Goal: Task Accomplishment & Management: Manage account settings

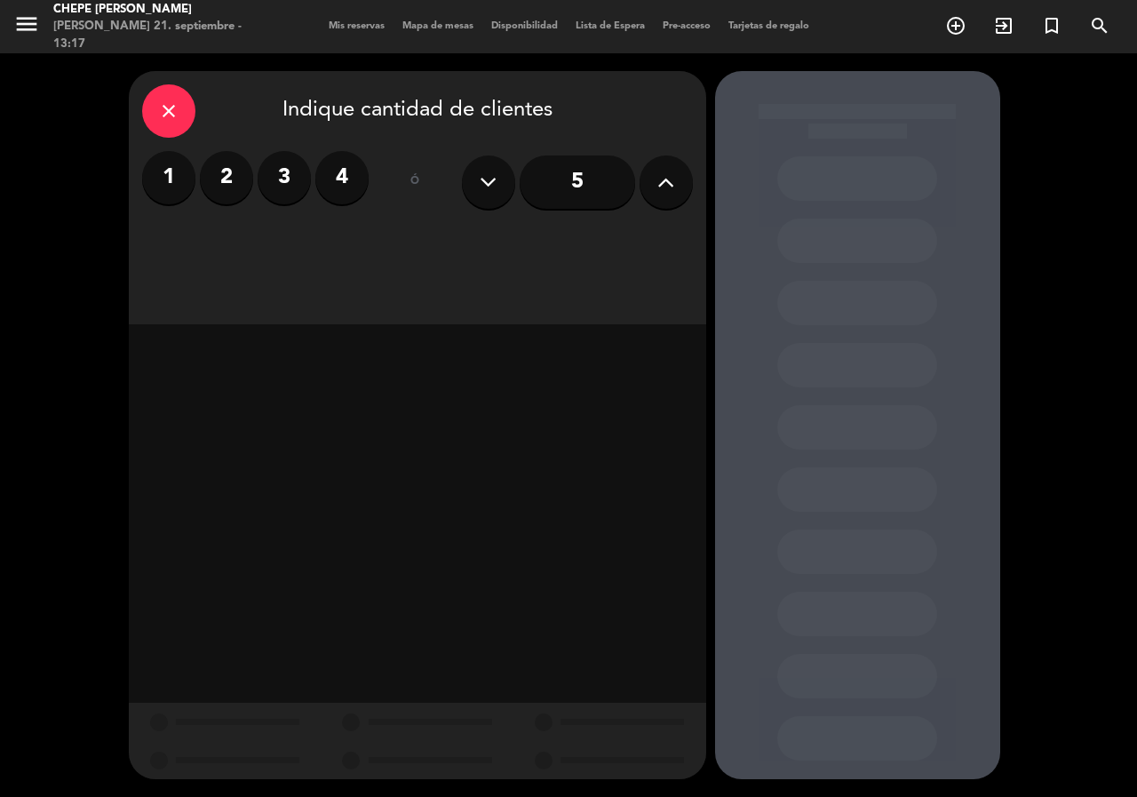
click at [173, 113] on icon "close" at bounding box center [168, 110] width 21 height 21
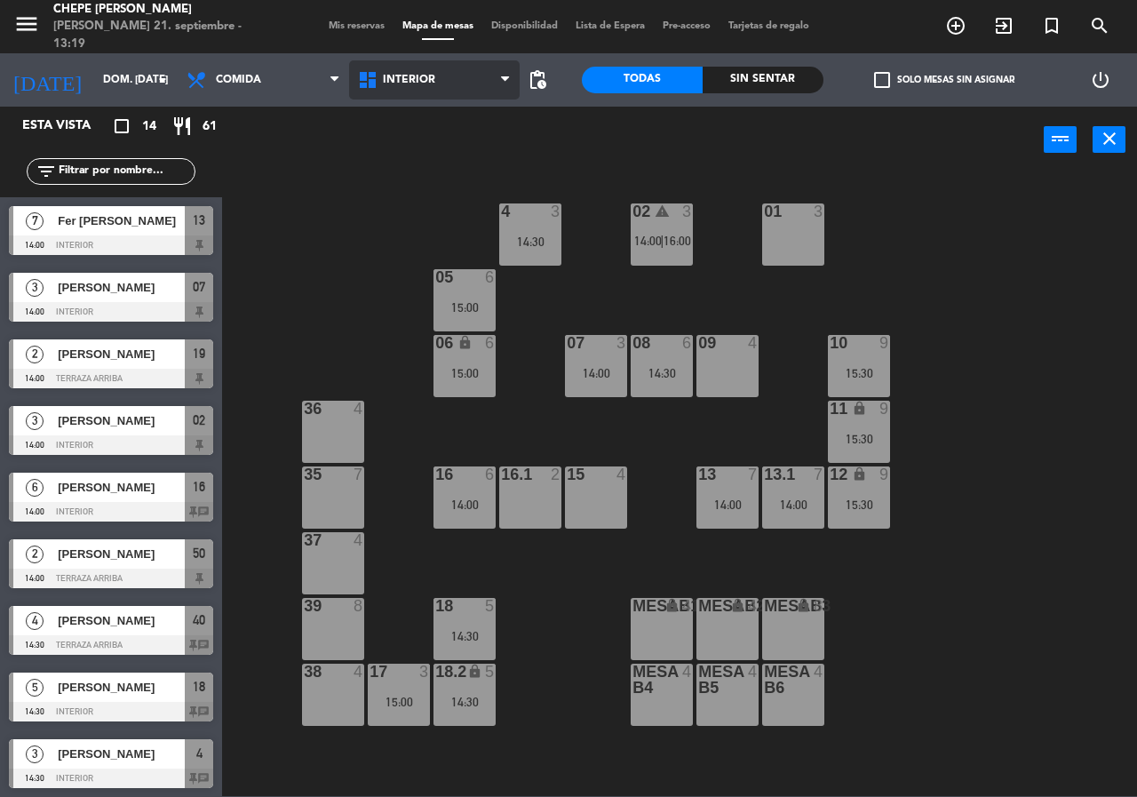
click at [427, 75] on span "Interior" at bounding box center [409, 80] width 52 height 12
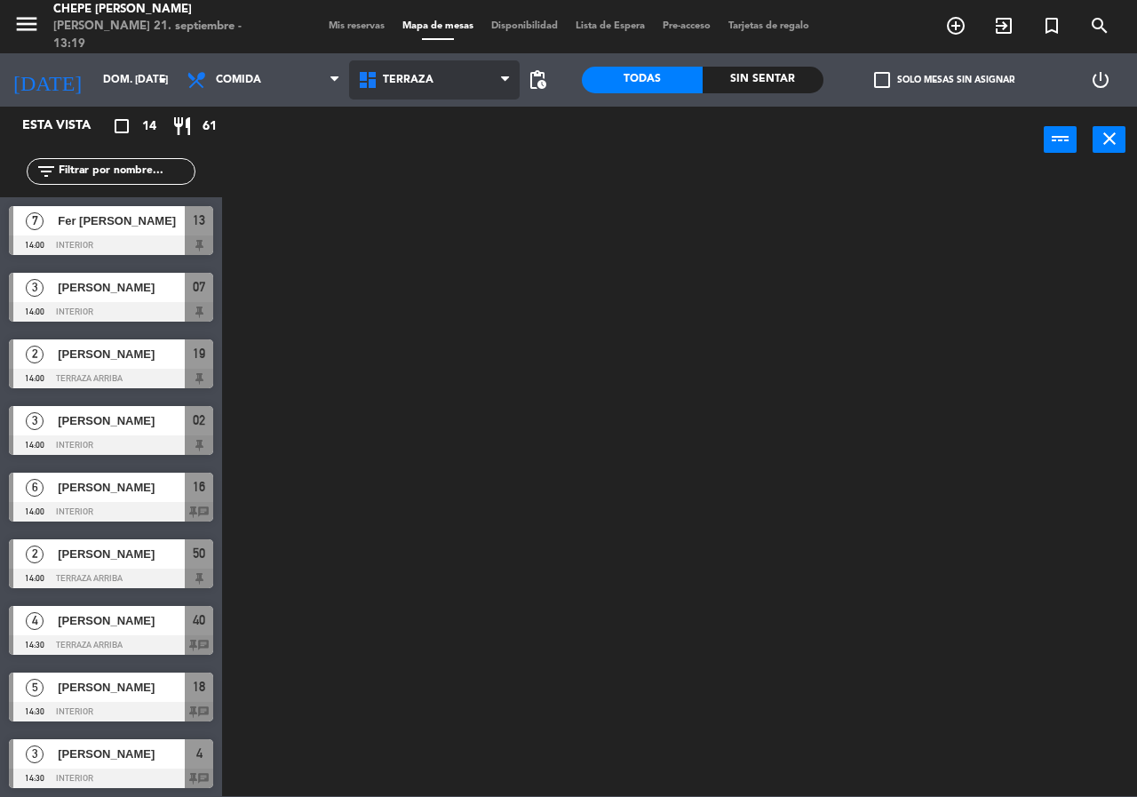
click at [441, 166] on ng-component "menu Chepe [PERSON_NAME] 21. septiembre - 13:19 Mis reservas Mapa de mesas Disp…" at bounding box center [568, 398] width 1137 height 796
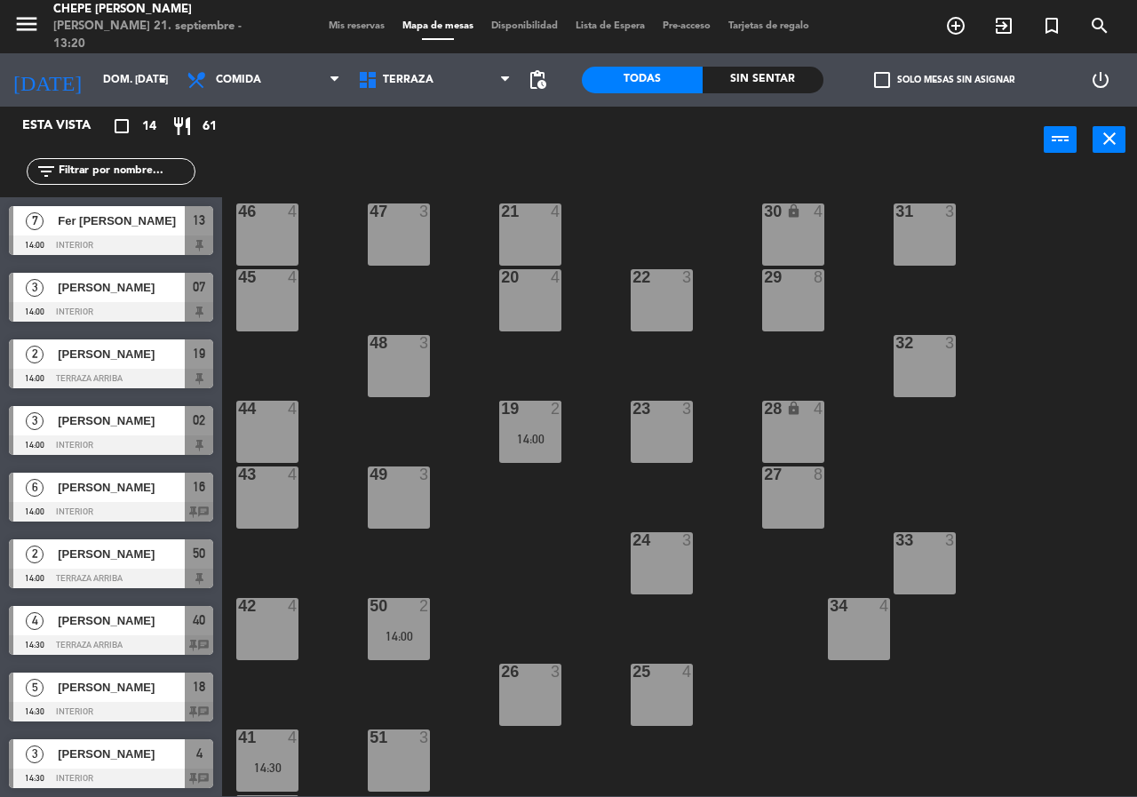
drag, startPoint x: 391, startPoint y: 494, endPoint x: 395, endPoint y: 430, distance: 64.1
click at [392, 490] on div "49 3" at bounding box center [399, 497] width 62 height 62
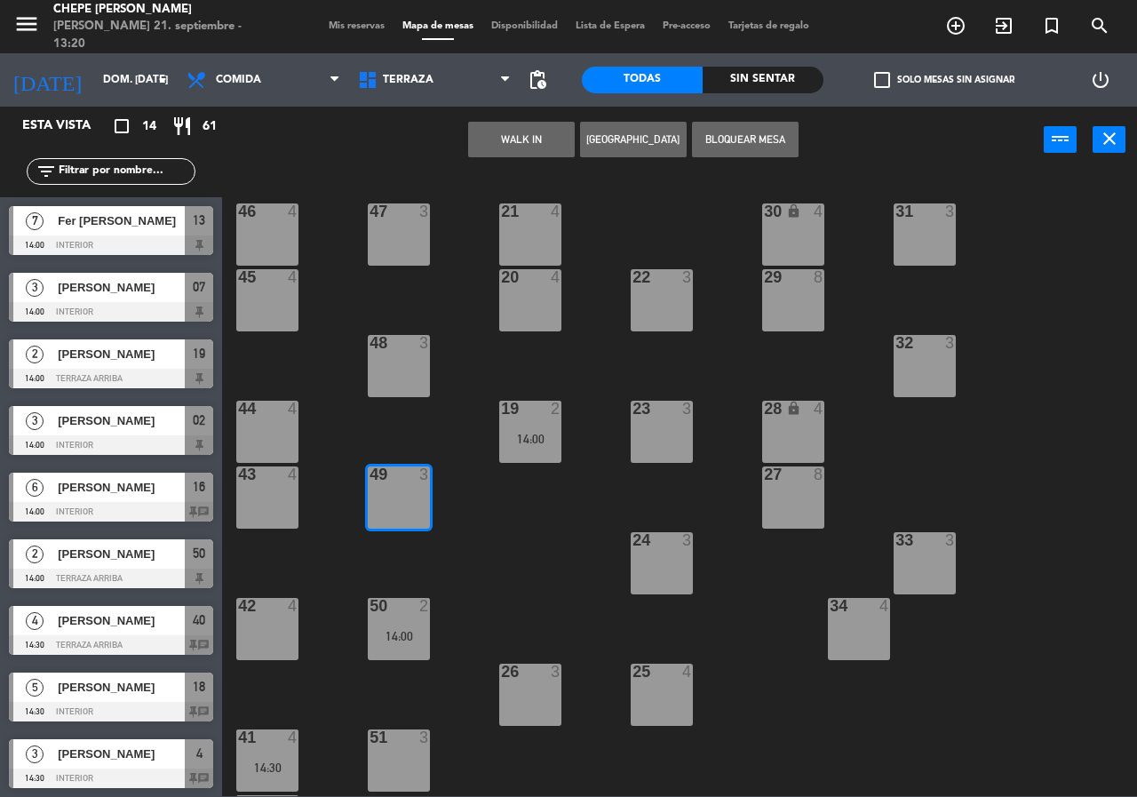
click at [609, 130] on button "[GEOGRAPHIC_DATA]" at bounding box center [633, 140] width 107 height 36
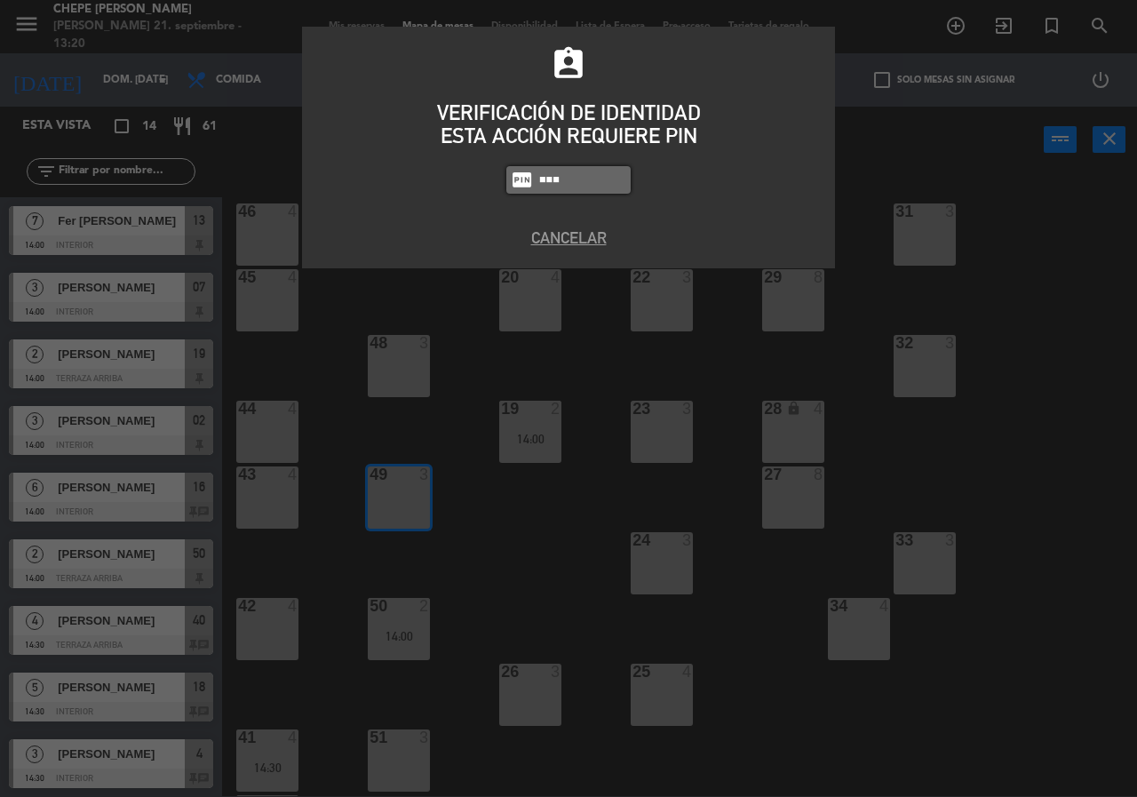
type input "8319"
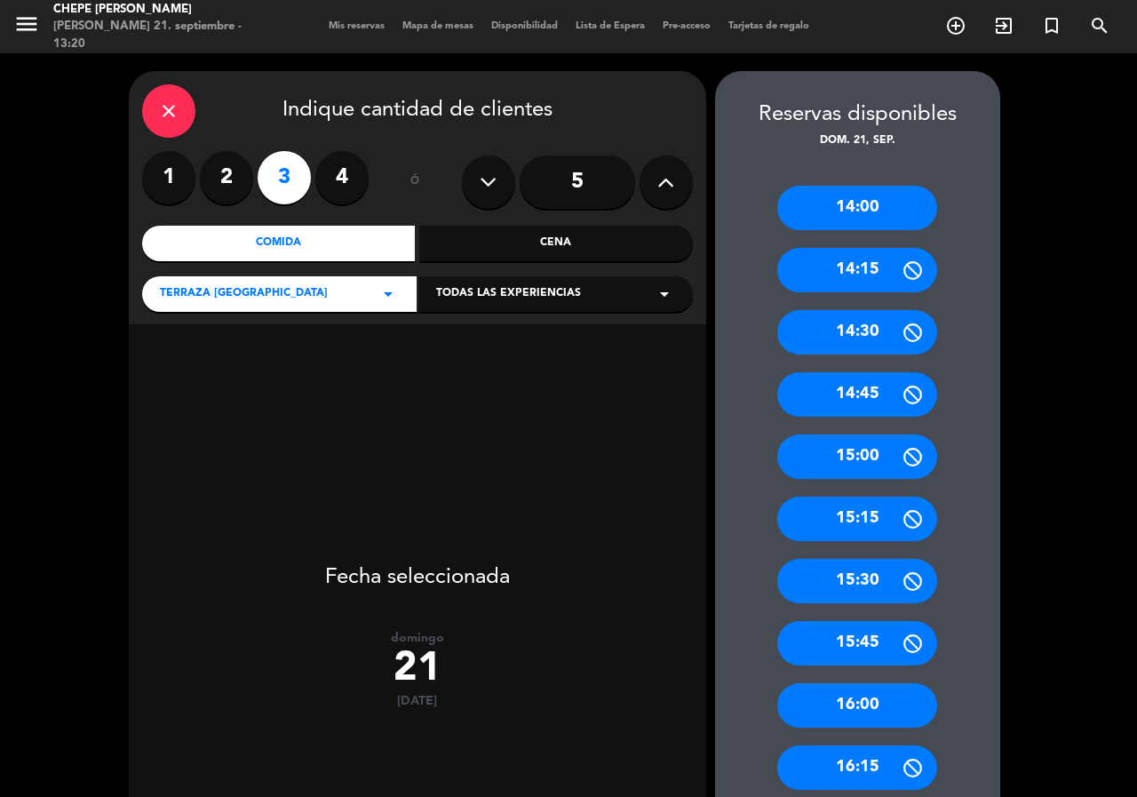
click at [860, 458] on div "15:00" at bounding box center [857, 456] width 160 height 44
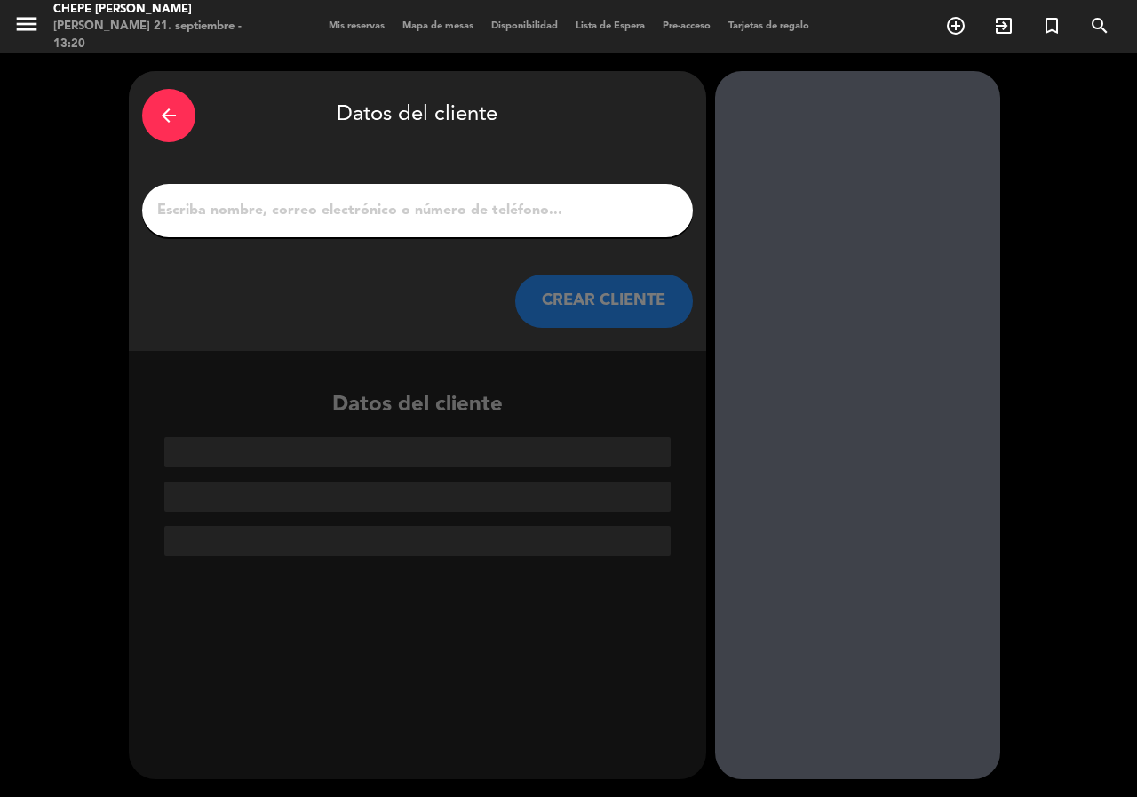
click at [175, 111] on icon "arrow_back" at bounding box center [168, 115] width 21 height 21
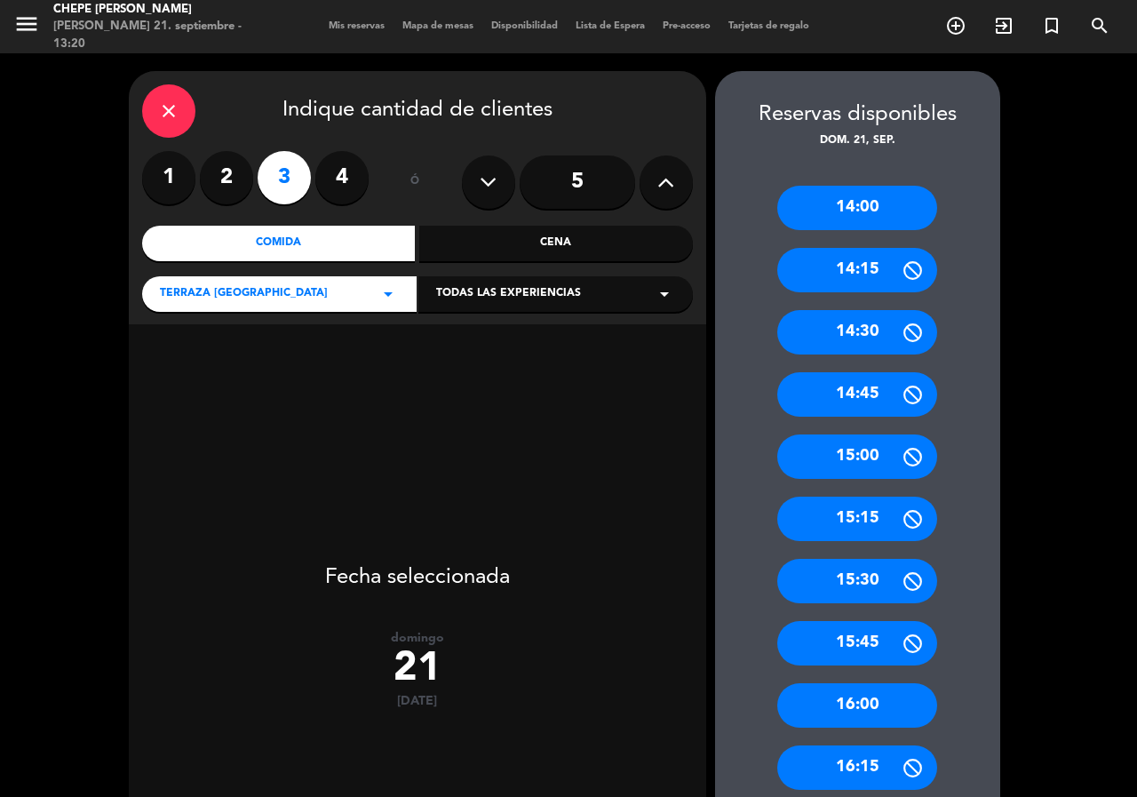
click at [855, 522] on div "15:15" at bounding box center [857, 518] width 160 height 44
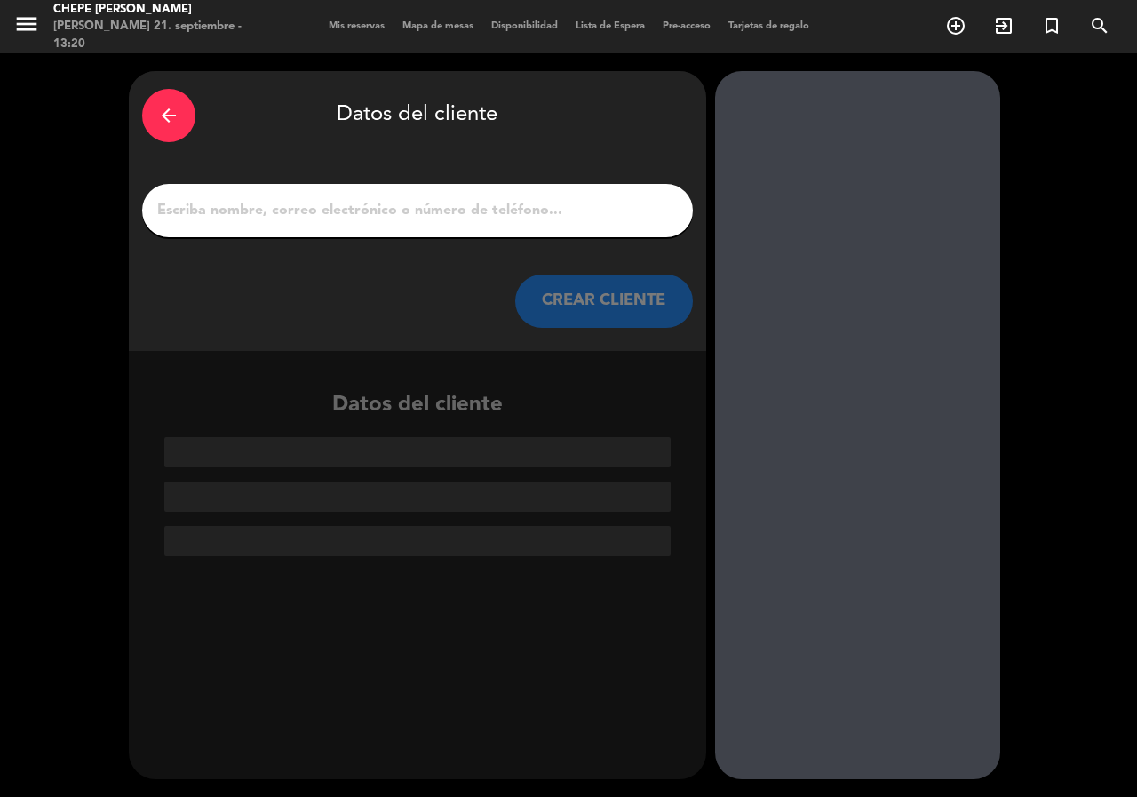
drag, startPoint x: 433, startPoint y: 234, endPoint x: 429, endPoint y: 216, distance: 19.2
click at [433, 225] on div at bounding box center [417, 210] width 551 height 53
click at [428, 214] on input "1" at bounding box center [417, 210] width 524 height 25
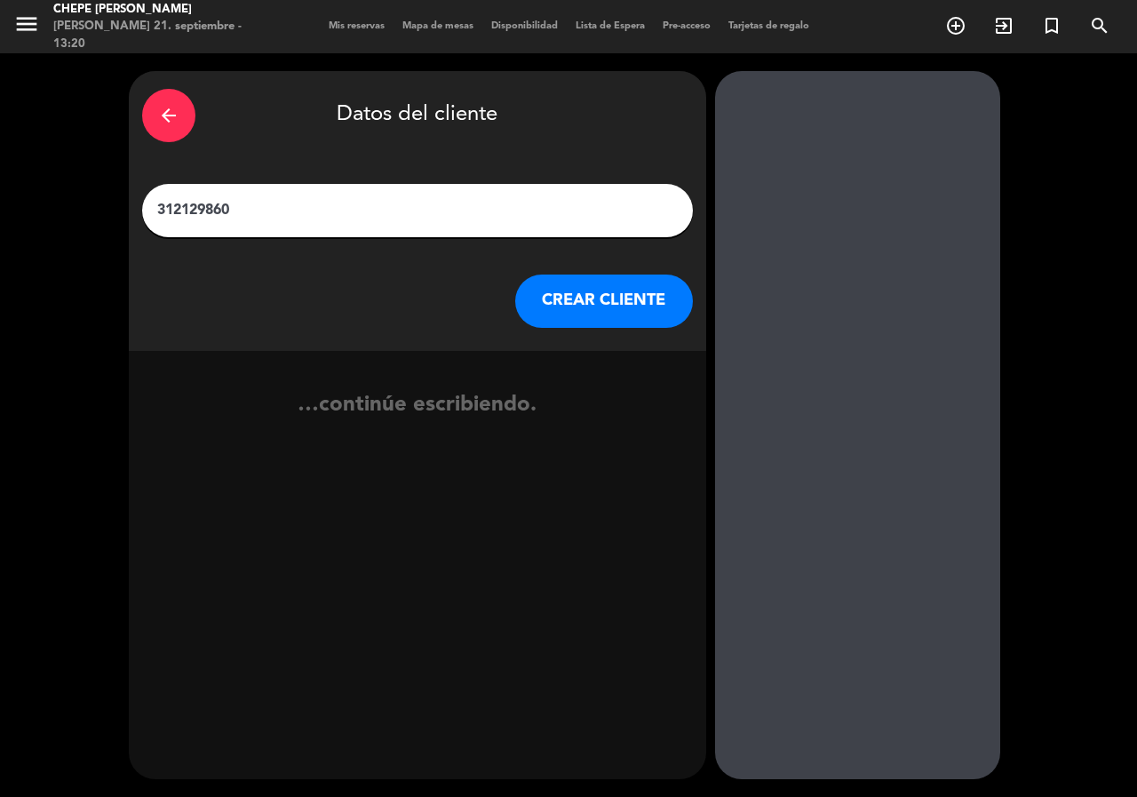
type input "3121298608"
drag, startPoint x: 114, startPoint y: 211, endPoint x: 5, endPoint y: 207, distance: 108.4
click at [4, 211] on div "arrow_back Datos del cliente 3121298608 CREAR CLIENTE no se econtraron resultad…" at bounding box center [568, 424] width 1137 height 743
type input "[PERSON_NAME]"
click at [579, 298] on button "CREAR CLIENTE" at bounding box center [604, 300] width 178 height 53
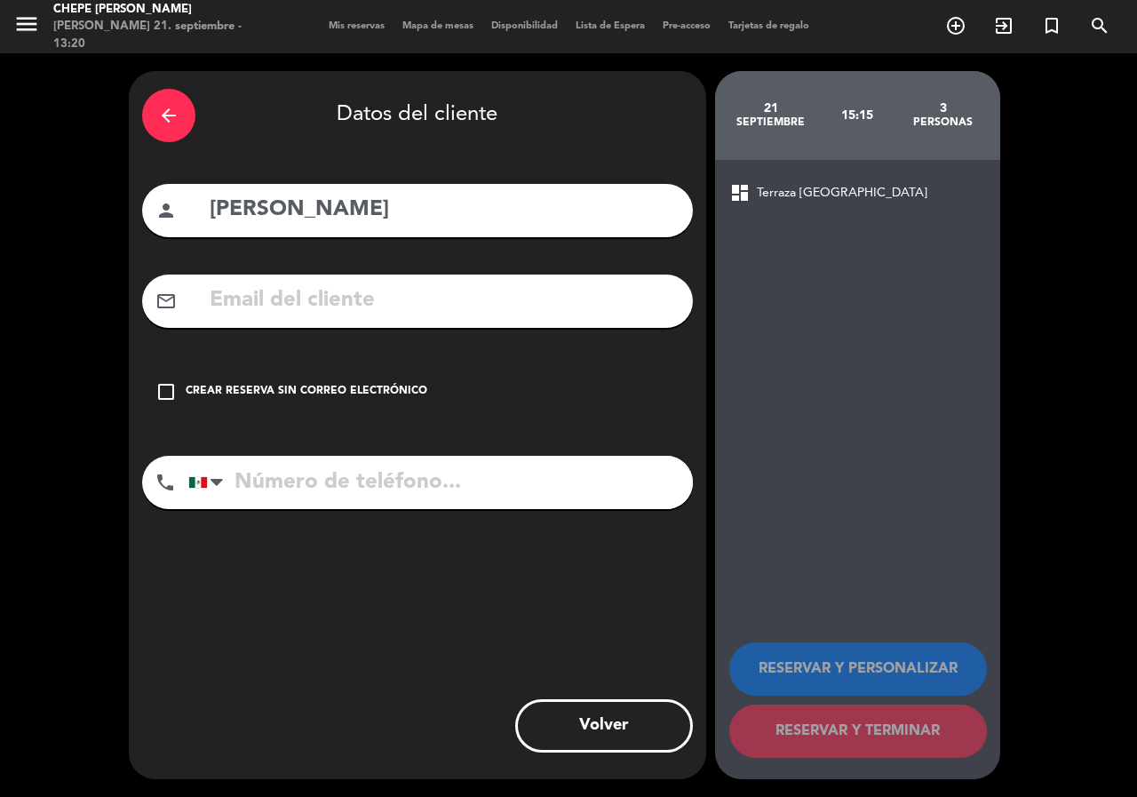
click at [396, 505] on input "tel" at bounding box center [440, 482] width 504 height 53
paste input "3121298608"
type input "3121298608"
click at [370, 304] on input "text" at bounding box center [444, 300] width 472 height 36
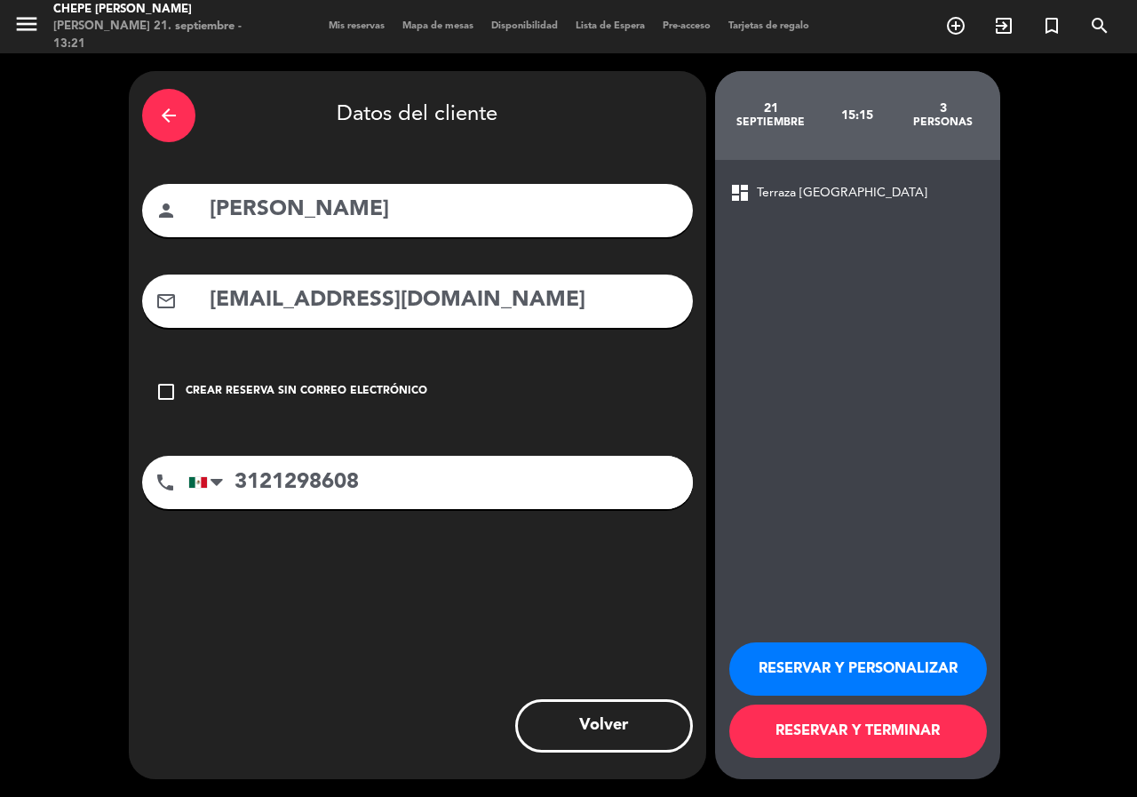
type input "[EMAIL_ADDRESS][DOMAIN_NAME]"
click at [797, 661] on button "RESERVAR Y PERSONALIZAR" at bounding box center [858, 668] width 258 height 53
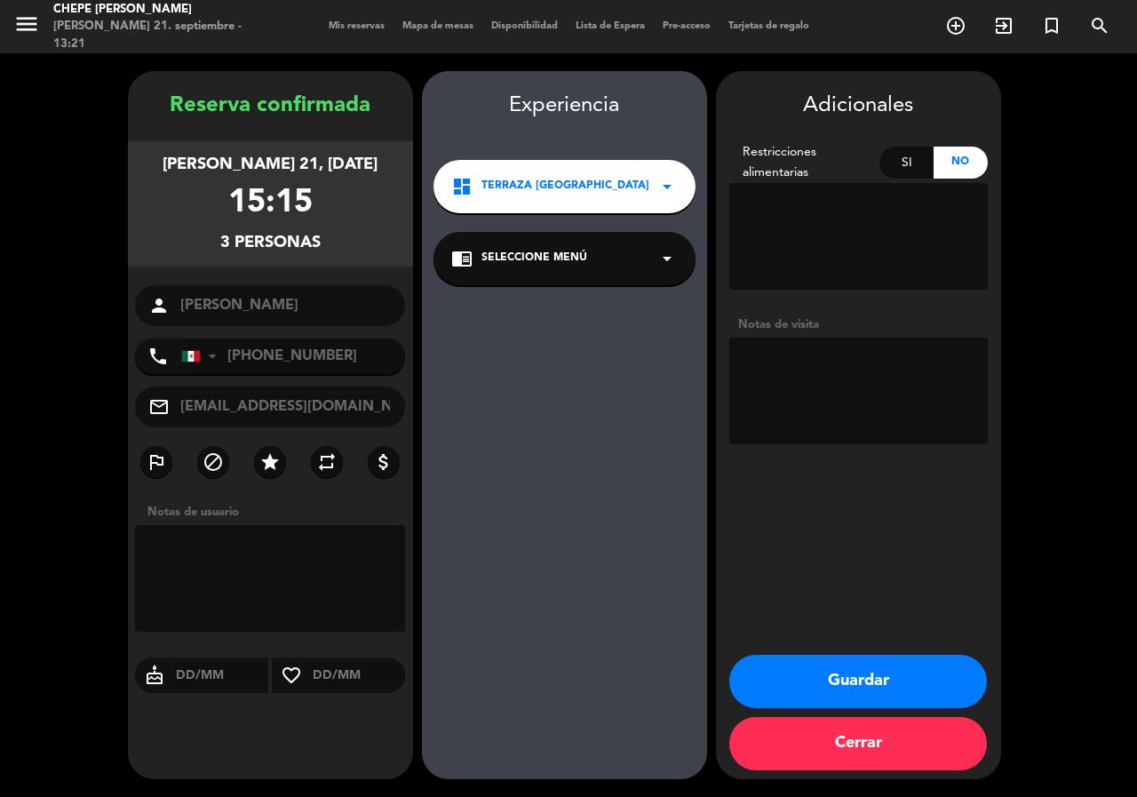
click at [807, 365] on textarea at bounding box center [858, 390] width 258 height 107
type textarea "paz"
click at [905, 687] on button "Guardar" at bounding box center [858, 681] width 258 height 53
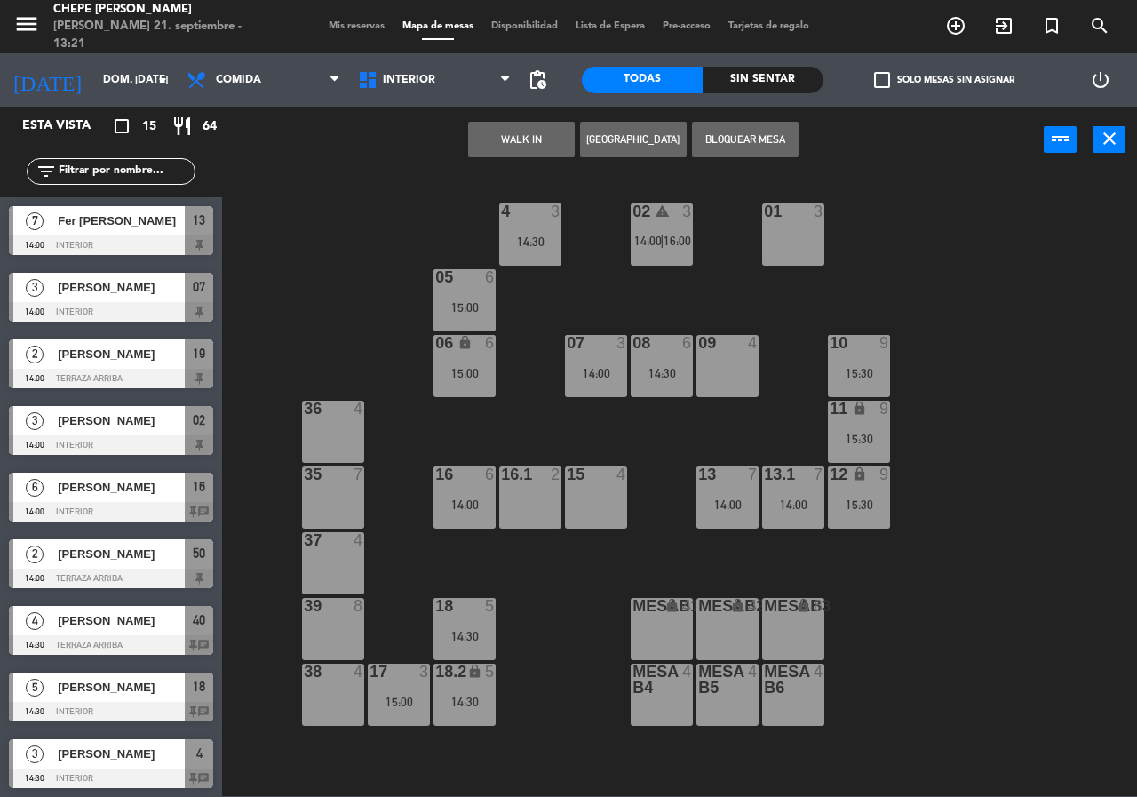
drag, startPoint x: 580, startPoint y: 488, endPoint x: 563, endPoint y: 427, distance: 63.6
click at [580, 488] on div "15 4" at bounding box center [596, 497] width 62 height 62
click at [737, 382] on div "09 4" at bounding box center [727, 366] width 62 height 62
click at [732, 373] on div "09 4" at bounding box center [727, 366] width 62 height 62
drag, startPoint x: 730, startPoint y: 371, endPoint x: 726, endPoint y: 353, distance: 19.0
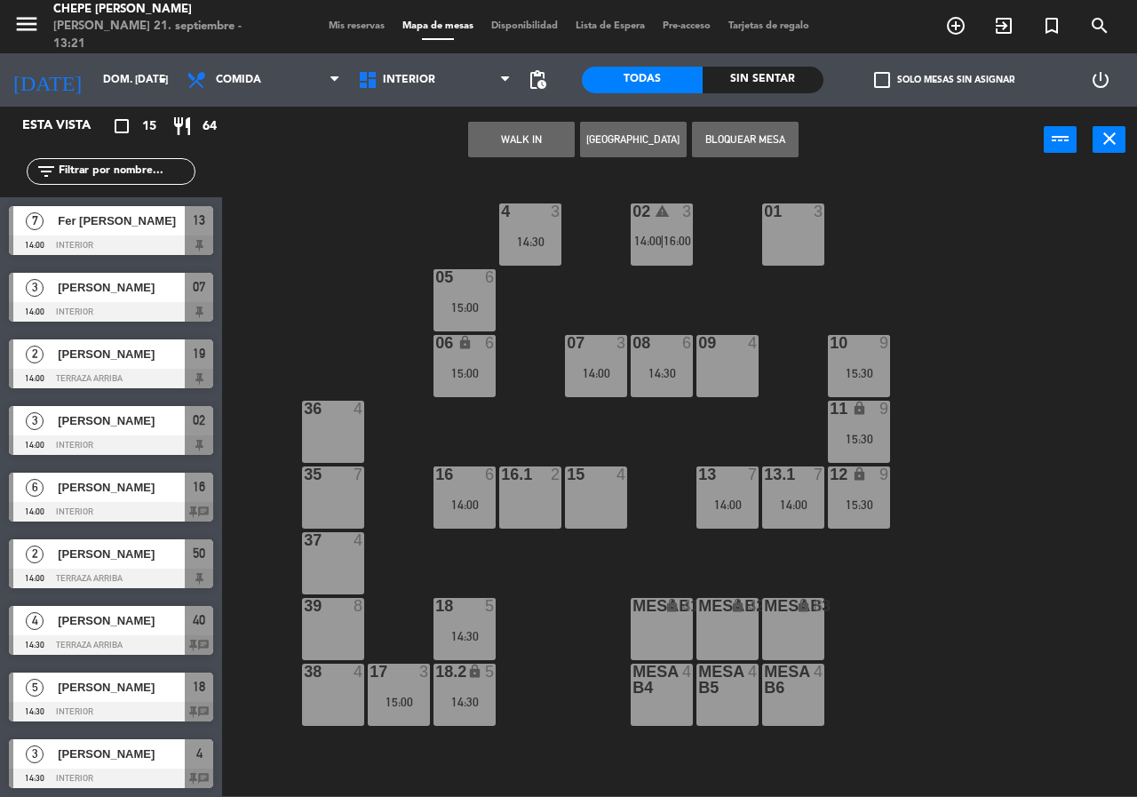
click at [725, 369] on div "09 4" at bounding box center [727, 366] width 62 height 62
click at [734, 369] on div "09 4" at bounding box center [727, 366] width 62 height 62
click at [674, 371] on div "14:30" at bounding box center [662, 373] width 62 height 12
drag, startPoint x: 667, startPoint y: 502, endPoint x: 668, endPoint y: 210, distance: 291.3
click at [668, 467] on div "02 warning 3 14:00 | 16:00 4 3 14:30 01 3 05 6 15:00 06 lock 6 15:00 07 3 14:00…" at bounding box center [685, 483] width 903 height 623
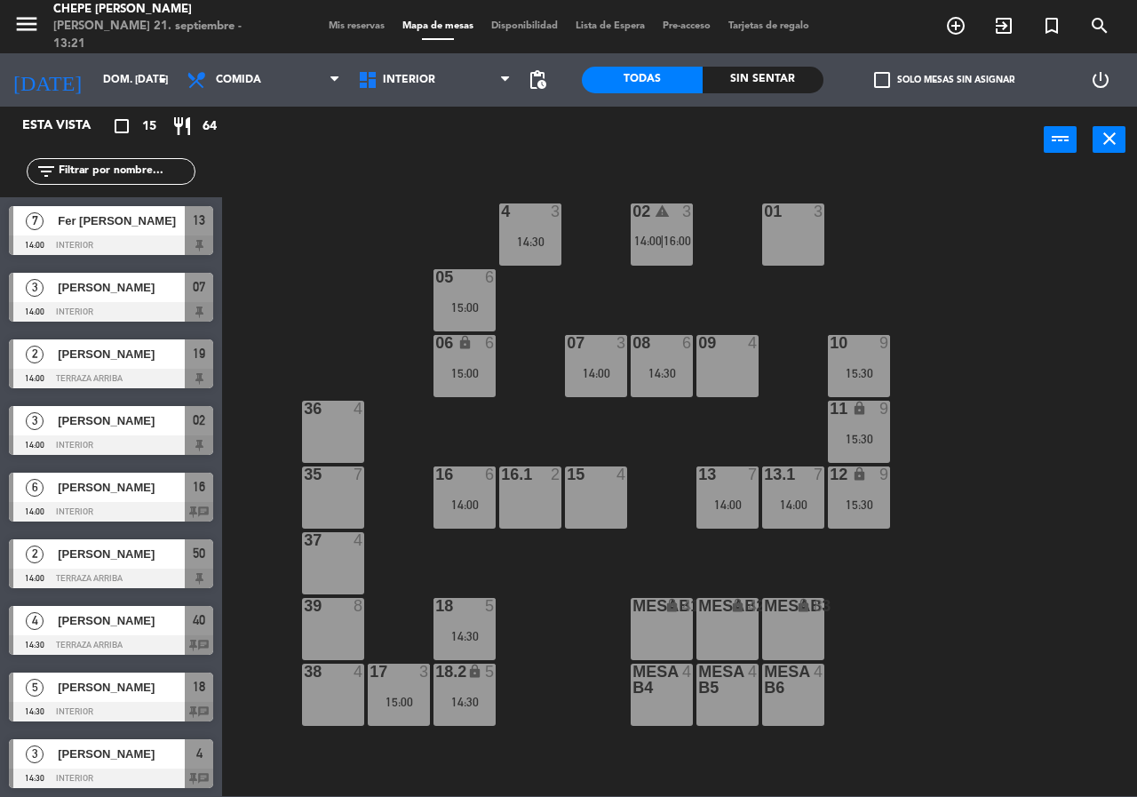
click at [687, 352] on div "08 6" at bounding box center [662, 344] width 62 height 18
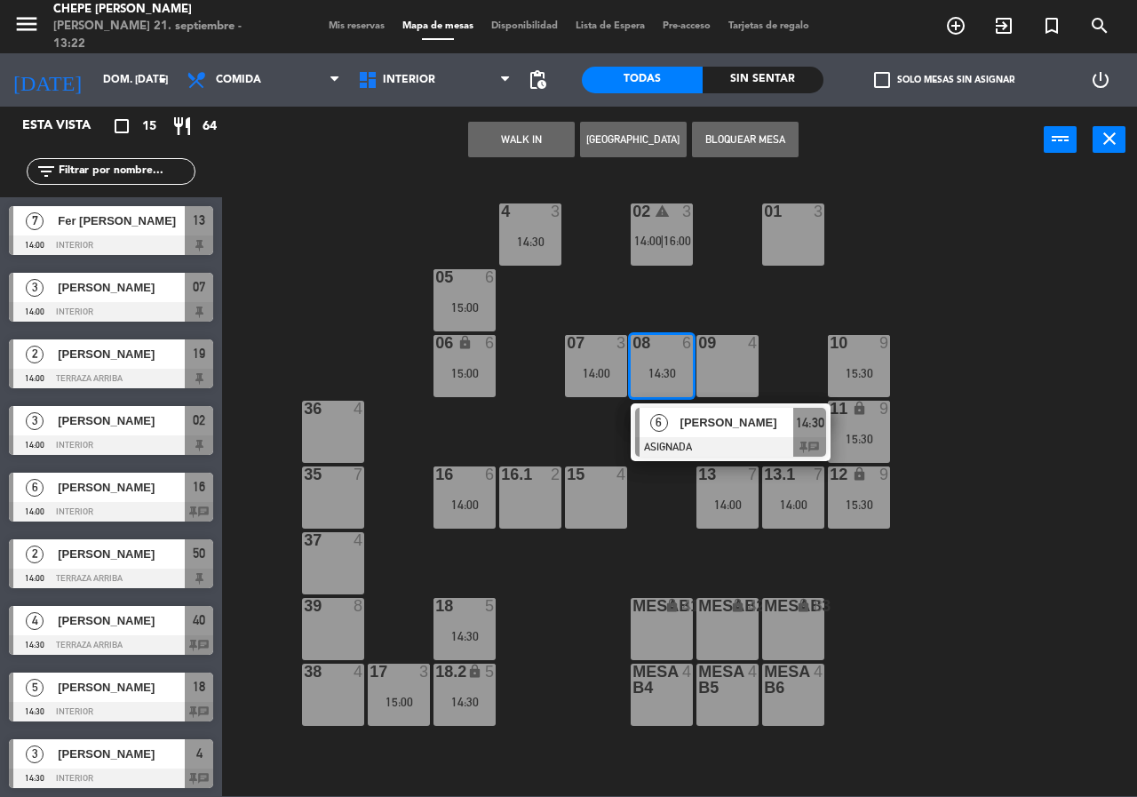
click at [765, 289] on div "02 warning 3 14:00 | 16:00 4 3 14:30 01 3 05 6 15:00 06 lock 6 15:00 07 3 14:00…" at bounding box center [685, 483] width 903 height 623
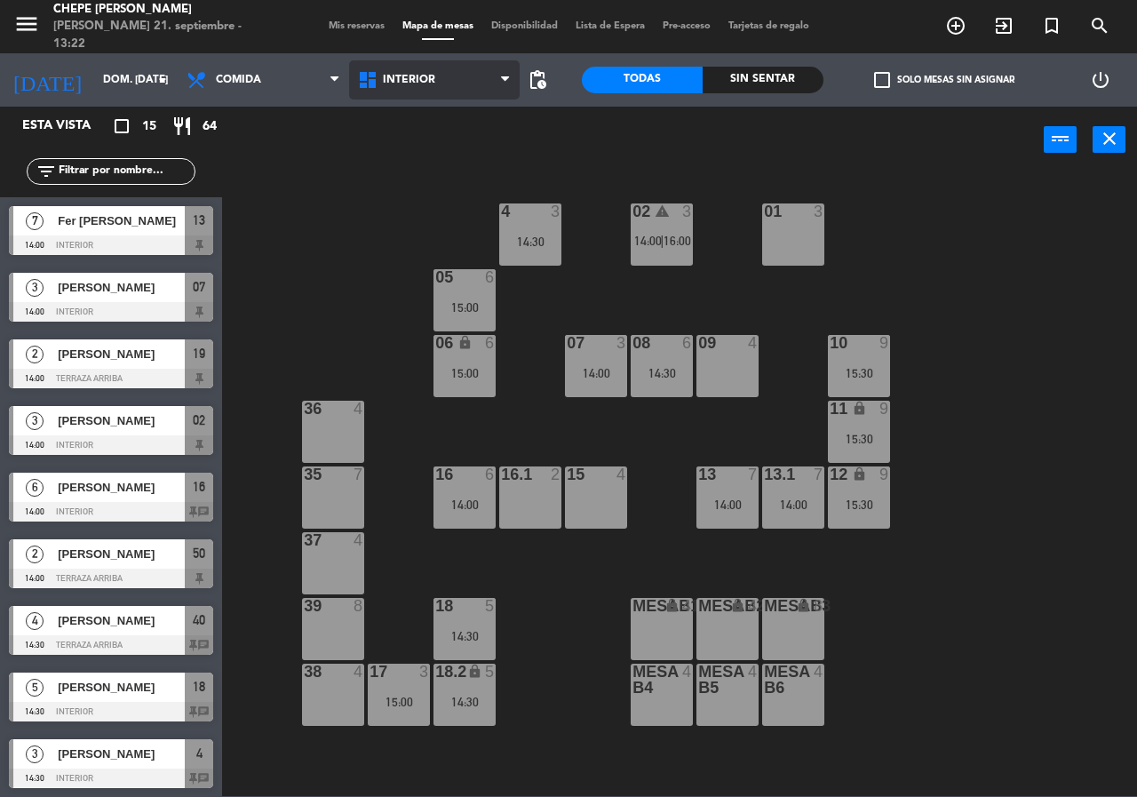
drag, startPoint x: 419, startPoint y: 90, endPoint x: 422, endPoint y: 121, distance: 31.2
click at [421, 89] on span "Interior" at bounding box center [434, 79] width 171 height 39
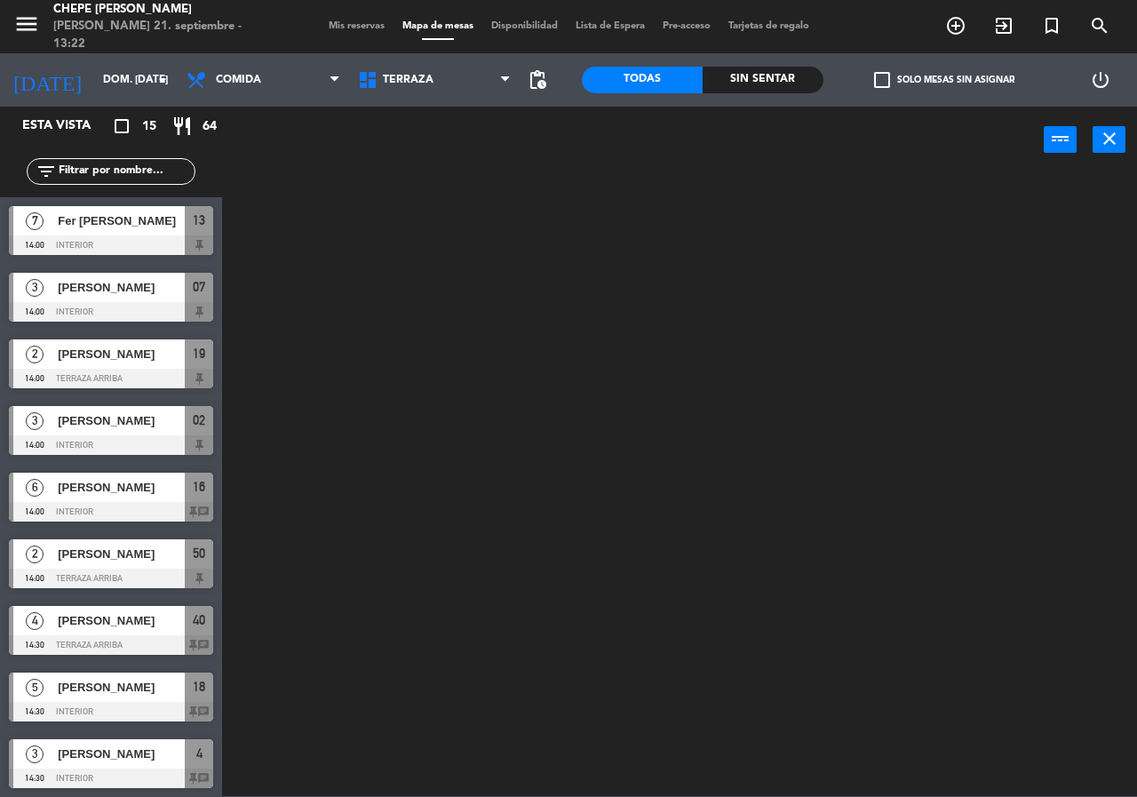
drag, startPoint x: 426, startPoint y: 175, endPoint x: 442, endPoint y: 179, distance: 16.6
click at [437, 177] on ng-component "menu Chepe [PERSON_NAME] 21. septiembre - 13:22 Mis reservas Mapa de mesas Disp…" at bounding box center [568, 398] width 1137 height 796
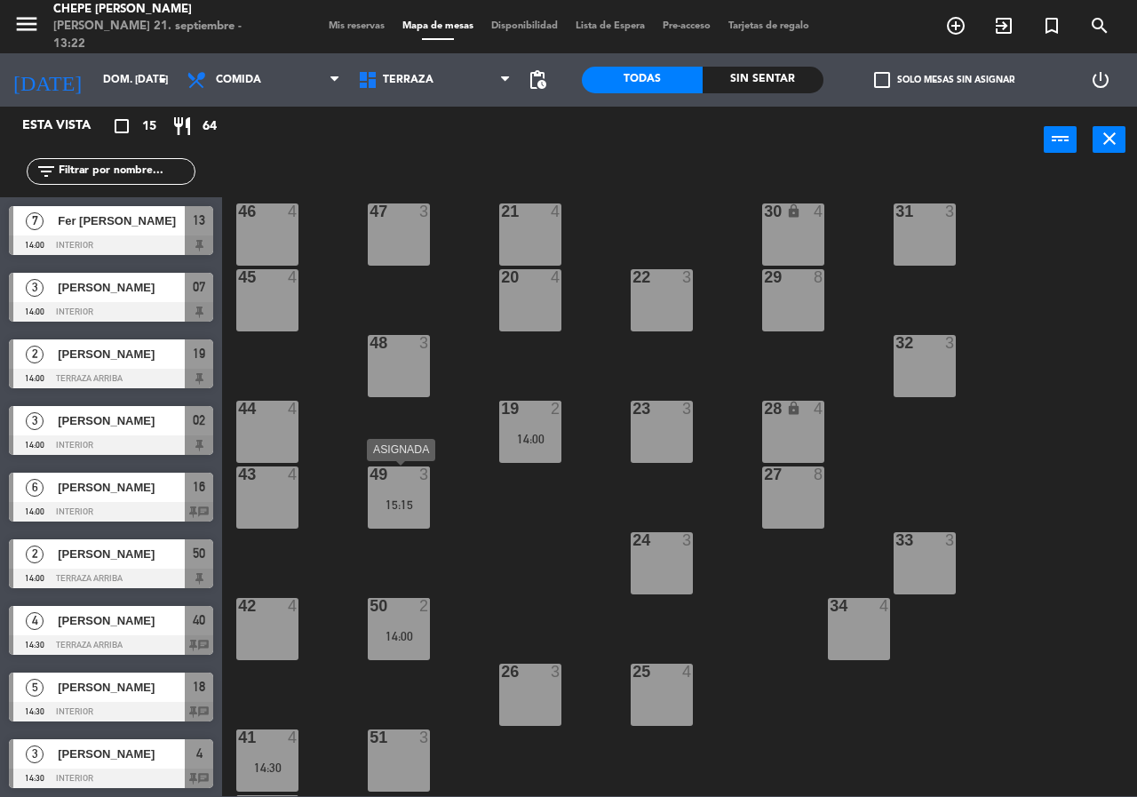
click at [392, 512] on div "49 3 15:15" at bounding box center [399, 497] width 62 height 62
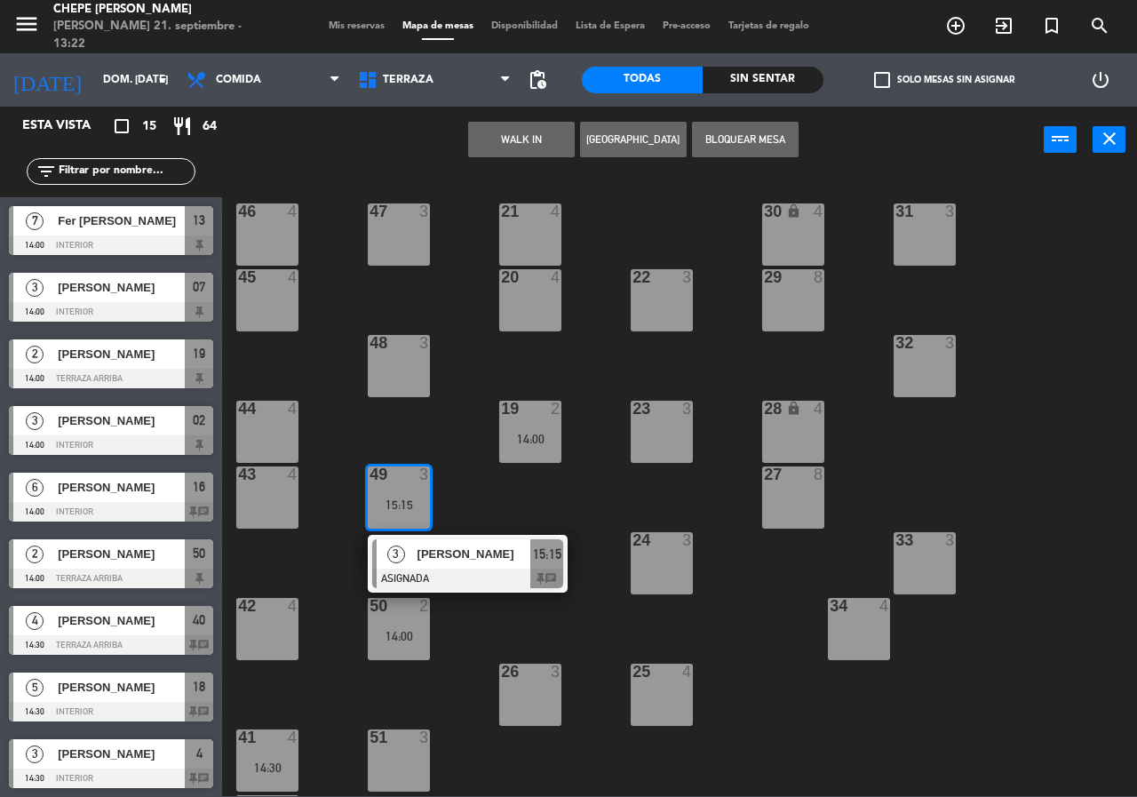
click at [422, 557] on div "3 [PERSON_NAME] ASIGNADA 15:15 chat" at bounding box center [467, 564] width 226 height 58
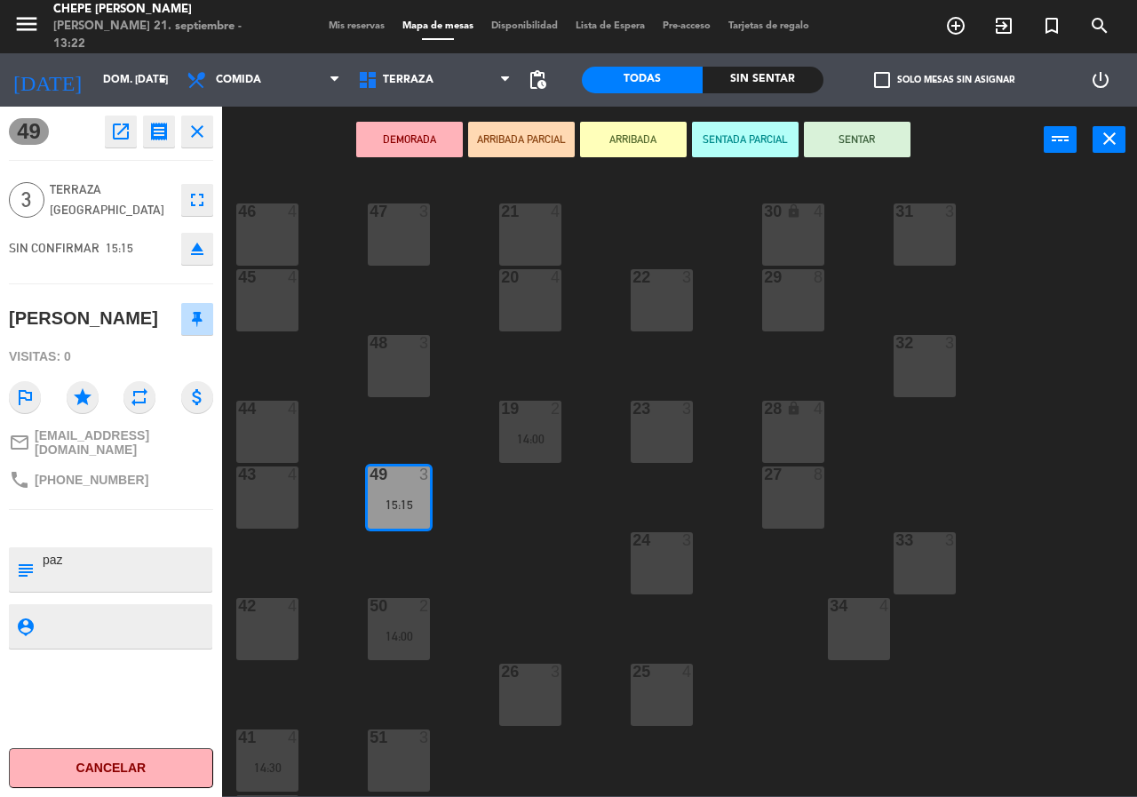
click at [120, 139] on icon "open_in_new" at bounding box center [120, 131] width 21 height 21
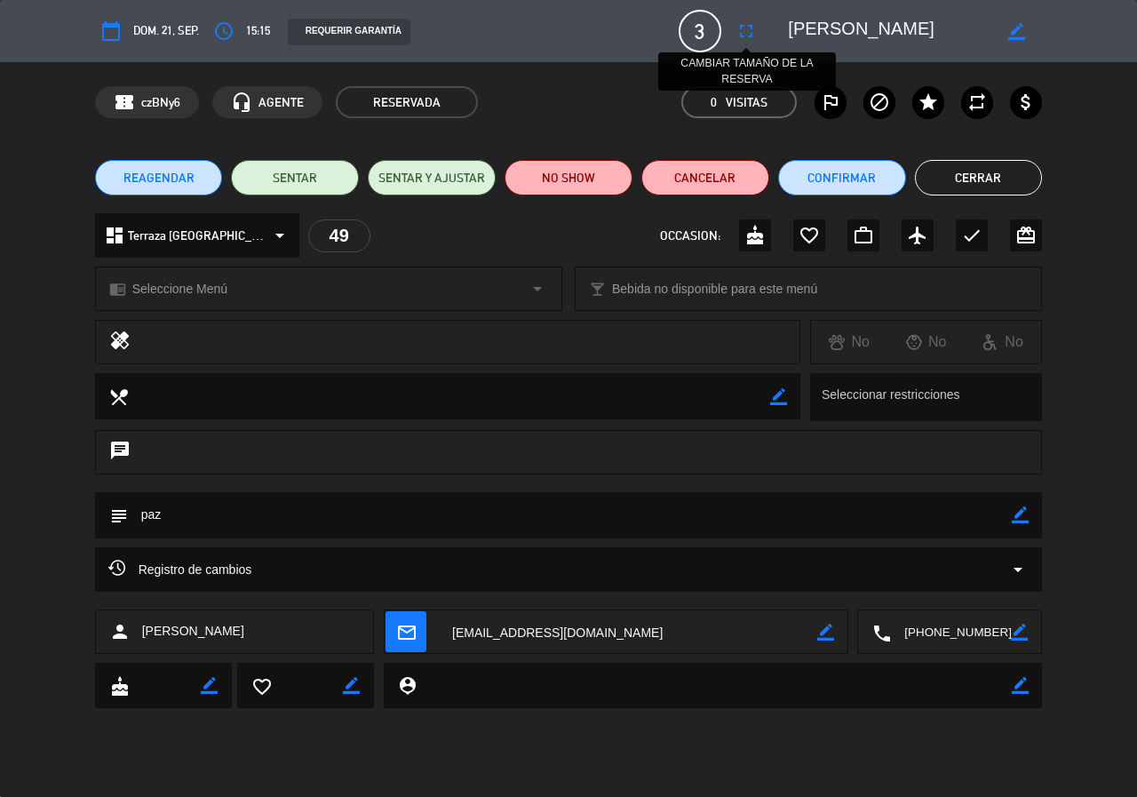
click at [743, 27] on icon "fullscreen" at bounding box center [745, 30] width 21 height 21
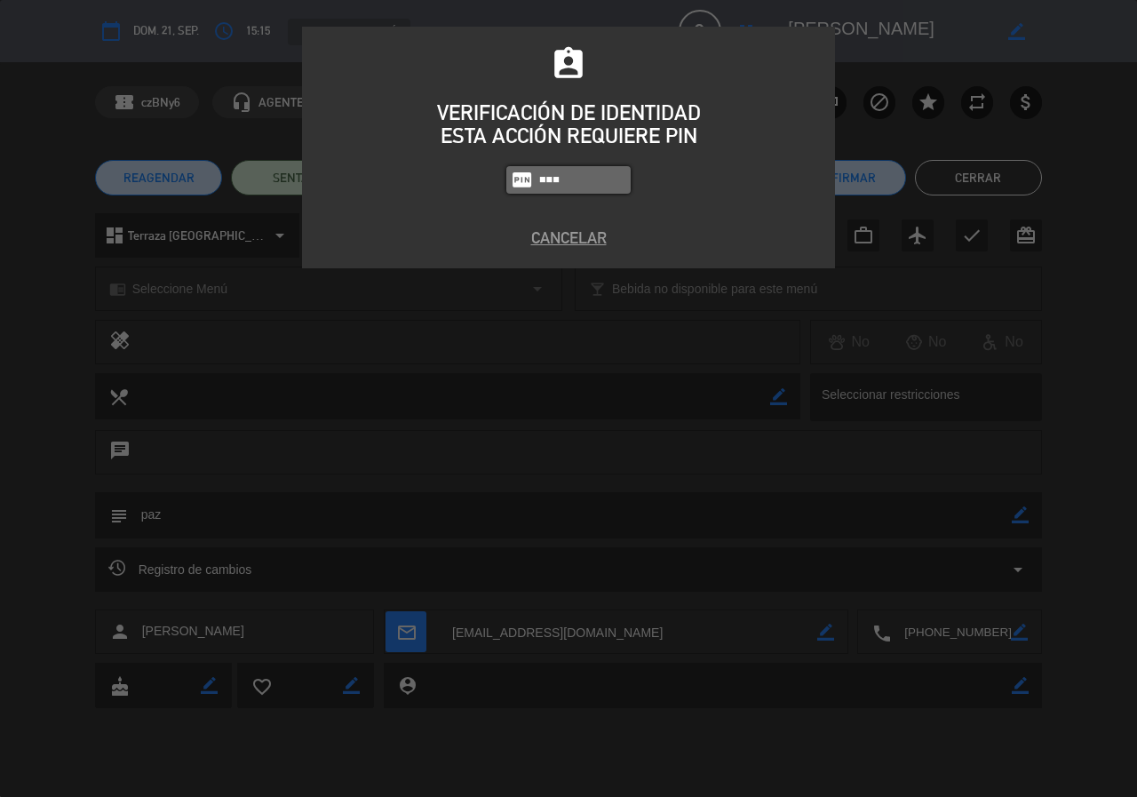
type input "8319"
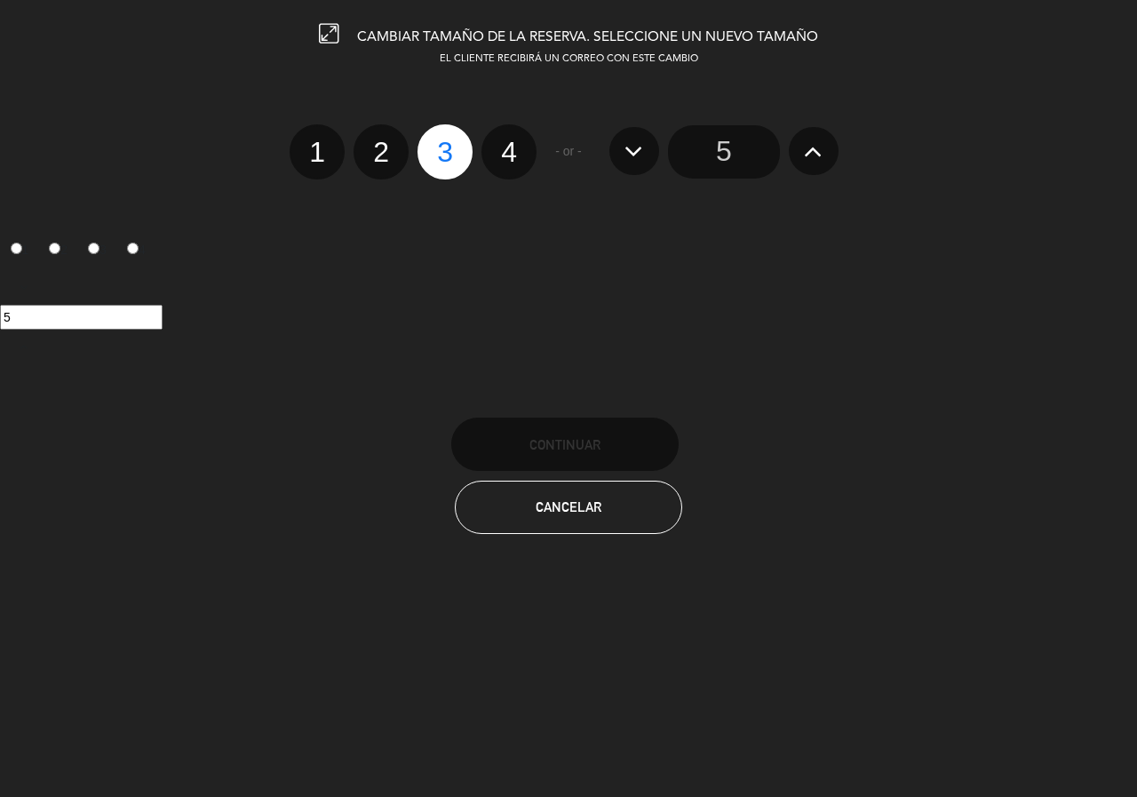
click at [381, 151] on label "2" at bounding box center [380, 151] width 55 height 55
click at [381, 142] on input "2" at bounding box center [379, 137] width 12 height 12
radio input "true"
radio input "false"
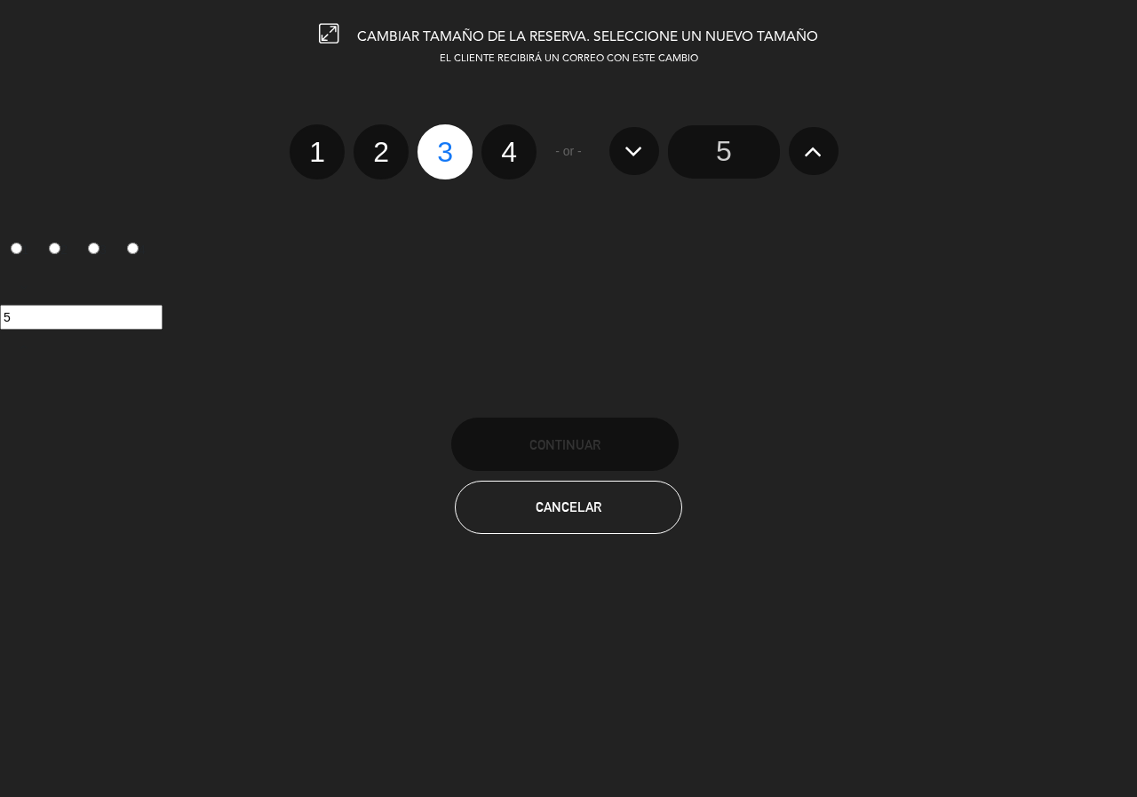
radio input "false"
radio input "true"
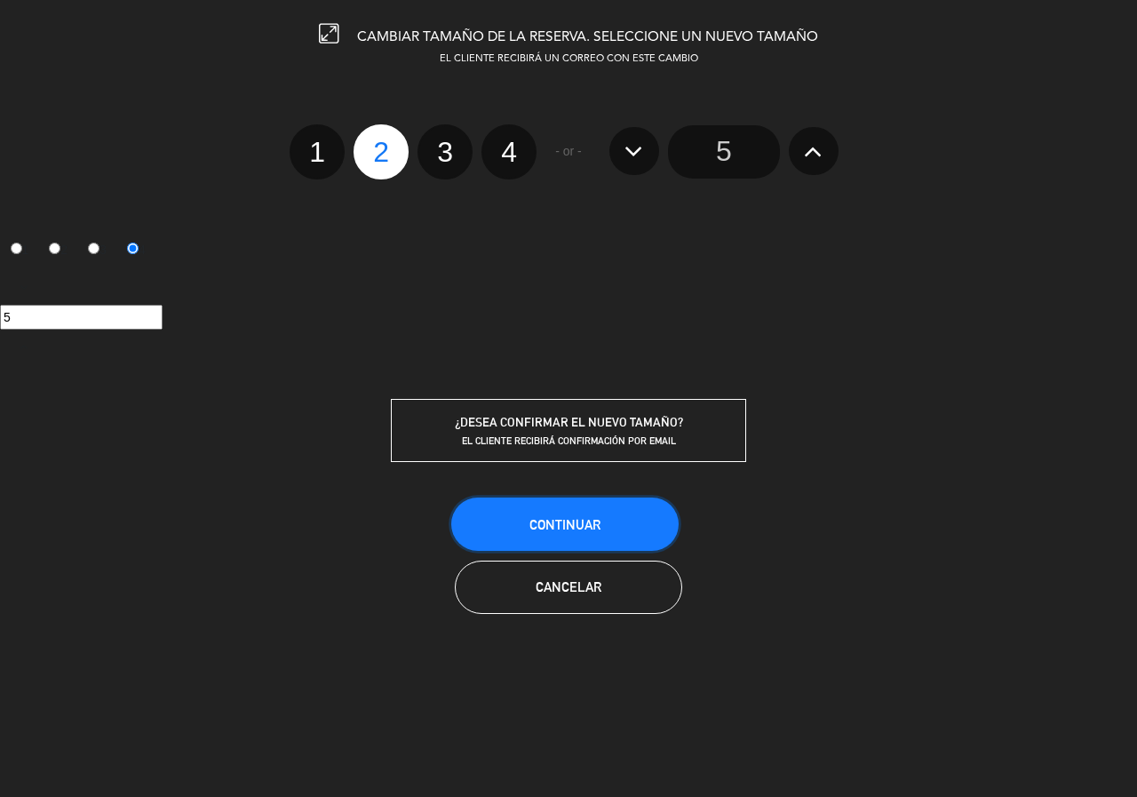
click at [549, 505] on button "Continuar" at bounding box center [564, 523] width 227 height 53
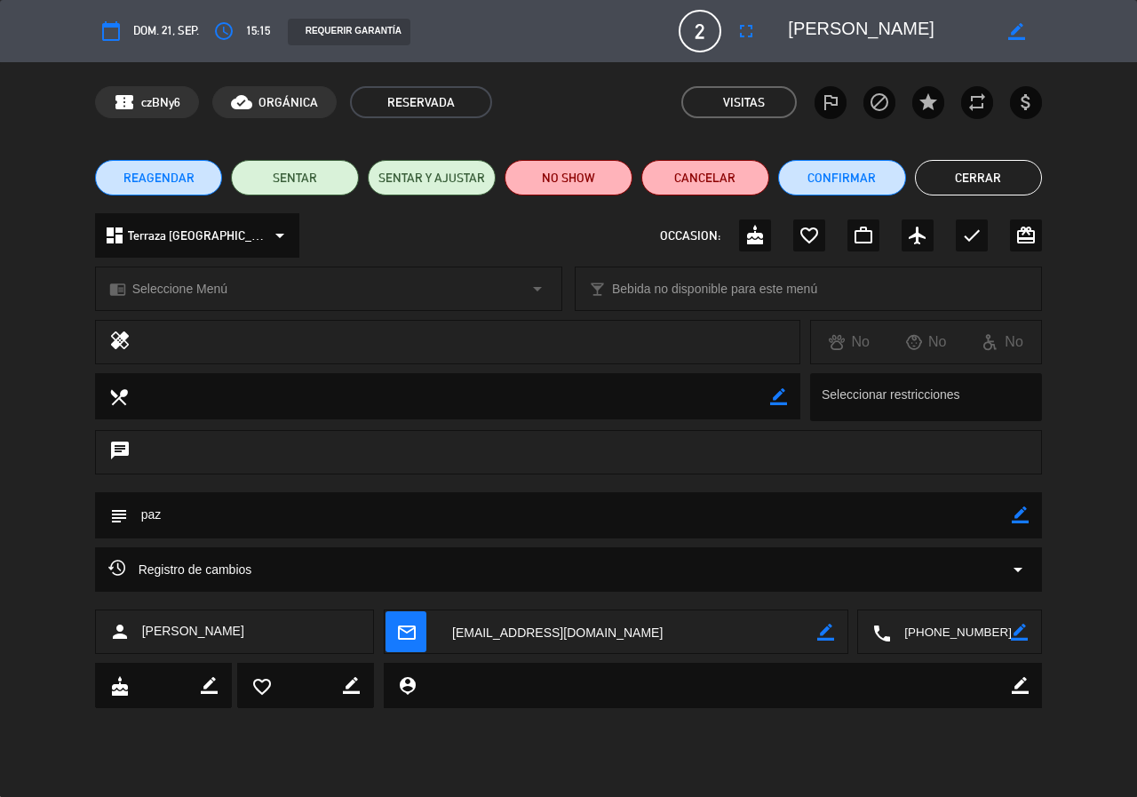
click at [984, 169] on button "Cerrar" at bounding box center [979, 178] width 128 height 36
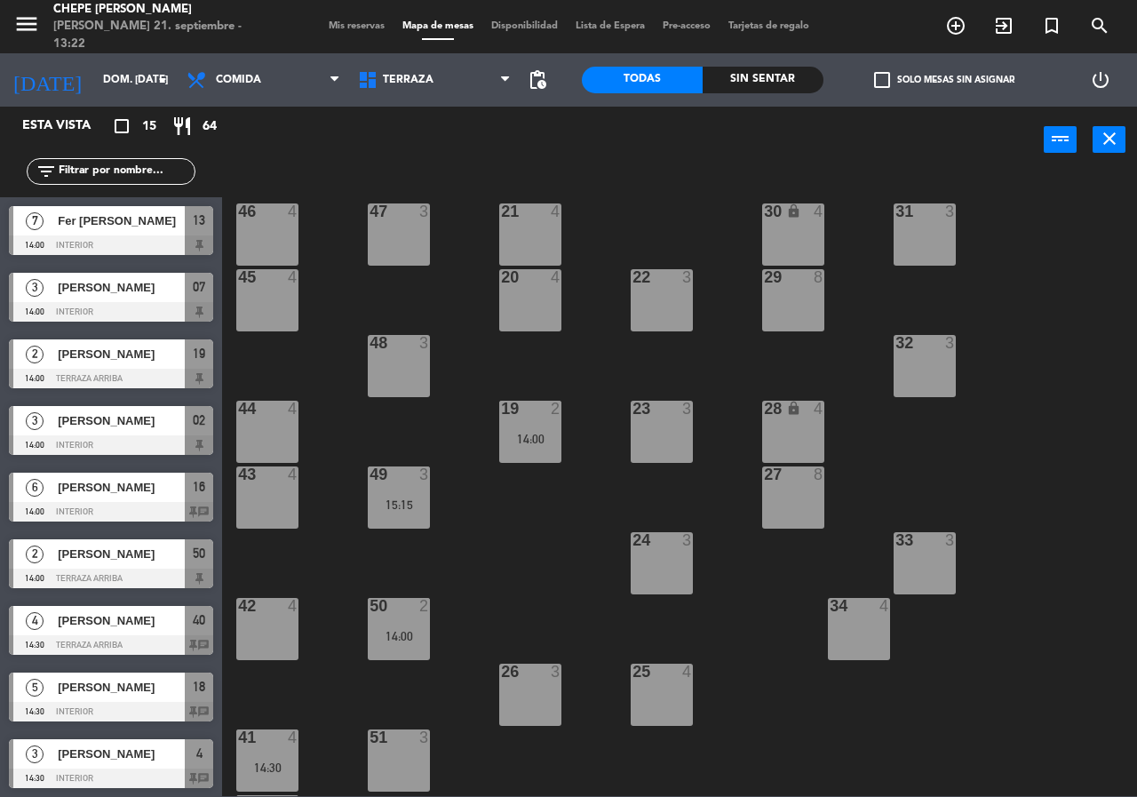
scroll to position [157, 0]
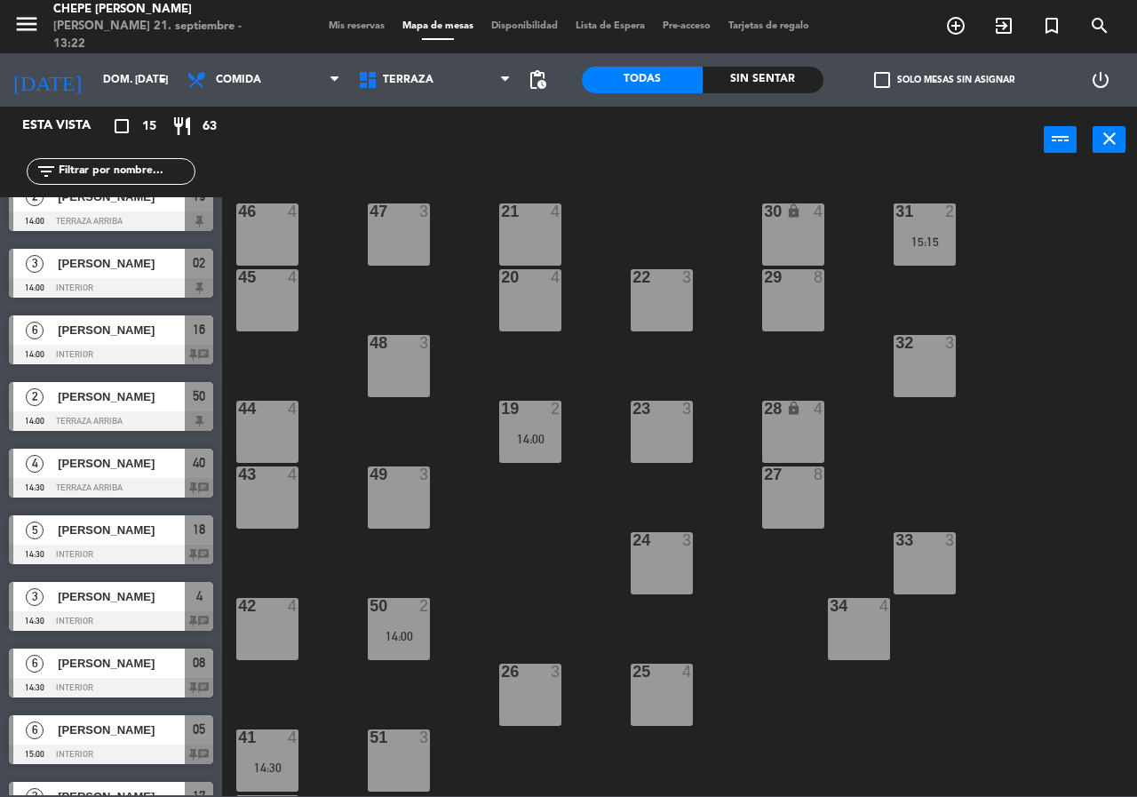
click at [163, 168] on input "text" at bounding box center [126, 172] width 138 height 20
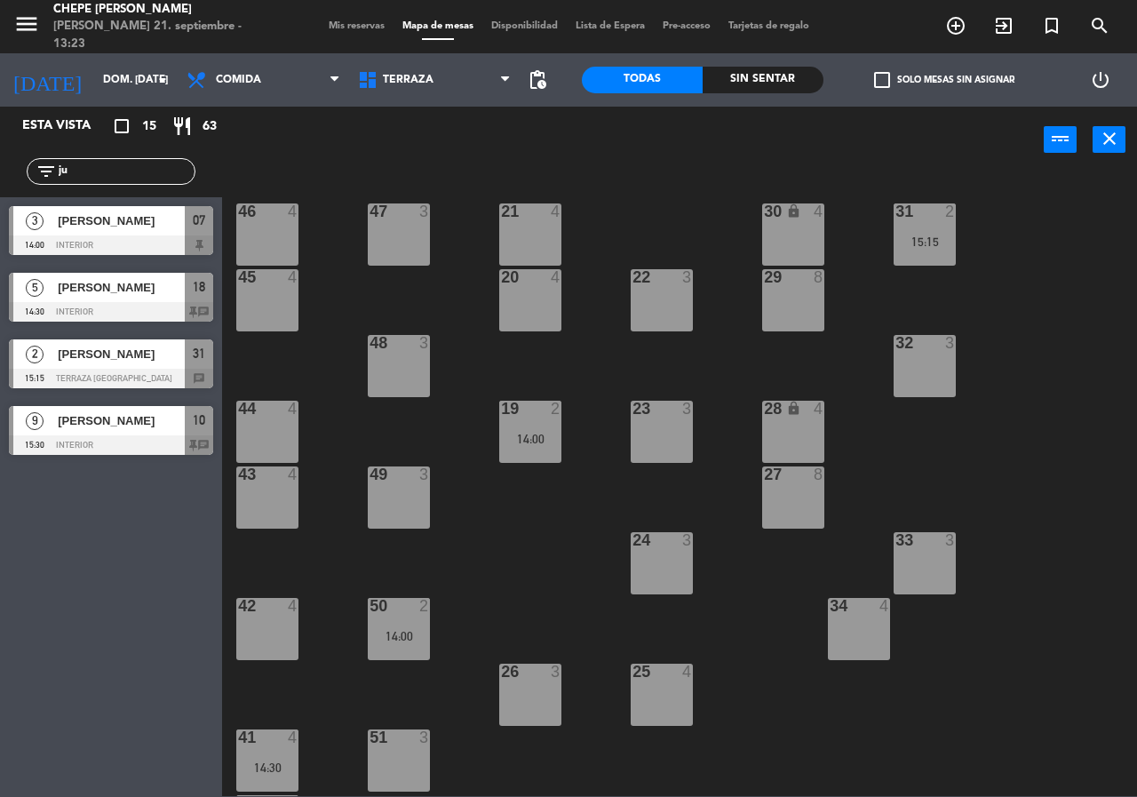
type input "ju"
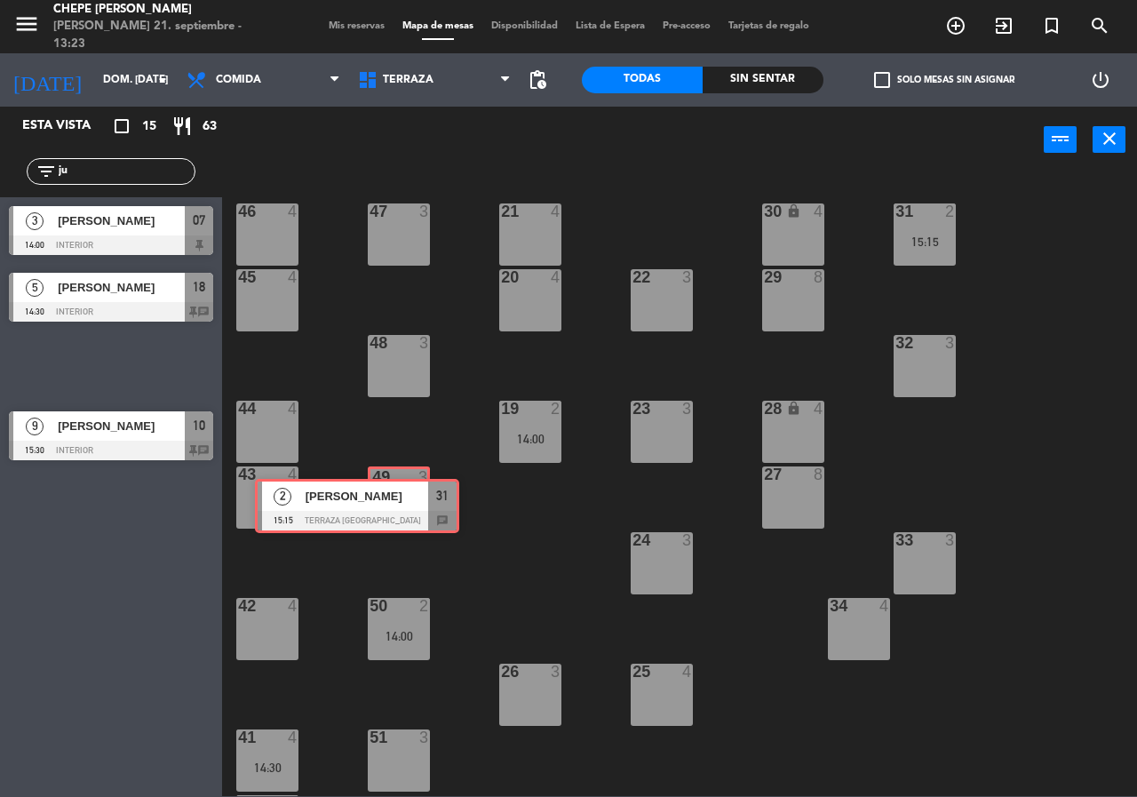
drag, startPoint x: 161, startPoint y: 365, endPoint x: 406, endPoint y: 504, distance: 282.0
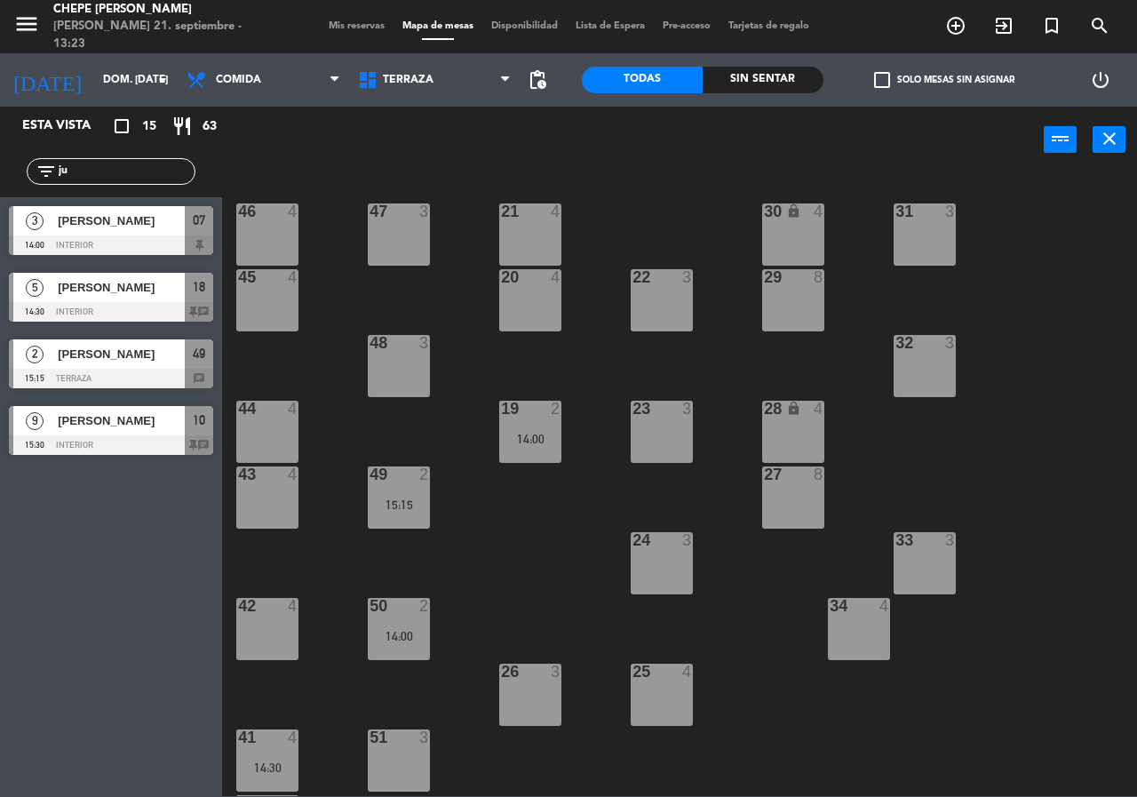
click at [408, 504] on div "15:15" at bounding box center [399, 504] width 62 height 12
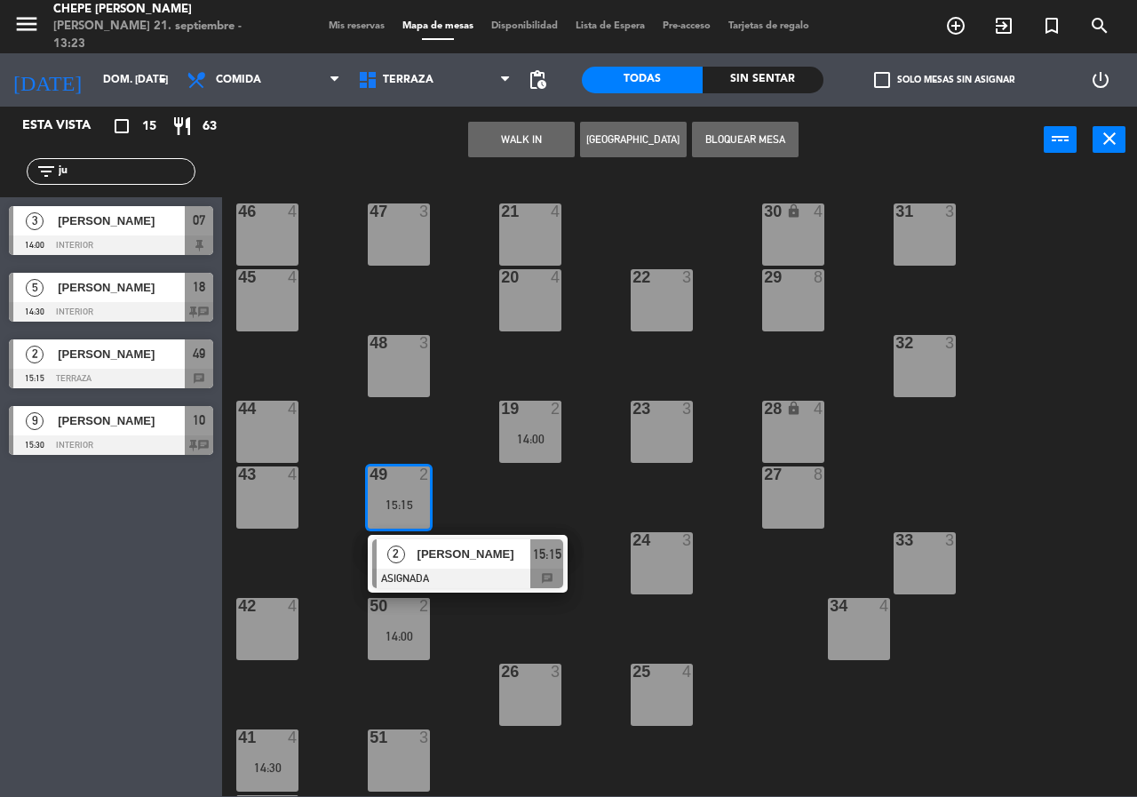
click at [434, 556] on div "2 [PERSON_NAME] ASIGNADA 15:15 chat" at bounding box center [467, 564] width 226 height 58
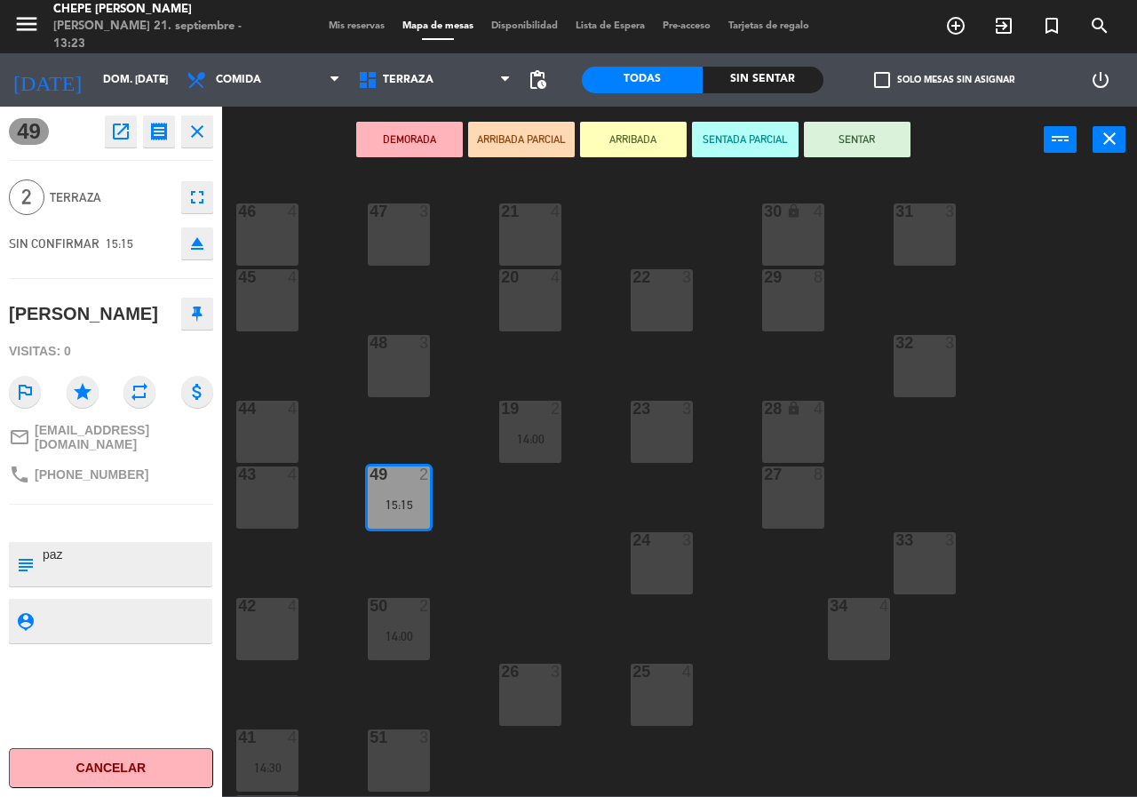
click at [434, 548] on div "21 4 30 lock 4 46 4 47 3 31 3 20 4 22 3 29 8 45 4 32 3 48 3 19 2 14:00 23 3 28 …" at bounding box center [685, 483] width 903 height 623
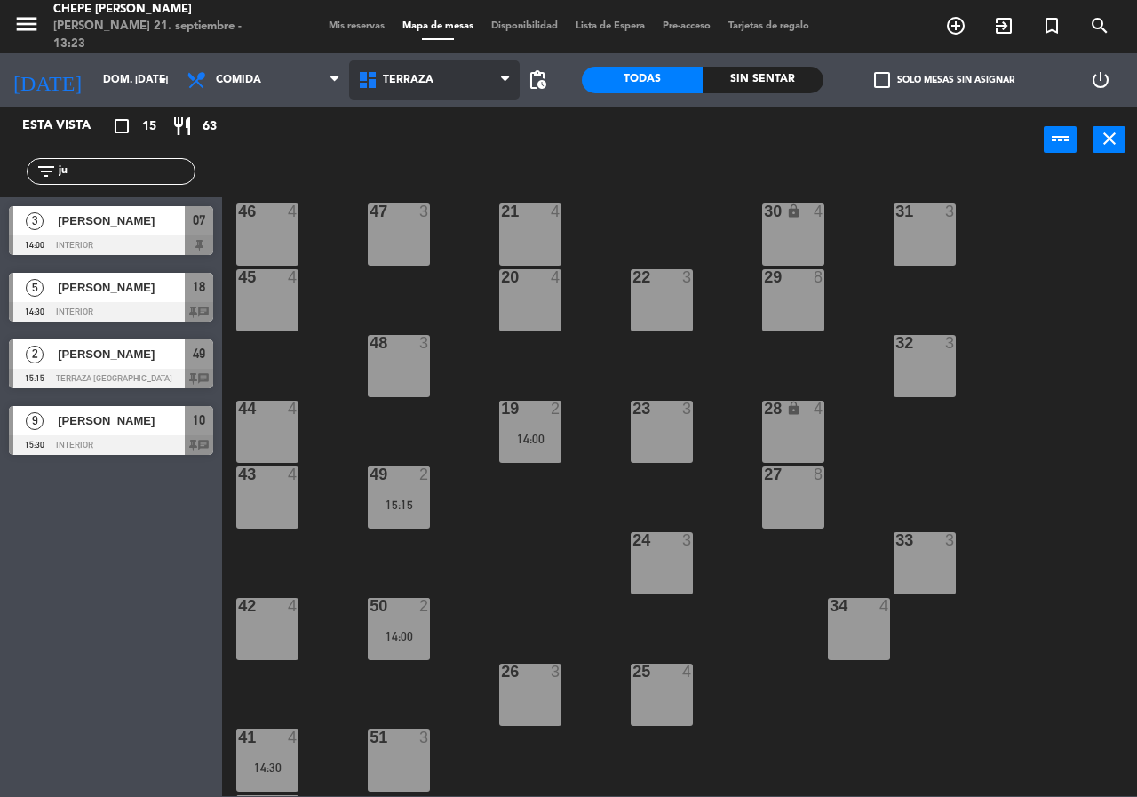
click at [400, 79] on span "Terraza" at bounding box center [408, 80] width 51 height 12
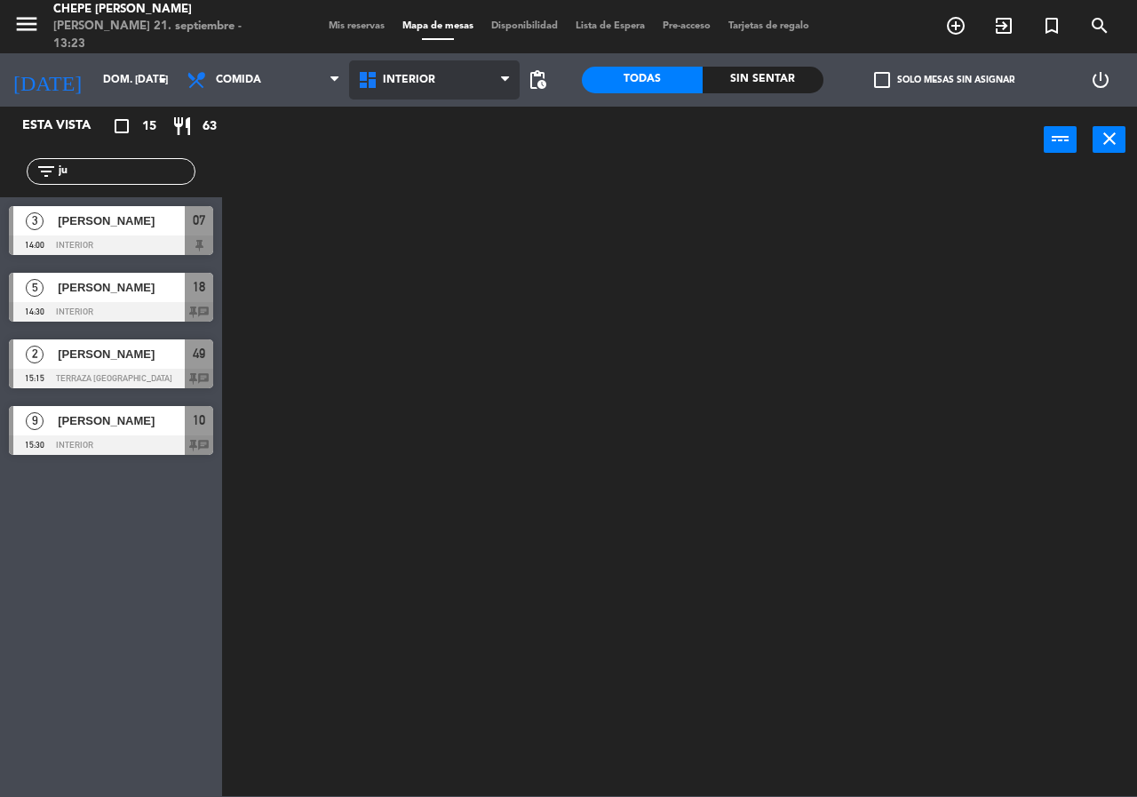
click at [407, 124] on ng-component "menu Chepe [PERSON_NAME] 21. septiembre - 13:23 Mis reservas Mapa de mesas Disp…" at bounding box center [568, 398] width 1137 height 796
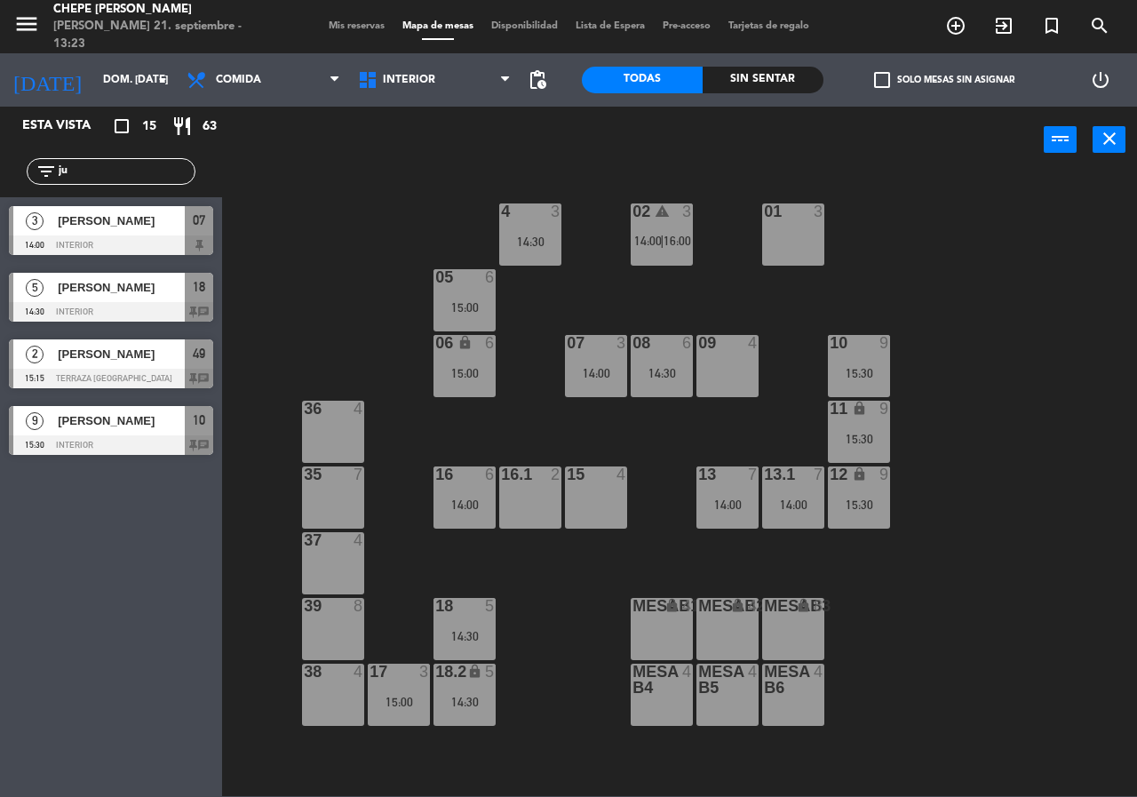
click at [746, 348] on div "4" at bounding box center [756, 343] width 29 height 16
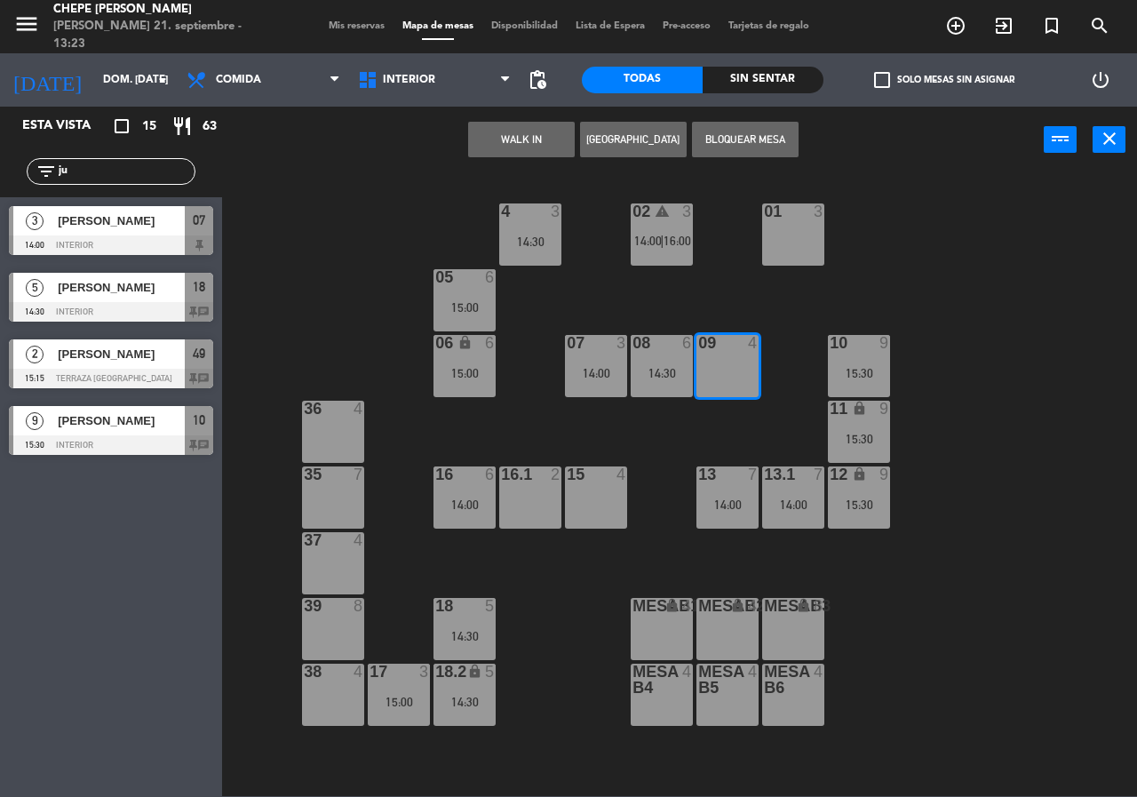
click at [631, 142] on button "[GEOGRAPHIC_DATA]" at bounding box center [633, 140] width 107 height 36
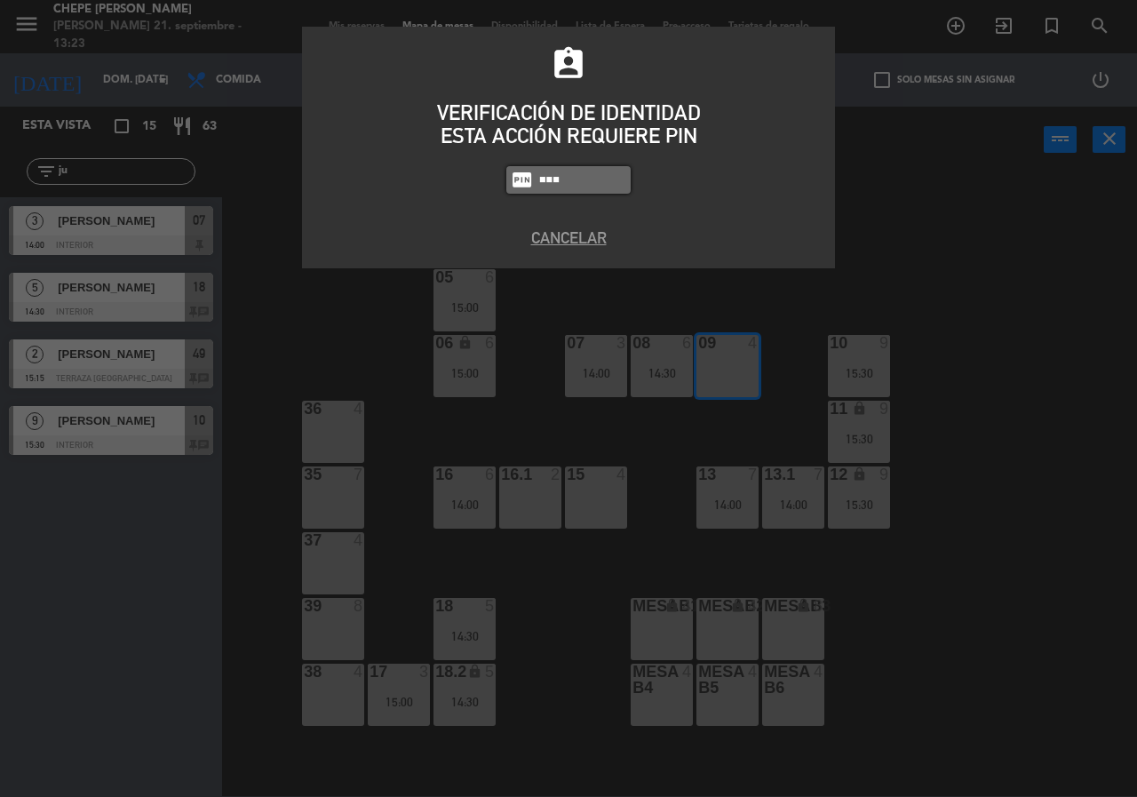
type input "8319"
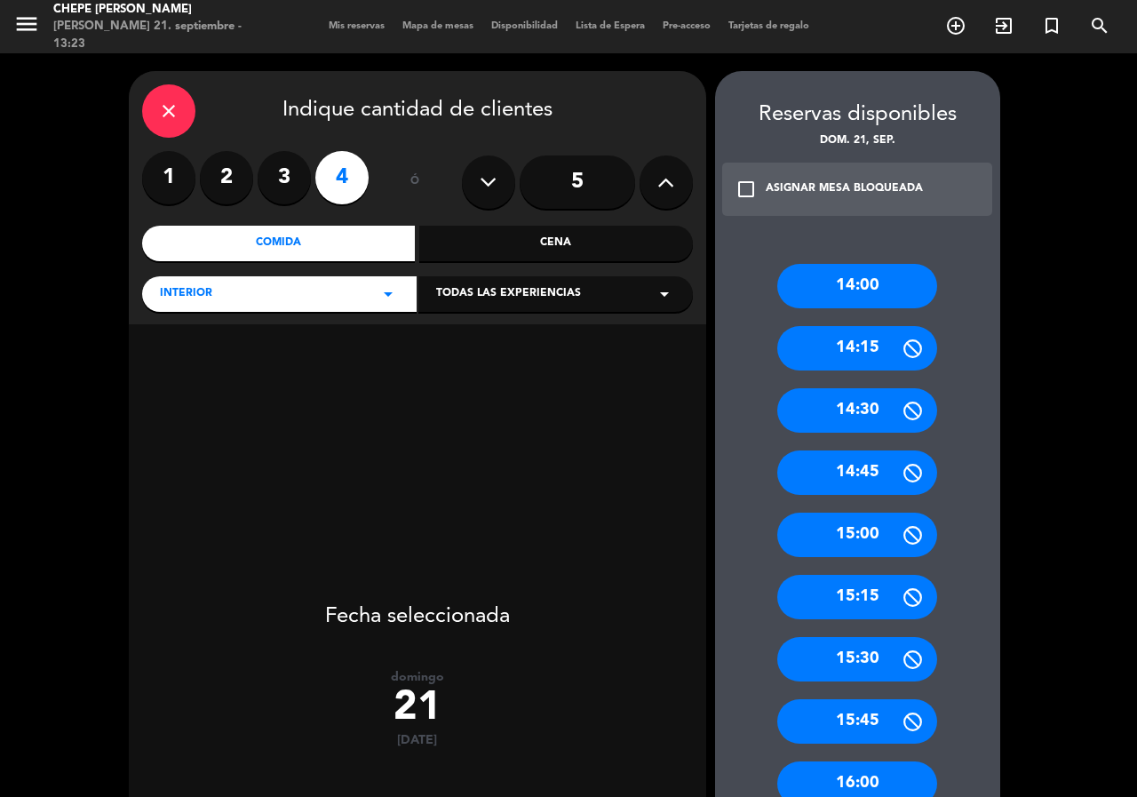
click at [851, 352] on div "14:15" at bounding box center [857, 348] width 160 height 44
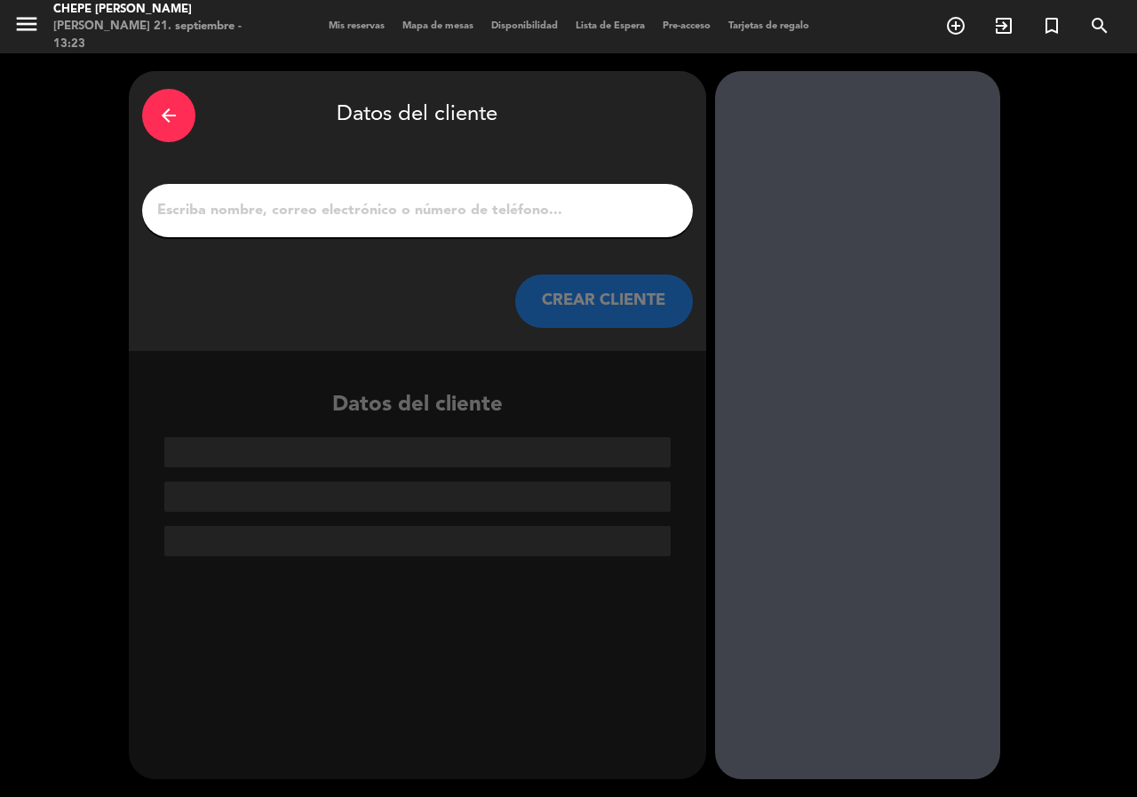
click at [401, 212] on input "1" at bounding box center [417, 210] width 524 height 25
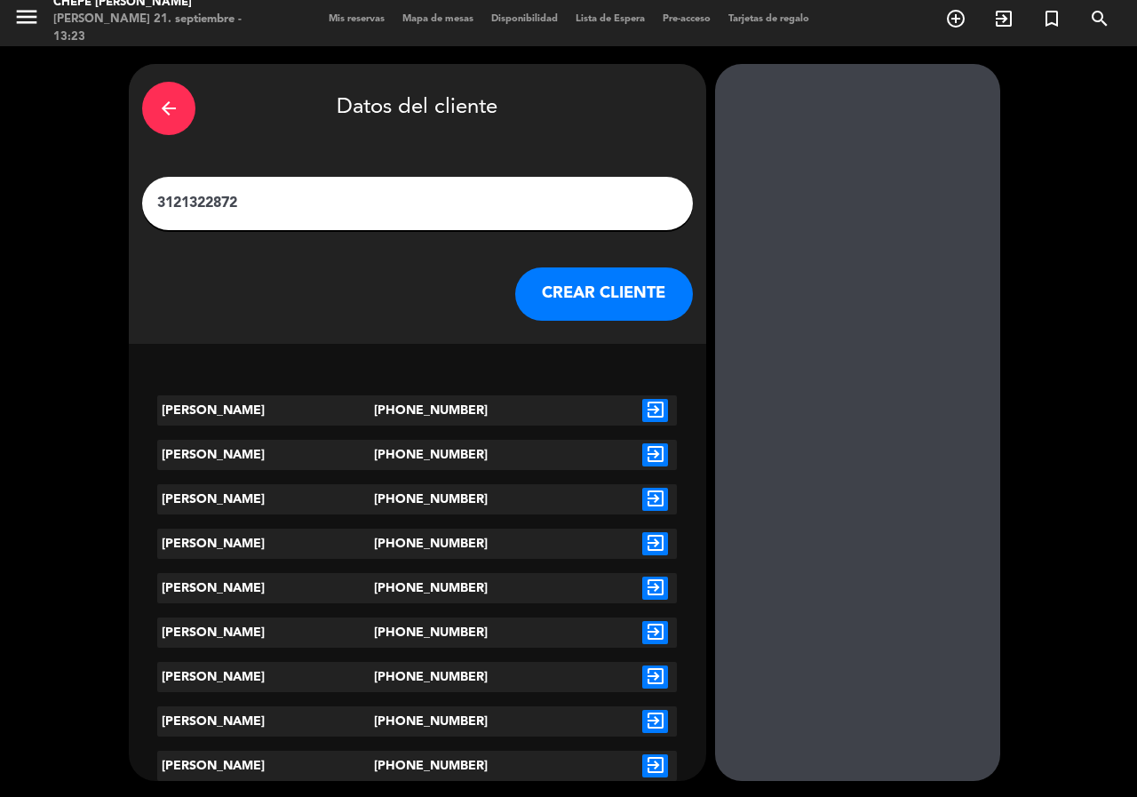
scroll to position [9, 0]
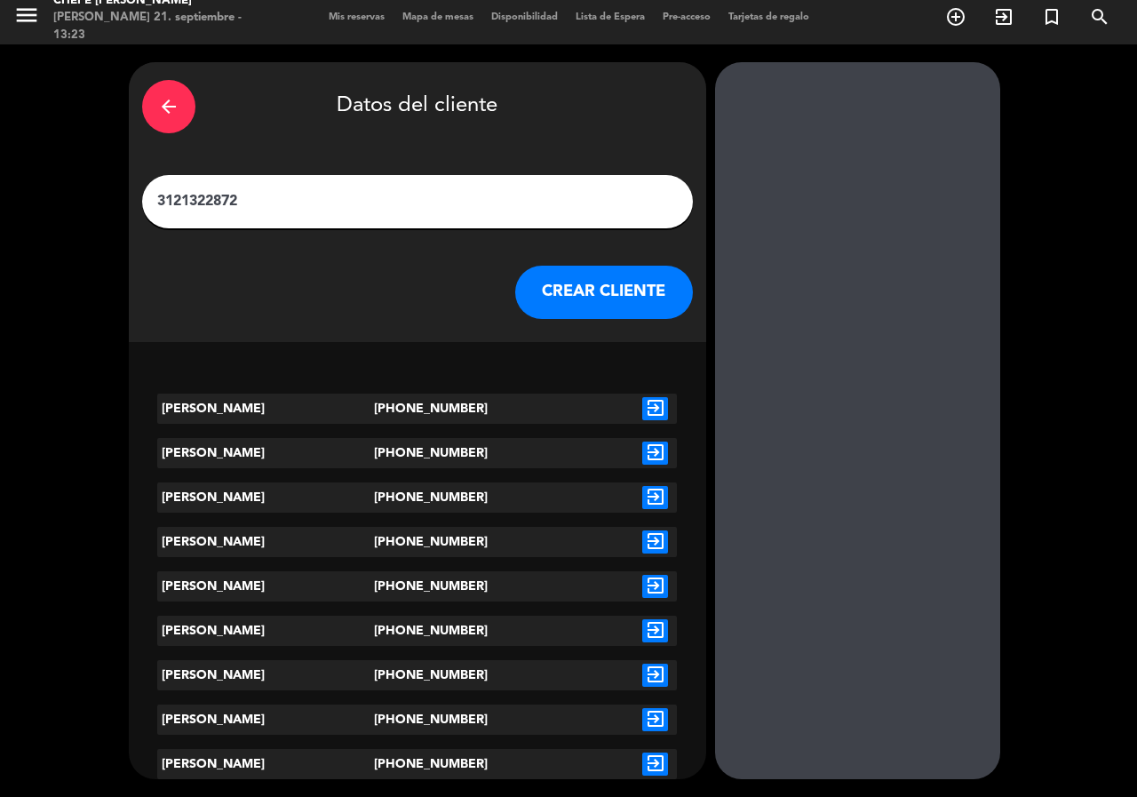
type input "3121322872"
click at [647, 409] on icon "exit_to_app" at bounding box center [655, 408] width 26 height 23
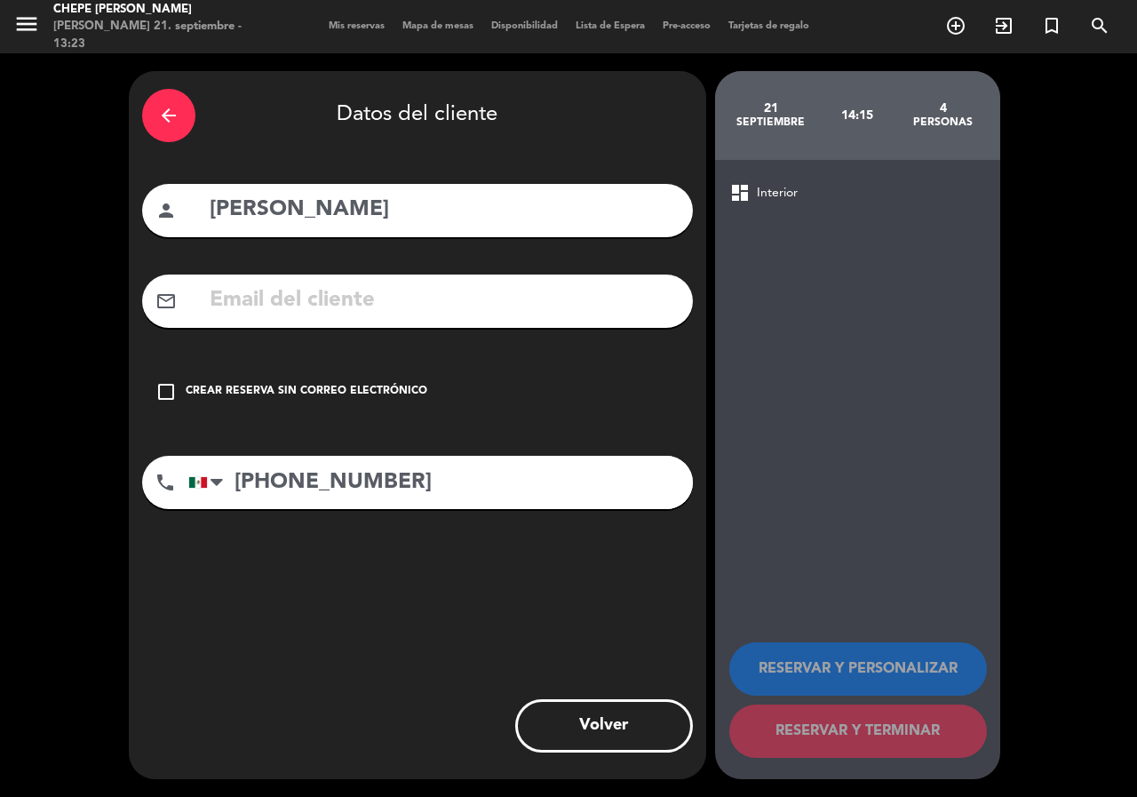
scroll to position [0, 0]
drag, startPoint x: 290, startPoint y: 405, endPoint x: 425, endPoint y: 422, distance: 135.2
click at [294, 401] on div "check_box_outline_blank Crear reserva sin correo electrónico" at bounding box center [417, 391] width 551 height 53
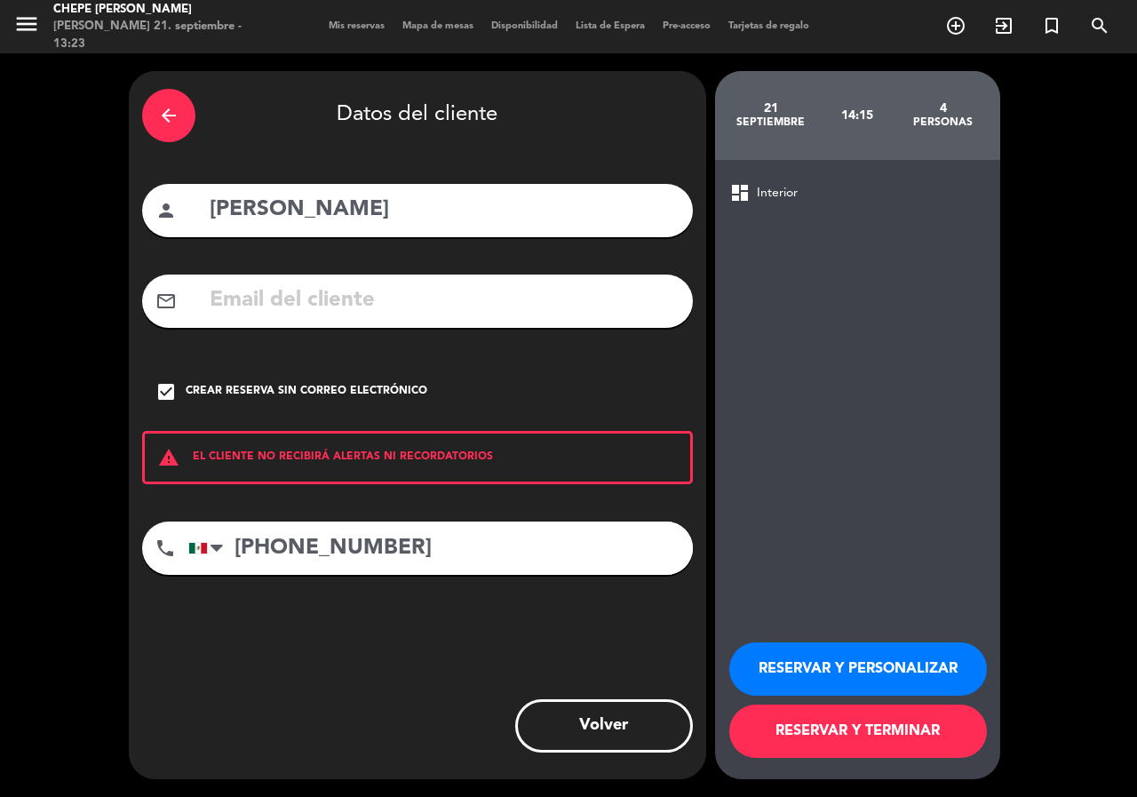
click at [807, 658] on button "RESERVAR Y PERSONALIZAR" at bounding box center [858, 668] width 258 height 53
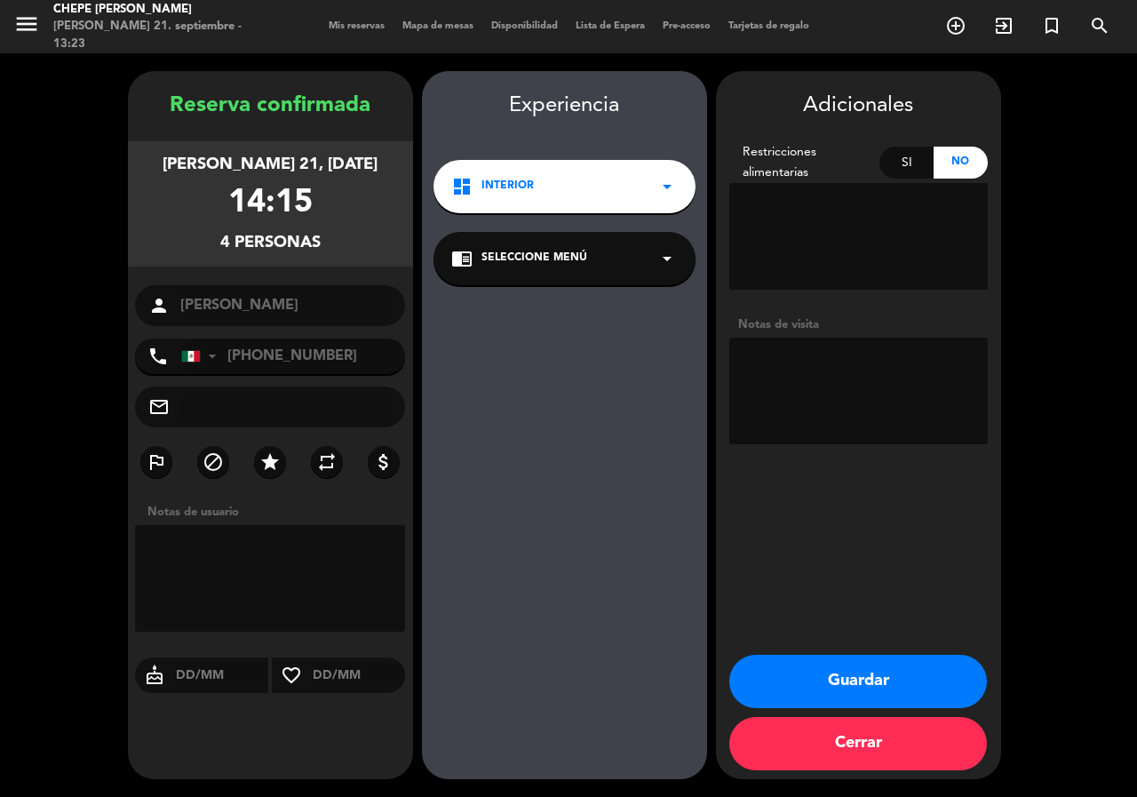
click at [787, 394] on textarea at bounding box center [858, 390] width 258 height 107
type textarea "int"
click at [901, 682] on button "Guardar" at bounding box center [858, 681] width 258 height 53
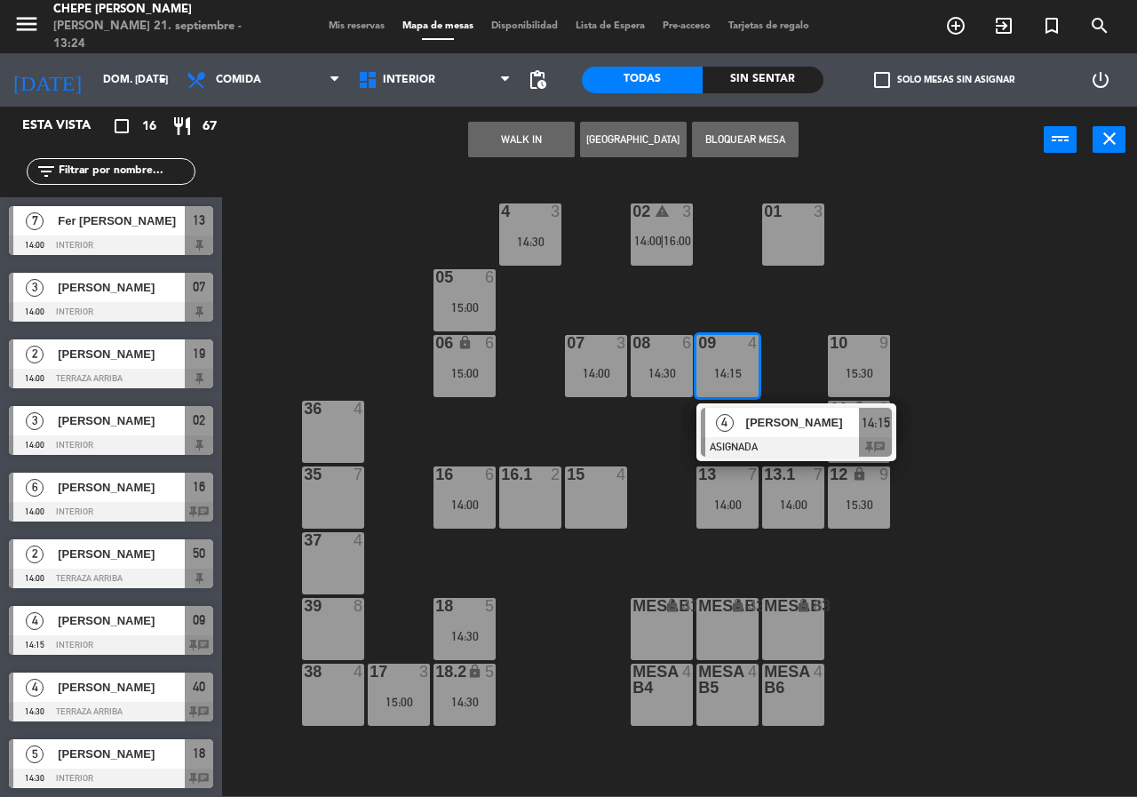
click at [353, 236] on div "02 warning 3 14:00 | 16:00 4 3 14:30 01 3 05 6 15:00 06 lock 6 15:00 07 3 14:00…" at bounding box center [685, 483] width 903 height 623
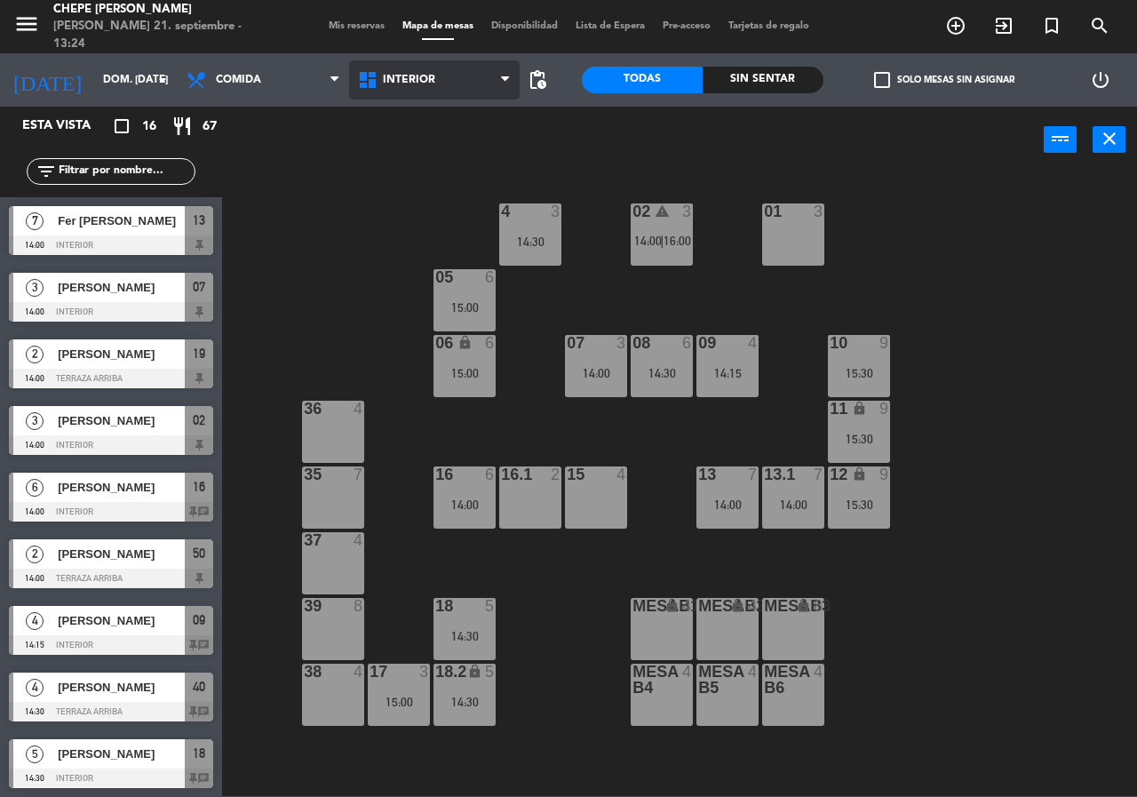
click at [469, 74] on span "Interior" at bounding box center [434, 79] width 171 height 39
click at [436, 153] on ng-component "menu Chepe [PERSON_NAME] 21. septiembre - 13:24 Mis reservas Mapa de mesas Disp…" at bounding box center [568, 398] width 1137 height 796
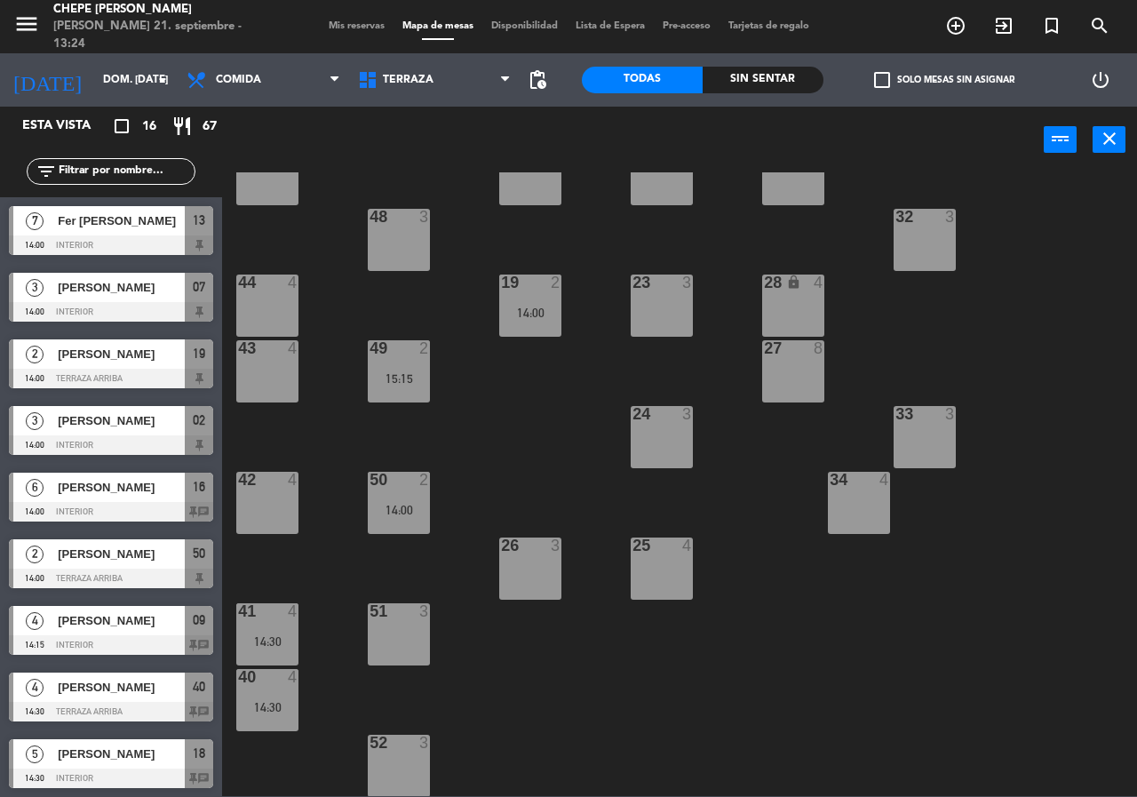
scroll to position [127, 0]
click at [258, 367] on div "43 4" at bounding box center [267, 370] width 62 height 62
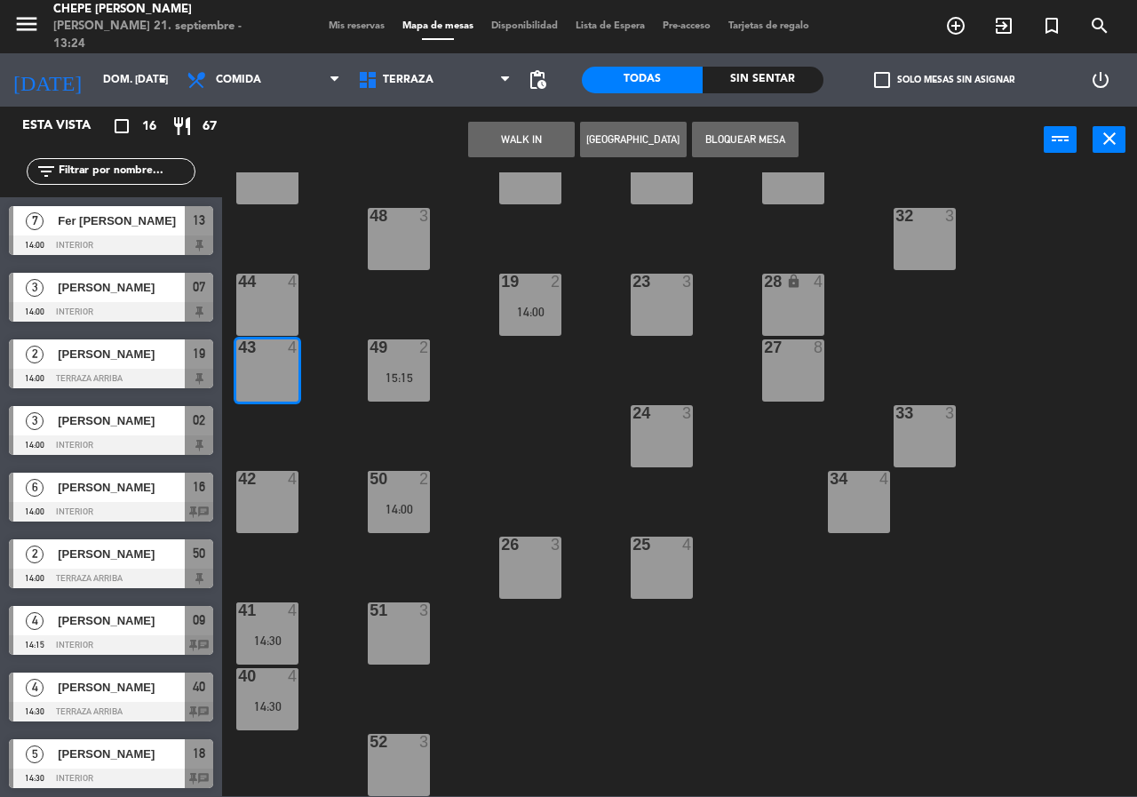
click at [493, 339] on div "21 4 30 lock 4 46 4 47 3 31 3 20 4 22 3 29 8 45 4 32 3 48 3 19 2 14:00 23 3 28 …" at bounding box center [685, 483] width 903 height 623
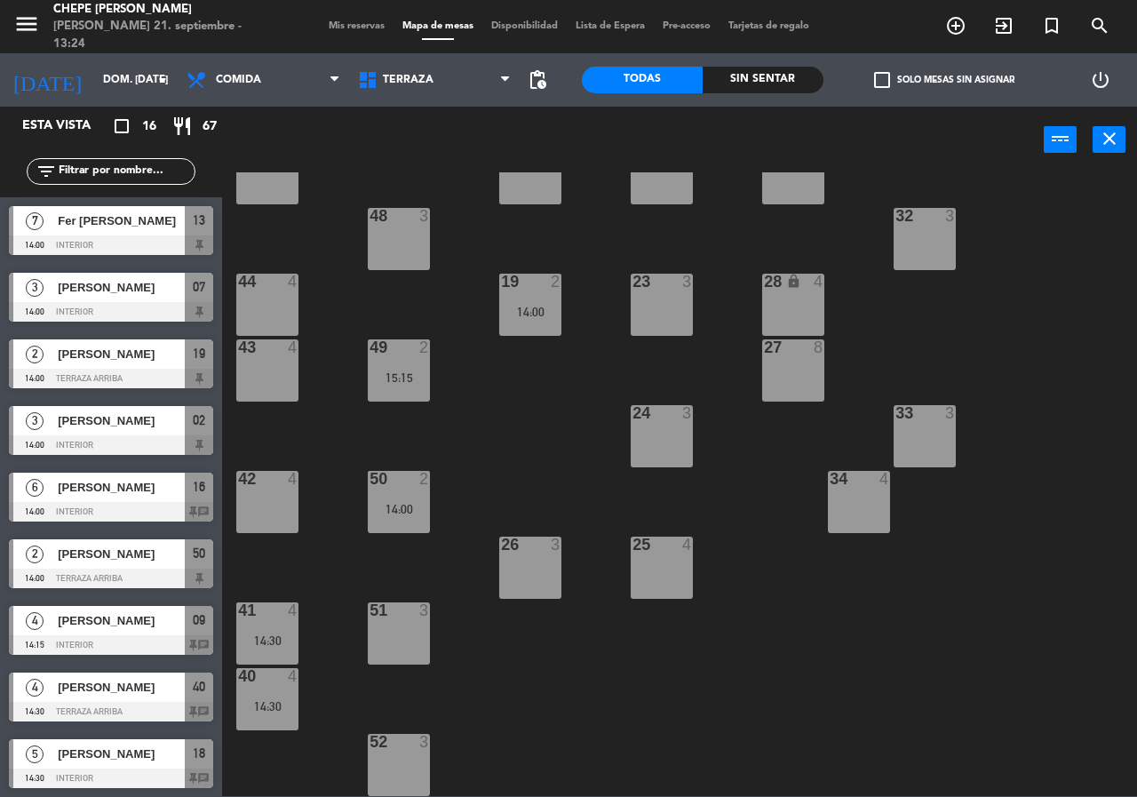
drag, startPoint x: 510, startPoint y: 302, endPoint x: 526, endPoint y: 324, distance: 27.4
click at [513, 302] on div "19 2 14:00" at bounding box center [530, 305] width 62 height 62
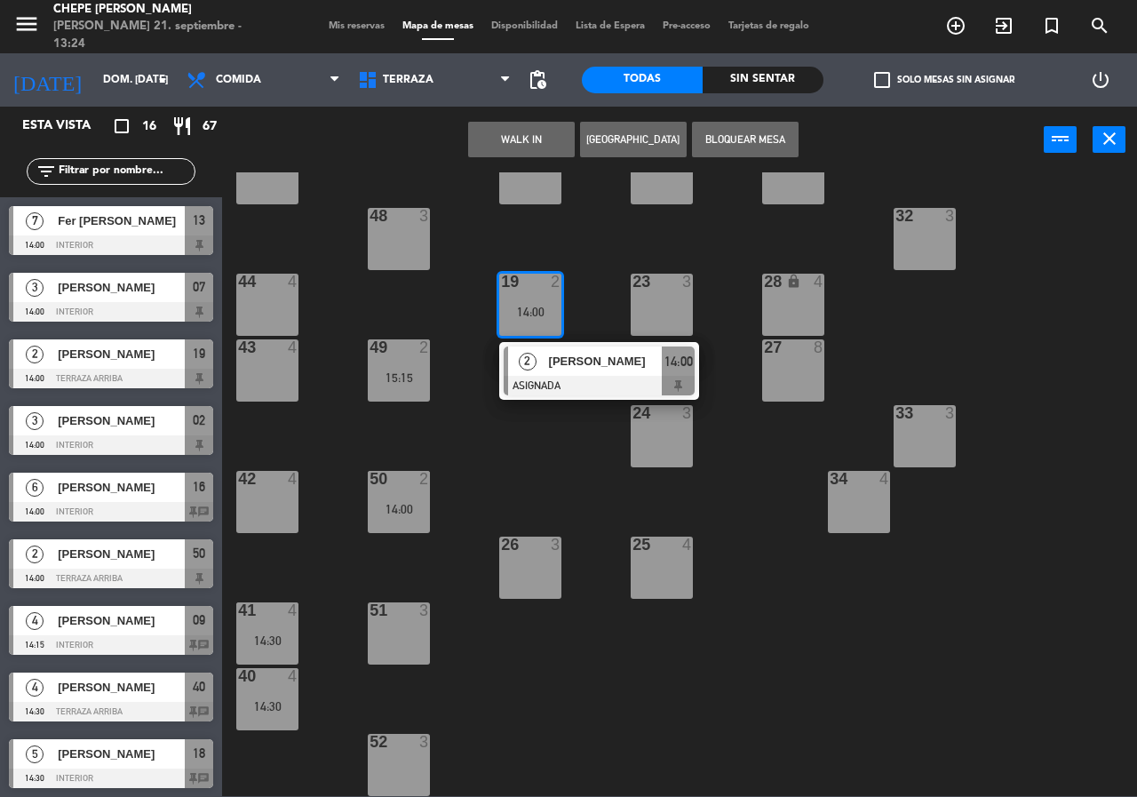
click at [549, 360] on span "[PERSON_NAME]" at bounding box center [606, 361] width 114 height 19
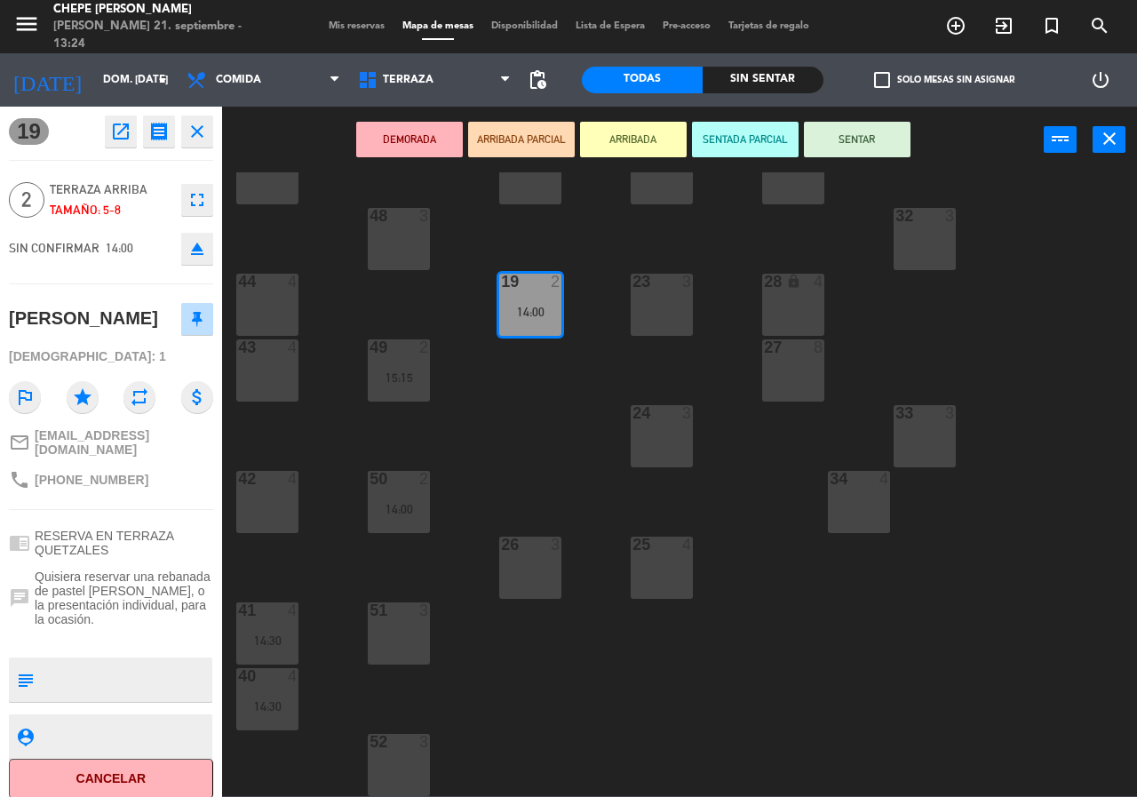
drag, startPoint x: 505, startPoint y: 423, endPoint x: 445, endPoint y: 337, distance: 104.5
click at [505, 422] on div "21 4 30 lock 4 46 4 47 3 31 3 20 4 22 3 29 8 45 4 32 3 48 3 19 2 14:00 23 3 28 …" at bounding box center [685, 483] width 903 height 623
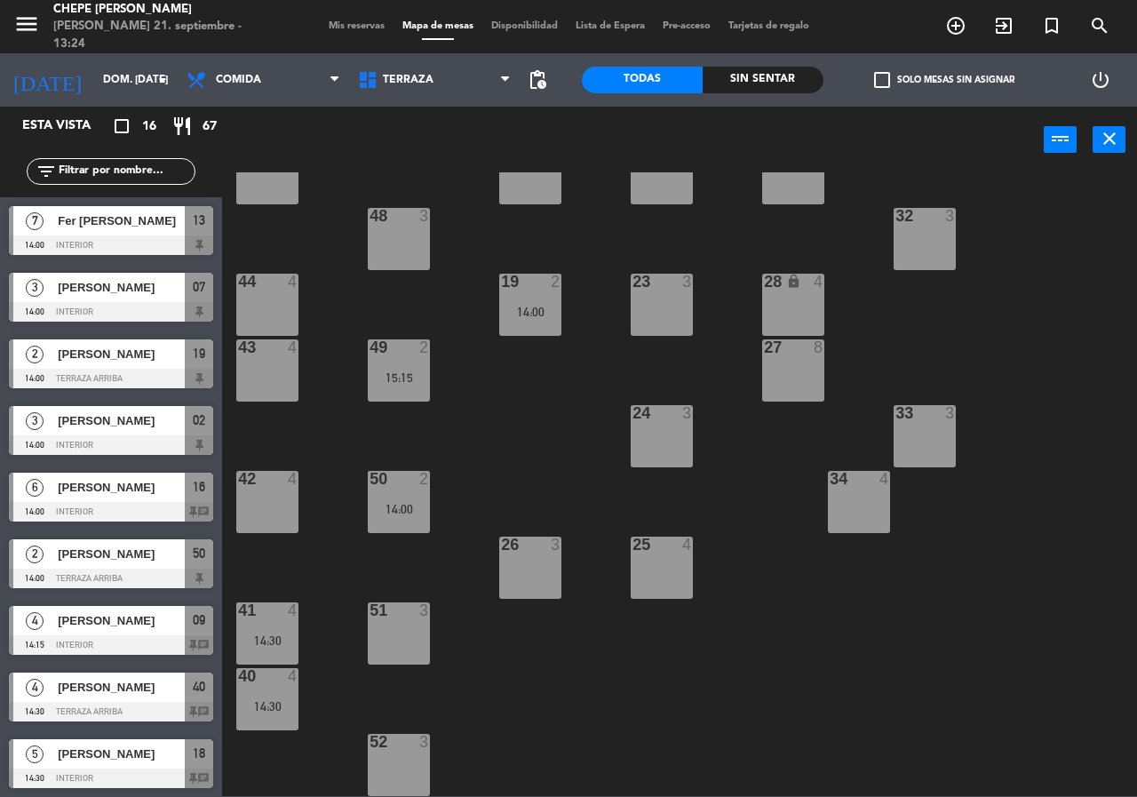
drag, startPoint x: 277, startPoint y: 385, endPoint x: 278, endPoint y: 369, distance: 15.1
click at [277, 382] on div "43 4" at bounding box center [267, 370] width 62 height 62
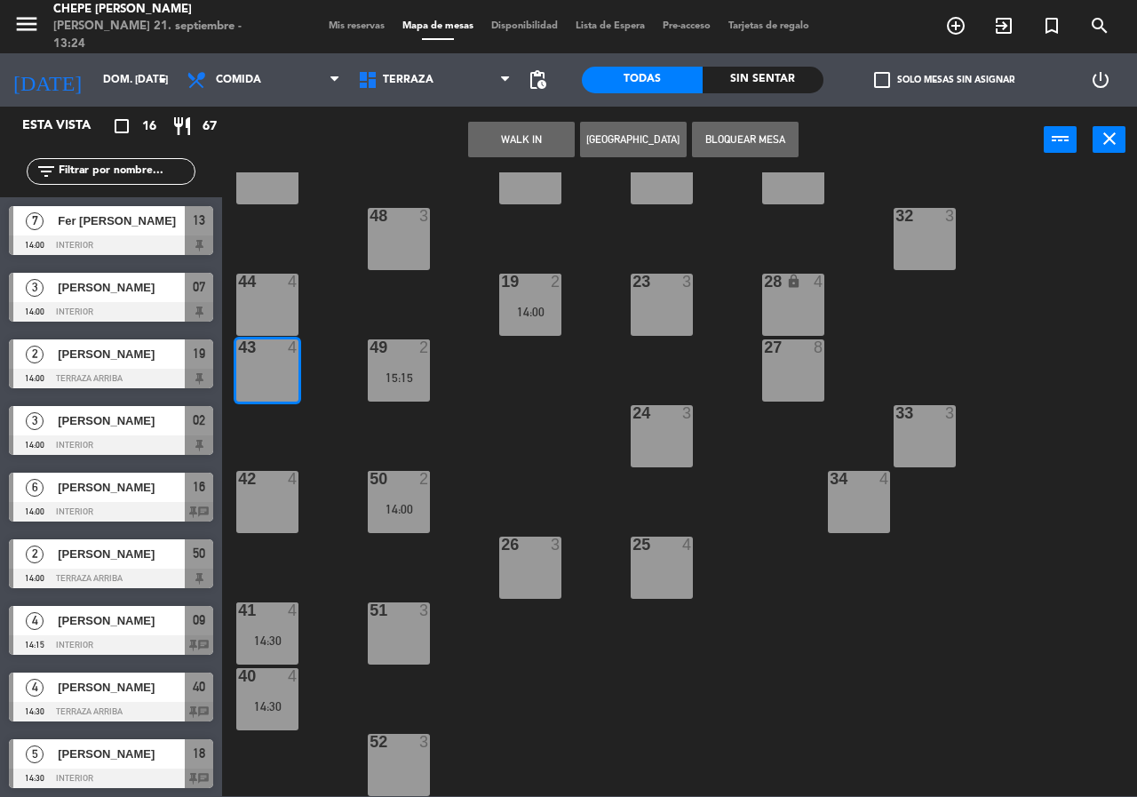
click at [282, 311] on div "44 4" at bounding box center [267, 305] width 62 height 62
click at [627, 150] on button "[GEOGRAPHIC_DATA]" at bounding box center [633, 140] width 107 height 36
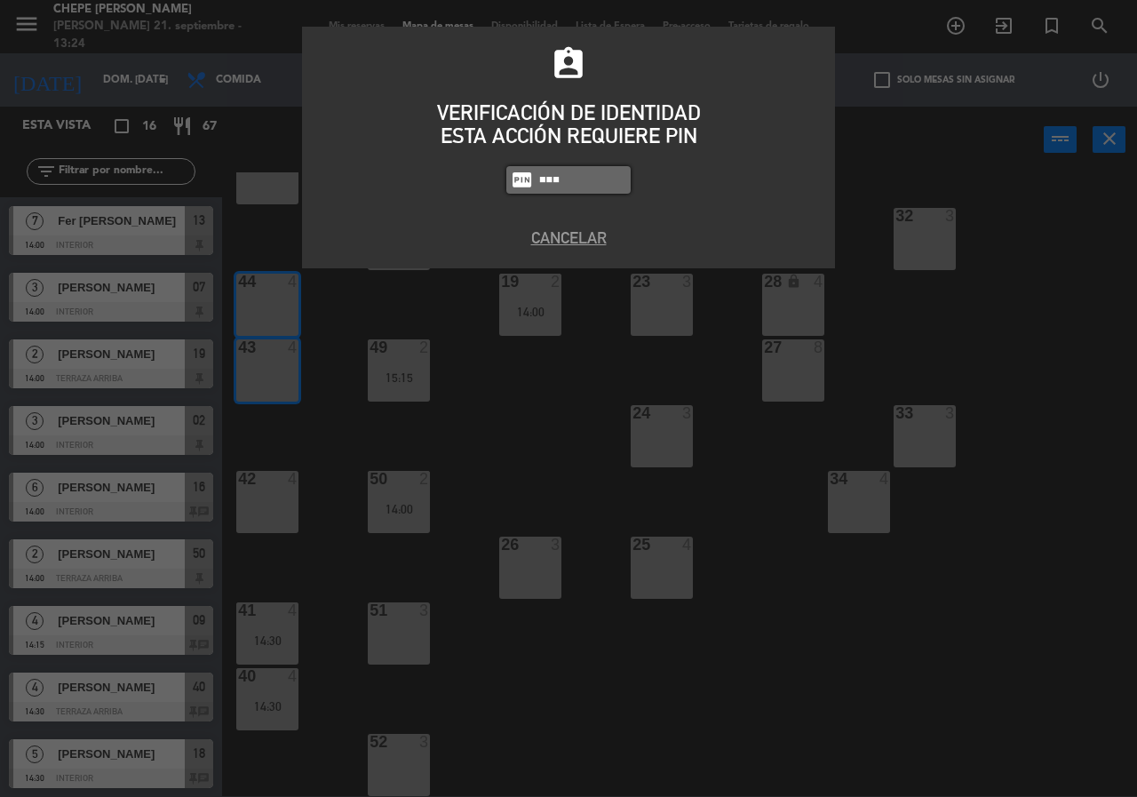
type input "8319"
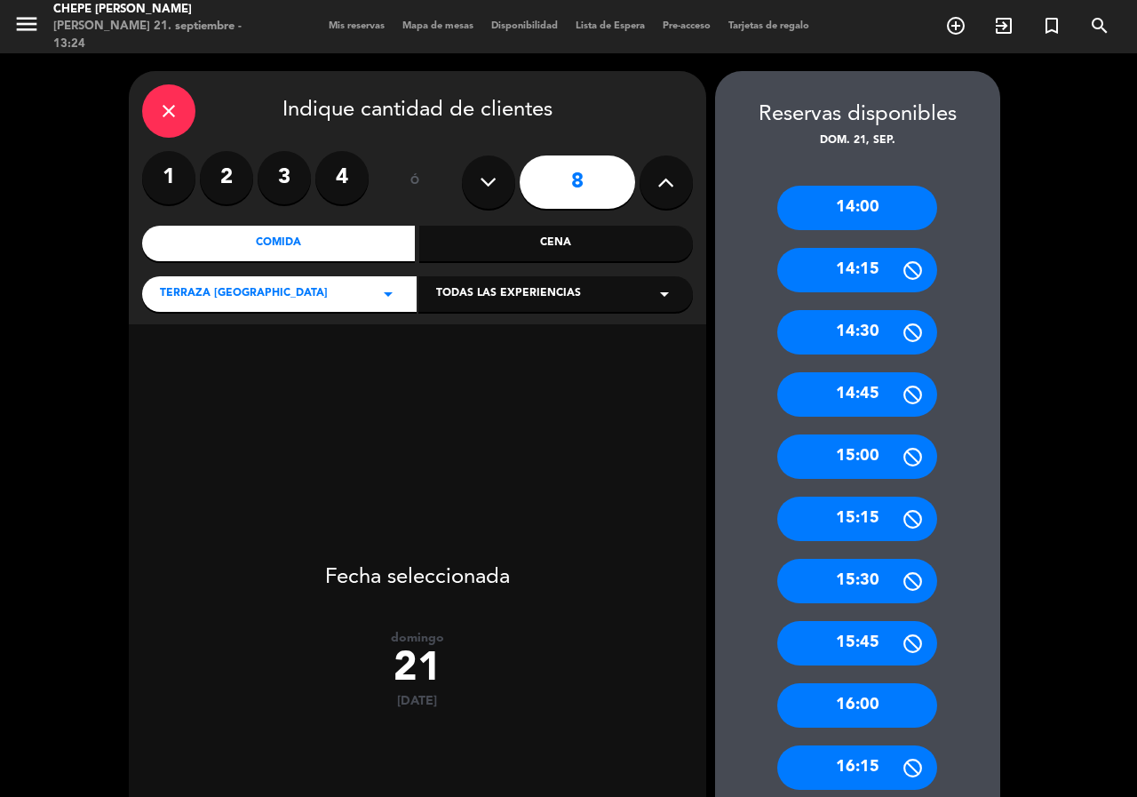
click at [495, 193] on icon at bounding box center [488, 182] width 17 height 27
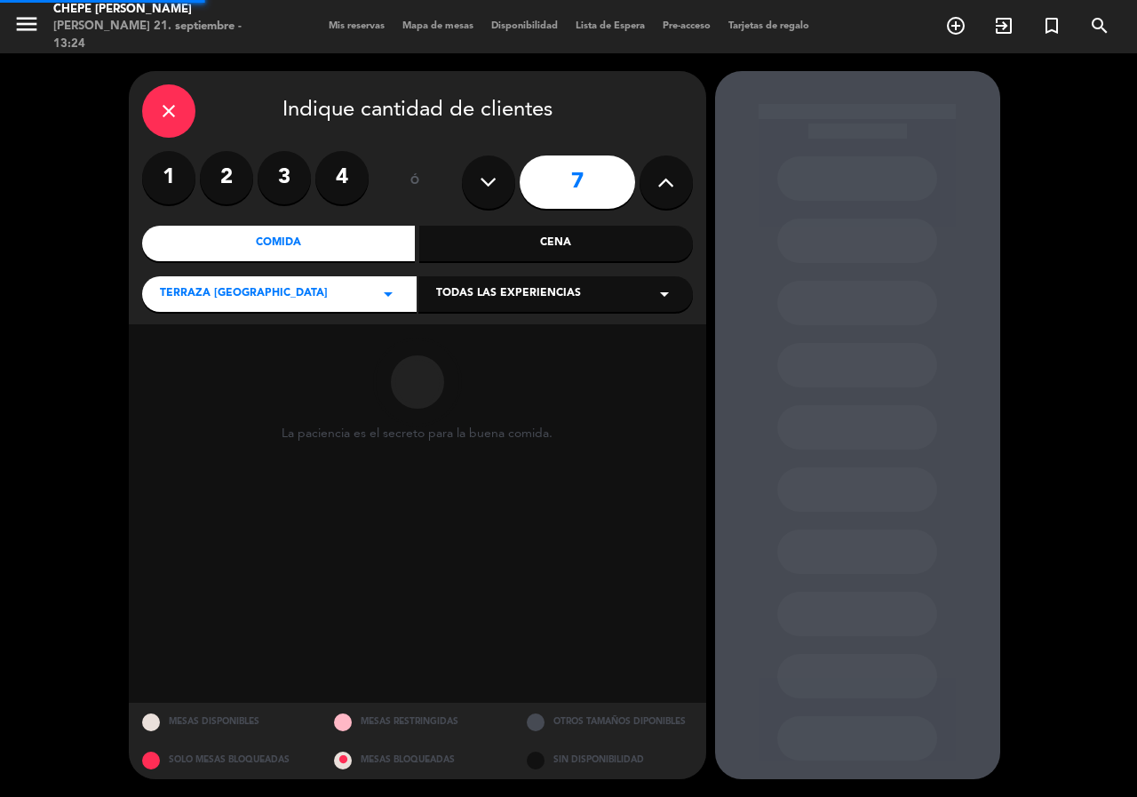
click at [495, 193] on icon at bounding box center [488, 182] width 17 height 27
type input "6"
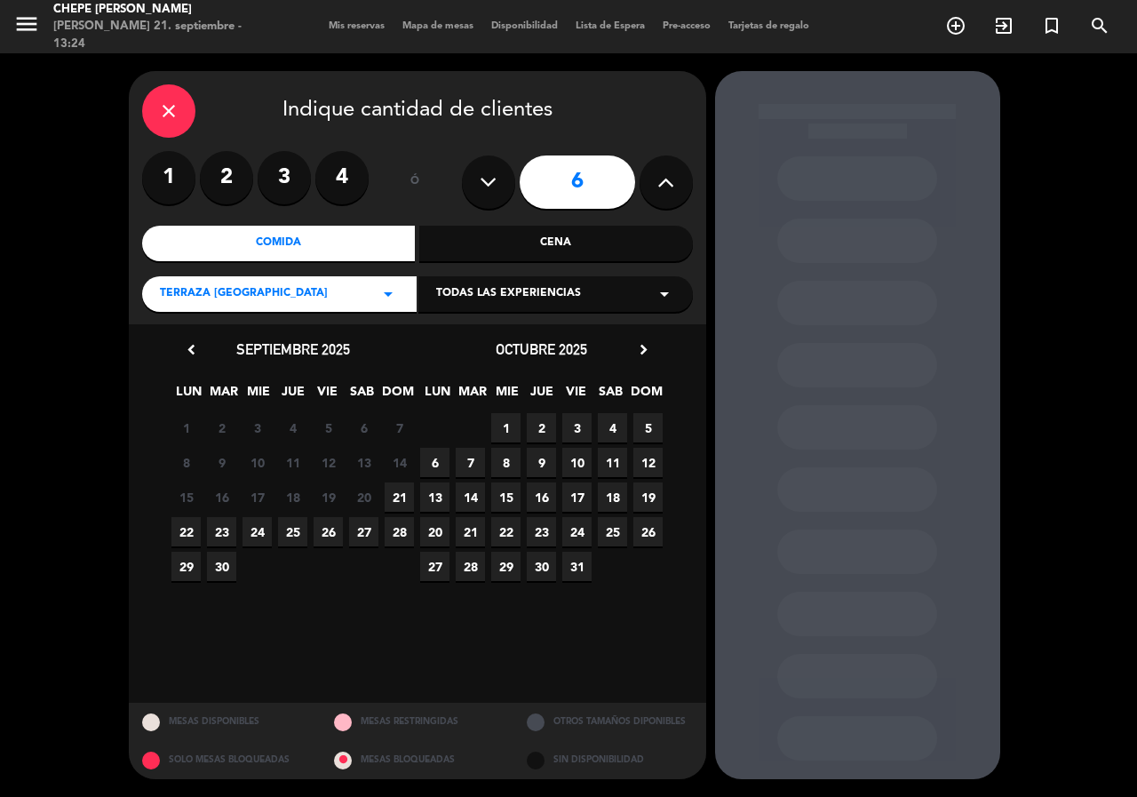
click at [393, 502] on span "21" at bounding box center [399, 496] width 29 height 29
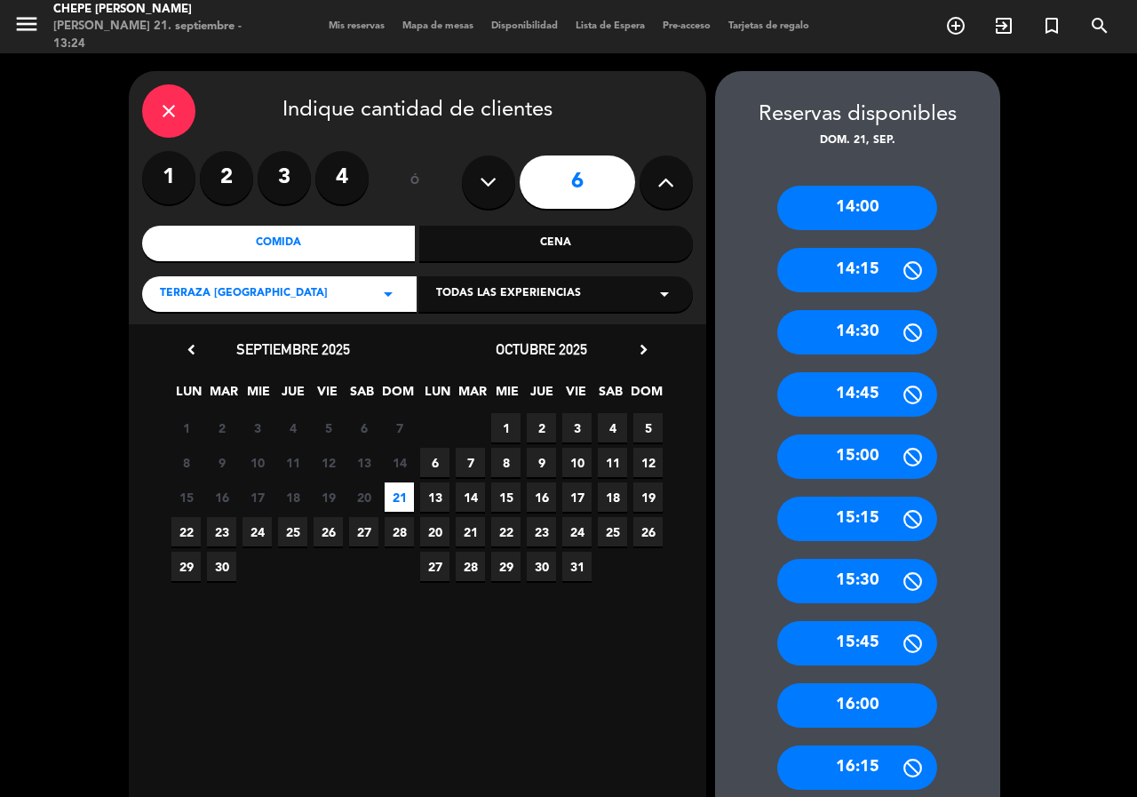
click at [846, 456] on div "15:00" at bounding box center [857, 456] width 160 height 44
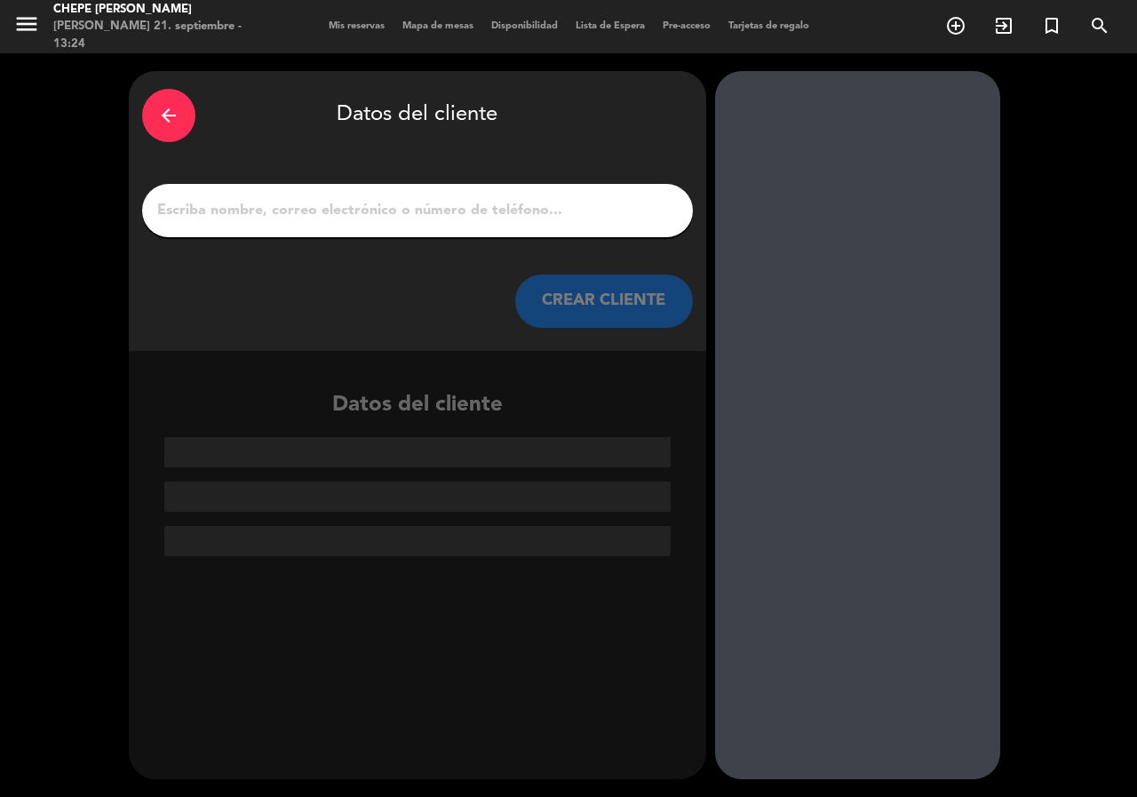
click at [544, 209] on input "1" at bounding box center [417, 210] width 524 height 25
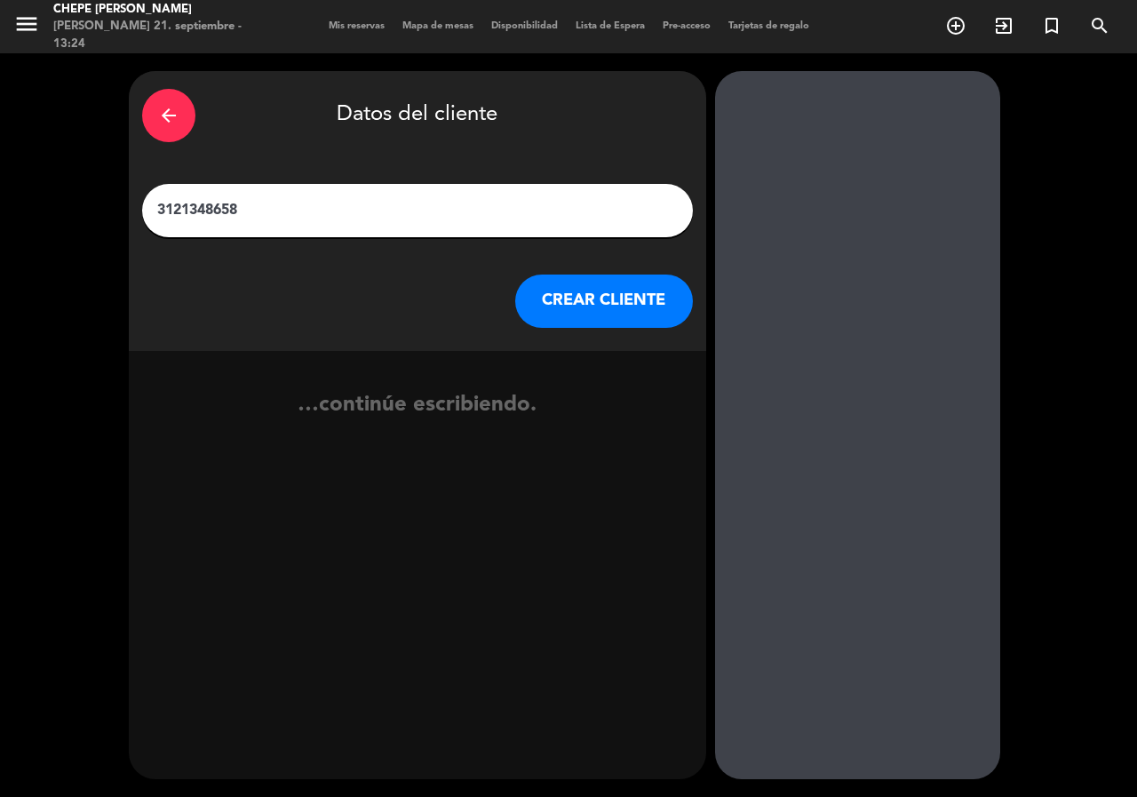
drag, startPoint x: 328, startPoint y: 217, endPoint x: 180, endPoint y: 237, distance: 148.8
click at [0, 248] on div "arrow_back Datos del cliente 3121348658 CREAR CLIENTE …continúe escribiendo." at bounding box center [568, 424] width 1137 height 743
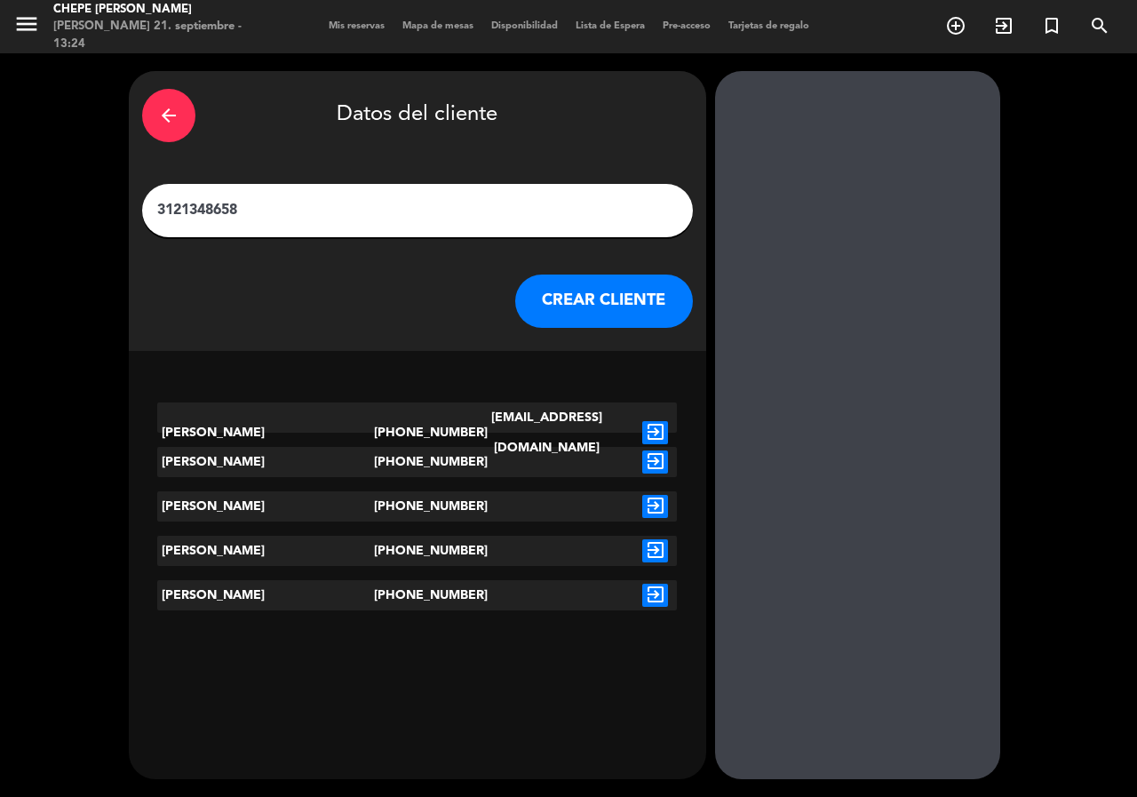
type input "3121348658"
click at [645, 421] on icon "exit_to_app" at bounding box center [655, 432] width 26 height 23
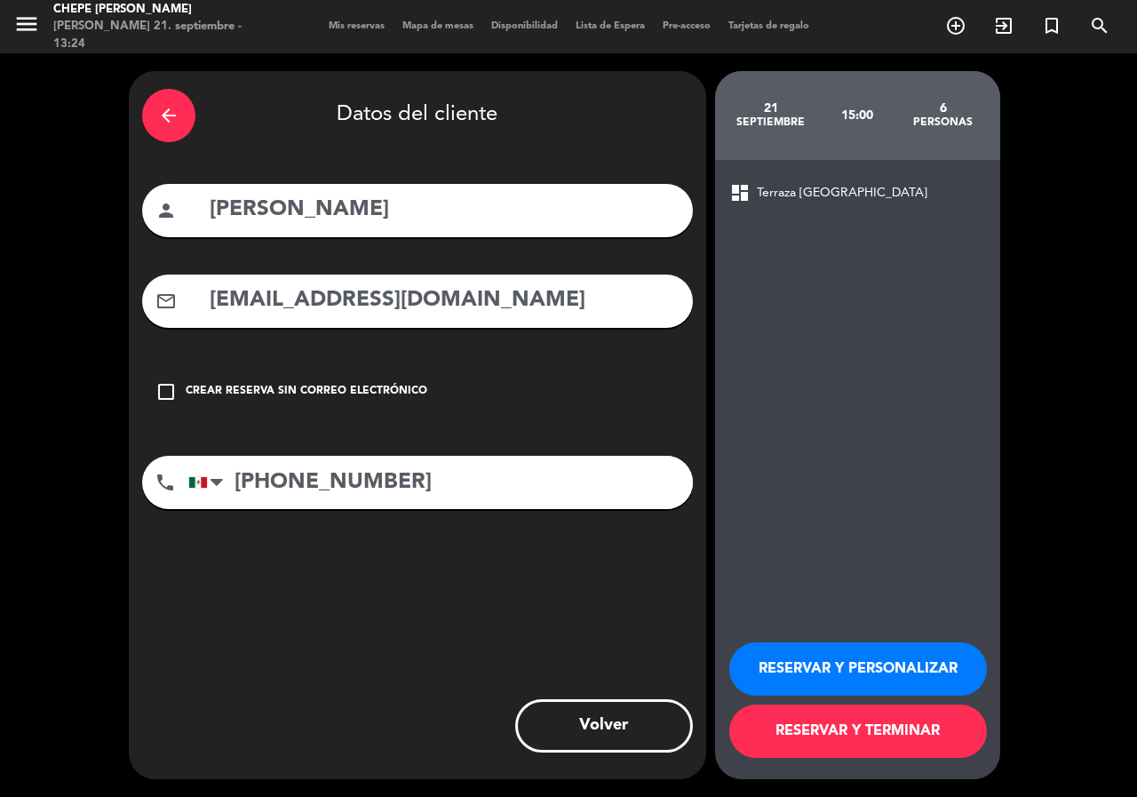
click at [839, 656] on button "RESERVAR Y PERSONALIZAR" at bounding box center [858, 668] width 258 height 53
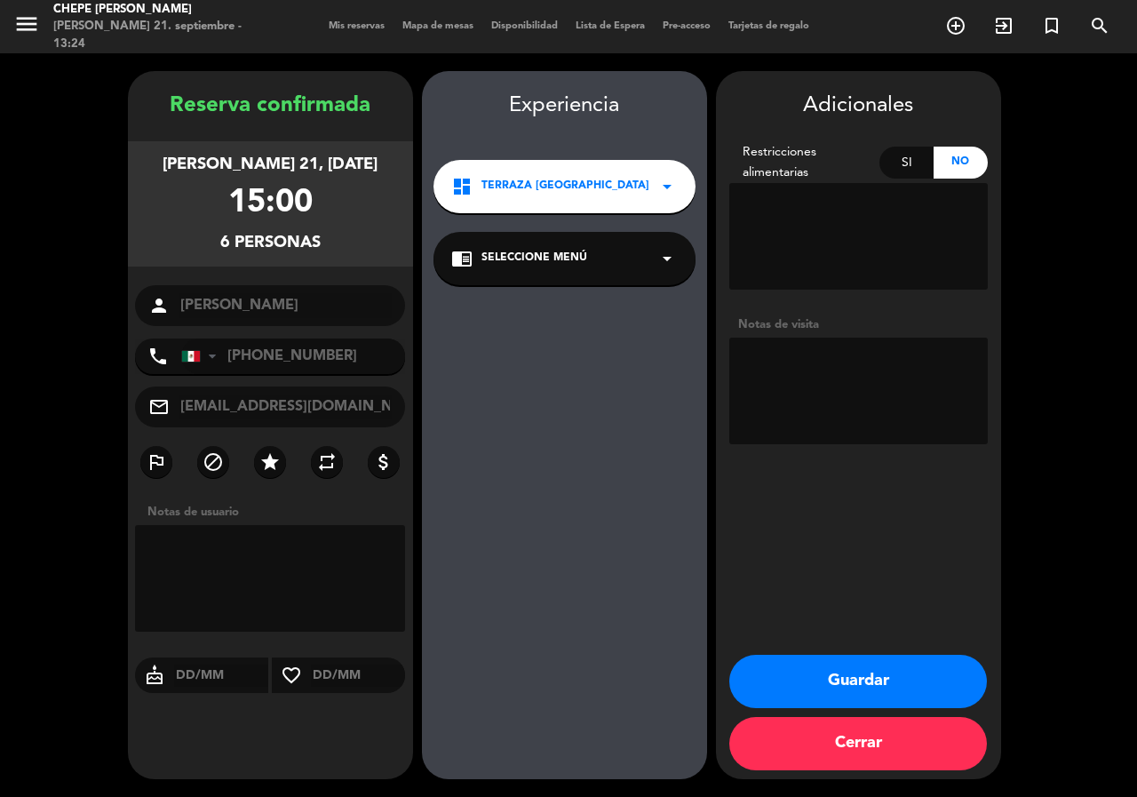
click at [814, 377] on textarea at bounding box center [858, 390] width 258 height 107
type textarea "paz"
click at [818, 677] on button "Guardar" at bounding box center [858, 681] width 258 height 53
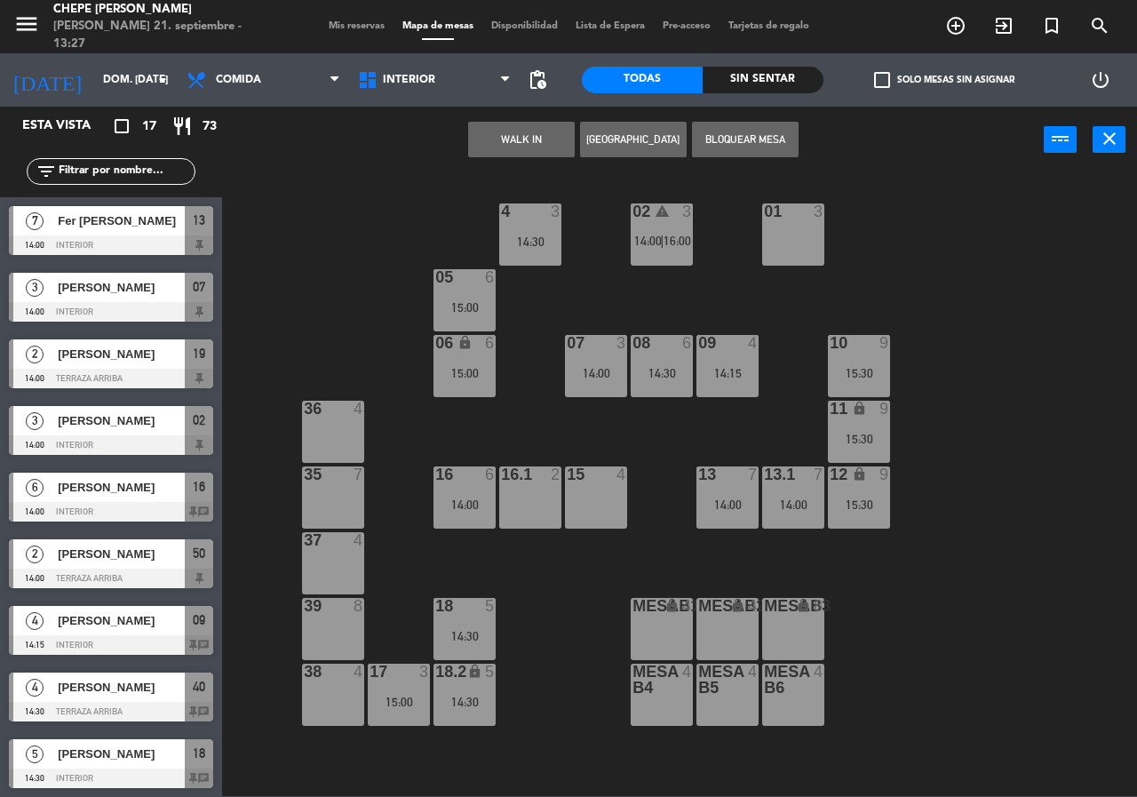
click at [1075, 339] on div "02 warning 3 14:00 | 16:00 4 3 14:30 01 3 05 6 15:00 06 lock 6 15:00 07 3 14:00…" at bounding box center [685, 483] width 903 height 623
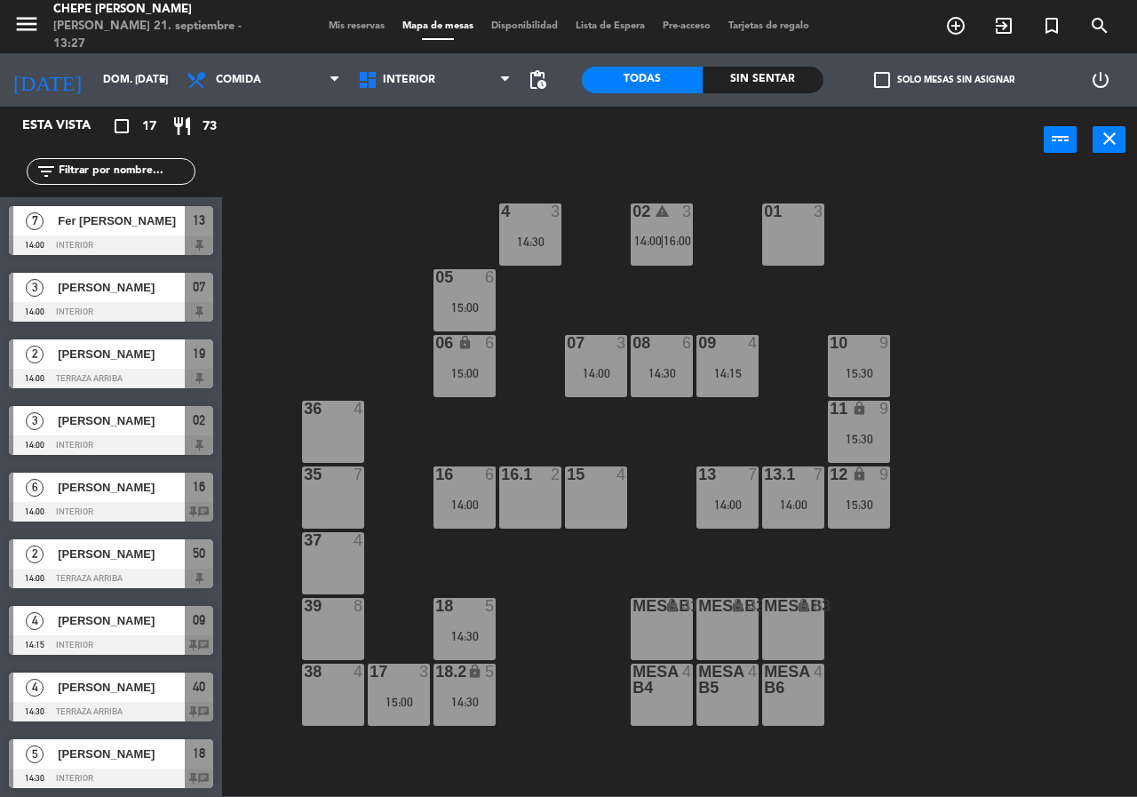
click at [663, 217] on icon "warning" at bounding box center [662, 210] width 15 height 15
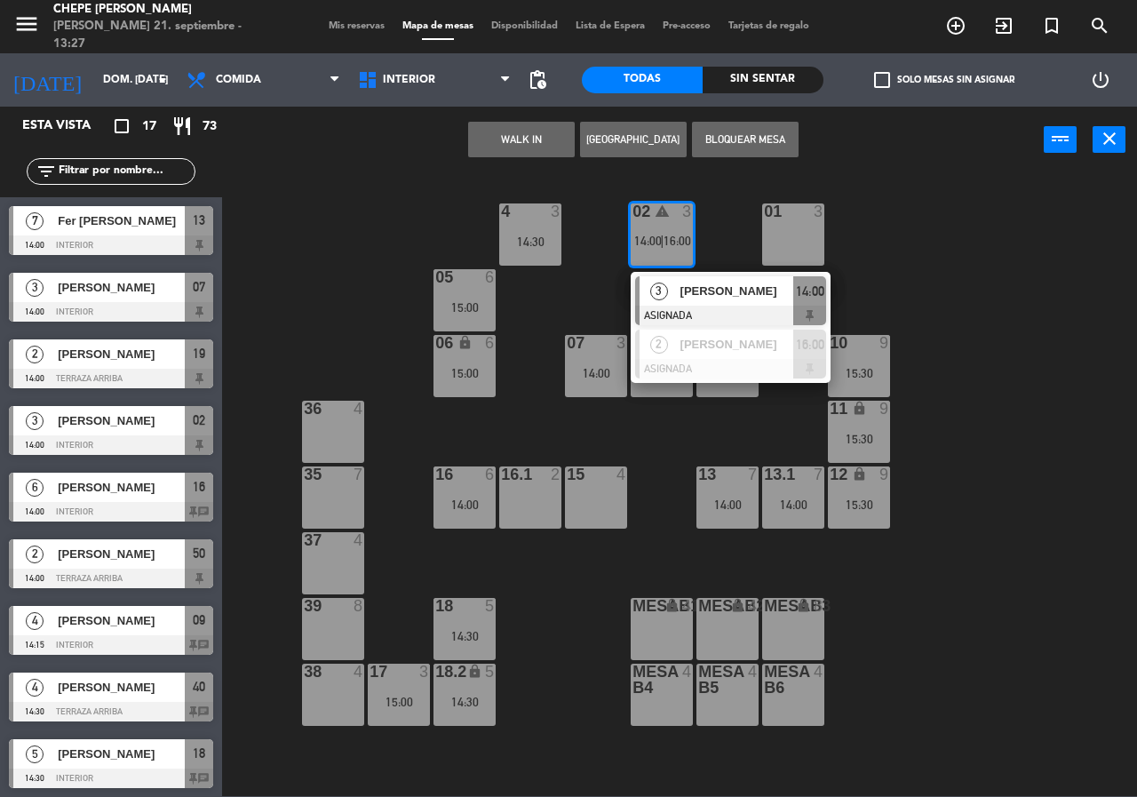
click at [1136, 391] on div "02 warning 3 14:00 | 16:00 3 [PERSON_NAME] ASIGNADA 14:00 2 [PERSON_NAME] ASIGN…" at bounding box center [685, 483] width 903 height 623
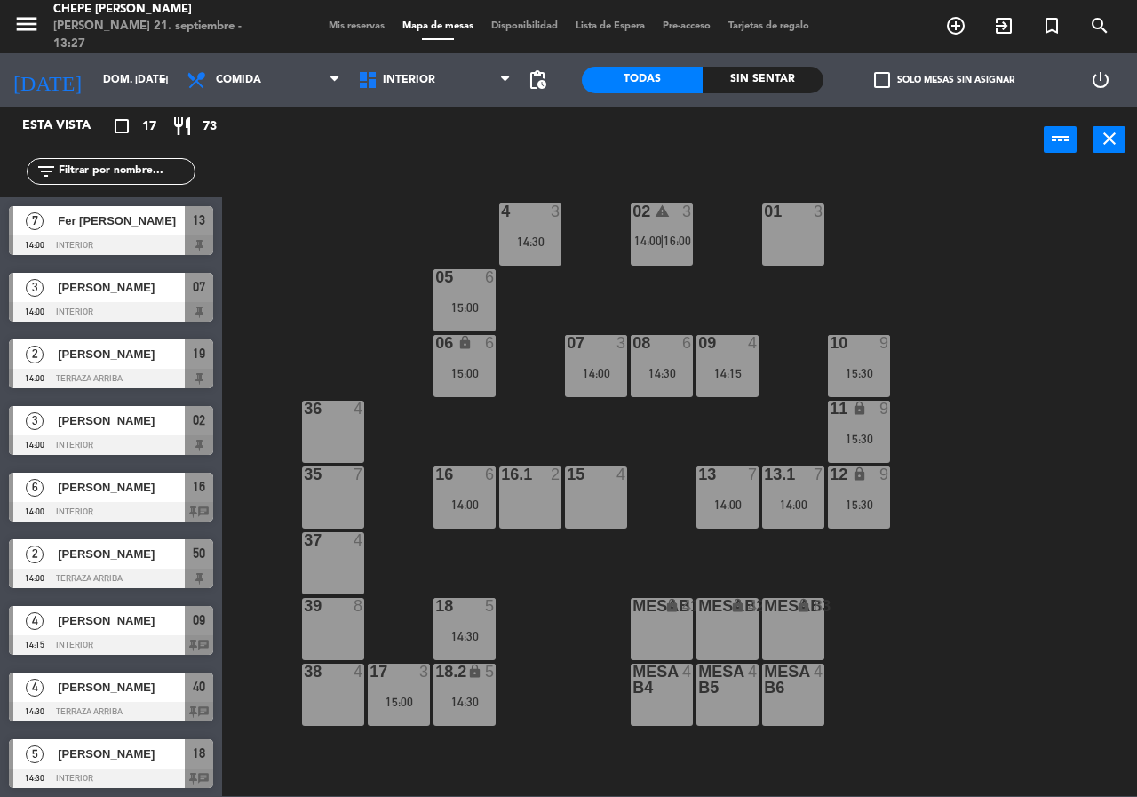
click at [770, 88] on div "Sin sentar" at bounding box center [762, 80] width 121 height 27
drag, startPoint x: 1136, startPoint y: 474, endPoint x: 1031, endPoint y: 385, distance: 137.4
click at [1131, 472] on div "02 warning 3 14:00 | 16:00 4 3 14:30 01 3 05 6 15:00 06 lock 6 15:00 07 3 14:00…" at bounding box center [685, 483] width 903 height 623
click at [467, 514] on div "16 6 14:00" at bounding box center [464, 497] width 62 height 62
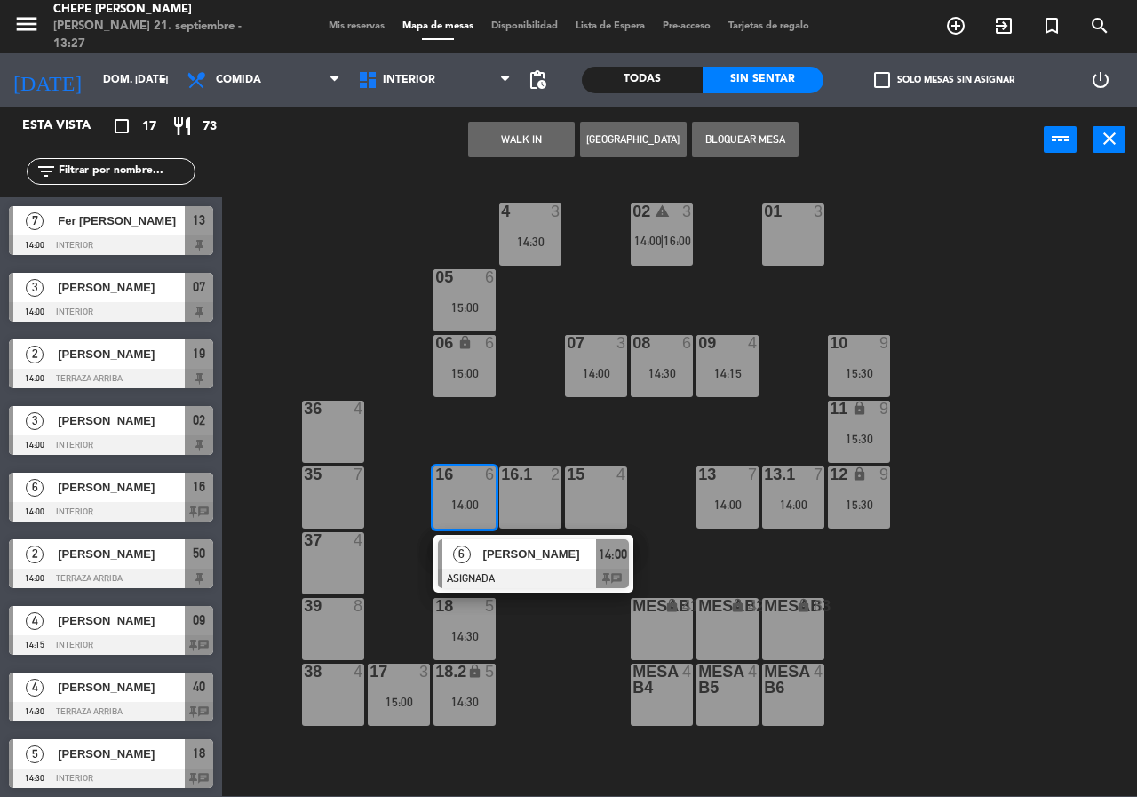
click at [483, 562] on span "[PERSON_NAME]" at bounding box center [540, 553] width 114 height 19
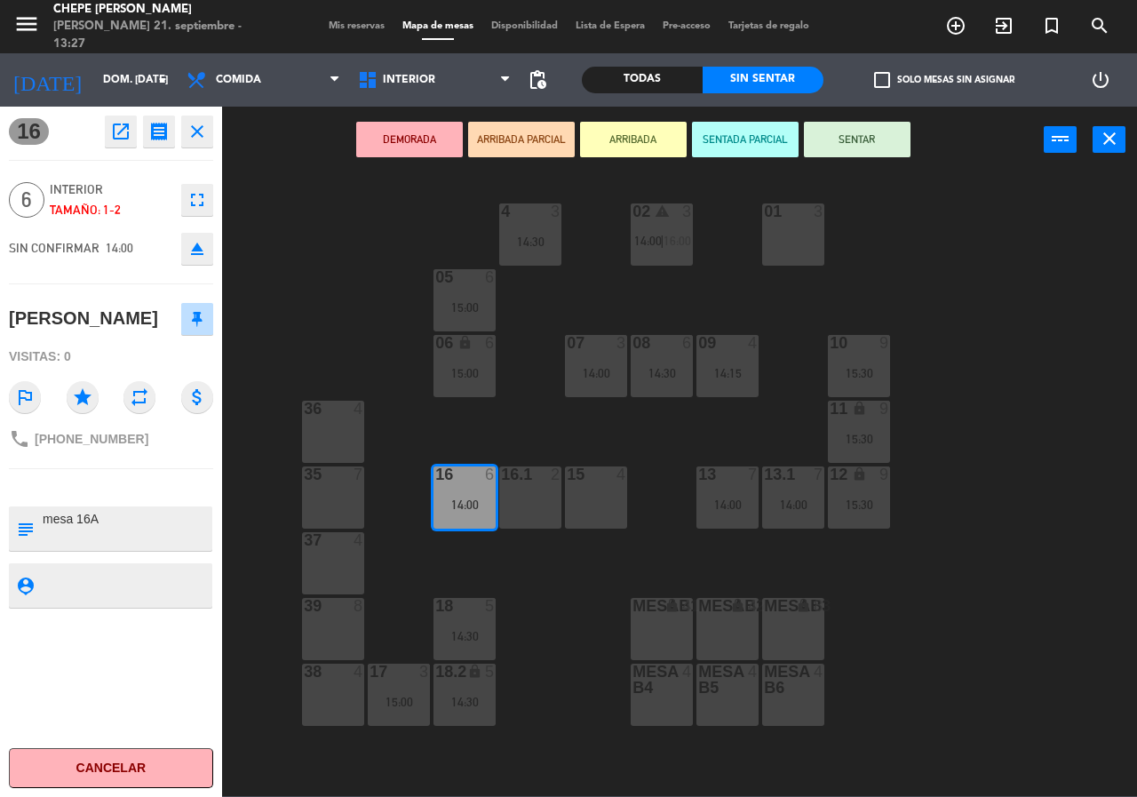
drag, startPoint x: 1097, startPoint y: 523, endPoint x: 1046, endPoint y: 529, distance: 51.0
click at [1098, 524] on div "02 warning 3 14:00 | 16:00 4 3 14:30 01 3 05 6 15:00 06 lock 6 15:00 07 3 14:00…" at bounding box center [685, 483] width 903 height 623
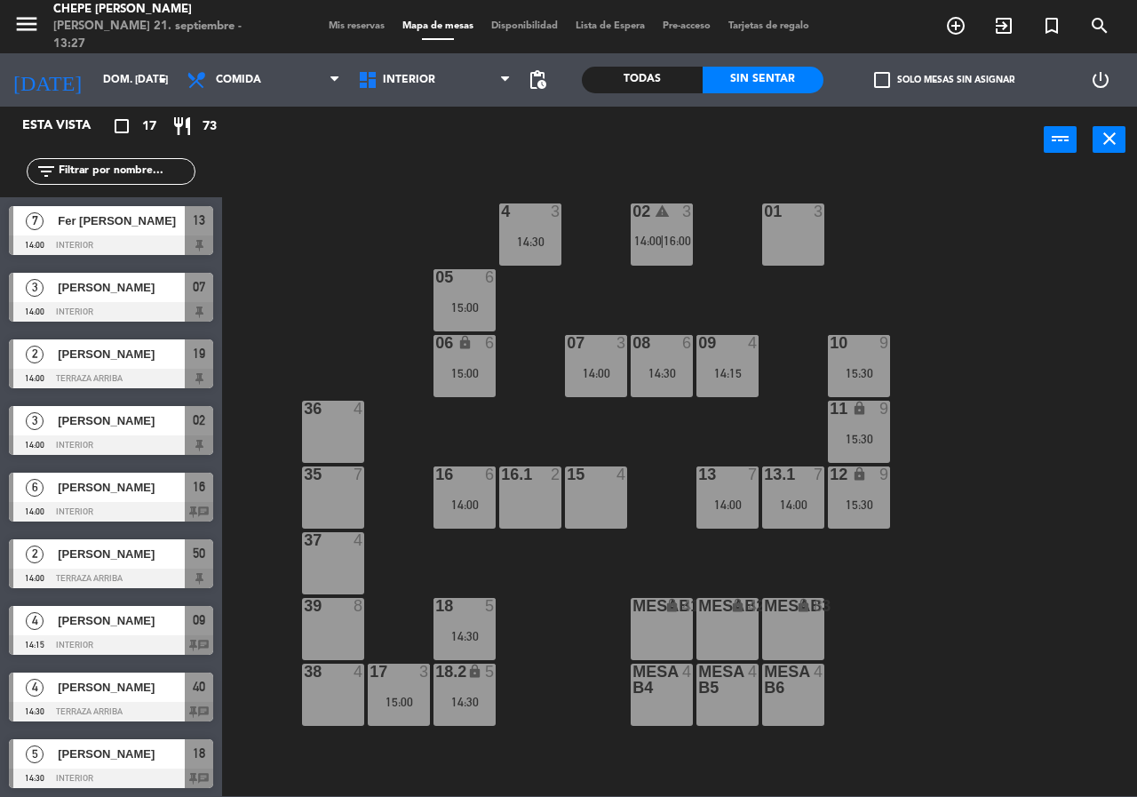
drag, startPoint x: 378, startPoint y: 687, endPoint x: 405, endPoint y: 691, distance: 27.0
click at [381, 687] on div "17 3 15:00" at bounding box center [399, 694] width 62 height 62
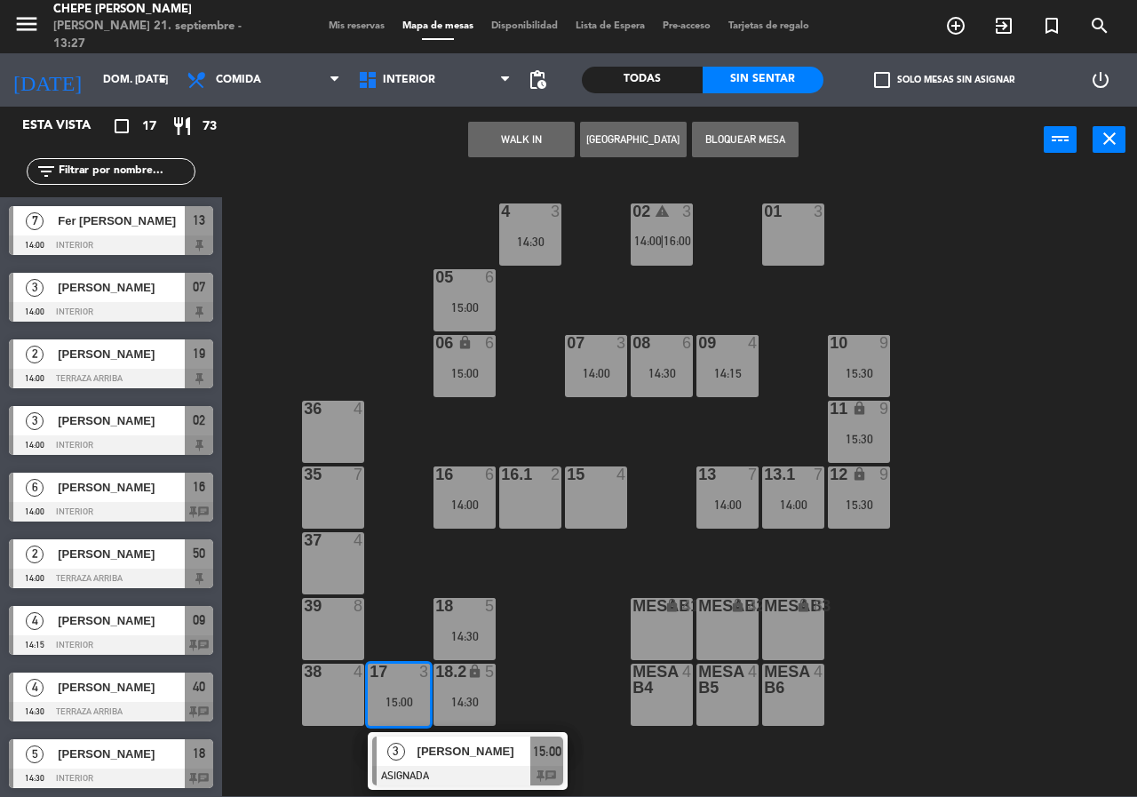
click at [429, 742] on span "[PERSON_NAME]" at bounding box center [474, 751] width 114 height 19
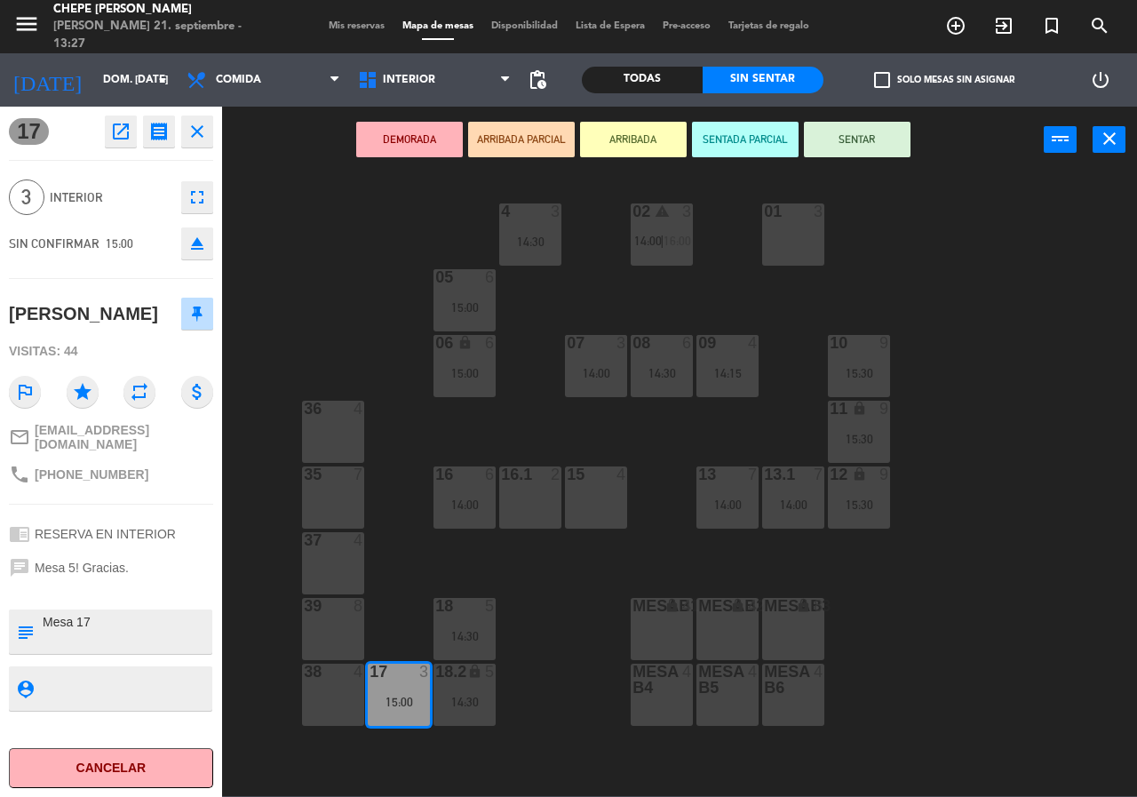
click at [561, 620] on div "02 warning 3 14:00 | 16:00 4 3 14:30 01 3 05 6 15:00 06 lock 6 15:00 07 3 14:00…" at bounding box center [685, 483] width 903 height 623
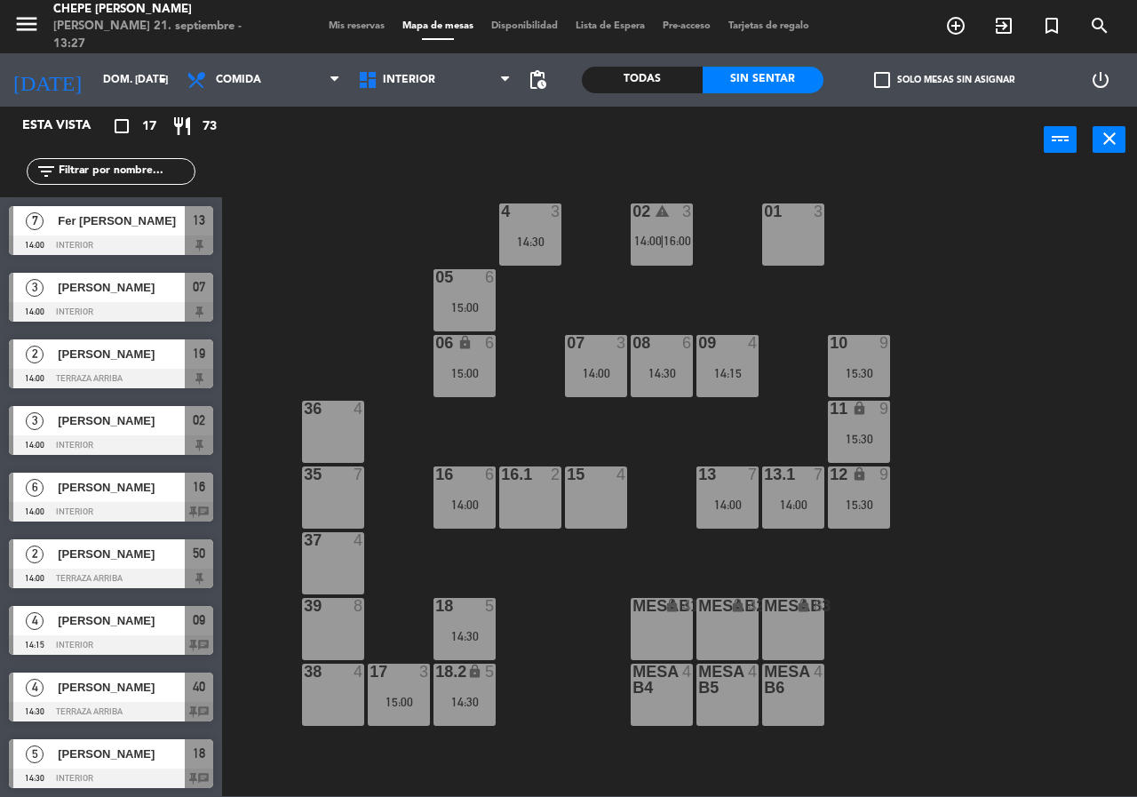
scroll to position [71, 0]
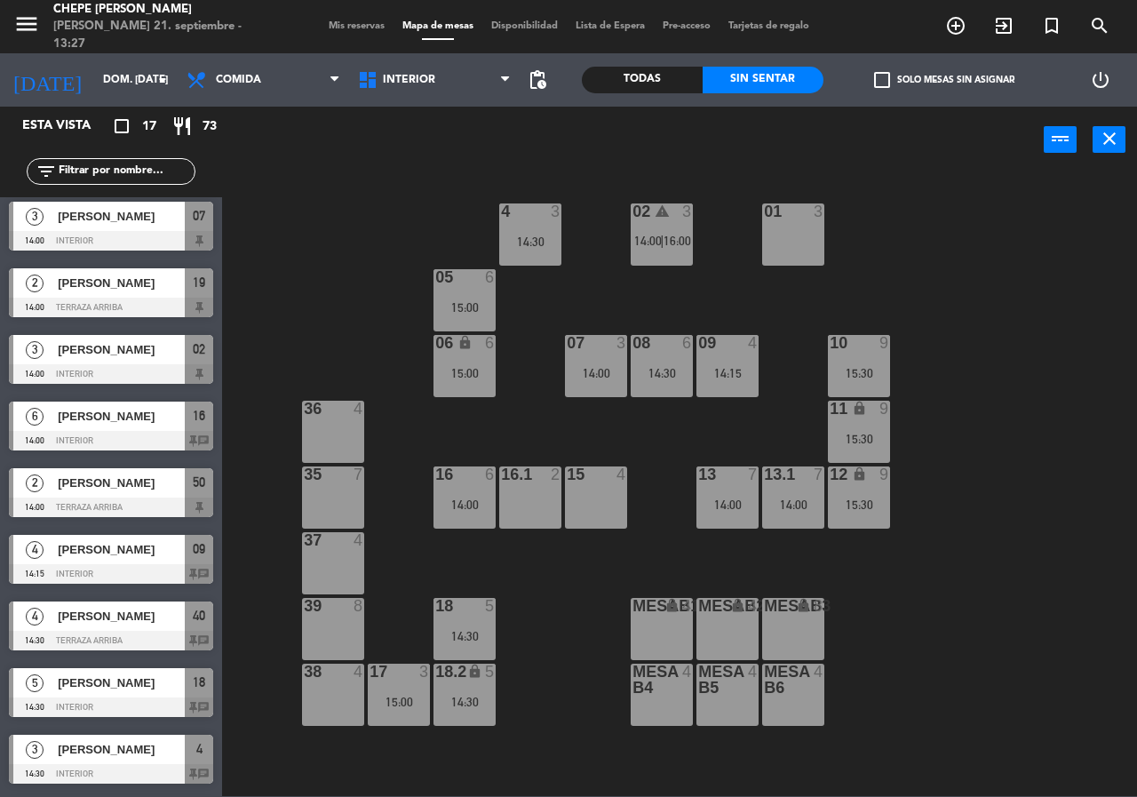
click at [464, 621] on div "18 5 14:30" at bounding box center [464, 629] width 62 height 62
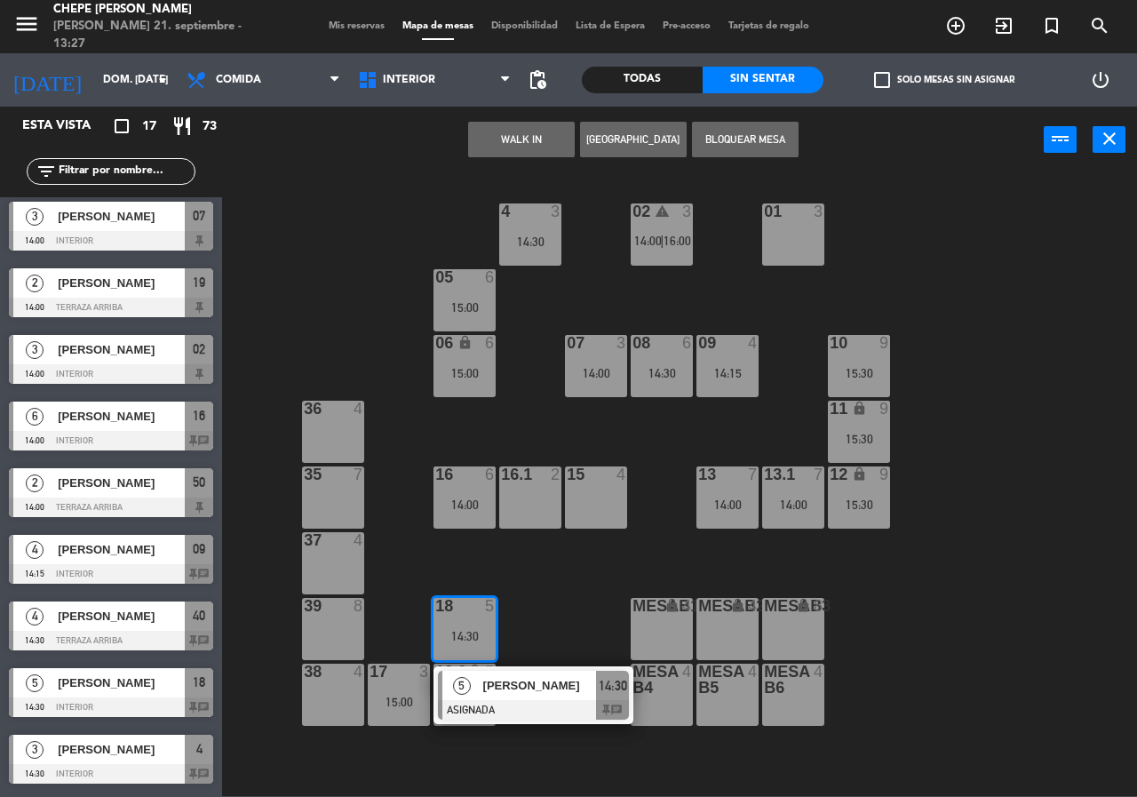
click at [487, 676] on span "[PERSON_NAME]" at bounding box center [540, 685] width 114 height 19
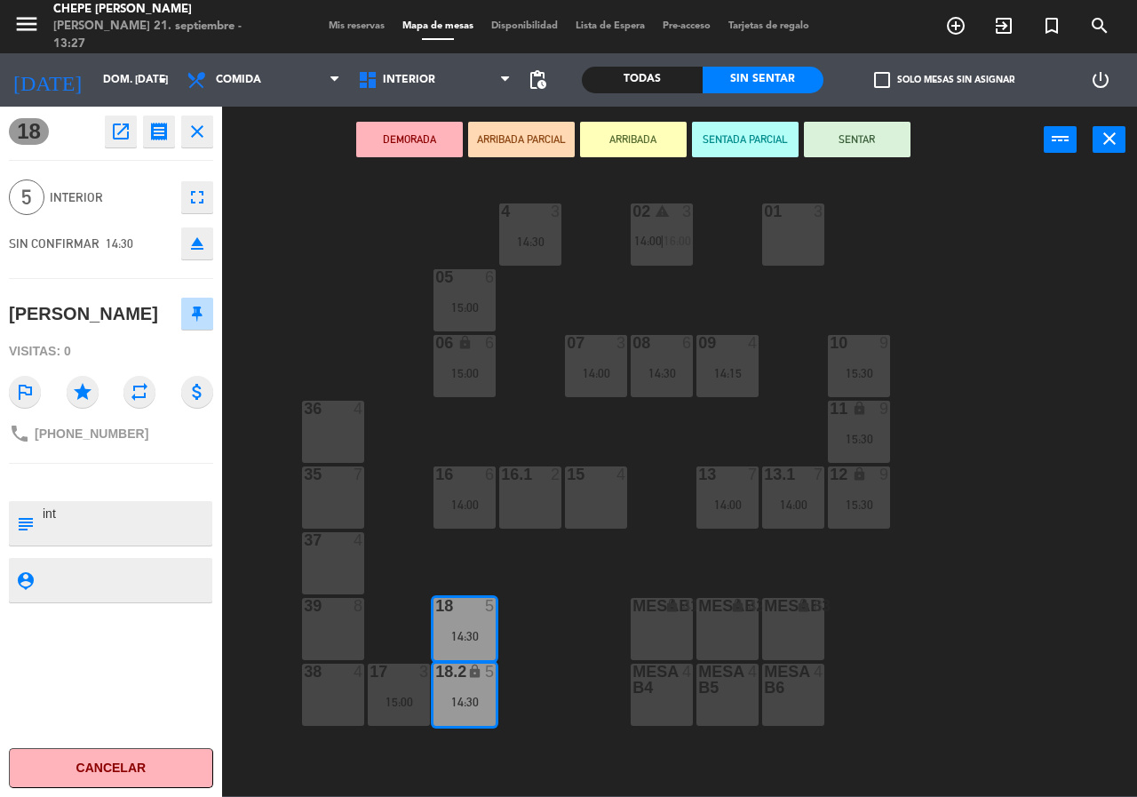
click at [607, 614] on div "02 warning 3 14:00 | 16:00 4 3 14:30 01 3 05 6 15:00 06 lock 6 15:00 07 3 14:00…" at bounding box center [685, 483] width 903 height 623
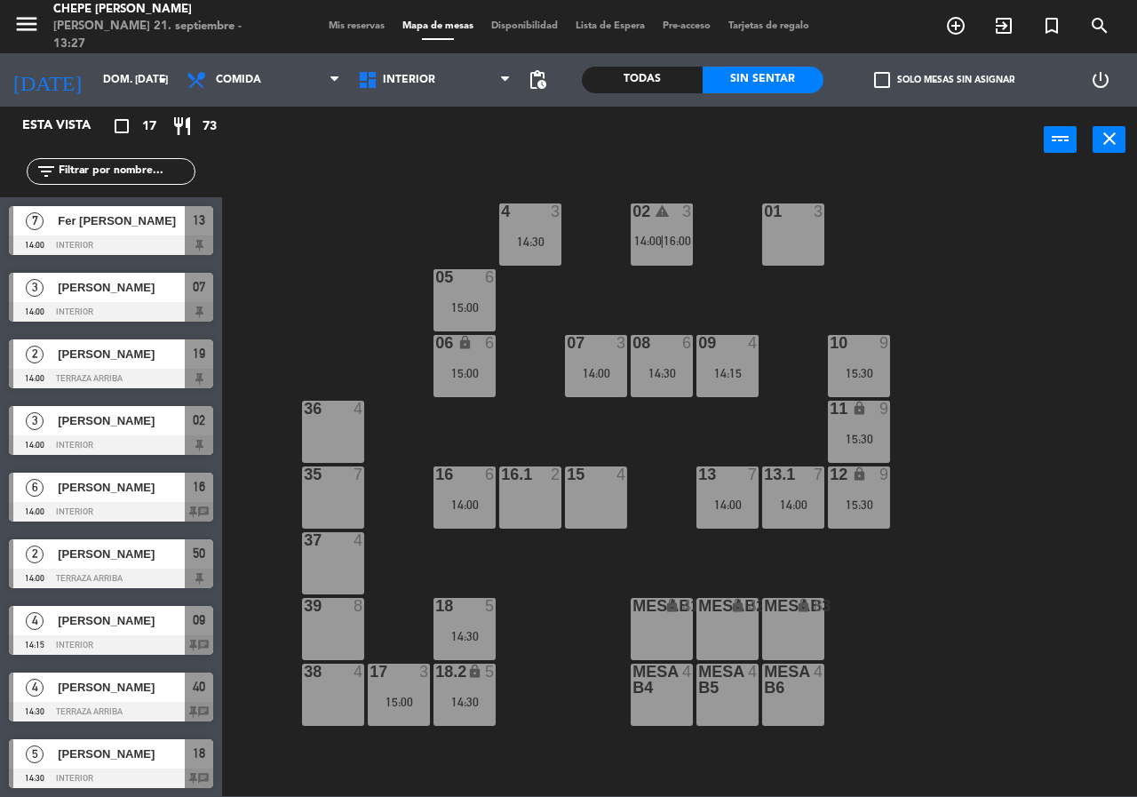
click at [469, 632] on div "14:30" at bounding box center [464, 636] width 62 height 12
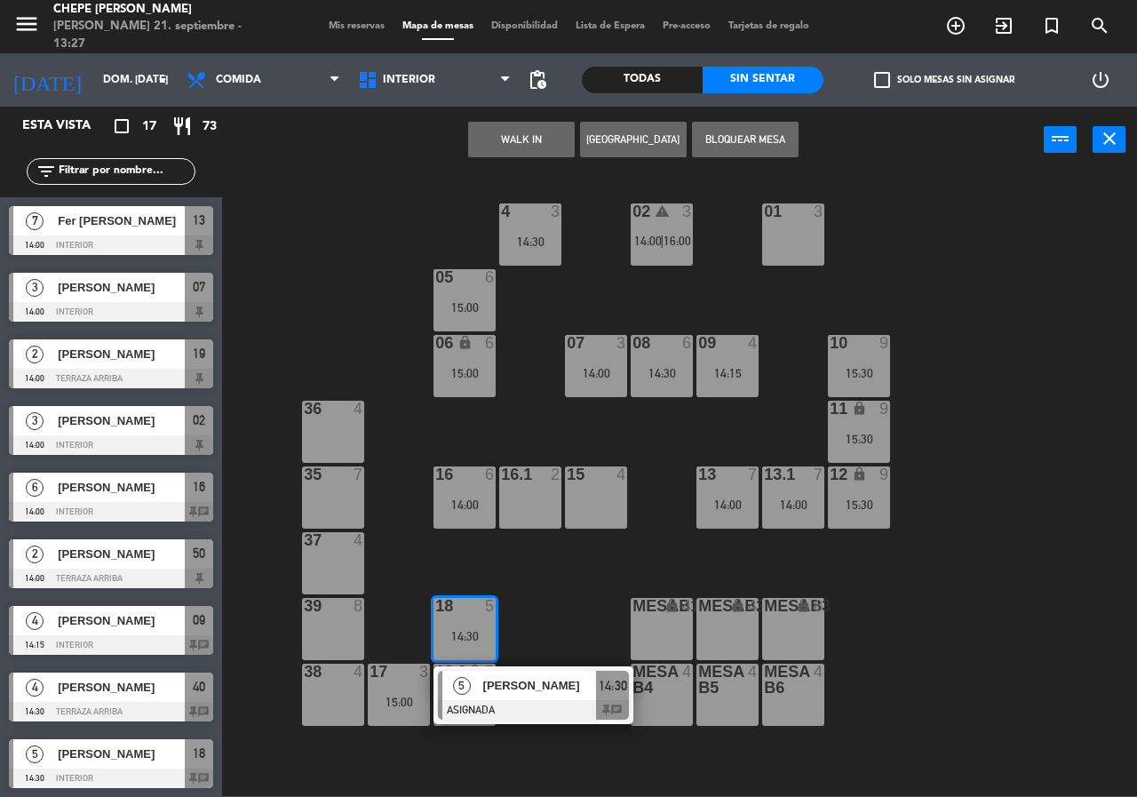
click at [1124, 493] on div "02 warning 3 14:00 | 16:00 4 3 14:30 01 3 05 6 15:00 06 lock 6 15:00 07 3 14:00…" at bounding box center [685, 483] width 903 height 623
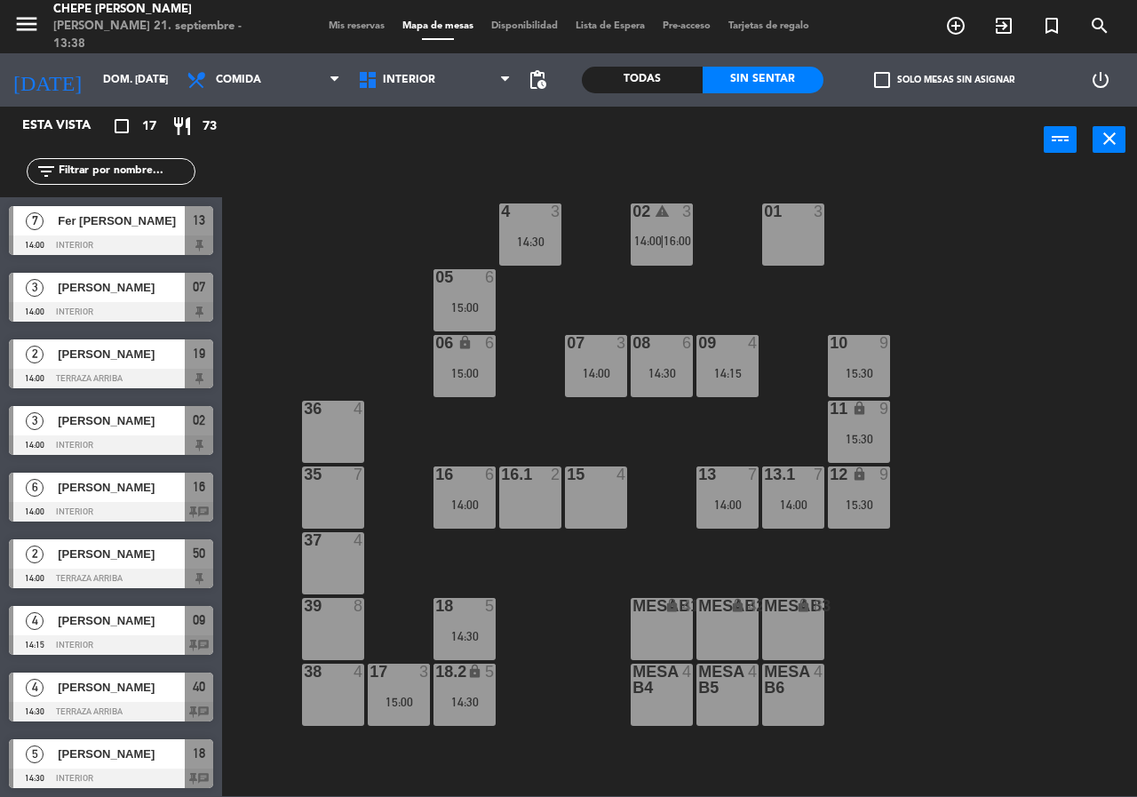
click at [311, 253] on div "02 warning 3 14:00 | 16:00 4 3 14:30 01 3 05 6 15:00 06 lock 6 15:00 07 3 14:00…" at bounding box center [685, 483] width 903 height 623
click at [318, 264] on div "02 warning 3 14:00 | 16:00 4 3 14:30 01 3 05 6 15:00 06 lock 6 15:00 07 3 14:00…" at bounding box center [685, 483] width 903 height 623
drag, startPoint x: 323, startPoint y: 273, endPoint x: 338, endPoint y: 278, distance: 16.0
click at [333, 274] on div "02 warning 3 14:00 | 16:00 4 3 14:30 01 3 05 6 15:00 06 lock 6 15:00 07 3 14:00…" at bounding box center [685, 483] width 903 height 623
drag, startPoint x: 670, startPoint y: 249, endPoint x: 709, endPoint y: 255, distance: 39.6
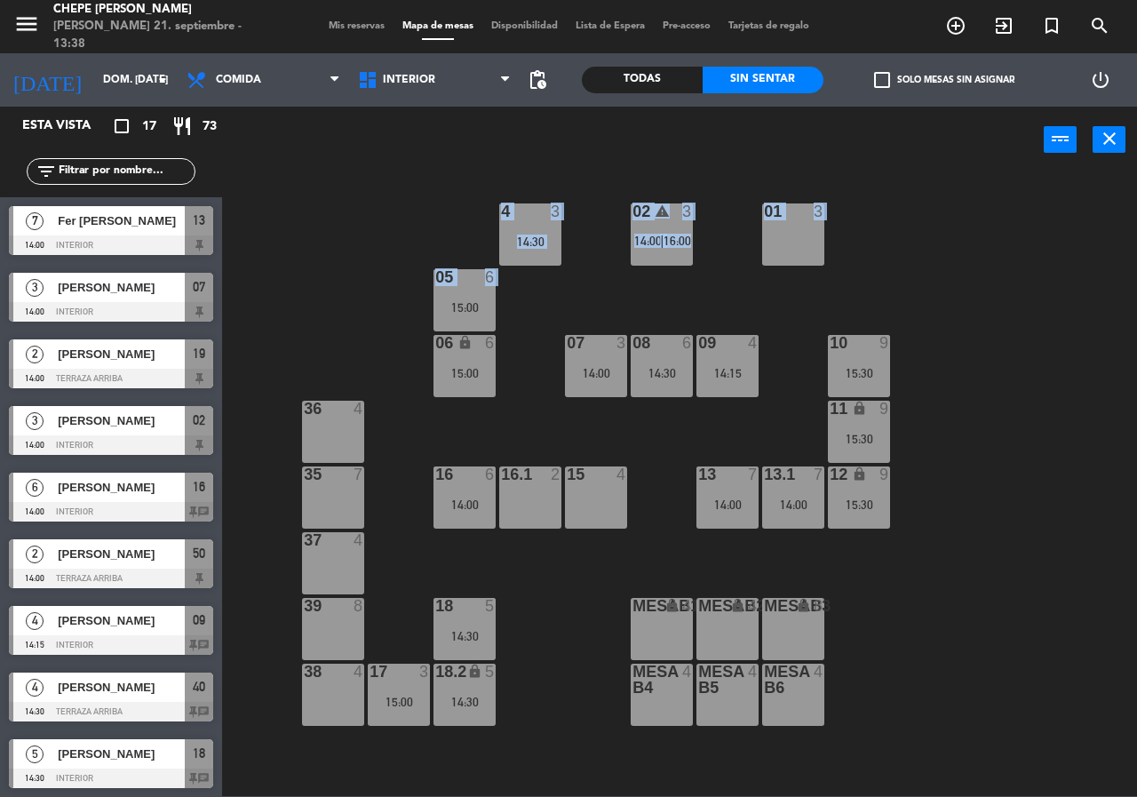
click at [671, 248] on div "02 warning 3 14:00 | 16:00" at bounding box center [662, 234] width 62 height 62
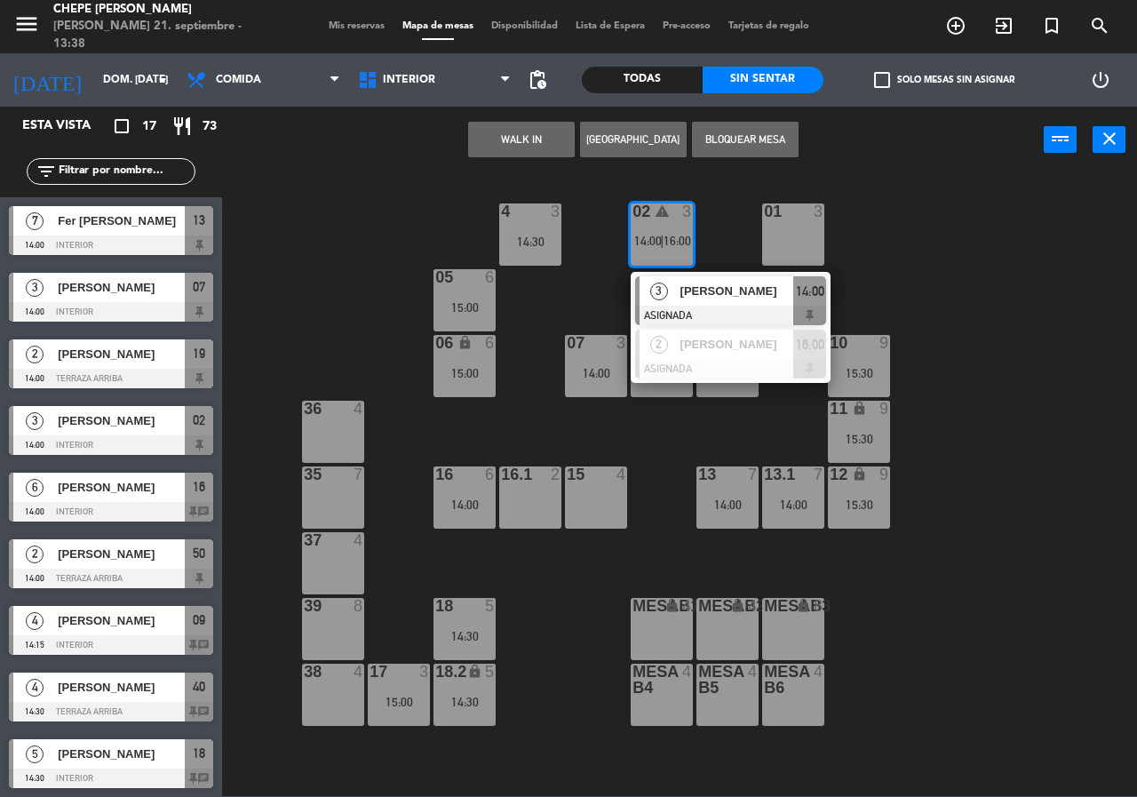
click at [980, 279] on div "02 warning 3 14:00 | 16:00 3 [PERSON_NAME] ASIGNADA 14:00 2 [PERSON_NAME] ASIGN…" at bounding box center [685, 483] width 903 height 623
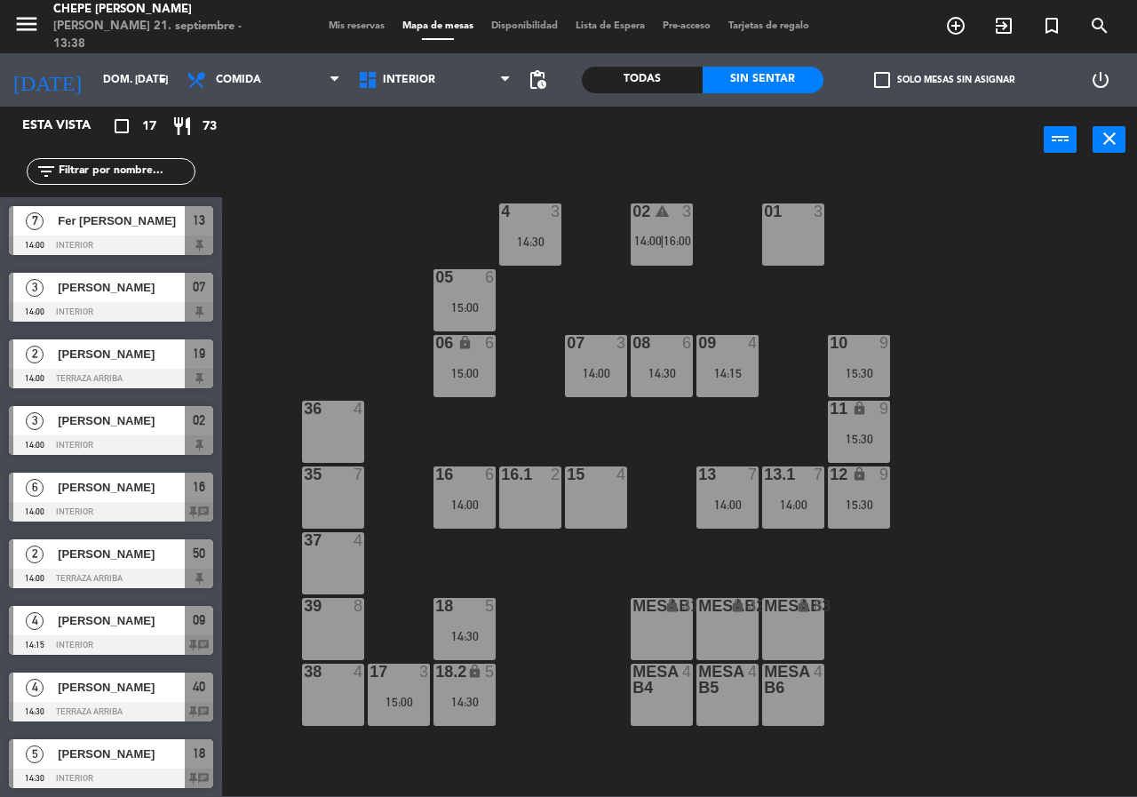
click at [542, 603] on div "02 warning 3 14:00 | 16:00 4 3 14:30 01 3 05 6 15:00 06 lock 6 15:00 07 3 14:00…" at bounding box center [685, 483] width 903 height 623
click at [580, 422] on div "02 warning 3 14:00 | 16:00 4 3 14:30 01 3 05 6 15:00 06 lock 6 15:00 07 3 14:00…" at bounding box center [685, 483] width 903 height 623
click at [306, 322] on div "02 warning 3 14:00 | 16:00 4 3 14:30 01 3 05 6 15:00 06 lock 6 15:00 07 3 14:00…" at bounding box center [685, 483] width 903 height 623
click at [323, 313] on div "02 warning 3 14:00 | 16:00 4 3 14:30 01 3 05 6 15:00 06 lock 6 15:00 07 3 14:00…" at bounding box center [685, 483] width 903 height 623
click at [462, 75] on span "Interior" at bounding box center [434, 79] width 171 height 39
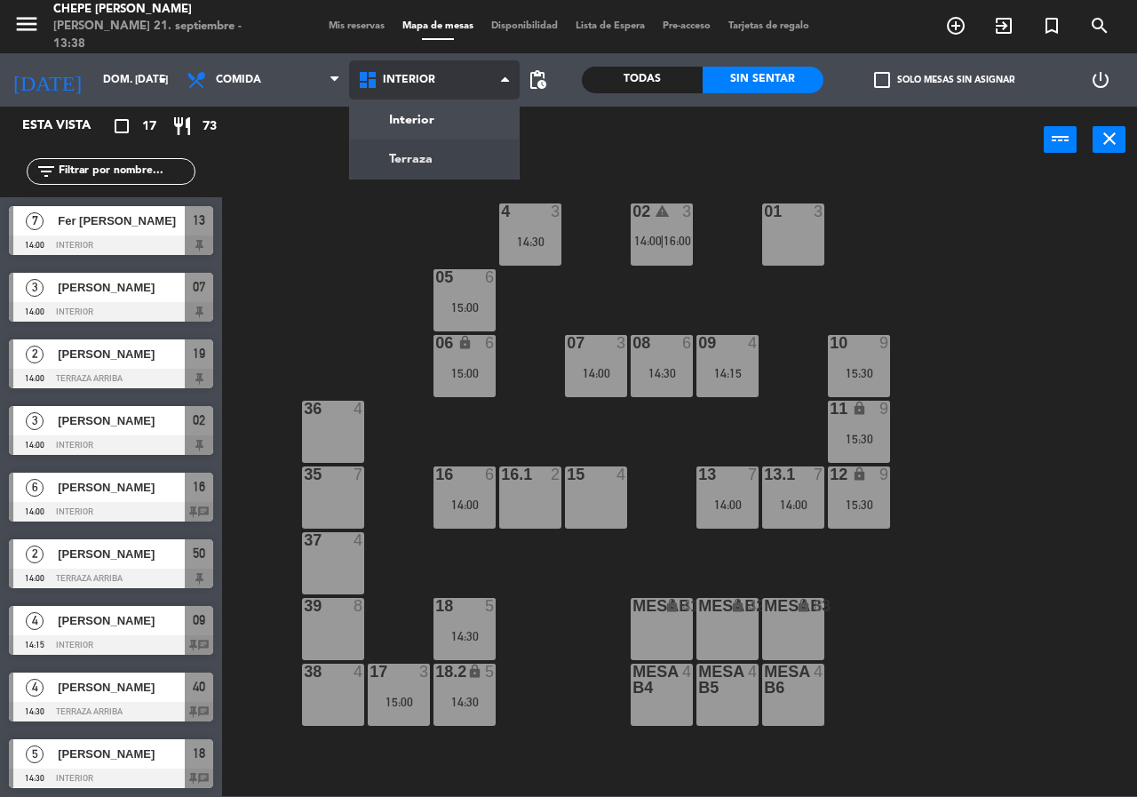
click at [456, 164] on ng-component "menu Chepe [PERSON_NAME] 21. septiembre - 13:38 Mis reservas Mapa de mesas Disp…" at bounding box center [568, 398] width 1137 height 796
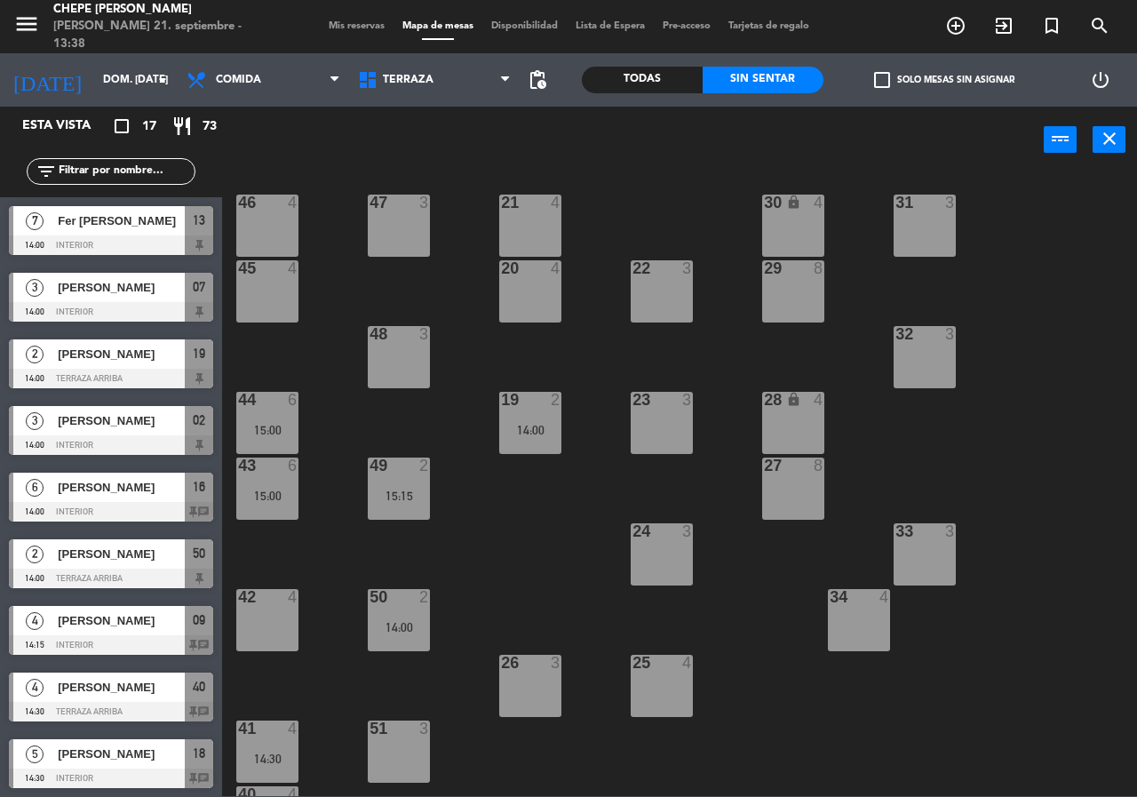
scroll to position [0, 0]
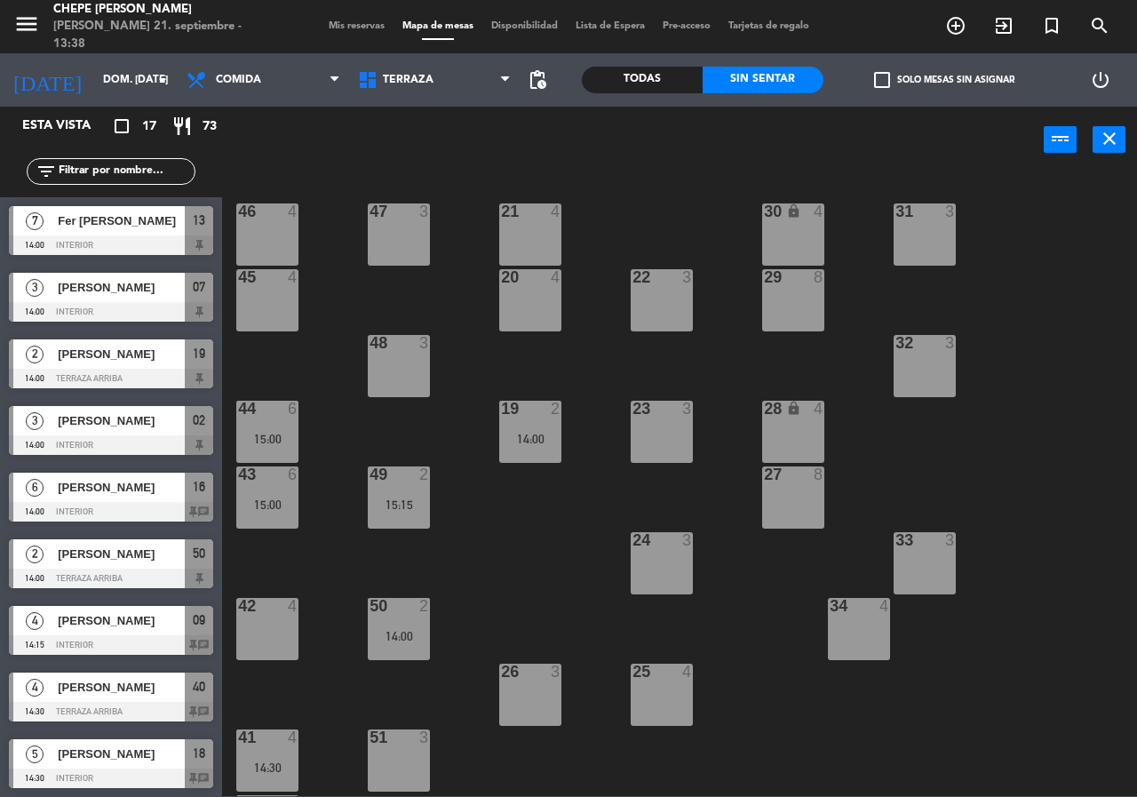
click at [404, 58] on div "Interior Terraza Terraza Interior Terraza" at bounding box center [434, 79] width 171 height 53
click at [409, 82] on span "Terraza" at bounding box center [408, 80] width 51 height 12
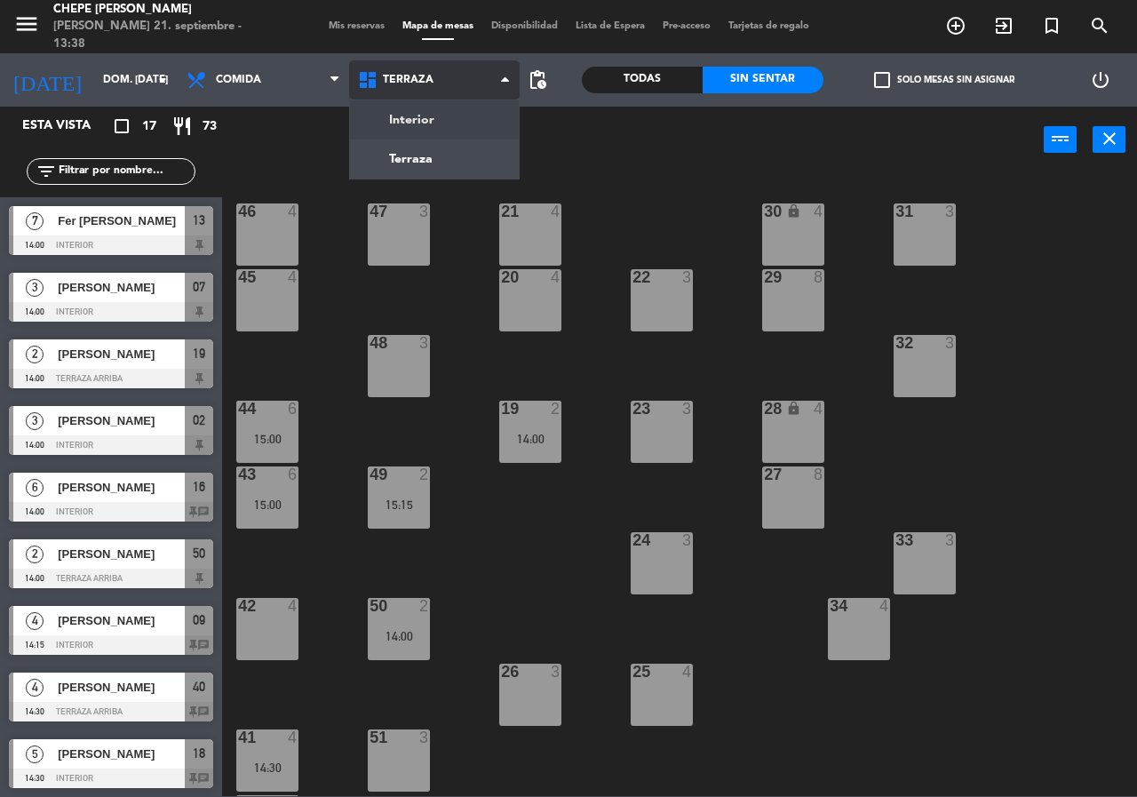
click at [430, 121] on ng-component "menu Chepe [PERSON_NAME] 21. septiembre - 13:38 Mis reservas Mapa de mesas Disp…" at bounding box center [568, 398] width 1137 height 796
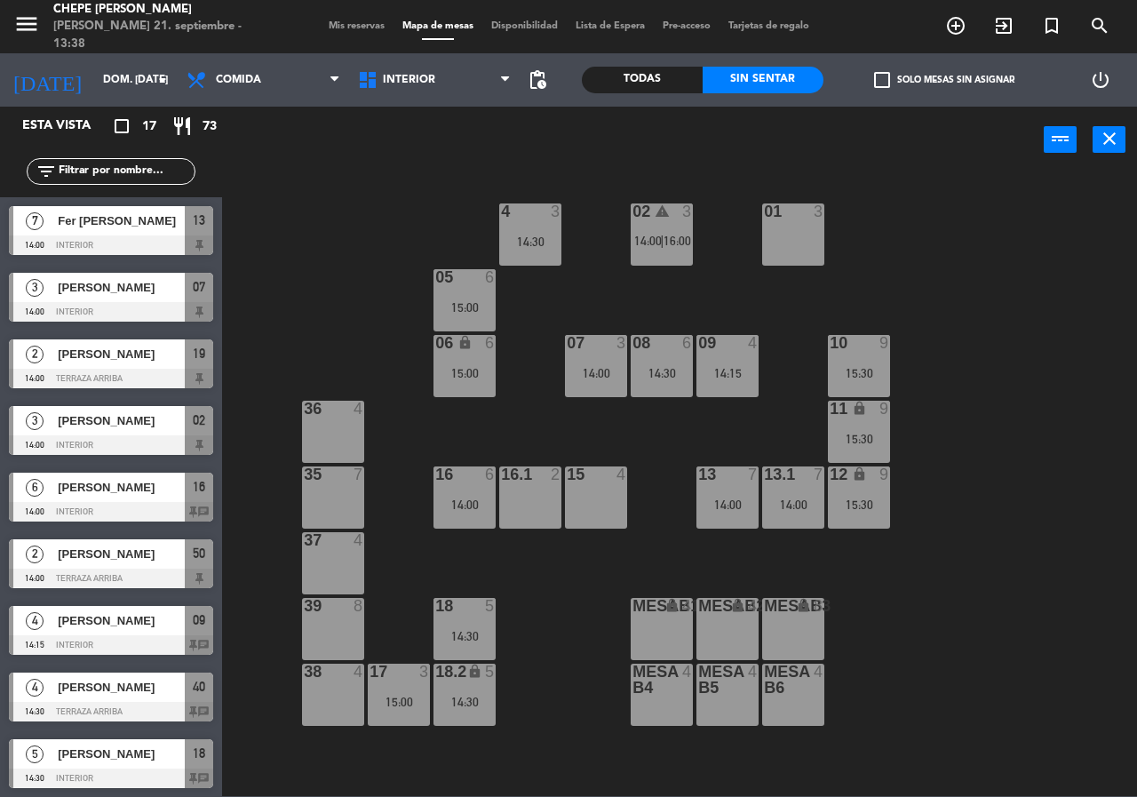
click at [337, 435] on div "36 4" at bounding box center [333, 432] width 62 height 62
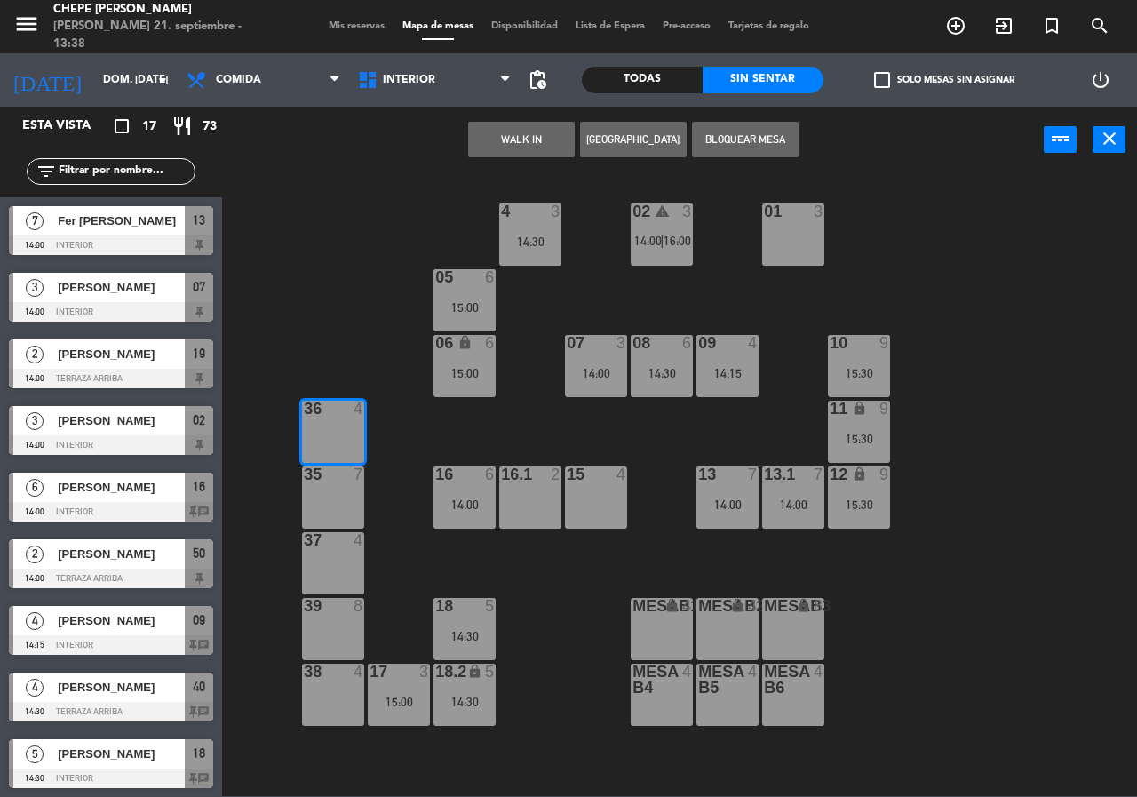
click at [340, 483] on div "35 7" at bounding box center [333, 497] width 62 height 62
click at [603, 146] on button "[GEOGRAPHIC_DATA]" at bounding box center [633, 140] width 107 height 36
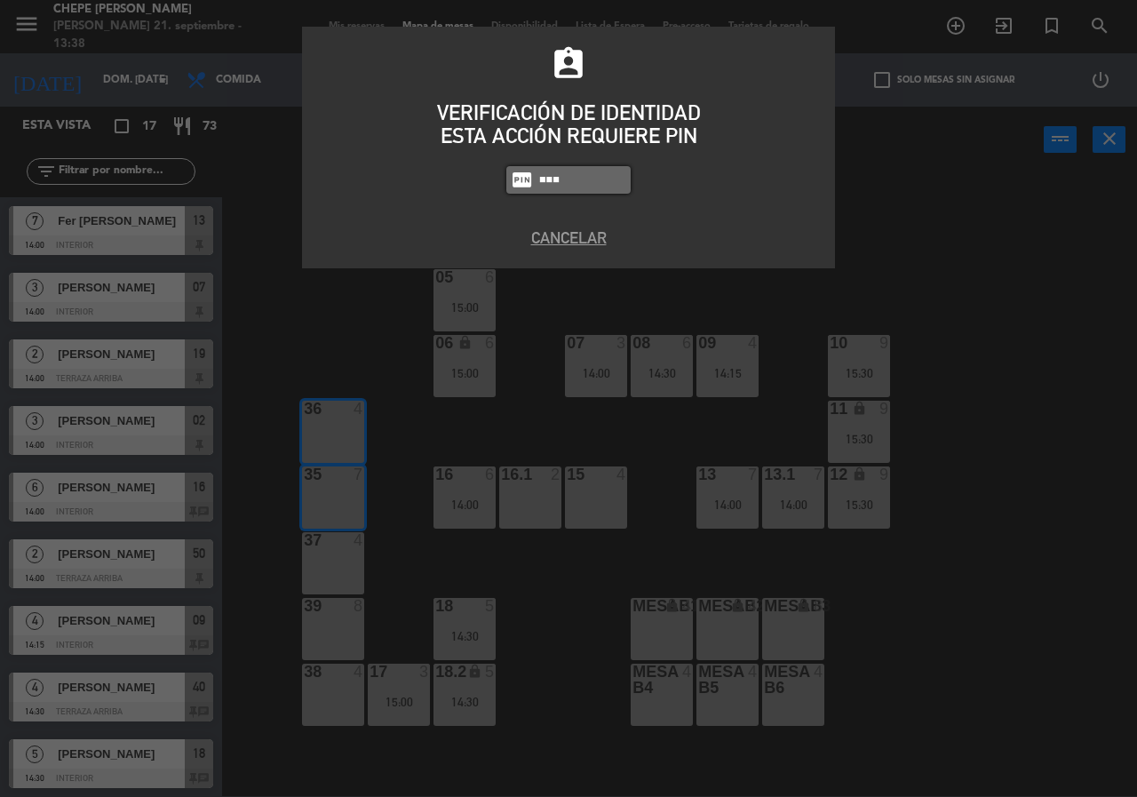
type input "2302"
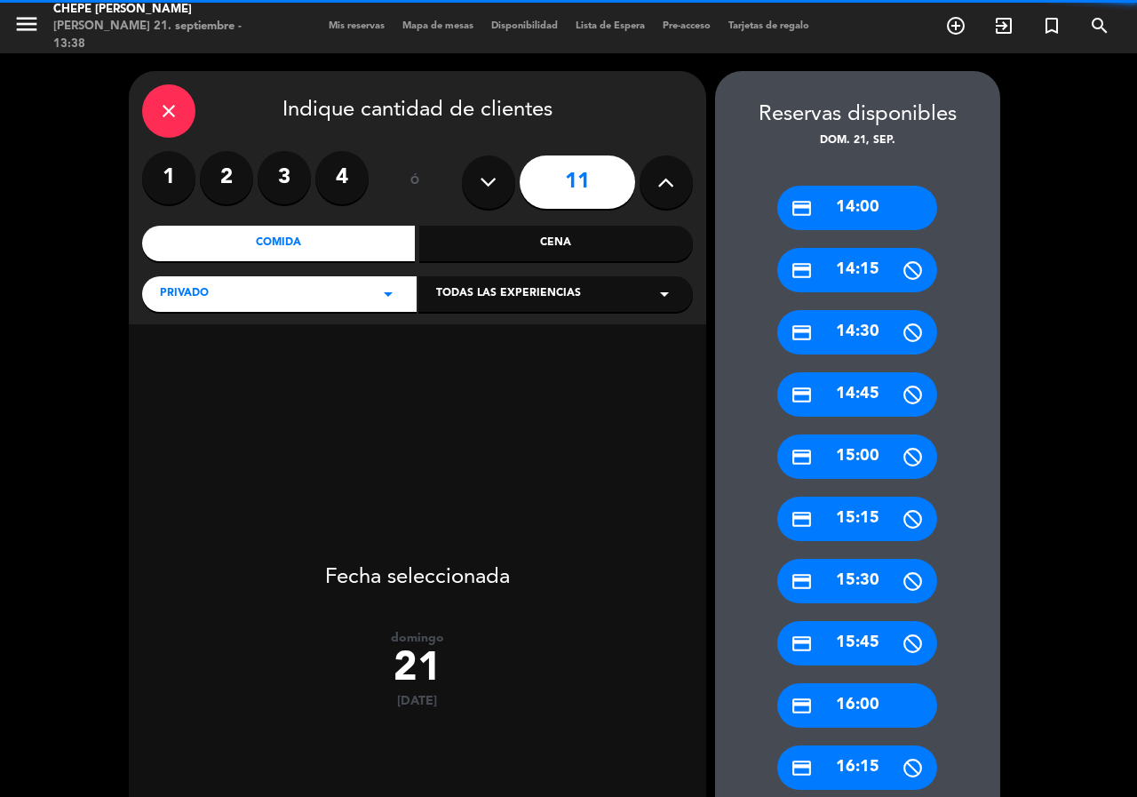
drag, startPoint x: 335, startPoint y: 173, endPoint x: 431, endPoint y: 171, distance: 95.9
click at [336, 173] on label "4" at bounding box center [341, 177] width 53 height 53
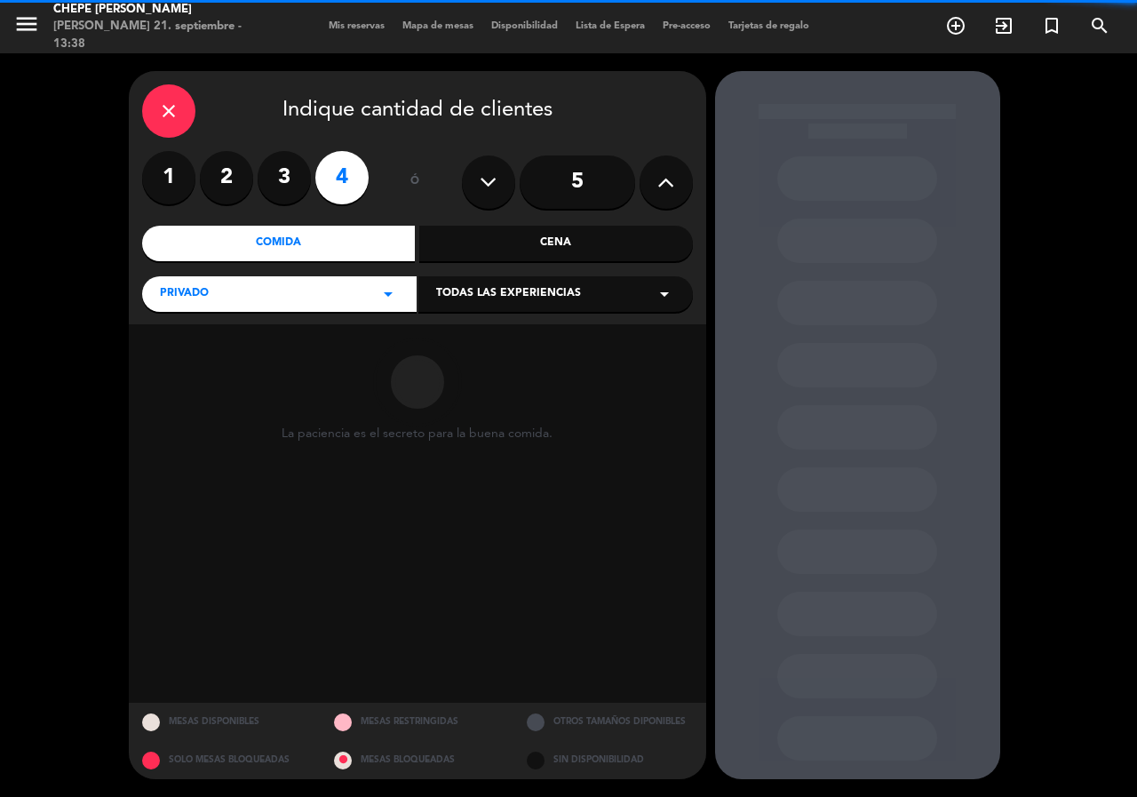
click at [587, 184] on input "5" at bounding box center [577, 181] width 115 height 53
click at [655, 182] on button at bounding box center [665, 181] width 53 height 53
click at [658, 182] on icon at bounding box center [665, 182] width 17 height 27
type input "7"
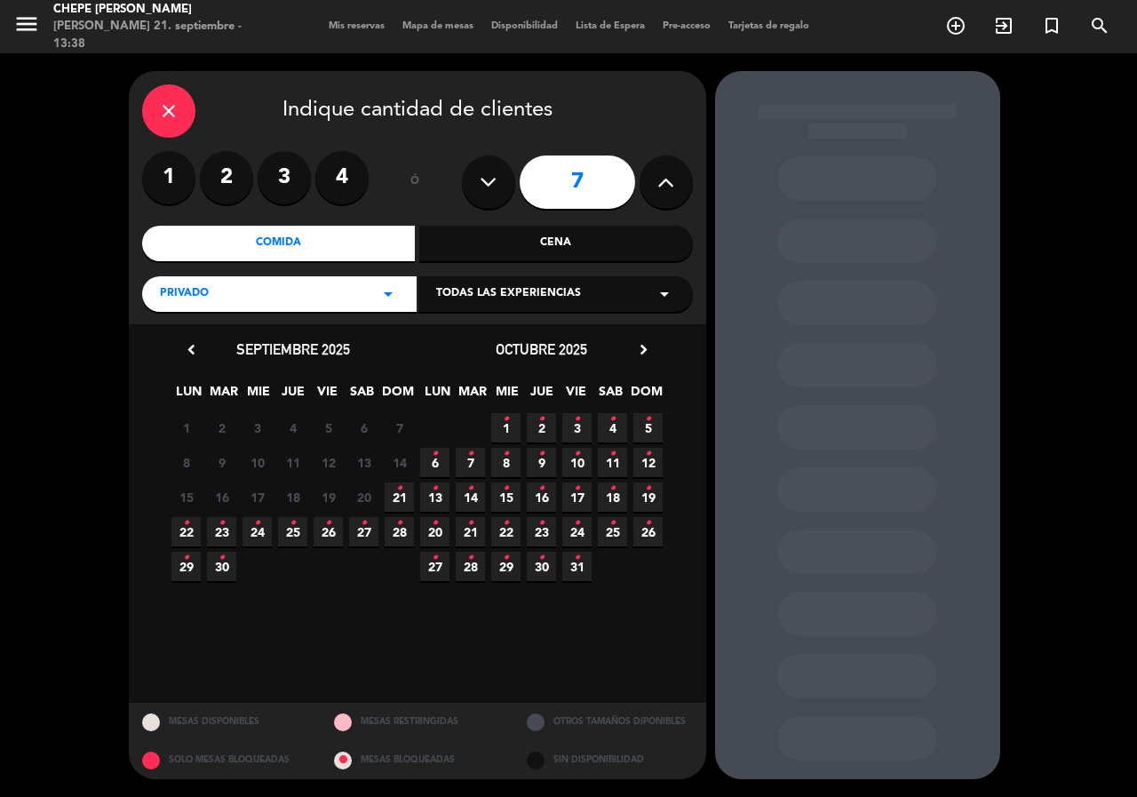
click at [397, 496] on icon "•" at bounding box center [399, 488] width 6 height 28
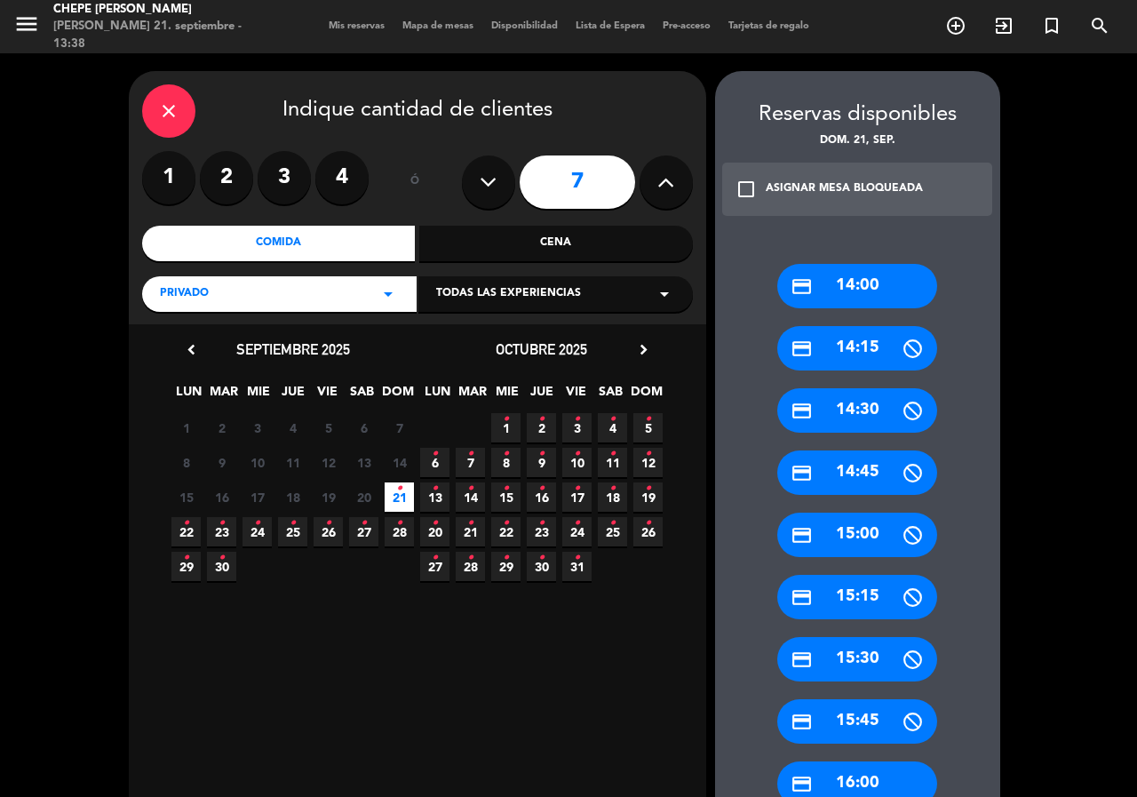
drag, startPoint x: 870, startPoint y: 401, endPoint x: 639, endPoint y: 259, distance: 270.7
click at [869, 399] on div "credit_card 14:30" at bounding box center [857, 410] width 160 height 44
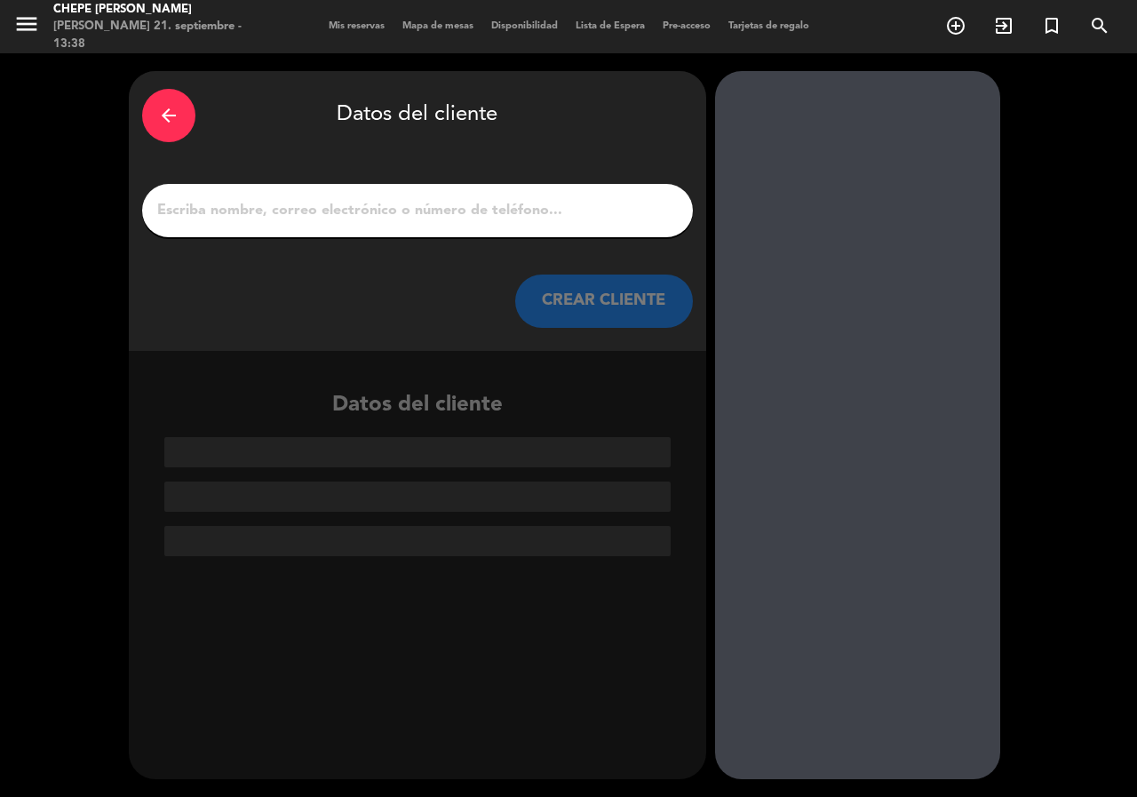
click at [483, 196] on div at bounding box center [417, 210] width 551 height 53
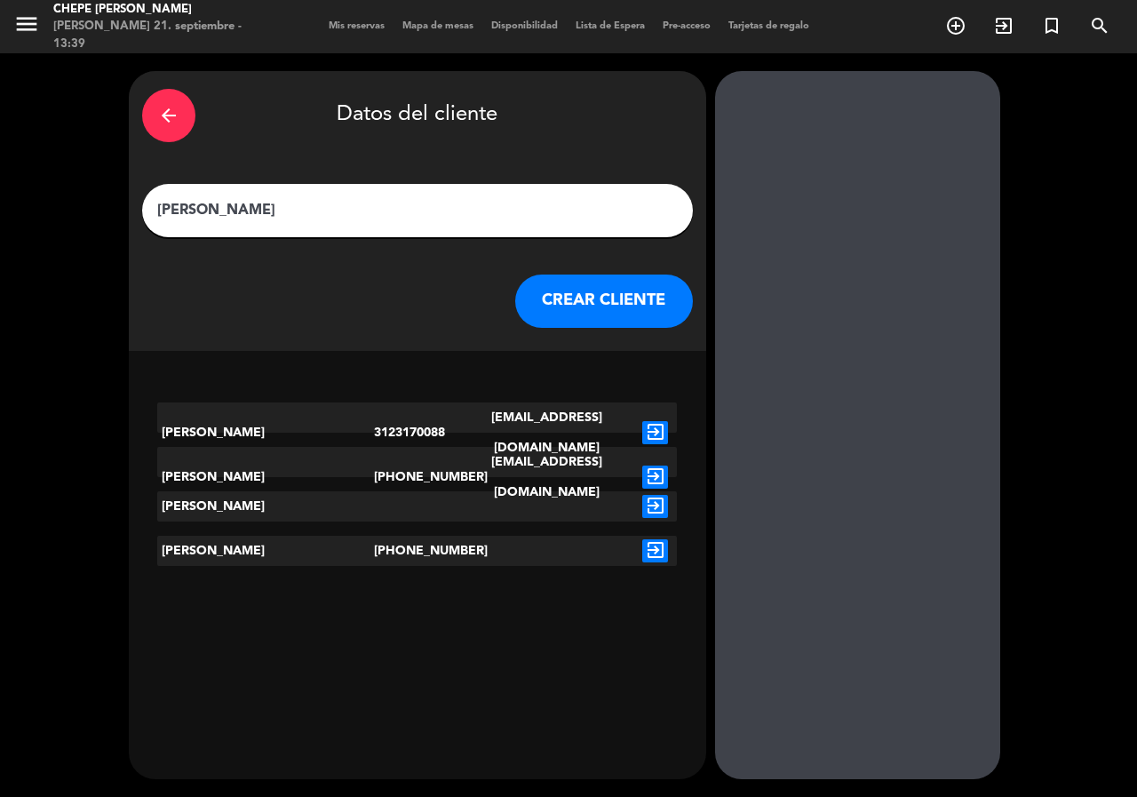
type input "[PERSON_NAME]"
click at [659, 421] on icon "exit_to_app" at bounding box center [655, 432] width 26 height 23
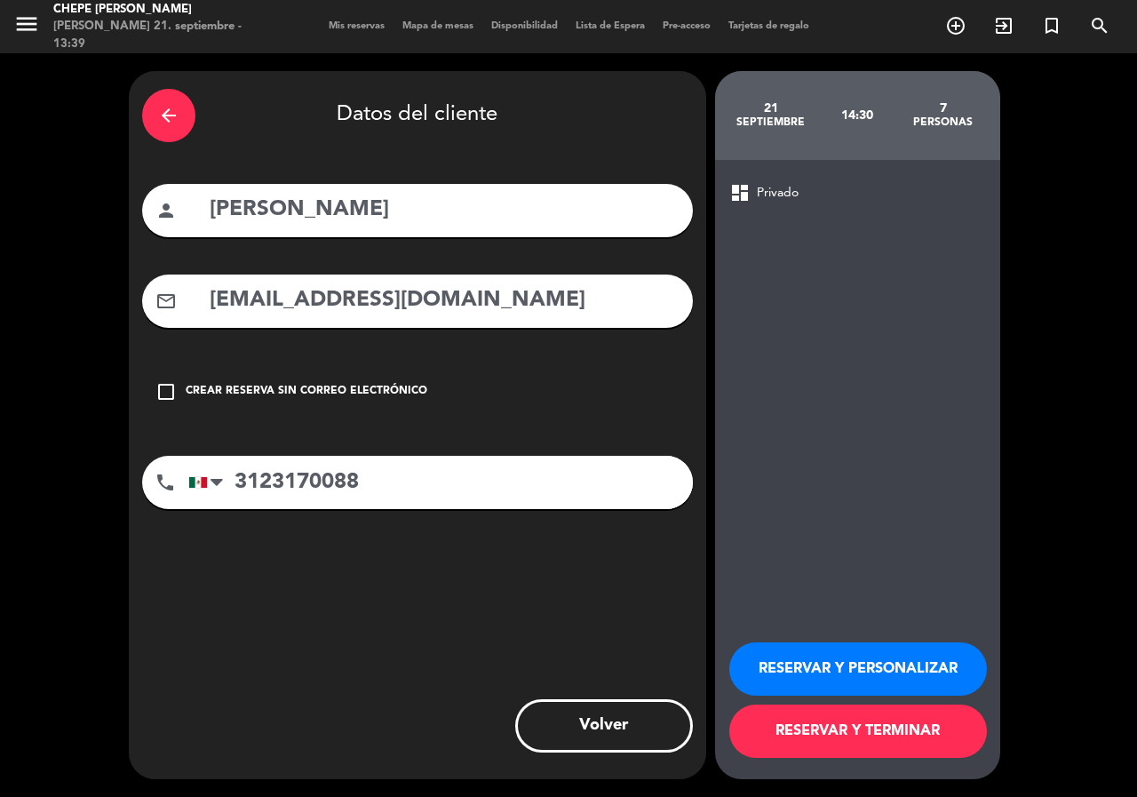
click at [791, 662] on button "RESERVAR Y PERSONALIZAR" at bounding box center [858, 668] width 258 height 53
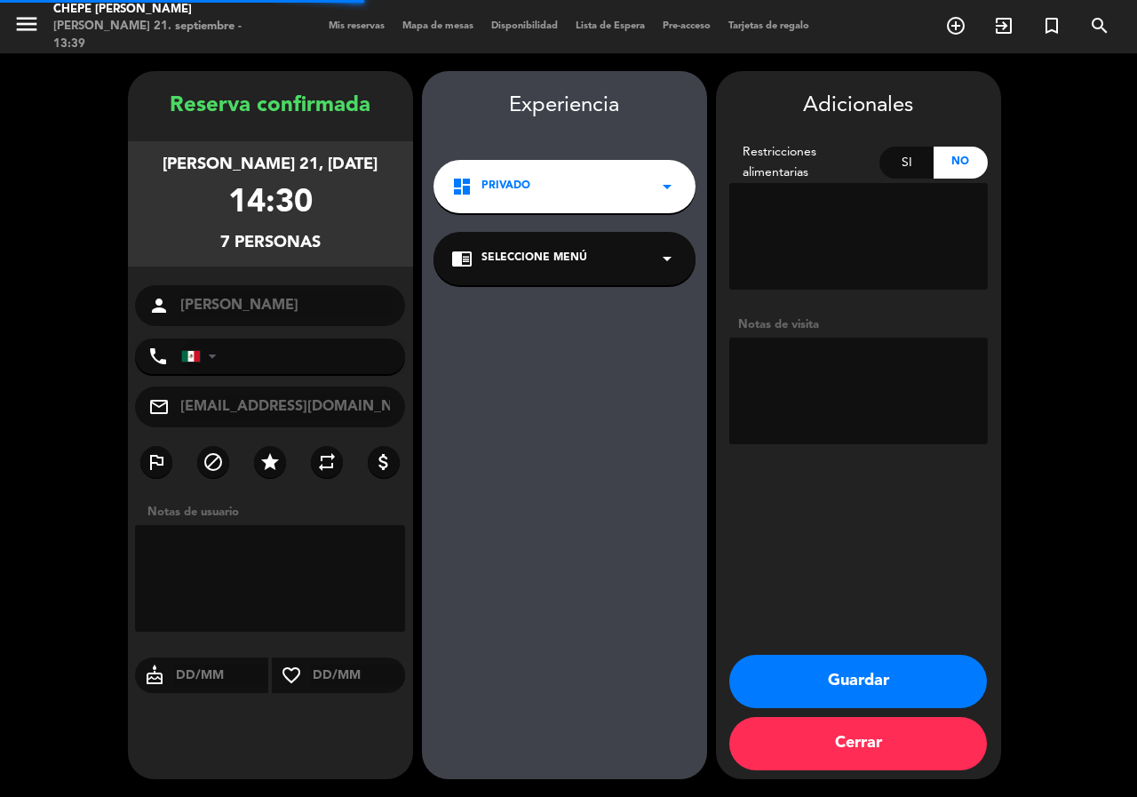
type input "[PHONE_NUMBER]"
click at [843, 408] on textarea at bounding box center [858, 390] width 258 height 107
type textarea "Int, priv"
click at [886, 692] on button "Guardar" at bounding box center [858, 681] width 258 height 53
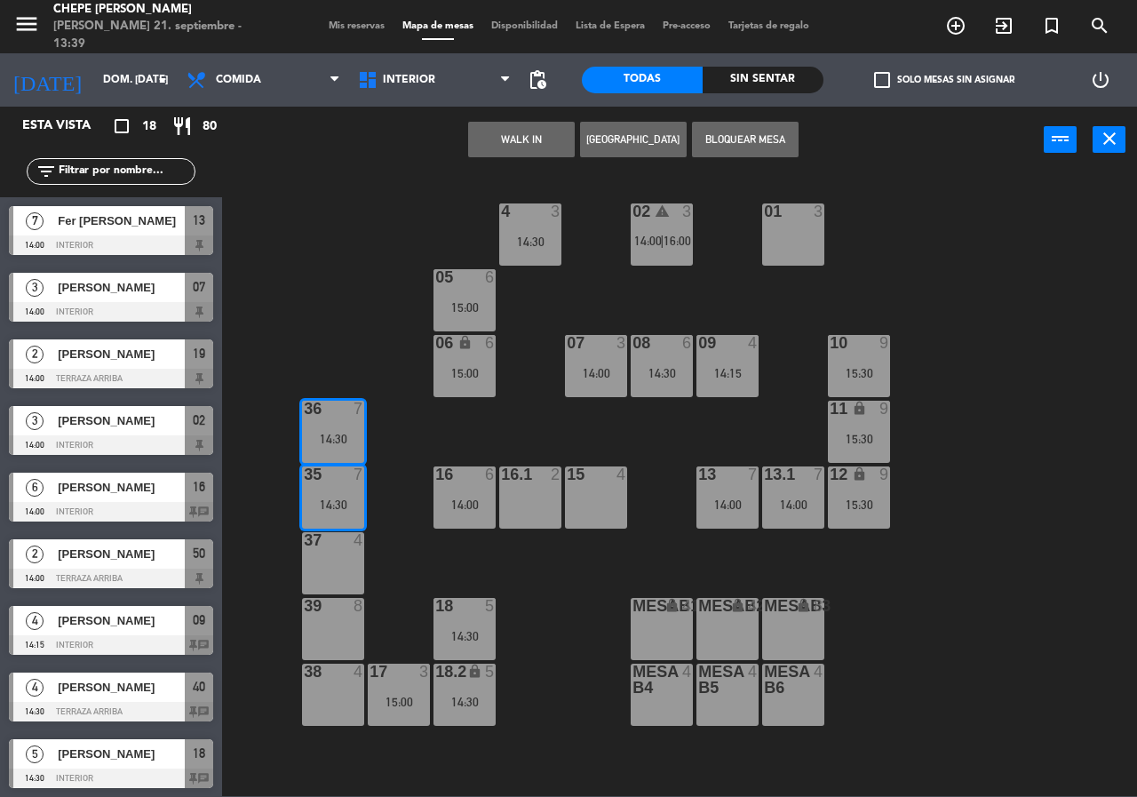
click at [393, 436] on div "02 warning 3 14:00 | 16:00 4 3 14:30 01 3 05 6 15:00 06 lock 6 15:00 07 3 14:00…" at bounding box center [685, 483] width 903 height 623
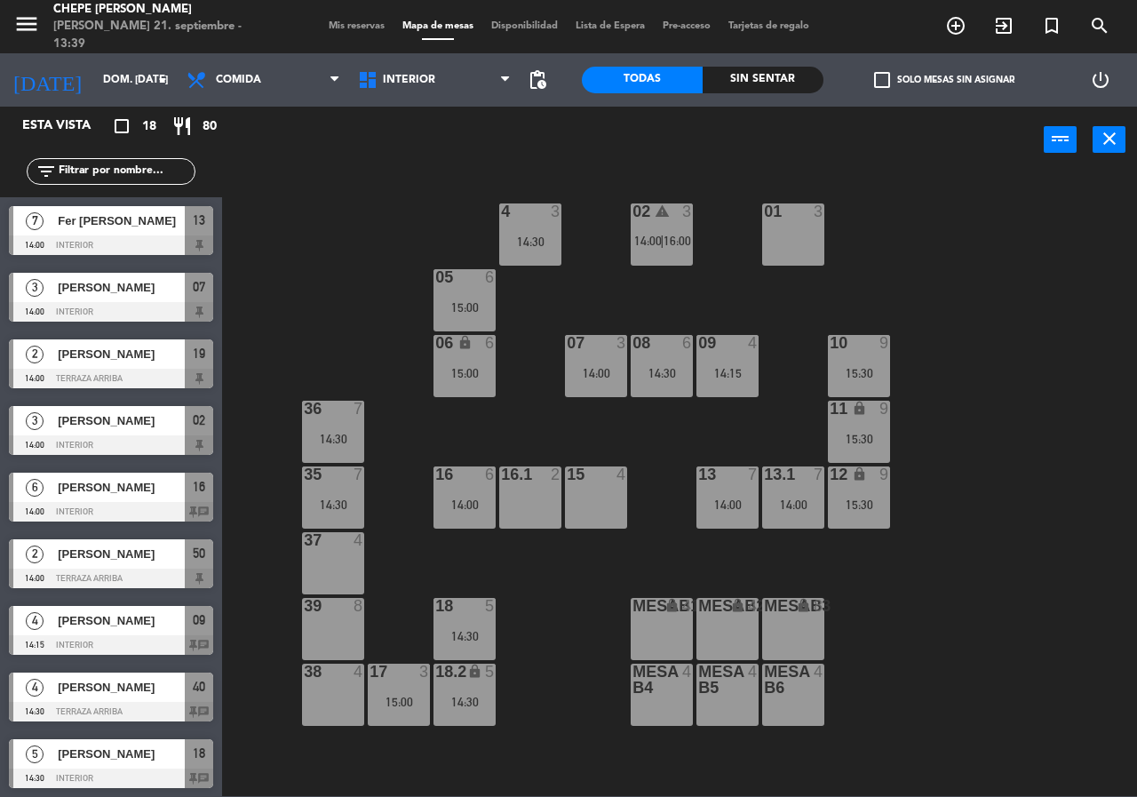
click at [342, 482] on div at bounding box center [333, 474] width 29 height 16
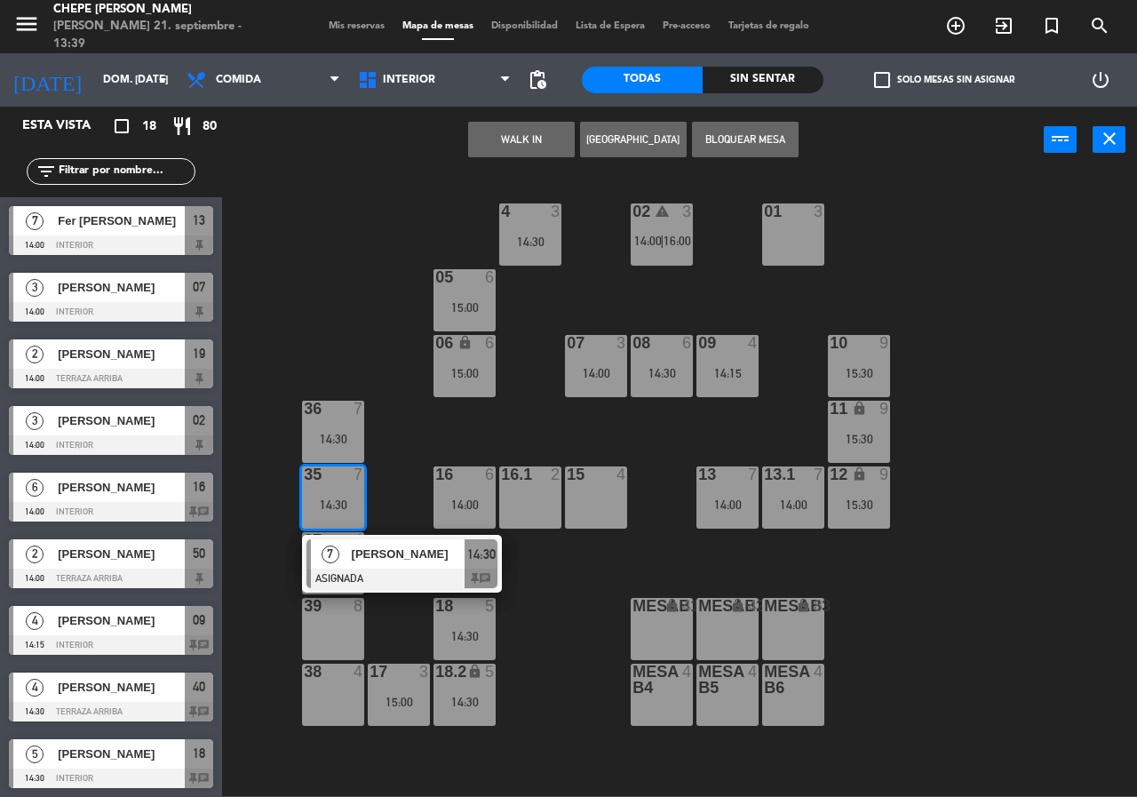
click at [366, 555] on span "[PERSON_NAME]" at bounding box center [409, 553] width 114 height 19
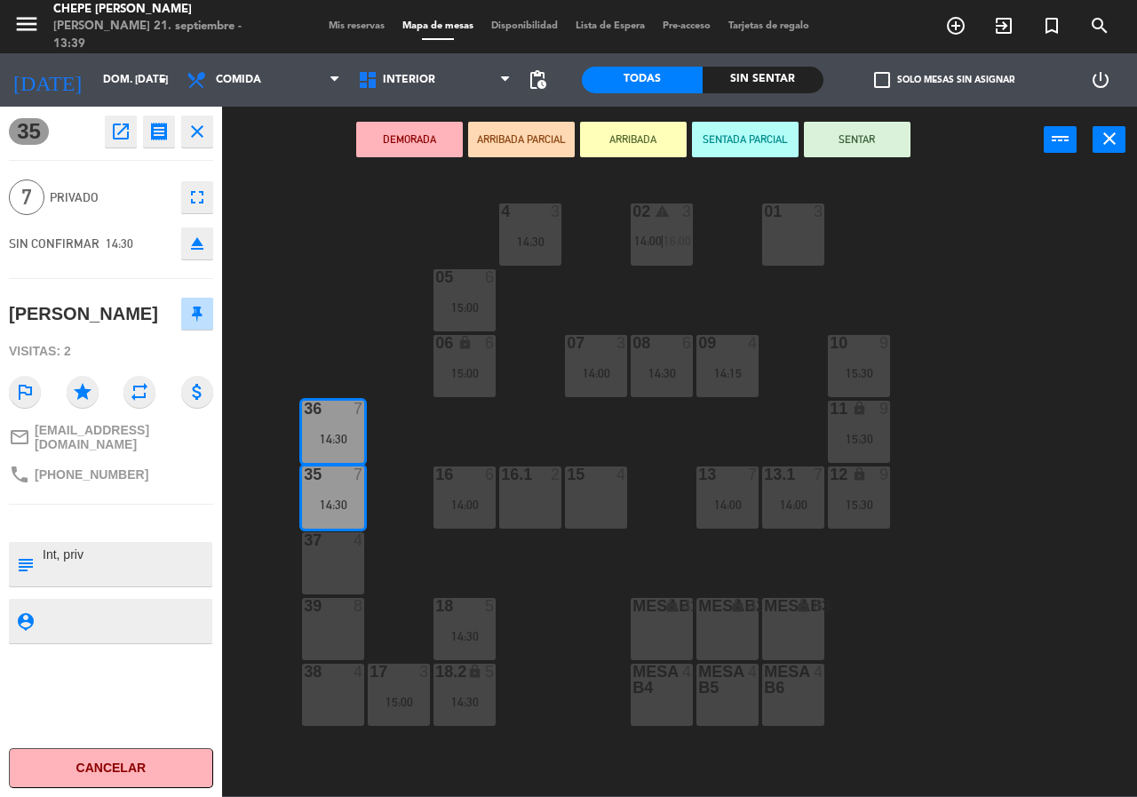
click at [342, 568] on div "37 4" at bounding box center [333, 563] width 62 height 62
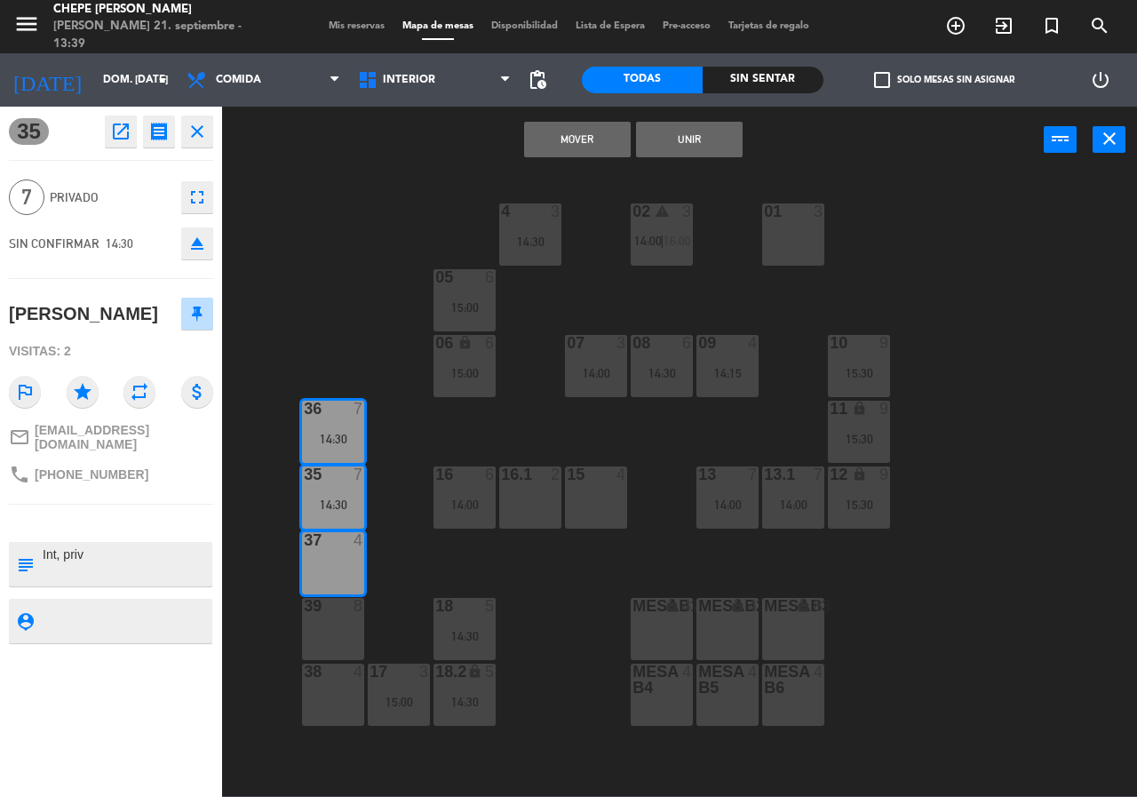
click at [583, 151] on button "Mover" at bounding box center [577, 140] width 107 height 36
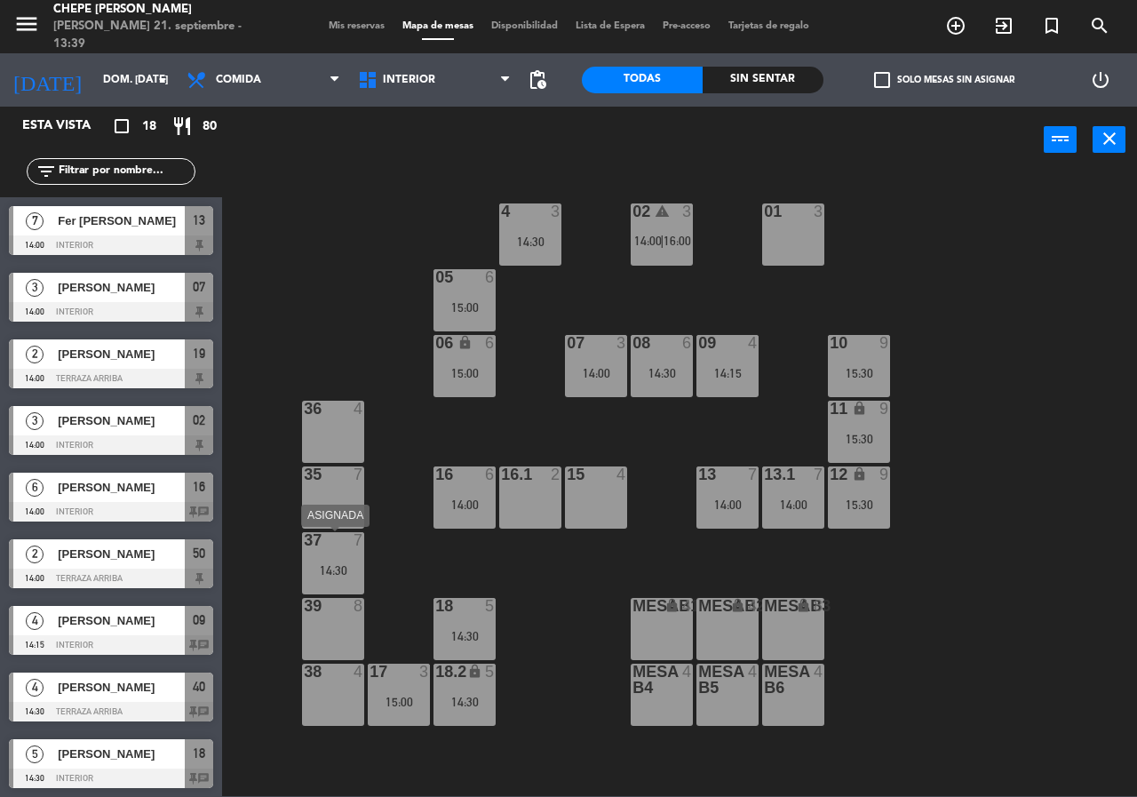
click at [345, 560] on div "37 7 14:30" at bounding box center [333, 563] width 62 height 62
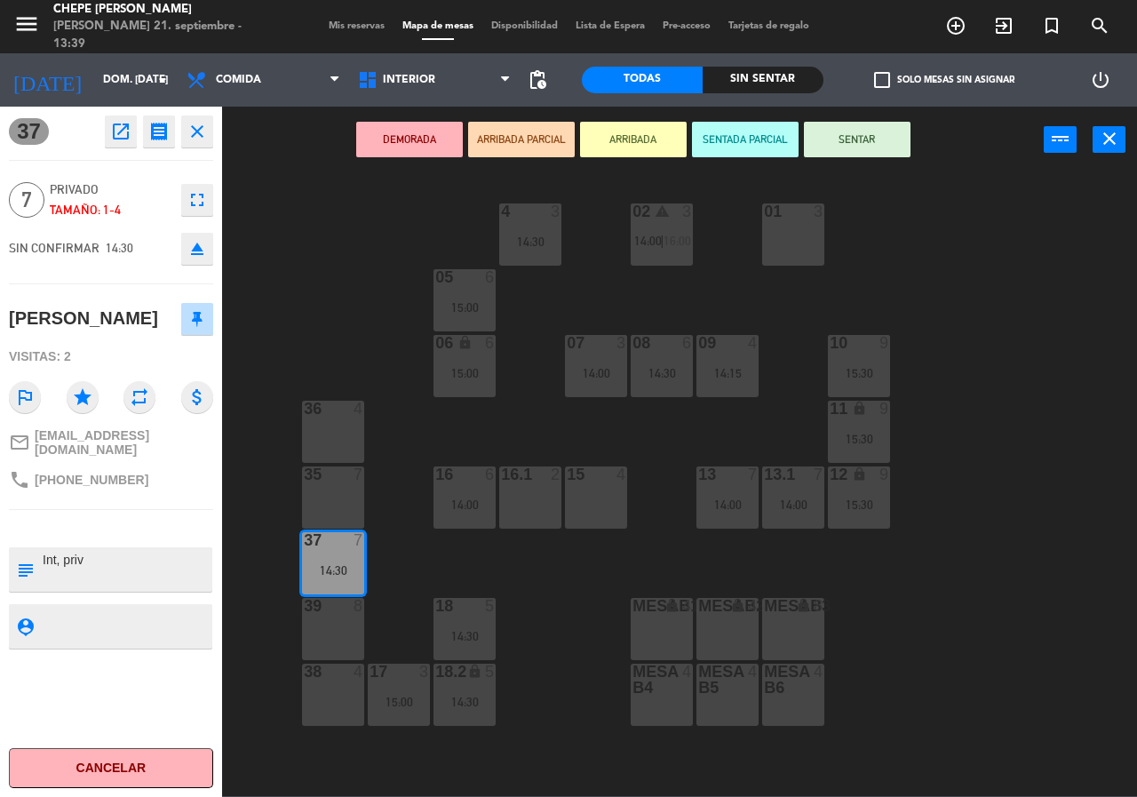
click at [325, 472] on div at bounding box center [333, 474] width 29 height 16
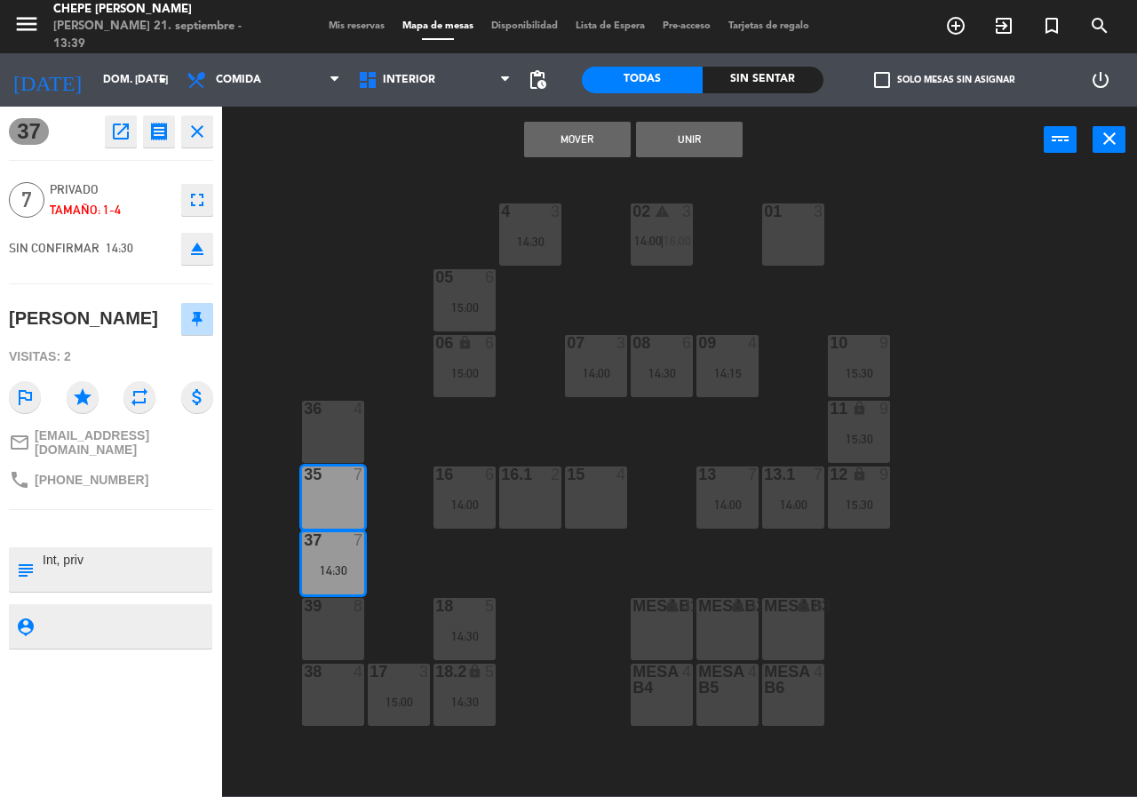
click at [570, 144] on button "Mover" at bounding box center [577, 140] width 107 height 36
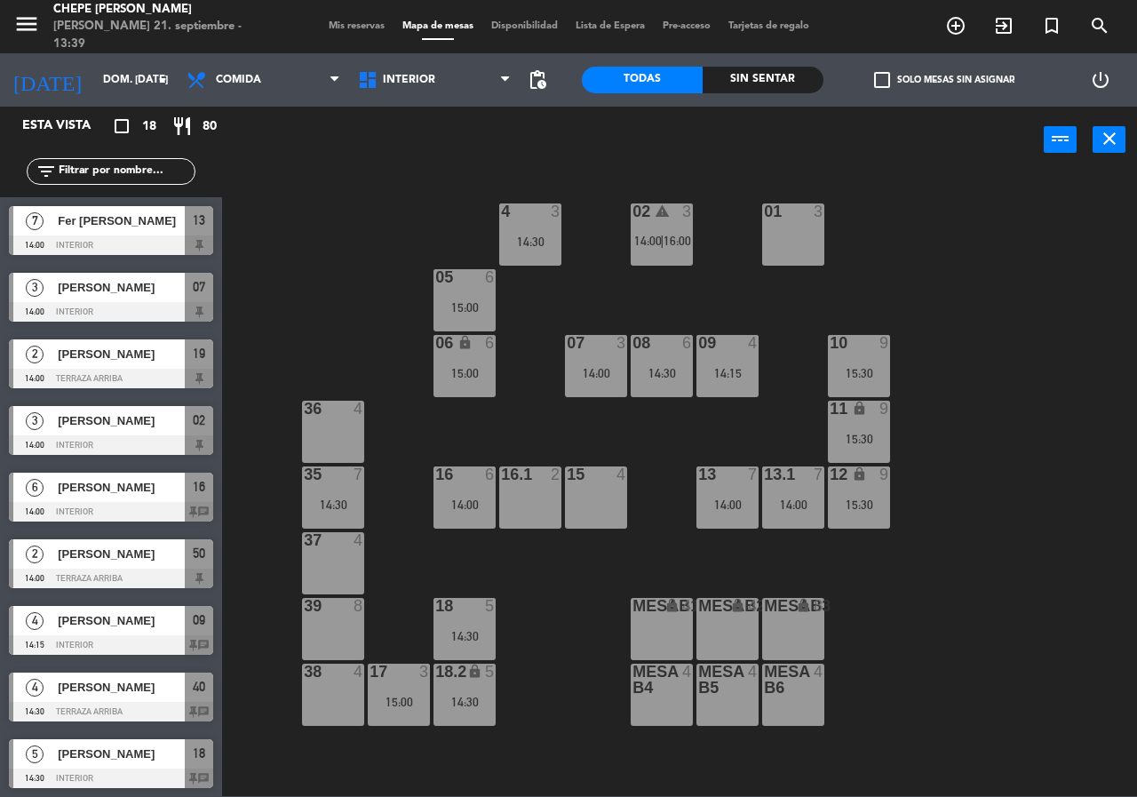
click at [971, 337] on div "02 warning 3 14:00 | 16:00 4 3 14:30 01 3 05 6 15:00 06 lock 6 15:00 07 3 14:00…" at bounding box center [685, 483] width 903 height 623
click at [327, 495] on div "35 7 14:30" at bounding box center [333, 497] width 62 height 62
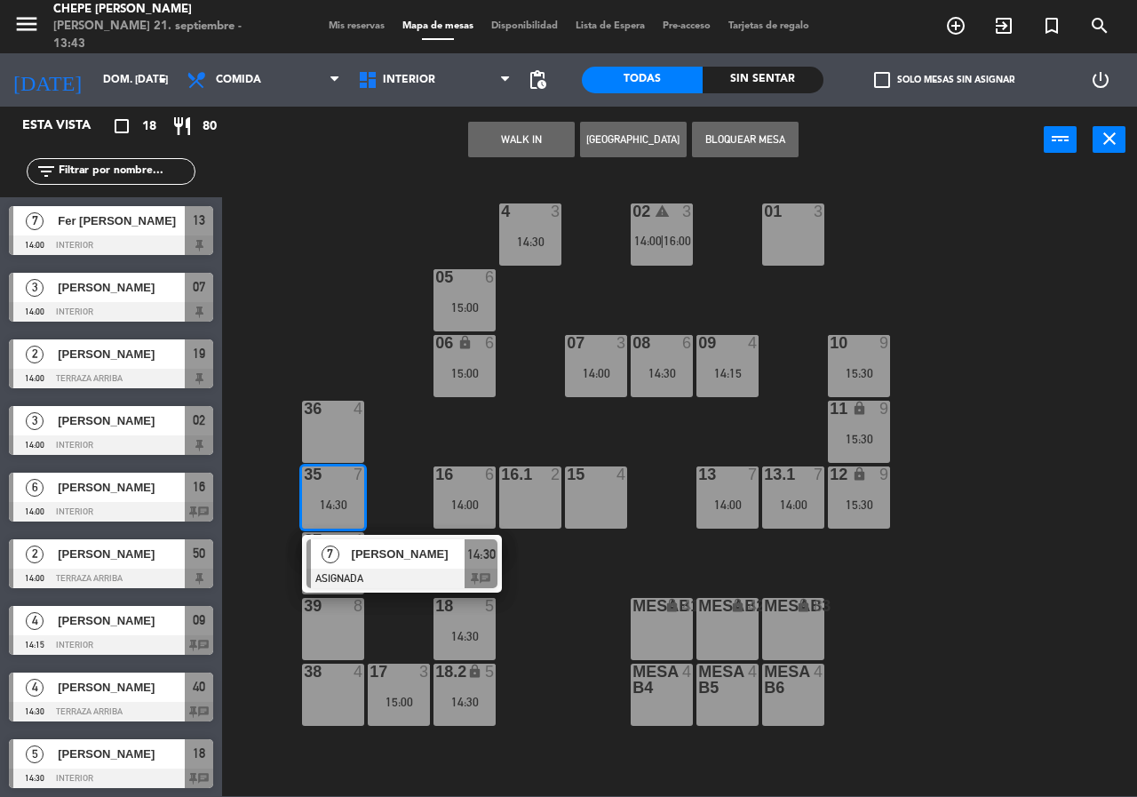
click at [387, 560] on span "[PERSON_NAME]" at bounding box center [409, 553] width 114 height 19
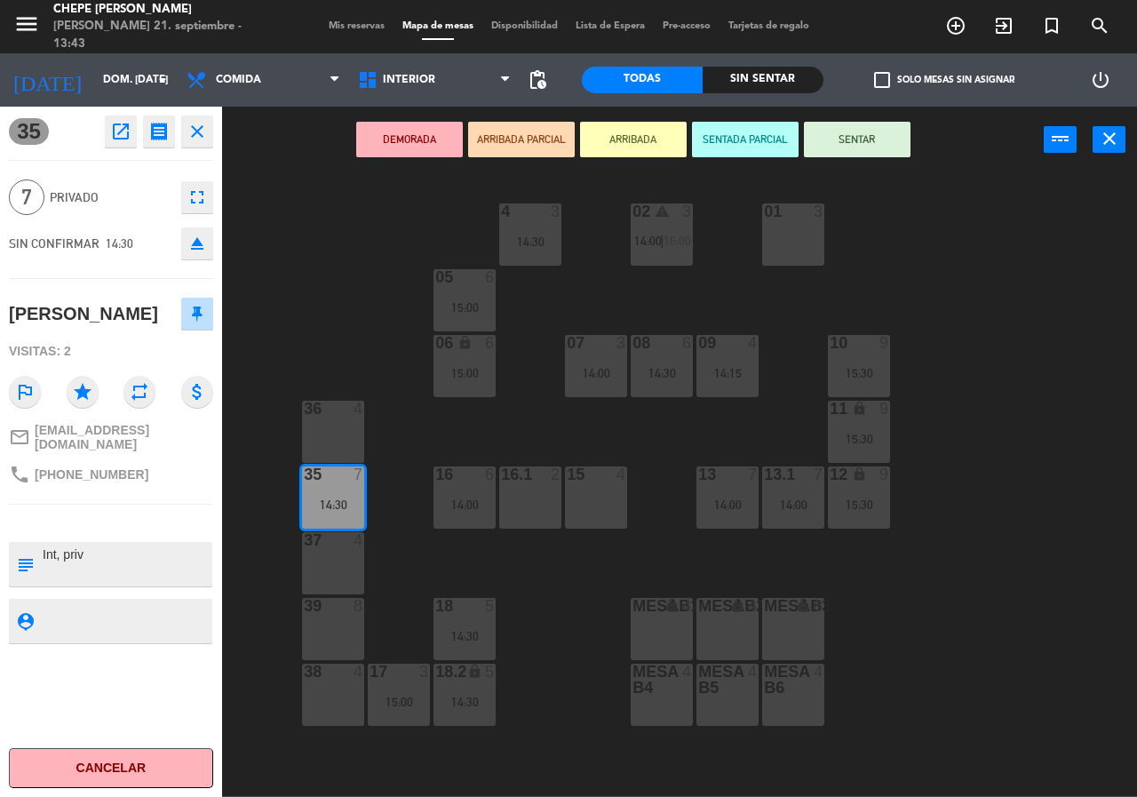
click at [318, 458] on div "36 4" at bounding box center [333, 432] width 62 height 62
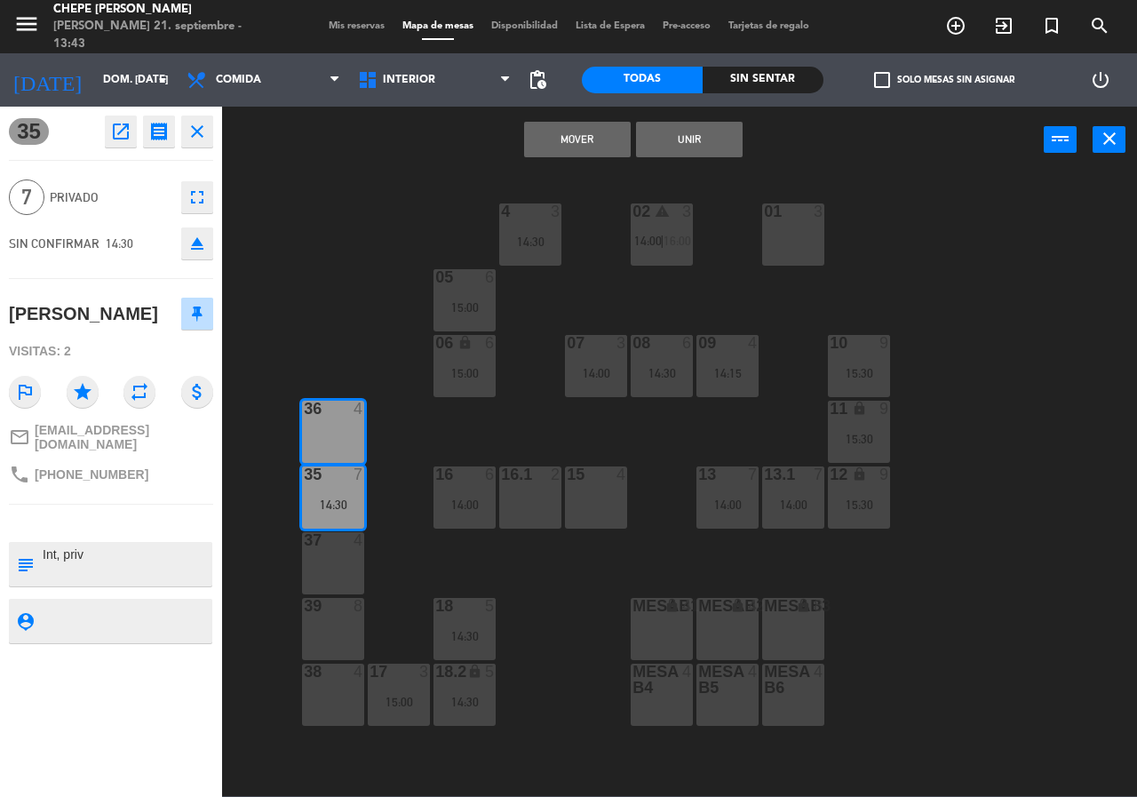
click at [684, 154] on button "Unir" at bounding box center [689, 140] width 107 height 36
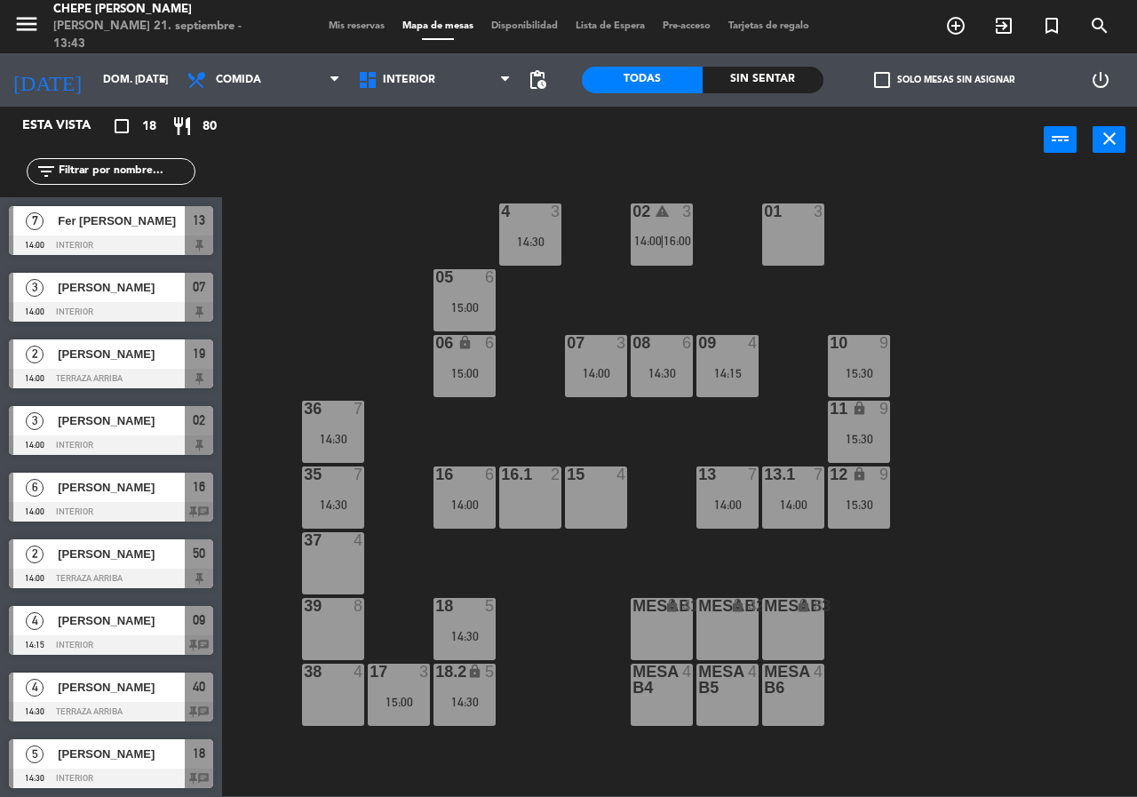
click at [336, 532] on div at bounding box center [333, 540] width 29 height 16
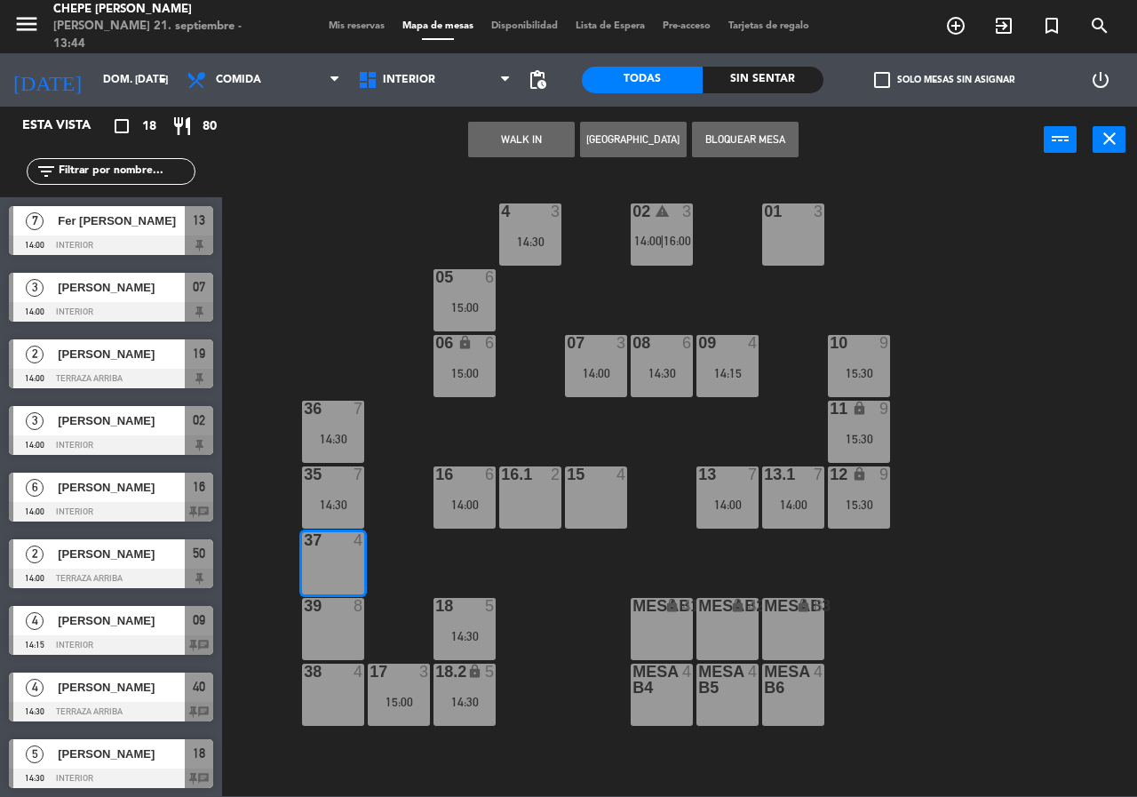
click at [403, 543] on div "02 warning 3 14:00 | 16:00 4 3 14:30 01 3 05 6 15:00 06 lock 6 15:00 07 3 14:00…" at bounding box center [685, 483] width 903 height 623
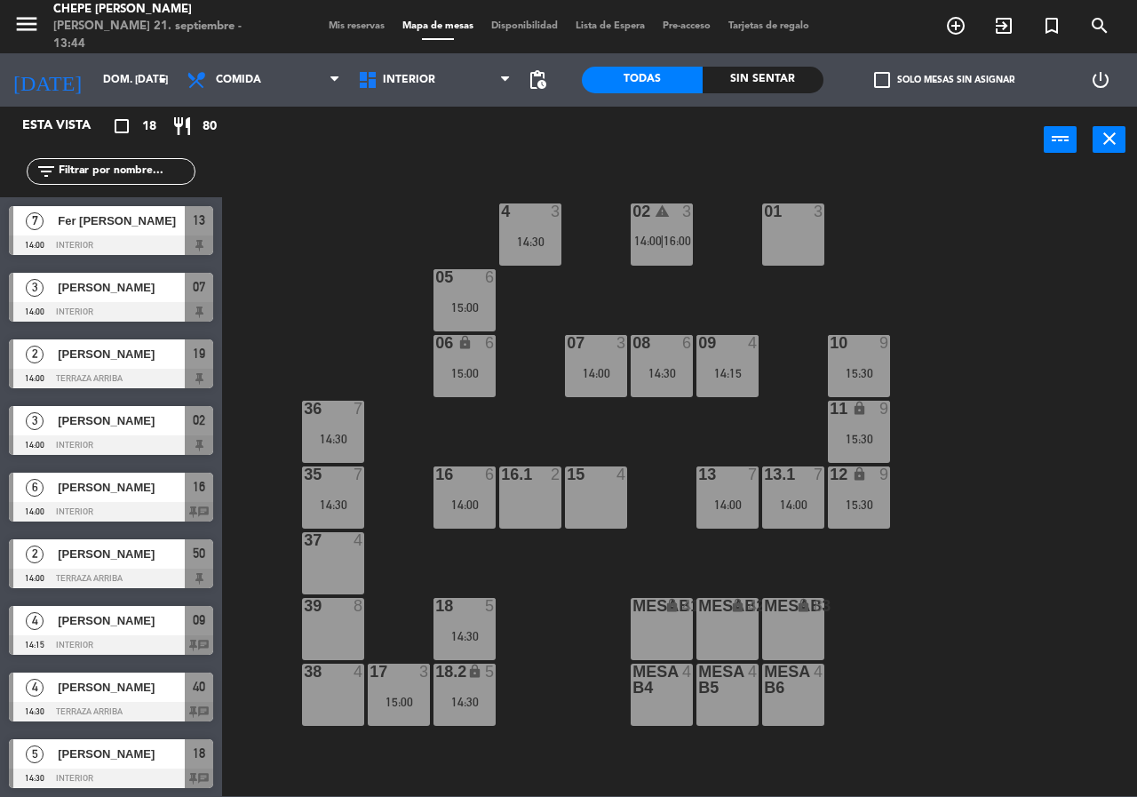
click at [329, 487] on div "35 7 14:30" at bounding box center [333, 497] width 62 height 62
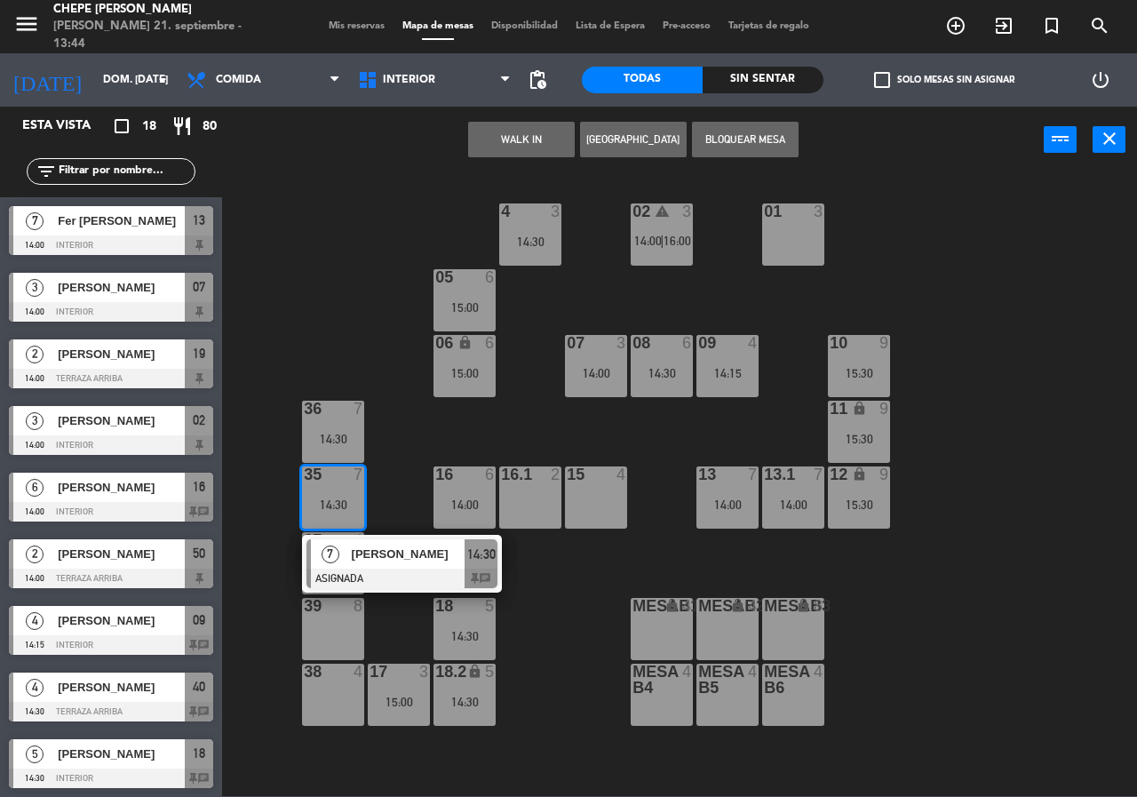
click at [373, 552] on span "[PERSON_NAME]" at bounding box center [409, 553] width 114 height 19
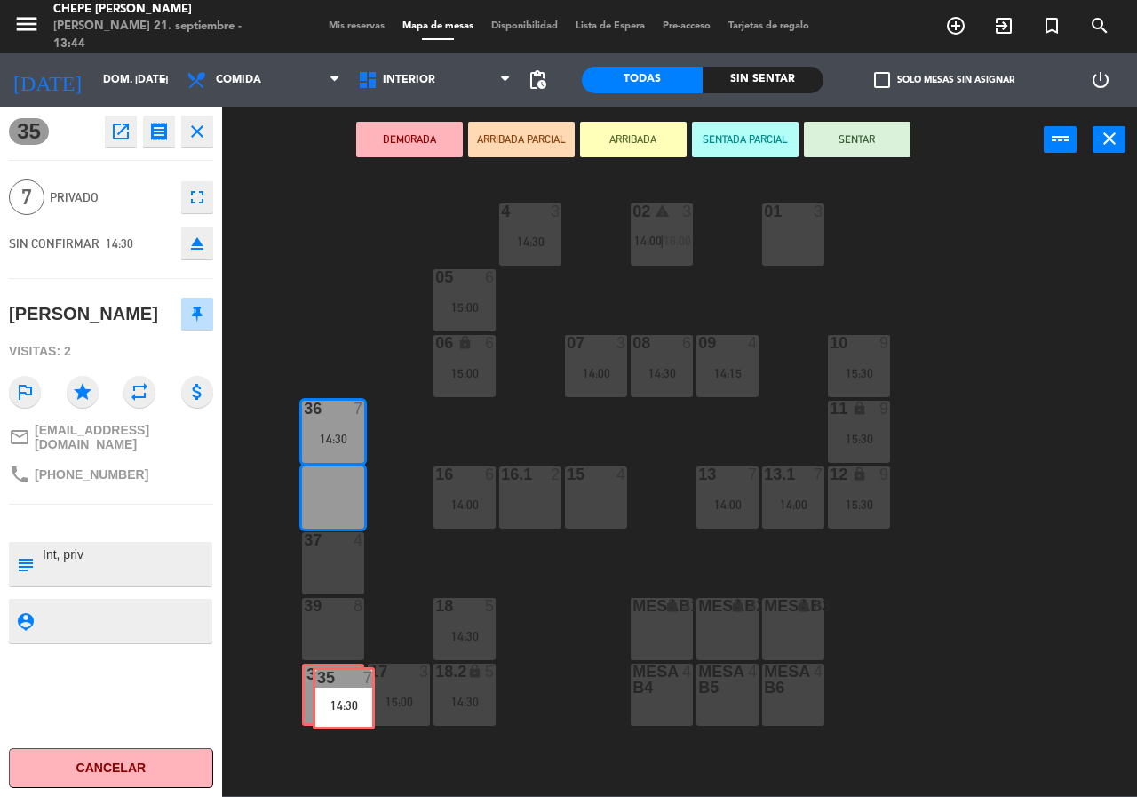
drag, startPoint x: 350, startPoint y: 490, endPoint x: 354, endPoint y: 689, distance: 199.0
click at [358, 691] on div "02 warning 3 14:00 | 16:00 4 3 14:30 01 3 05 6 15:00 06 lock 6 15:00 07 3 14:00…" at bounding box center [685, 483] width 903 height 623
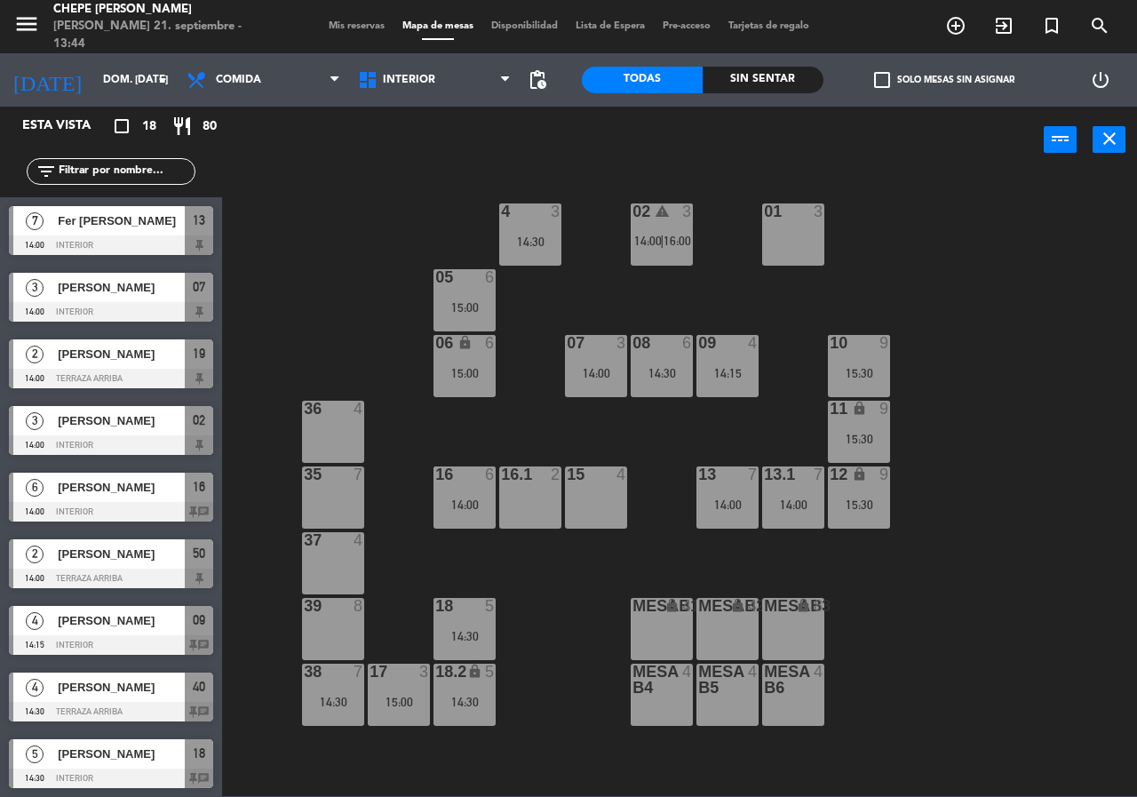
click at [353, 688] on div "38 7 14:30" at bounding box center [333, 694] width 62 height 62
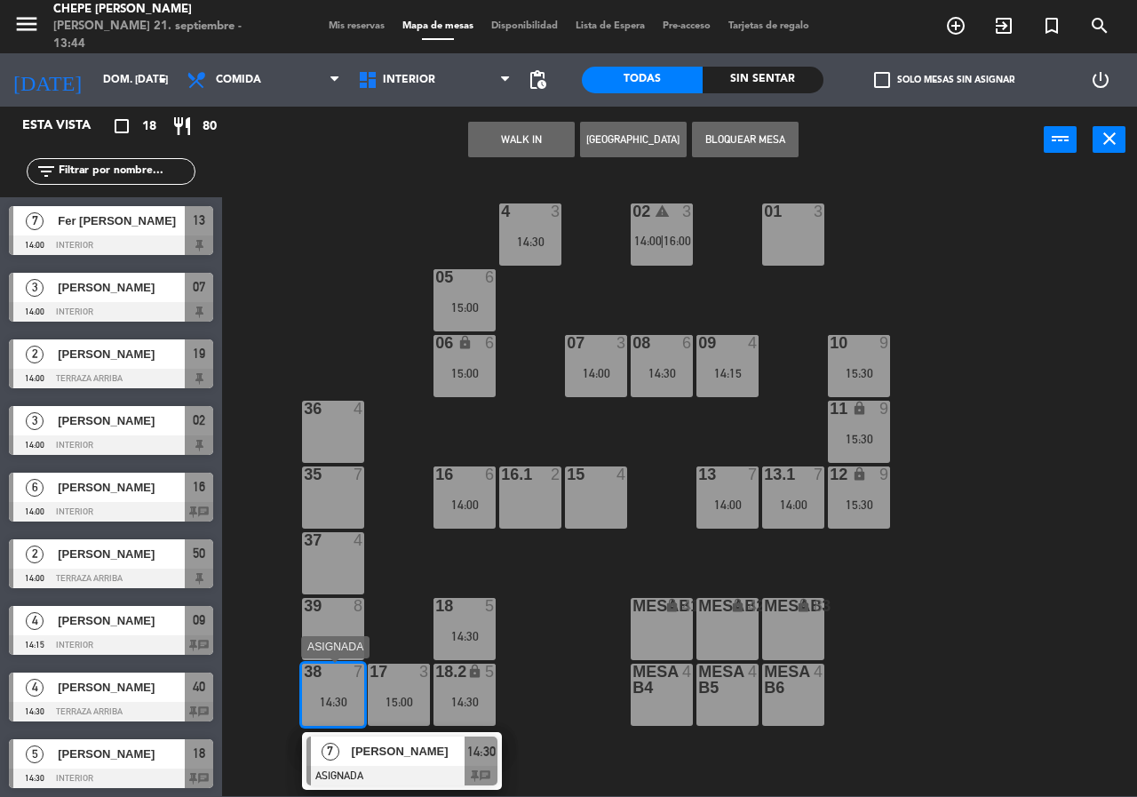
click at [393, 758] on span "[PERSON_NAME]" at bounding box center [409, 751] width 114 height 19
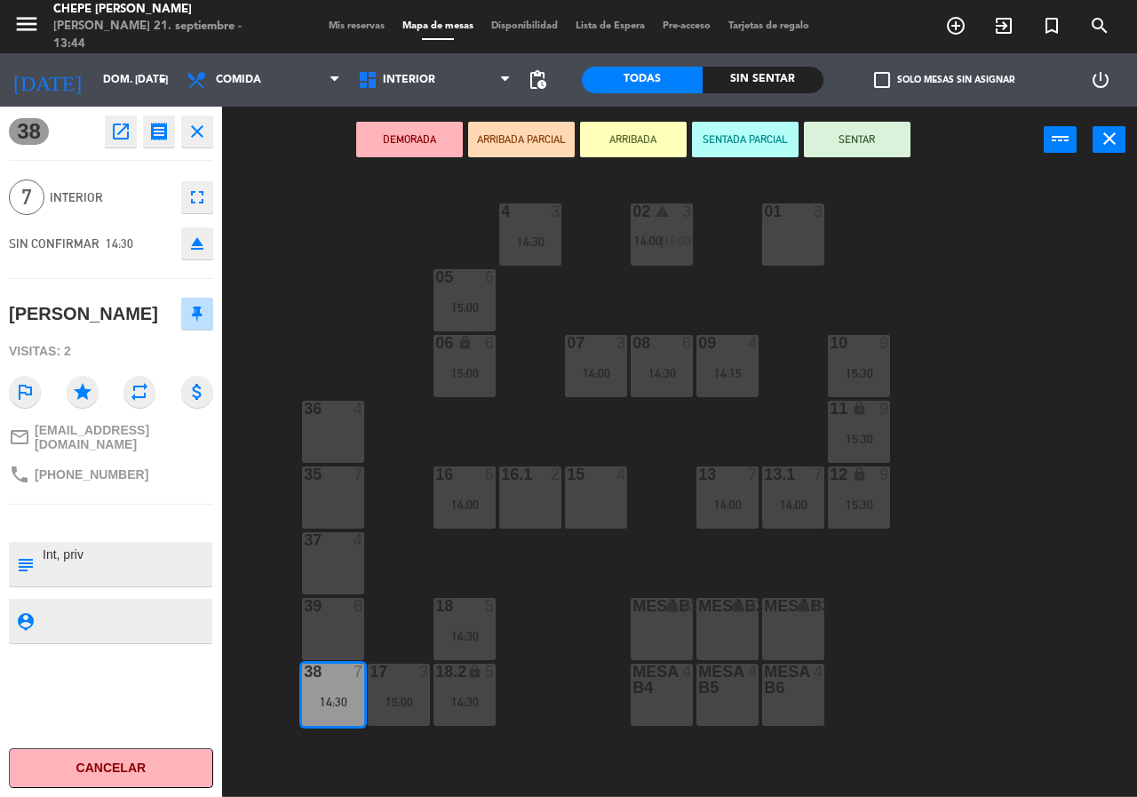
click at [351, 631] on div "39 8" at bounding box center [333, 629] width 62 height 62
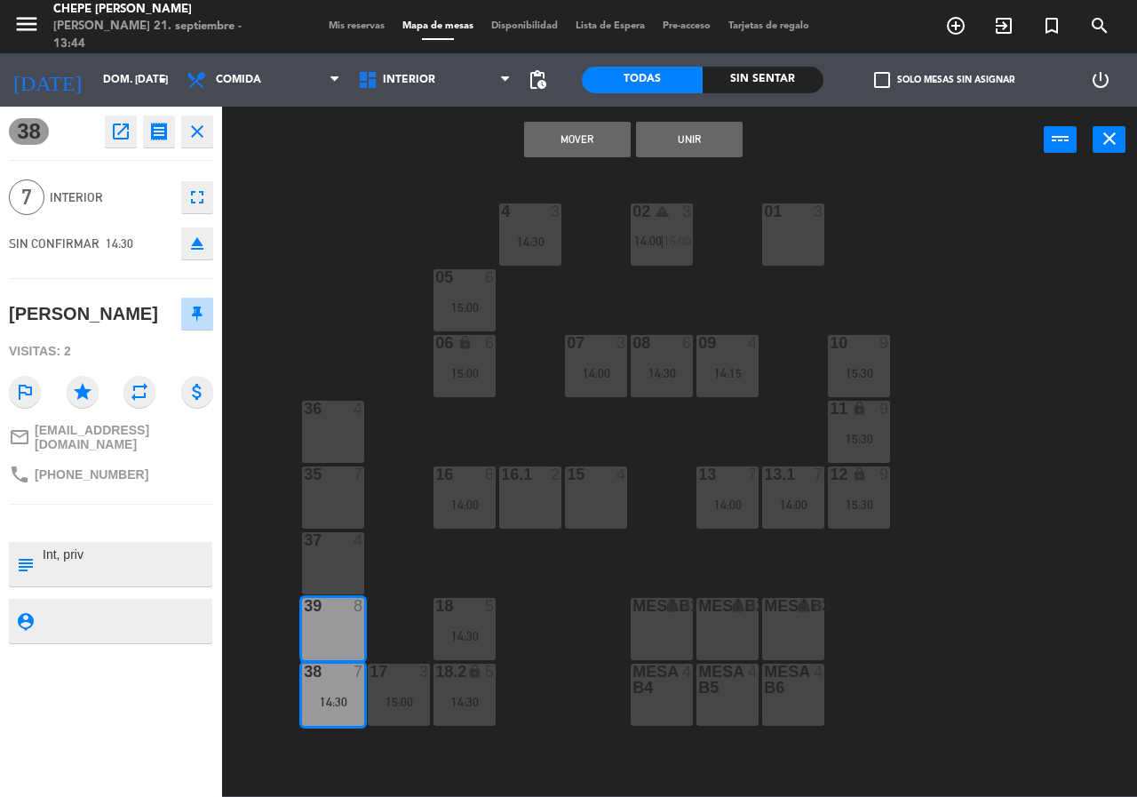
click at [705, 139] on button "Unir" at bounding box center [689, 140] width 107 height 36
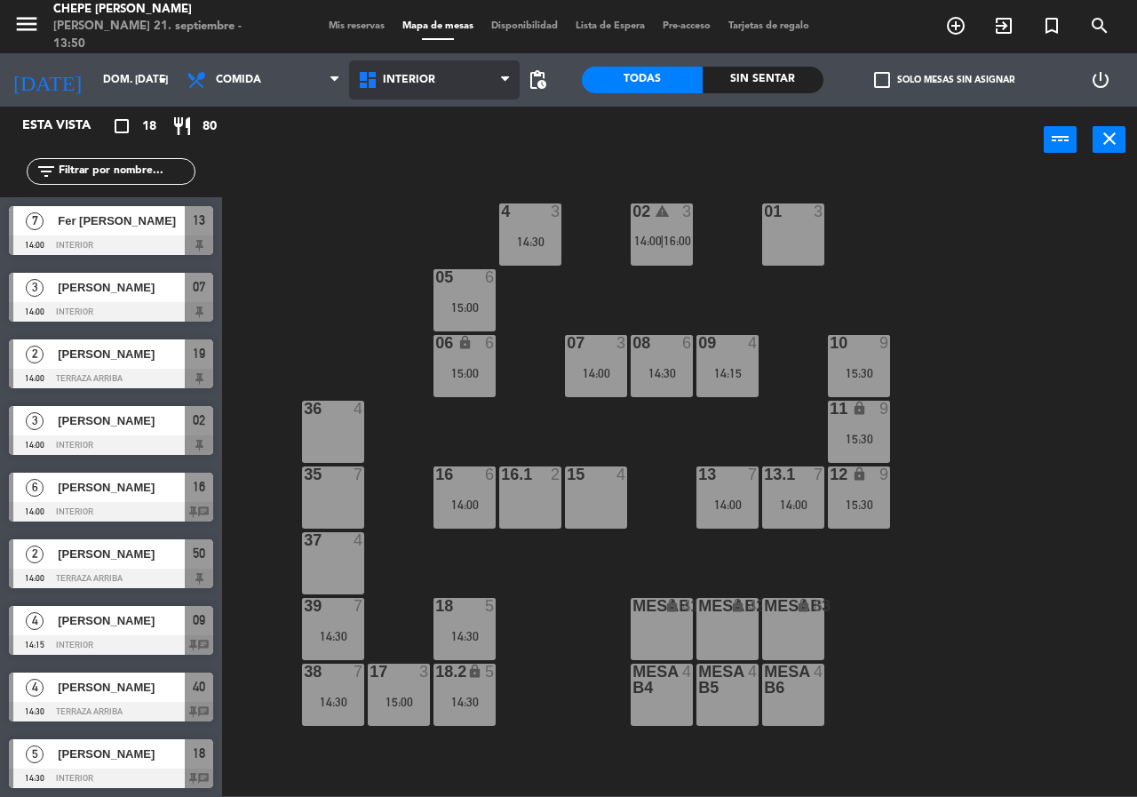
click at [417, 80] on span "Interior" at bounding box center [409, 80] width 52 height 12
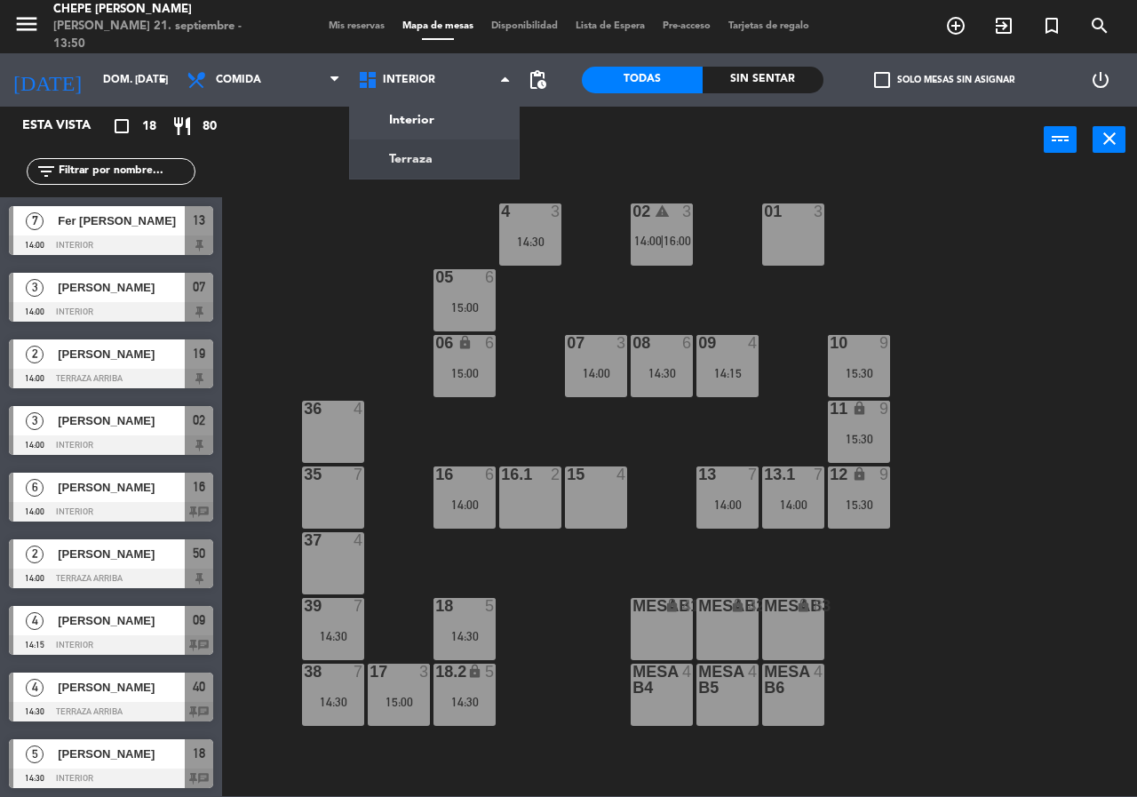
click at [368, 157] on ng-component "menu Chepe [PERSON_NAME] 21. septiembre - 13:50 Mis reservas Mapa de mesas Disp…" at bounding box center [568, 398] width 1137 height 796
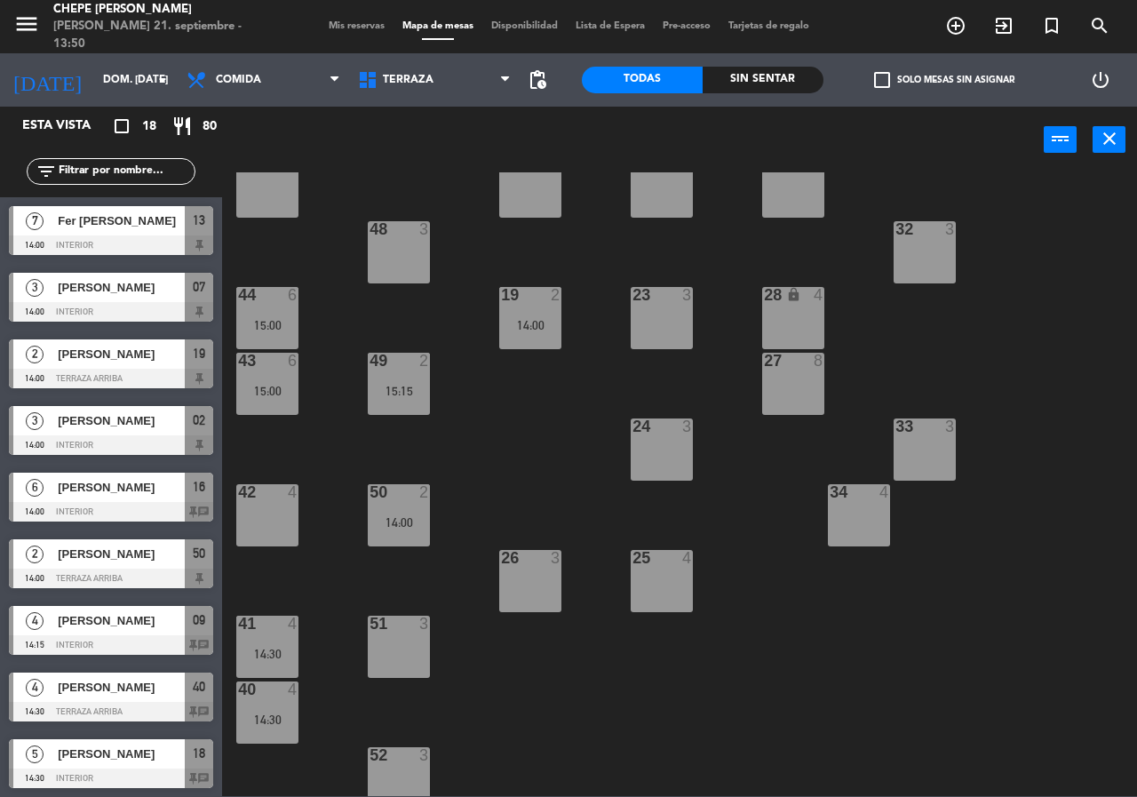
scroll to position [127, 0]
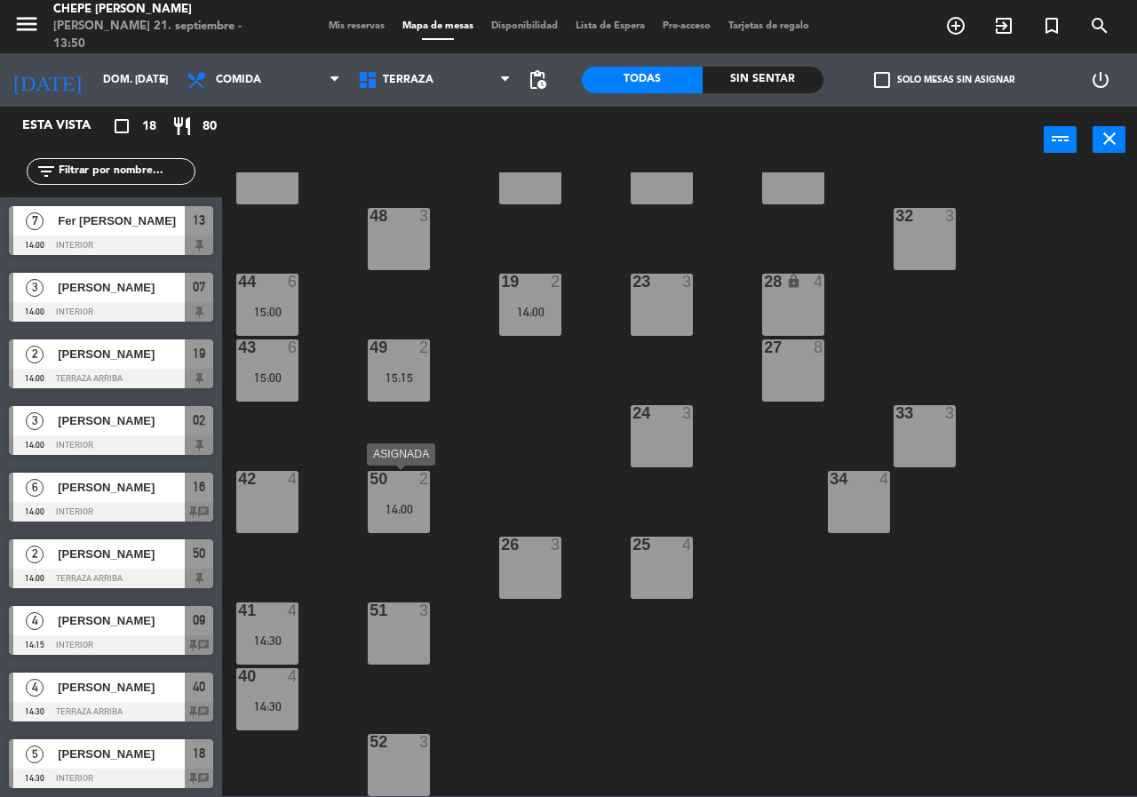
click at [406, 528] on div "50 2 14:00" at bounding box center [399, 502] width 62 height 62
drag, startPoint x: 412, startPoint y: 520, endPoint x: 418, endPoint y: 533, distance: 14.7
click at [411, 520] on div "50 2 14:00" at bounding box center [399, 502] width 62 height 62
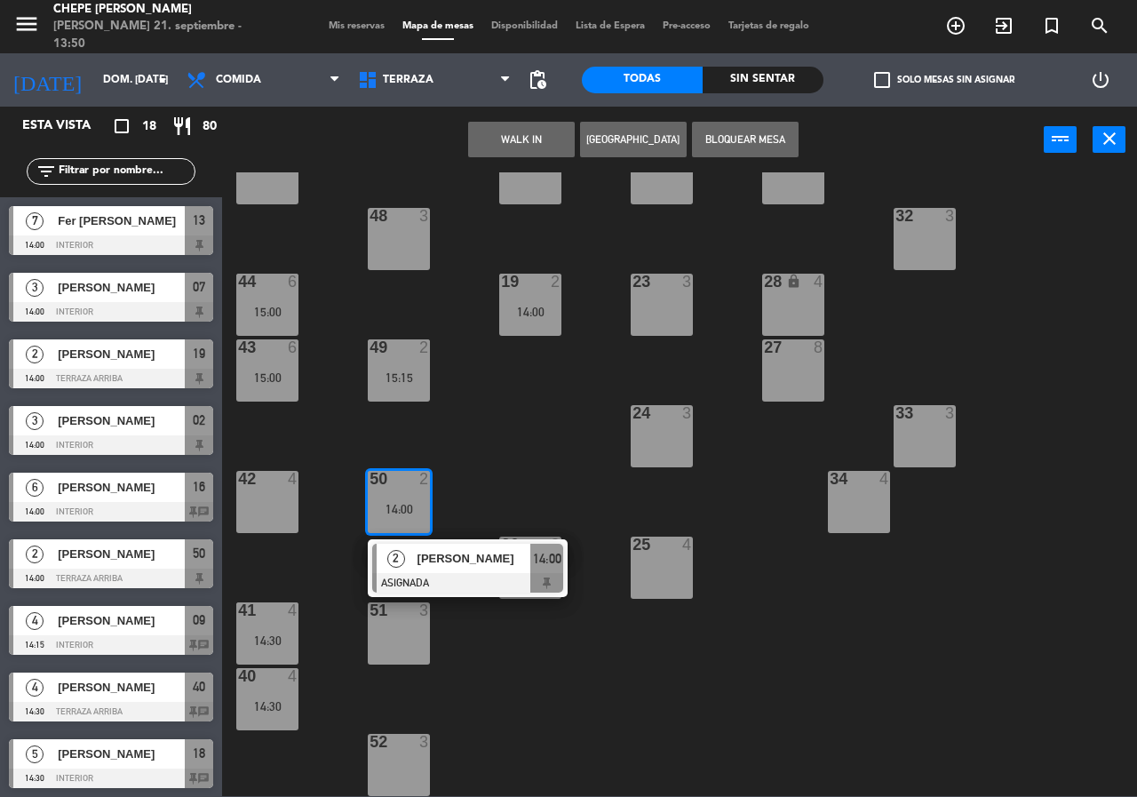
drag, startPoint x: 428, startPoint y: 560, endPoint x: 454, endPoint y: 544, distance: 29.9
click at [426, 560] on div "2 [PERSON_NAME] ASIGNADA 14:00" at bounding box center [467, 568] width 226 height 58
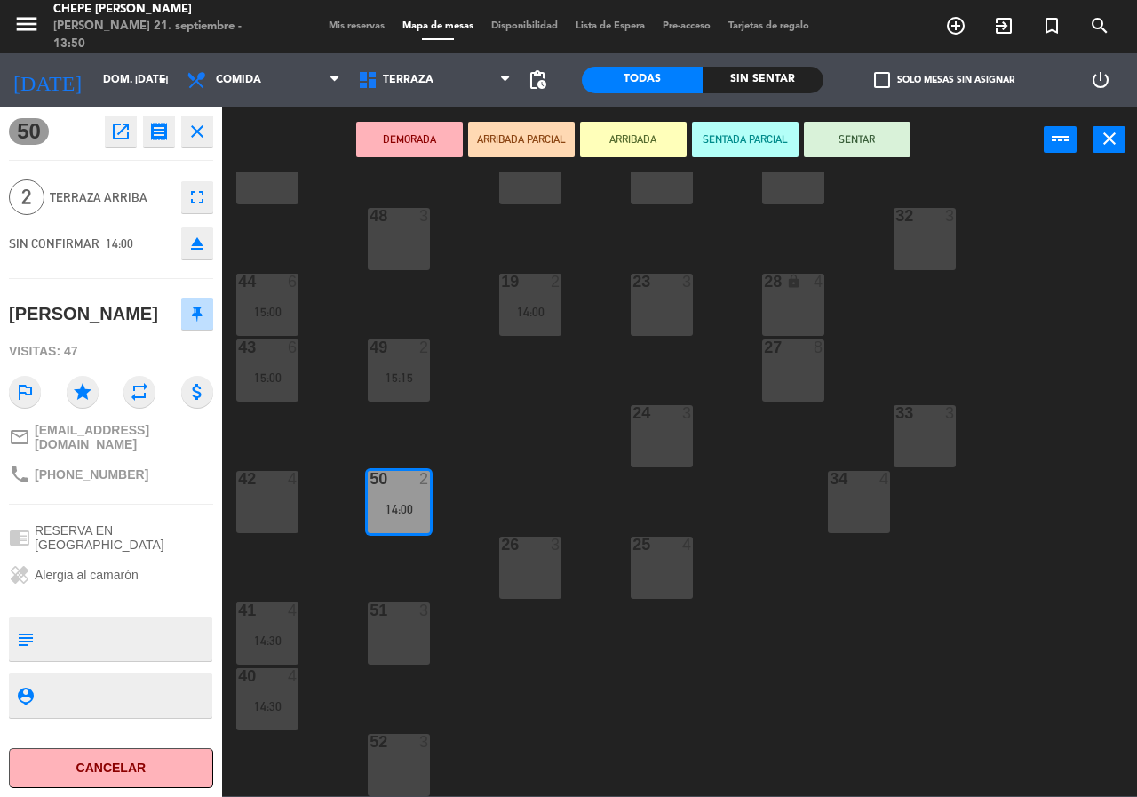
drag, startPoint x: 516, startPoint y: 475, endPoint x: 391, endPoint y: 374, distance: 161.0
click at [514, 474] on div "21 4 30 lock 4 46 4 47 3 31 3 20 4 22 3 29 8 45 4 32 3 48 3 19 2 14:00 23 3 28 …" at bounding box center [685, 483] width 903 height 623
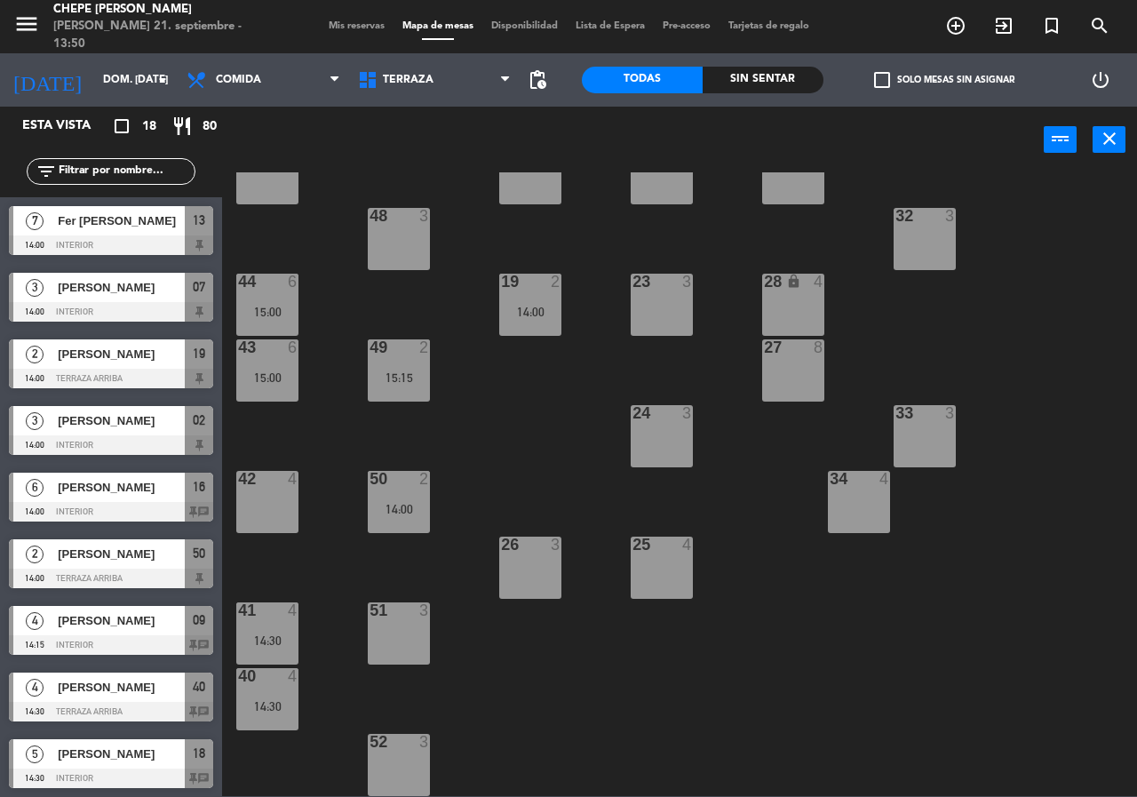
drag, startPoint x: 263, startPoint y: 300, endPoint x: 326, endPoint y: 325, distance: 67.8
click at [263, 301] on div "44 6 15:00" at bounding box center [267, 305] width 62 height 62
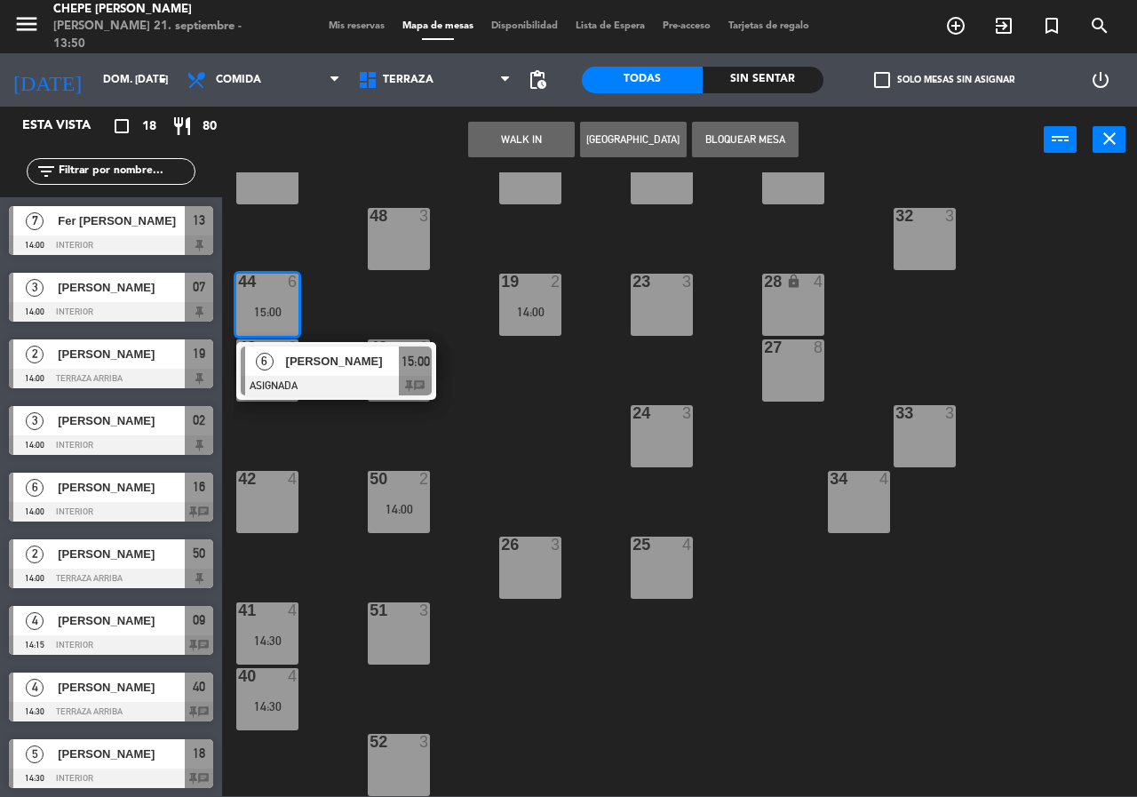
click at [345, 371] on div "[PERSON_NAME]" at bounding box center [341, 360] width 115 height 29
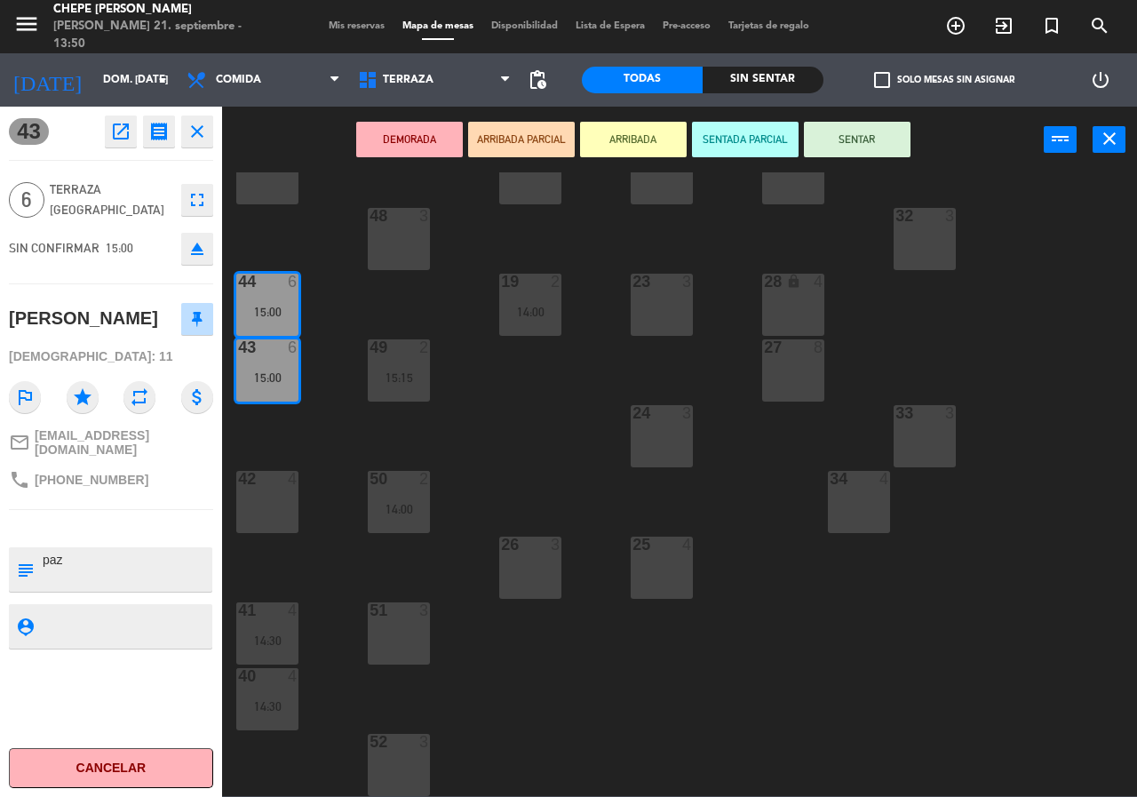
click at [340, 322] on div "21 4 30 lock 4 46 4 47 3 31 3 20 4 22 3 29 8 45 4 32 3 48 3 19 2 14:00 23 3 28 …" at bounding box center [685, 483] width 903 height 623
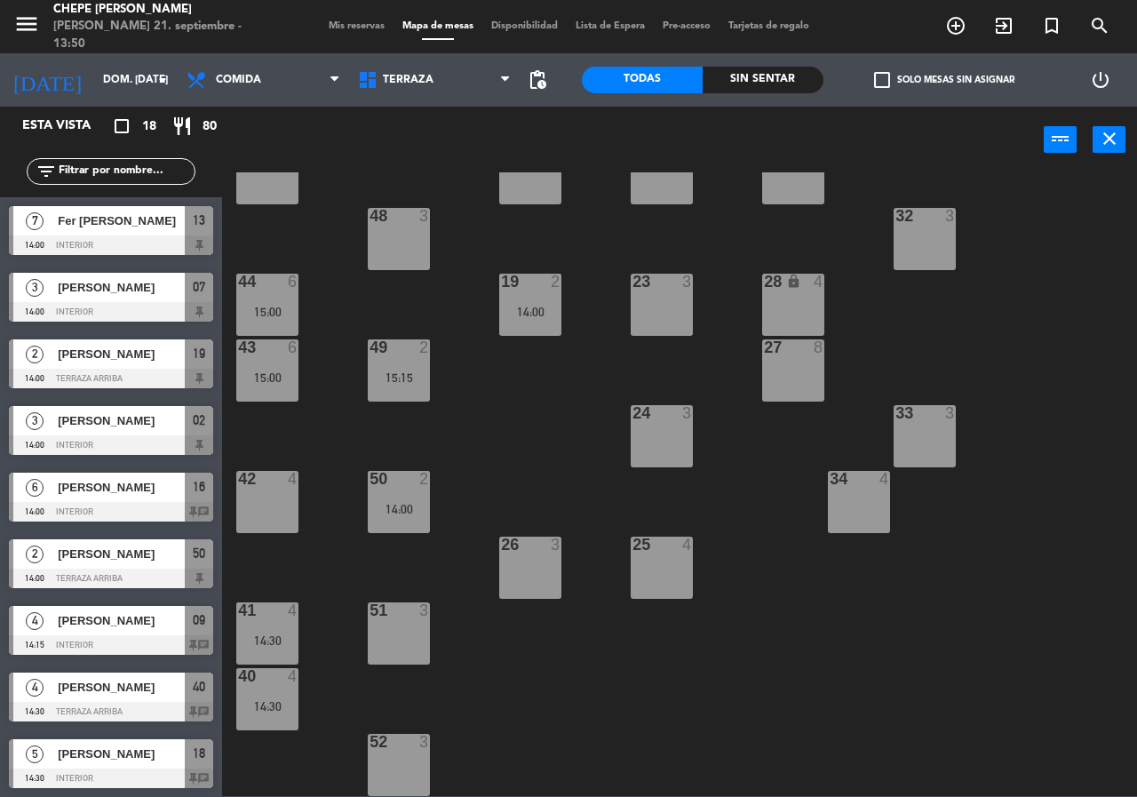
scroll to position [161, 0]
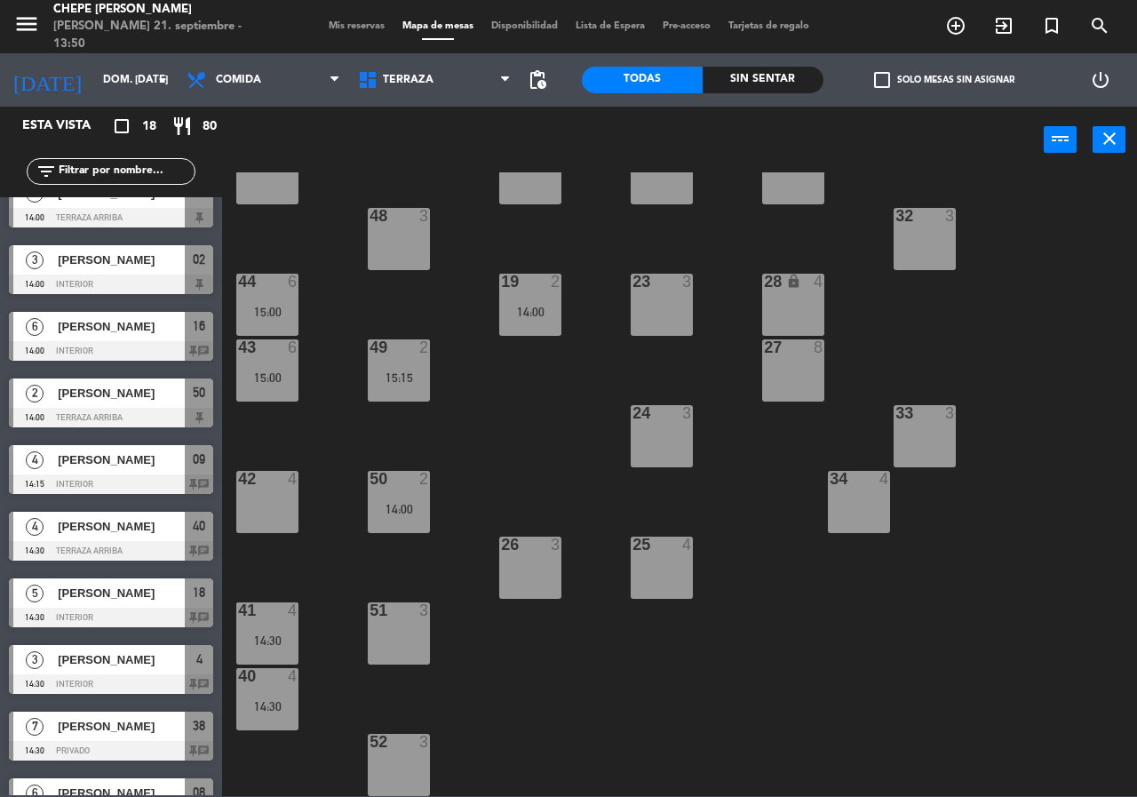
click at [386, 368] on div "49 2 15:15" at bounding box center [399, 370] width 62 height 62
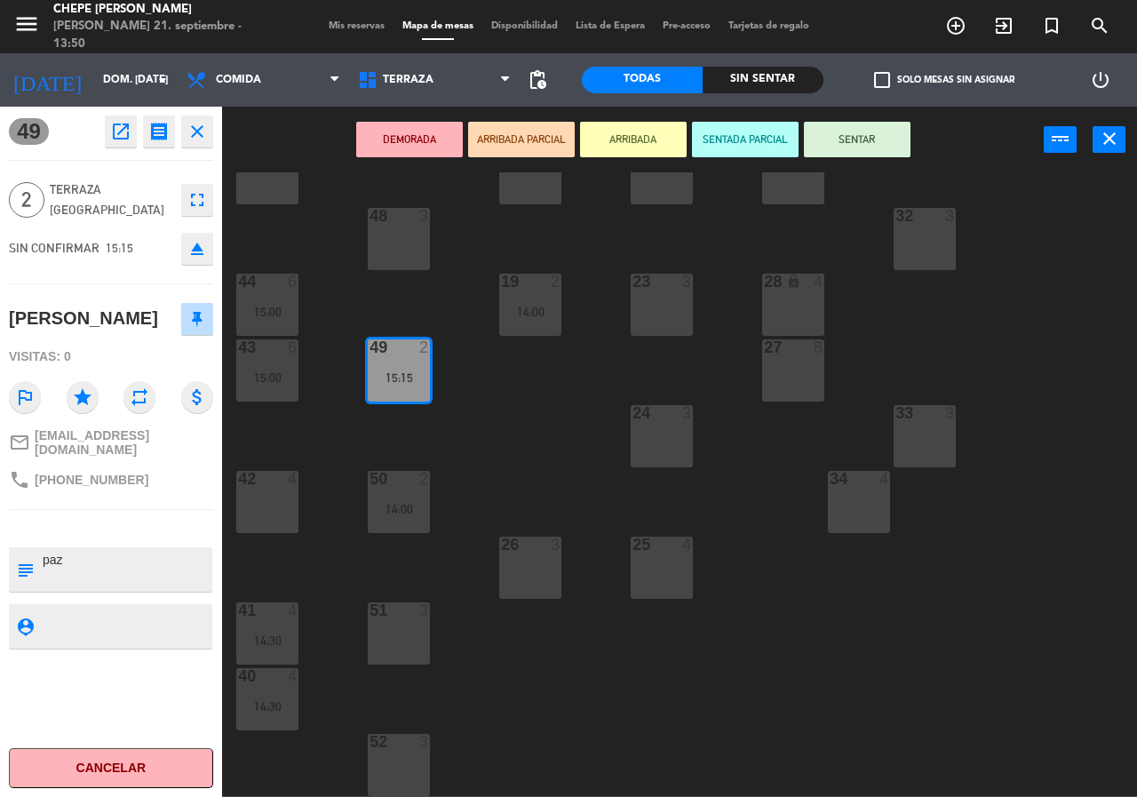
click at [425, 428] on div "21 4 30 lock 4 46 4 47 3 31 3 20 4 22 3 29 8 45 4 32 3 48 3 19 2 14:00 23 3 28 …" at bounding box center [685, 483] width 903 height 623
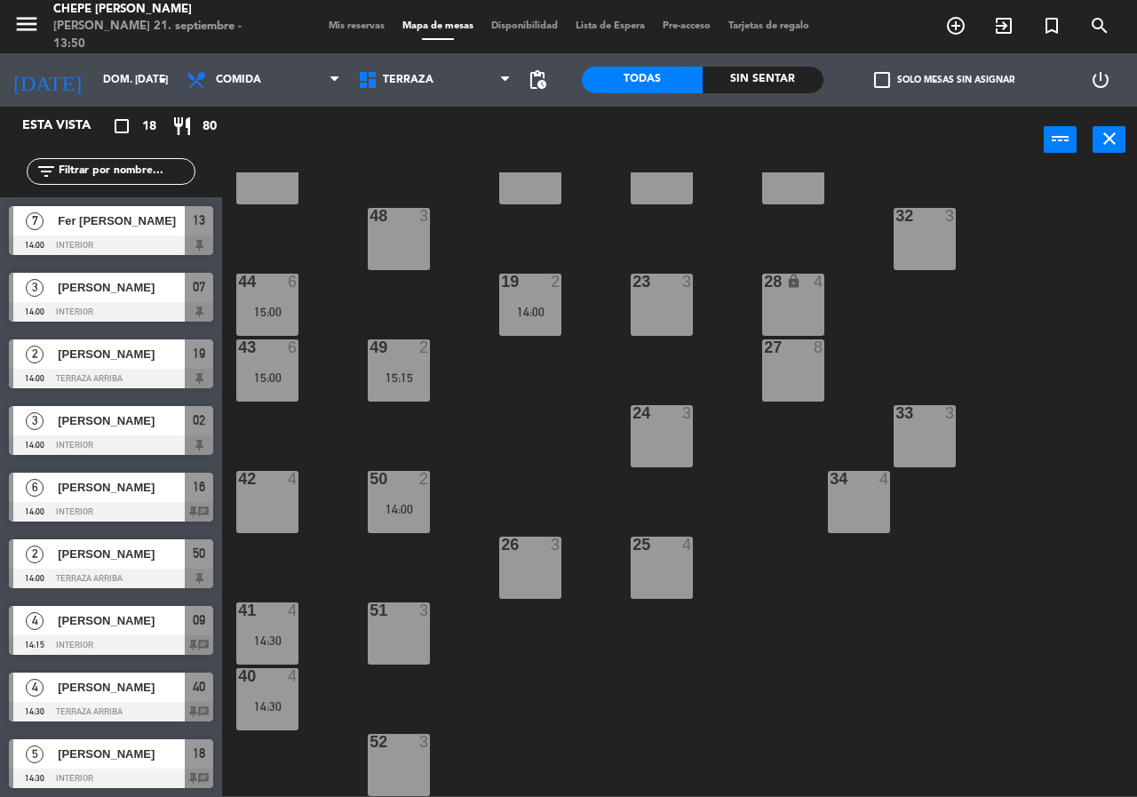
scroll to position [227, 0]
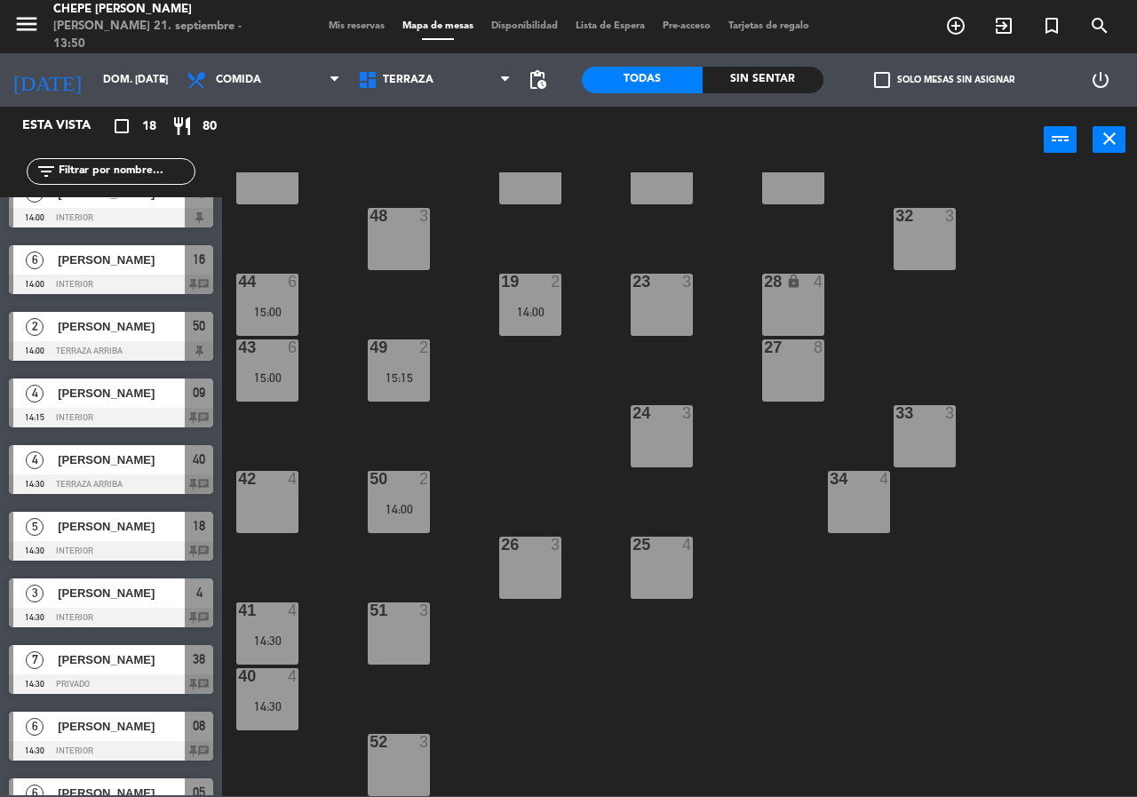
click at [301, 620] on div "21 4 30 lock 4 46 4 47 3 31 3 20 4 22 3 29 8 45 4 32 3 48 3 19 2 14:00 23 3 28 …" at bounding box center [685, 483] width 903 height 623
click at [259, 650] on div "41 4 14:30" at bounding box center [267, 633] width 62 height 62
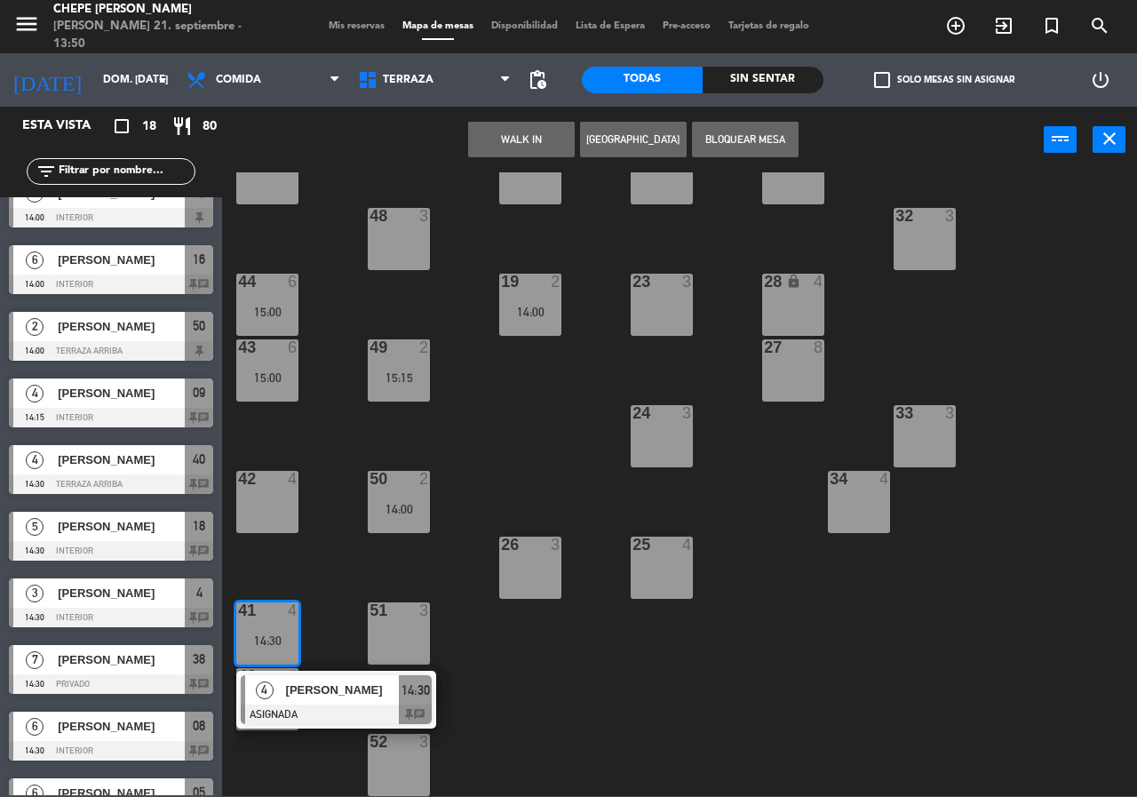
click at [302, 716] on div at bounding box center [336, 714] width 191 height 20
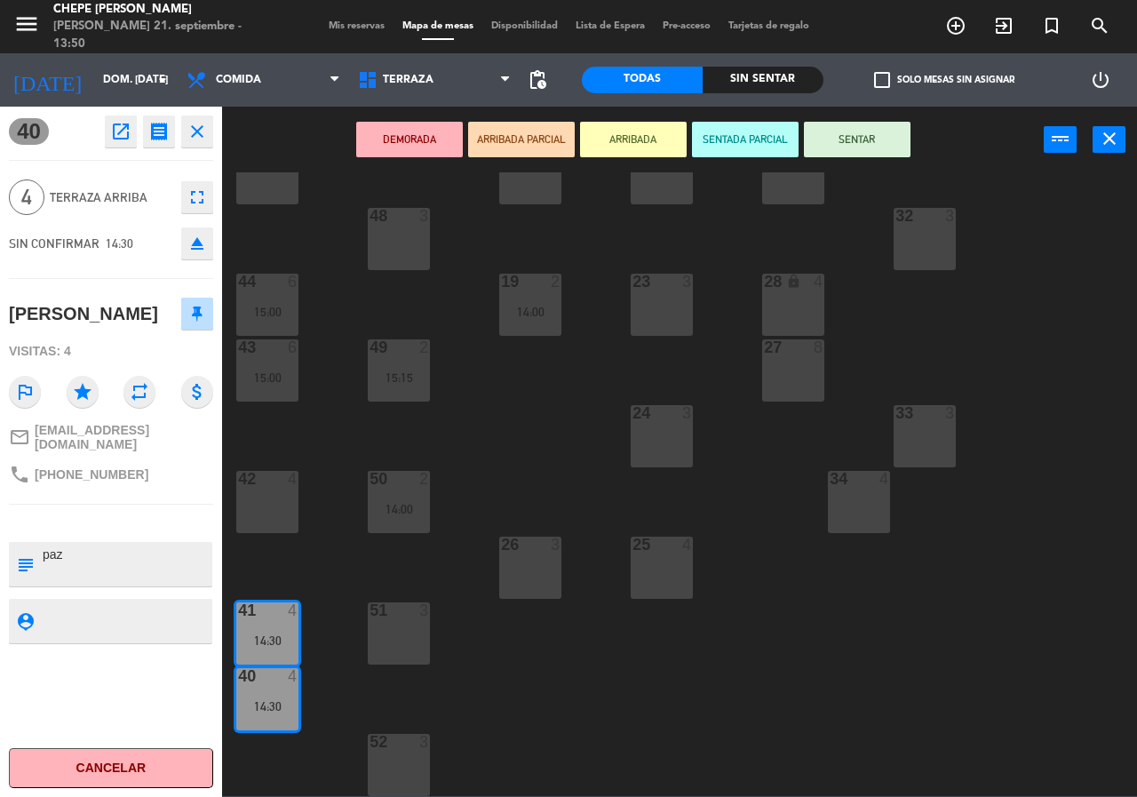
click at [343, 602] on div "21 4 30 lock 4 46 4 47 3 31 3 20 4 22 3 29 8 45 4 32 3 48 3 19 2 14:00 23 3 28 …" at bounding box center [685, 483] width 903 height 623
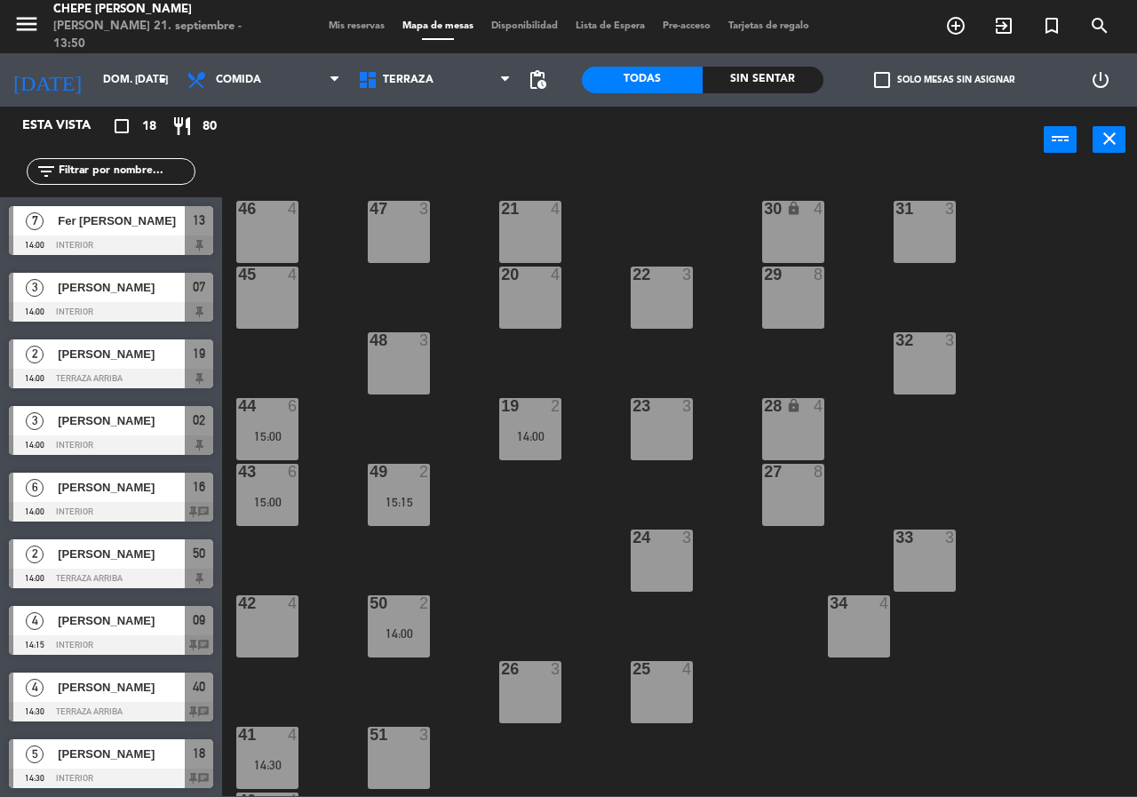
scroll to position [0, 0]
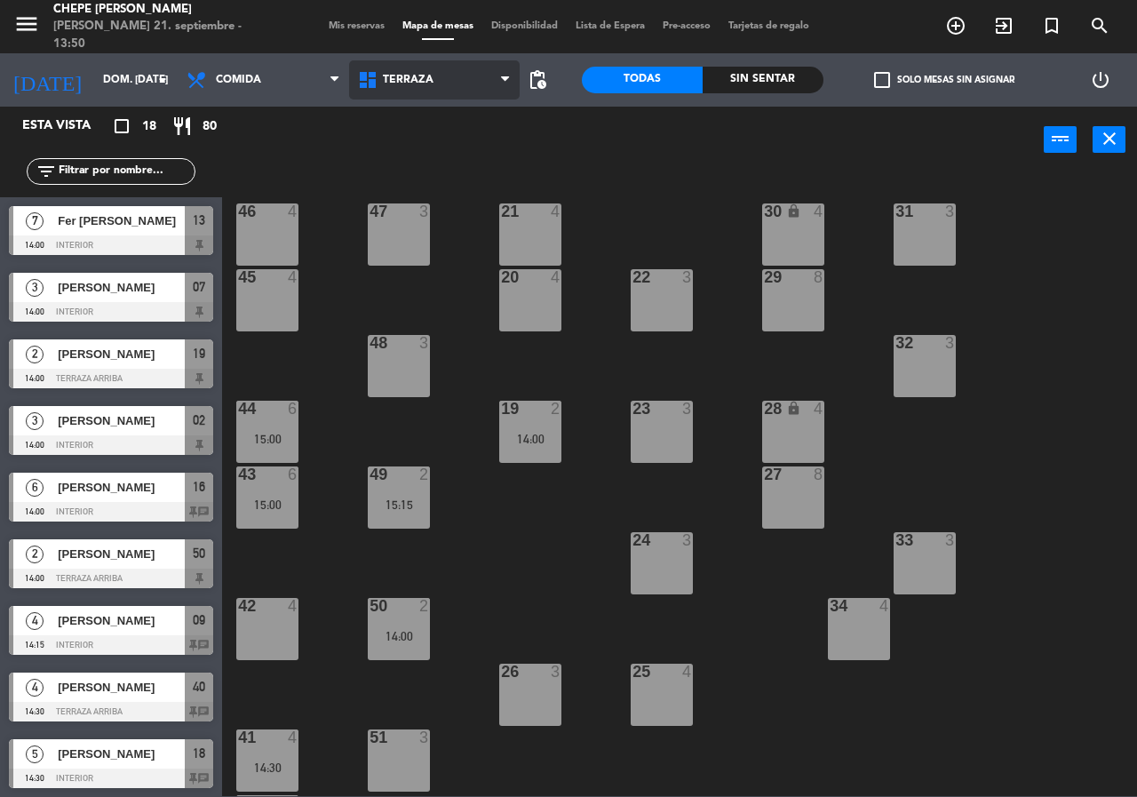
click at [418, 90] on span "Terraza" at bounding box center [434, 79] width 171 height 39
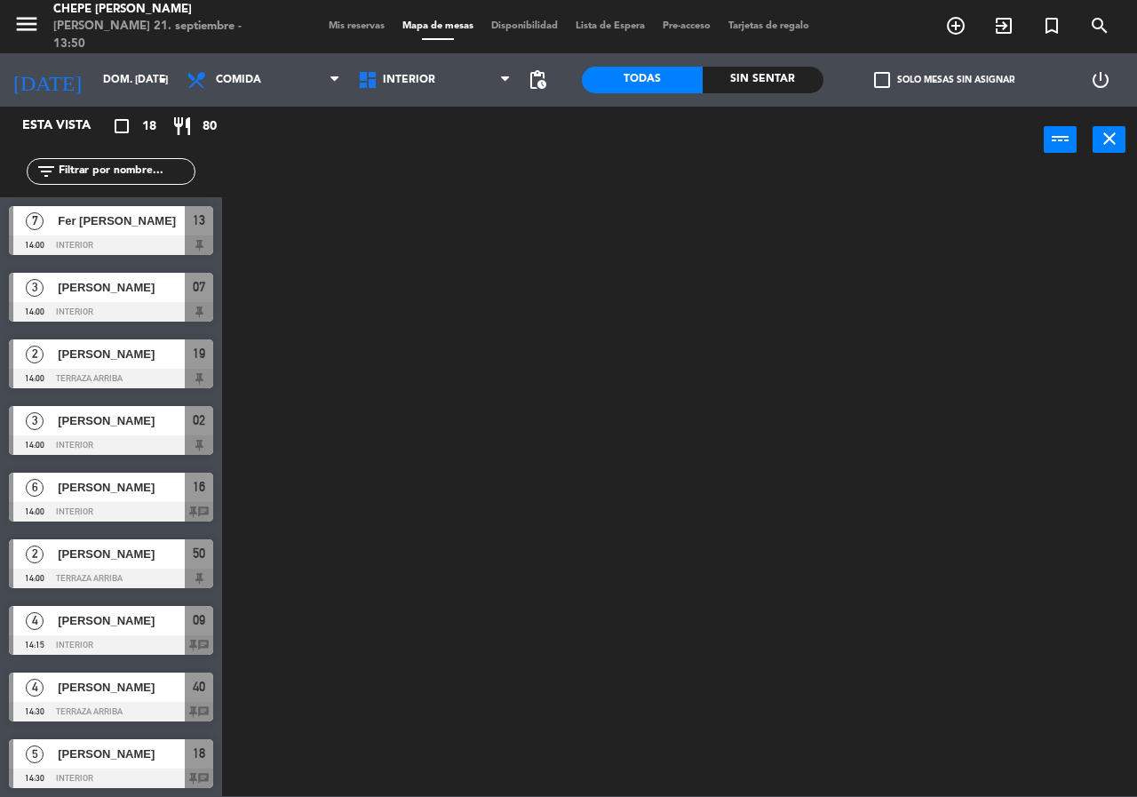
click at [402, 119] on ng-component "menu Chepe [PERSON_NAME] 21. septiembre - 13:50 Mis reservas Mapa de mesas Disp…" at bounding box center [568, 398] width 1137 height 796
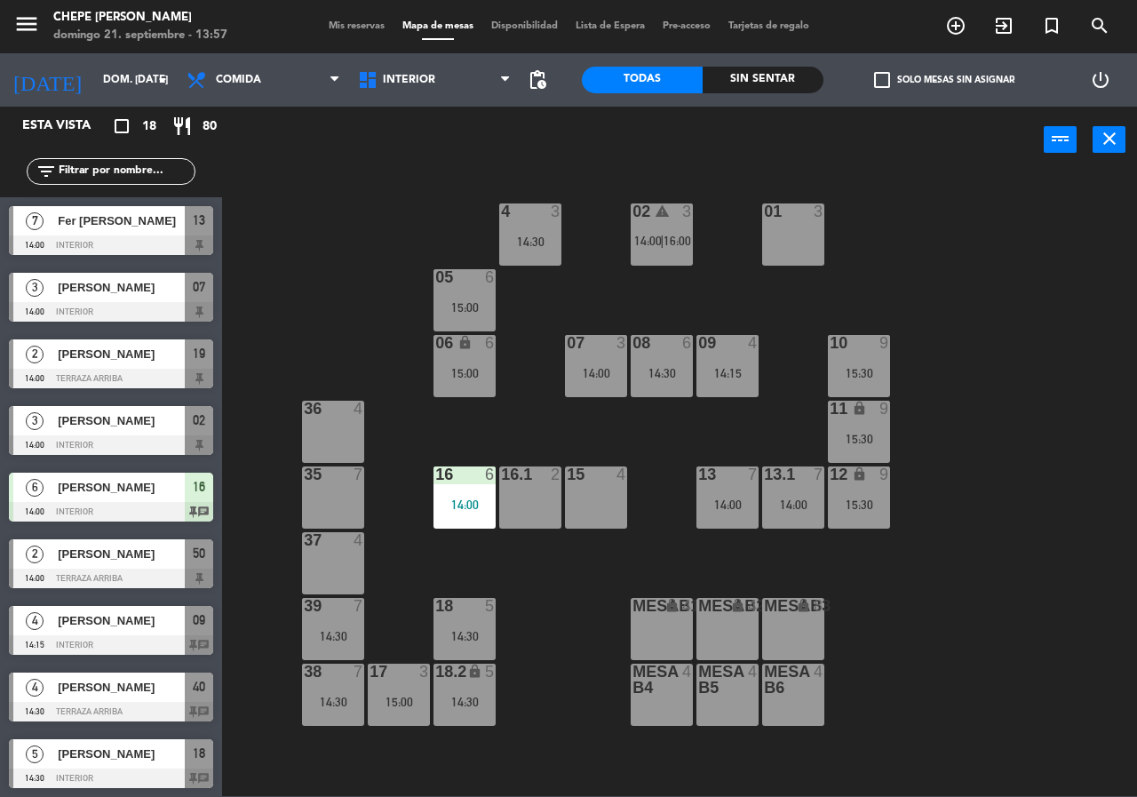
click at [462, 367] on div "15:00" at bounding box center [464, 373] width 62 height 12
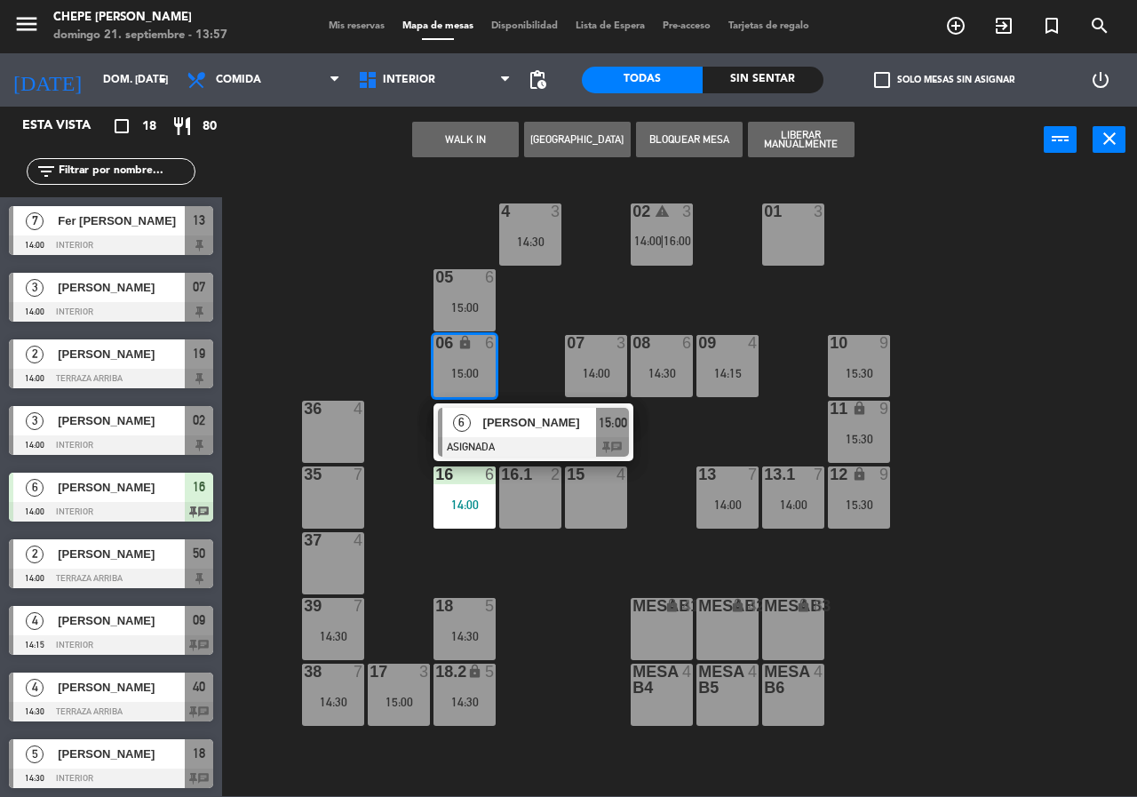
click at [522, 433] on div "[PERSON_NAME]" at bounding box center [538, 422] width 115 height 29
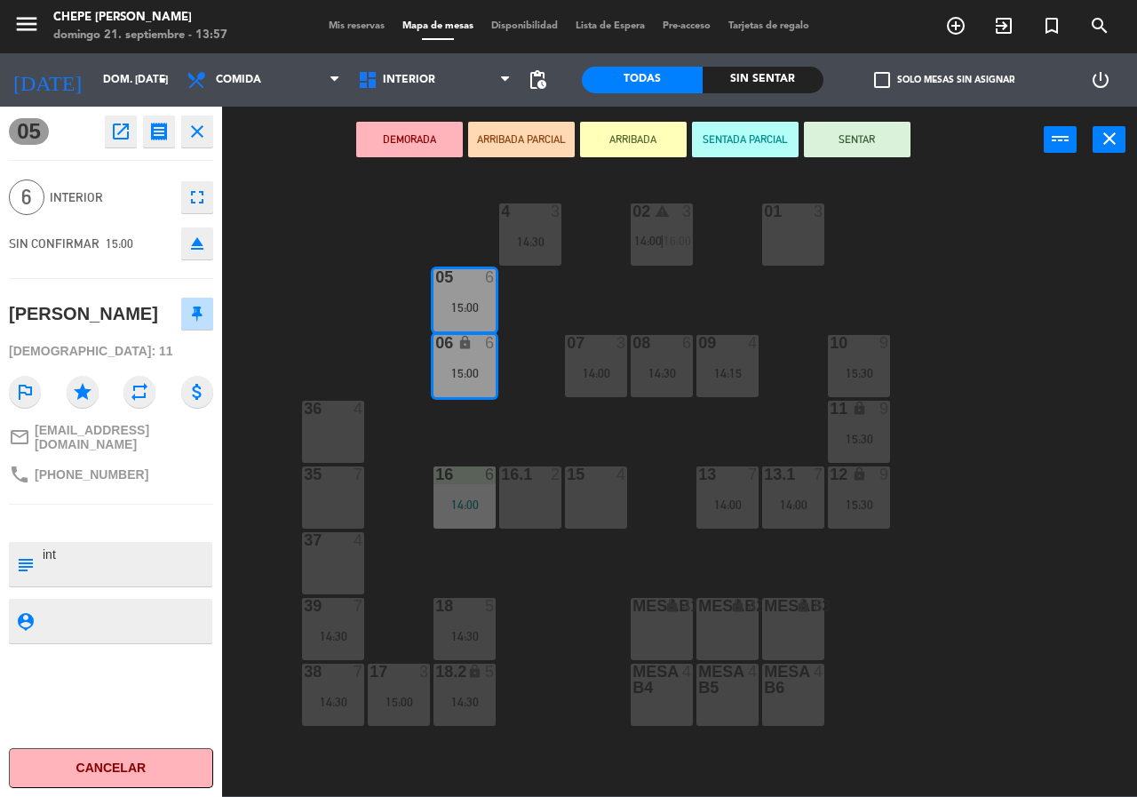
click at [532, 413] on div "02 warning 3 14:00 | 16:00 4 3 14:30 01 3 05 6 15:00 06 lock 6 15:00 07 3 14:00…" at bounding box center [685, 483] width 903 height 623
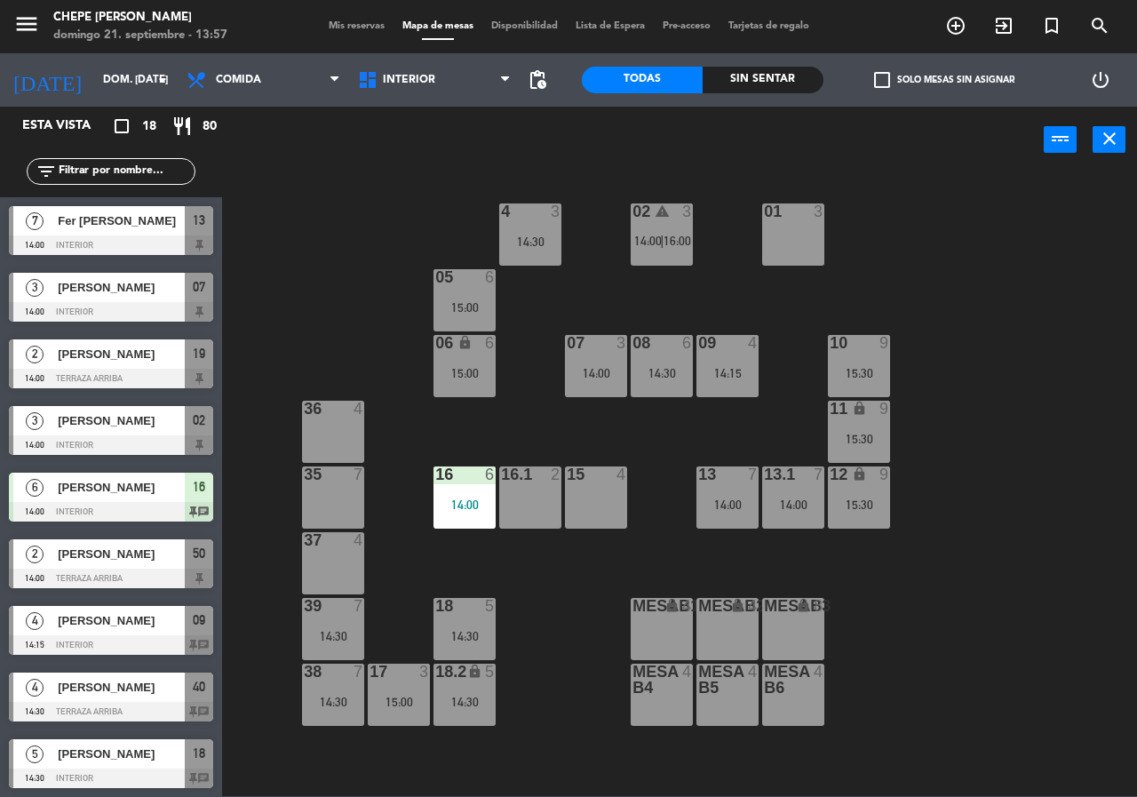
scroll to position [28, 0]
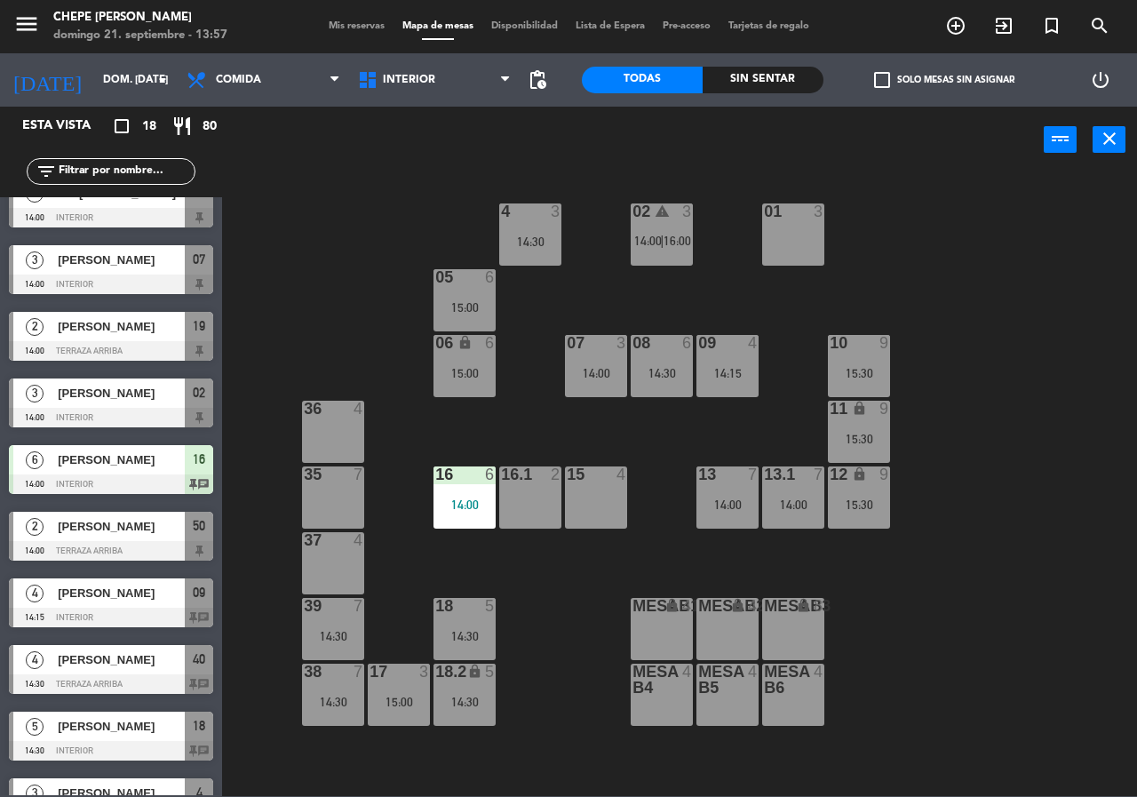
click at [464, 505] on div "14:00" at bounding box center [464, 504] width 62 height 12
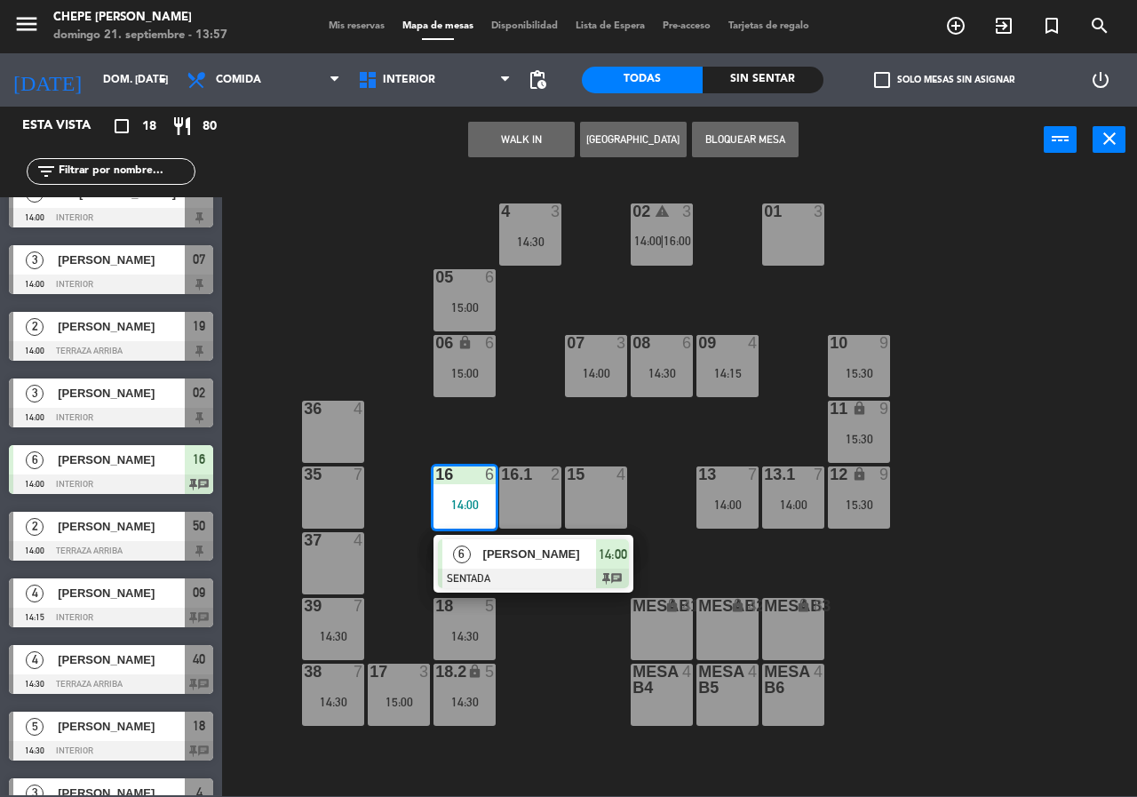
click at [532, 560] on span "[PERSON_NAME]" at bounding box center [540, 553] width 114 height 19
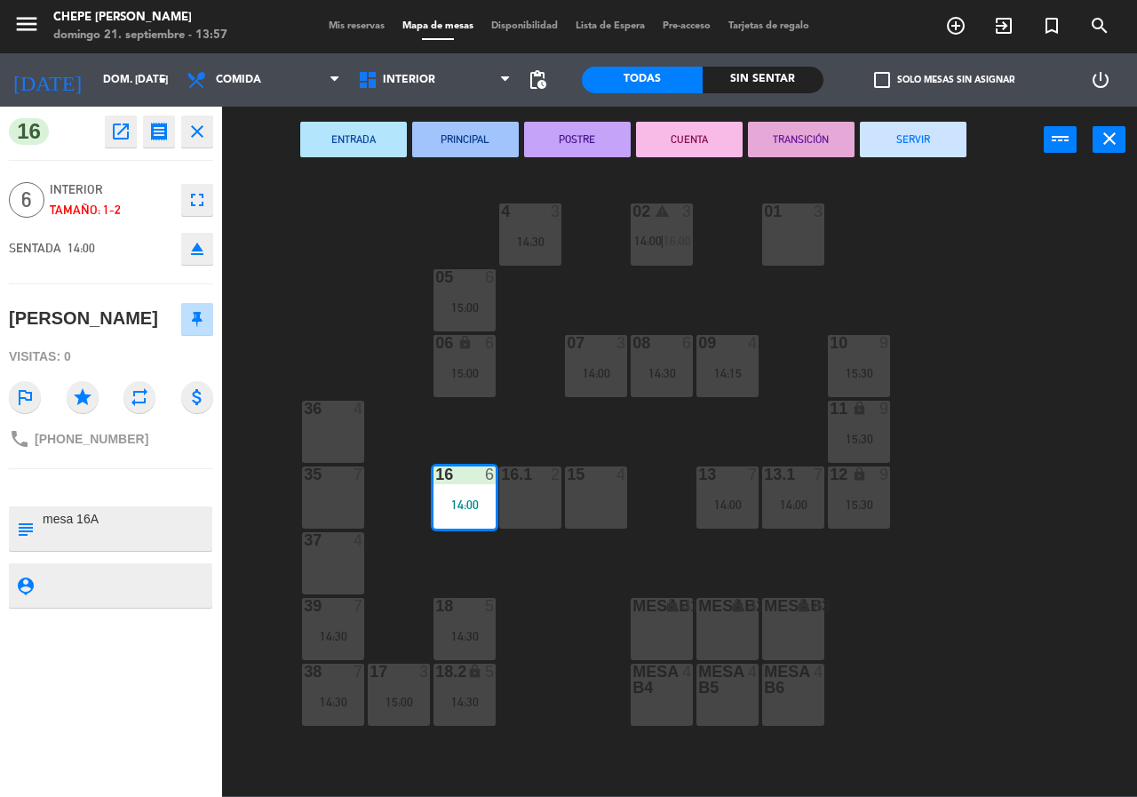
click at [448, 361] on div "06 lock 6 15:00" at bounding box center [464, 366] width 62 height 62
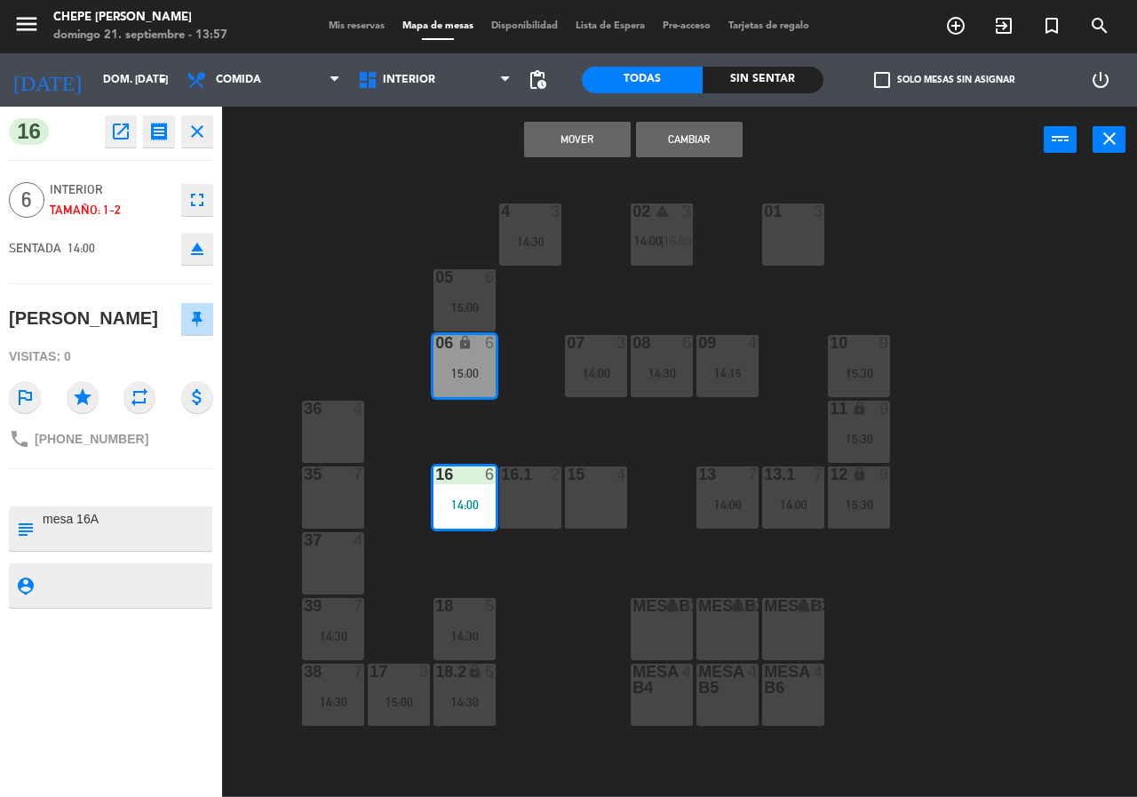
click at [699, 141] on button "Cambiar" at bounding box center [689, 140] width 107 height 36
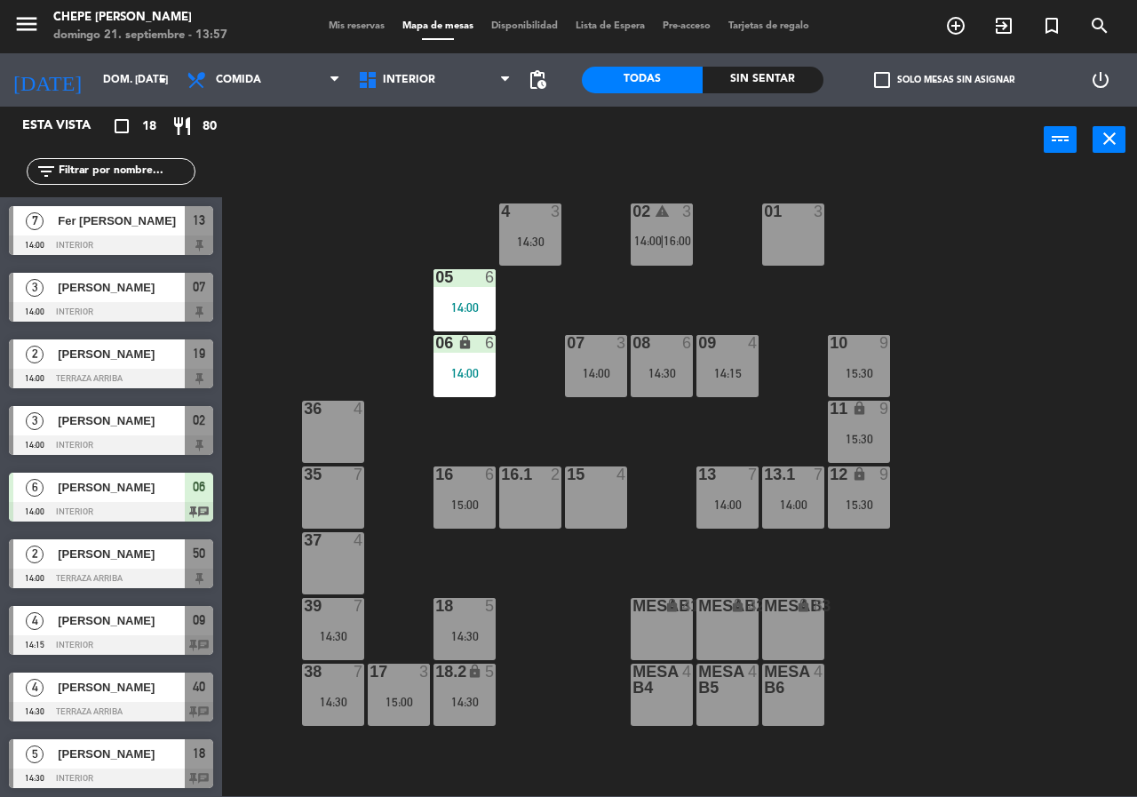
click at [472, 477] on div at bounding box center [464, 474] width 29 height 16
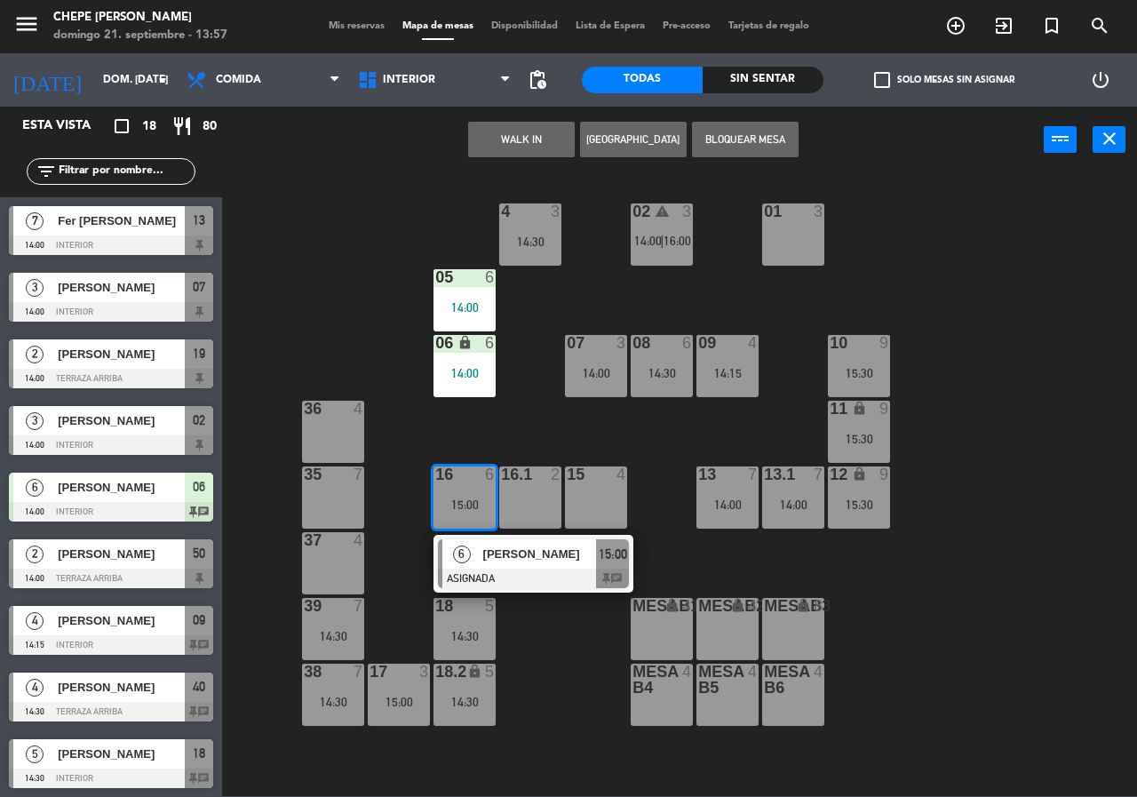
click at [541, 568] on div "[PERSON_NAME]" at bounding box center [538, 553] width 115 height 29
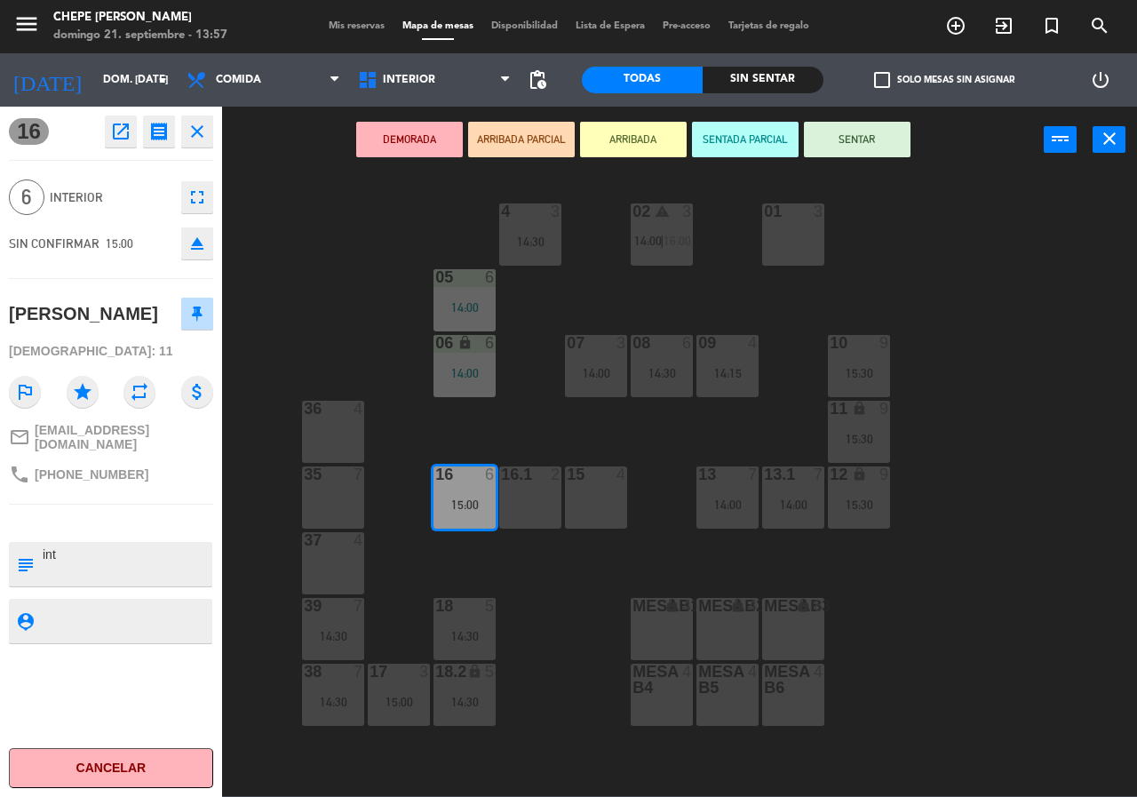
click at [544, 566] on div "02 warning 3 14:00 | 16:00 4 3 14:30 01 3 05 6 14:00 06 lock 6 14:00 07 3 14:00…" at bounding box center [685, 483] width 903 height 623
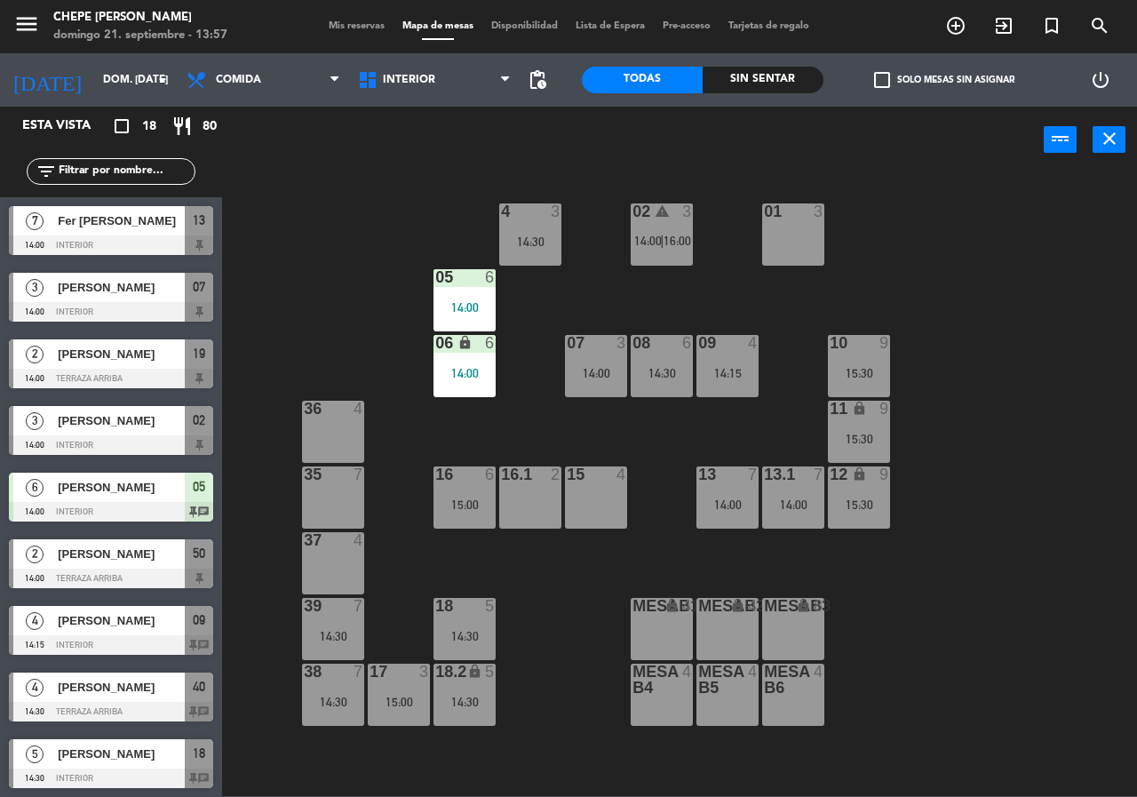
scroll to position [0, 0]
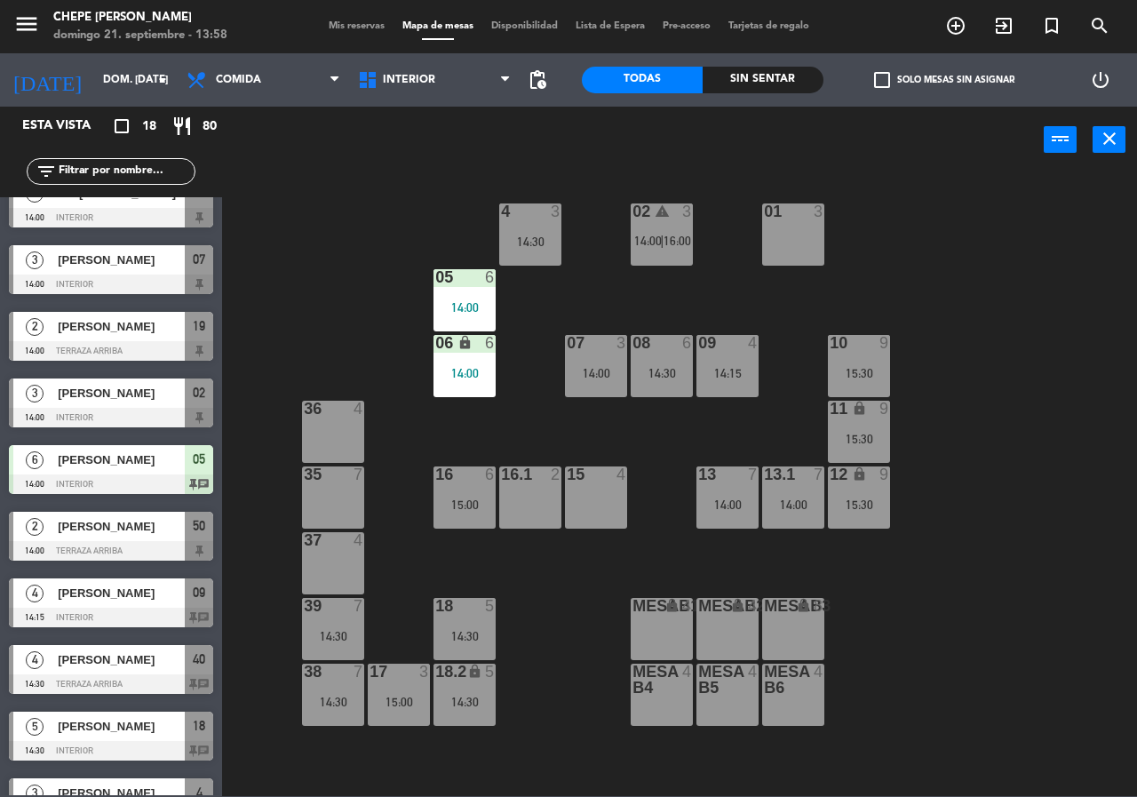
click at [321, 637] on div "14:30" at bounding box center [333, 636] width 62 height 12
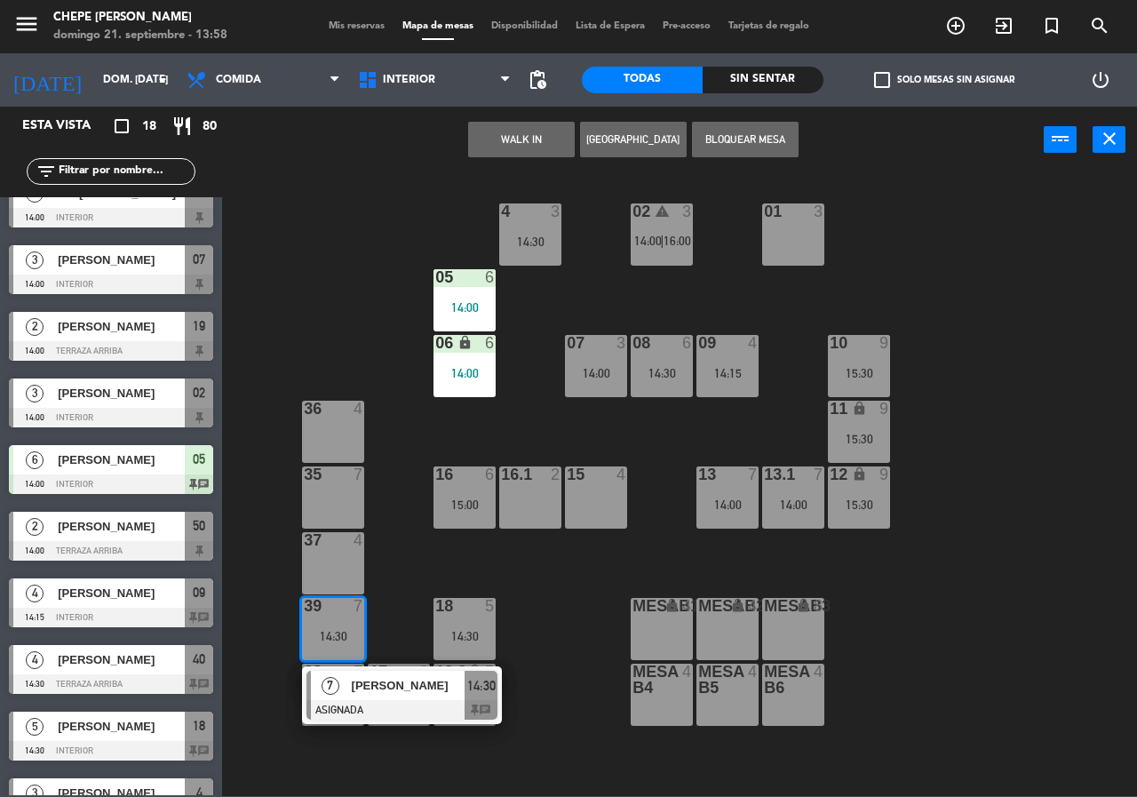
drag, startPoint x: 412, startPoint y: 693, endPoint x: 456, endPoint y: 677, distance: 47.2
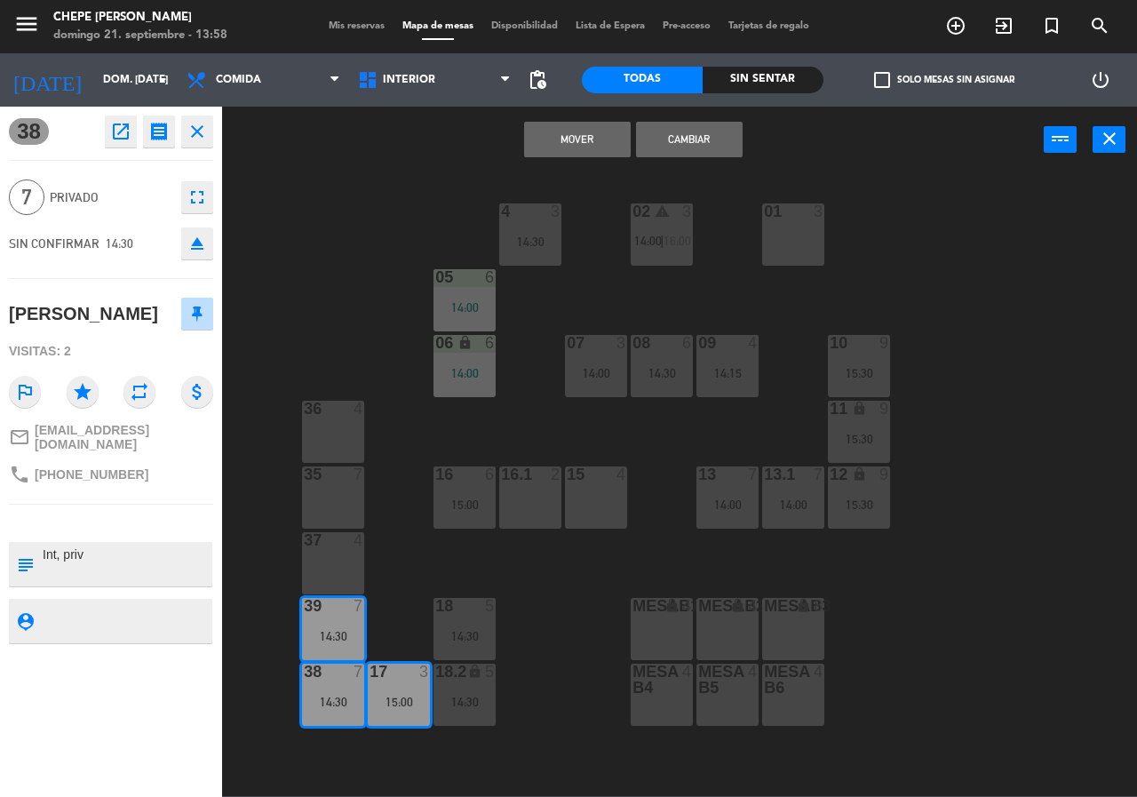
click at [549, 640] on div "02 warning 3 14:00 | 16:00 4 3 14:30 01 3 05 6 14:00 06 lock 6 14:00 07 3 14:00…" at bounding box center [685, 483] width 903 height 623
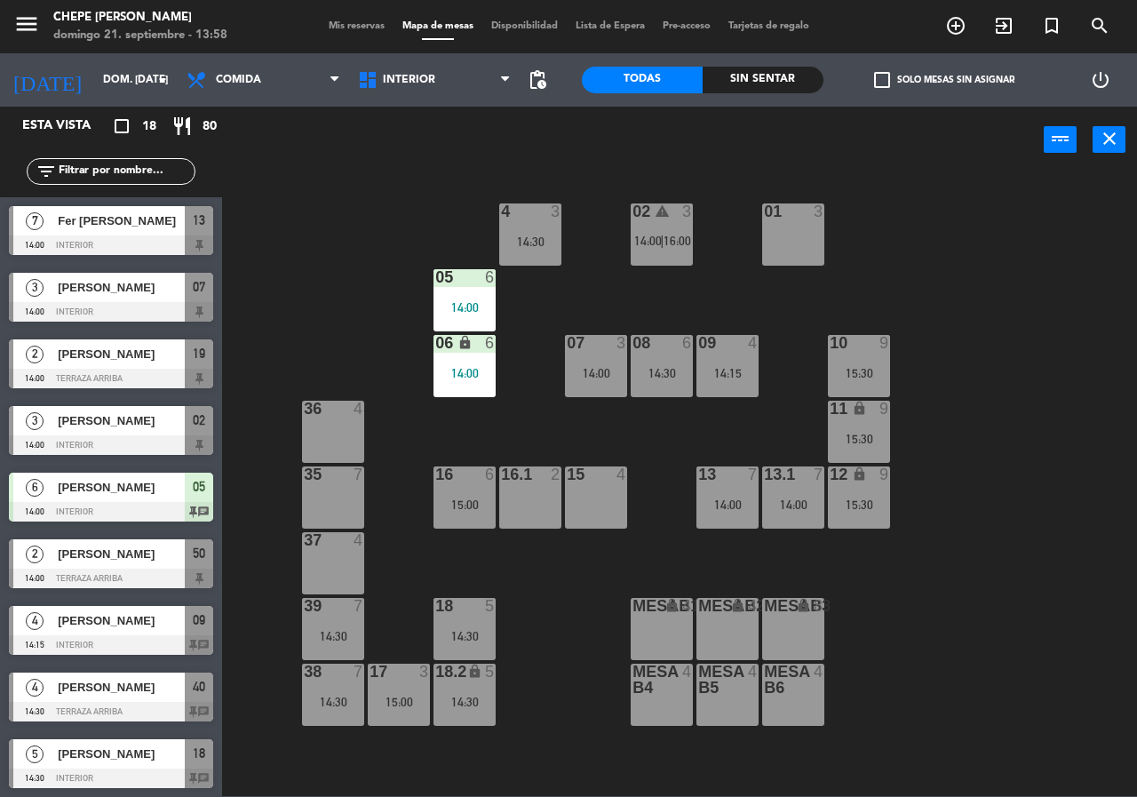
click at [393, 716] on div "17 3 15:00" at bounding box center [399, 694] width 62 height 62
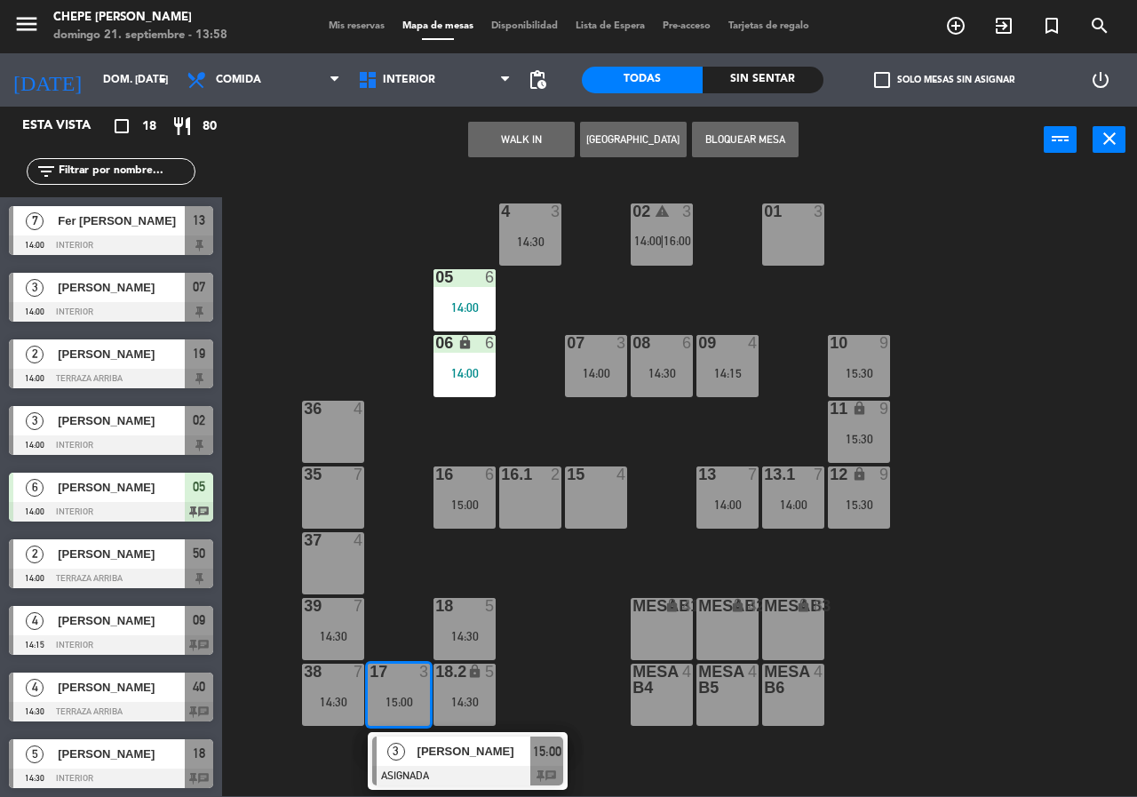
click at [409, 770] on div at bounding box center [467, 776] width 191 height 20
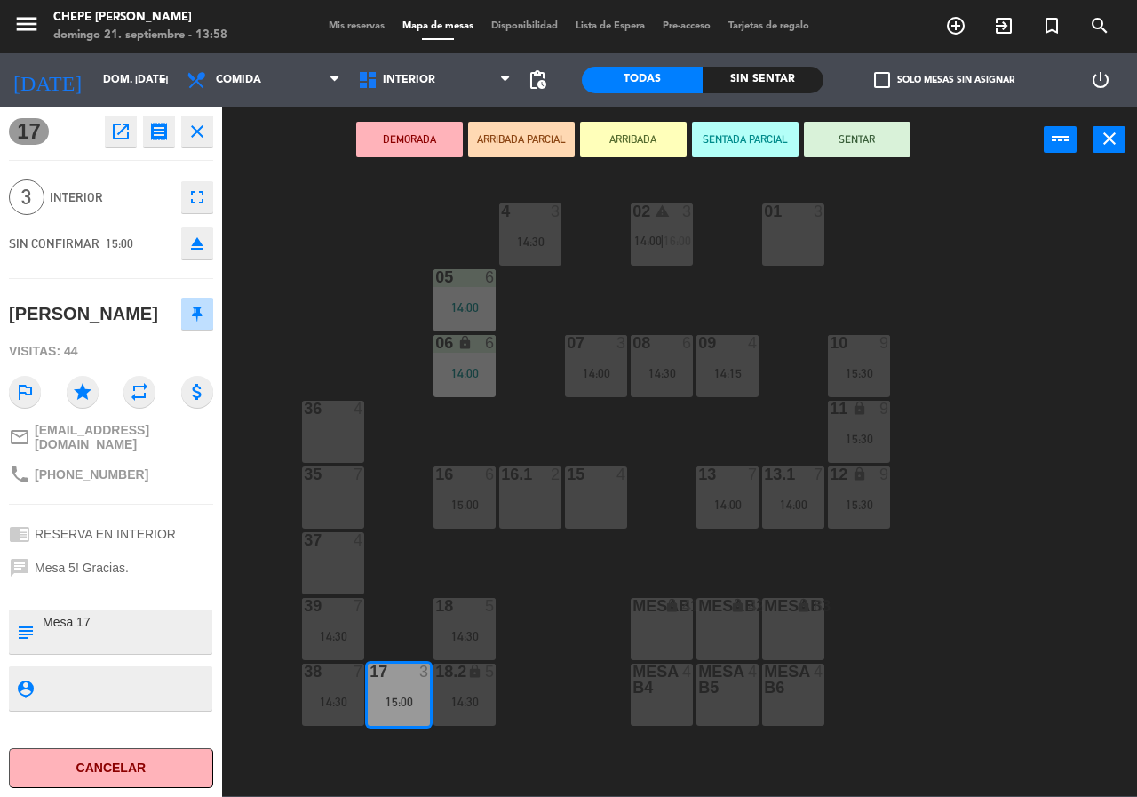
click at [560, 655] on div "02 warning 3 14:00 | 16:00 4 3 14:30 01 3 05 6 14:00 06 lock 6 14:00 07 3 14:00…" at bounding box center [685, 483] width 903 height 623
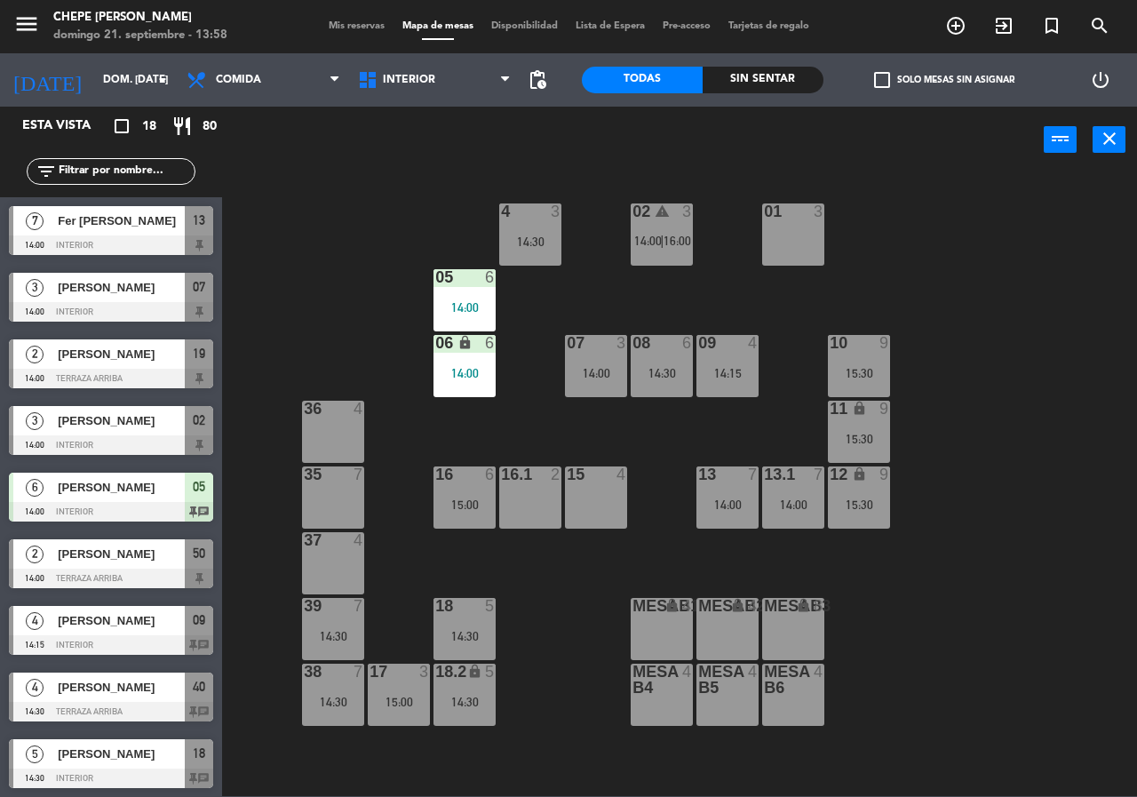
scroll to position [94, 0]
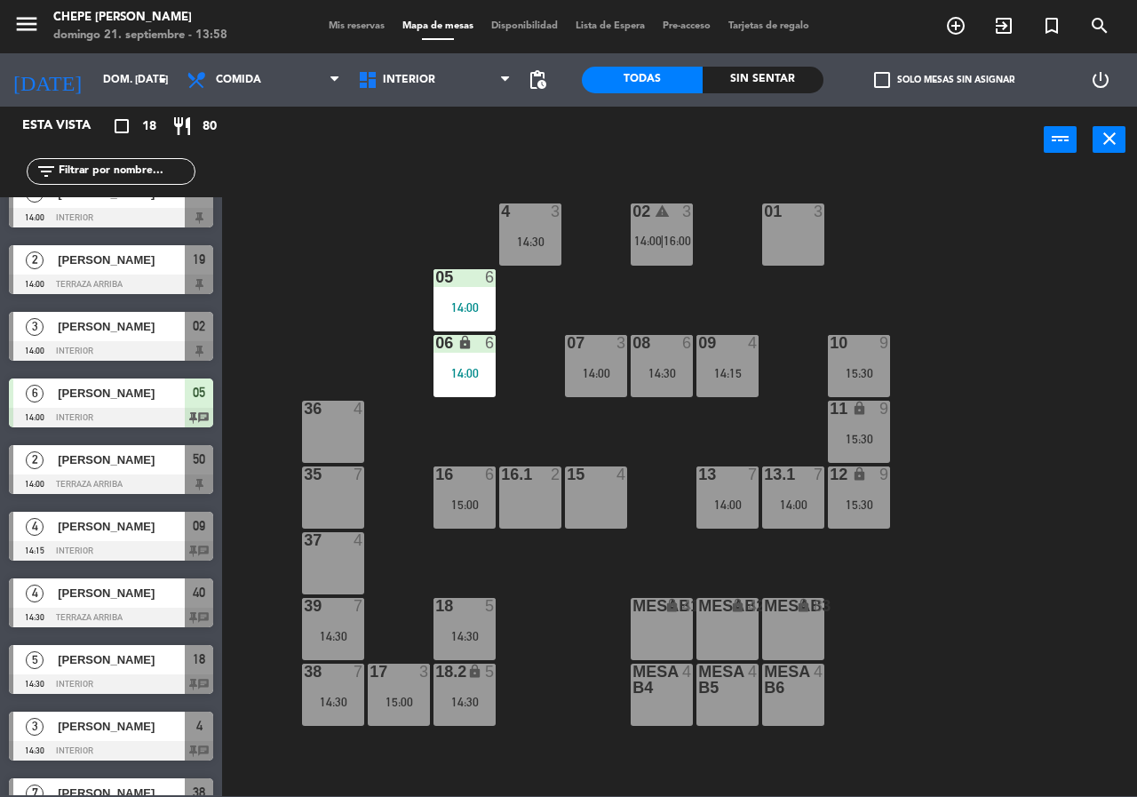
click at [471, 509] on div "15:00" at bounding box center [464, 504] width 62 height 12
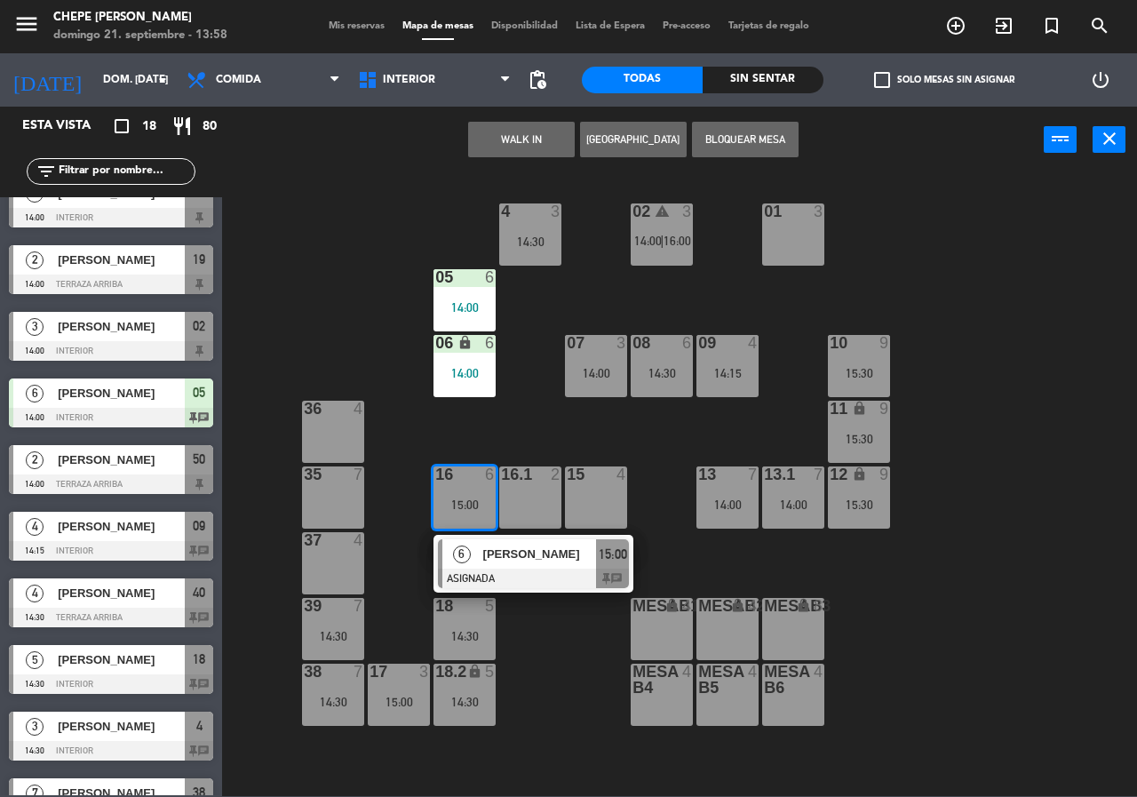
click at [512, 577] on div at bounding box center [533, 578] width 191 height 20
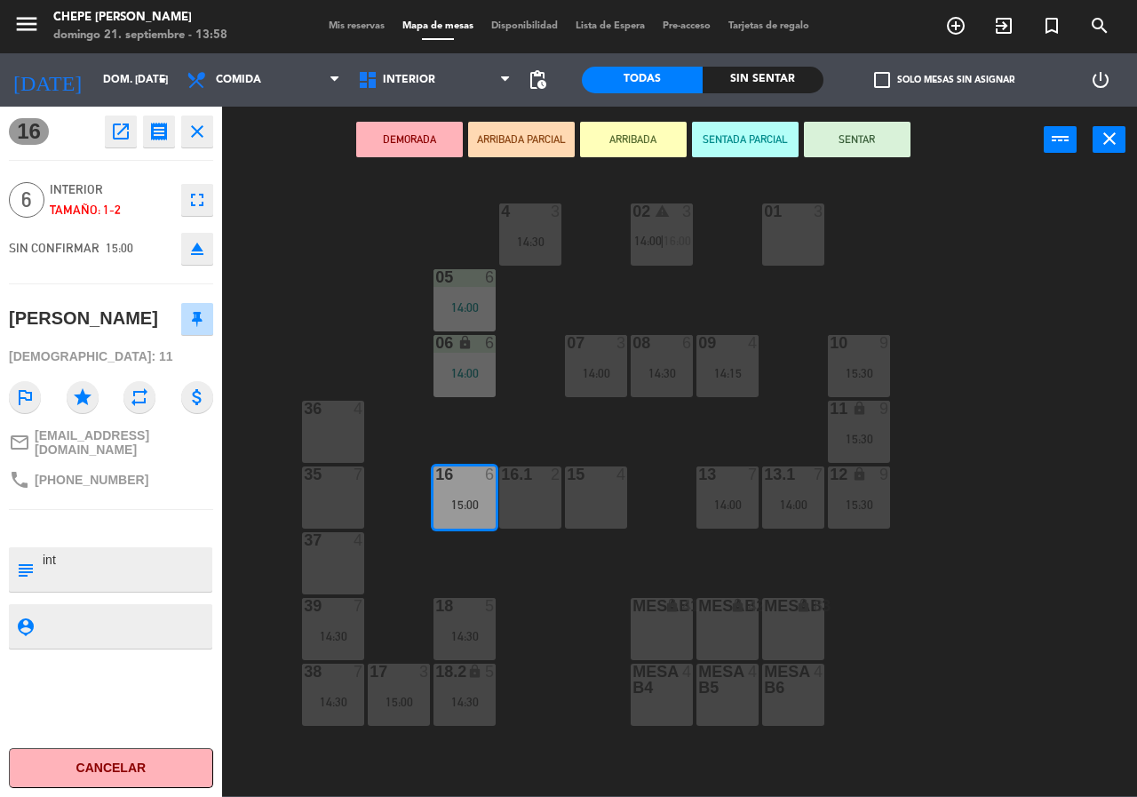
click at [512, 614] on div "02 warning 3 14:00 | 16:00 4 3 14:30 01 3 05 6 14:00 06 lock 6 14:00 07 3 14:00…" at bounding box center [685, 483] width 903 height 623
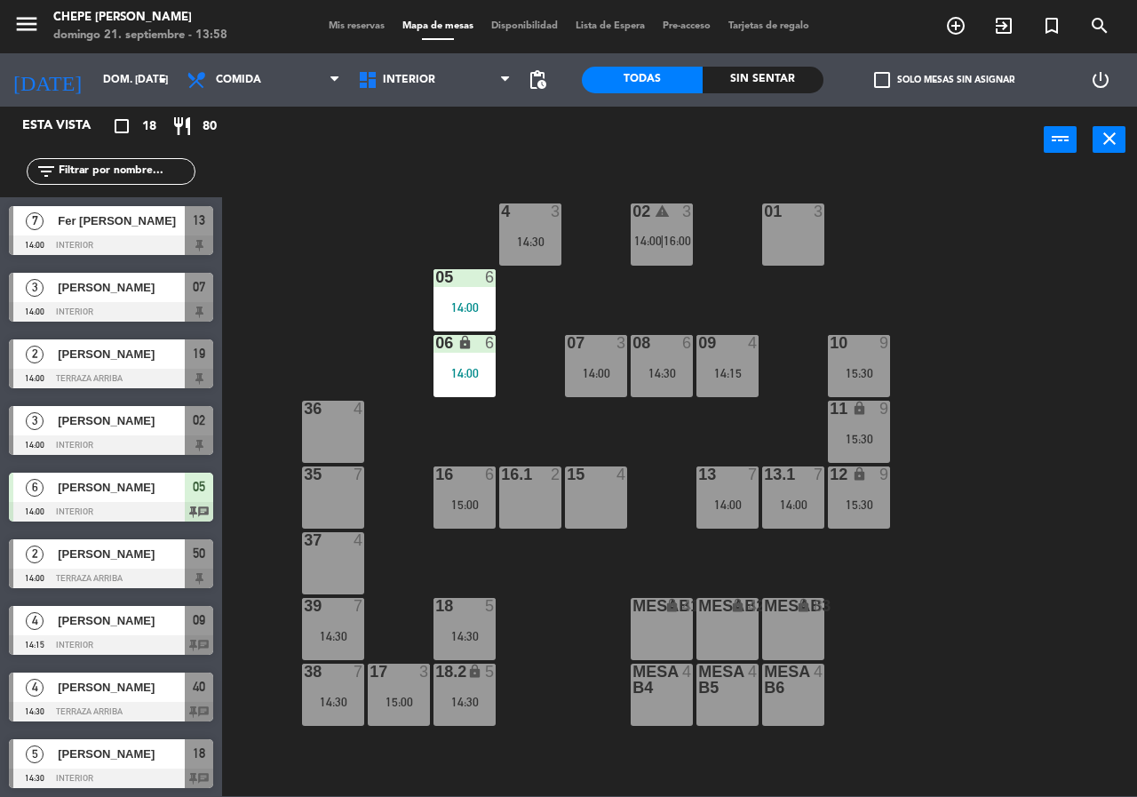
scroll to position [28, 0]
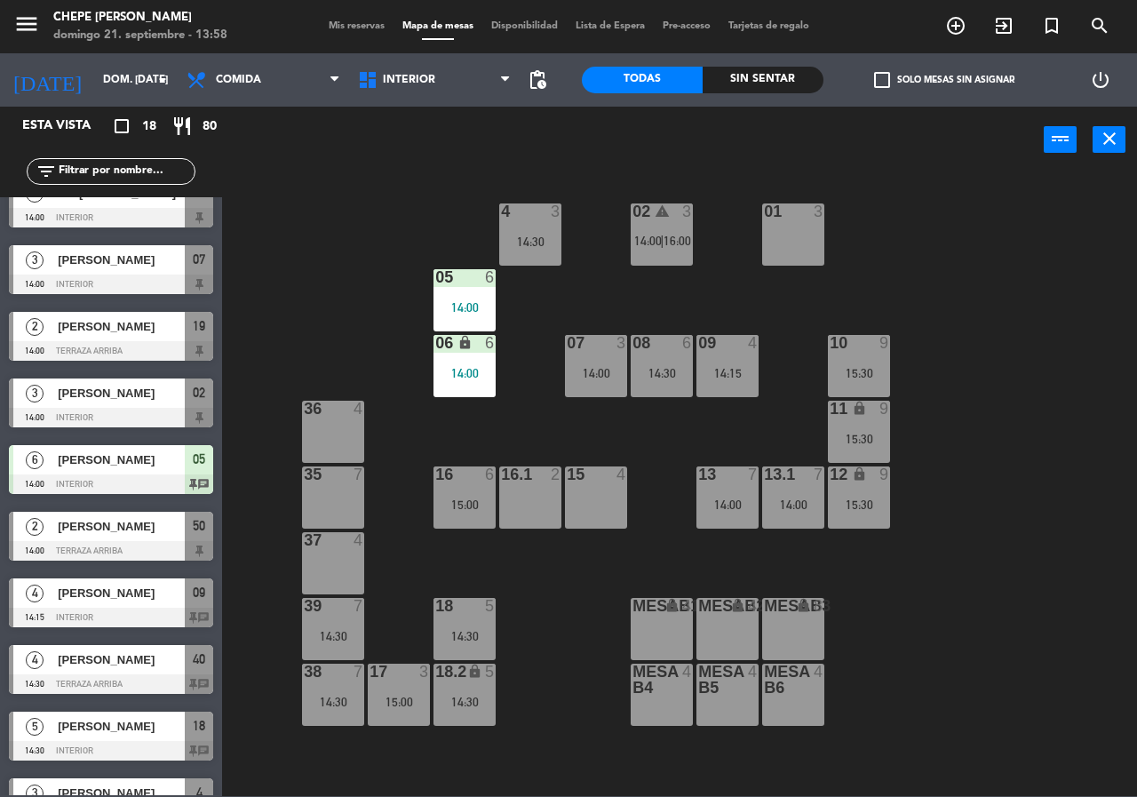
click at [790, 75] on div "Sin sentar" at bounding box center [762, 80] width 121 height 27
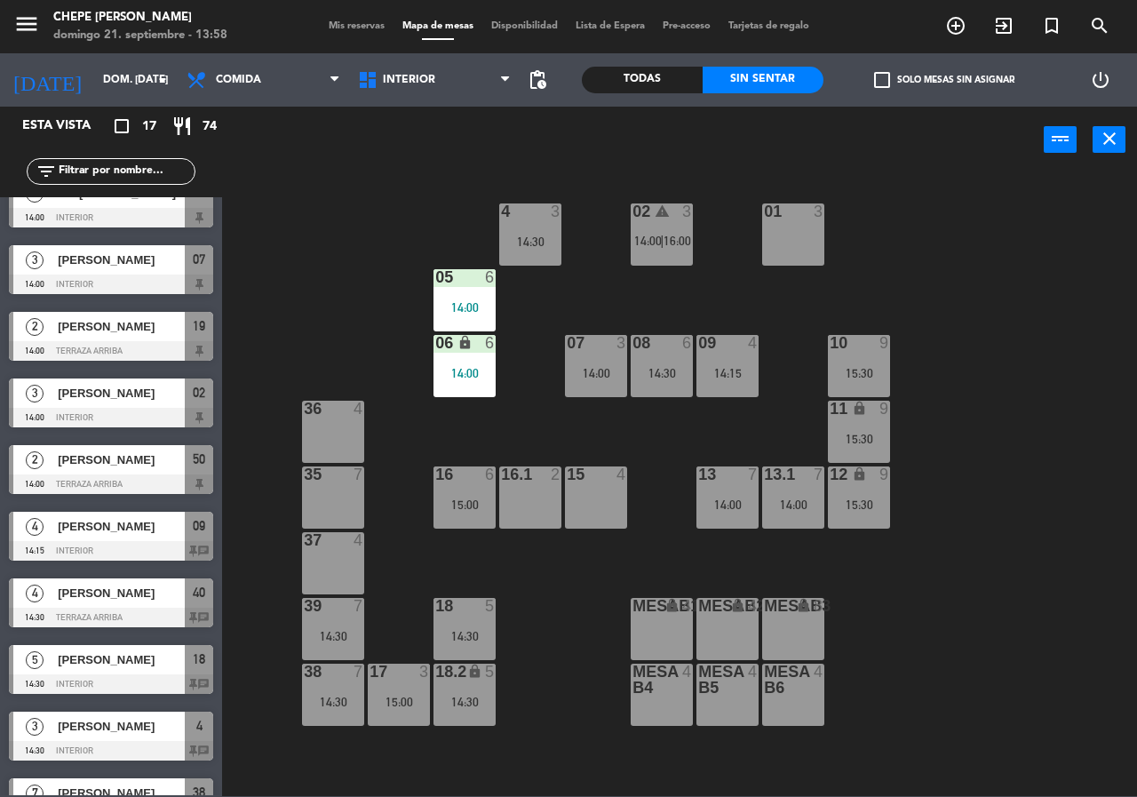
click at [644, 75] on div "Todas" at bounding box center [642, 80] width 121 height 27
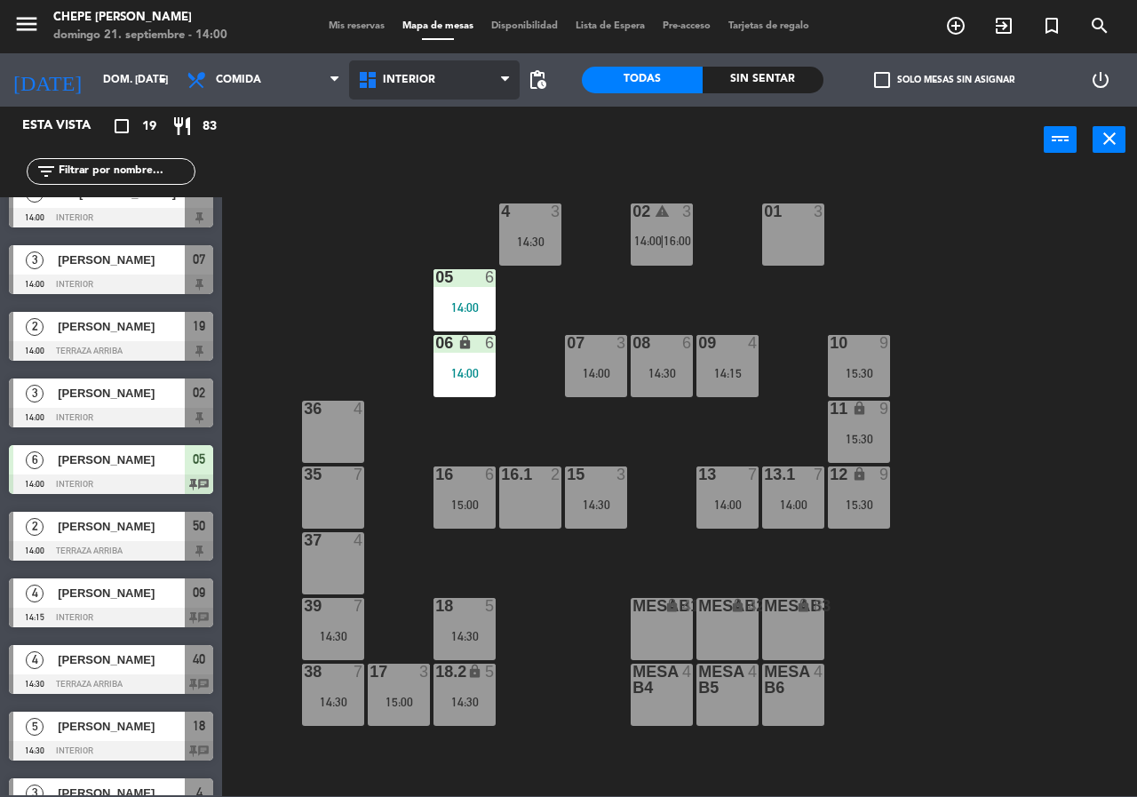
click at [435, 69] on span "Interior" at bounding box center [434, 79] width 171 height 39
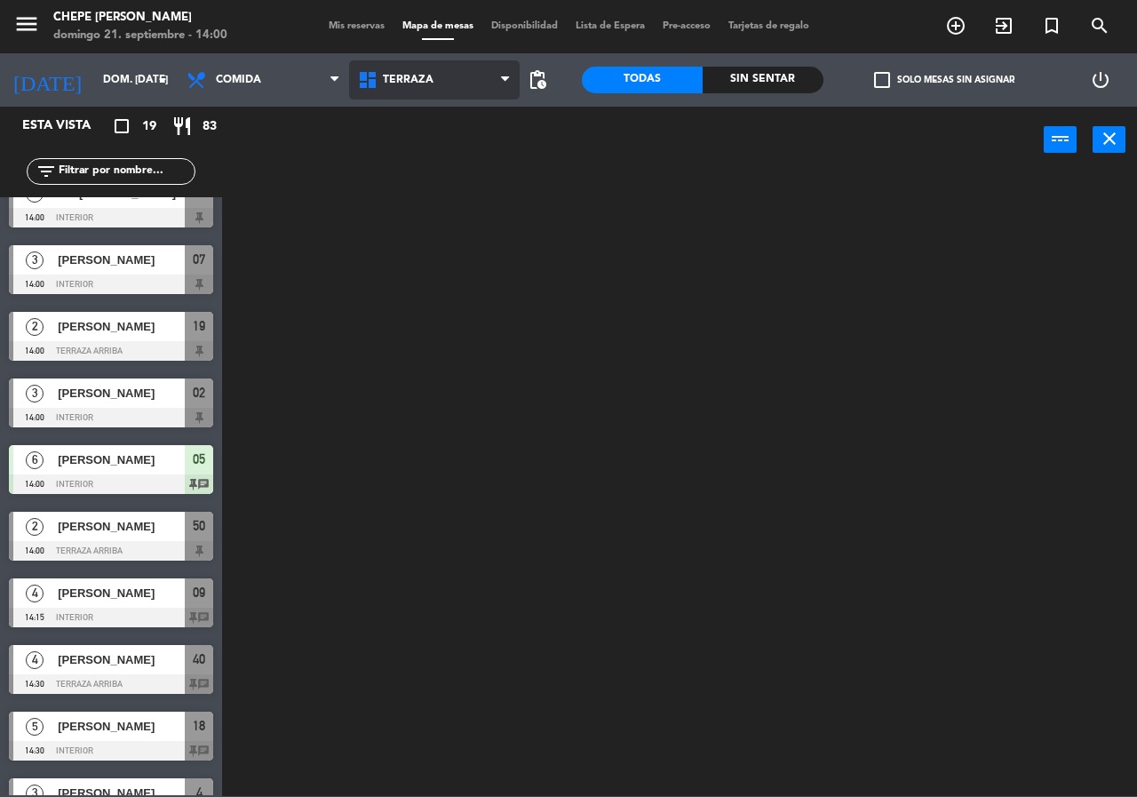
click at [399, 163] on ng-component "menu Chepe [PERSON_NAME] 21. septiembre - 14:00 Mis reservas Mapa de mesas Disp…" at bounding box center [568, 398] width 1137 height 796
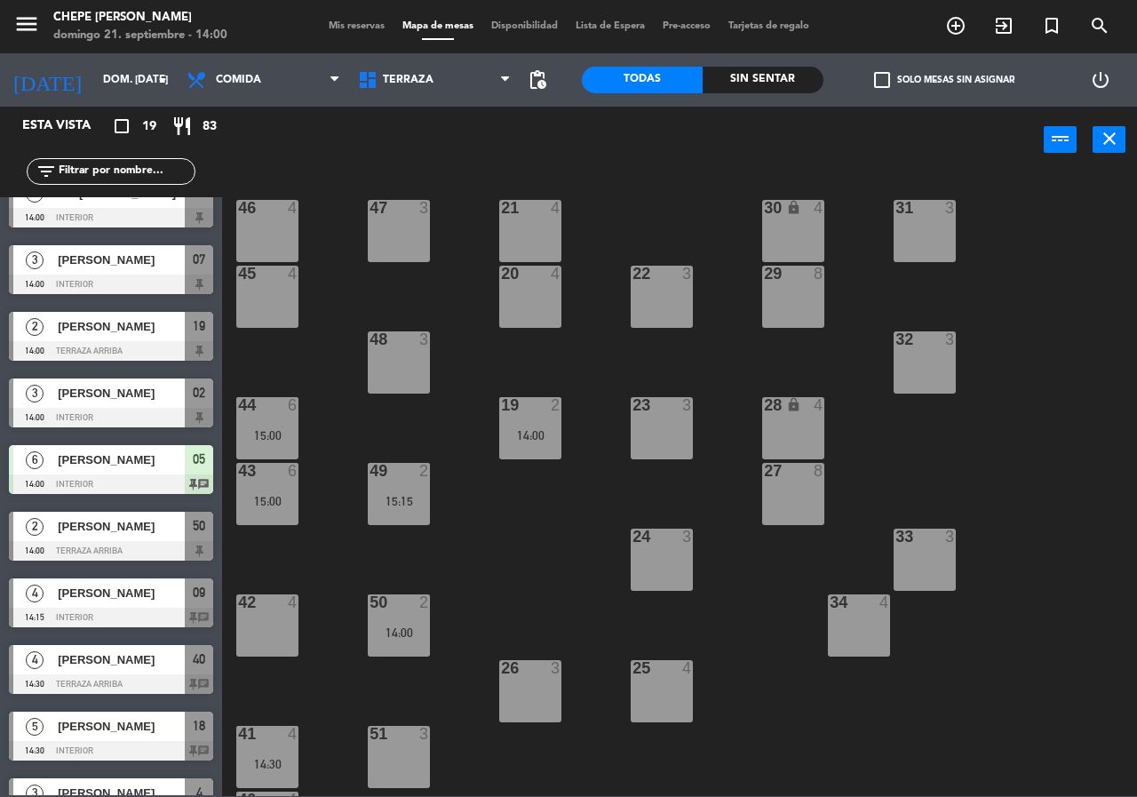
scroll to position [0, 0]
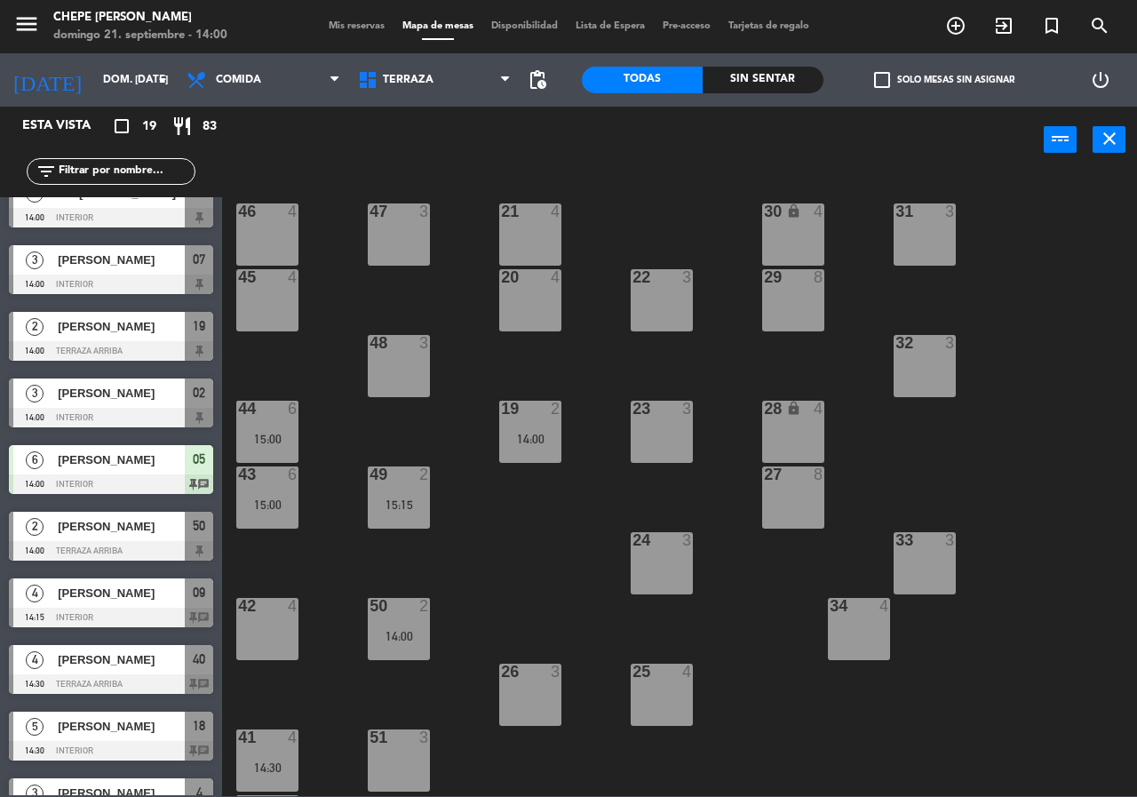
click at [254, 304] on div "45 4" at bounding box center [267, 300] width 62 height 62
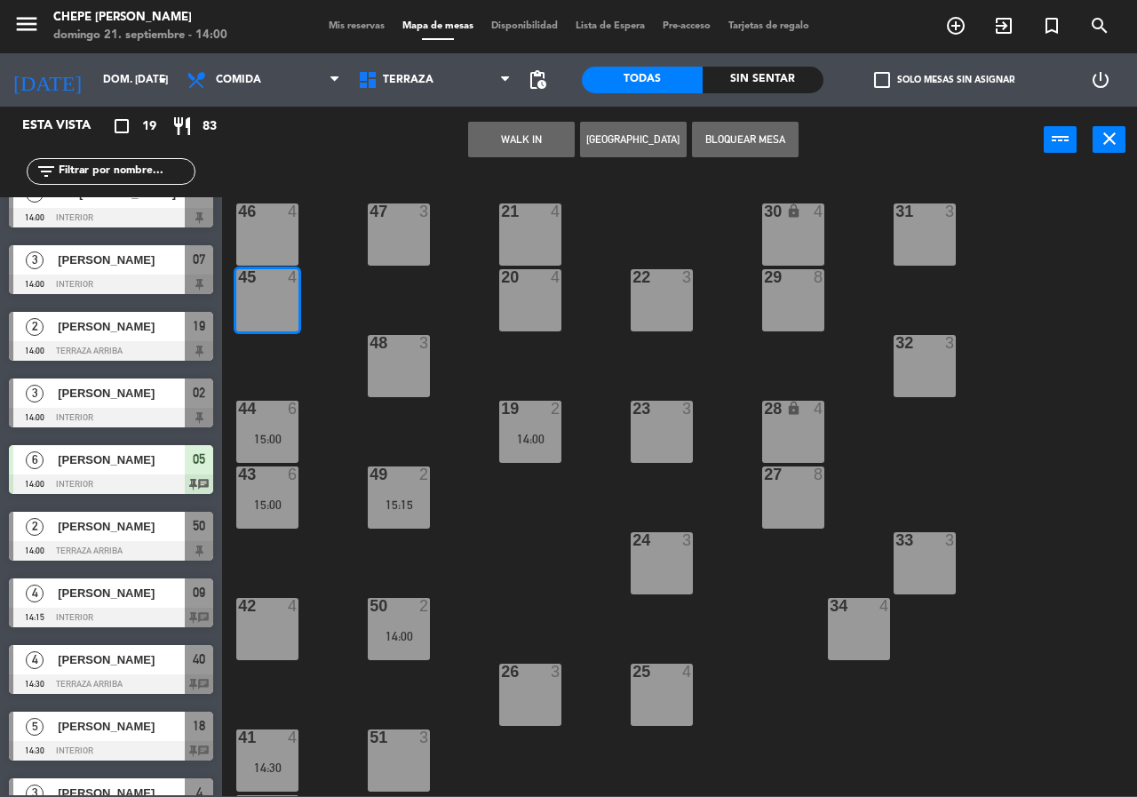
click at [277, 218] on div at bounding box center [267, 211] width 29 height 16
click at [619, 143] on button "[GEOGRAPHIC_DATA]" at bounding box center [633, 140] width 107 height 36
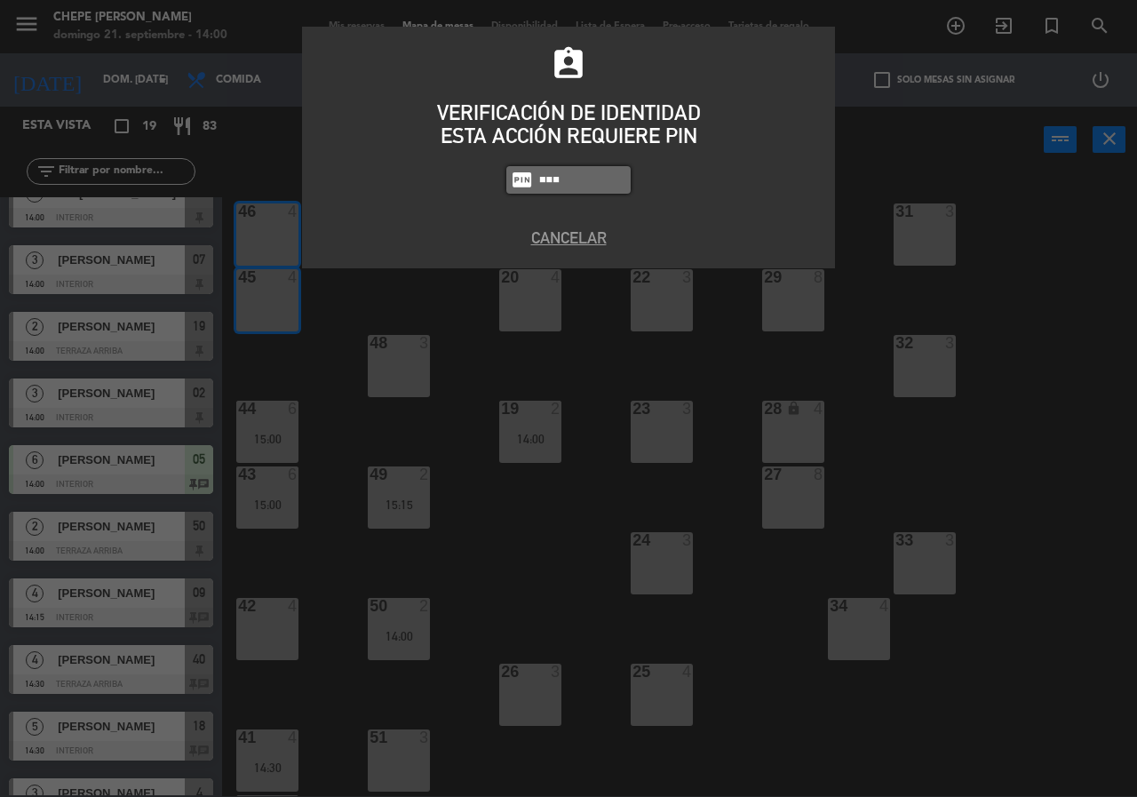
type input "8319"
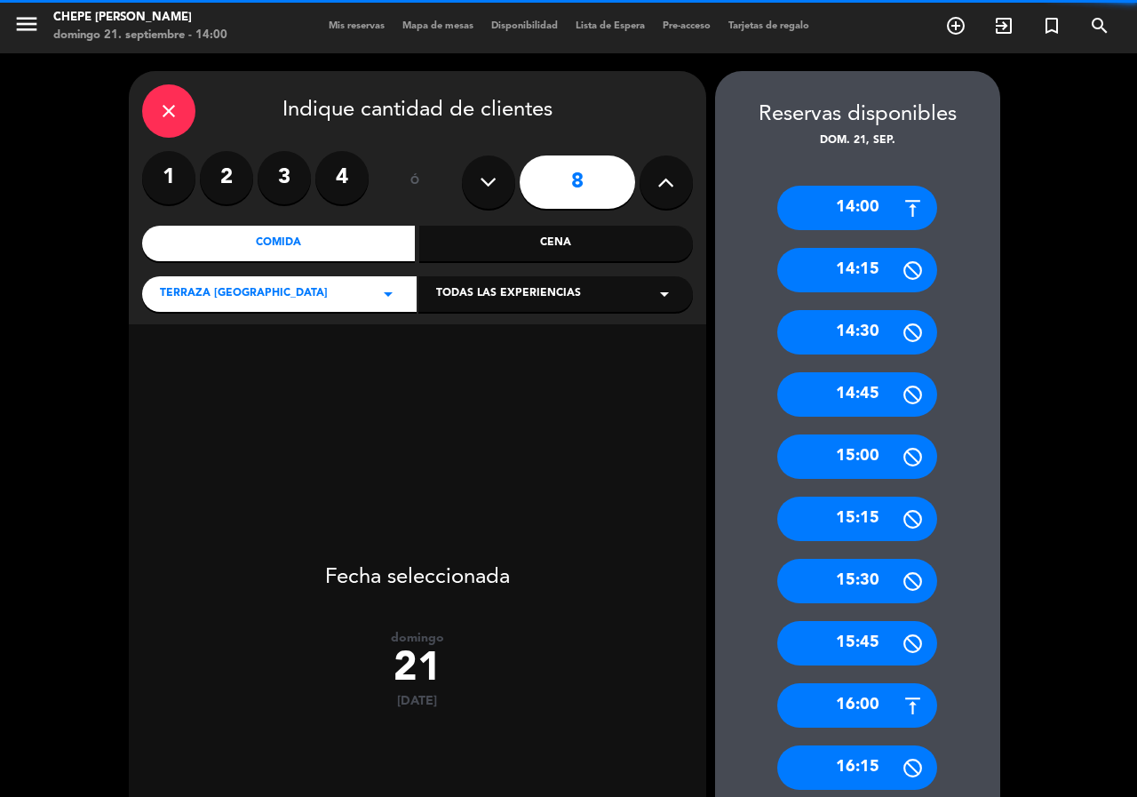
click at [492, 173] on icon at bounding box center [488, 182] width 17 height 27
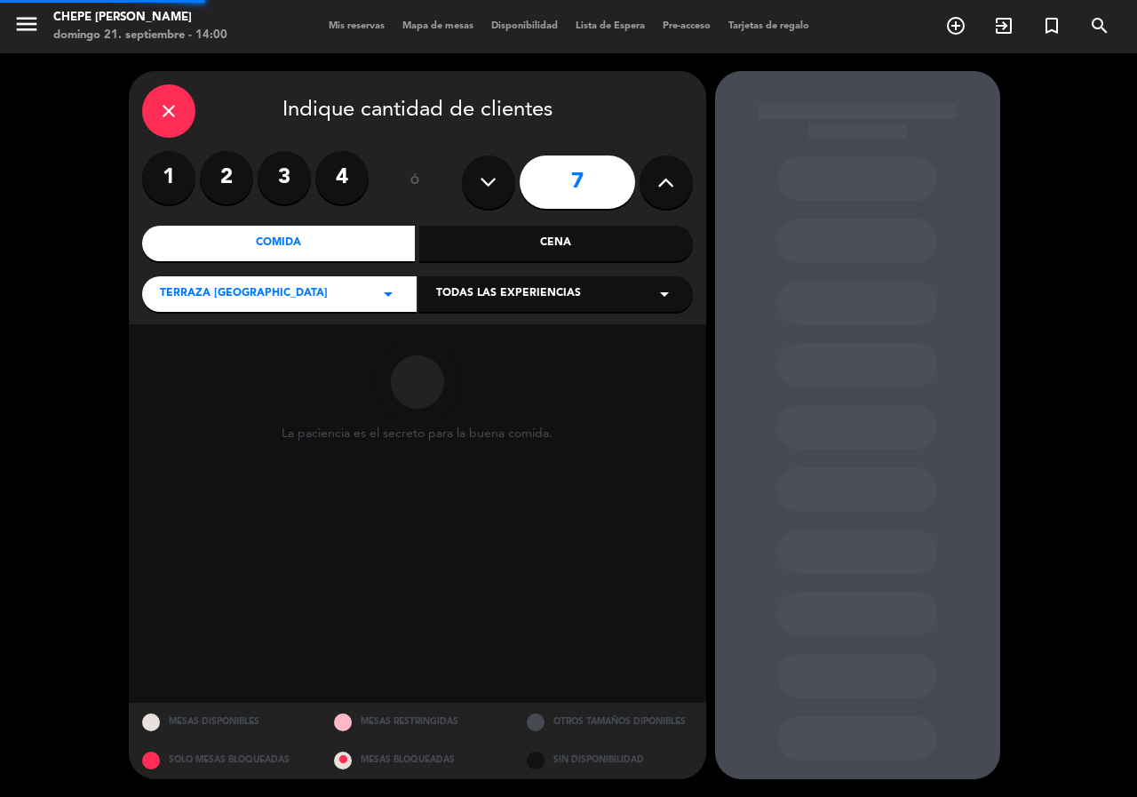
click at [495, 173] on icon at bounding box center [488, 182] width 17 height 27
type input "5"
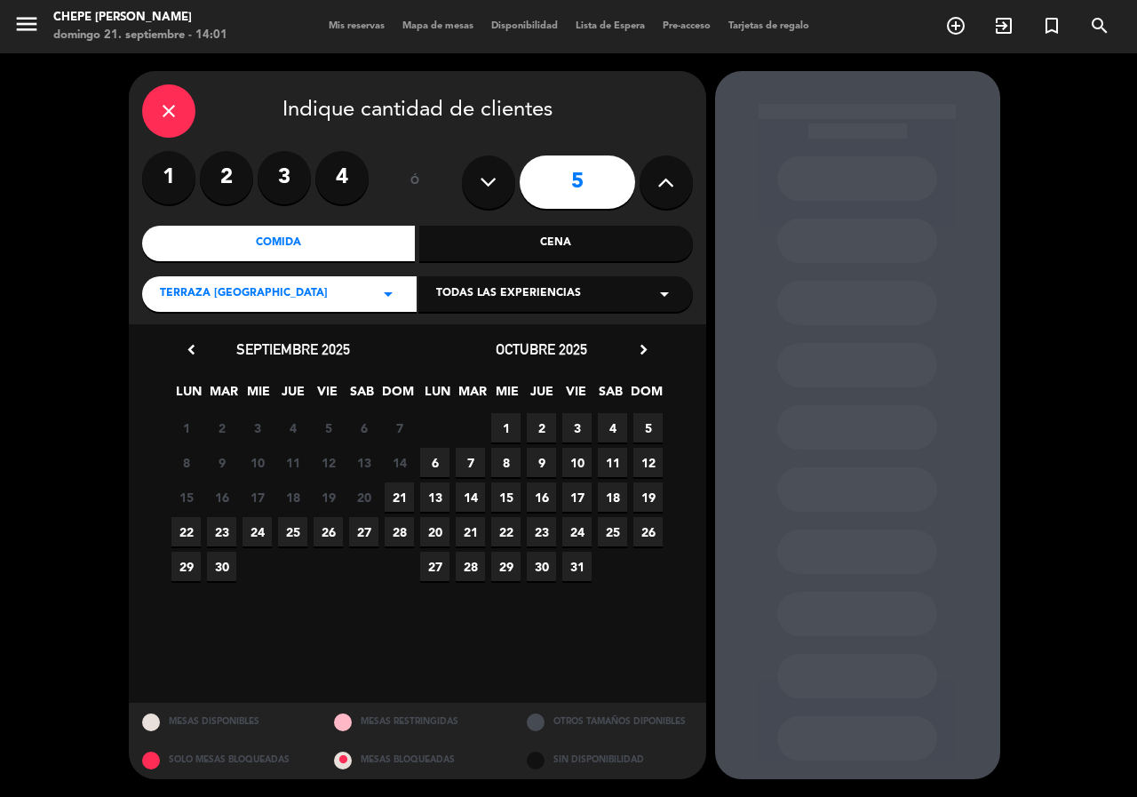
click at [401, 494] on span "21" at bounding box center [399, 496] width 29 height 29
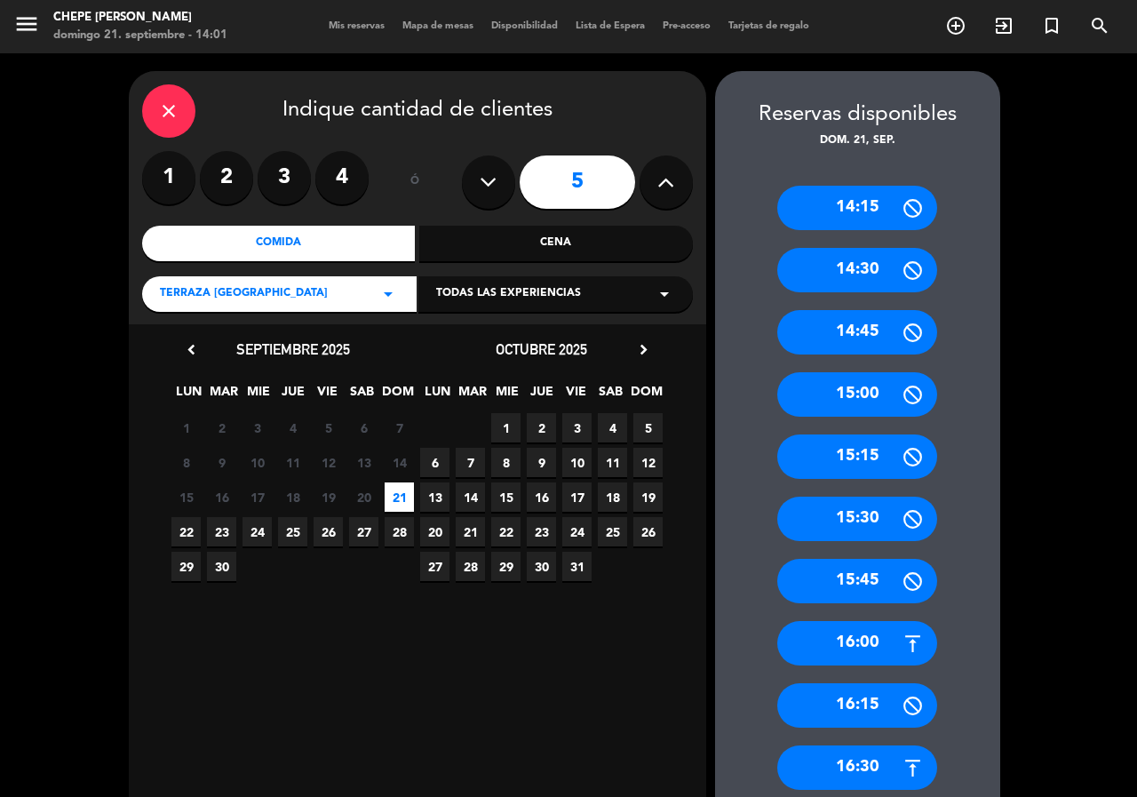
click at [846, 464] on div "15:15" at bounding box center [857, 456] width 160 height 44
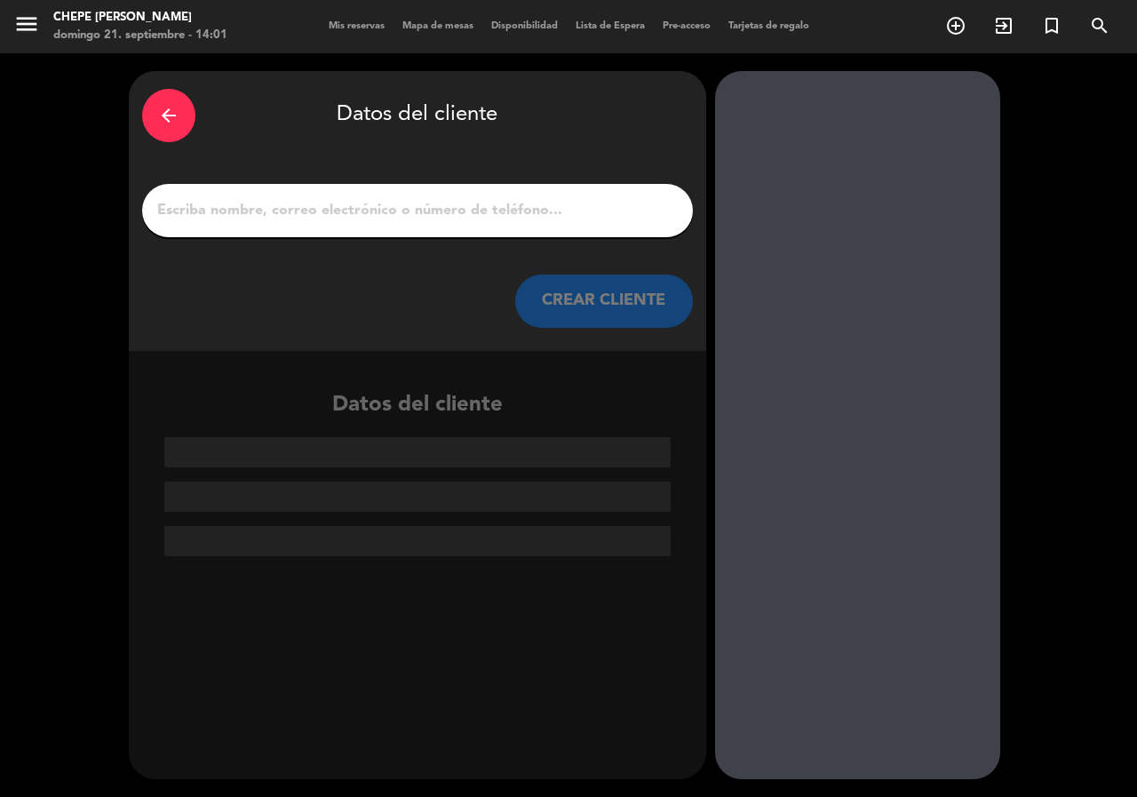
click at [487, 214] on input "1" at bounding box center [417, 210] width 524 height 25
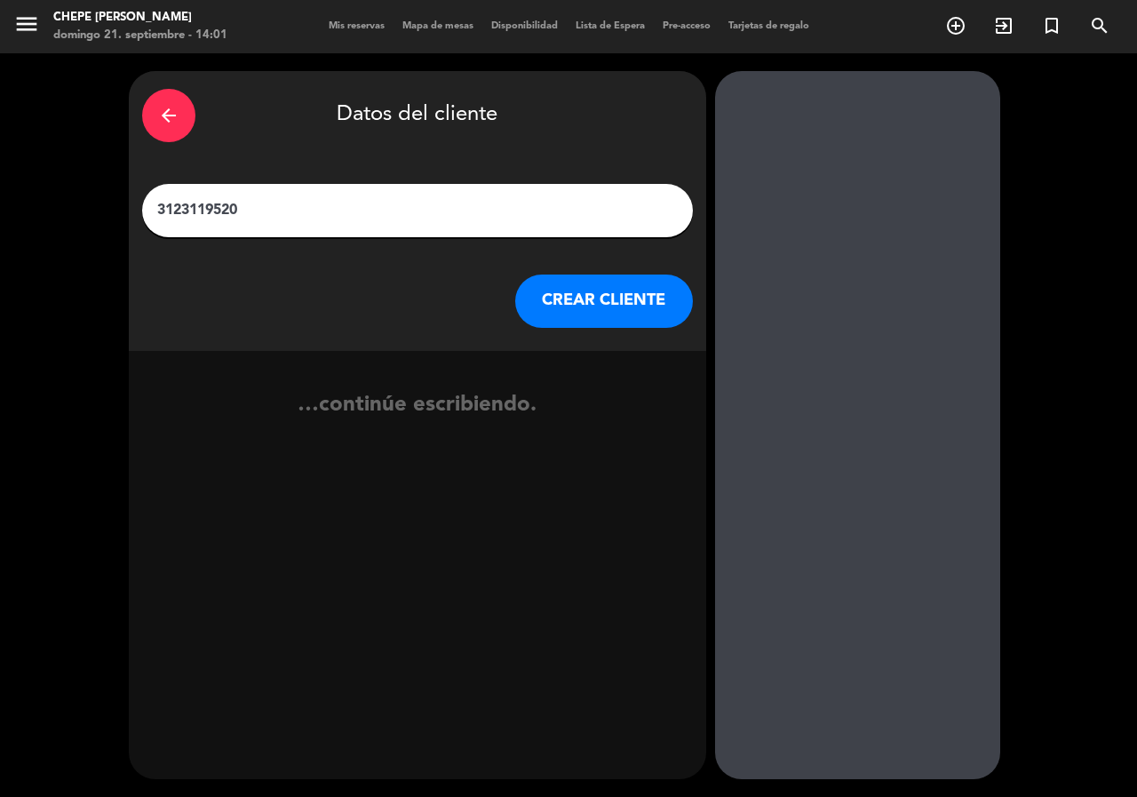
type input "3123119520"
drag, startPoint x: 374, startPoint y: 224, endPoint x: 0, endPoint y: 222, distance: 373.9
click at [0, 222] on div "arrow_back Datos del cliente 3123119520 CREAR CLIENTE …continúe escribiendo." at bounding box center [568, 424] width 1137 height 743
drag, startPoint x: 240, startPoint y: 210, endPoint x: 11, endPoint y: 209, distance: 229.1
click at [11, 209] on div "arrow_back Datos del cliente 3123119520 CREAR CLIENTE …continúe escribiendo." at bounding box center [568, 424] width 1137 height 743
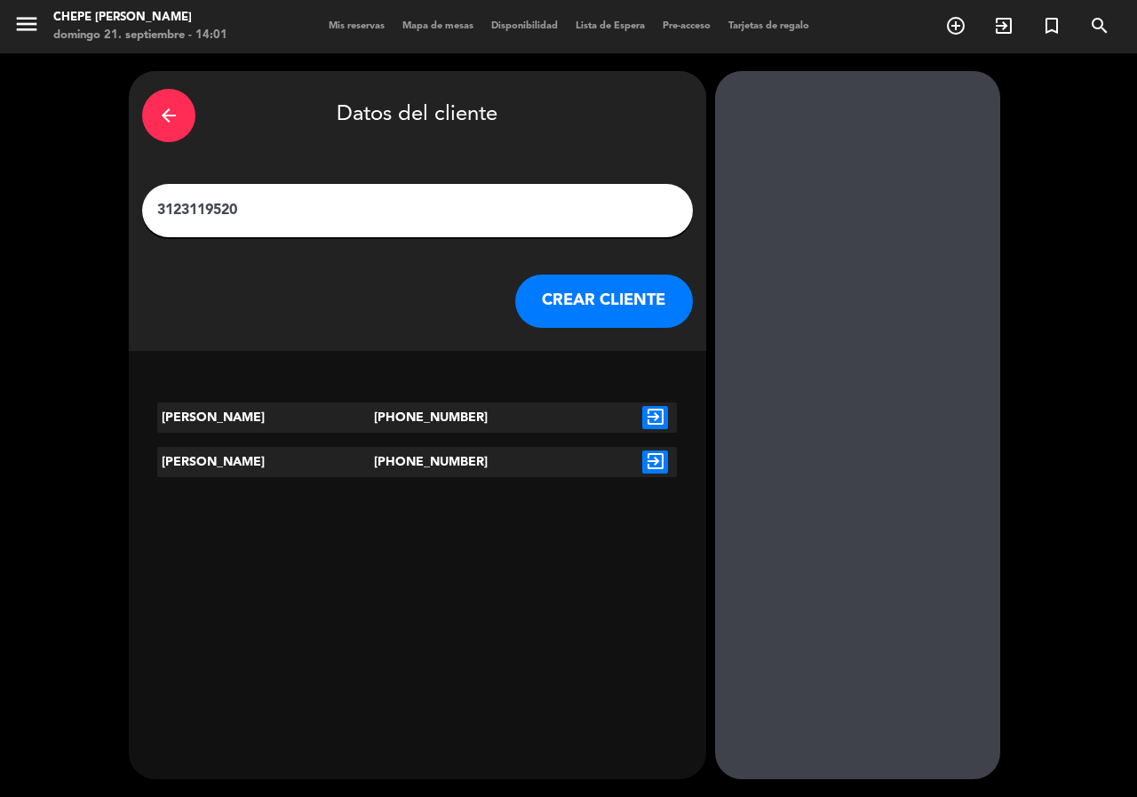
click at [656, 417] on icon "exit_to_app" at bounding box center [655, 417] width 26 height 23
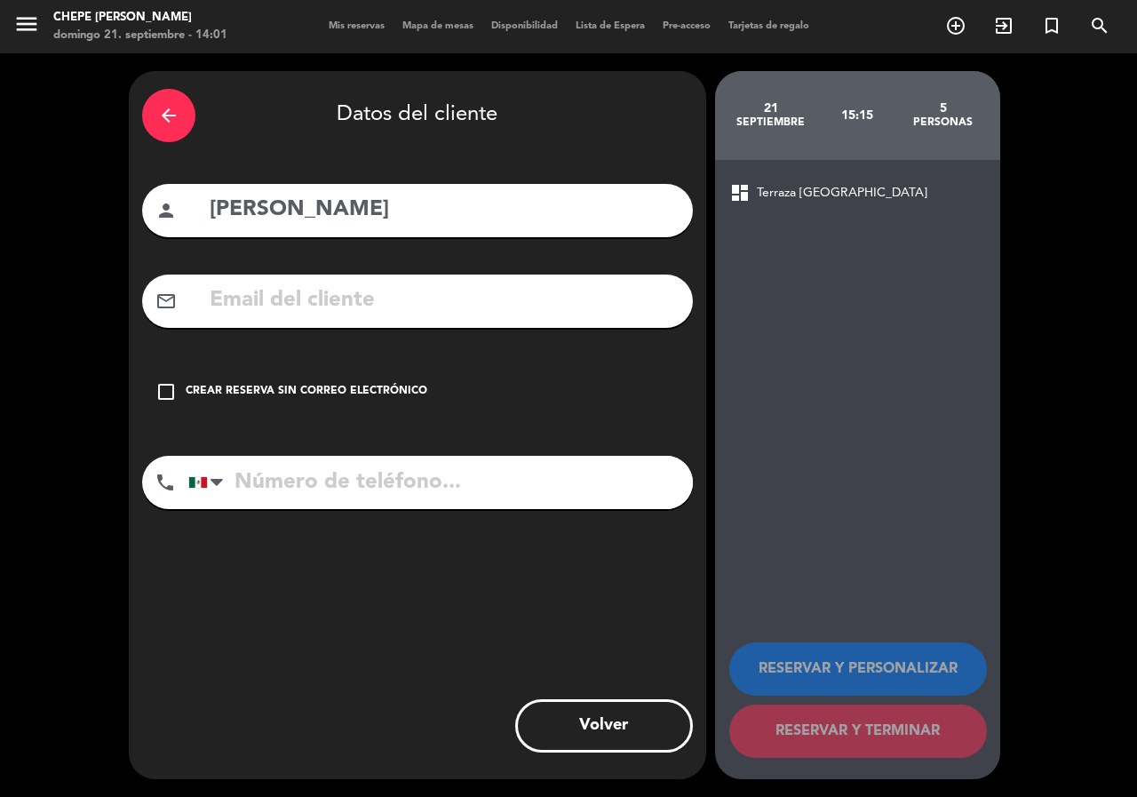
type input "[PHONE_NUMBER]"
drag, startPoint x: 354, startPoint y: 379, endPoint x: 362, endPoint y: 385, distance: 9.6
click at [355, 380] on div "check_box_outline_blank Crear reserva sin correo electrónico" at bounding box center [417, 391] width 551 height 53
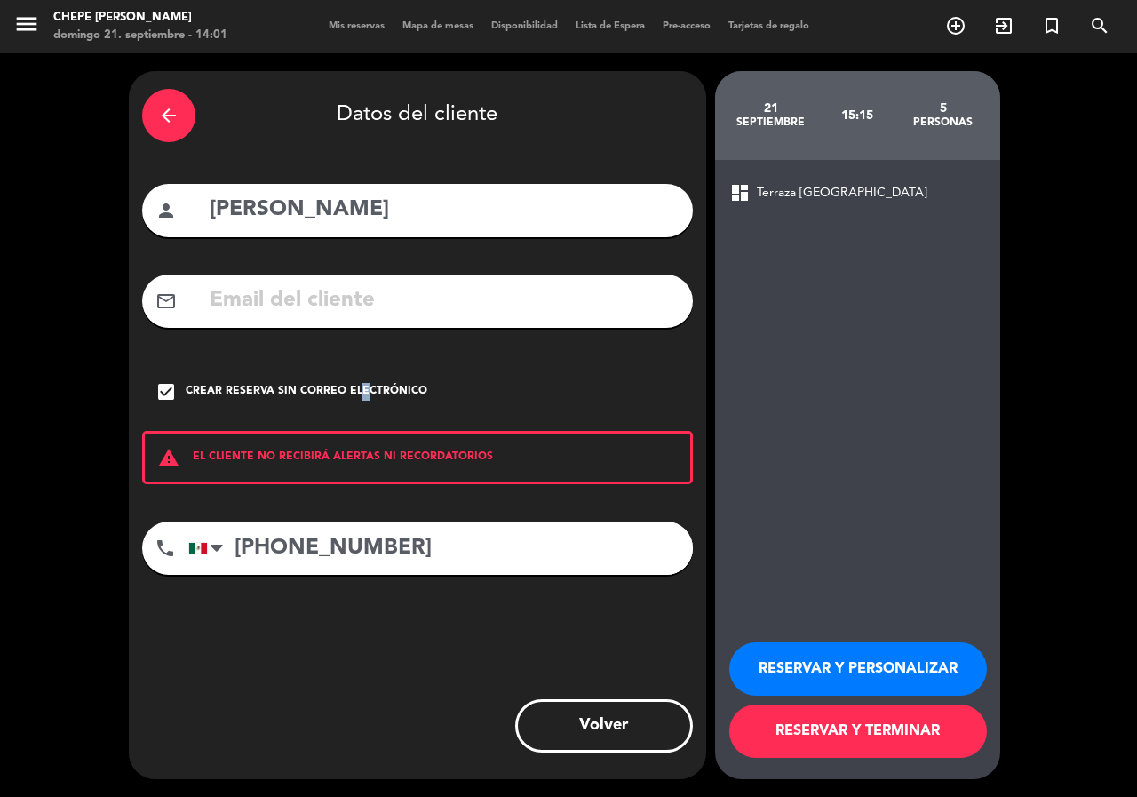
click at [805, 665] on button "RESERVAR Y PERSONALIZAR" at bounding box center [858, 668] width 258 height 53
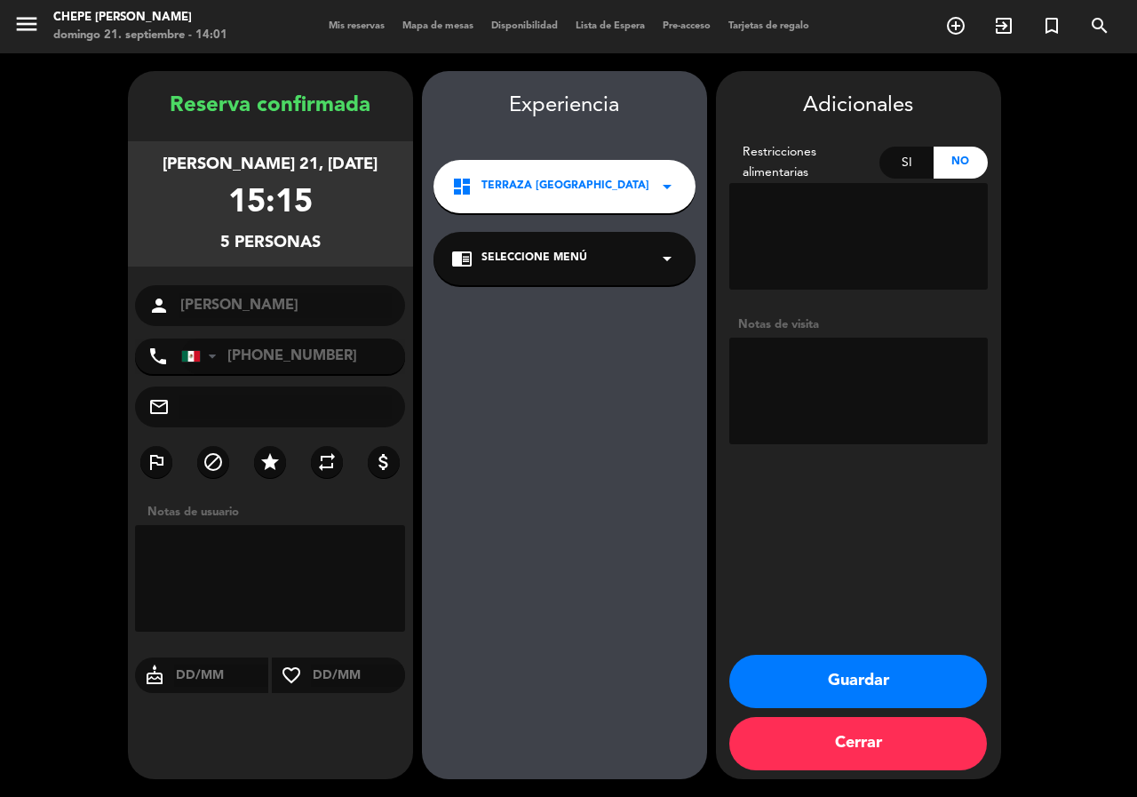
click at [838, 406] on textarea at bounding box center [858, 390] width 258 height 107
type textarea "paz"
click at [823, 674] on button "Guardar" at bounding box center [858, 681] width 258 height 53
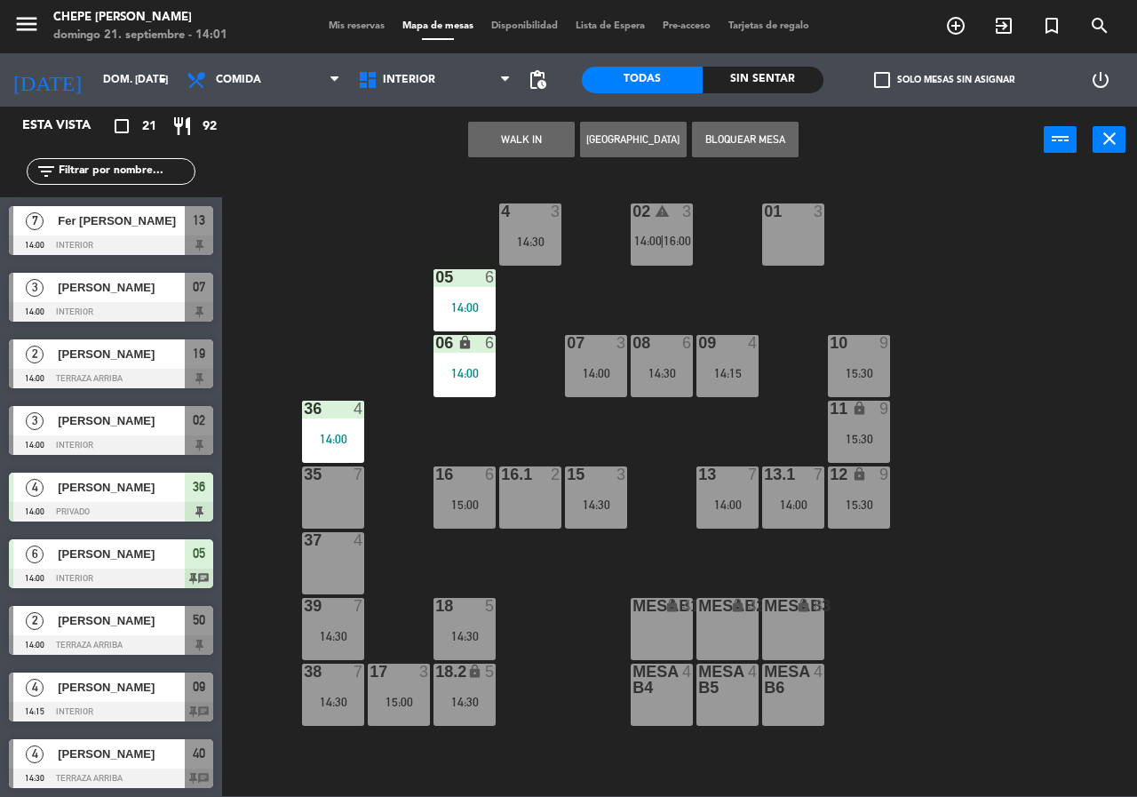
click at [678, 560] on div "02 warning 3 14:00 | 16:00 4 3 14:30 01 3 05 6 14:00 06 lock 6 14:00 07 3 14:00…" at bounding box center [685, 483] width 903 height 623
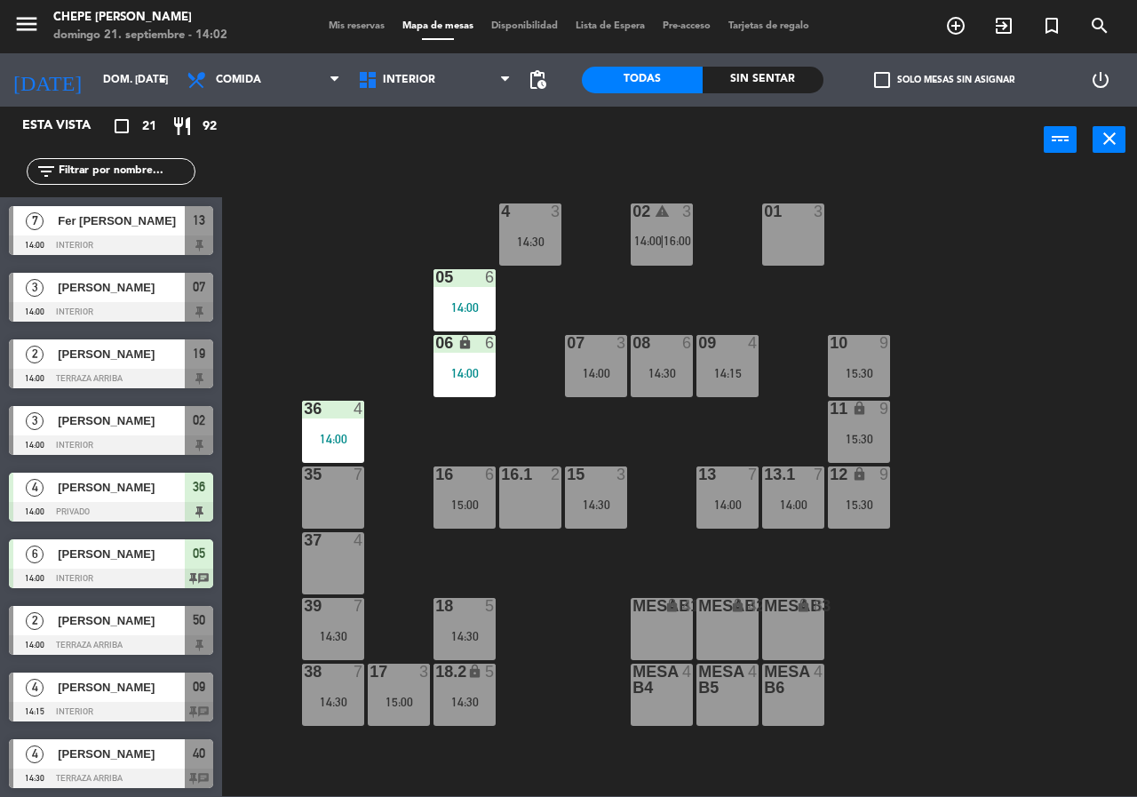
click at [336, 28] on span "Mis reservas" at bounding box center [357, 26] width 74 height 10
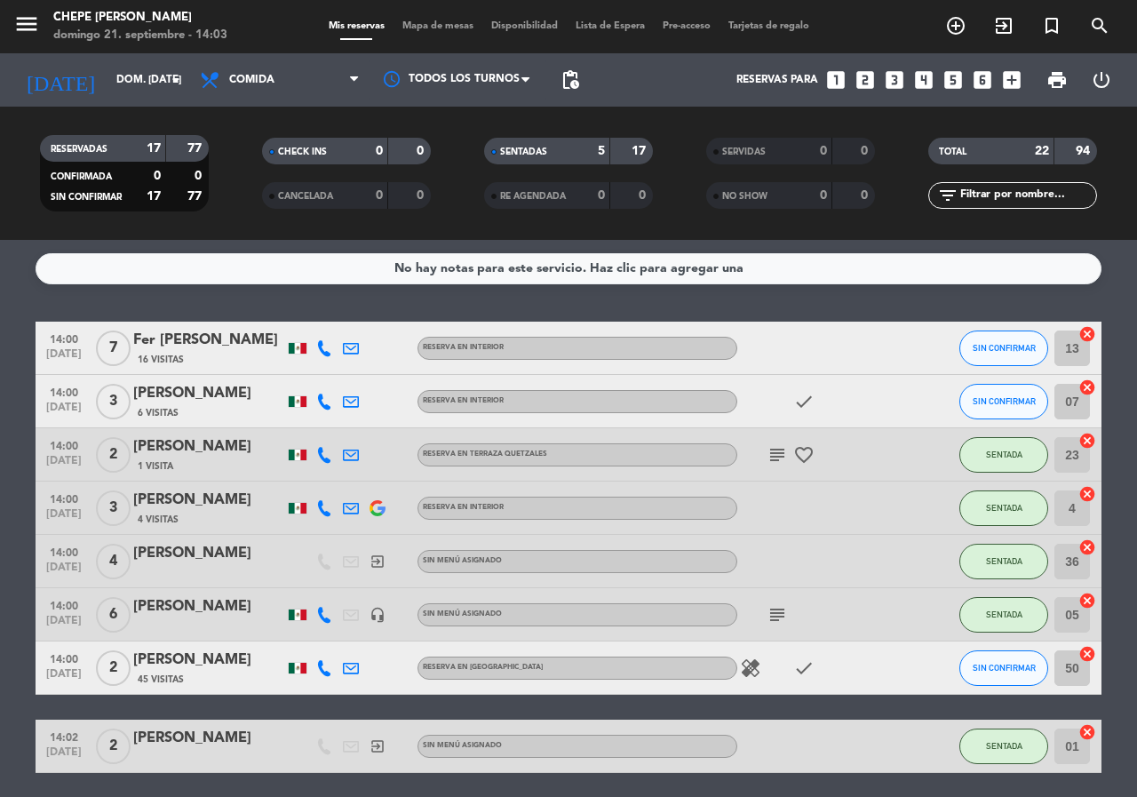
click at [435, 19] on div "Mis reservas Mapa de mesas Disponibilidad Lista de Espera Pre-acceso Tarjetas d…" at bounding box center [569, 27] width 498 height 16
click at [433, 28] on span "Mapa de mesas" at bounding box center [437, 26] width 89 height 10
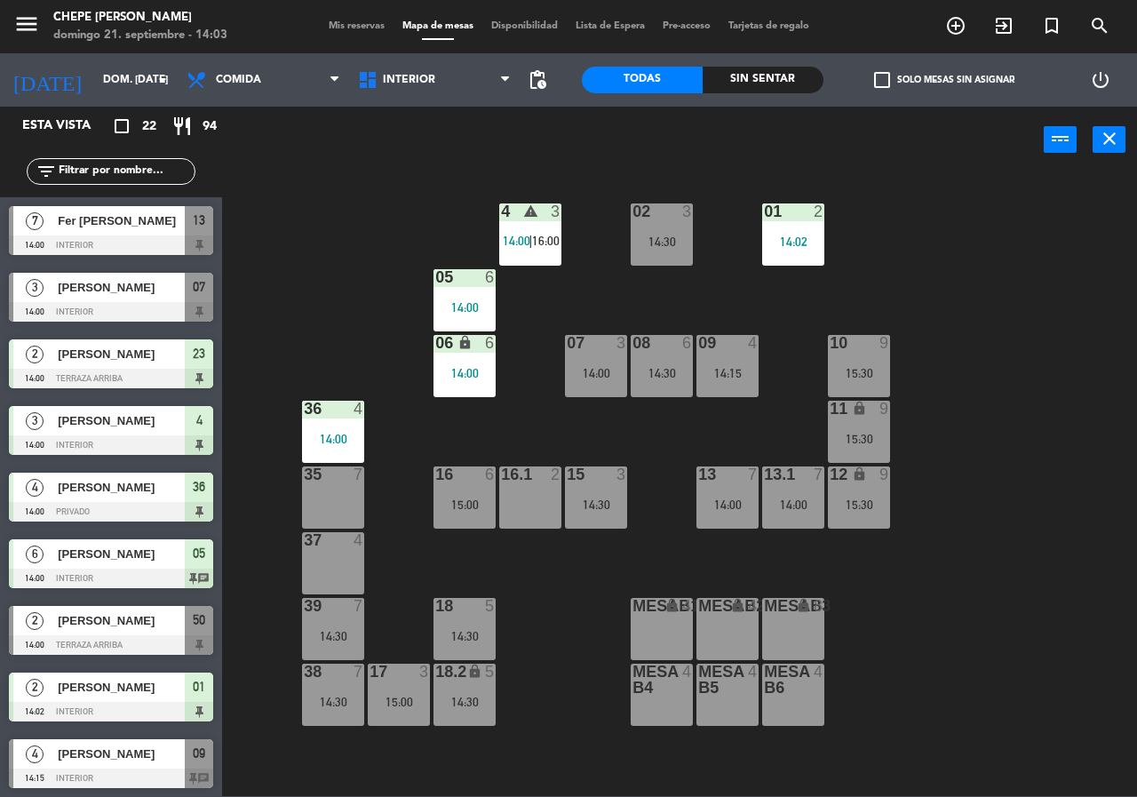
click at [340, 547] on div at bounding box center [333, 540] width 29 height 16
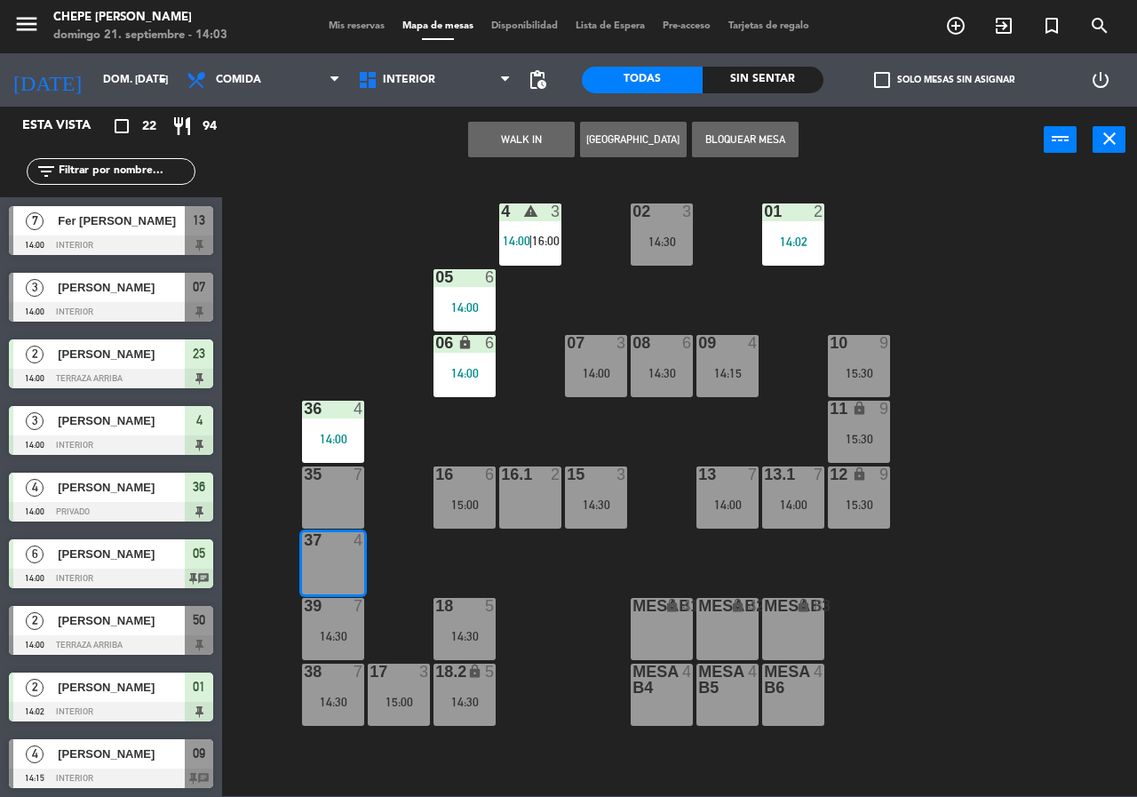
click at [612, 137] on button "[GEOGRAPHIC_DATA]" at bounding box center [633, 140] width 107 height 36
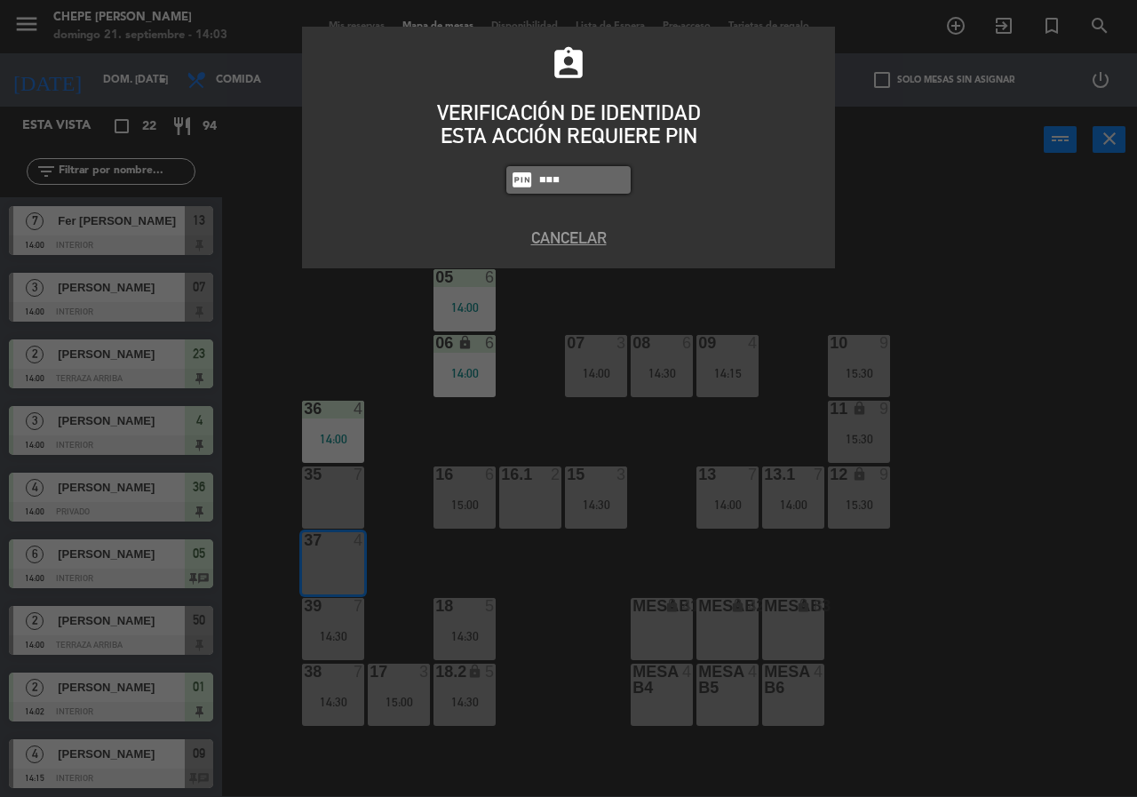
type input "8319"
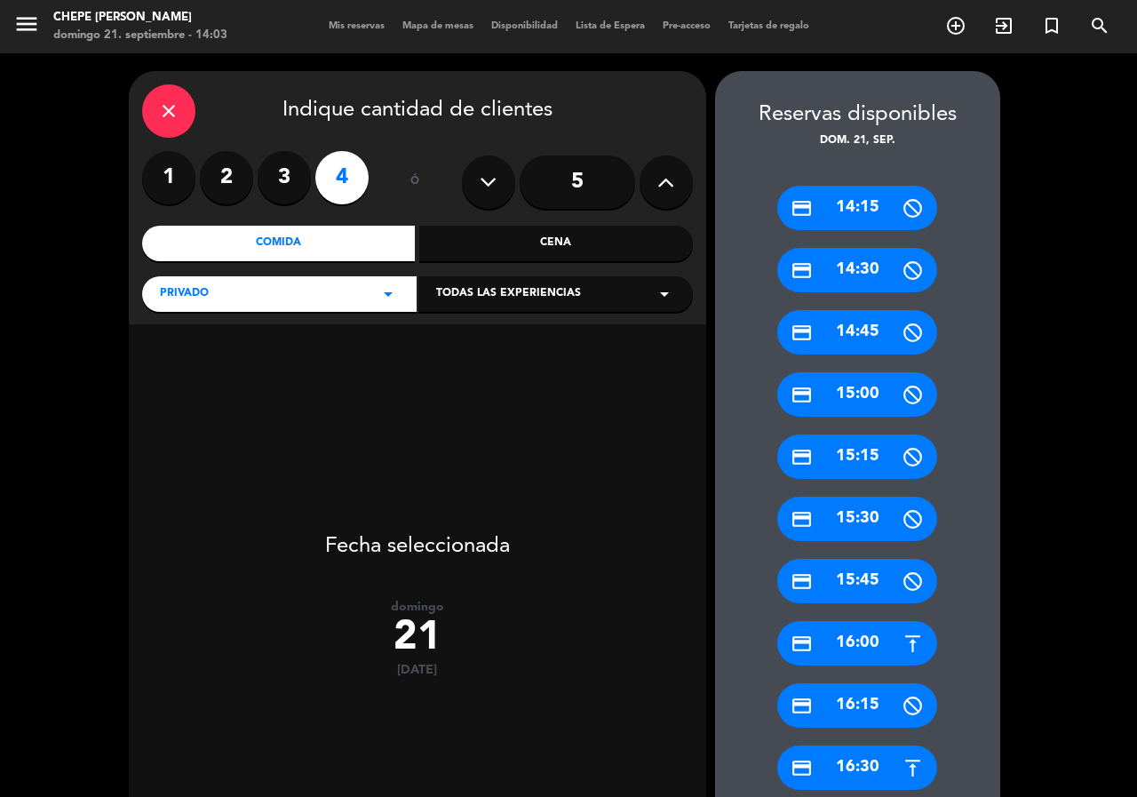
click at [275, 180] on label "3" at bounding box center [284, 177] width 53 height 53
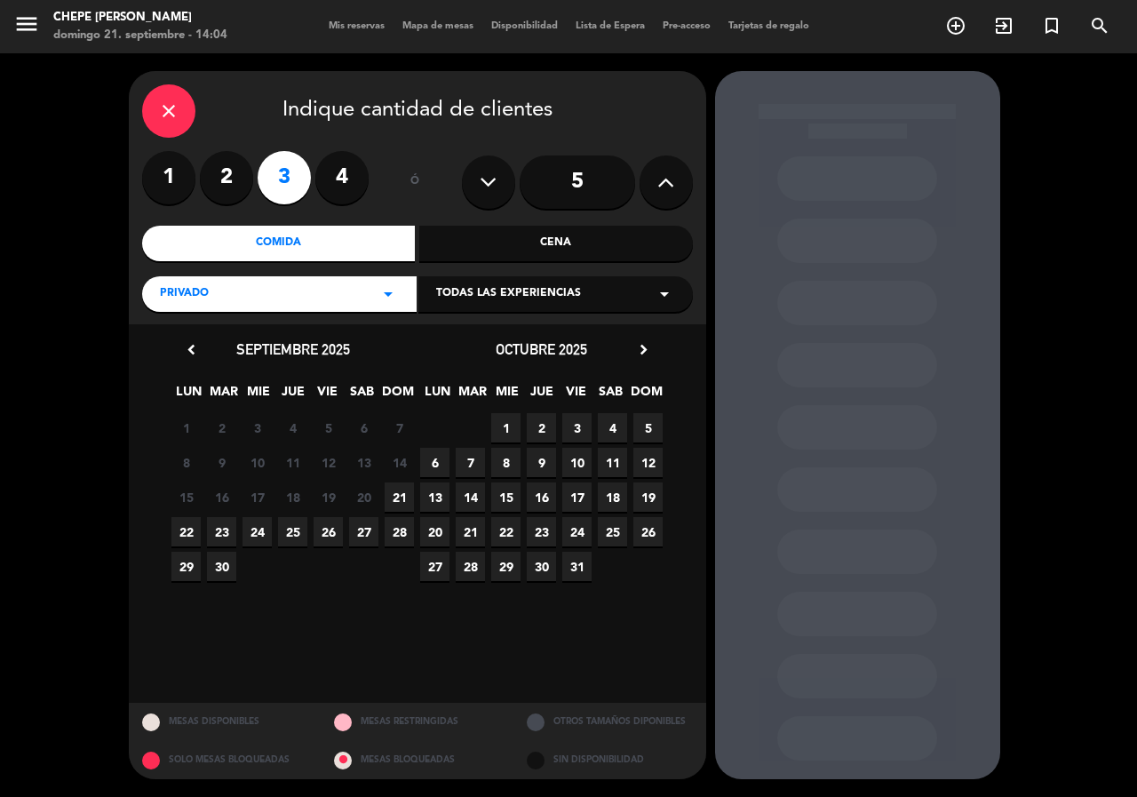
click at [401, 499] on span "21" at bounding box center [399, 496] width 29 height 29
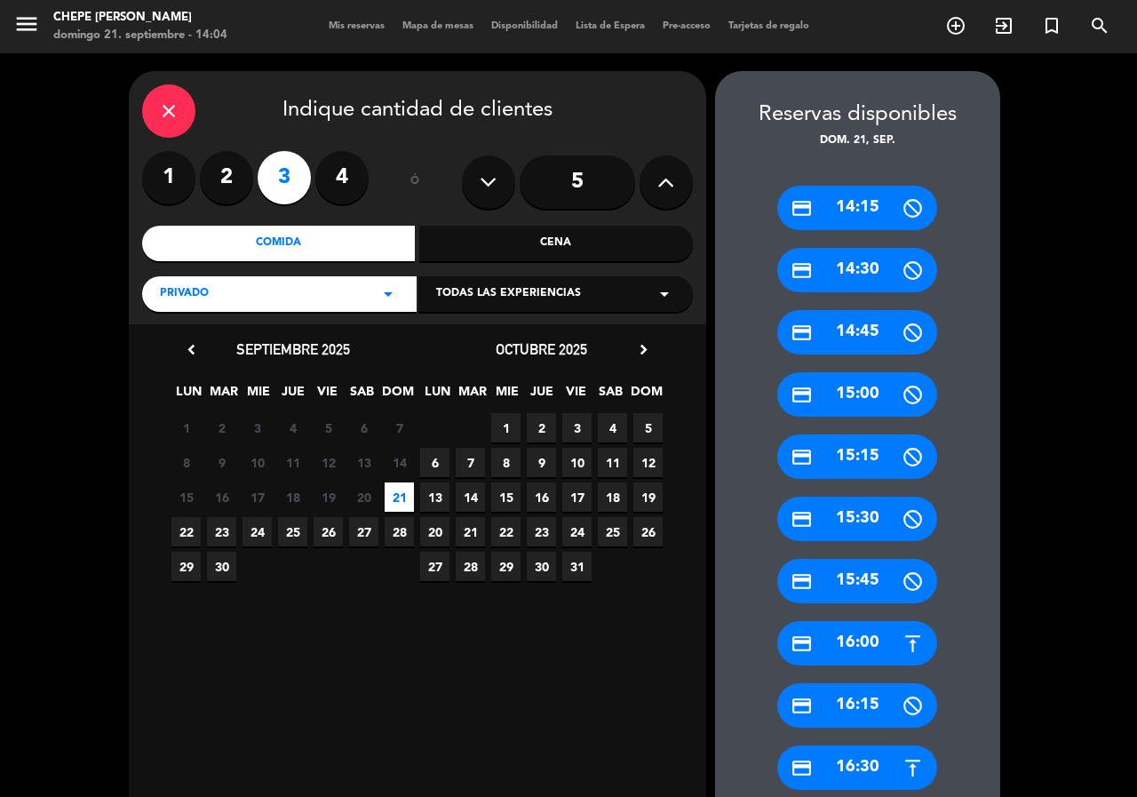
click at [850, 387] on div "credit_card 15:00" at bounding box center [857, 394] width 160 height 44
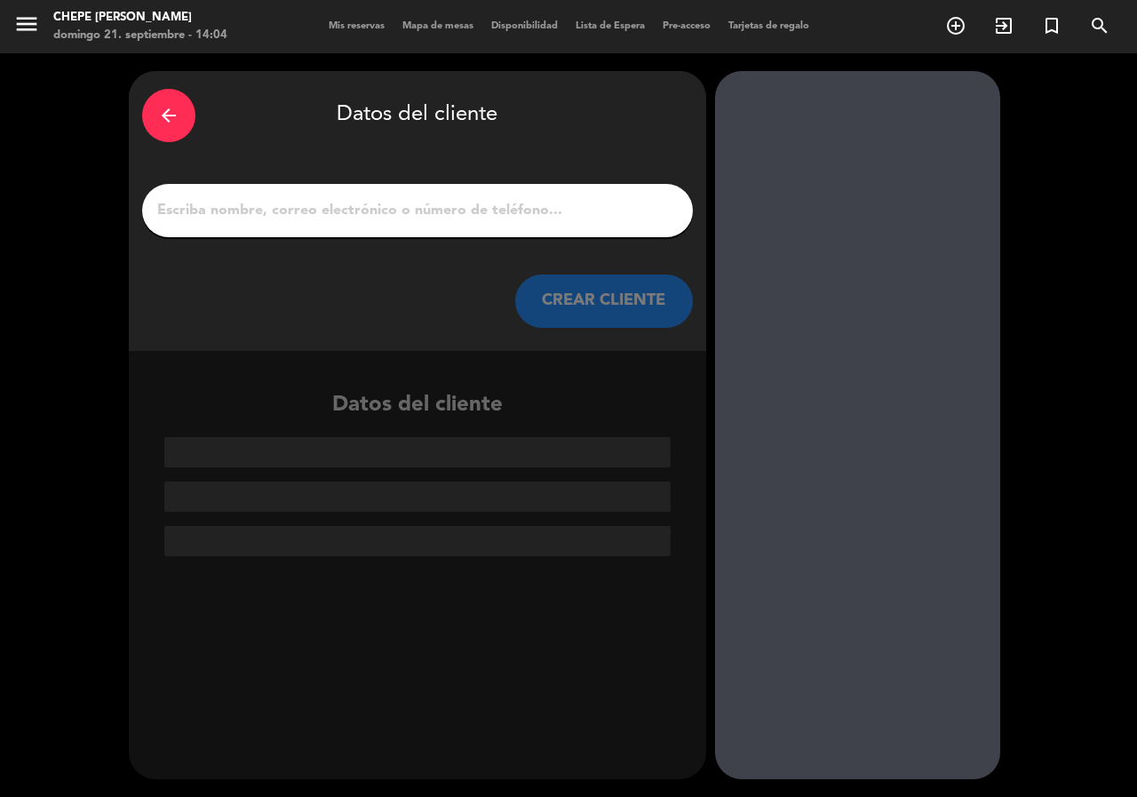
click at [420, 207] on input "1" at bounding box center [417, 210] width 524 height 25
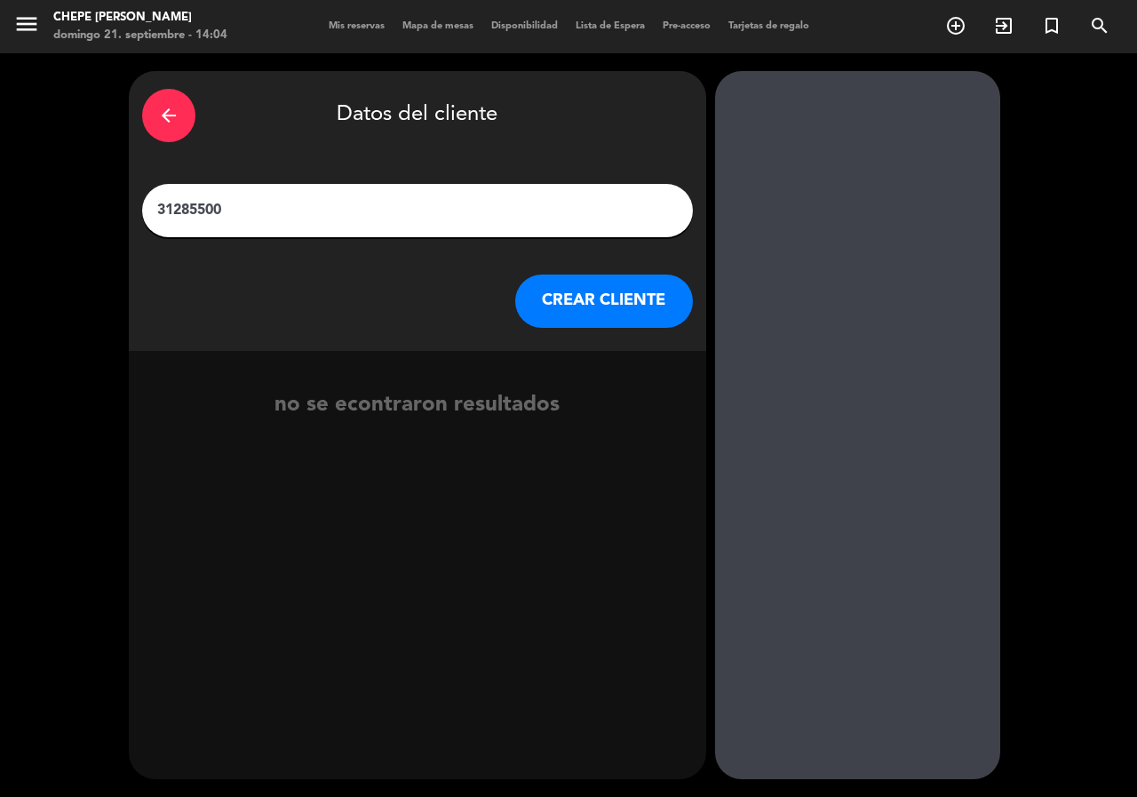
drag, startPoint x: 267, startPoint y: 204, endPoint x: 179, endPoint y: 213, distance: 89.3
click at [179, 213] on input "31285500" at bounding box center [417, 210] width 524 height 25
type input "3121185500"
click at [0, 215] on div "arrow_back Datos del cliente 3121185500 CREAR CLIENTE …continúe escribiendo." at bounding box center [568, 424] width 1137 height 743
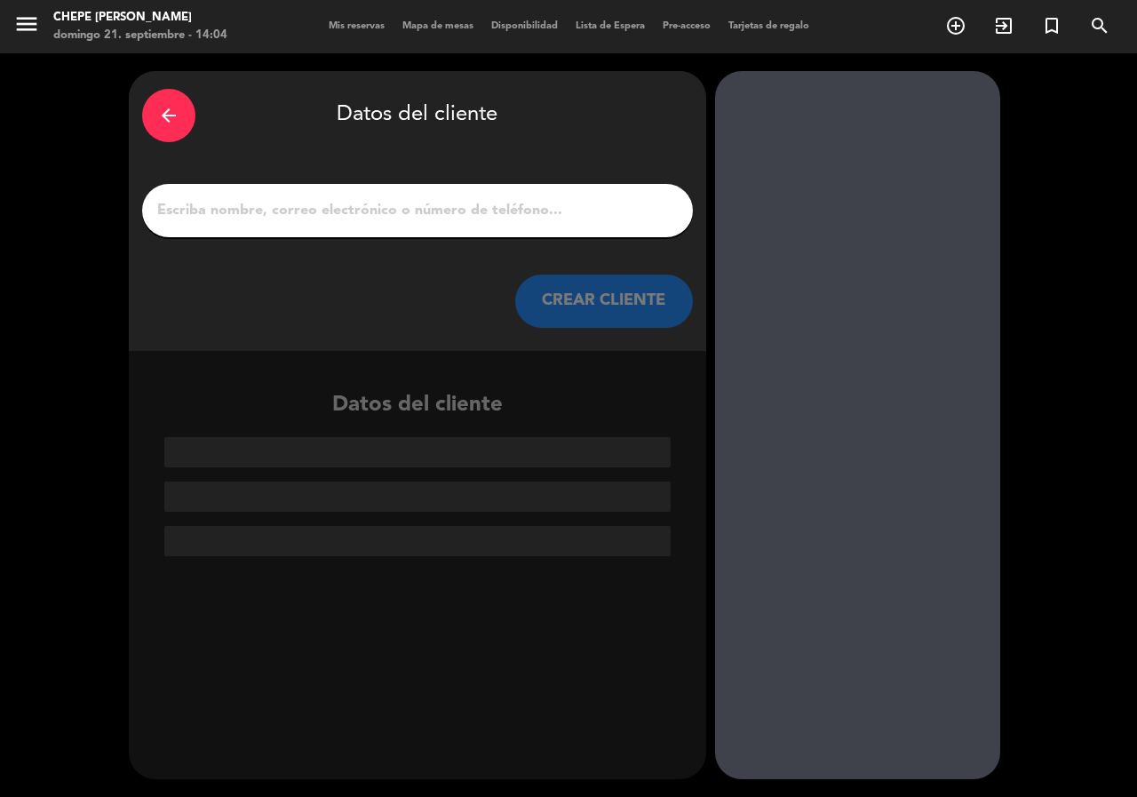
type input "I"
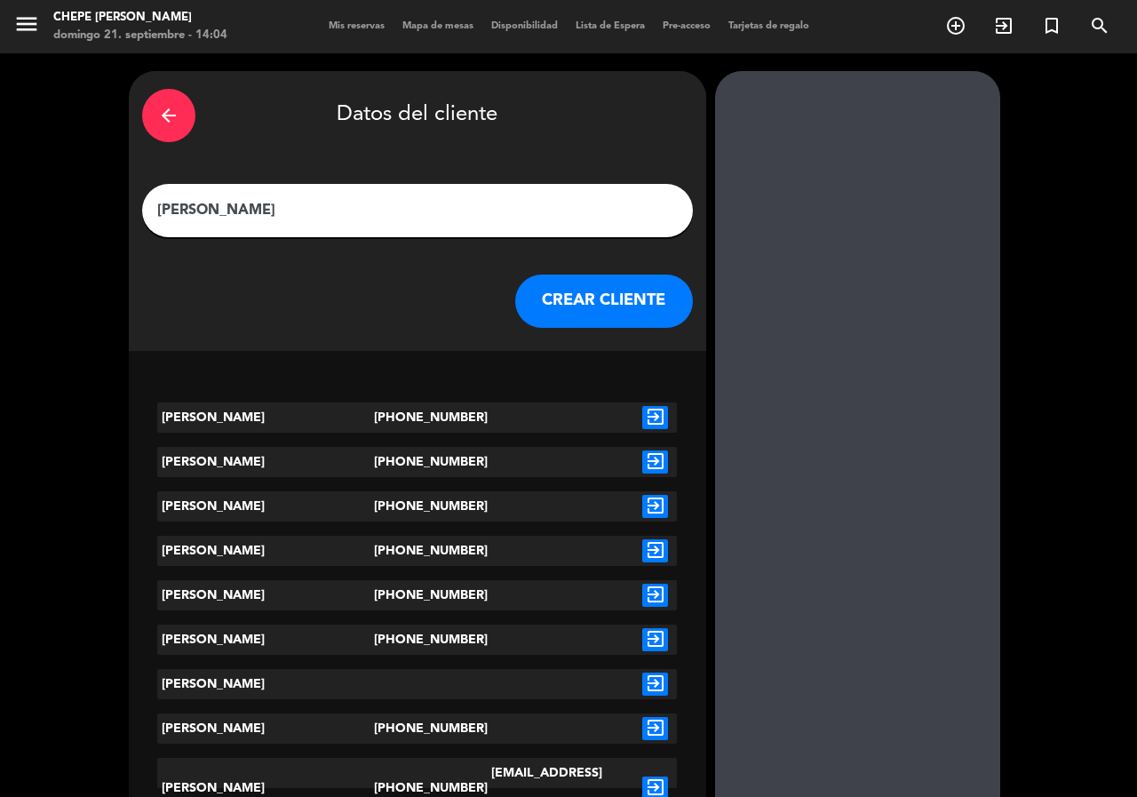
type input "[PERSON_NAME]"
click at [607, 288] on button "CREAR CLIENTE" at bounding box center [604, 300] width 178 height 53
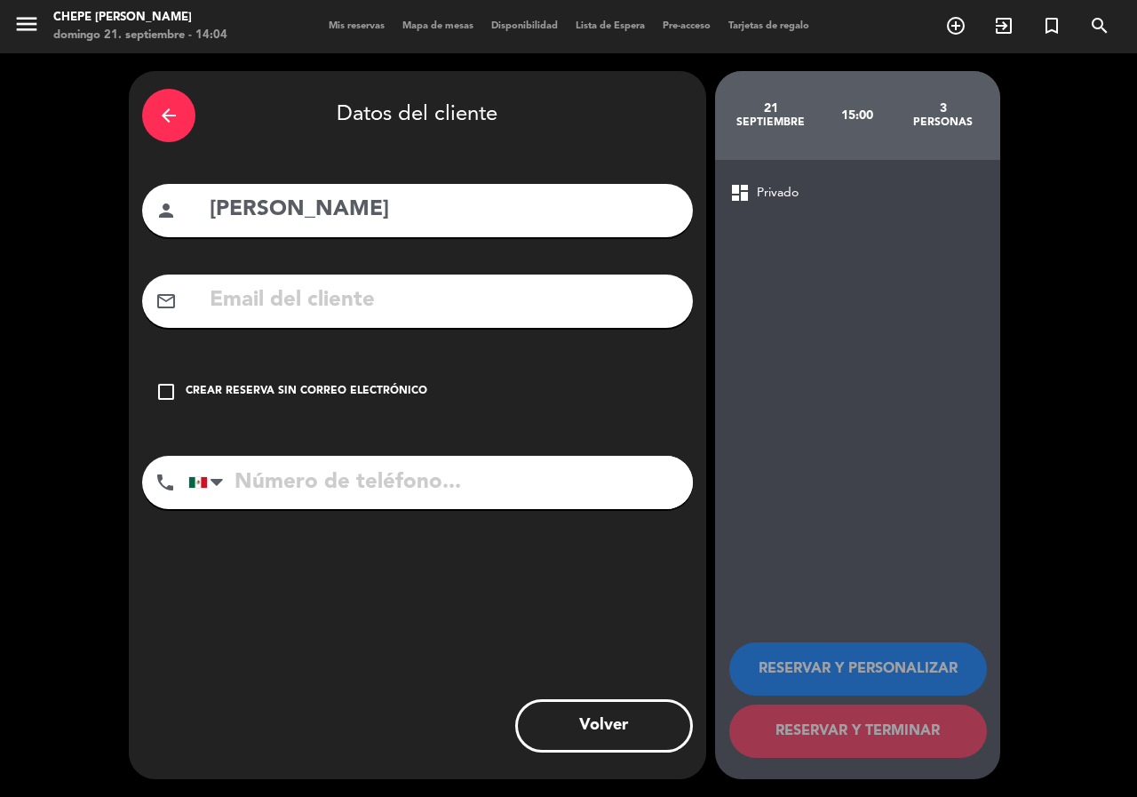
click at [413, 482] on input "tel" at bounding box center [440, 482] width 504 height 53
paste input "3121185500"
type input "3121185500"
click at [357, 389] on div "Crear reserva sin correo electrónico" at bounding box center [307, 392] width 242 height 18
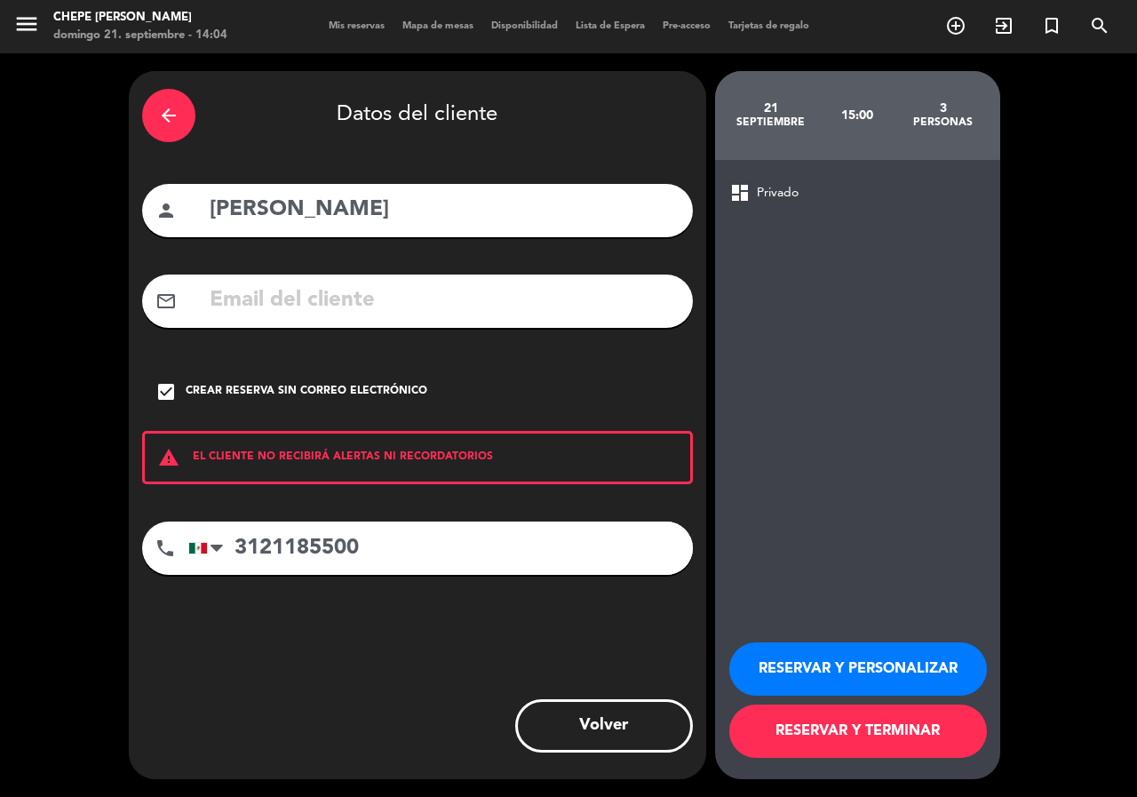
click at [822, 658] on button "RESERVAR Y PERSONALIZAR" at bounding box center [858, 668] width 258 height 53
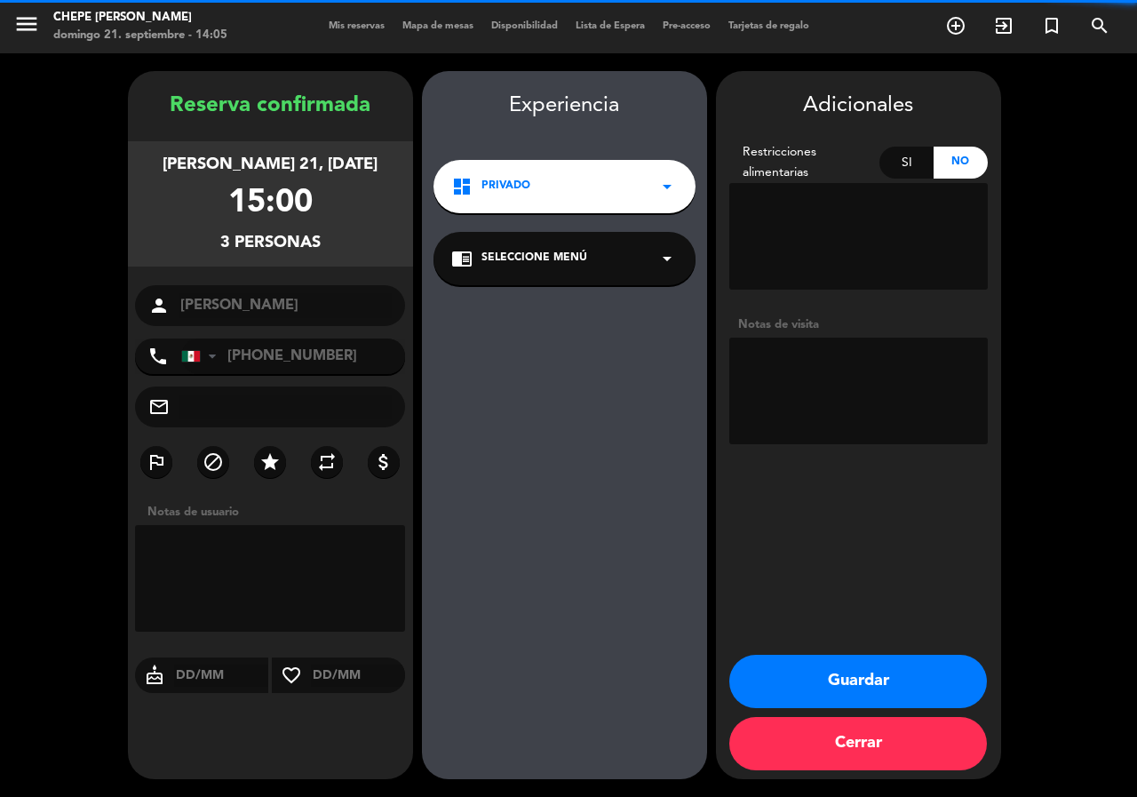
drag, startPoint x: 788, startPoint y: 377, endPoint x: 790, endPoint y: 393, distance: 16.2
click at [790, 377] on textarea at bounding box center [858, 390] width 258 height 107
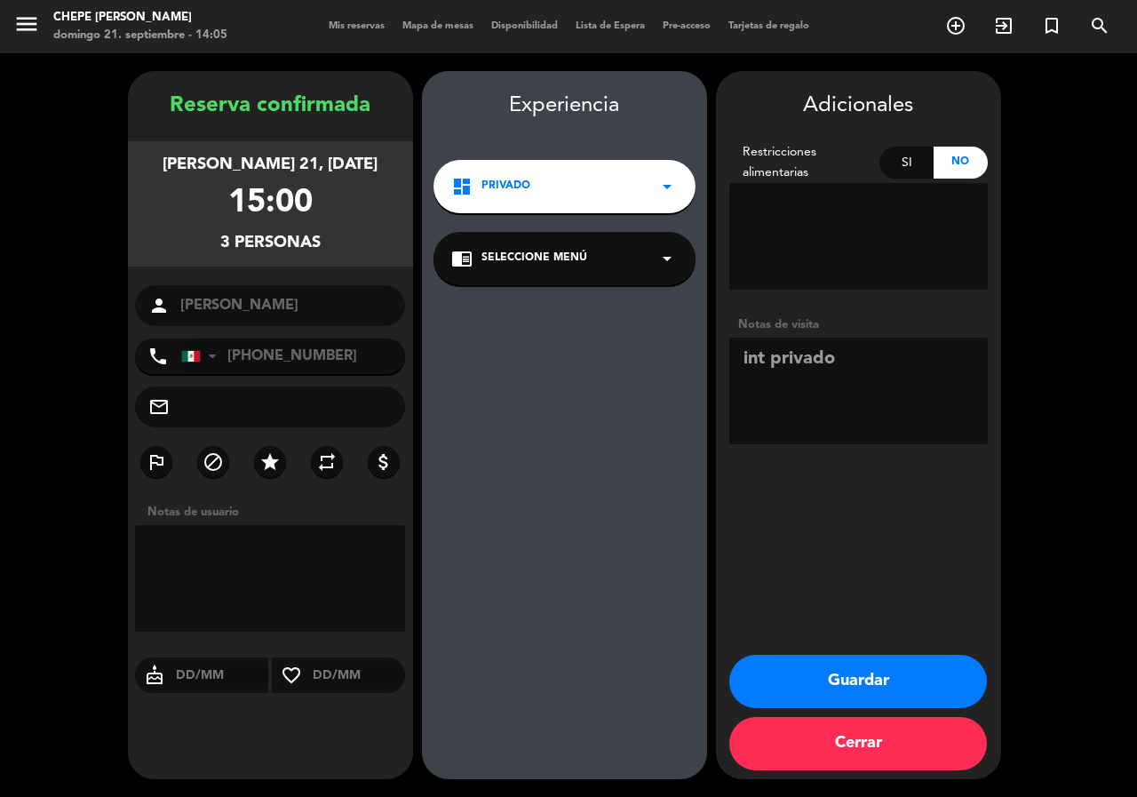
type textarea "int privado"
click at [828, 680] on button "Guardar" at bounding box center [858, 681] width 258 height 53
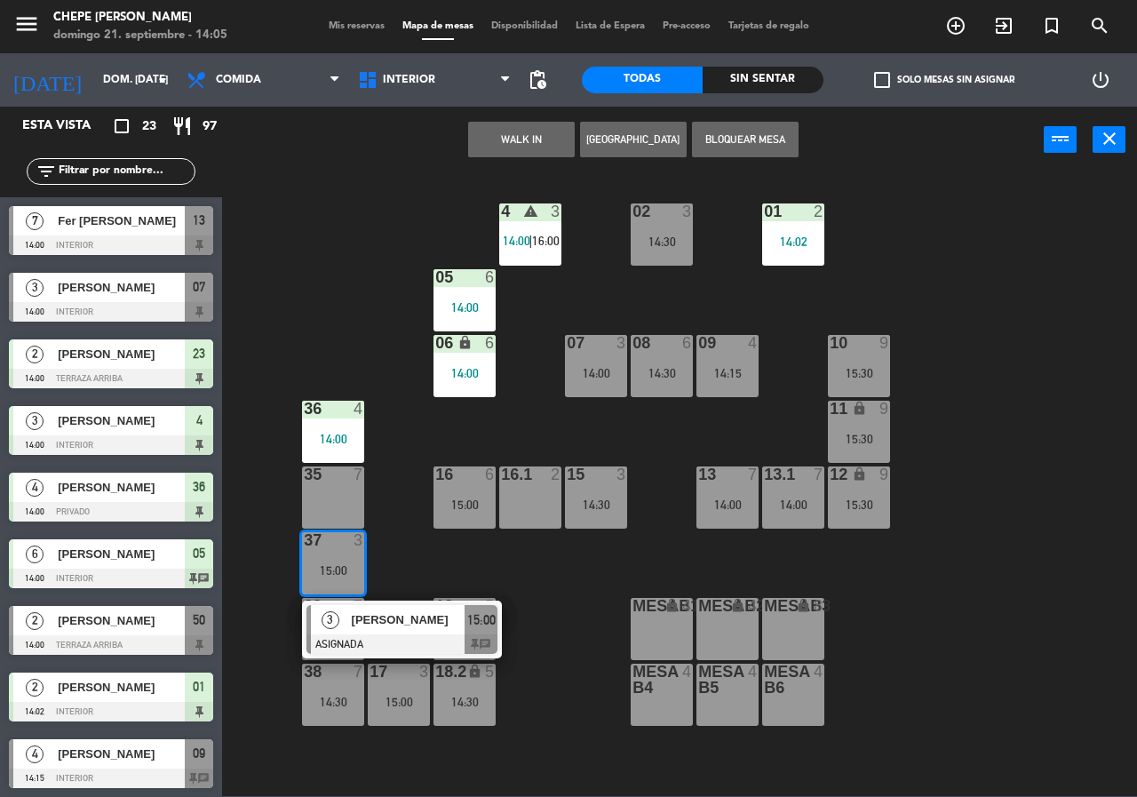
click at [441, 573] on div "02 3 14:30 4 warning 3 14:00 | 16:00 01 2 14:02 05 6 14:00 06 lock 6 14:00 07 3…" at bounding box center [685, 483] width 903 height 623
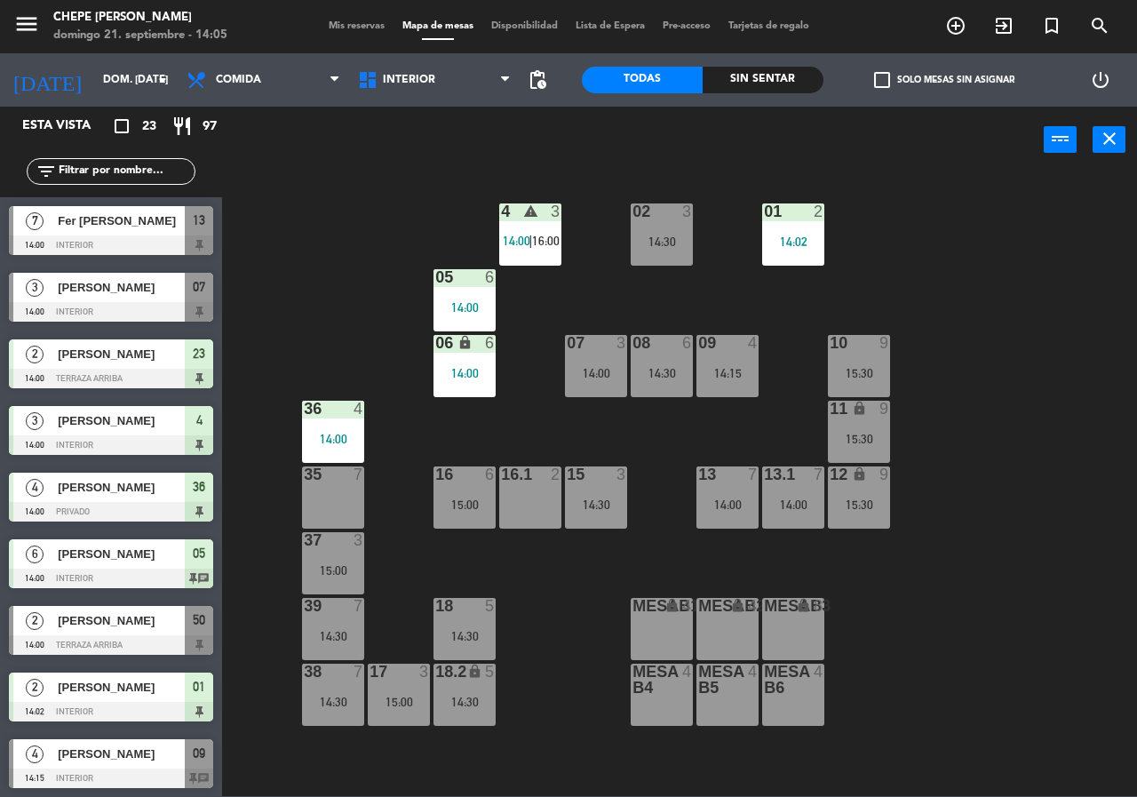
click at [342, 560] on div "37 3 15:00" at bounding box center [333, 563] width 62 height 62
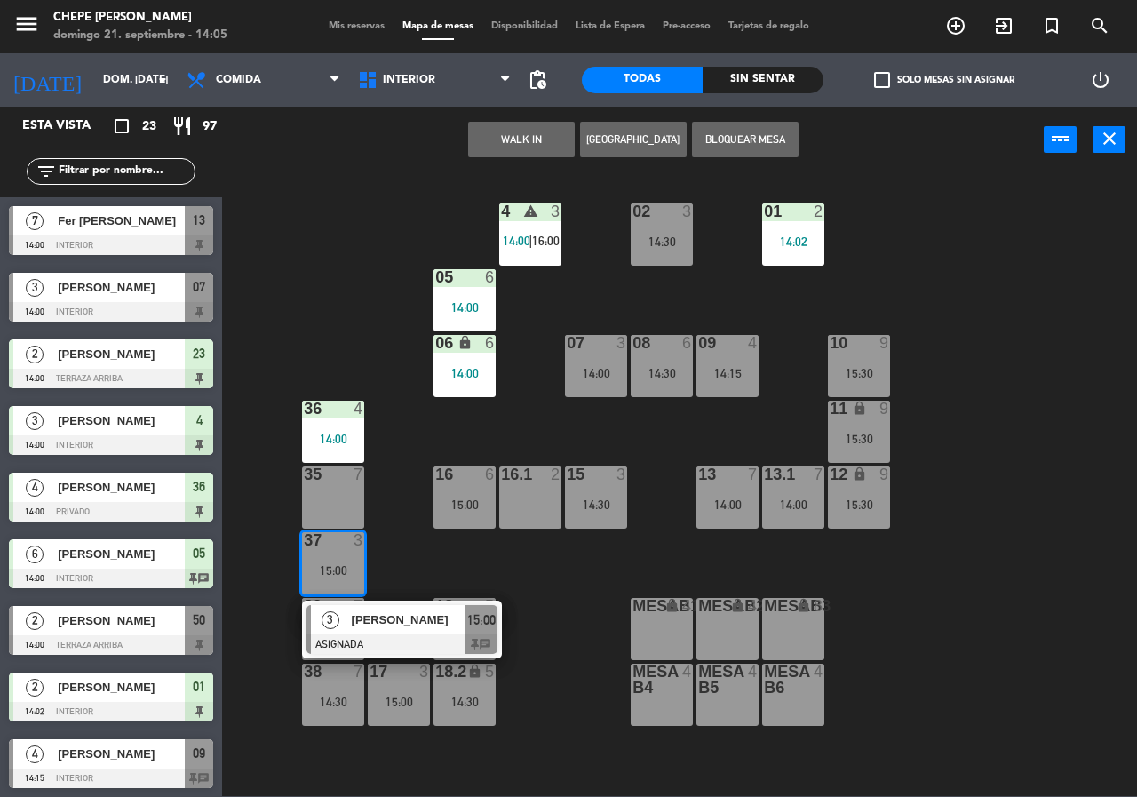
drag, startPoint x: 424, startPoint y: 374, endPoint x: 407, endPoint y: 377, distance: 17.1
click at [418, 374] on div "02 3 14:30 4 warning 3 14:00 | 16:00 01 2 14:02 05 6 14:00 06 lock 6 14:00 07 3…" at bounding box center [685, 483] width 903 height 623
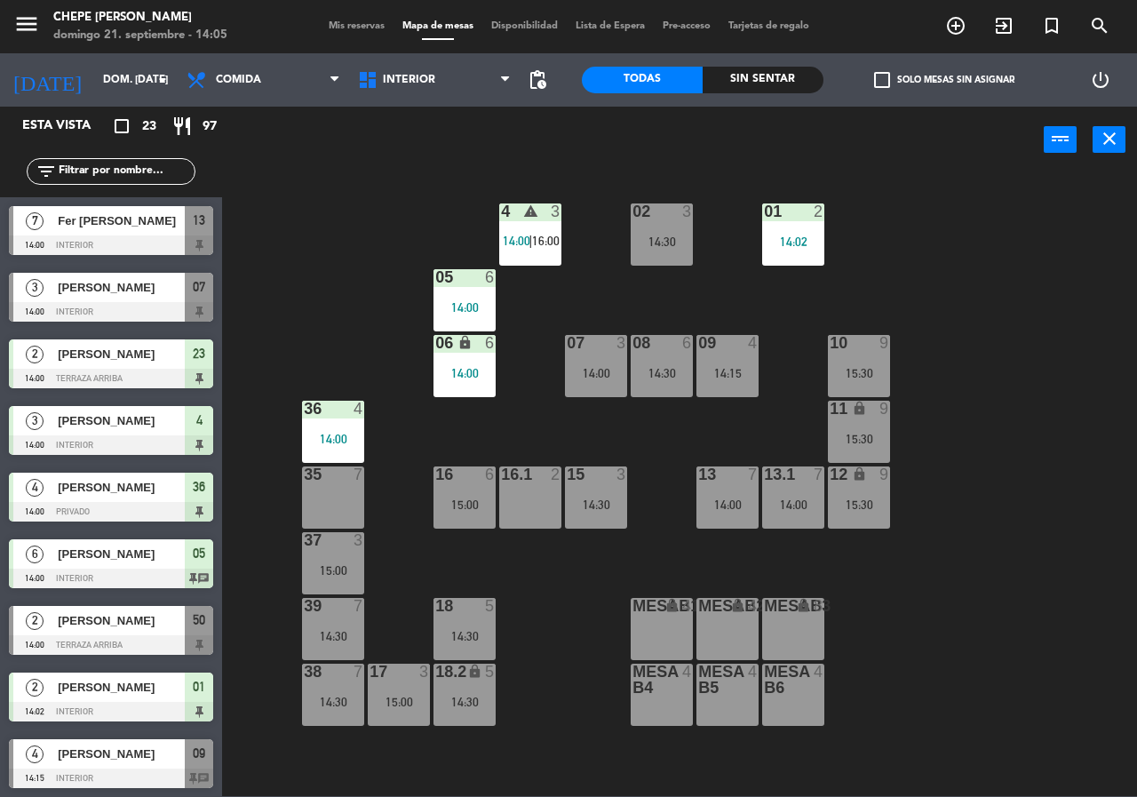
click at [344, 552] on div "37 3 15:00" at bounding box center [333, 563] width 62 height 62
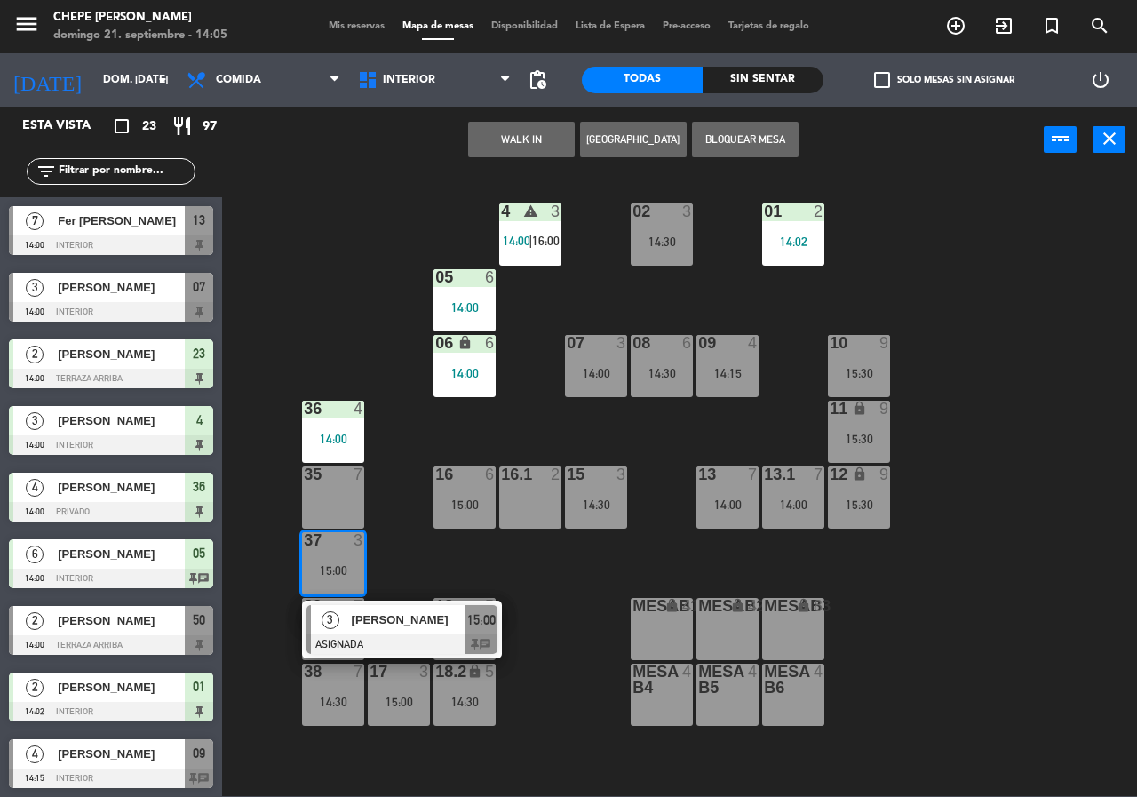
click at [390, 623] on span "[PERSON_NAME]" at bounding box center [409, 619] width 114 height 19
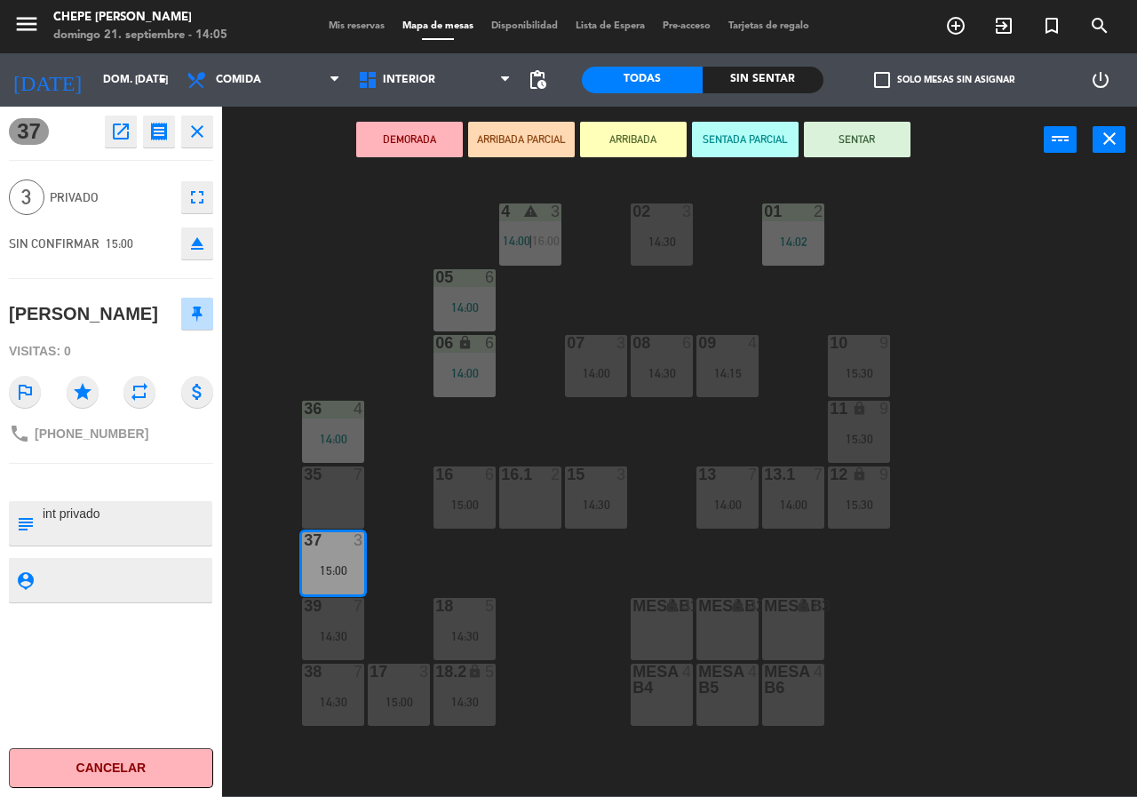
click at [356, 232] on div "02 3 14:30 4 warning 3 14:00 | 16:00 01 2 14:02 05 6 14:00 06 lock 6 14:00 07 3…" at bounding box center [685, 483] width 903 height 623
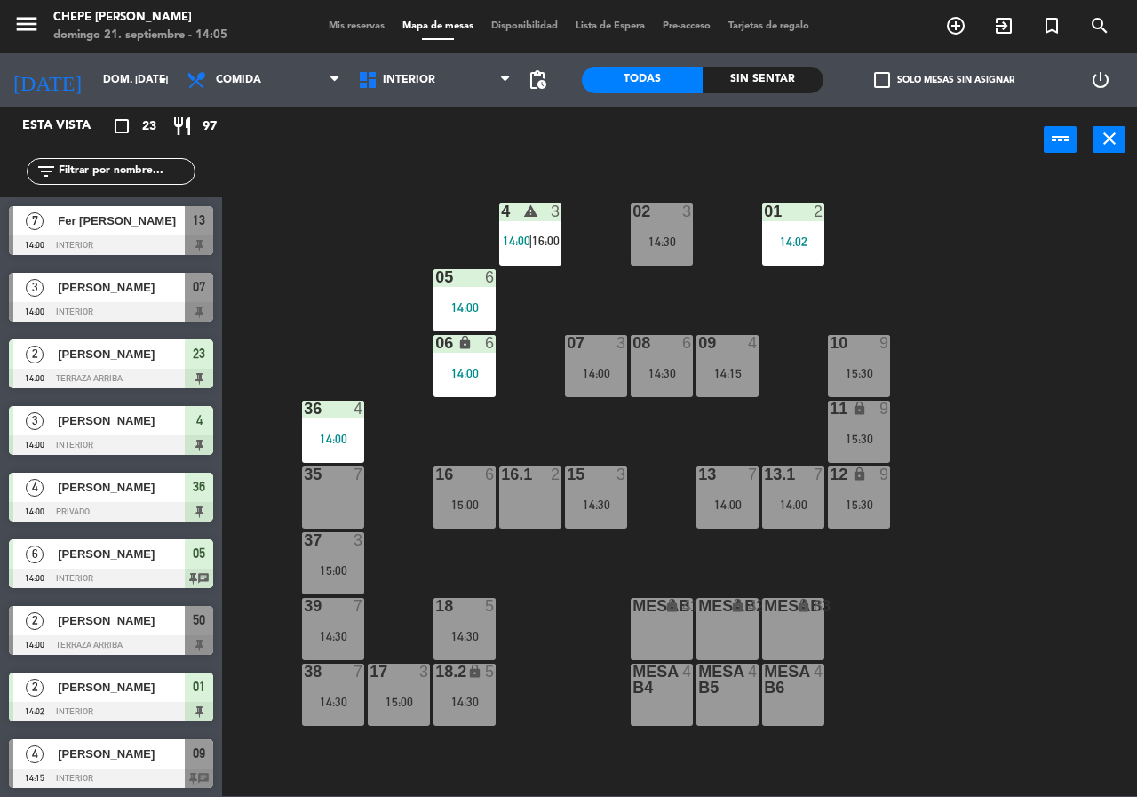
scroll to position [144, 0]
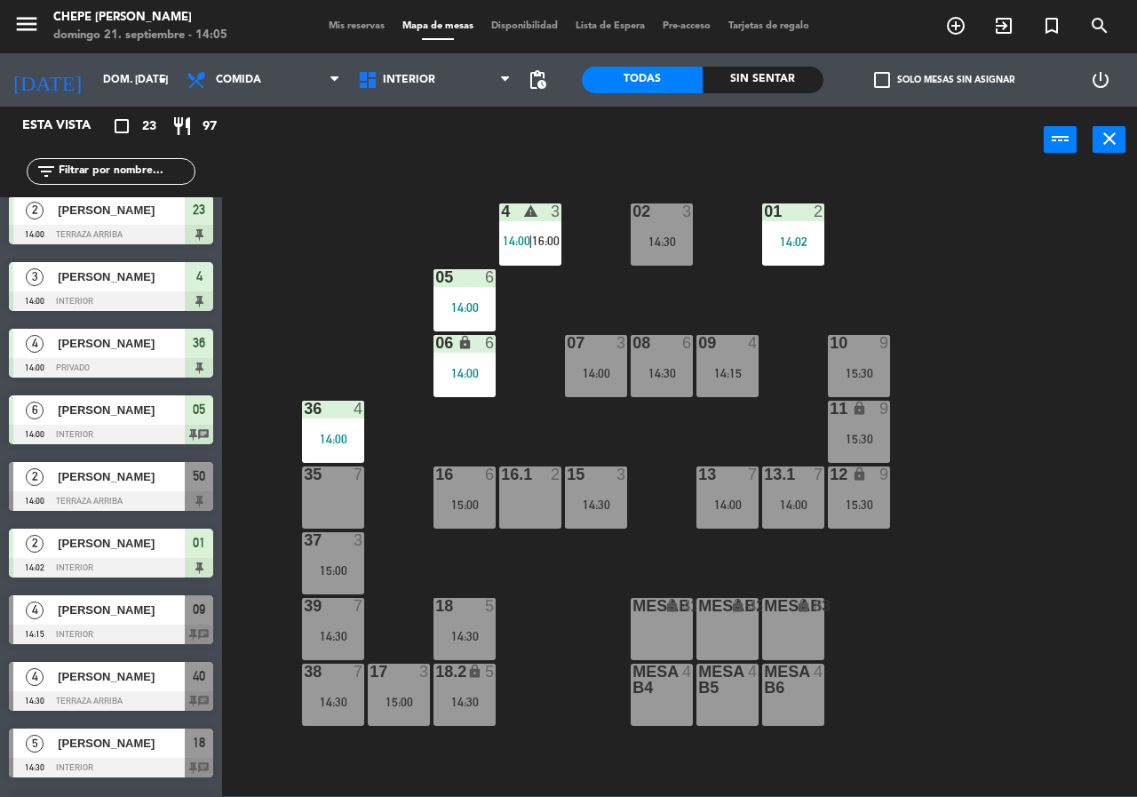
click at [798, 240] on div "14:02" at bounding box center [793, 241] width 62 height 12
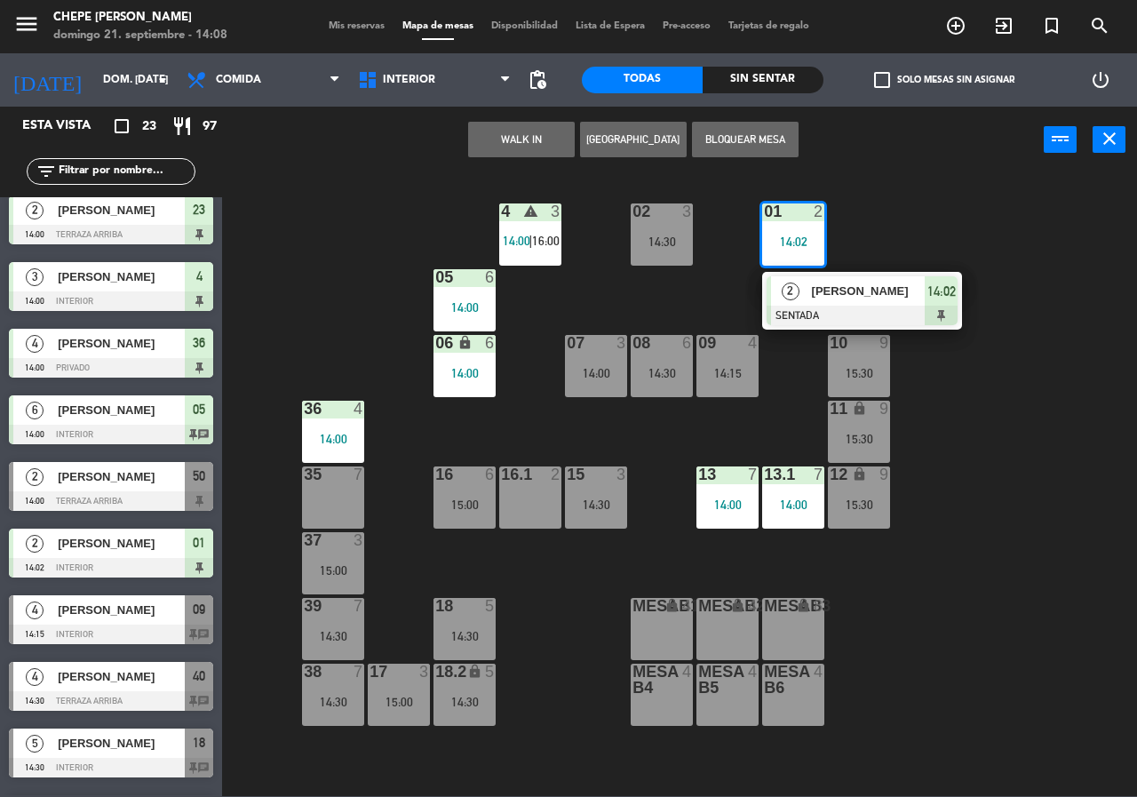
drag, startPoint x: 900, startPoint y: 145, endPoint x: 857, endPoint y: 142, distance: 42.7
click at [895, 145] on div "WALK IN [GEOGRAPHIC_DATA] Bloquear Mesa power_input close" at bounding box center [632, 140] width 821 height 67
click at [766, 74] on div "Sin sentar" at bounding box center [762, 80] width 121 height 27
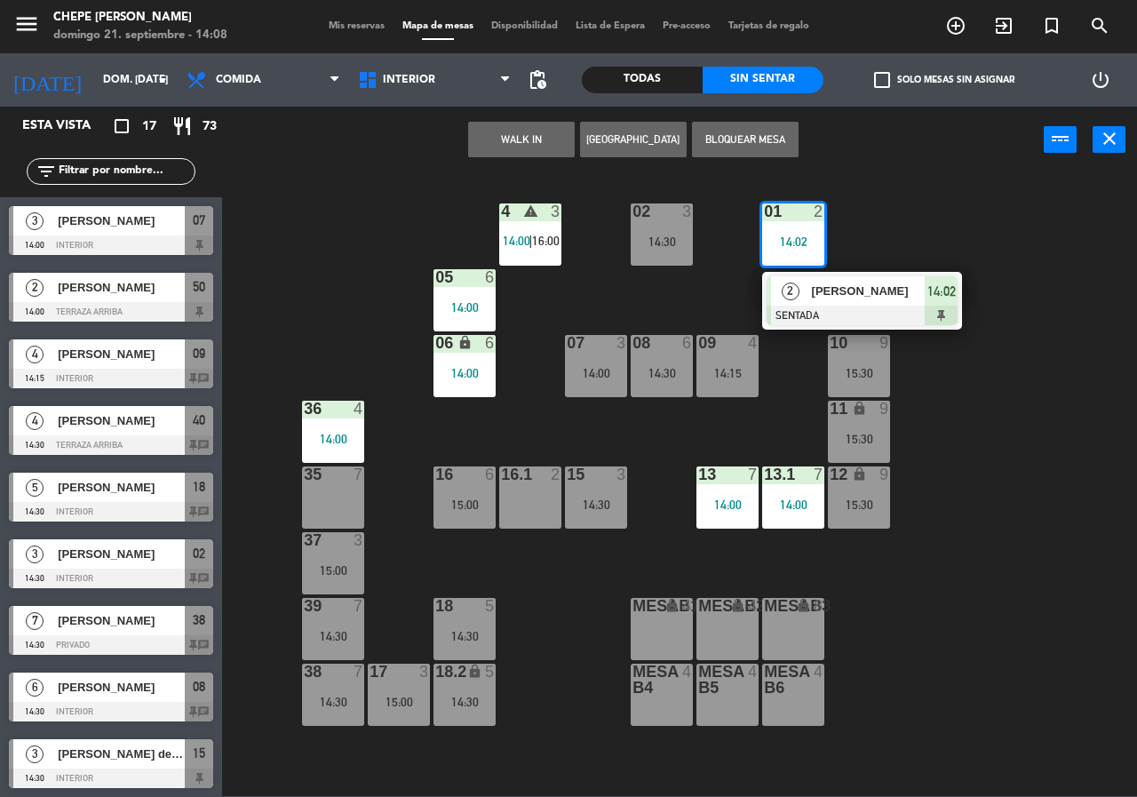
click at [308, 166] on div "WALK IN [GEOGRAPHIC_DATA] Bloquear Mesa power_input close" at bounding box center [632, 140] width 821 height 67
click at [486, 83] on span "Interior" at bounding box center [434, 79] width 171 height 39
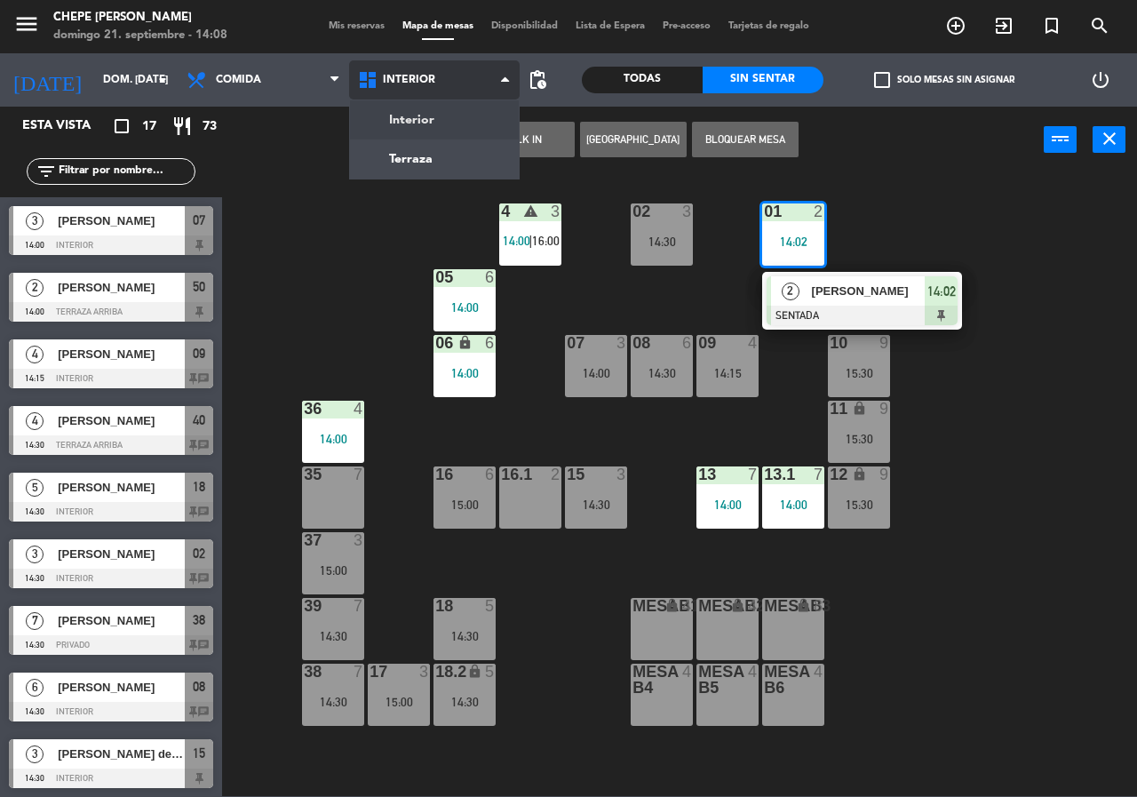
click at [404, 148] on ng-component "menu Chepe [PERSON_NAME] 21. septiembre - 14:08 Mis reservas Mapa de mesas Disp…" at bounding box center [568, 398] width 1137 height 796
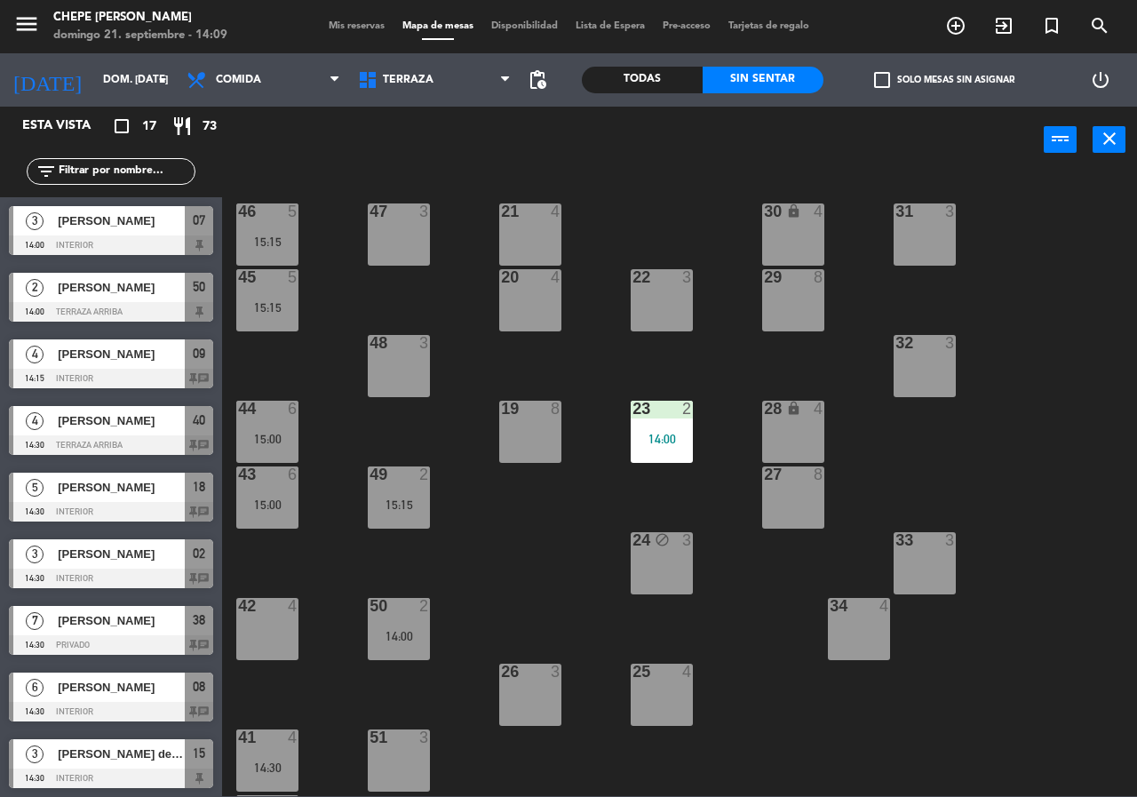
click at [393, 362] on div "48 3" at bounding box center [399, 366] width 62 height 62
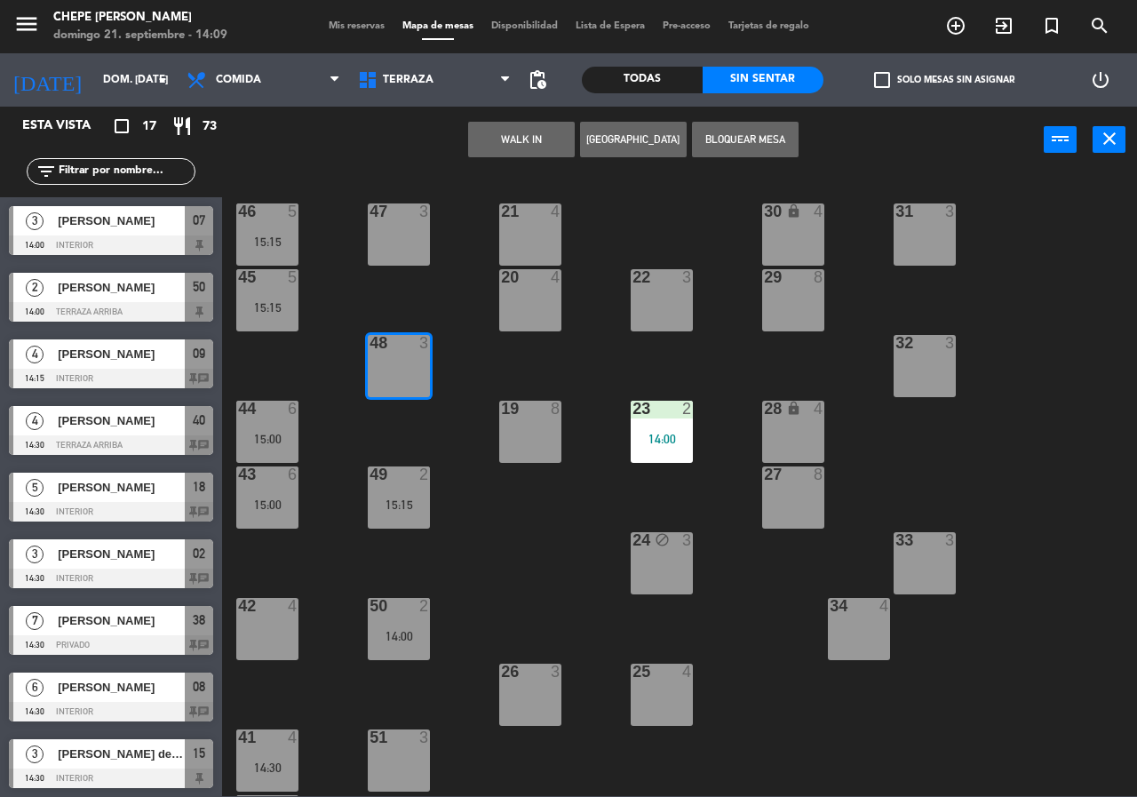
click at [628, 131] on button "[GEOGRAPHIC_DATA]" at bounding box center [633, 140] width 107 height 36
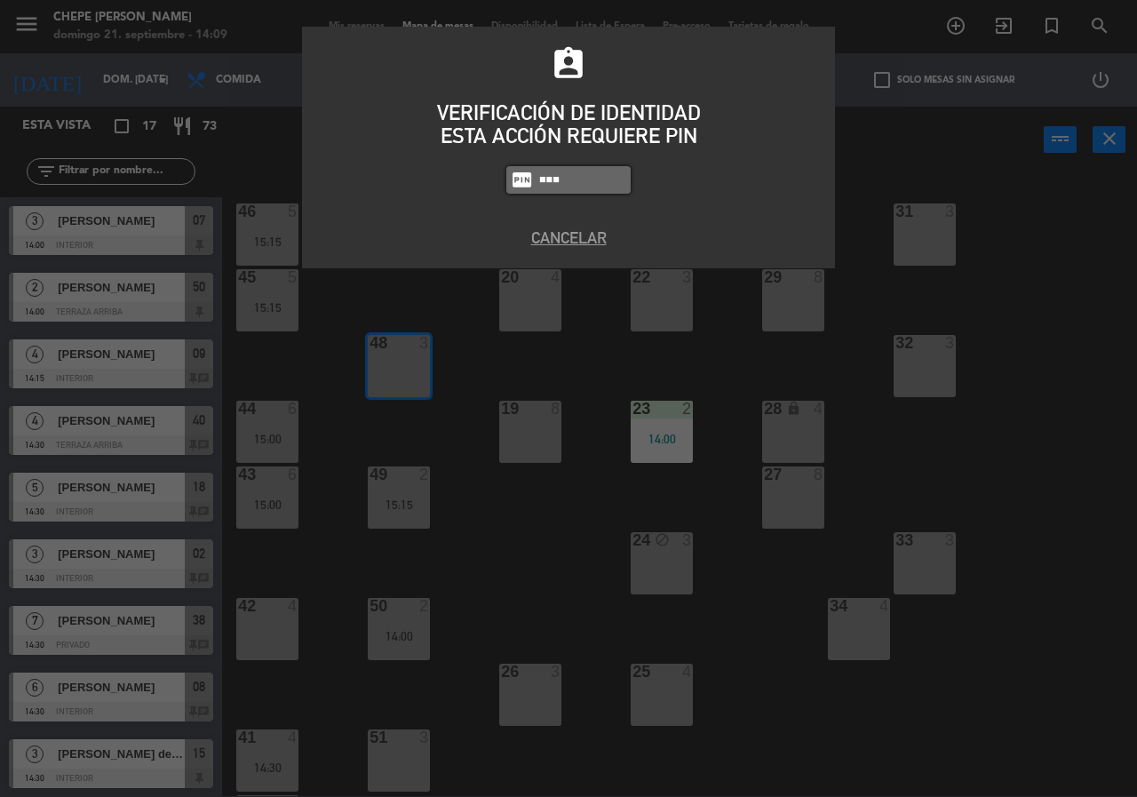
type input "2016"
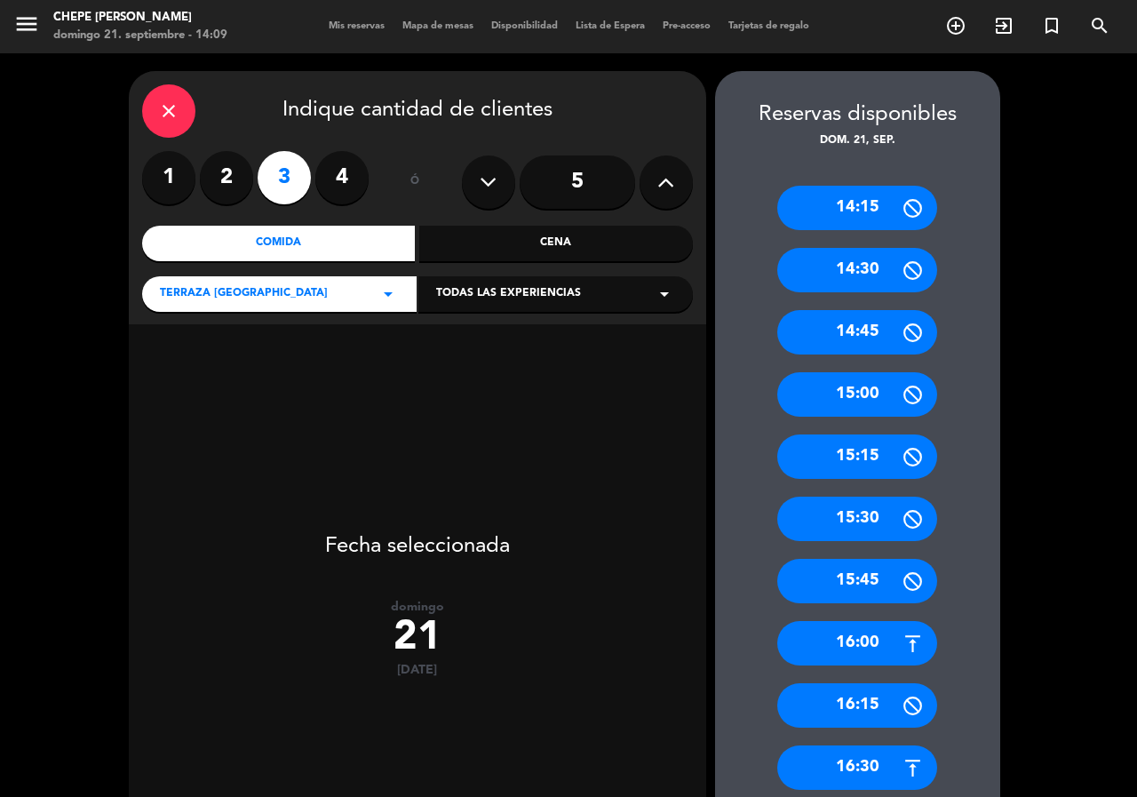
click at [877, 376] on div "15:00" at bounding box center [857, 394] width 160 height 44
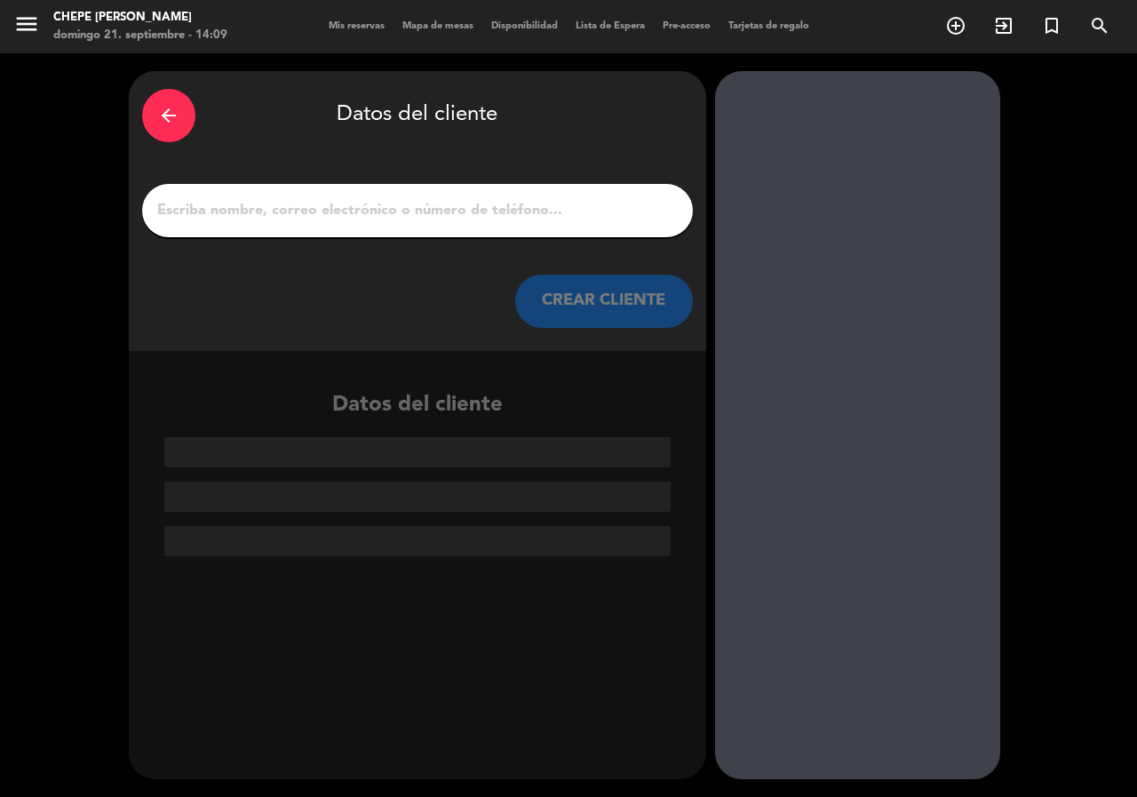
click at [309, 199] on input "1" at bounding box center [417, 210] width 524 height 25
type input "f"
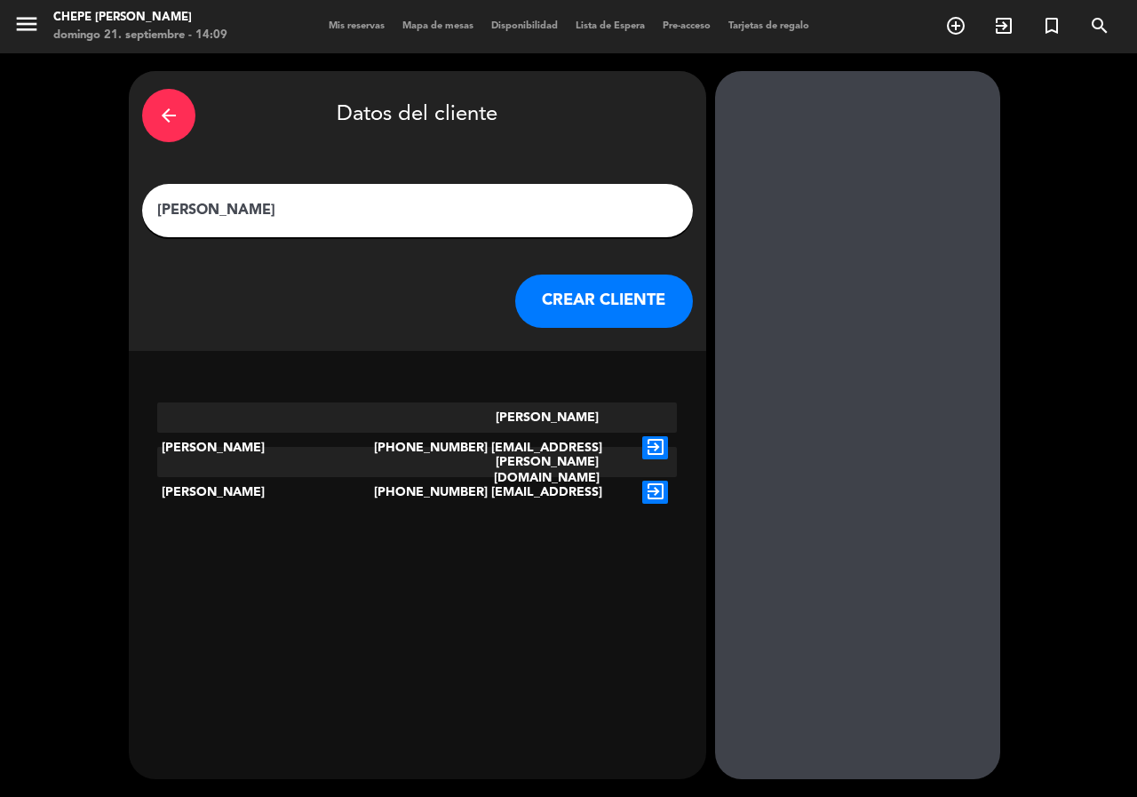
type input "[PERSON_NAME]"
click at [651, 436] on icon "exit_to_app" at bounding box center [655, 447] width 26 height 23
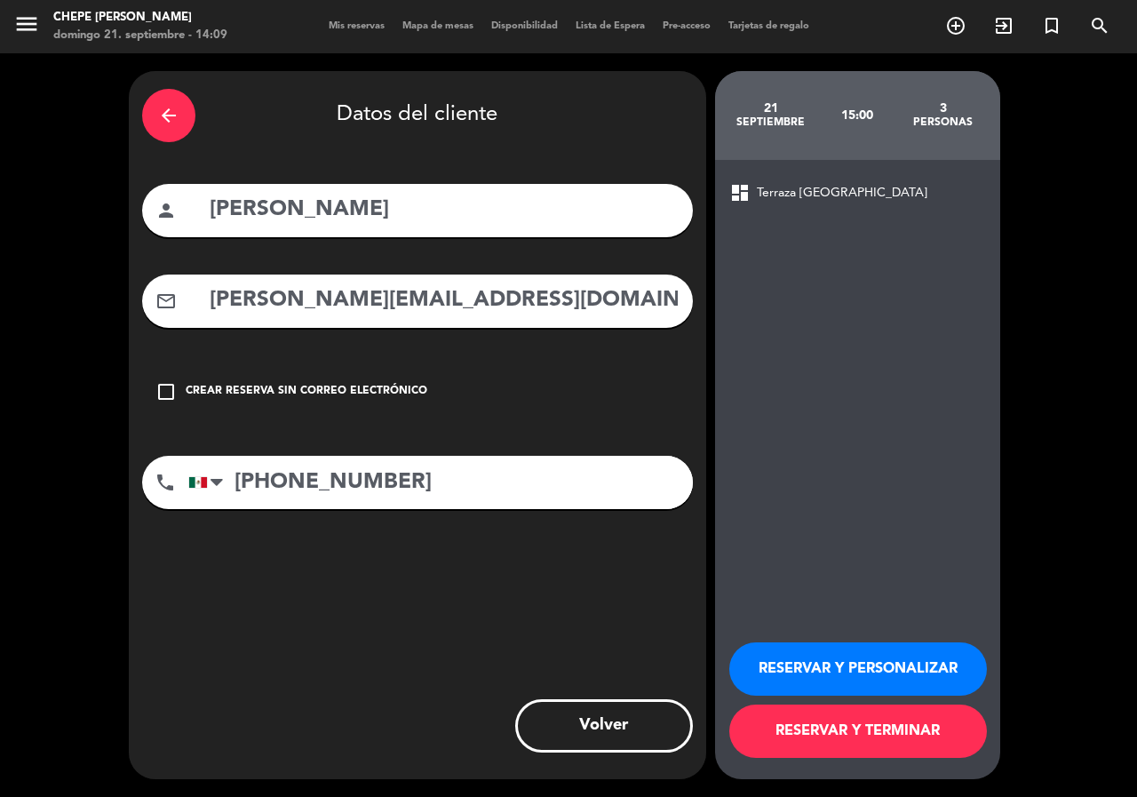
click at [781, 657] on button "RESERVAR Y PERSONALIZAR" at bounding box center [858, 668] width 258 height 53
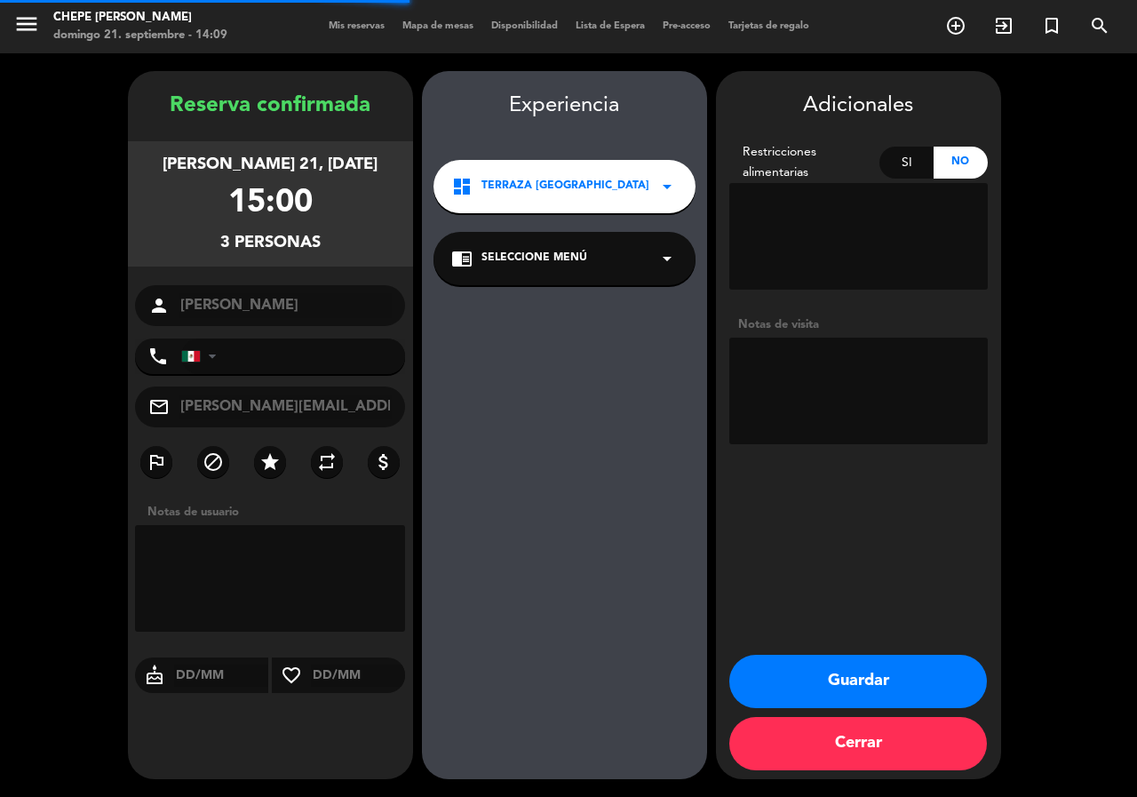
type input "[PHONE_NUMBER]"
drag, startPoint x: 860, startPoint y: 427, endPoint x: 825, endPoint y: 397, distance: 46.0
click at [855, 423] on textarea at bounding box center [858, 390] width 258 height 107
type textarea "terraza paz"
click at [886, 669] on button "Guardar" at bounding box center [858, 681] width 258 height 53
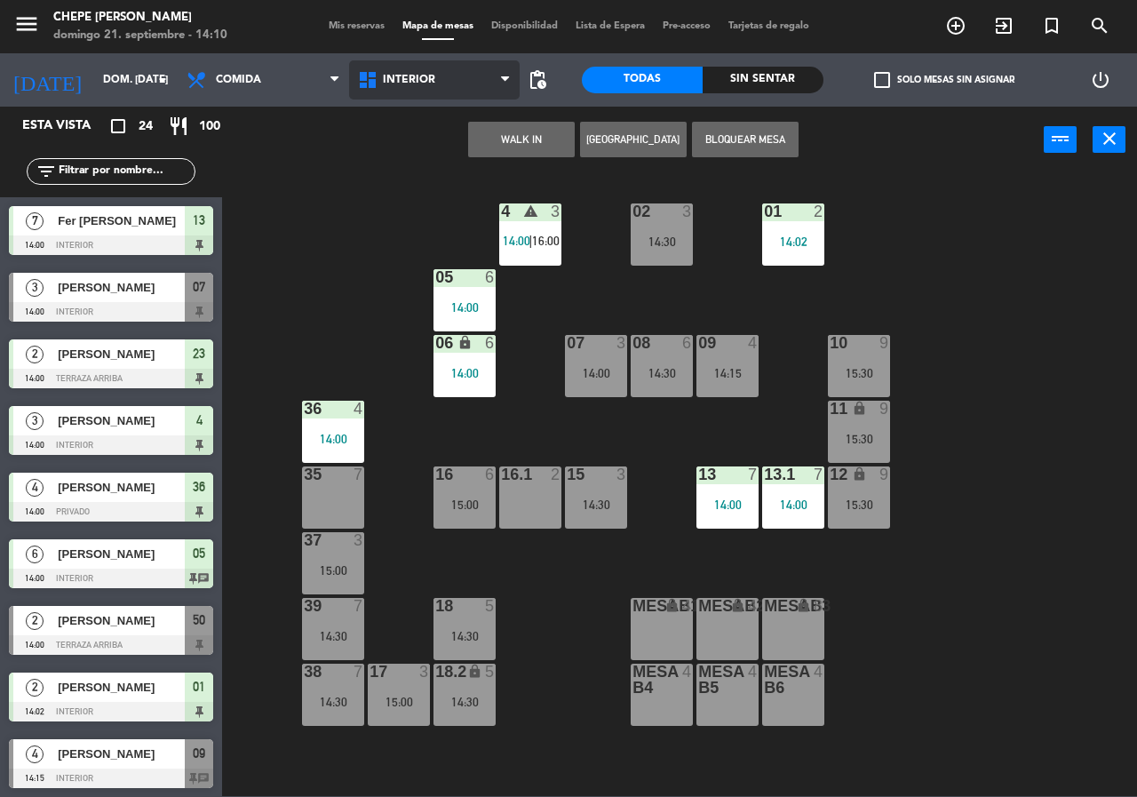
click at [457, 76] on span "Interior" at bounding box center [434, 79] width 171 height 39
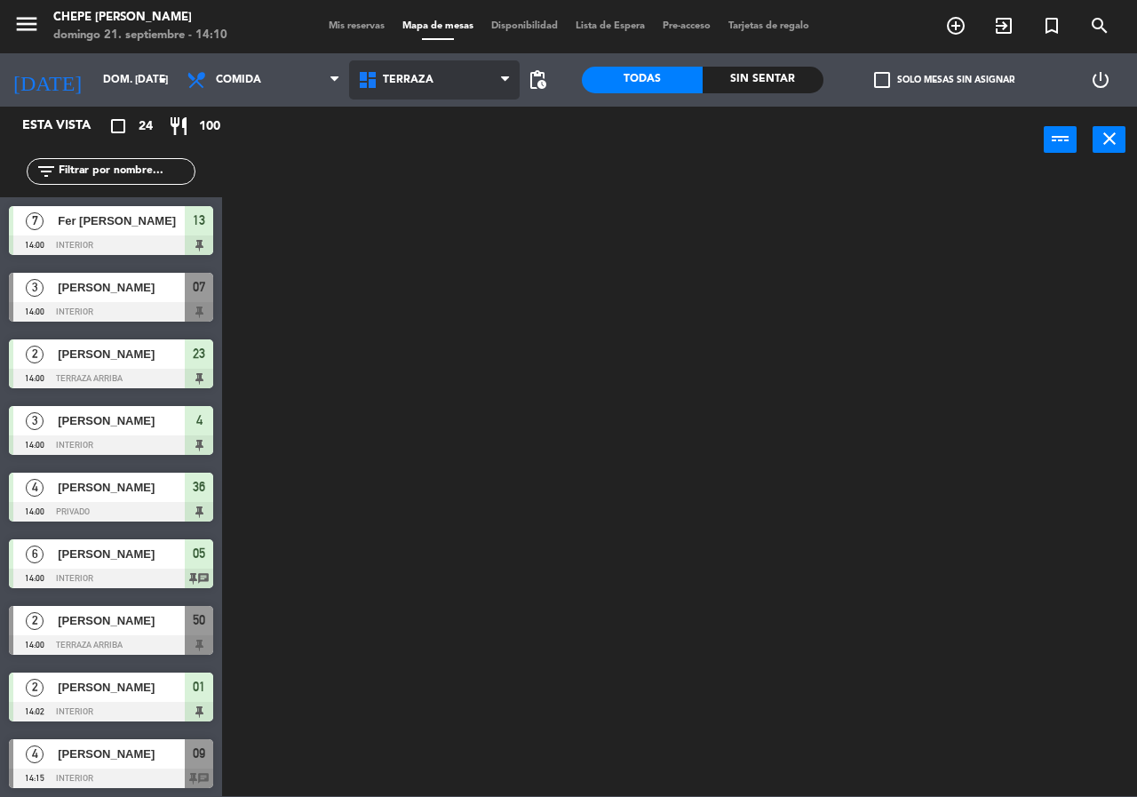
click at [440, 155] on ng-component "menu Chepe [PERSON_NAME] 21. septiembre - 14:10 Mis reservas Mapa de mesas Disp…" at bounding box center [568, 398] width 1137 height 796
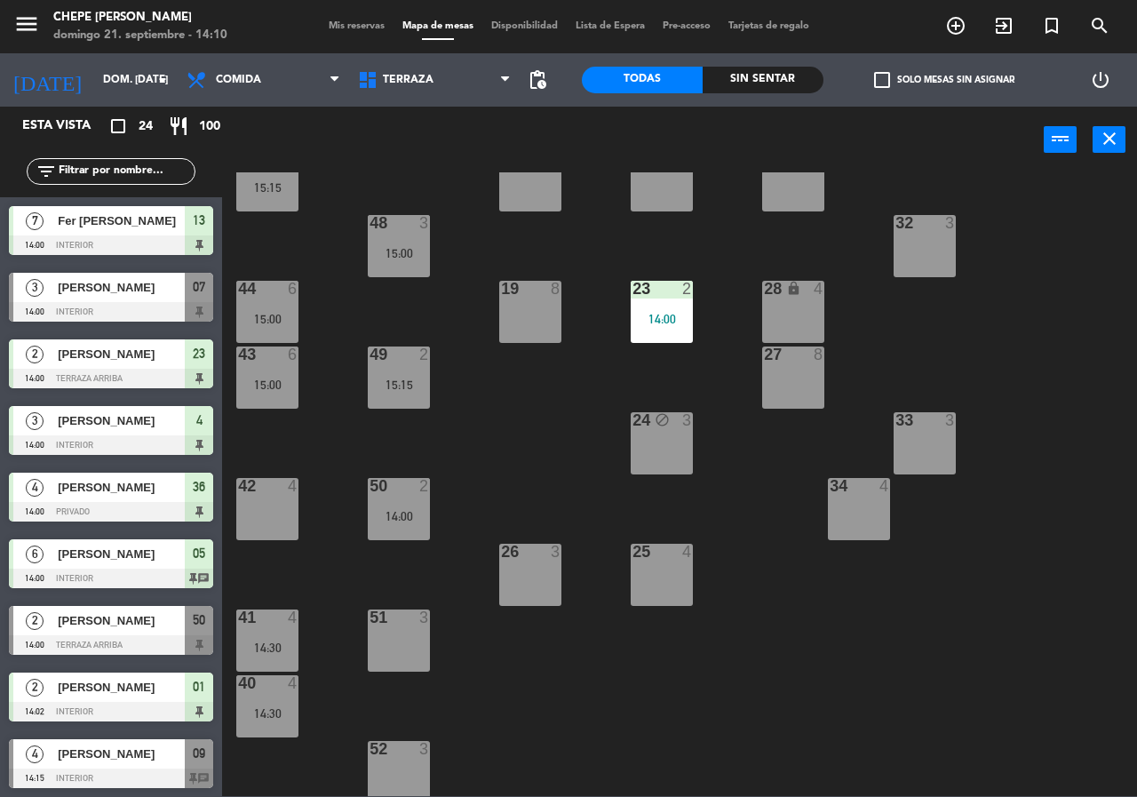
scroll to position [127, 0]
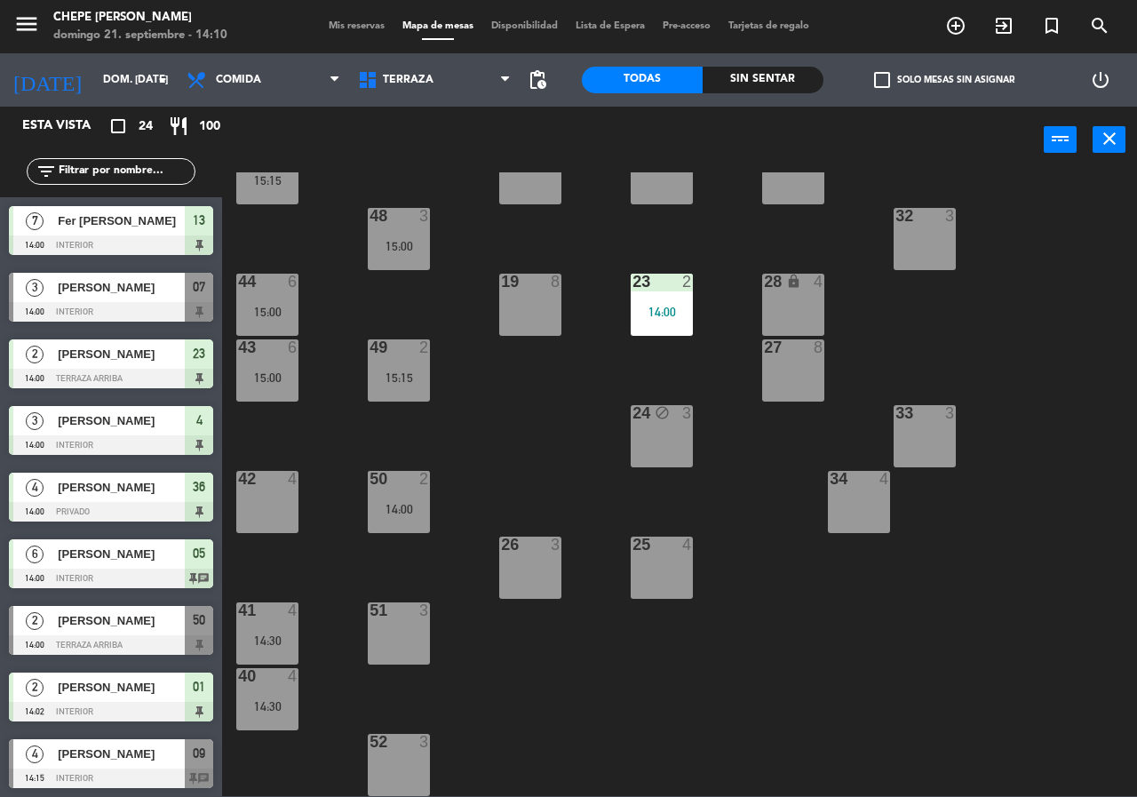
click at [136, 171] on input "text" at bounding box center [126, 172] width 138 height 20
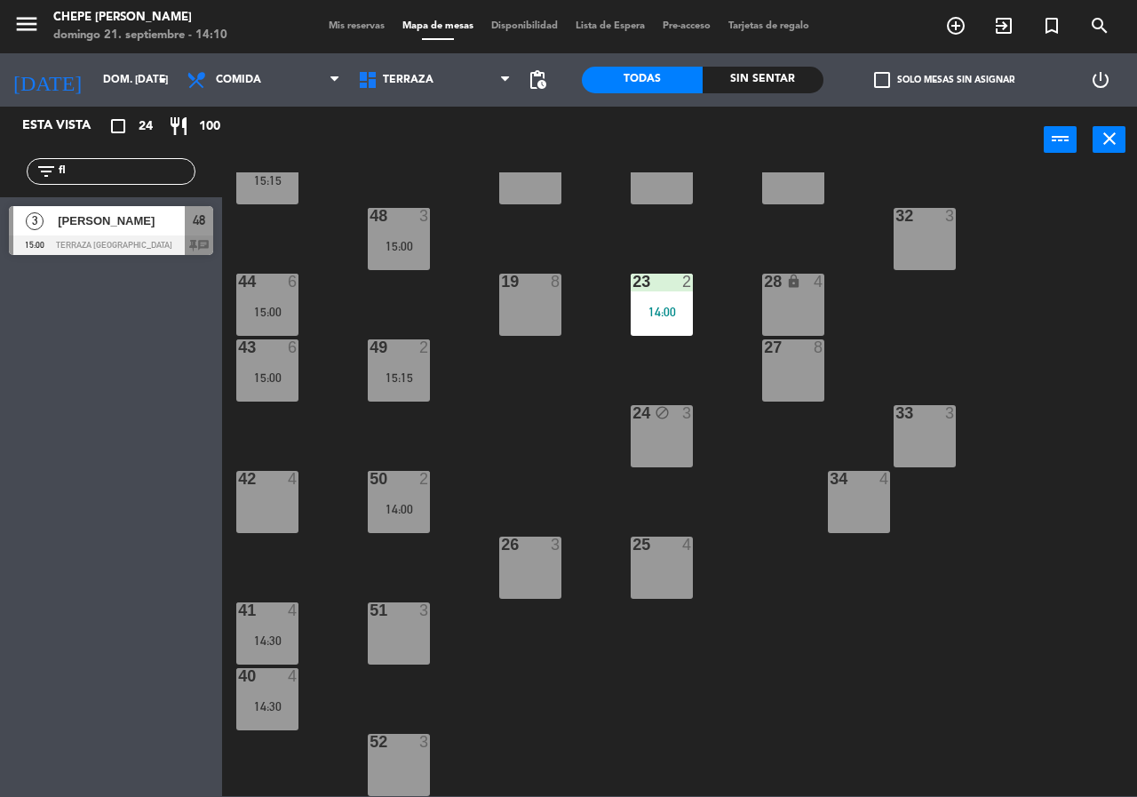
type input "fl"
drag, startPoint x: 542, startPoint y: 398, endPoint x: 322, endPoint y: 302, distance: 239.4
click at [541, 398] on div "21 4 30 lock 4 46 5 15:15 47 3 31 3 20 4 22 3 29 8 45 5 15:15 32 3 48 3 15:00 1…" at bounding box center [685, 483] width 903 height 623
click at [131, 222] on span "[PERSON_NAME]" at bounding box center [121, 220] width 127 height 19
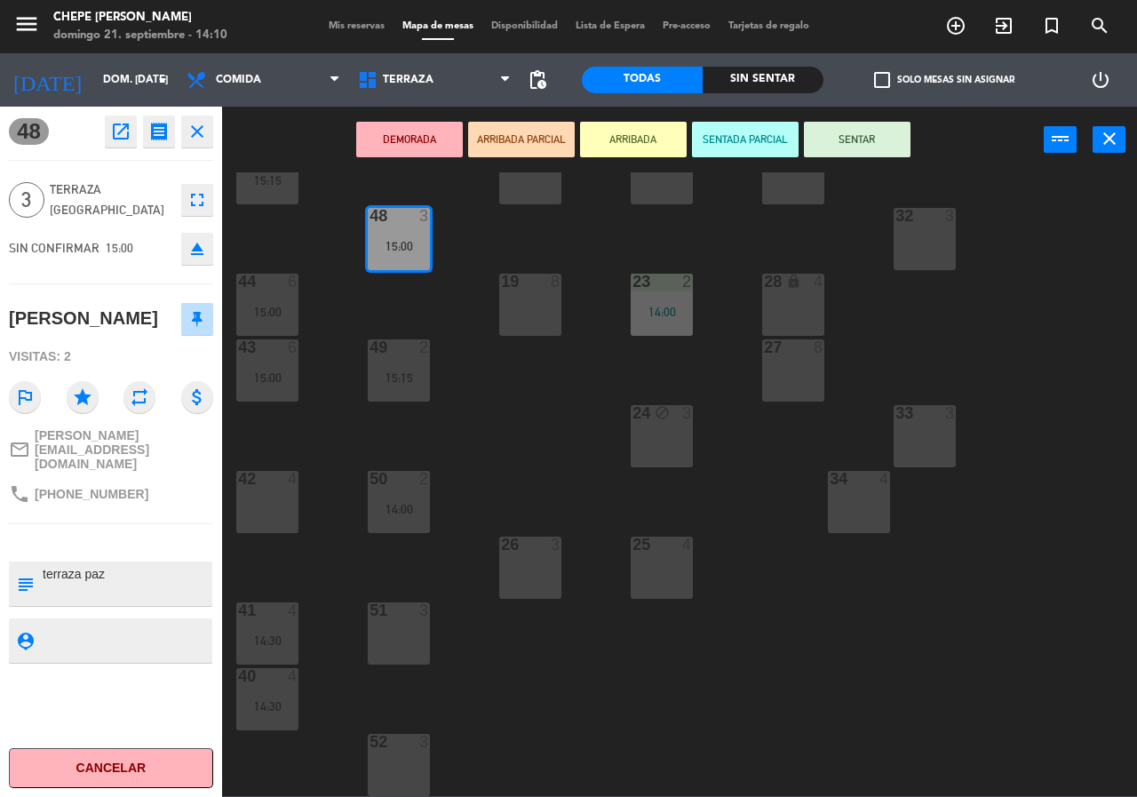
click at [518, 400] on div "21 4 30 lock 4 46 5 15:15 47 3 31 3 20 4 22 3 29 8 45 5 15:15 32 3 48 3 15:00 1…" at bounding box center [685, 483] width 903 height 623
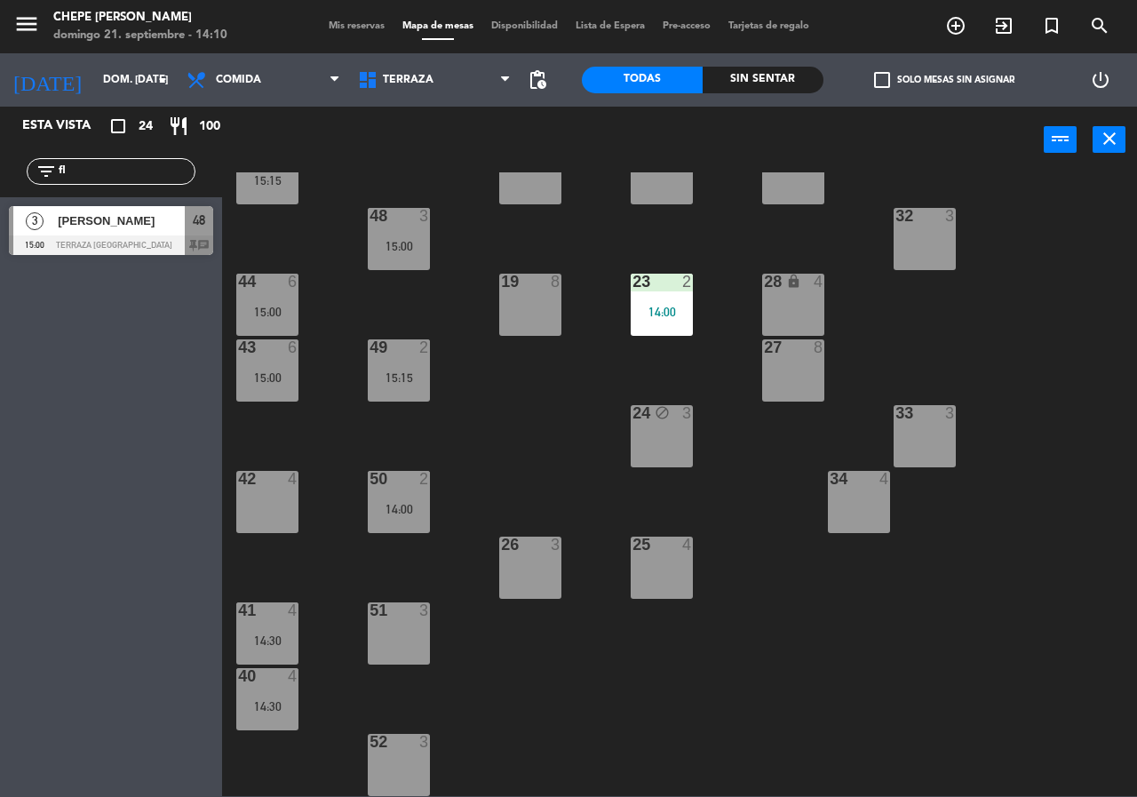
click at [417, 502] on div "14:00" at bounding box center [399, 508] width 62 height 13
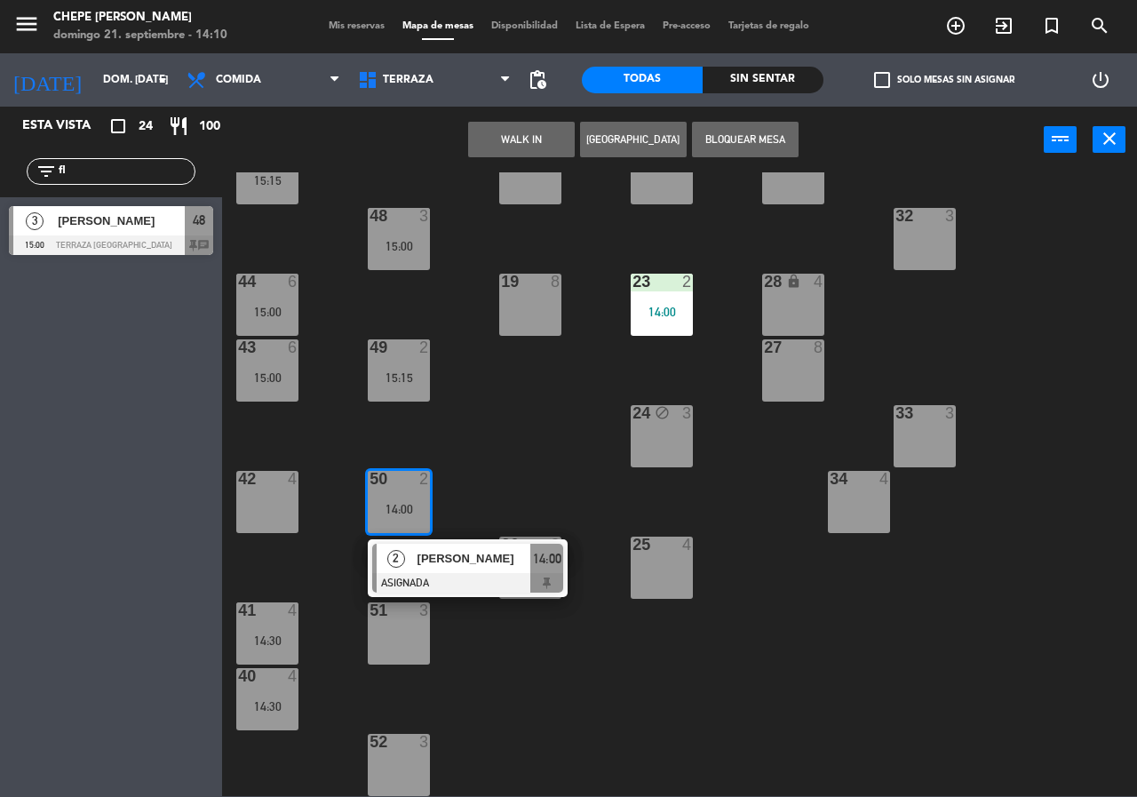
drag, startPoint x: 491, startPoint y: 421, endPoint x: 425, endPoint y: 358, distance: 91.7
click at [489, 421] on div "21 4 30 lock 4 46 5 15:15 47 3 31 3 20 4 22 3 29 8 45 5 15:15 32 3 48 3 15:00 1…" at bounding box center [685, 483] width 903 height 623
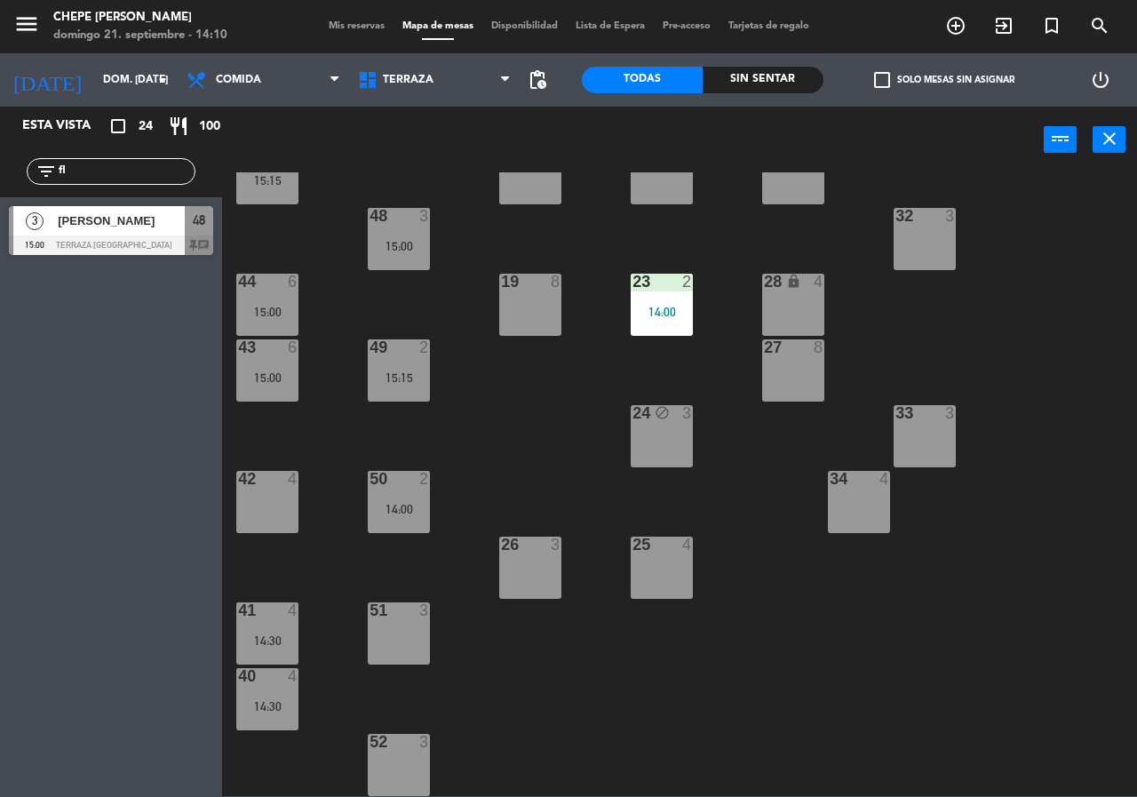
click at [392, 255] on div "48 3 15:00" at bounding box center [399, 239] width 62 height 62
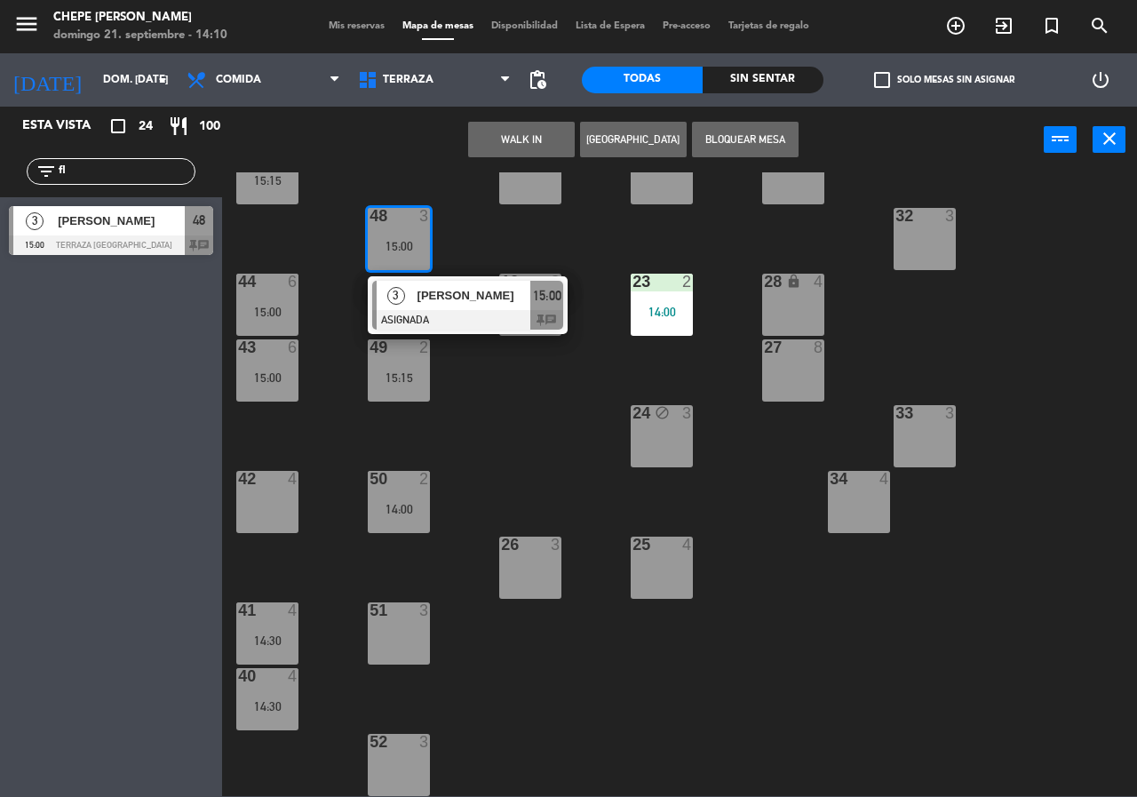
click at [425, 296] on span "[PERSON_NAME]" at bounding box center [474, 295] width 114 height 19
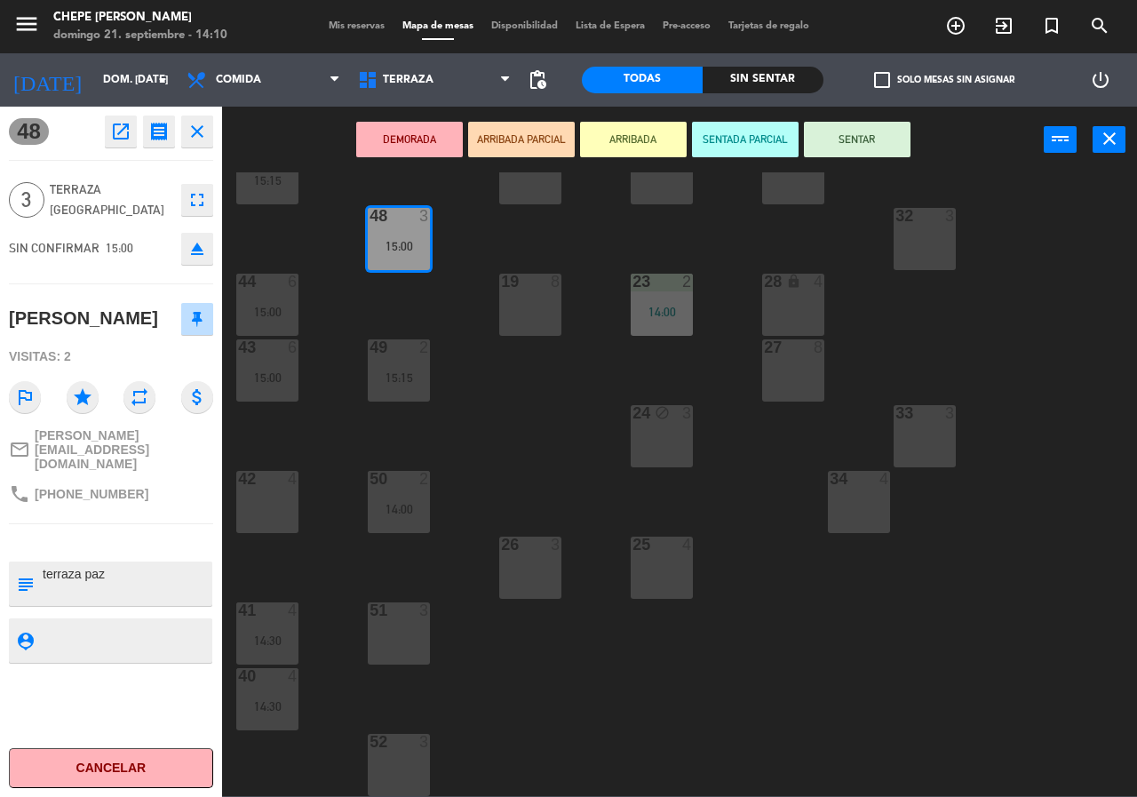
click at [442, 306] on div "21 4 30 lock 4 46 5 15:15 47 3 31 3 20 4 22 3 29 8 45 5 15:15 32 3 48 3 15:00 1…" at bounding box center [685, 483] width 903 height 623
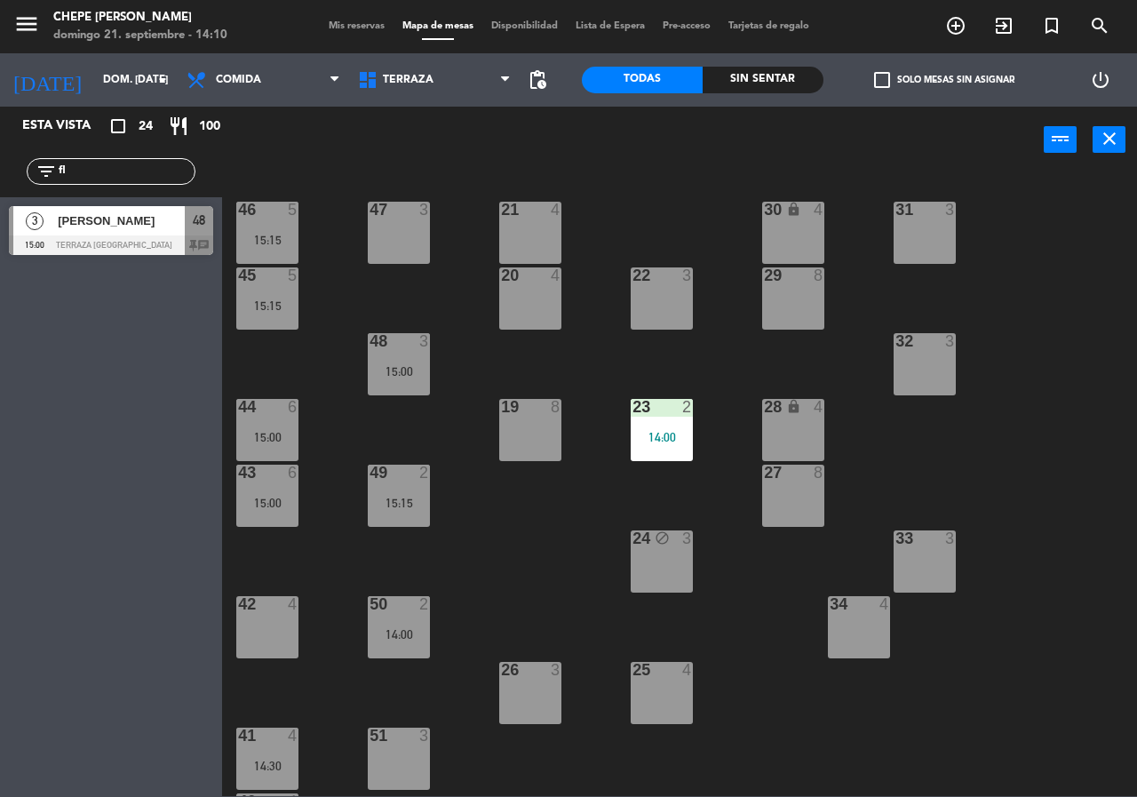
scroll to position [0, 0]
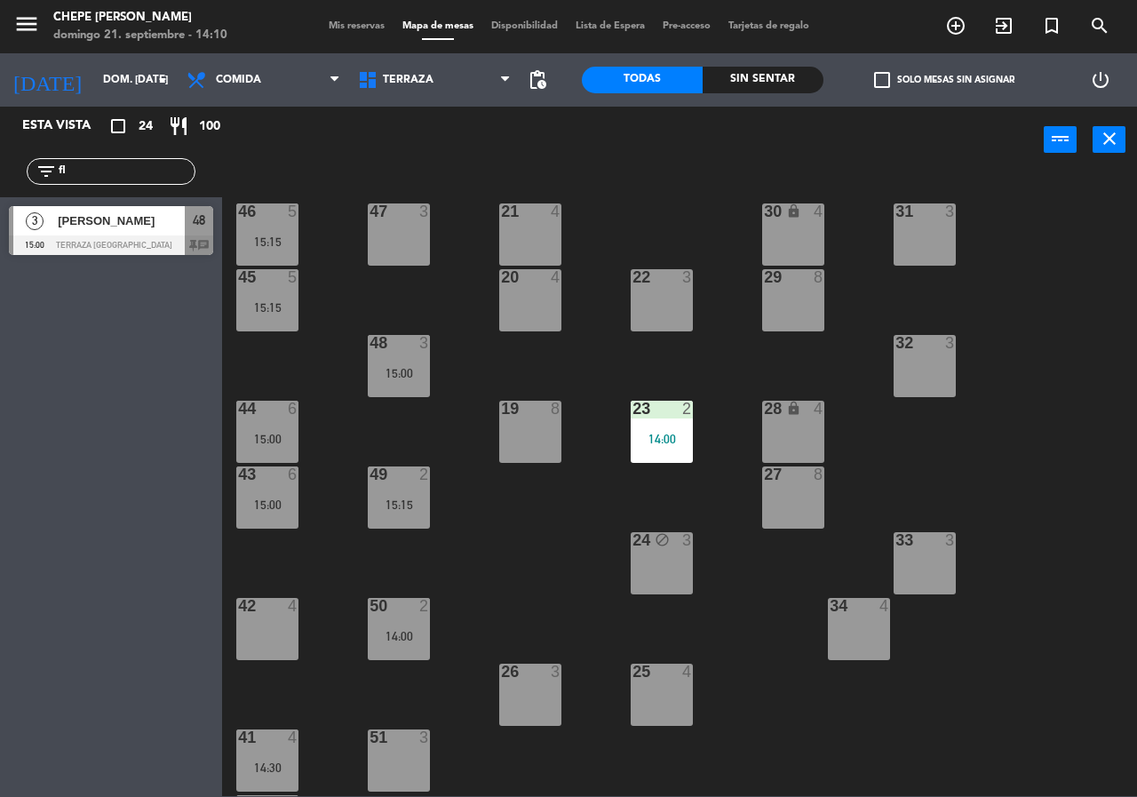
click at [115, 177] on input "fl" at bounding box center [126, 172] width 138 height 20
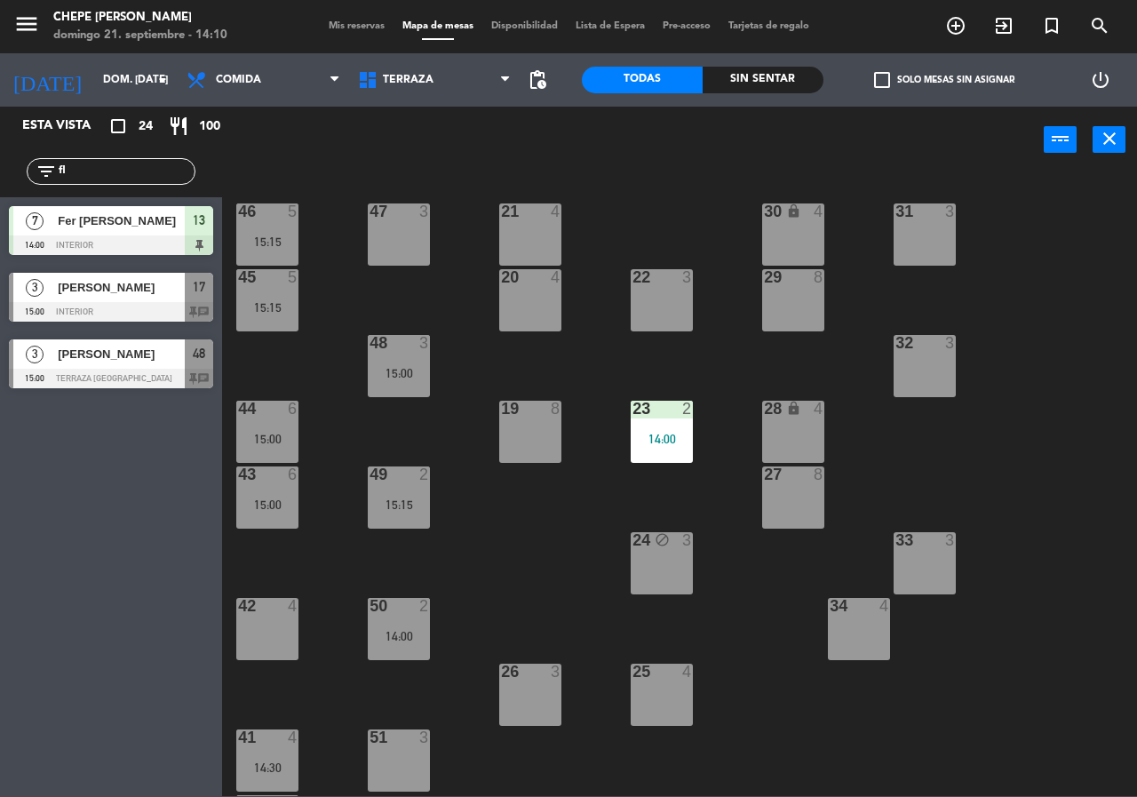
type input "f"
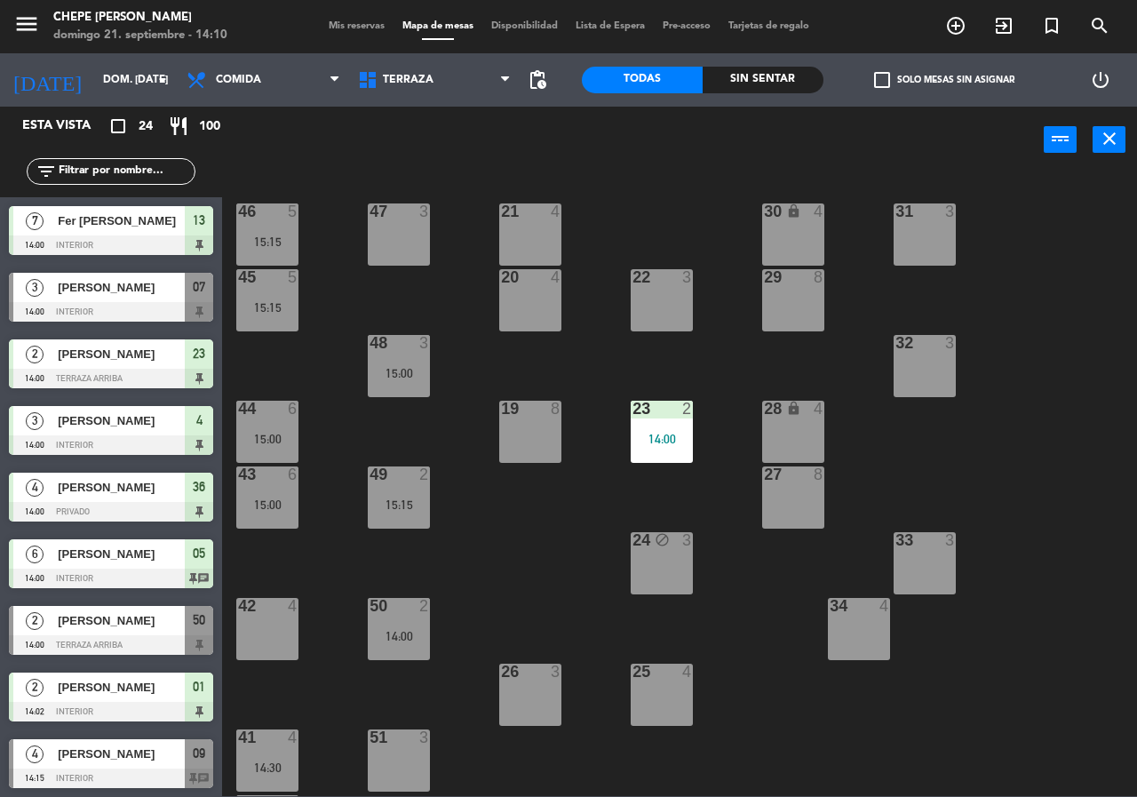
click at [421, 357] on div "48 3 15:00" at bounding box center [399, 366] width 62 height 62
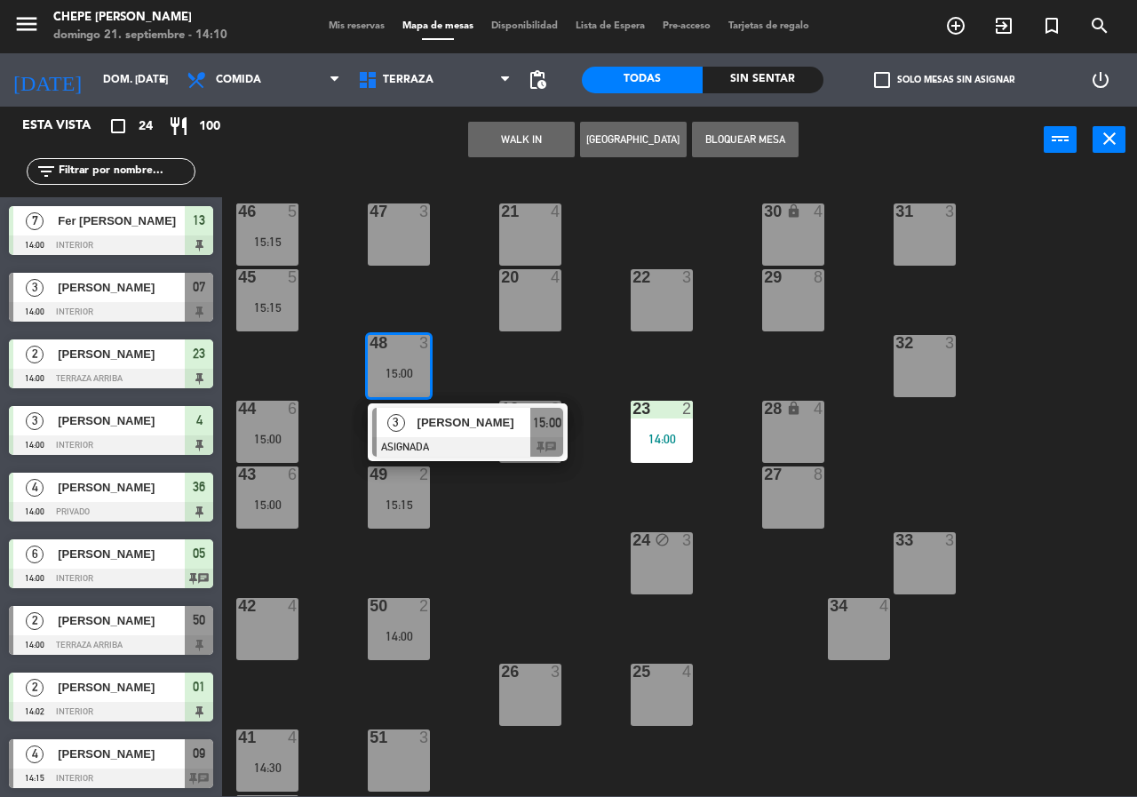
click at [451, 427] on span "[PERSON_NAME]" at bounding box center [474, 422] width 114 height 19
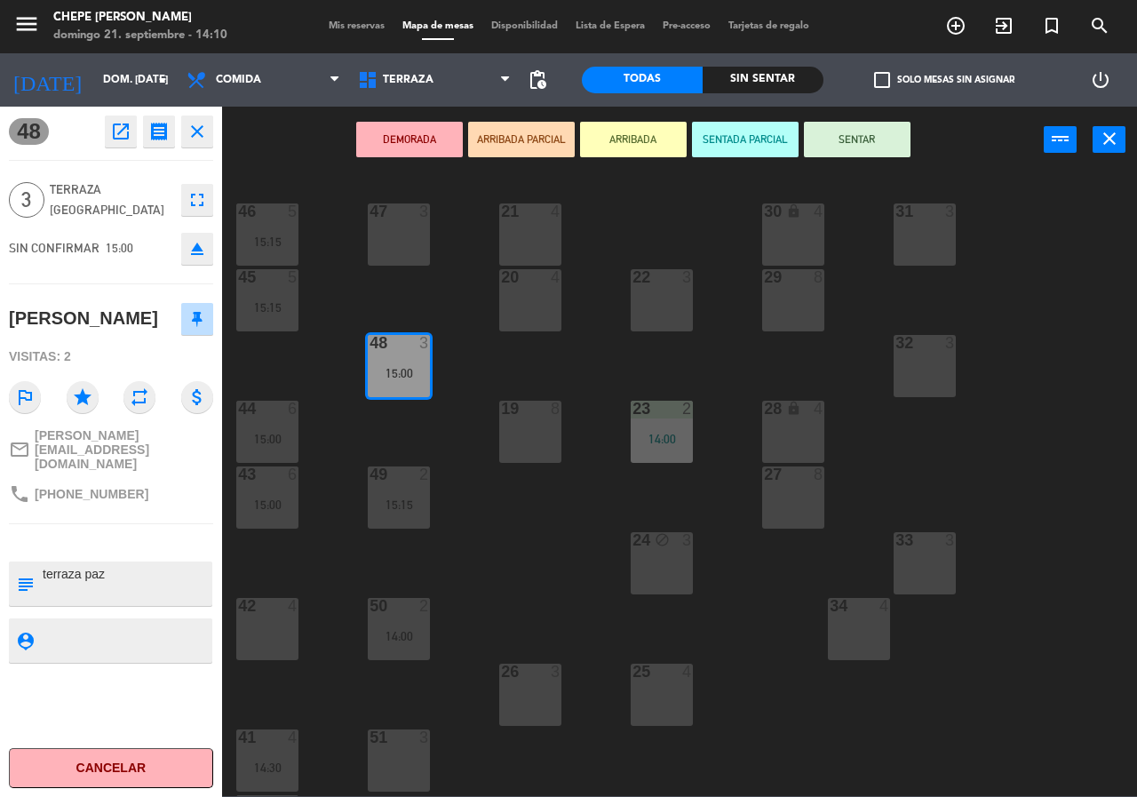
click at [459, 425] on div "21 4 30 lock 4 46 5 15:15 47 3 31 3 20 4 22 3 29 8 45 5 15:15 32 3 48 3 15:00 1…" at bounding box center [685, 483] width 903 height 623
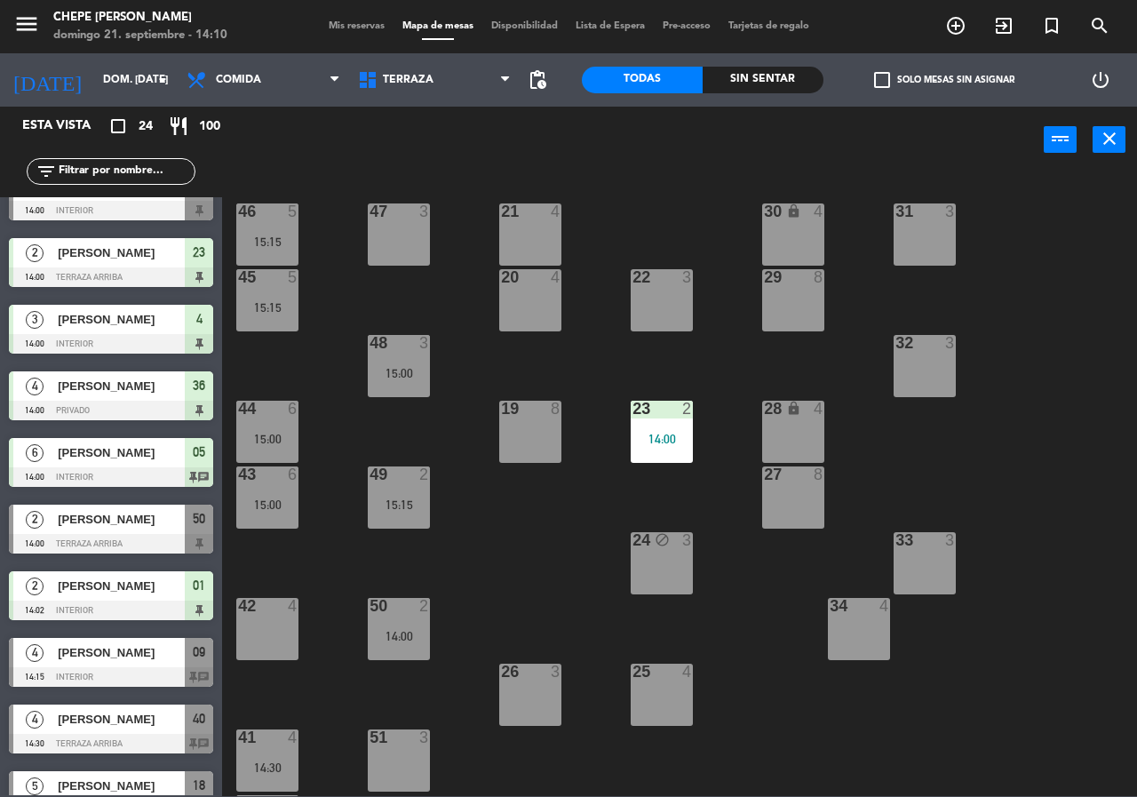
click at [415, 370] on div "15:00" at bounding box center [399, 373] width 62 height 12
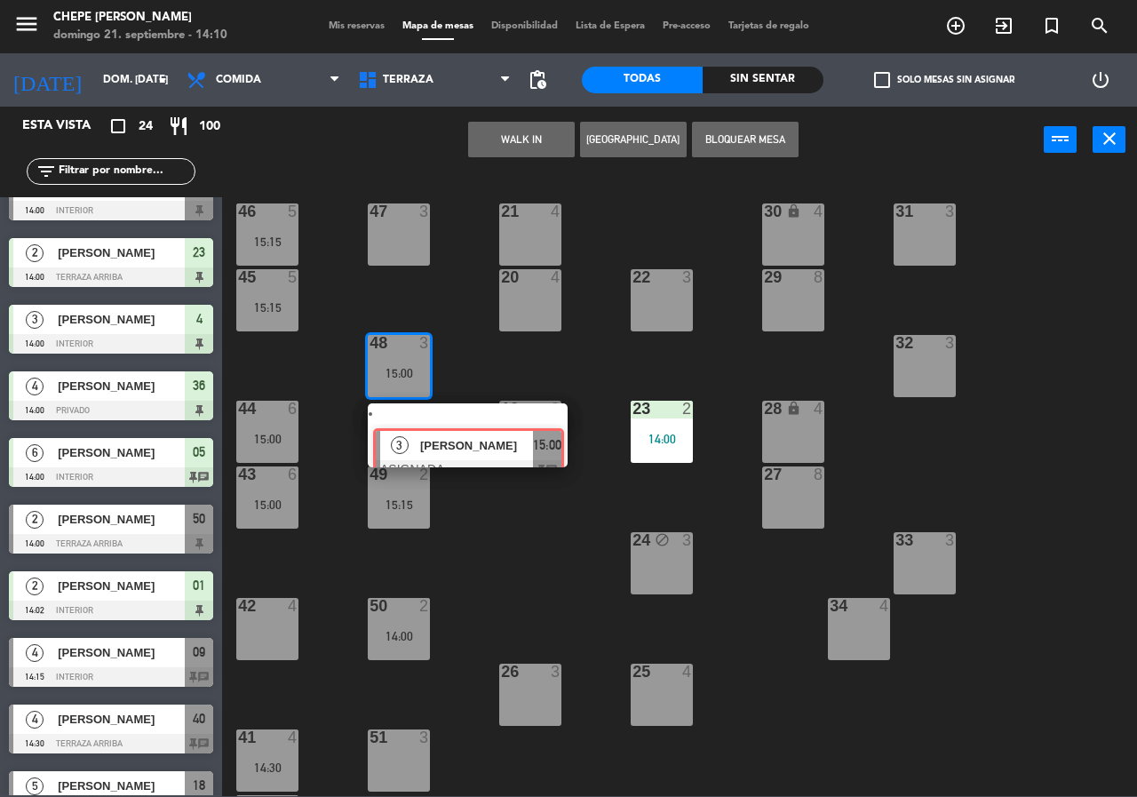
click at [437, 420] on div "3 [PERSON_NAME] ASIGNADA 15:00 chat" at bounding box center [467, 435] width 226 height 64
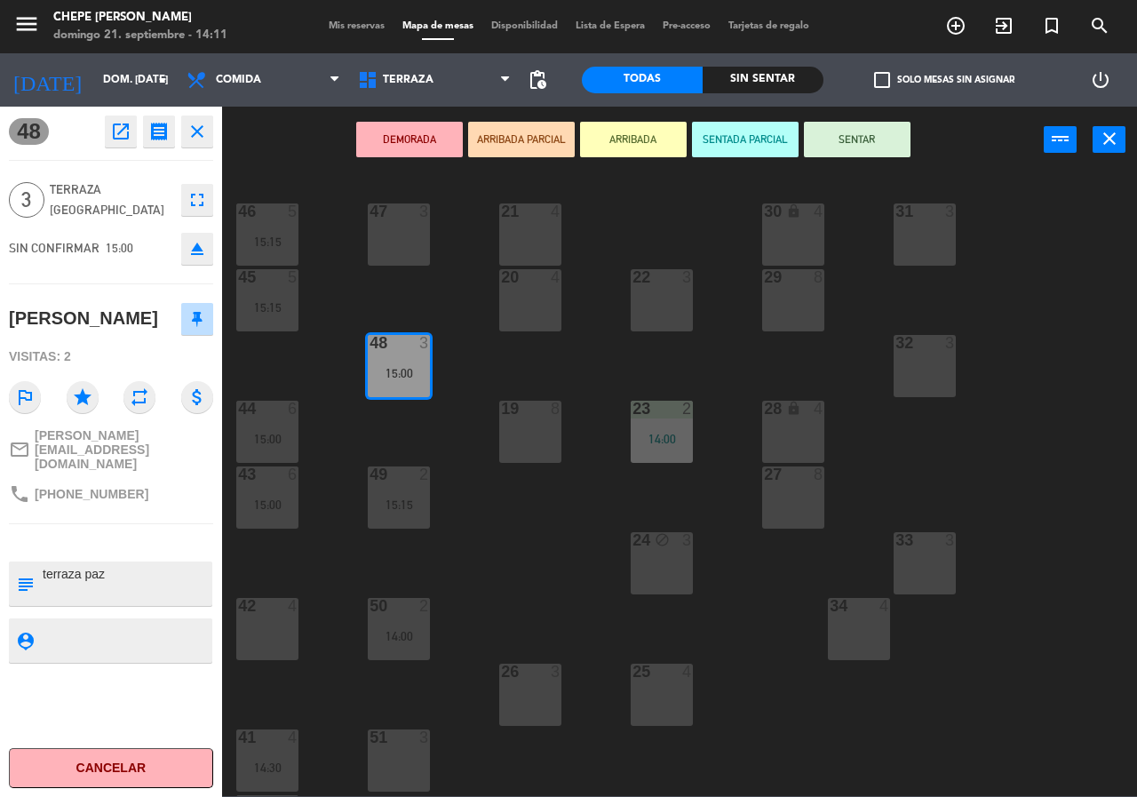
click at [442, 423] on div "21 4 30 lock 4 46 5 15:15 47 3 31 3 20 4 22 3 29 8 45 5 15:15 32 3 48 3 15:00 1…" at bounding box center [685, 483] width 903 height 623
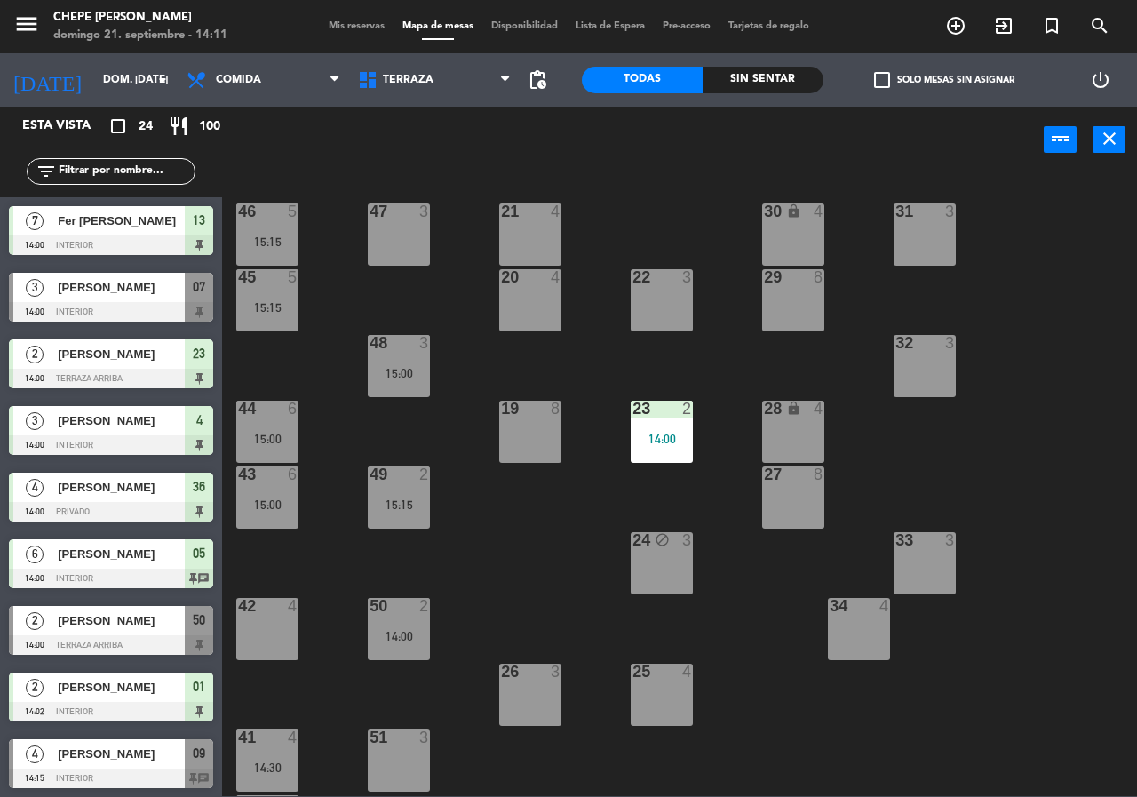
scroll to position [101, 0]
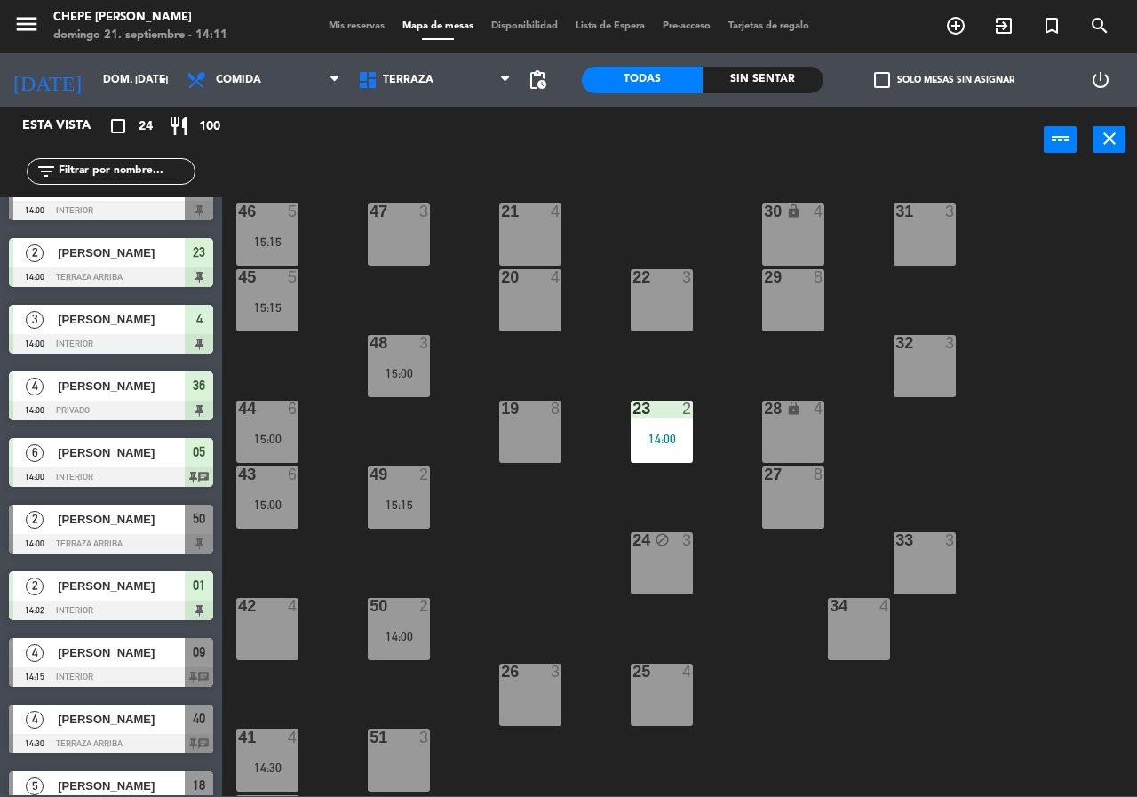
drag, startPoint x: 1020, startPoint y: 277, endPoint x: 979, endPoint y: 274, distance: 41.8
click at [1014, 269] on div "21 4 30 lock 4 46 5 15:15 47 3 31 3 20 4 22 3 29 8 45 5 15:15 32 3 48 3 15:00 1…" at bounding box center [685, 483] width 903 height 623
click at [324, 15] on div "menu Chepe [PERSON_NAME] 21. septiembre - 14:13 Mis reservas Mapa de mesas Disp…" at bounding box center [568, 26] width 1137 height 53
click at [329, 26] on span "Mis reservas" at bounding box center [357, 26] width 74 height 10
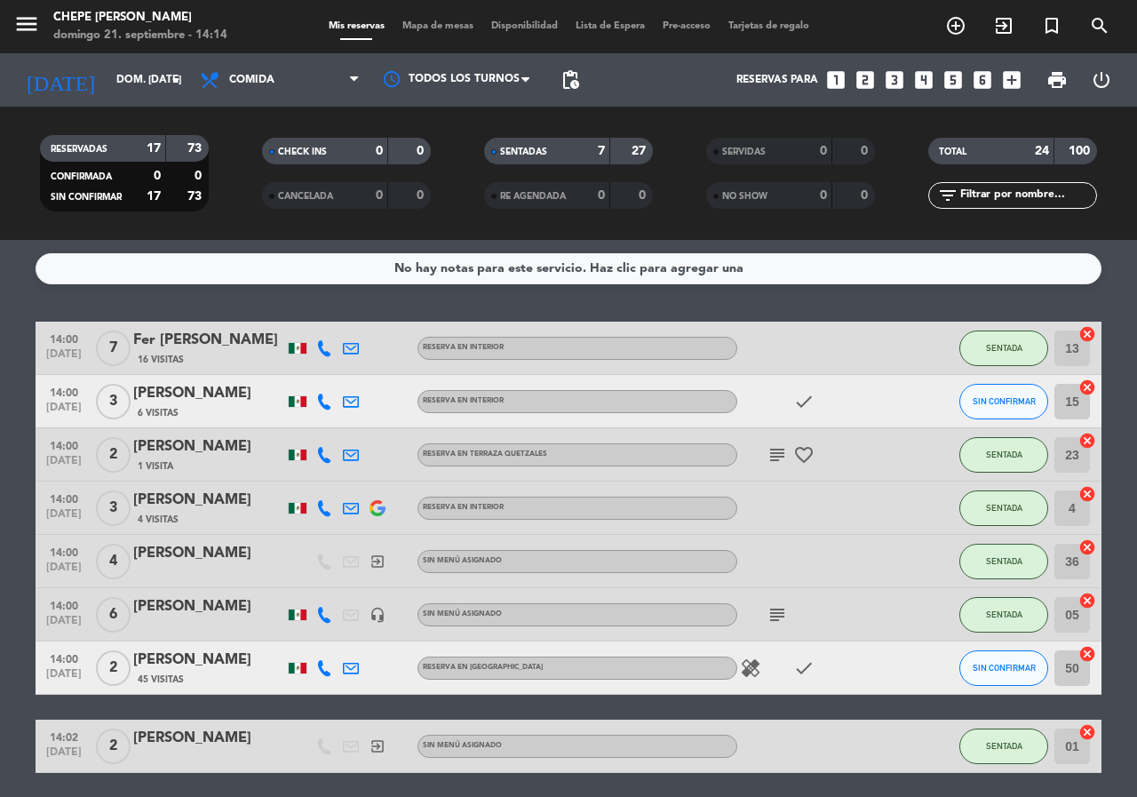
click at [432, 27] on span "Mapa de mesas" at bounding box center [437, 26] width 89 height 10
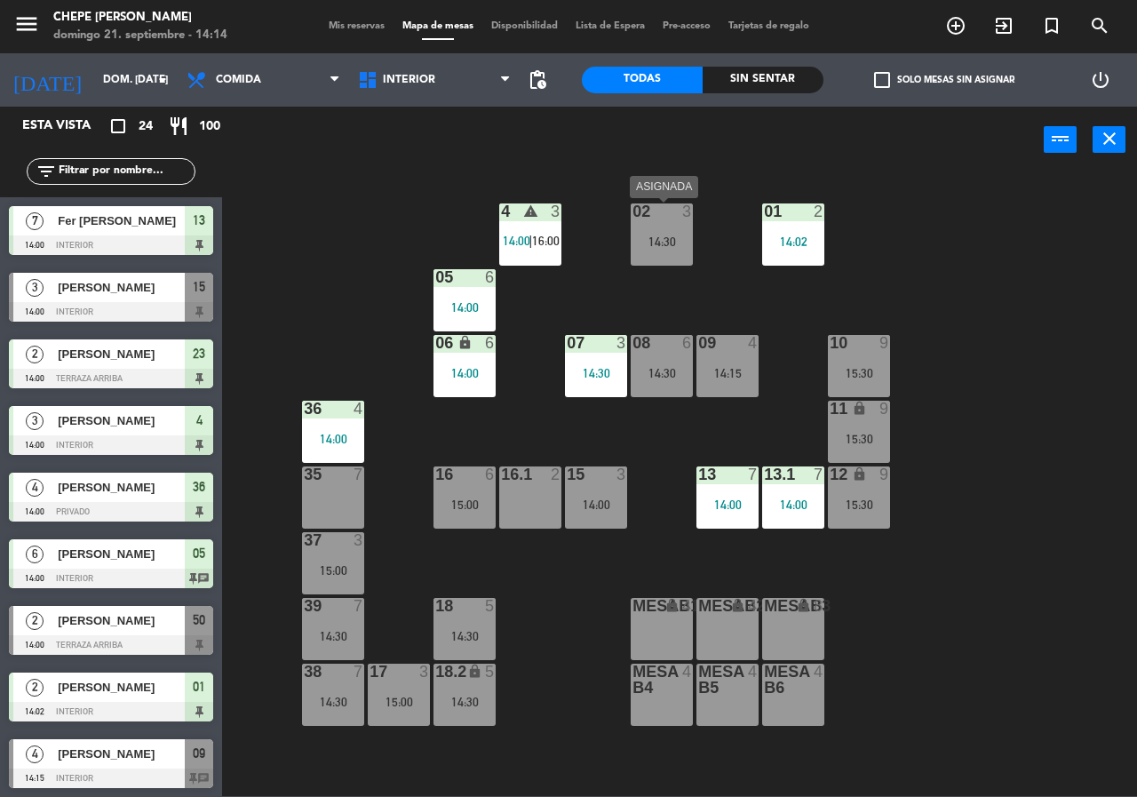
click at [663, 246] on div "14:30" at bounding box center [662, 241] width 62 height 12
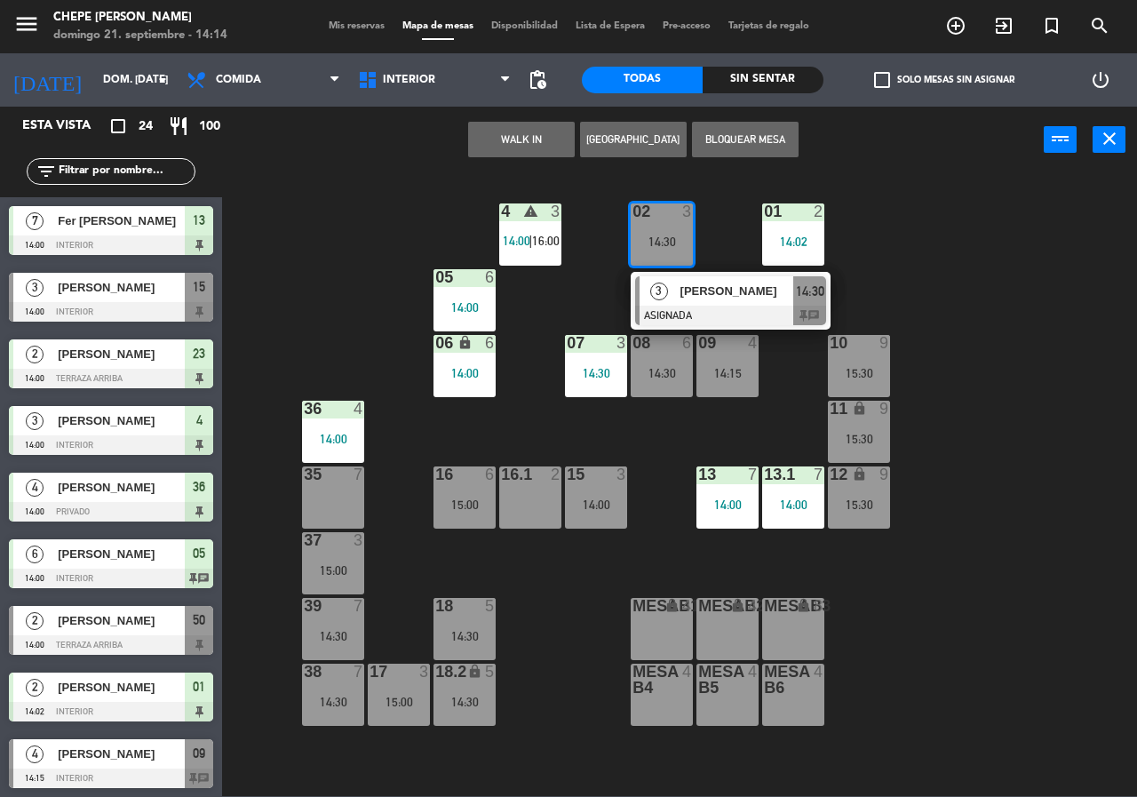
click at [679, 314] on div at bounding box center [730, 316] width 191 height 20
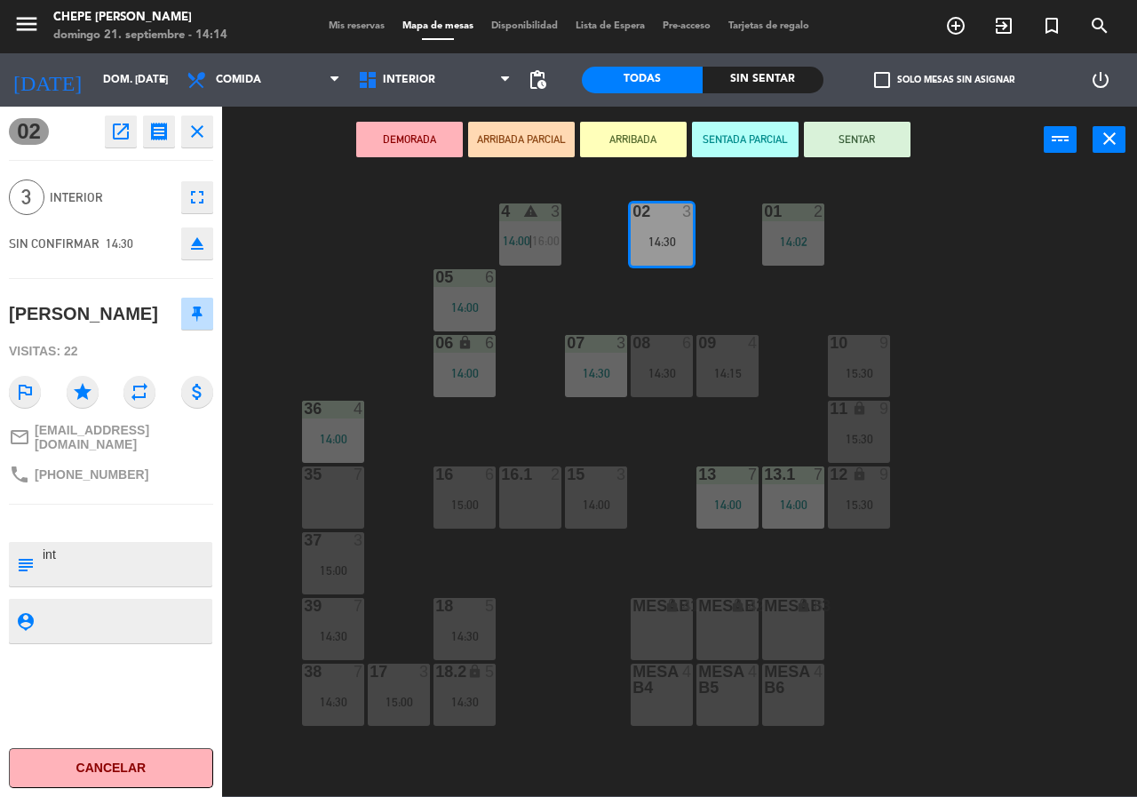
click at [679, 306] on div "02 3 14:30 4 warning 3 14:00 | 16:00 01 2 14:02 05 6 14:00 06 lock 6 14:00 07 3…" at bounding box center [685, 483] width 903 height 623
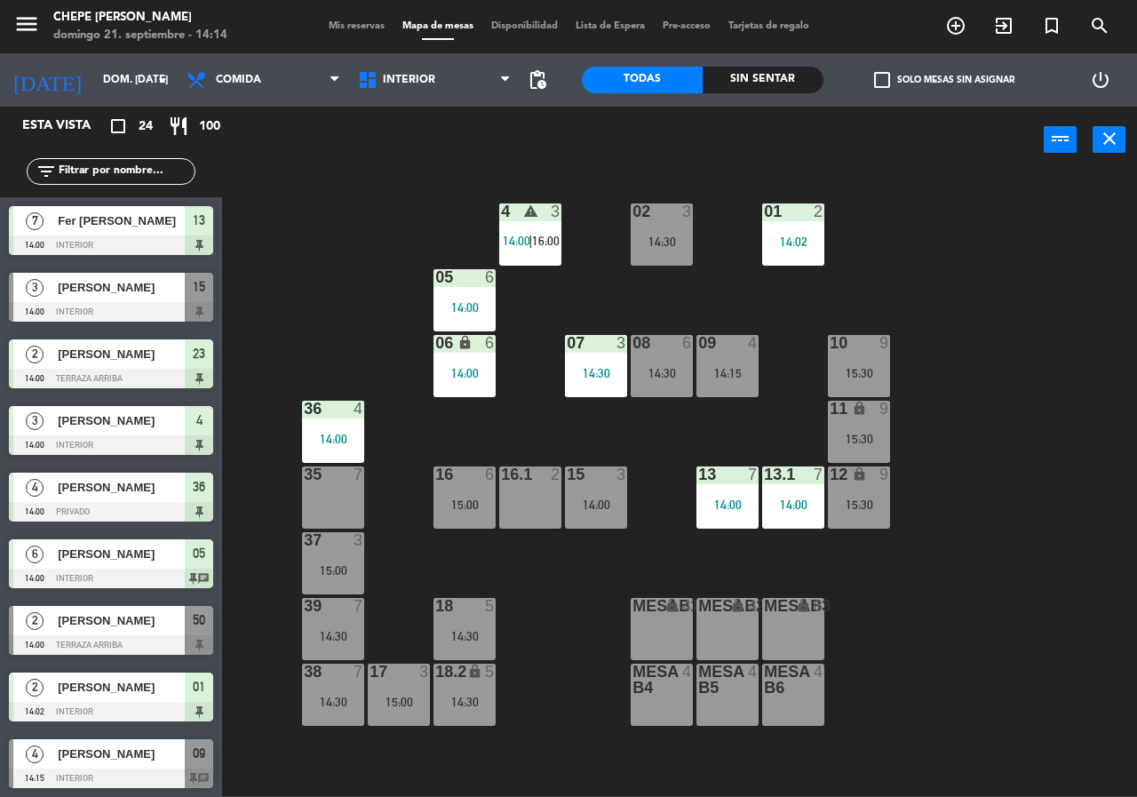
drag, startPoint x: 456, startPoint y: 483, endPoint x: 484, endPoint y: 520, distance: 45.6
click at [457, 482] on div "16 6" at bounding box center [464, 475] width 62 height 18
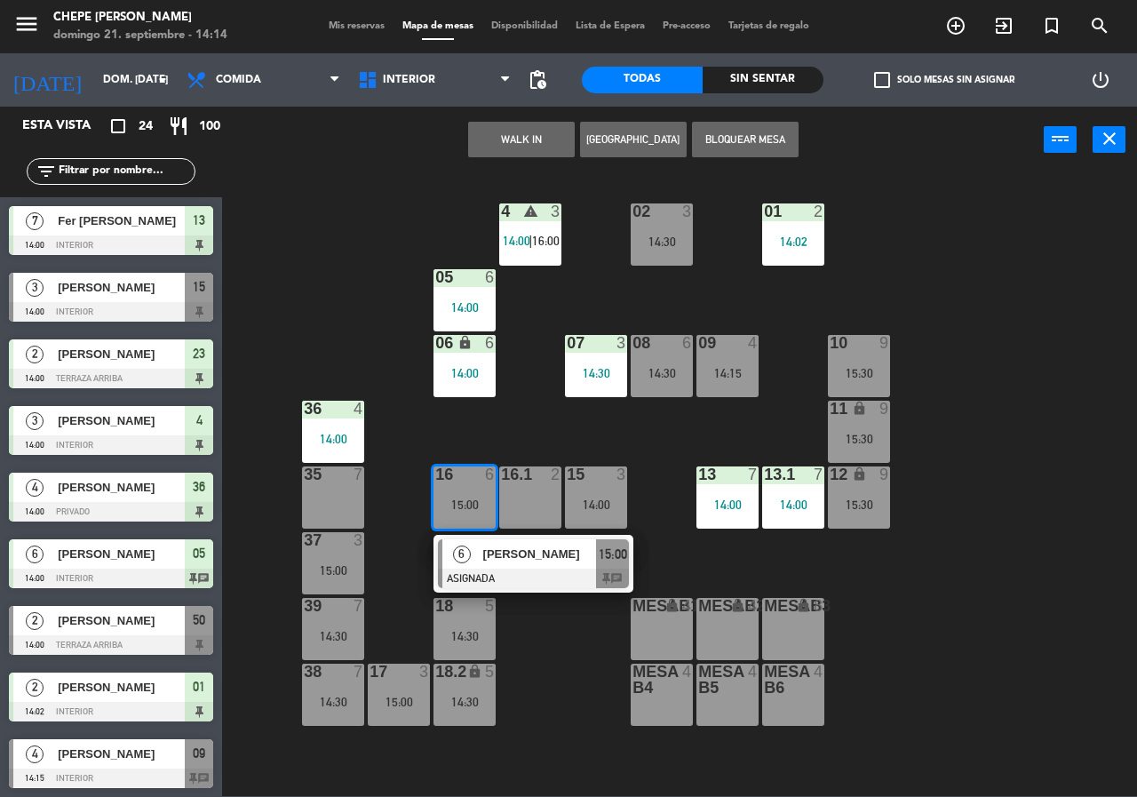
click at [530, 570] on div "6 [PERSON_NAME] ASIGNADA 15:00 chat" at bounding box center [533, 564] width 226 height 58
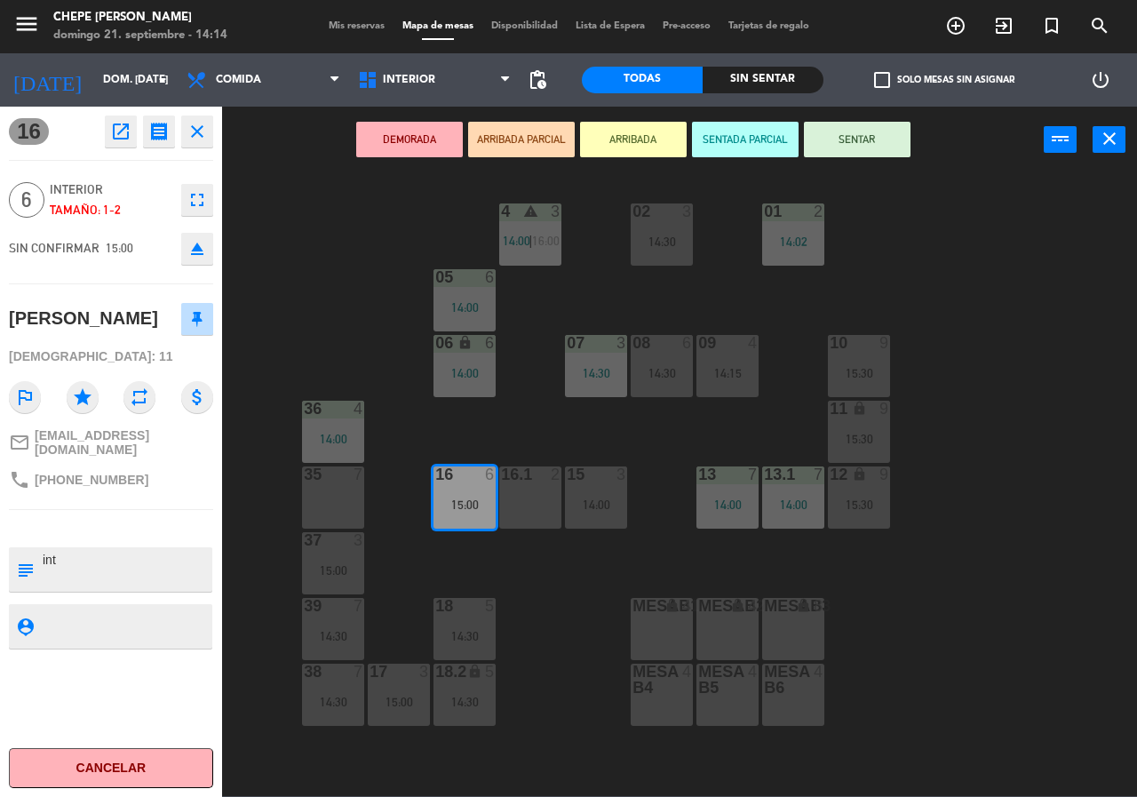
click at [571, 577] on div "02 3 14:30 4 warning 3 14:00 | 16:00 01 2 14:02 05 6 14:00 06 lock 6 14:00 07 3…" at bounding box center [685, 483] width 903 height 623
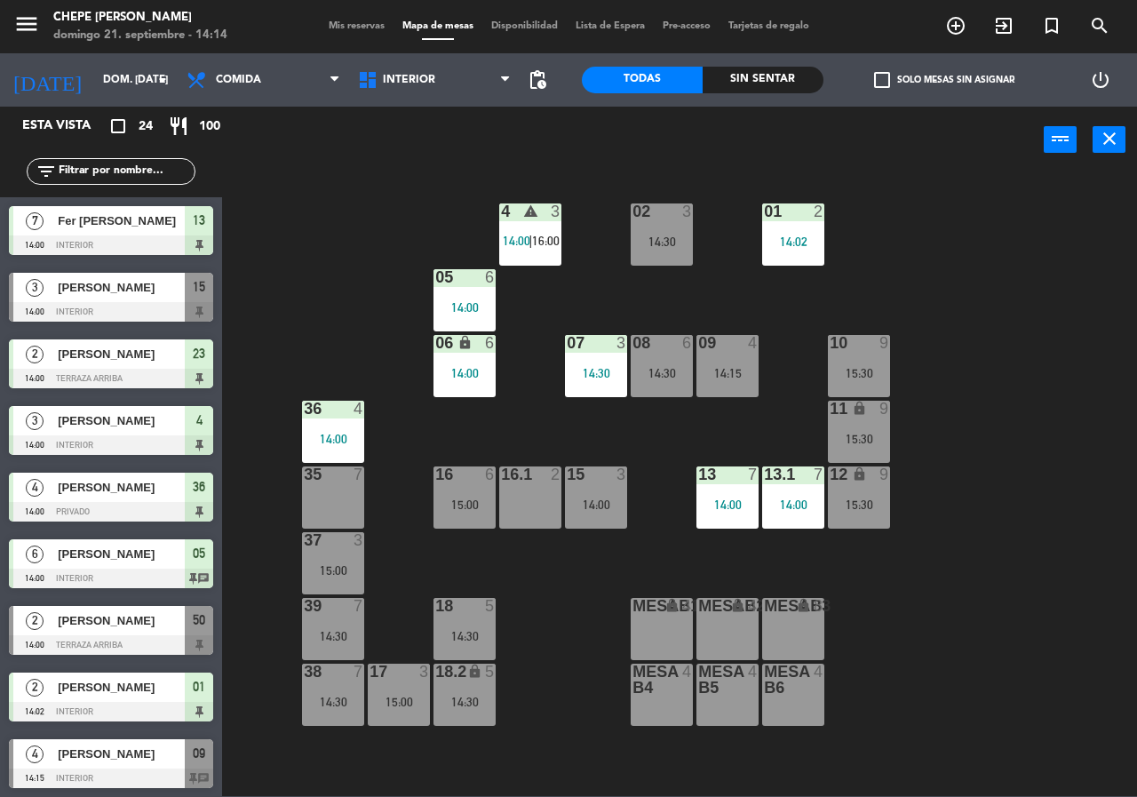
drag, startPoint x: 595, startPoint y: 489, endPoint x: 597, endPoint y: 498, distance: 9.1
click at [595, 492] on div "15 3 14:00" at bounding box center [596, 497] width 62 height 62
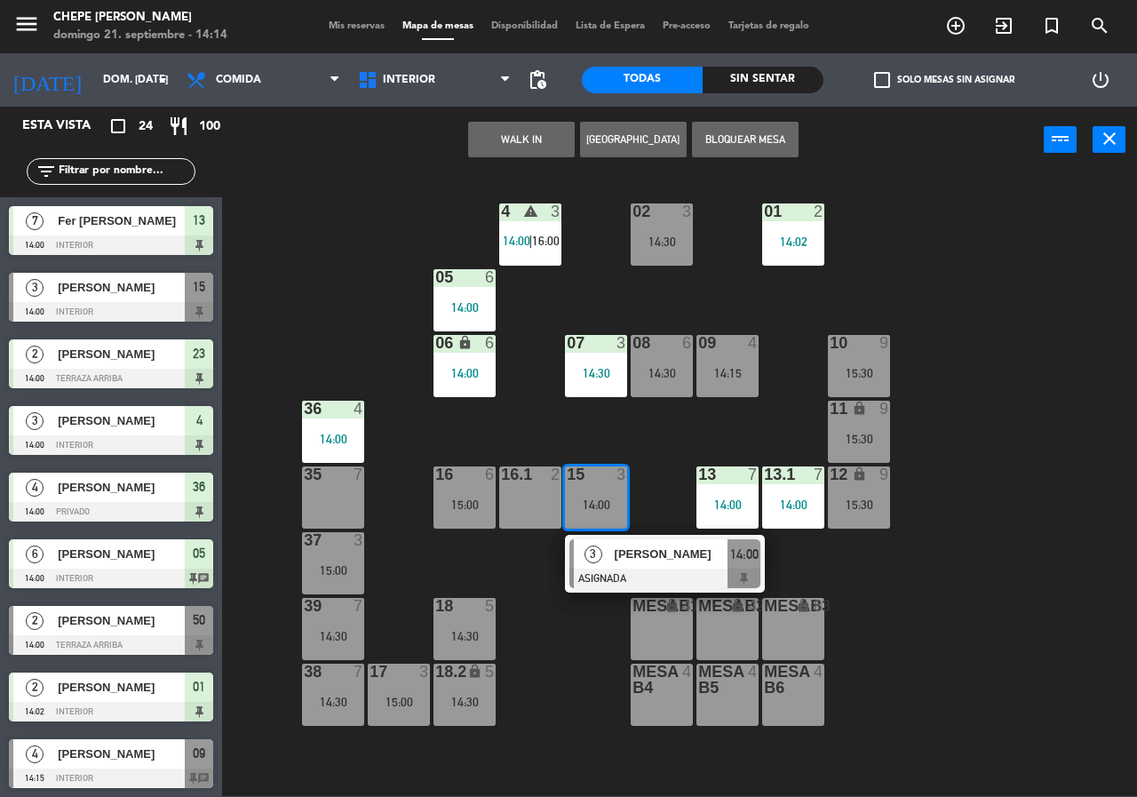
click at [598, 544] on div "3" at bounding box center [593, 553] width 38 height 29
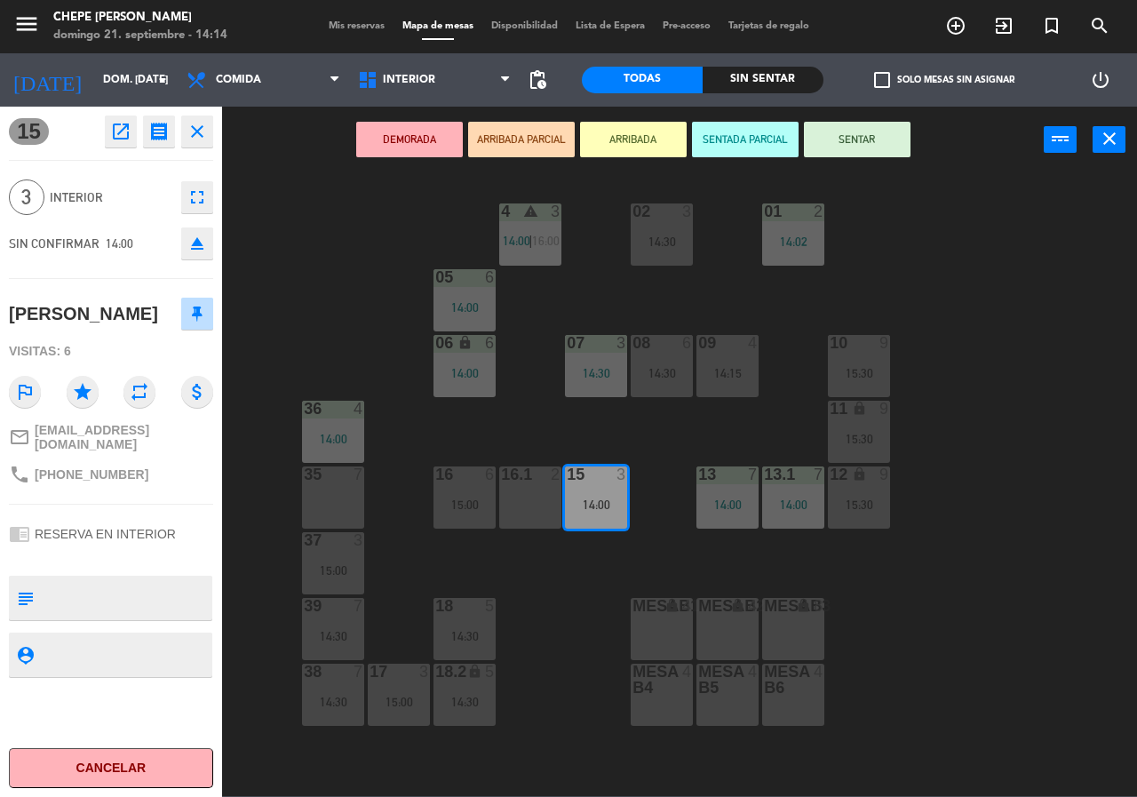
click at [596, 565] on div "02 3 14:30 4 warning 3 14:00 | 16:00 01 2 14:02 05 6 14:00 06 lock 6 14:00 07 3…" at bounding box center [685, 483] width 903 height 623
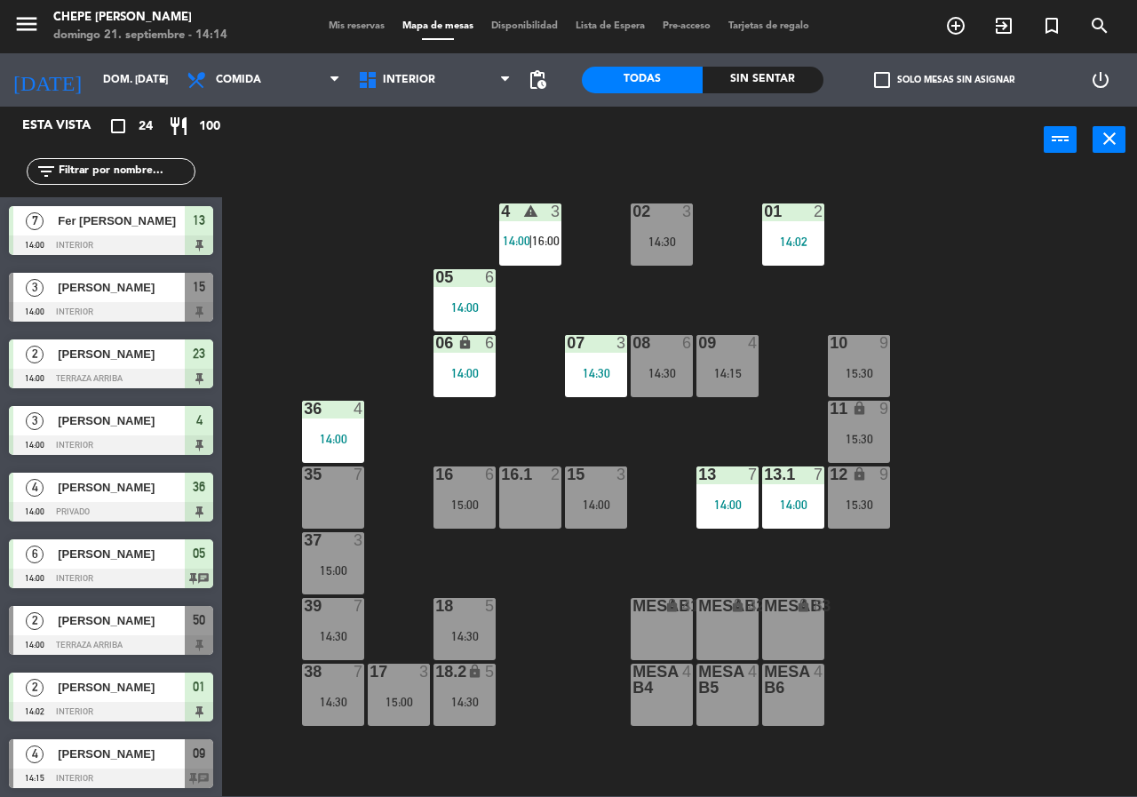
click at [860, 483] on div "lock" at bounding box center [859, 474] width 29 height 17
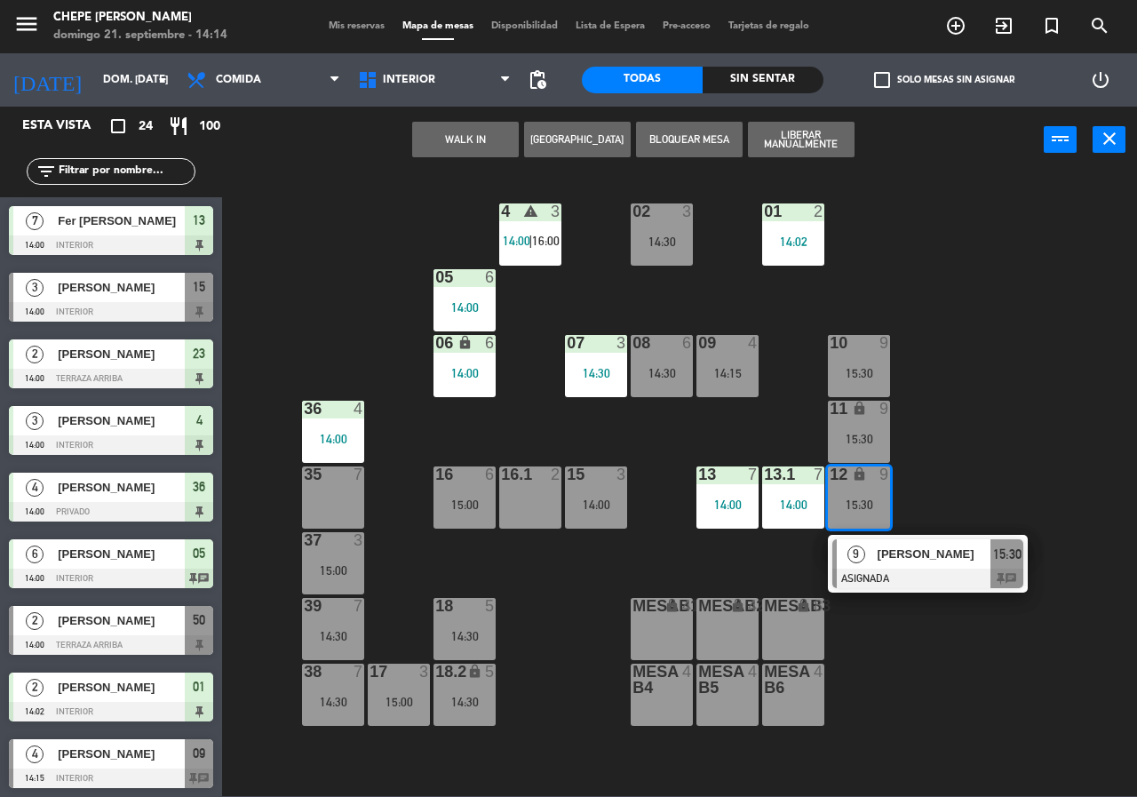
click at [861, 549] on span "9" at bounding box center [856, 554] width 18 height 18
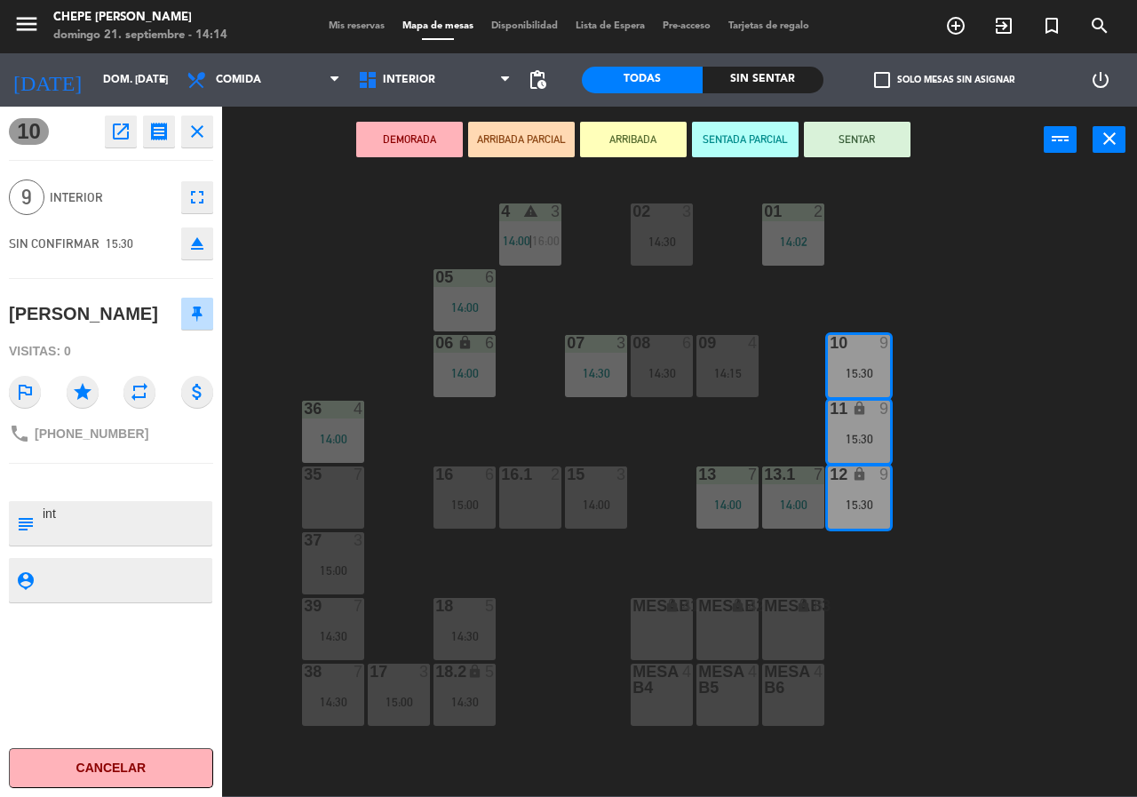
drag, startPoint x: 609, startPoint y: 652, endPoint x: 538, endPoint y: 666, distance: 72.5
click at [606, 652] on div "02 3 14:30 4 warning 3 14:00 | 16:00 01 2 14:02 05 6 14:00 06 lock 6 14:00 07 3…" at bounding box center [685, 483] width 903 height 623
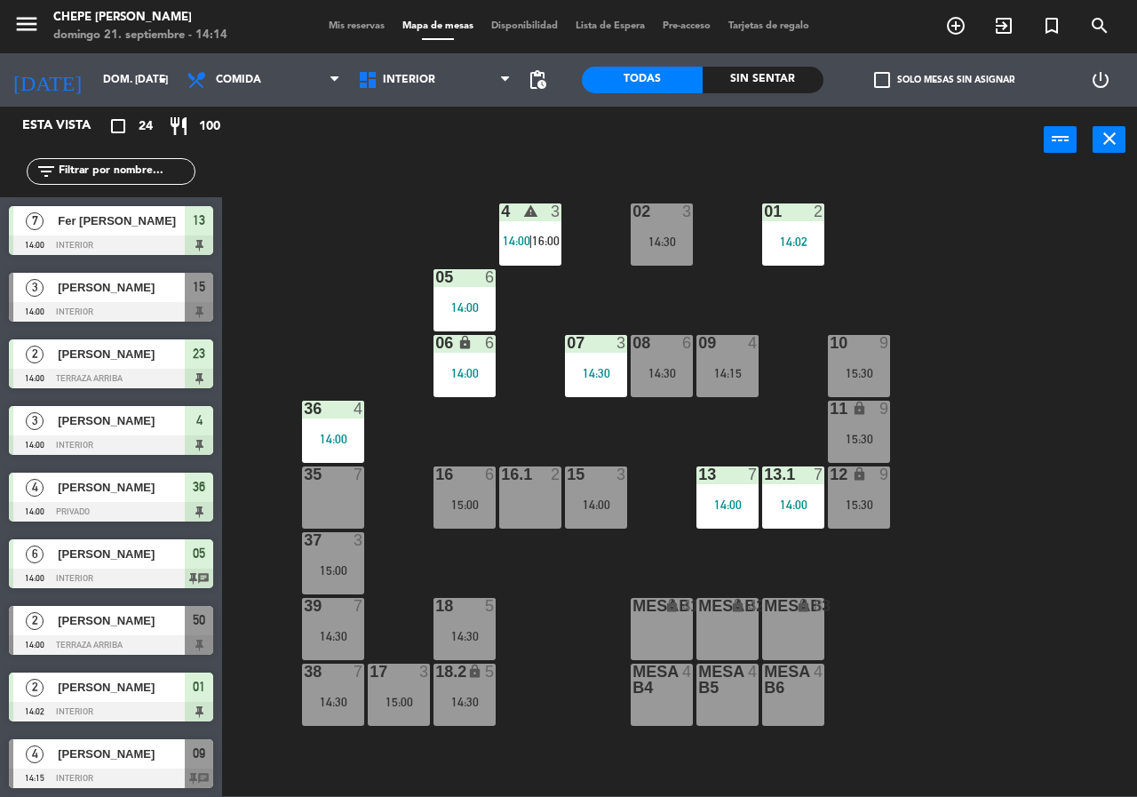
scroll to position [434, 0]
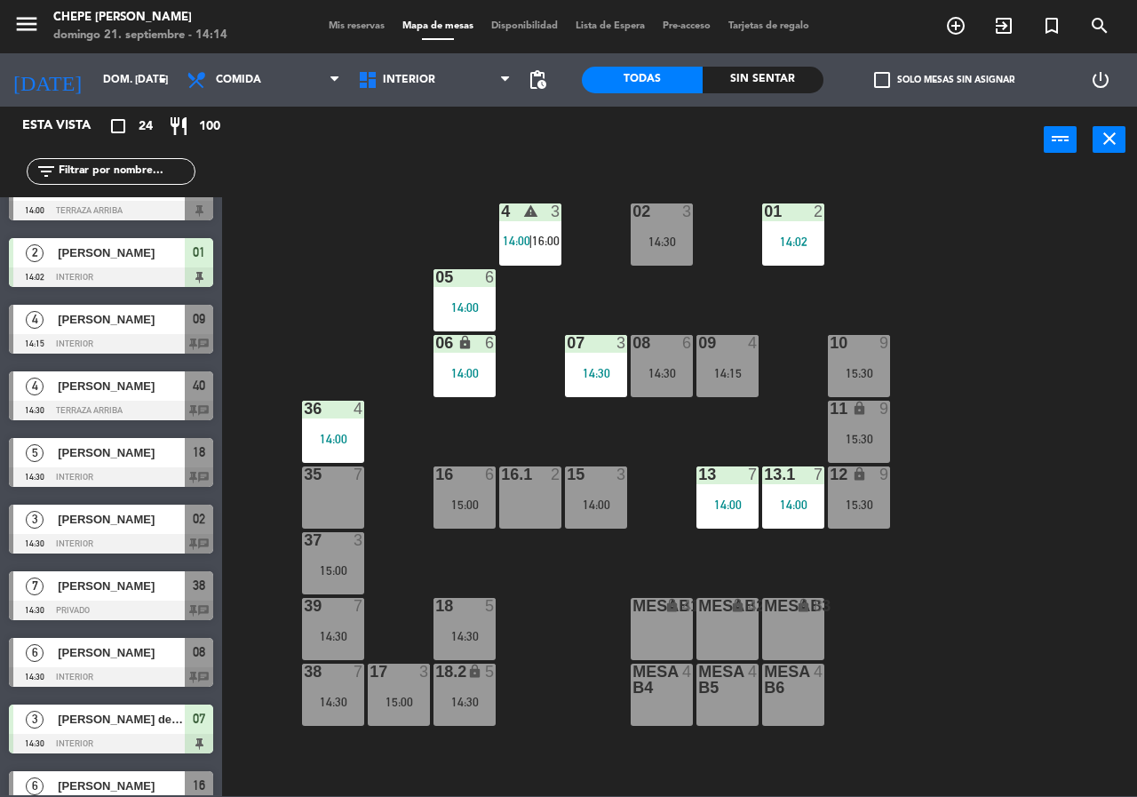
drag, startPoint x: 462, startPoint y: 639, endPoint x: 469, endPoint y: 655, distance: 18.3
click at [461, 639] on div "14:30" at bounding box center [464, 636] width 62 height 12
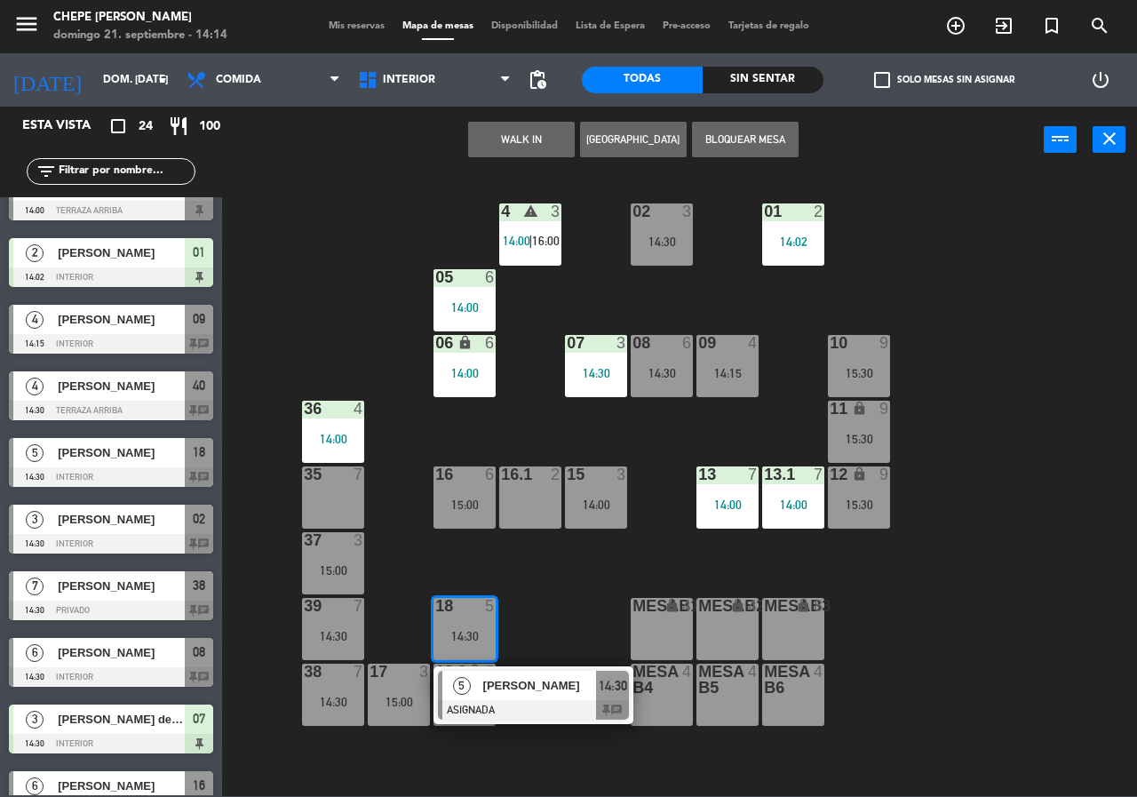
click at [519, 694] on span "[PERSON_NAME]" at bounding box center [540, 685] width 114 height 19
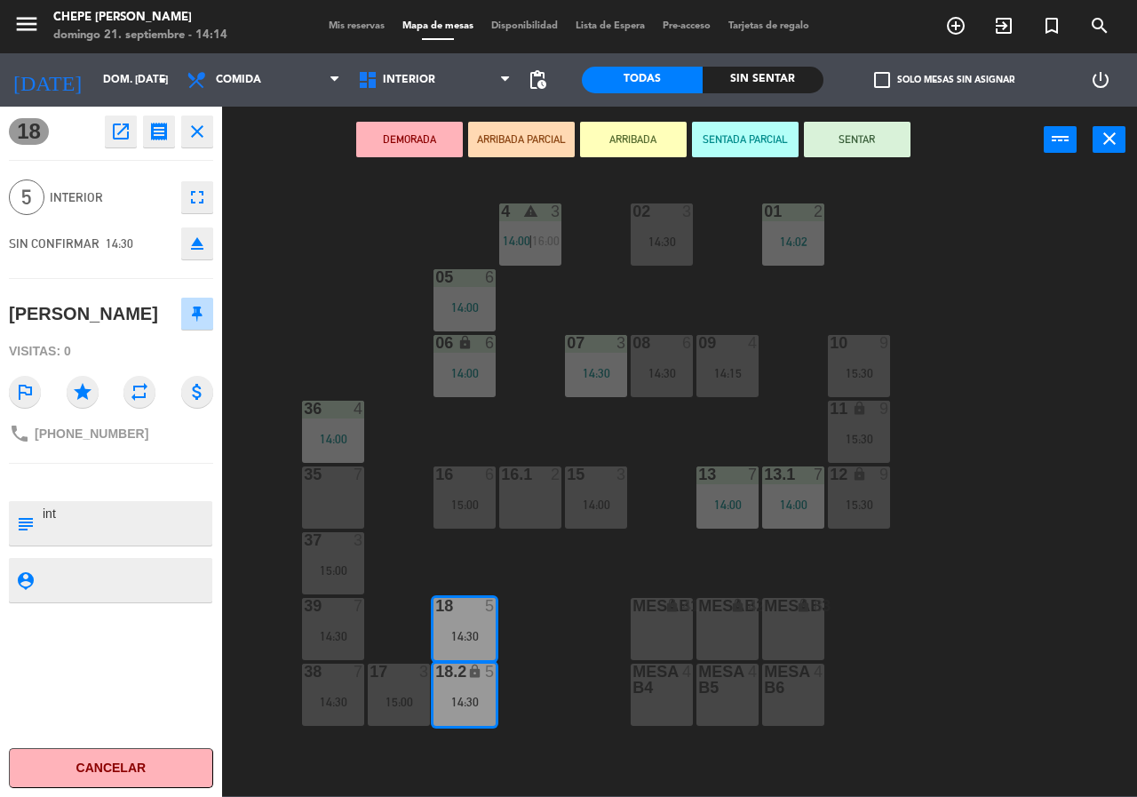
drag, startPoint x: 553, startPoint y: 675, endPoint x: 460, endPoint y: 674, distance: 93.3
click at [547, 675] on div "02 3 14:30 4 warning 3 14:00 | 16:00 01 2 14:02 05 6 14:00 06 lock 6 14:00 07 3…" at bounding box center [685, 483] width 903 height 623
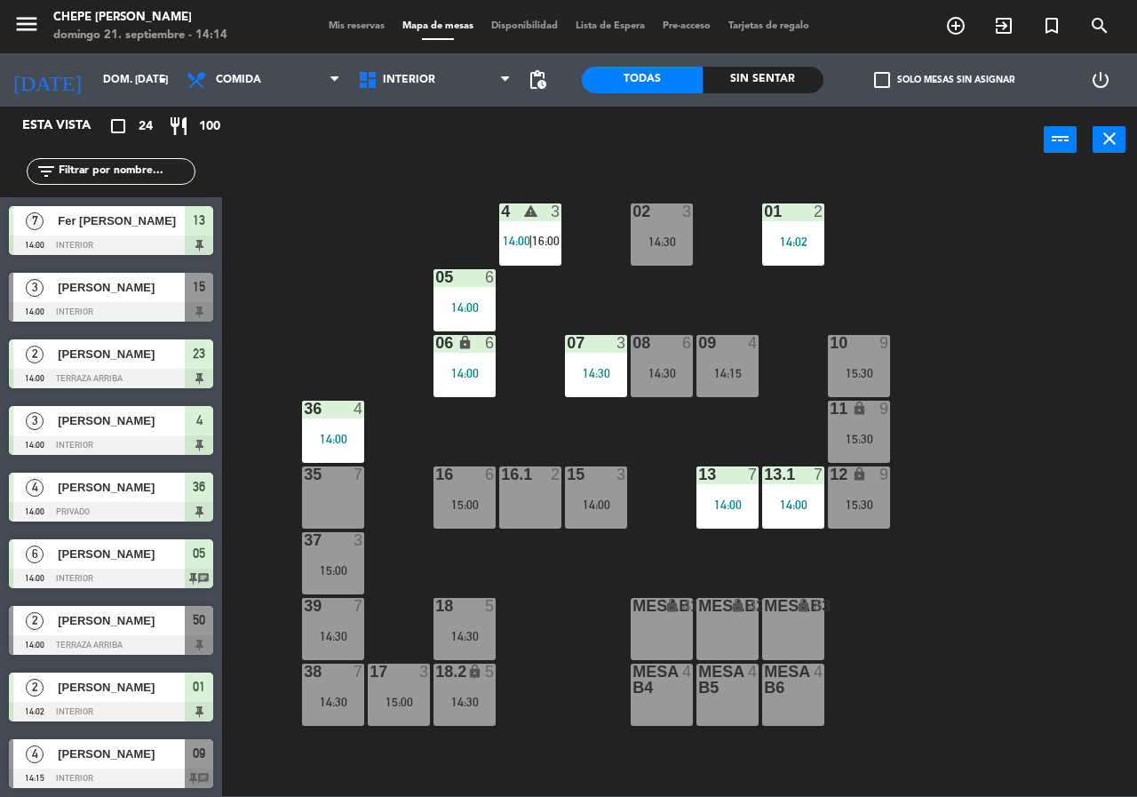
click at [410, 686] on div "17 3 15:00" at bounding box center [399, 694] width 62 height 62
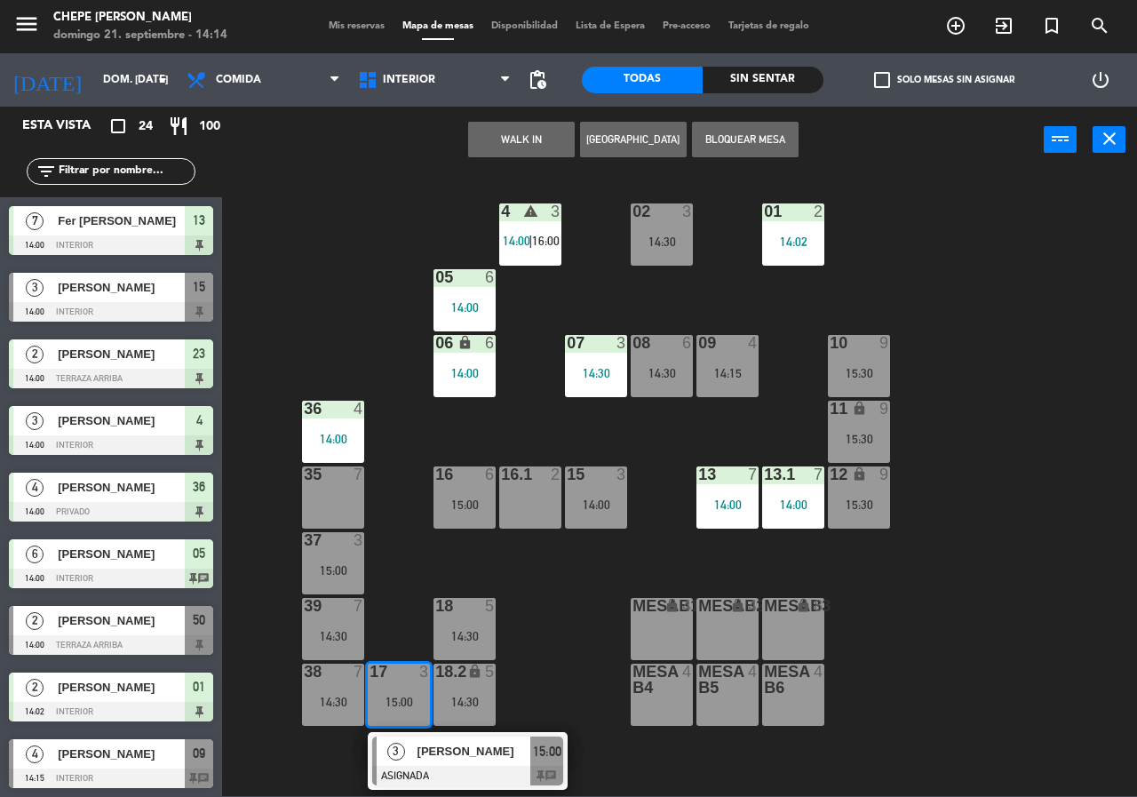
drag, startPoint x: 448, startPoint y: 750, endPoint x: 451, endPoint y: 758, distance: 9.6
click at [448, 753] on div "3 [PERSON_NAME] ASIGNADA 15:00 chat" at bounding box center [467, 761] width 226 height 58
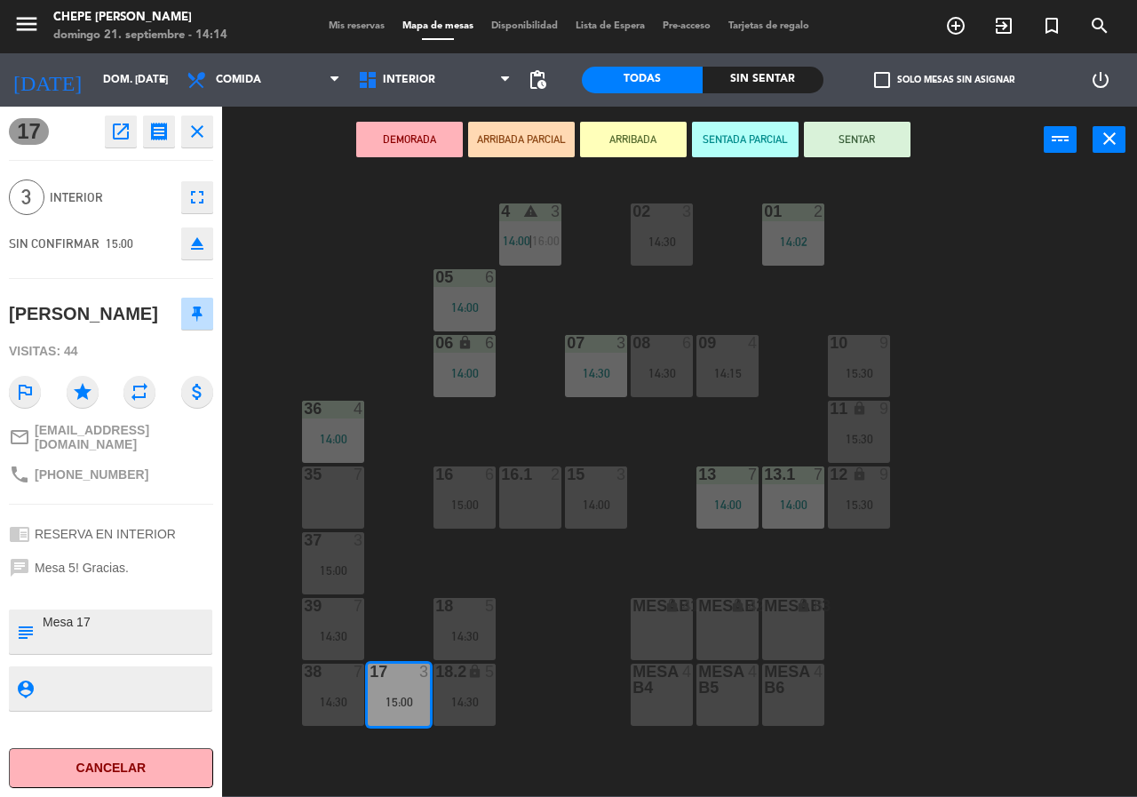
click at [555, 674] on div "02 3 14:30 4 warning 3 14:00 | 16:00 01 2 14:02 05 6 14:00 06 lock 6 14:00 07 3…" at bounding box center [685, 483] width 903 height 623
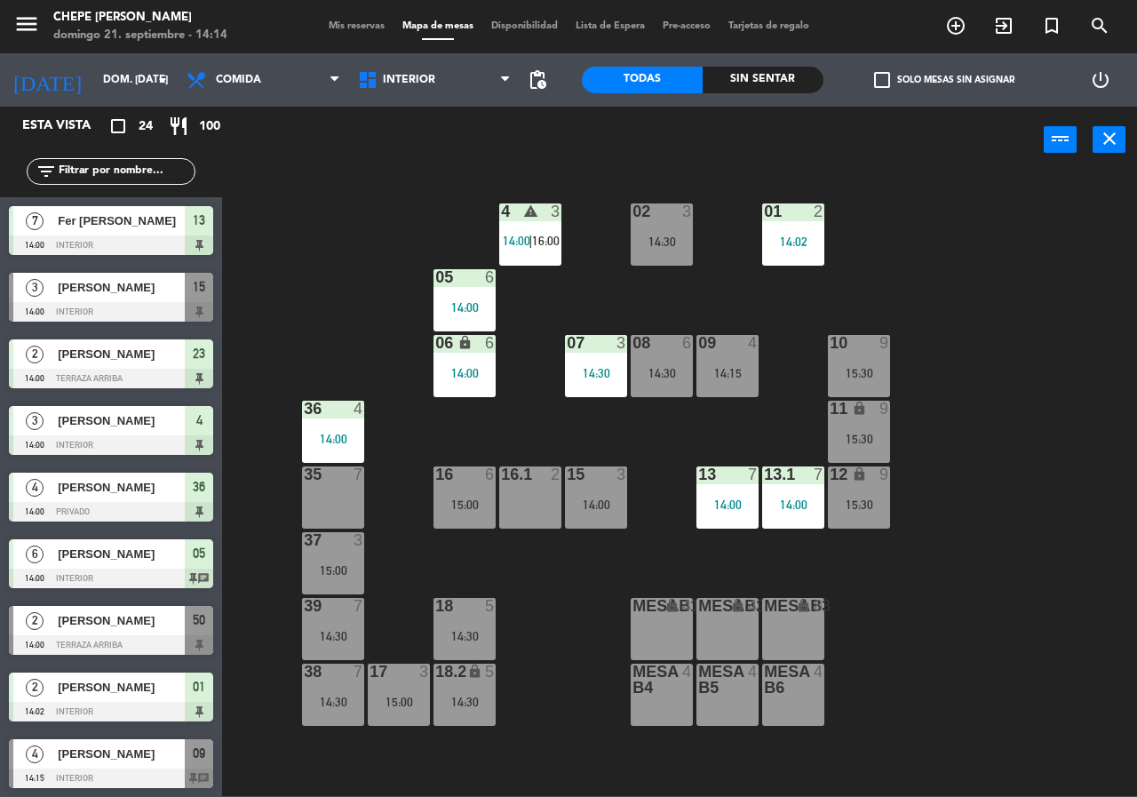
scroll to position [35, 0]
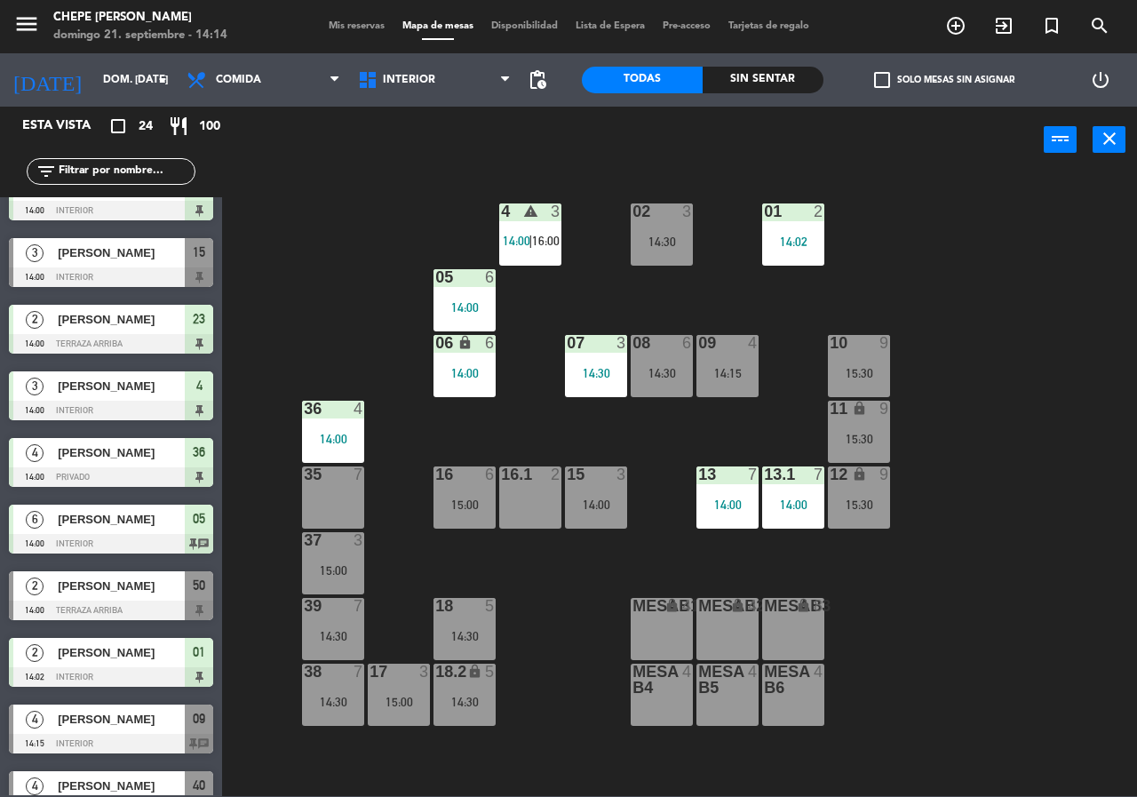
click at [406, 711] on div "17 3 15:00" at bounding box center [399, 694] width 62 height 62
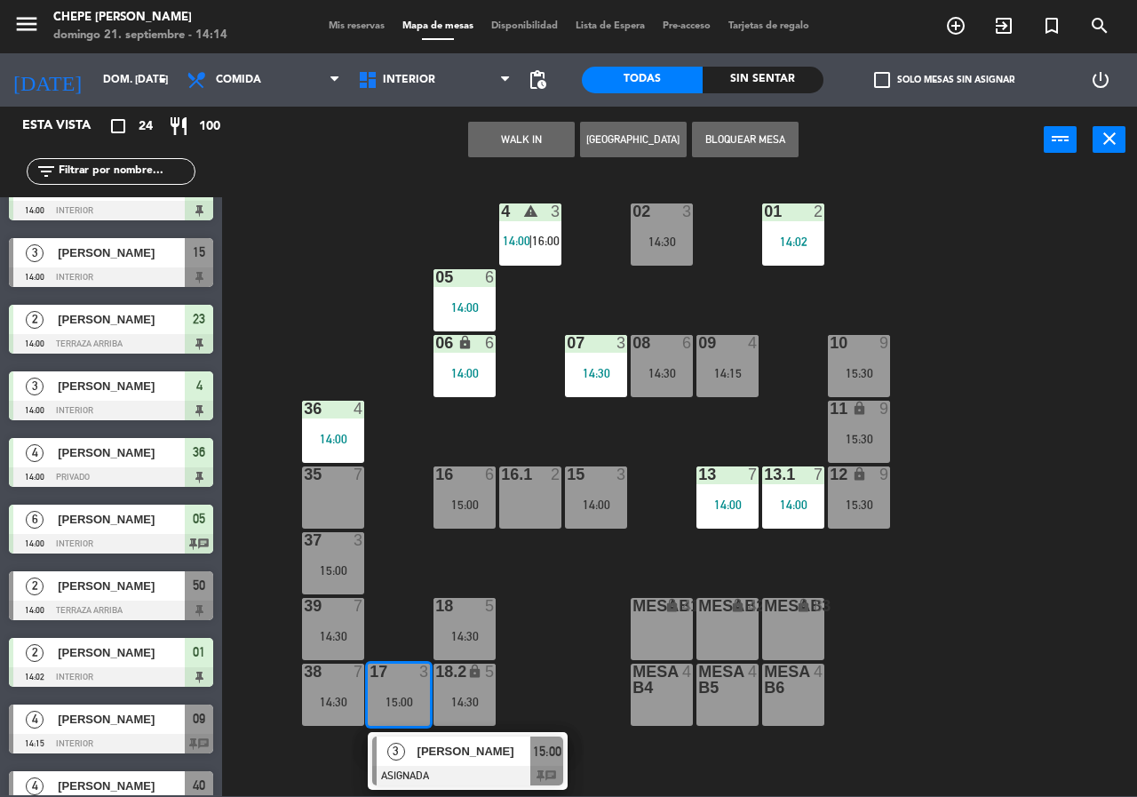
click at [410, 771] on div at bounding box center [467, 776] width 191 height 20
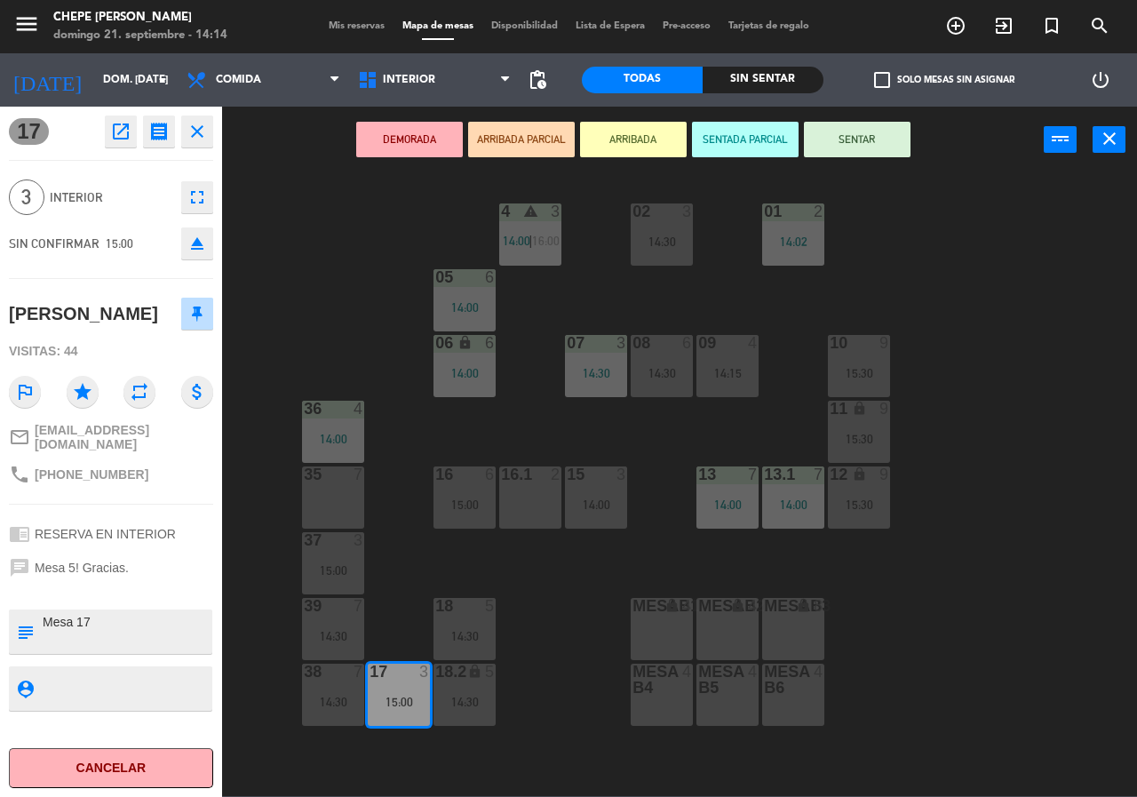
click at [545, 575] on div "02 3 14:30 4 warning 3 14:00 | 16:00 01 2 14:02 05 6 14:00 06 lock 6 14:00 07 3…" at bounding box center [685, 483] width 903 height 623
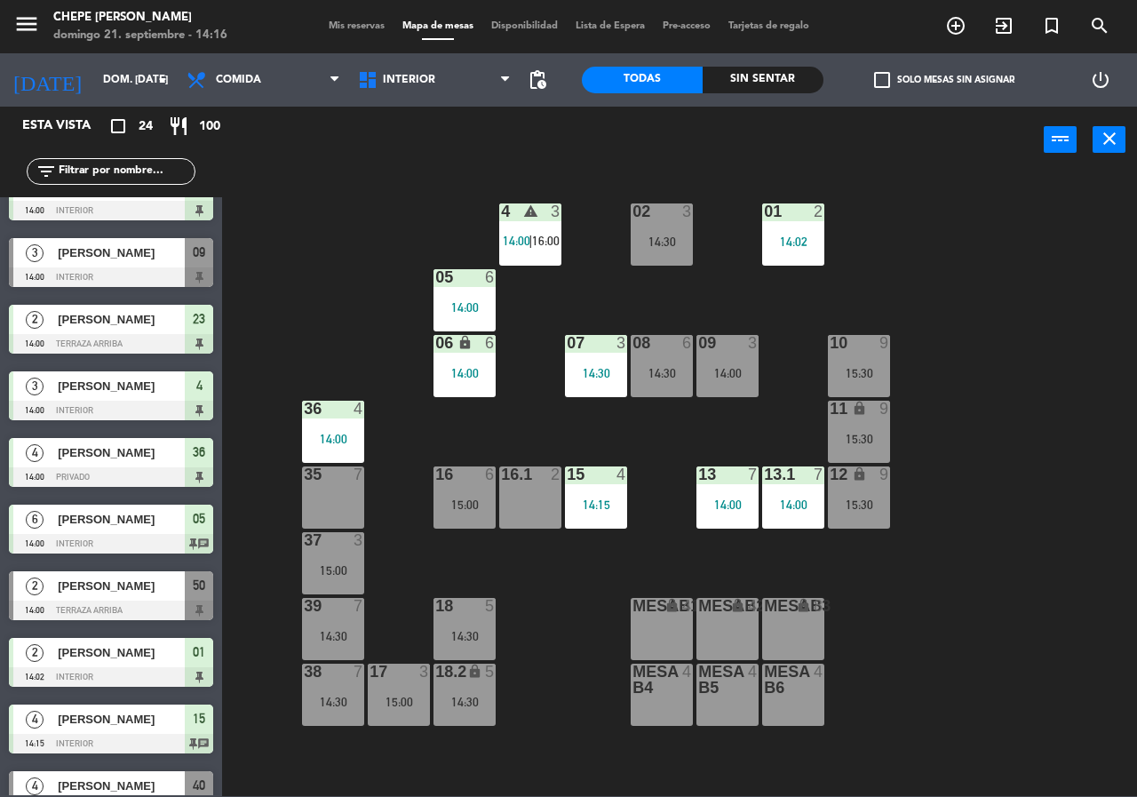
drag, startPoint x: 388, startPoint y: 89, endPoint x: 521, endPoint y: 76, distance: 133.8
click at [396, 78] on span "Interior" at bounding box center [434, 79] width 171 height 39
click at [462, 148] on ng-component "menu Chepe [PERSON_NAME] 21. septiembre - 14:16 Mis reservas Mapa de mesas Disp…" at bounding box center [568, 398] width 1137 height 796
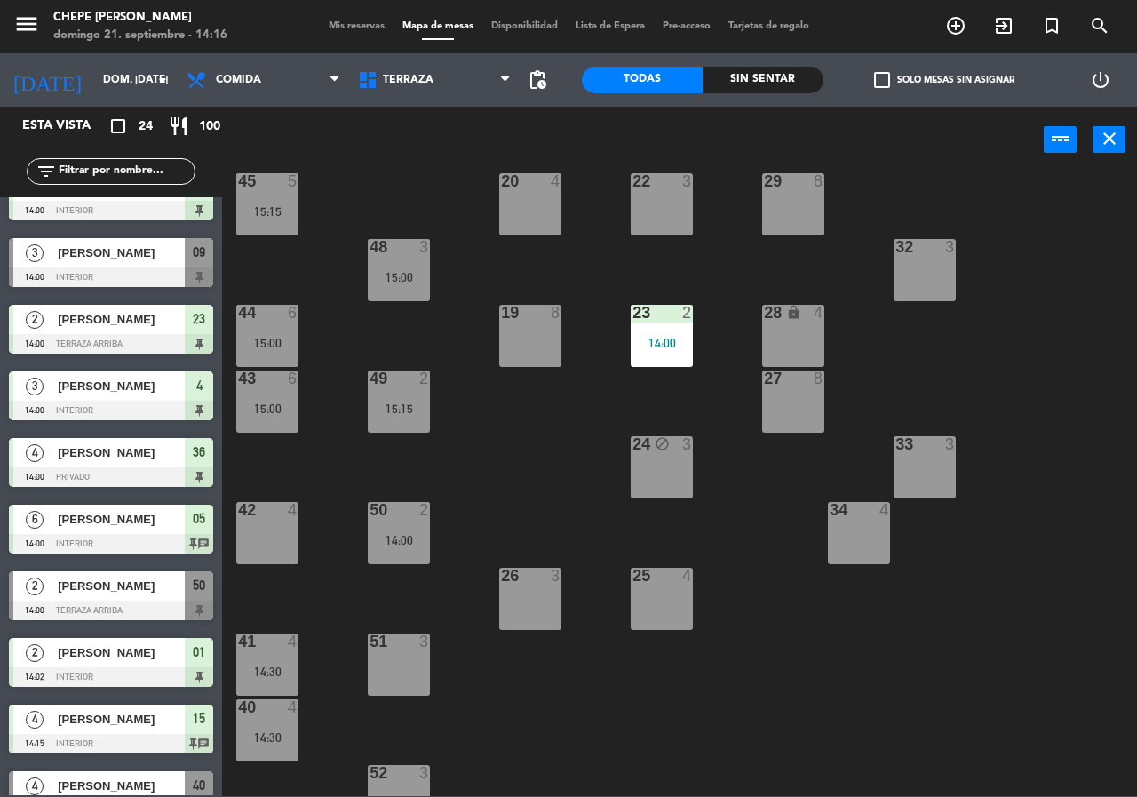
scroll to position [127, 0]
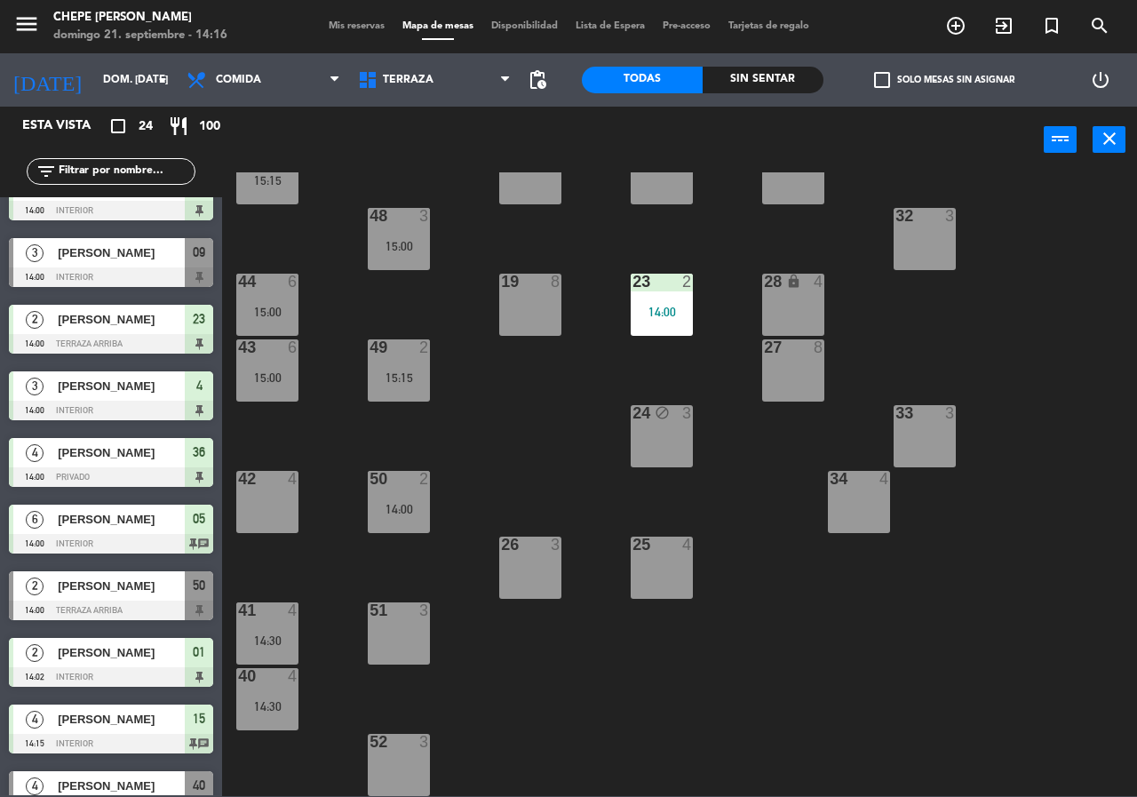
click at [385, 750] on div "52 3" at bounding box center [399, 743] width 62 height 18
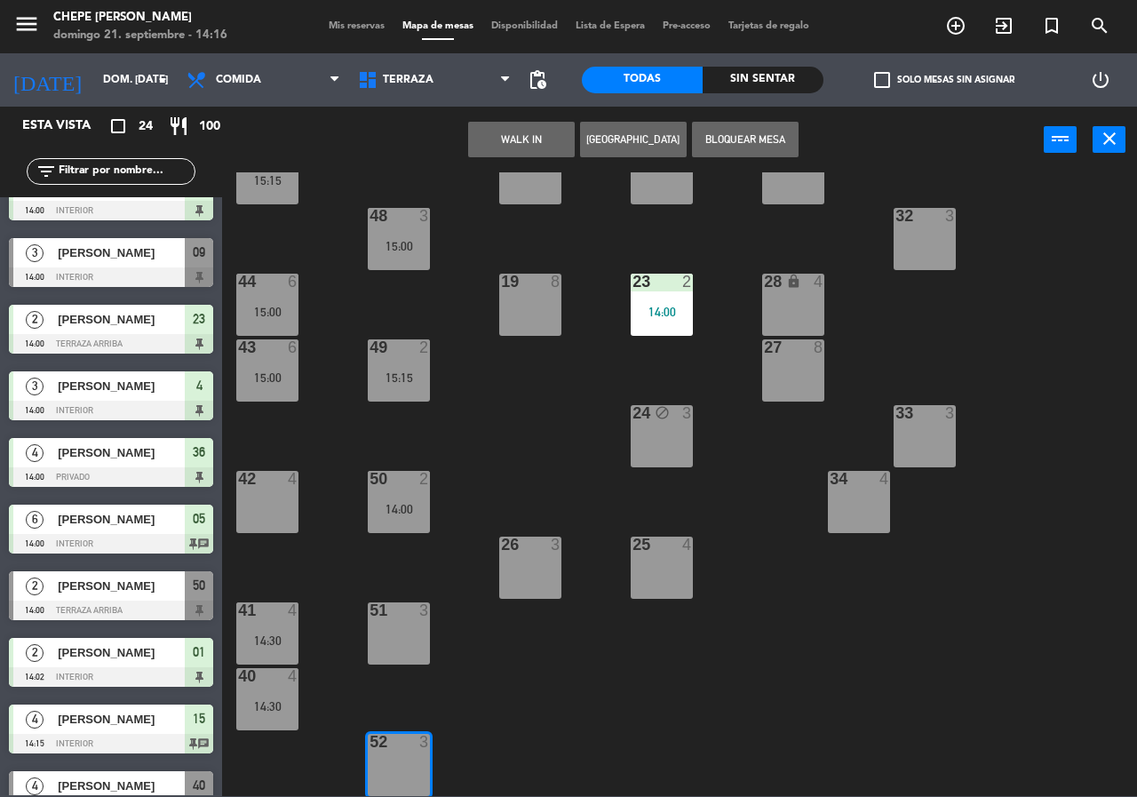
click at [610, 143] on button "[GEOGRAPHIC_DATA]" at bounding box center [633, 140] width 107 height 36
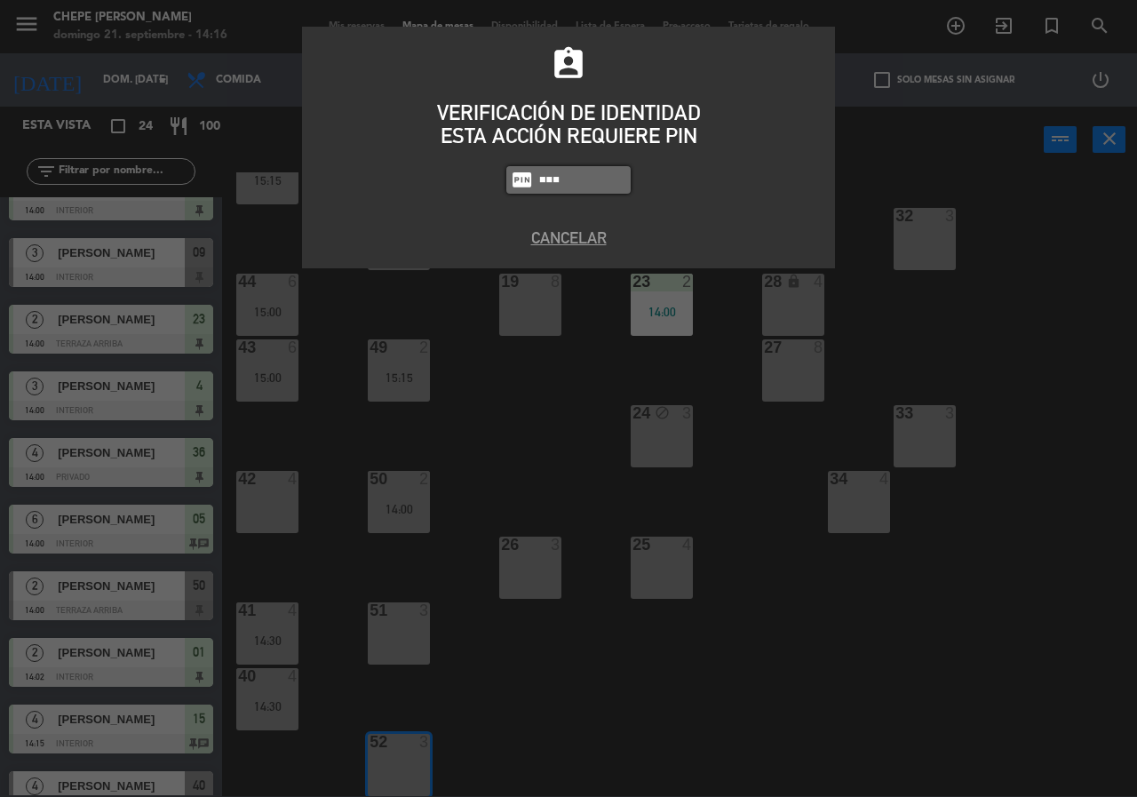
type input "2581"
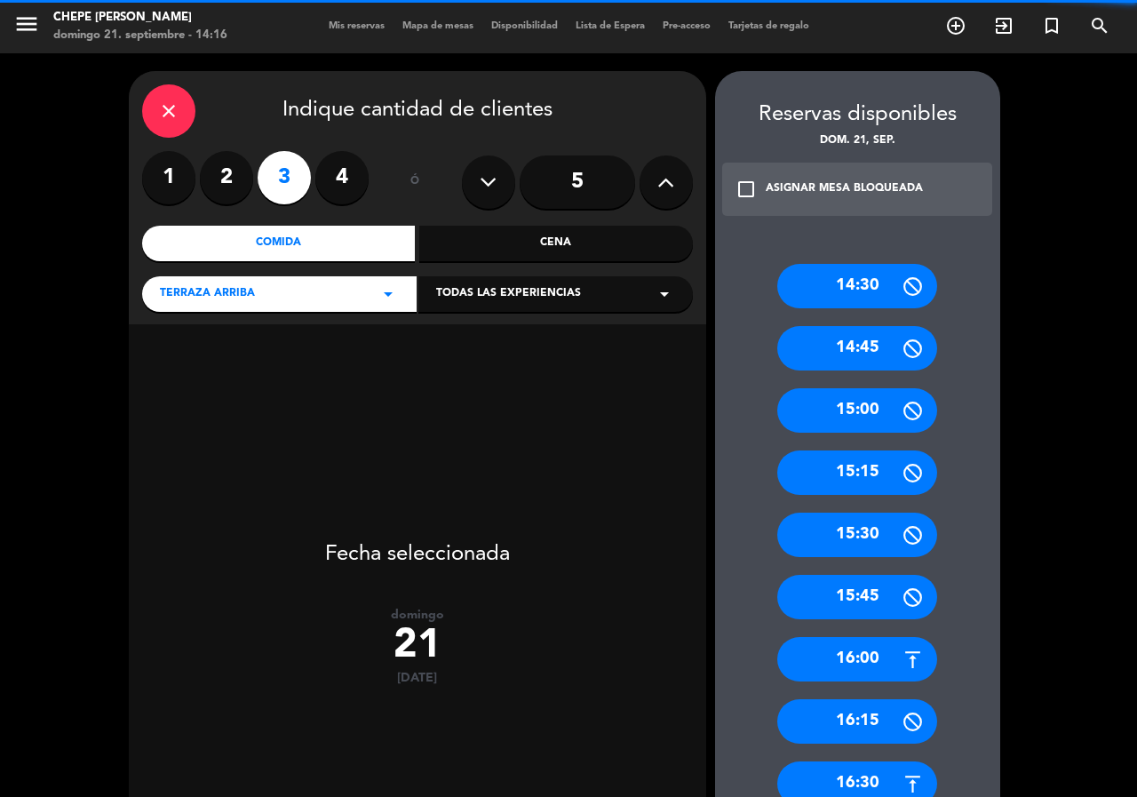
click at [572, 186] on input "5" at bounding box center [577, 181] width 115 height 53
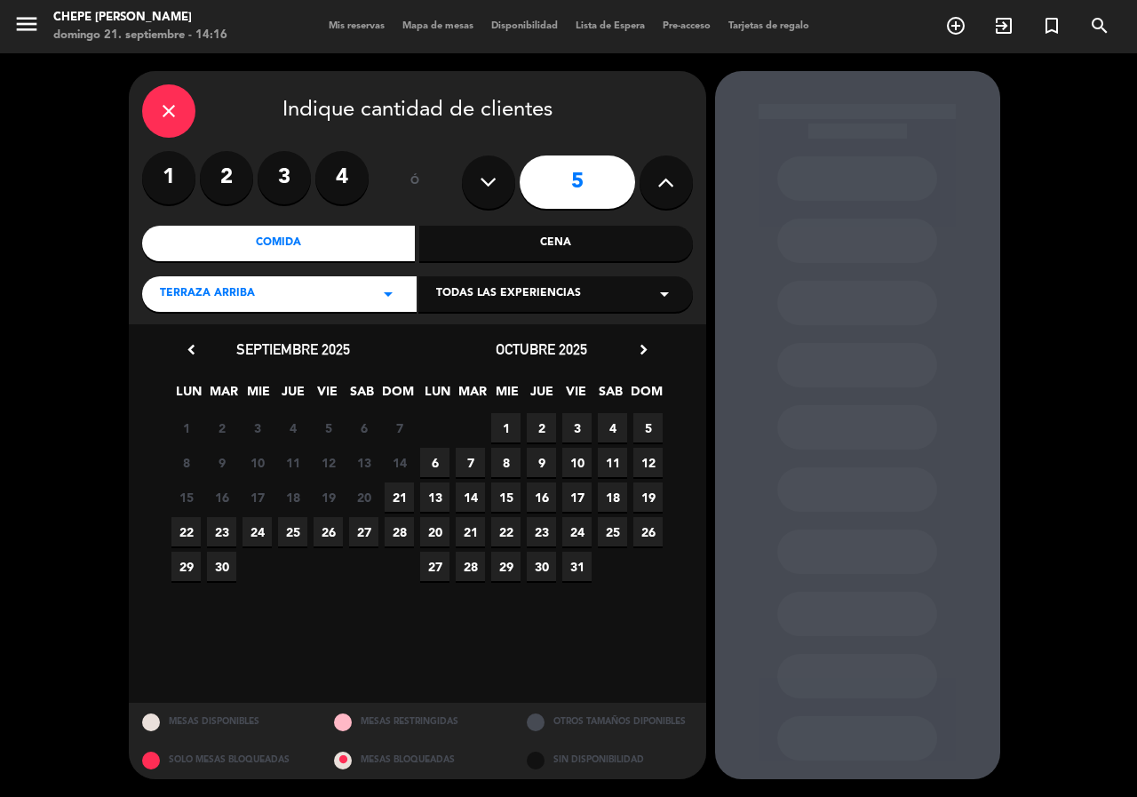
click at [394, 496] on span "21" at bounding box center [399, 496] width 29 height 29
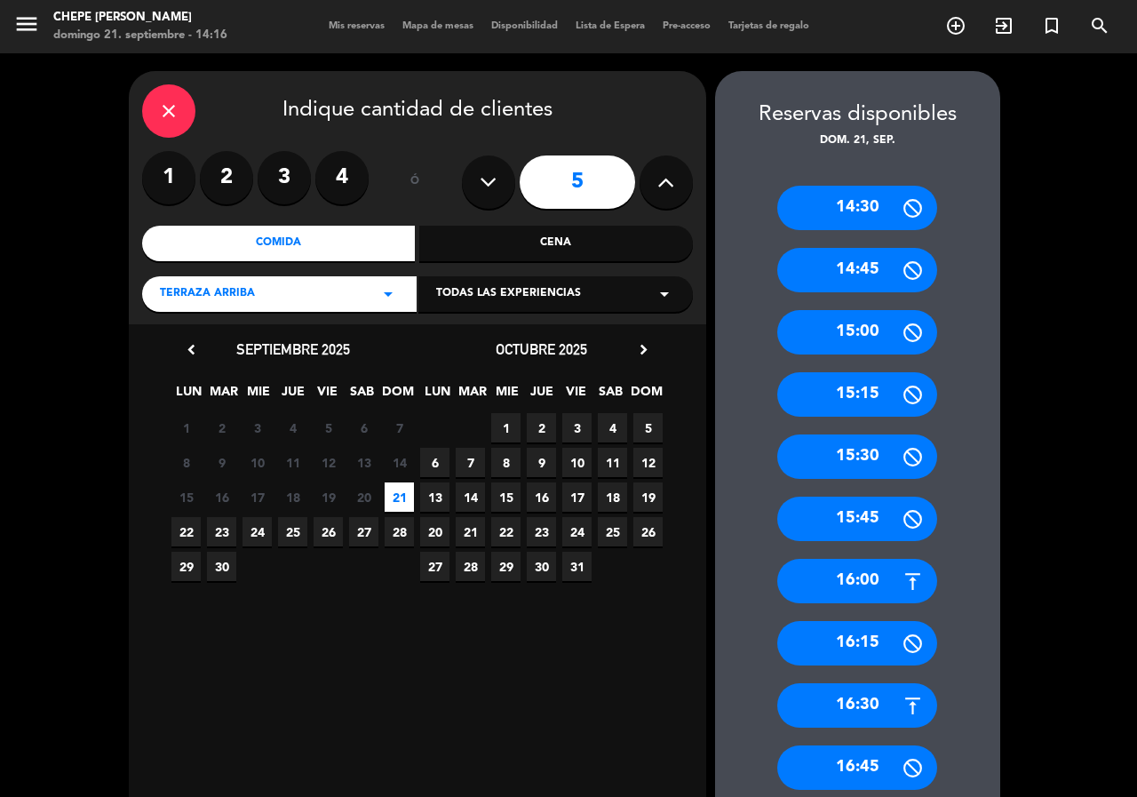
click at [873, 335] on div "15:00" at bounding box center [857, 332] width 160 height 44
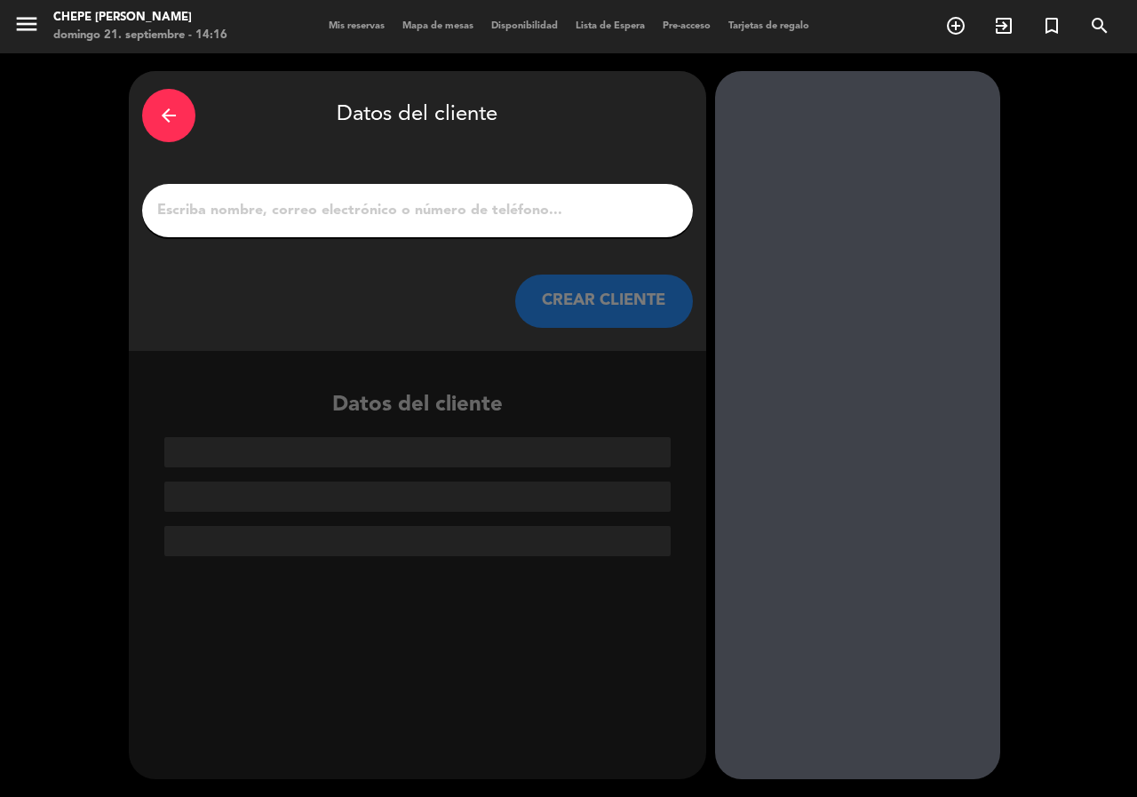
click at [338, 211] on input "1" at bounding box center [417, 210] width 524 height 25
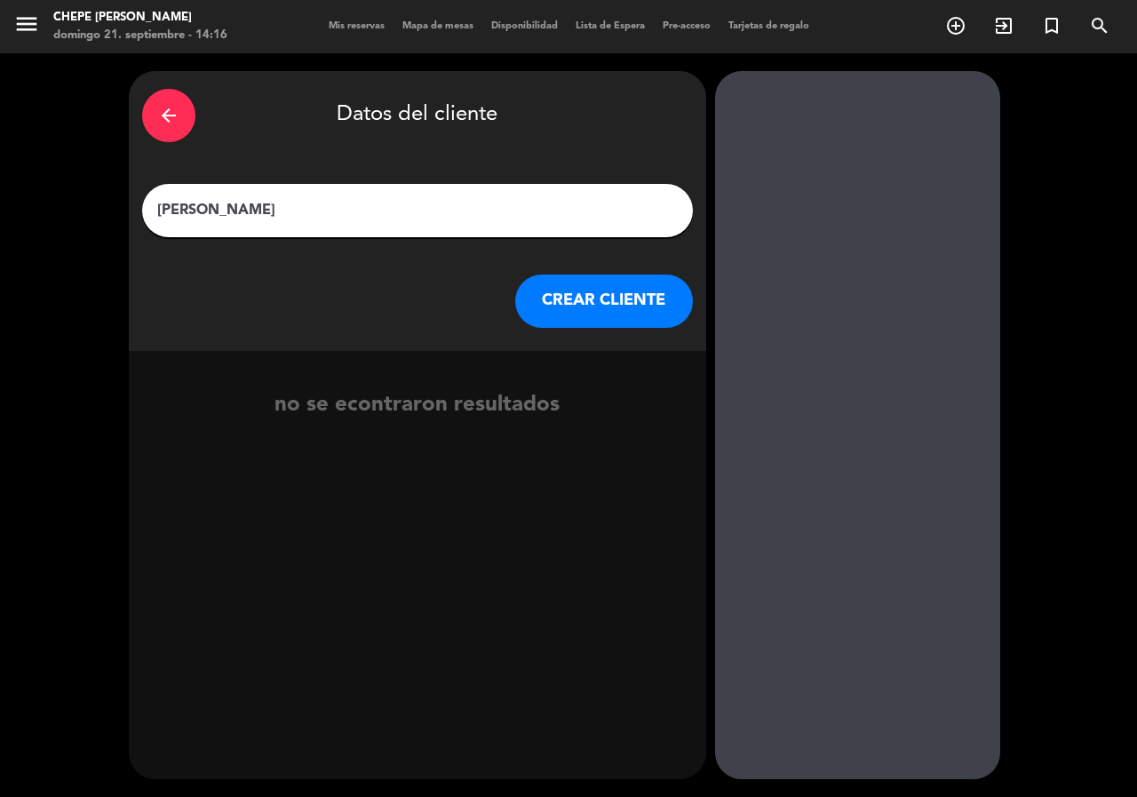
type input "[PERSON_NAME]"
click at [572, 314] on button "CREAR CLIENTE" at bounding box center [604, 300] width 178 height 53
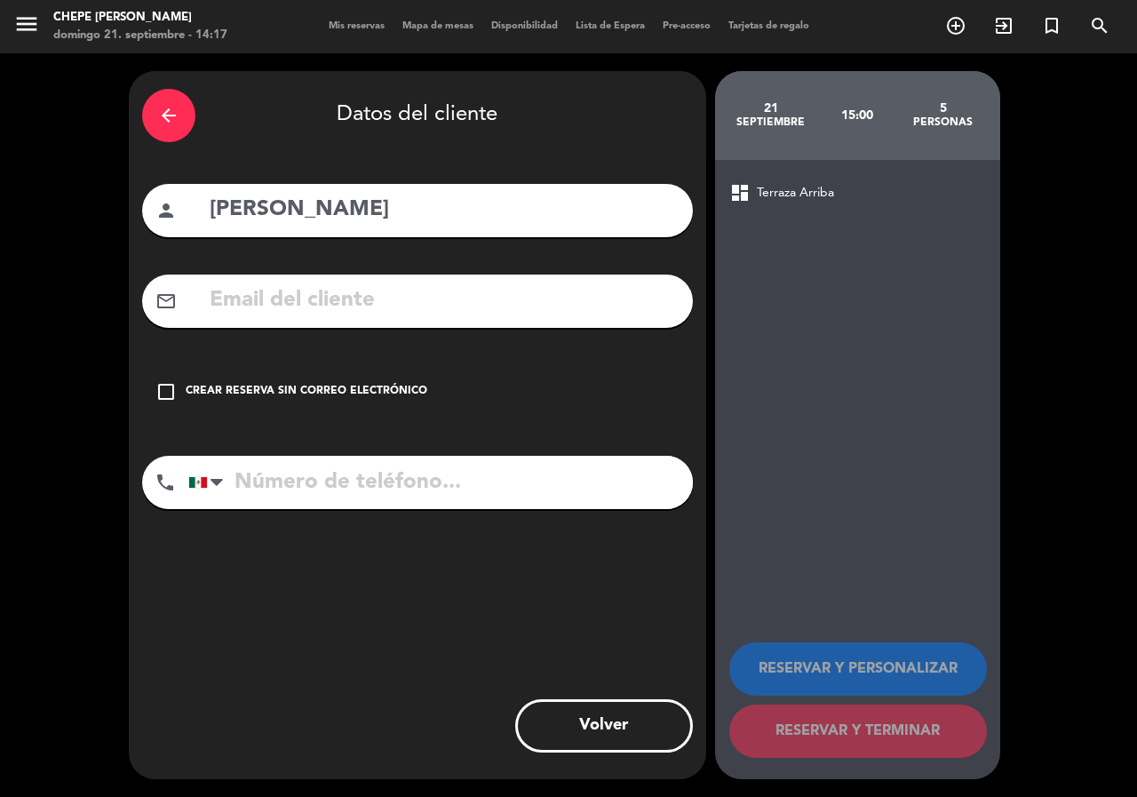
click at [396, 395] on div "Crear reserva sin correo electrónico" at bounding box center [307, 392] width 242 height 18
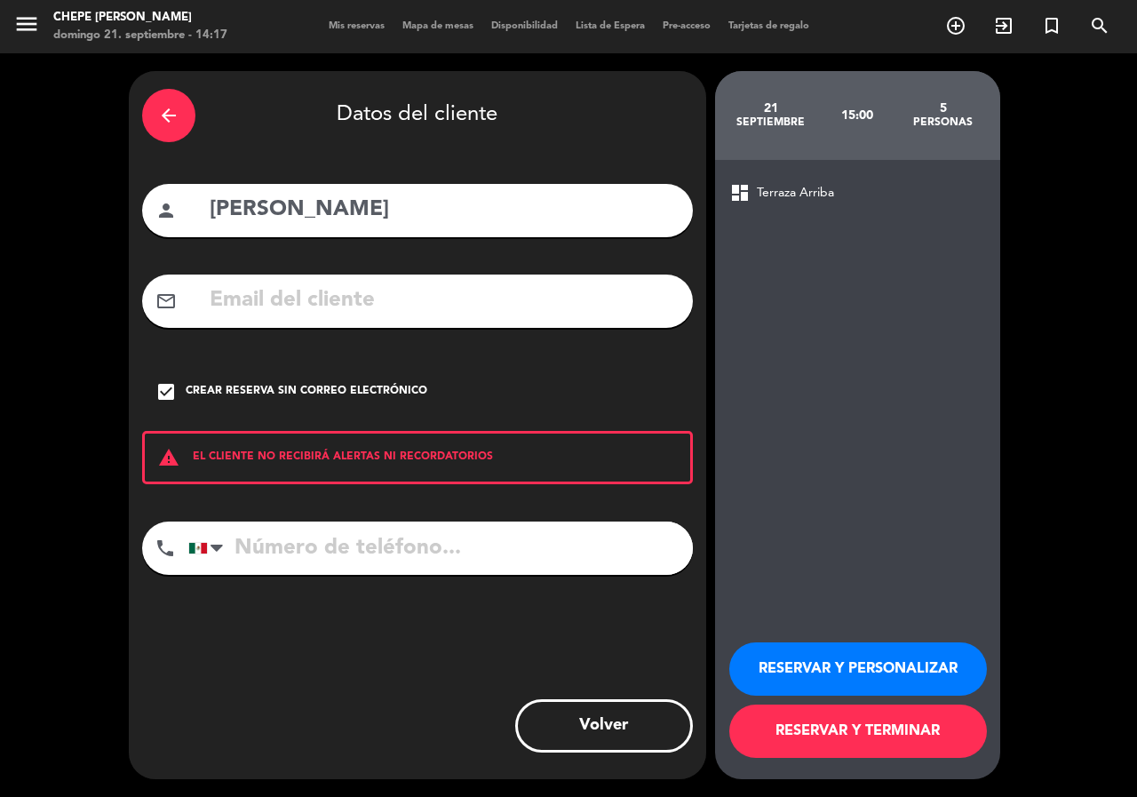
click at [788, 671] on button "RESERVAR Y PERSONALIZAR" at bounding box center [858, 668] width 258 height 53
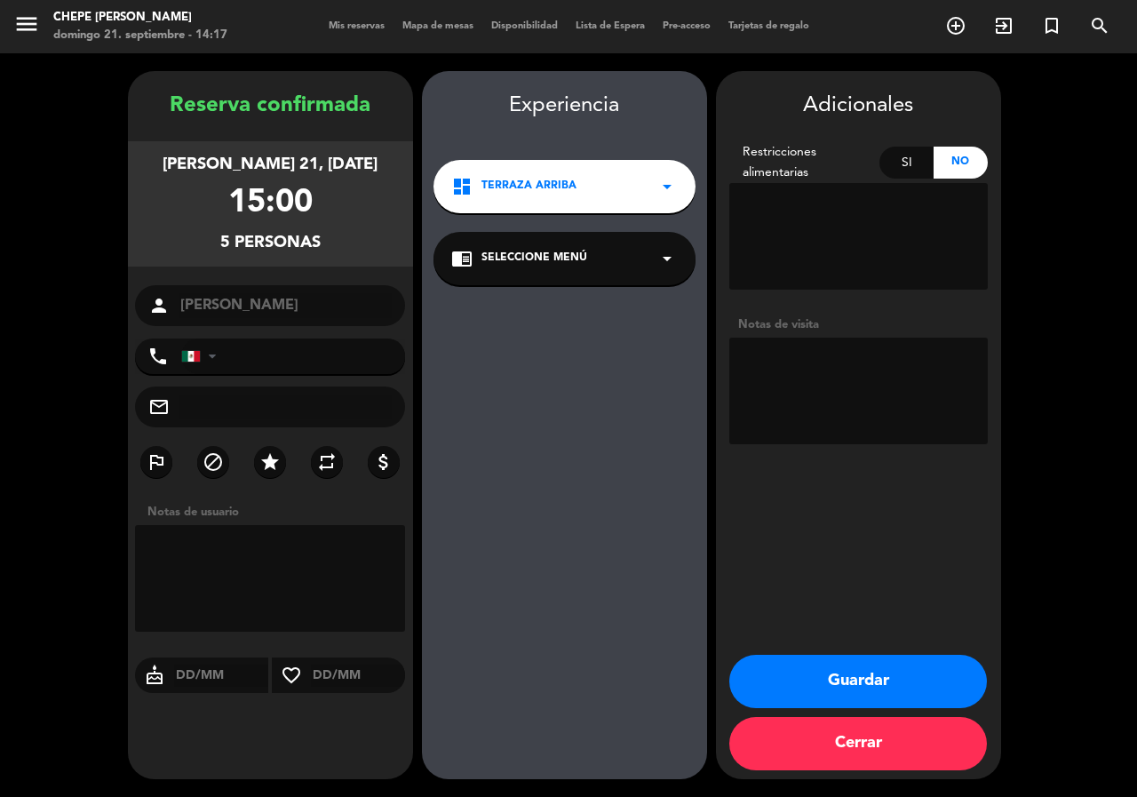
click at [814, 397] on textarea at bounding box center [858, 390] width 258 height 107
type textarea "paz"
click at [842, 671] on button "Guardar" at bounding box center [858, 681] width 258 height 53
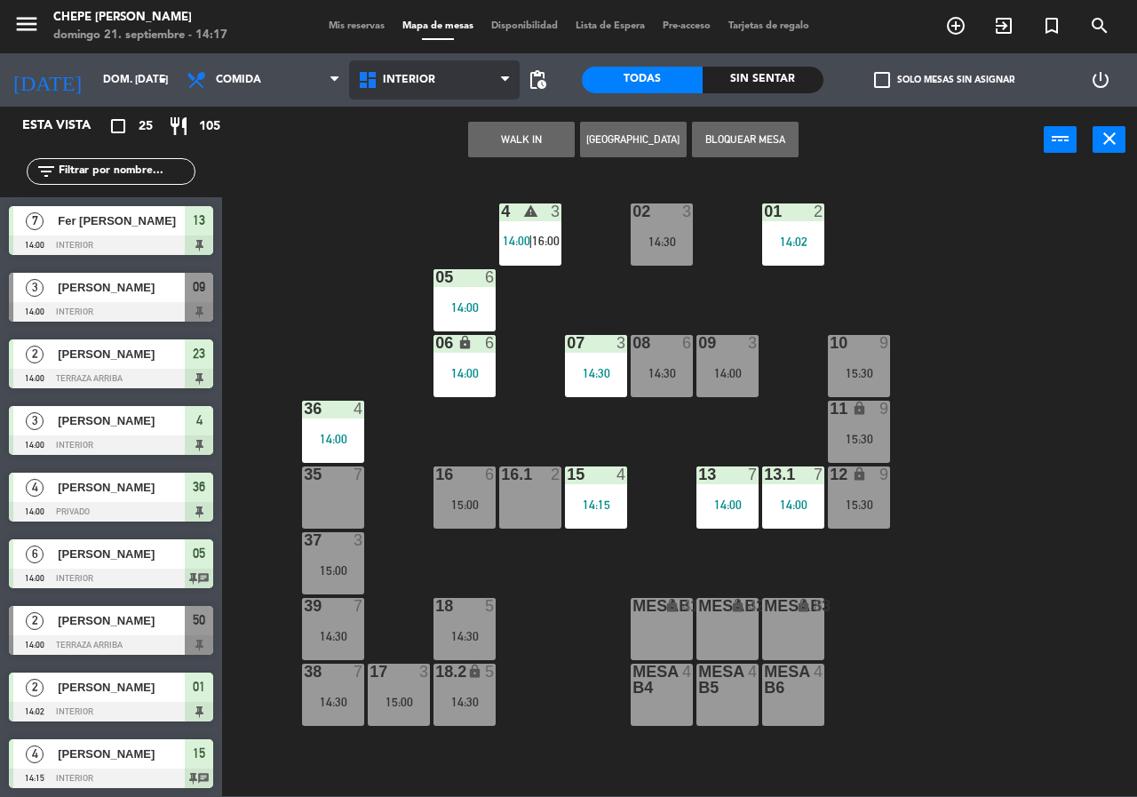
drag, startPoint x: 441, startPoint y: 87, endPoint x: 441, endPoint y: 124, distance: 37.3
click at [442, 86] on span "Interior" at bounding box center [434, 79] width 171 height 39
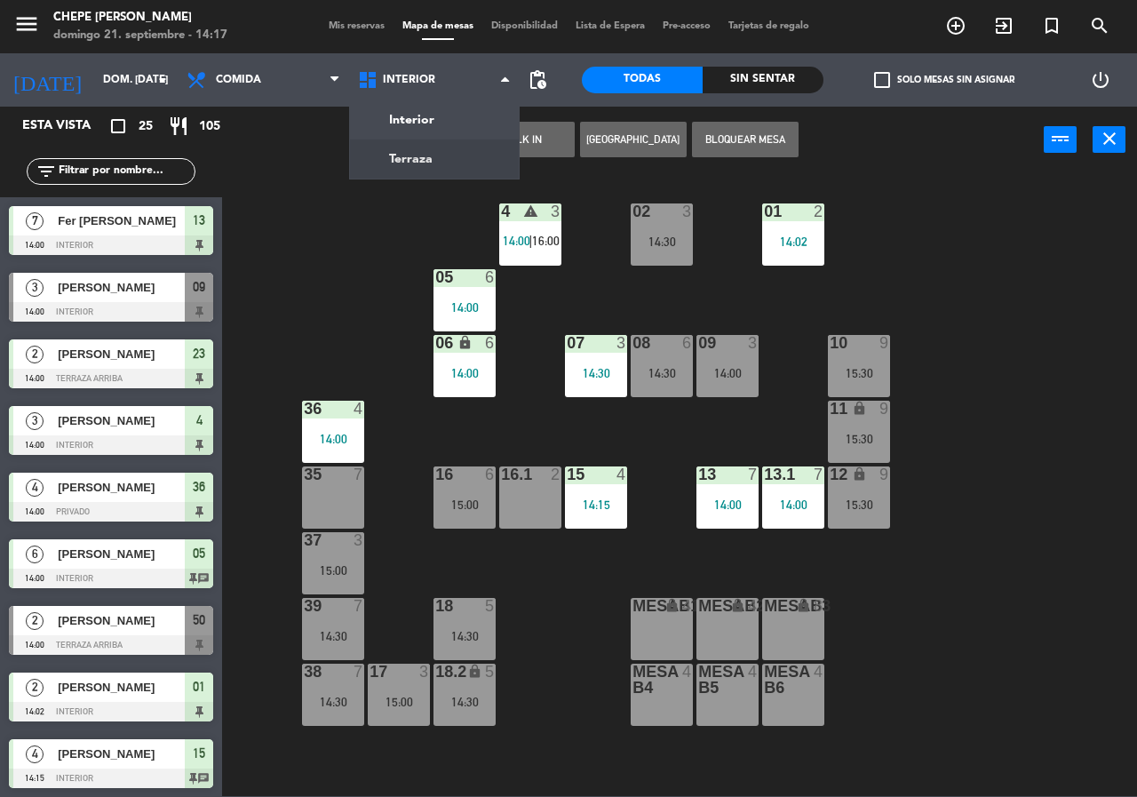
drag, startPoint x: 434, startPoint y: 154, endPoint x: 418, endPoint y: 155, distance: 16.1
click at [420, 155] on ng-component "menu Chepe [PERSON_NAME] 21. septiembre - 14:17 Mis reservas Mapa de mesas Disp…" at bounding box center [568, 398] width 1137 height 796
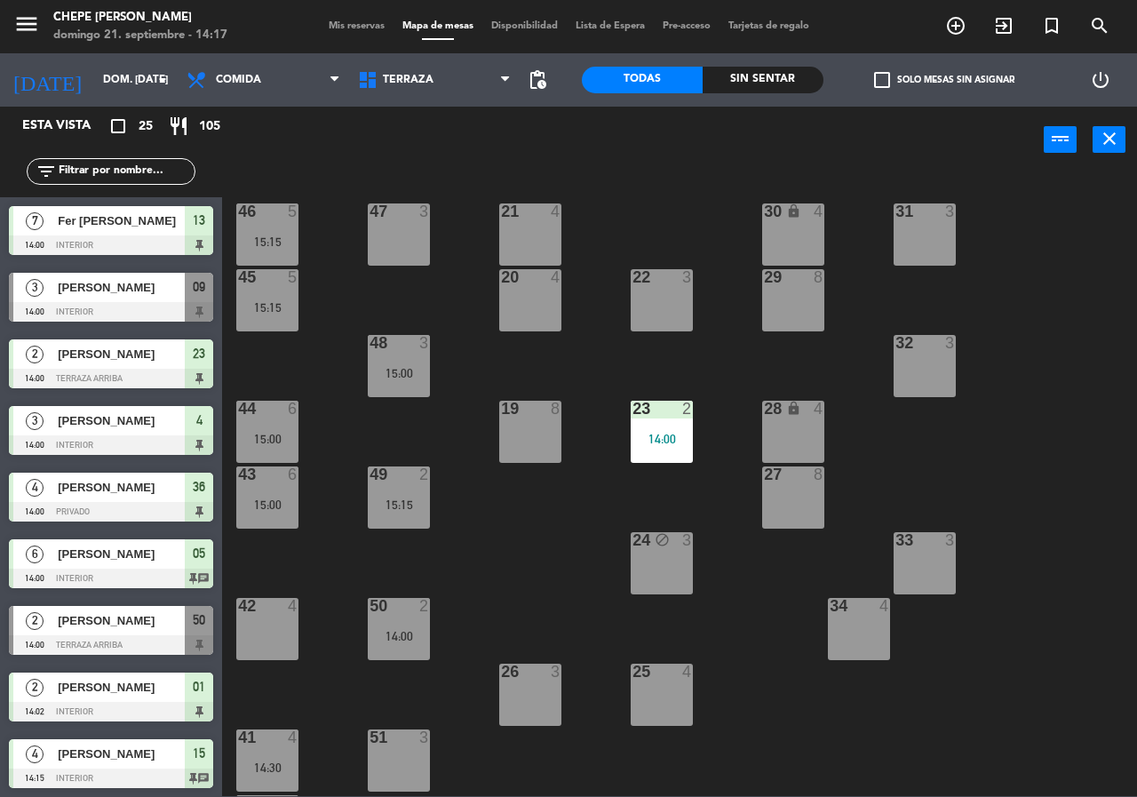
drag, startPoint x: 569, startPoint y: 564, endPoint x: 538, endPoint y: 541, distance: 38.7
click at [569, 563] on div "21 4 30 lock 4 46 5 15:15 47 3 31 3 20 4 22 3 29 8 45 5 15:15 32 3 48 3 15:00 1…" at bounding box center [685, 483] width 903 height 623
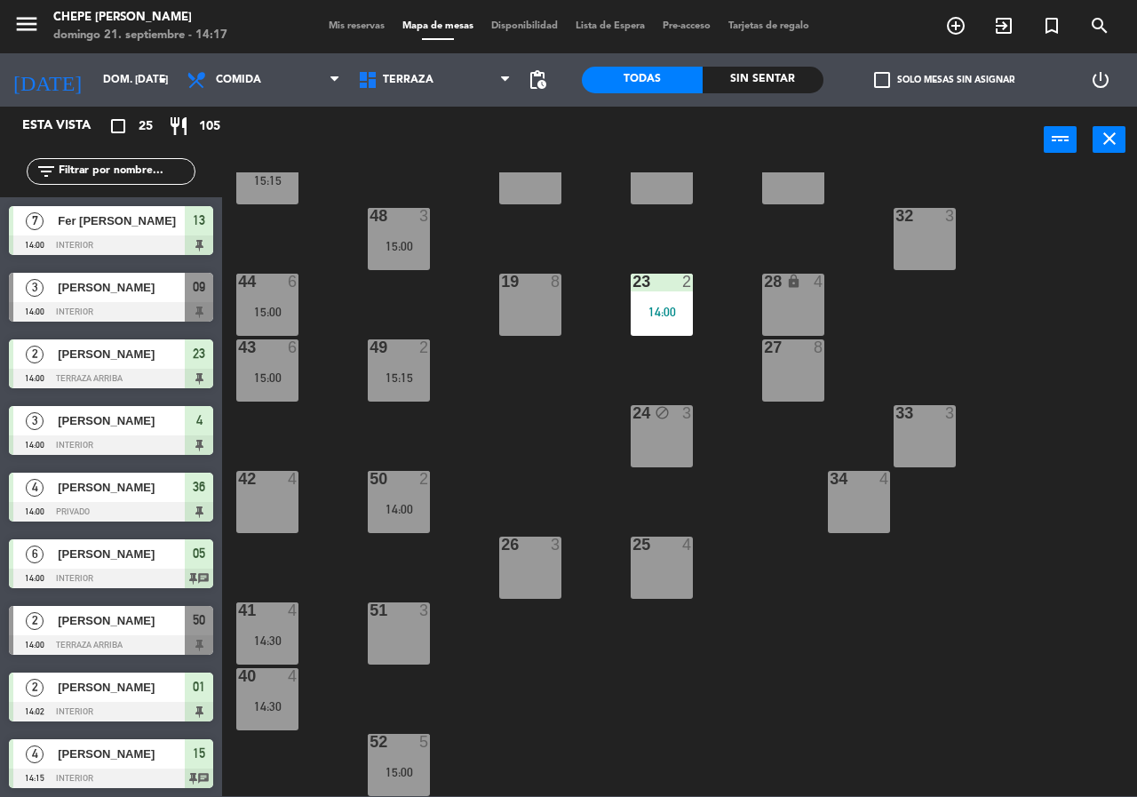
drag, startPoint x: 403, startPoint y: 762, endPoint x: 448, endPoint y: 739, distance: 50.8
click at [403, 758] on div "52 5 15:00" at bounding box center [399, 765] width 62 height 62
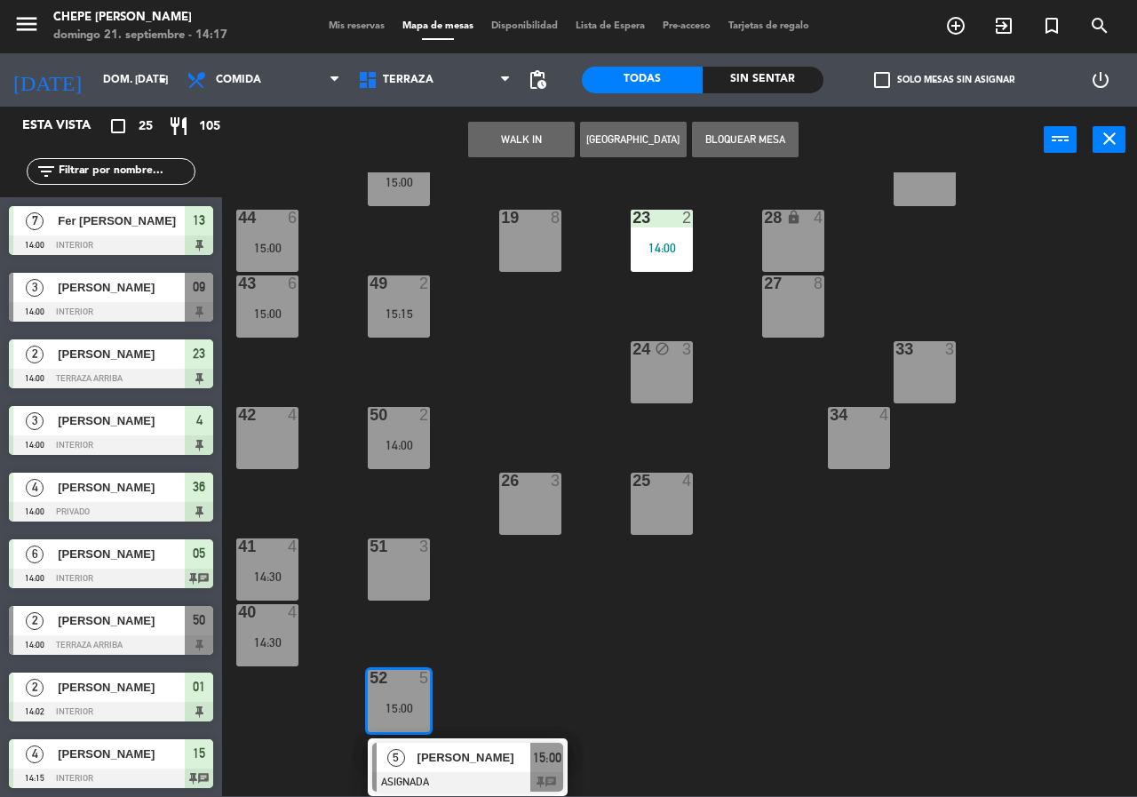
click at [472, 763] on span "[PERSON_NAME]" at bounding box center [474, 757] width 114 height 19
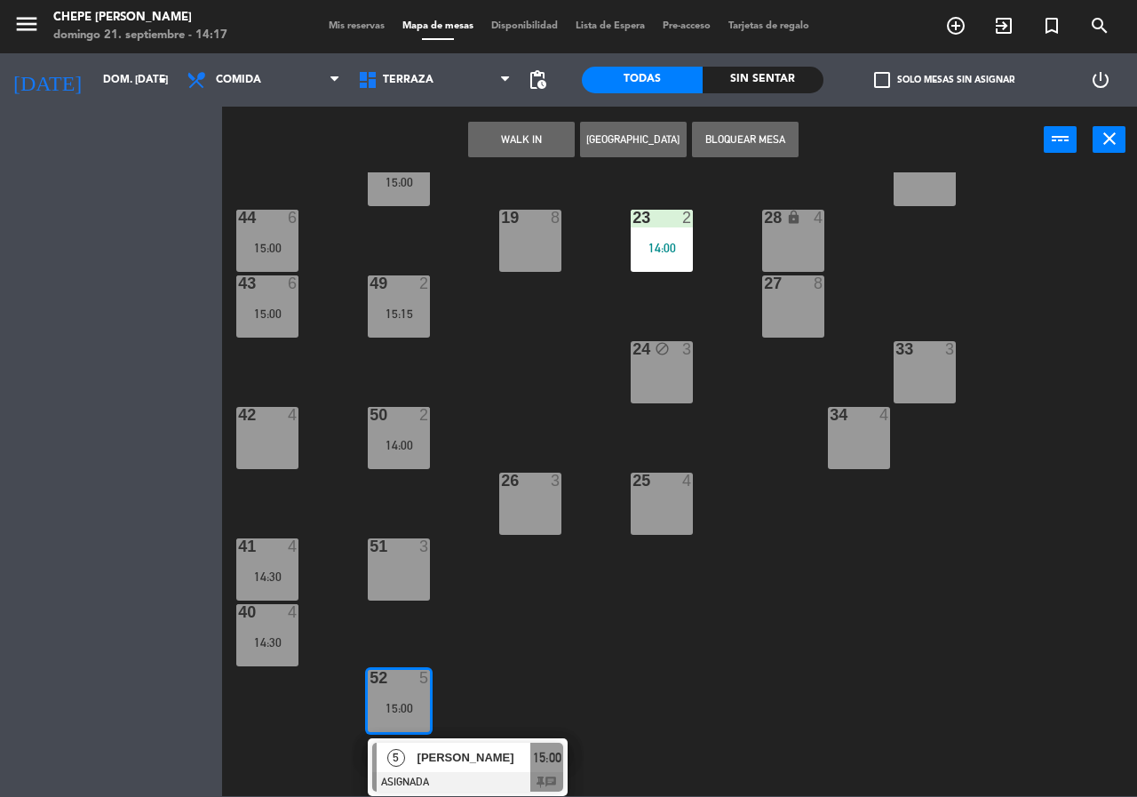
scroll to position [128, 0]
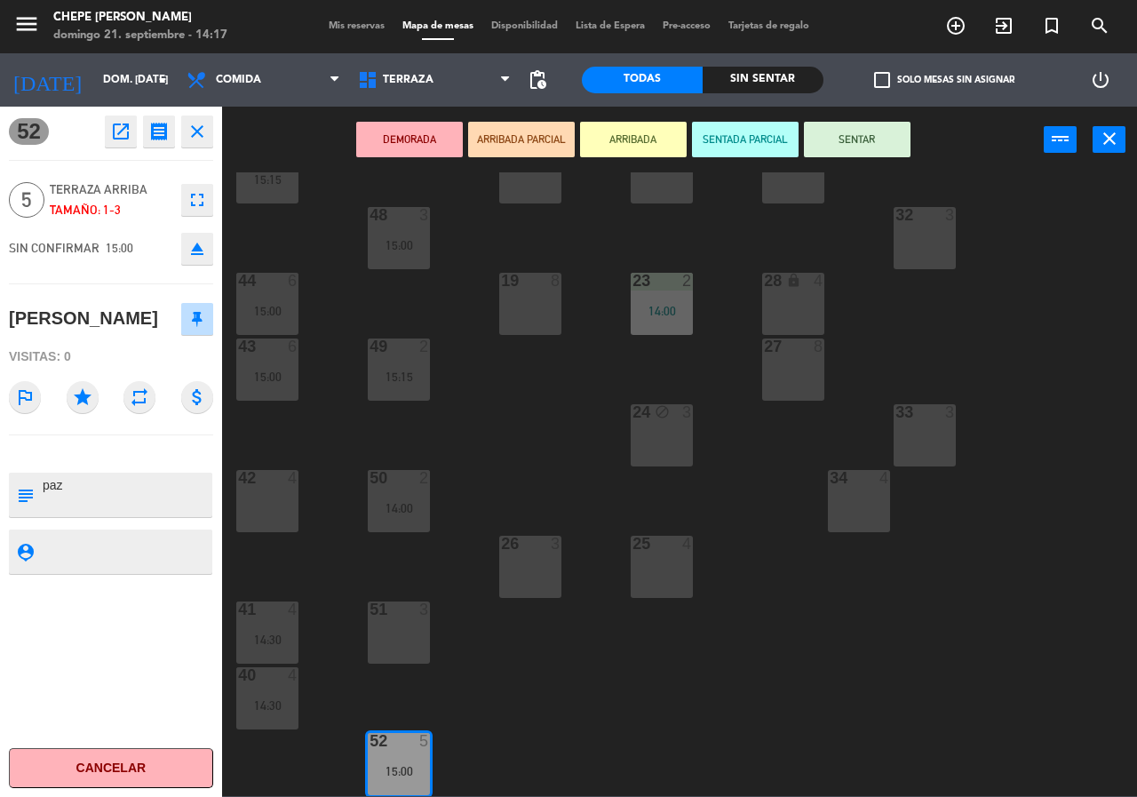
click at [547, 688] on div "21 4 30 lock 4 46 5 15:15 47 3 31 3 20 4 22 3 29 8 45 5 15:15 32 3 48 3 15:00 1…" at bounding box center [685, 483] width 903 height 623
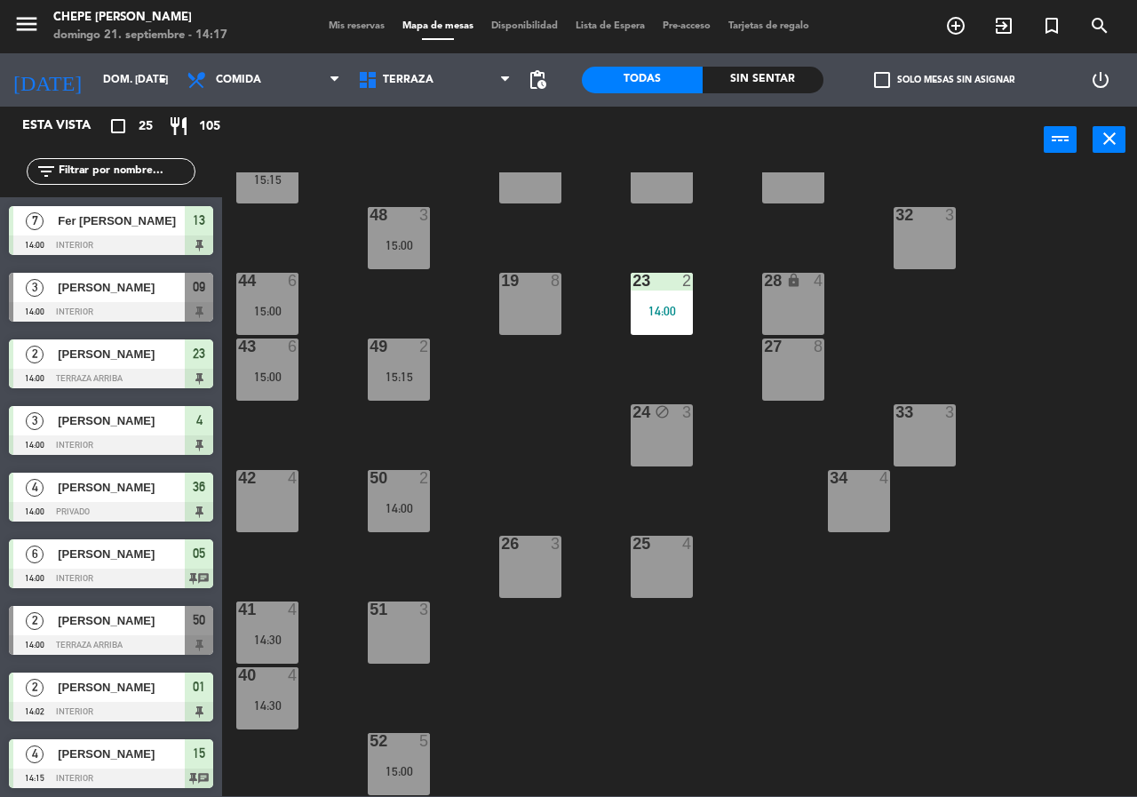
scroll to position [258, 0]
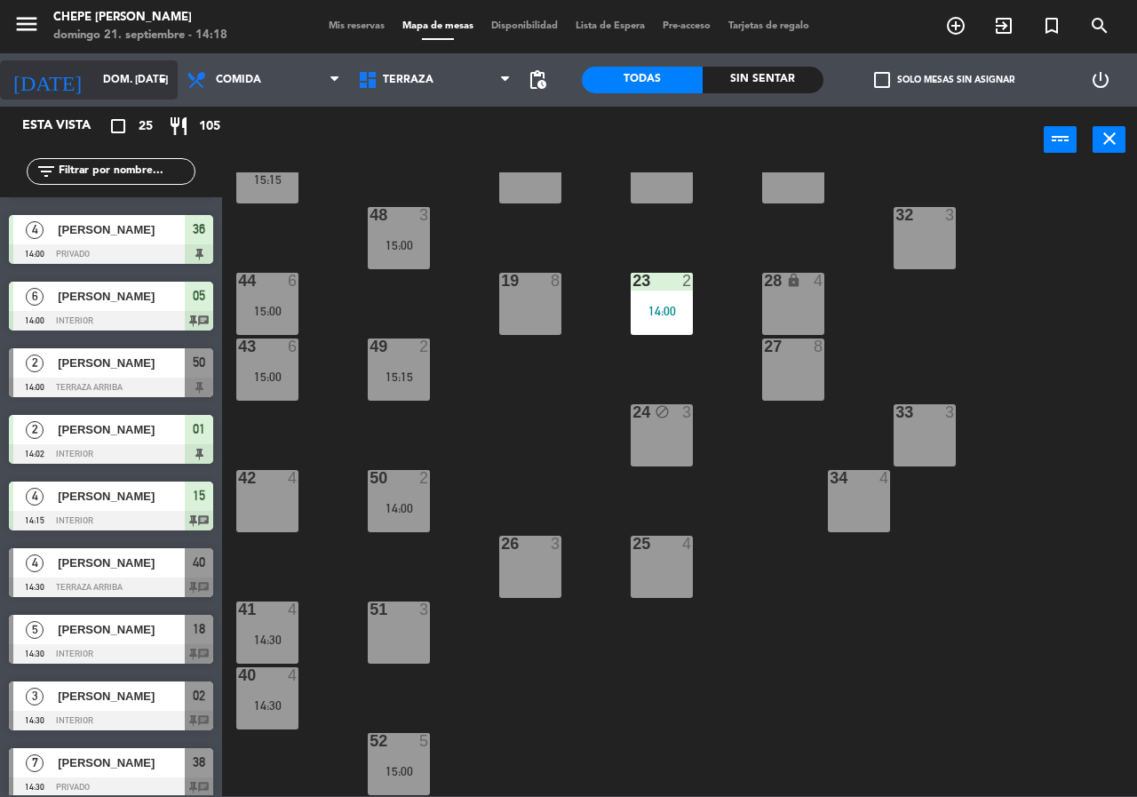
click at [118, 77] on input "dom. [DATE]" at bounding box center [164, 80] width 141 height 30
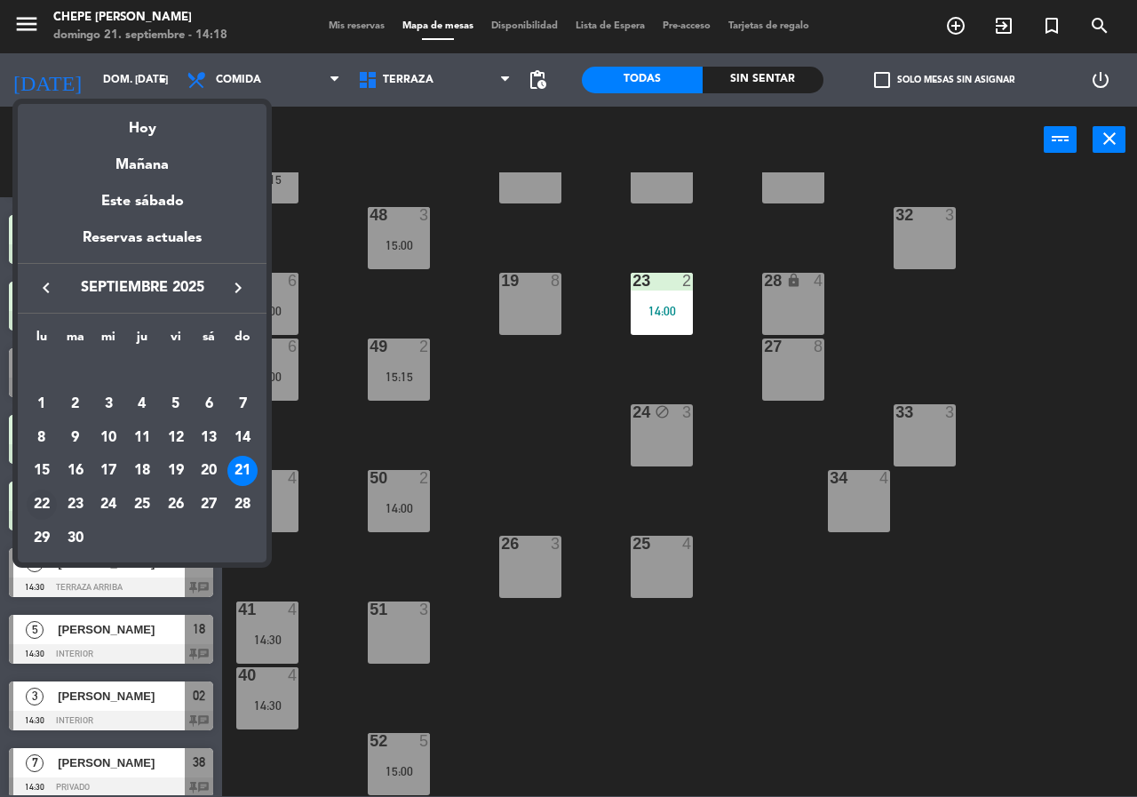
click at [36, 502] on div "22" at bounding box center [42, 504] width 30 height 30
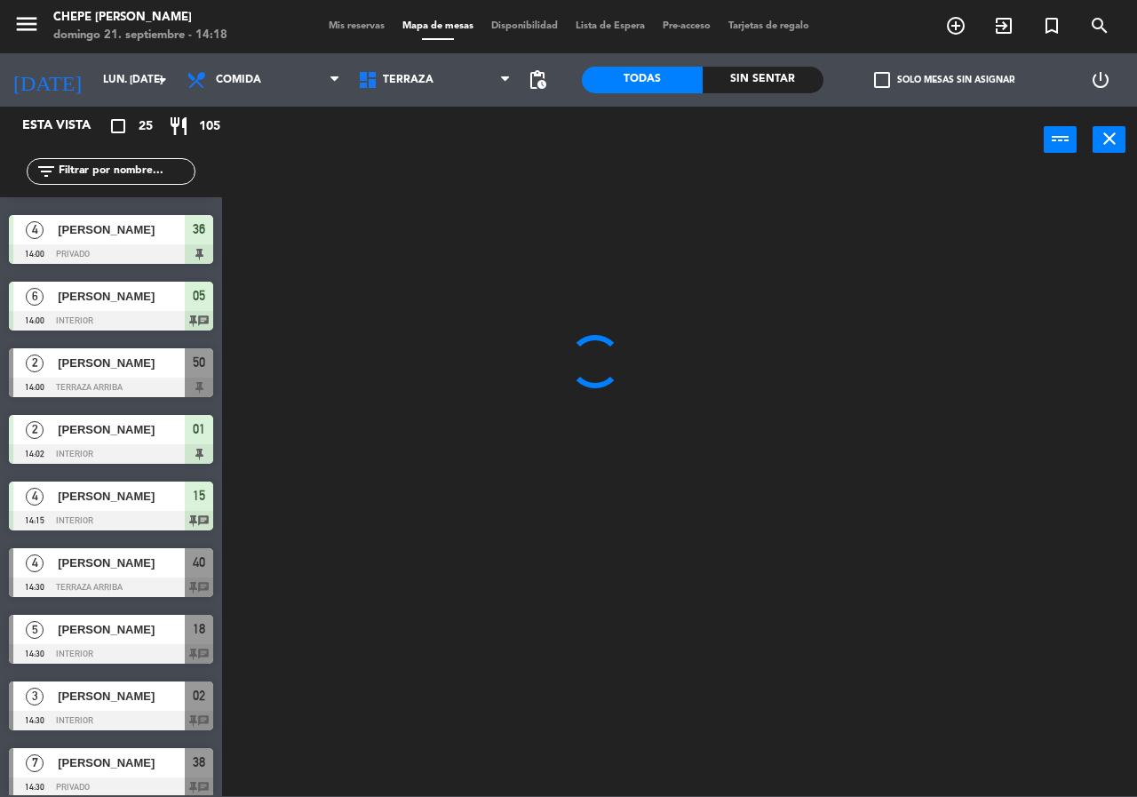
scroll to position [0, 0]
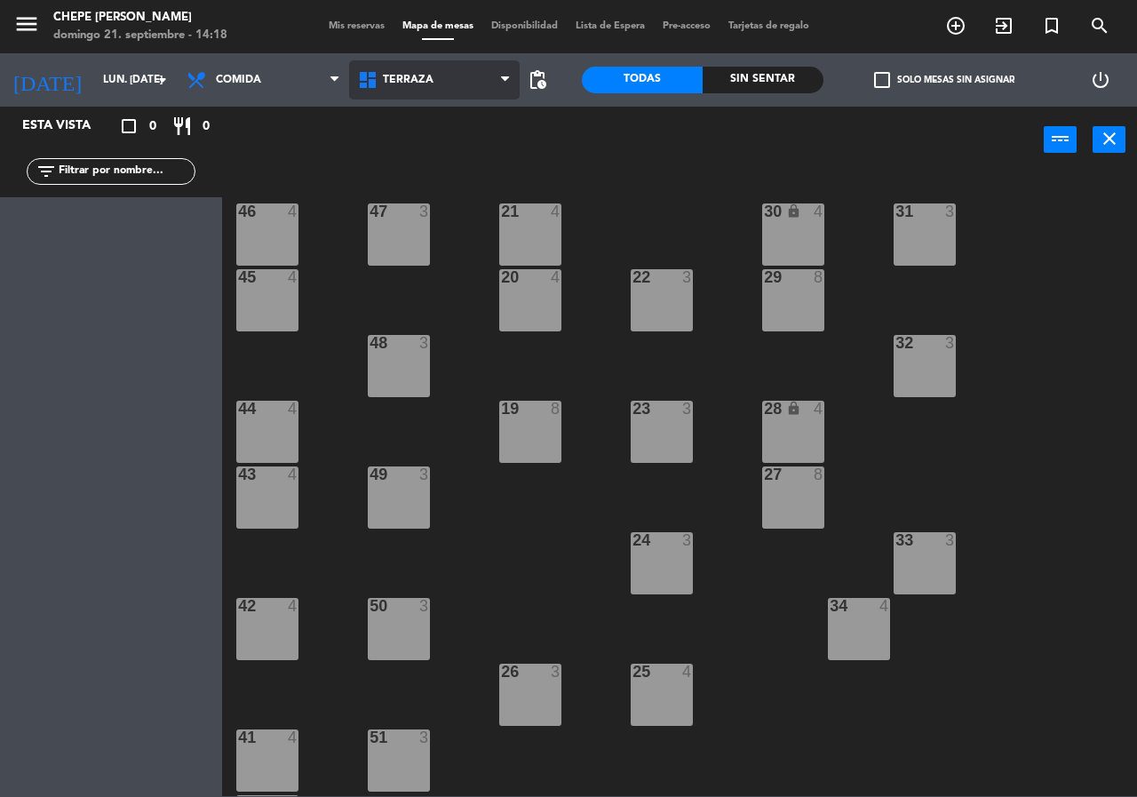
click at [369, 91] on span "Terraza" at bounding box center [434, 79] width 171 height 39
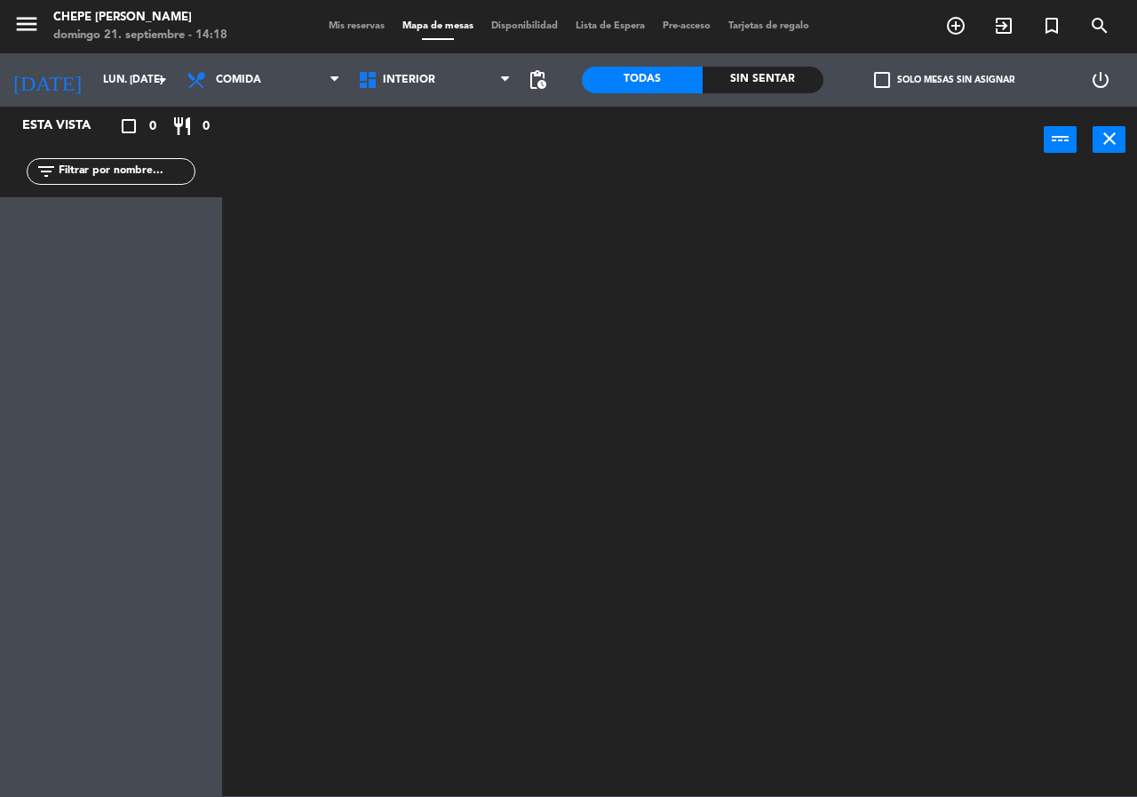
drag, startPoint x: 377, startPoint y: 110, endPoint x: 319, endPoint y: 107, distance: 57.8
click at [369, 107] on ng-component "menu Chepe [PERSON_NAME] 21. septiembre - 14:18 Mis reservas Mapa de mesas Disp…" at bounding box center [568, 398] width 1137 height 796
click at [151, 70] on input "lun. [DATE]" at bounding box center [164, 80] width 141 height 30
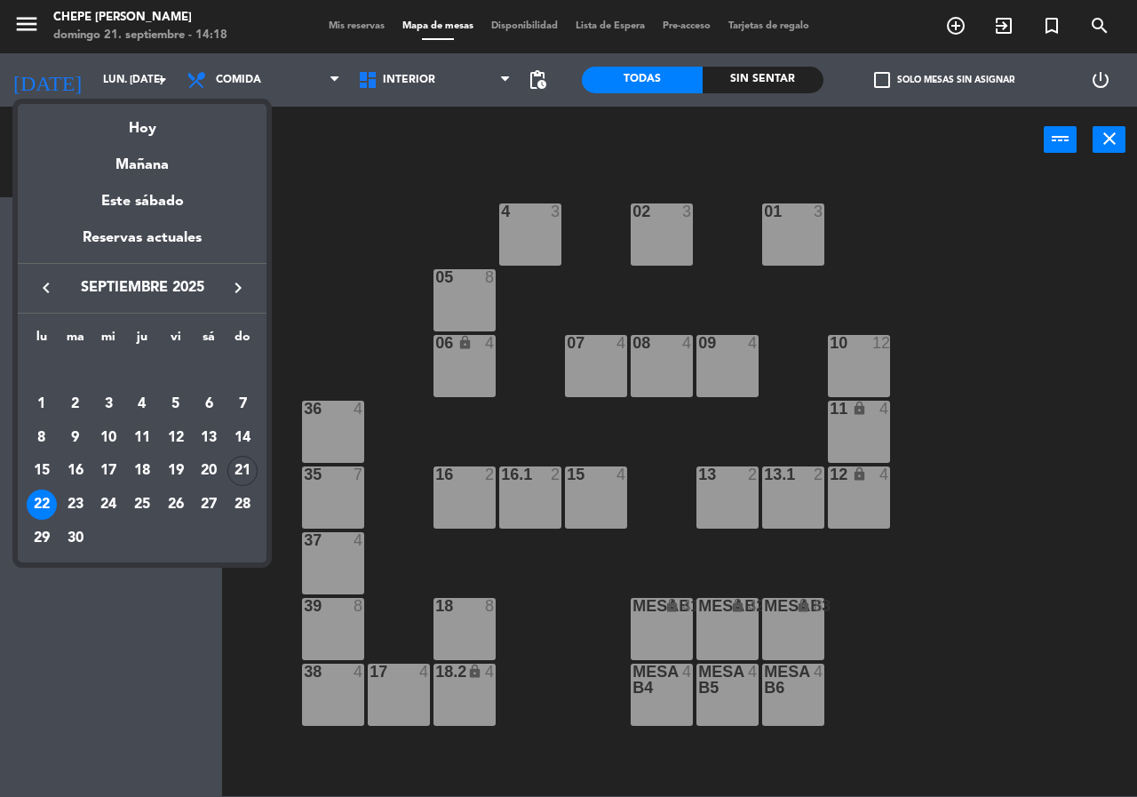
click at [373, 226] on div at bounding box center [568, 398] width 1137 height 797
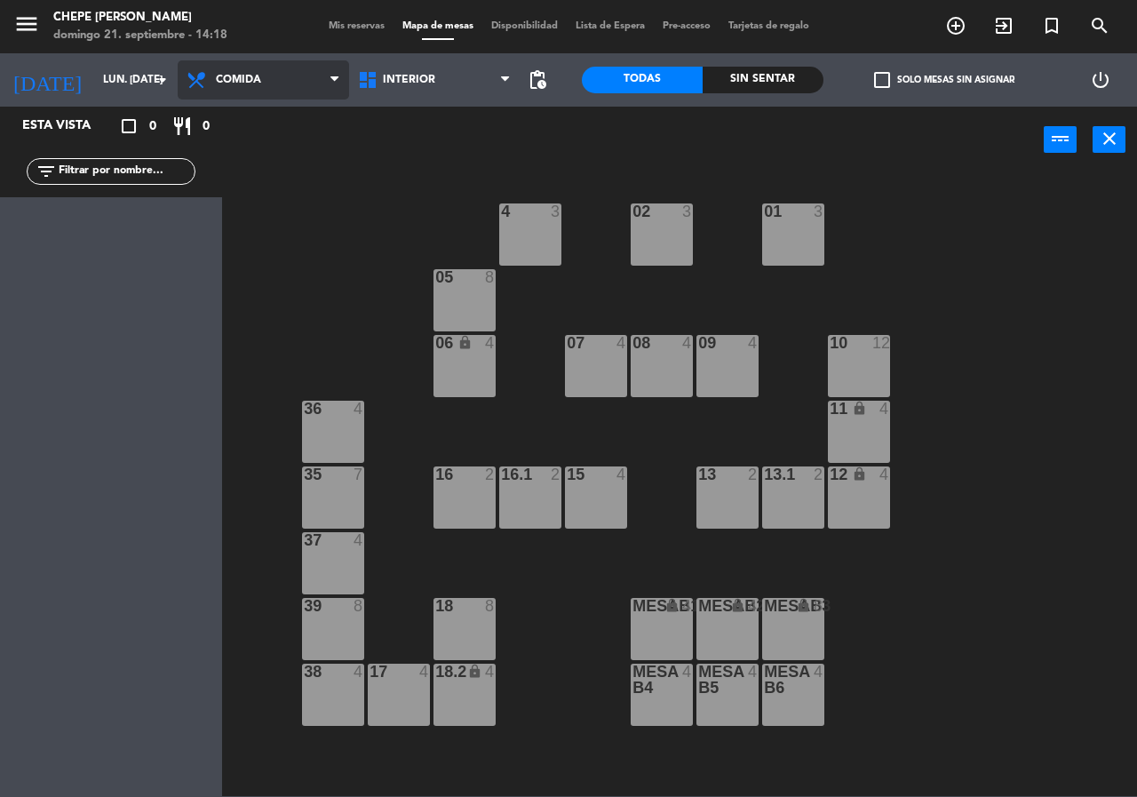
click at [319, 80] on span "Comida" at bounding box center [263, 79] width 171 height 39
click at [300, 164] on ng-component "menu Chepe [PERSON_NAME] 21. septiembre - 14:19 Mis reservas Mapa de mesas Disp…" at bounding box center [568, 398] width 1137 height 796
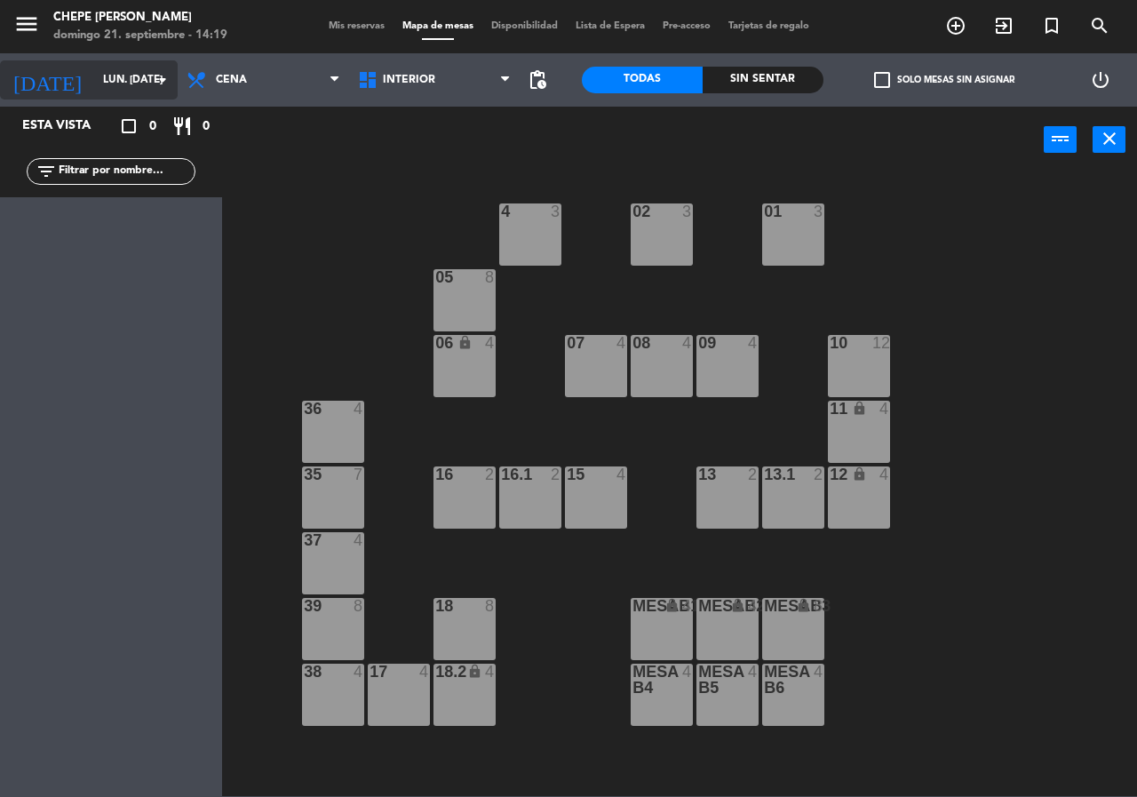
click at [94, 75] on input "lun. [DATE]" at bounding box center [164, 80] width 141 height 30
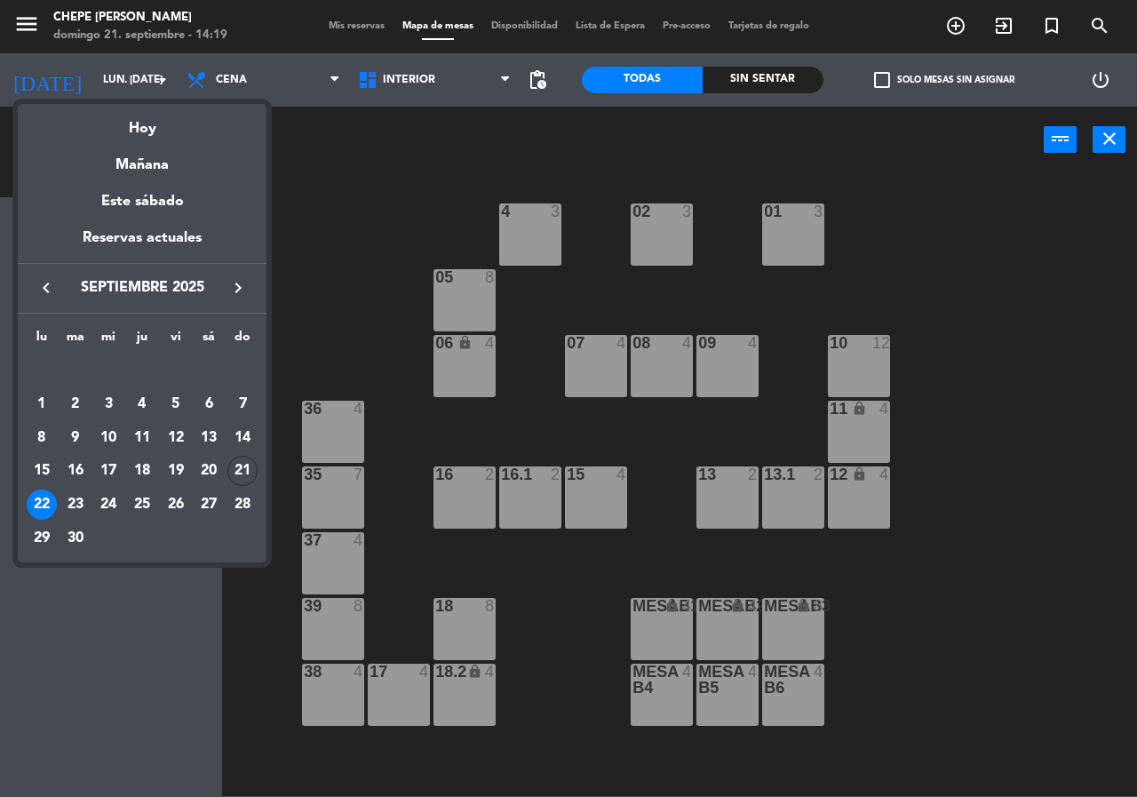
click at [194, 81] on div at bounding box center [568, 398] width 1137 height 797
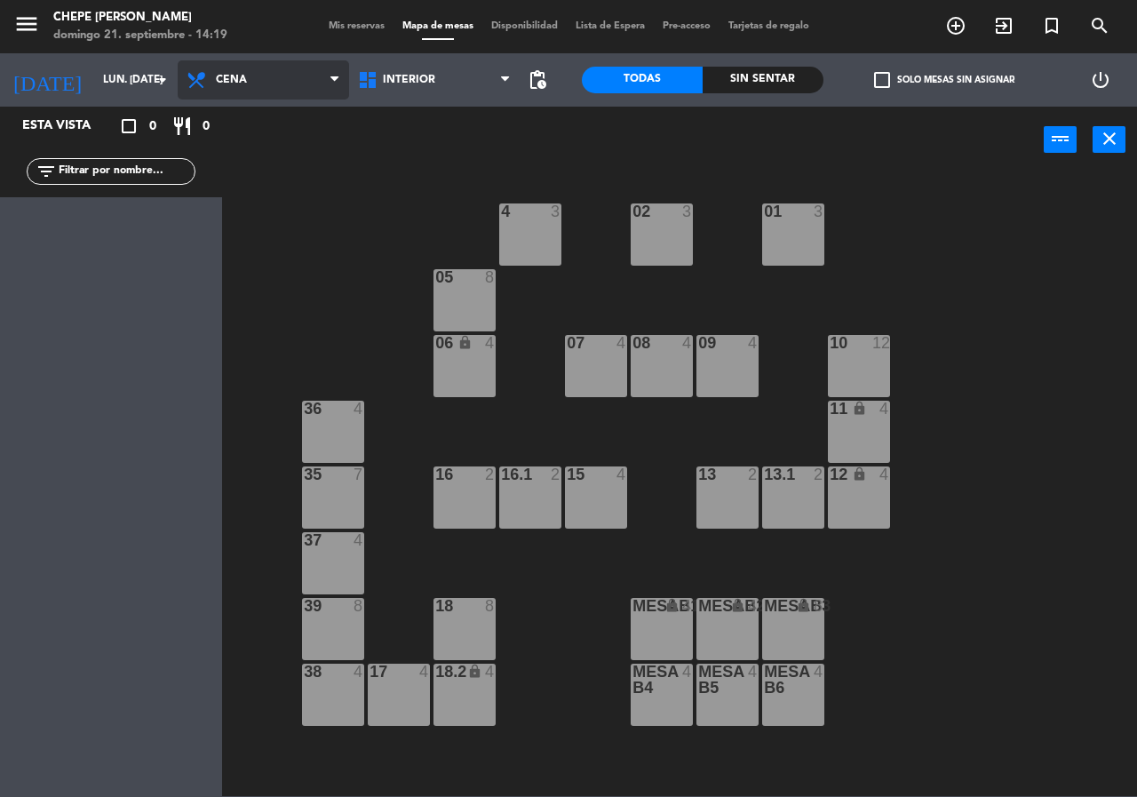
click at [234, 78] on span "Cena" at bounding box center [231, 80] width 31 height 12
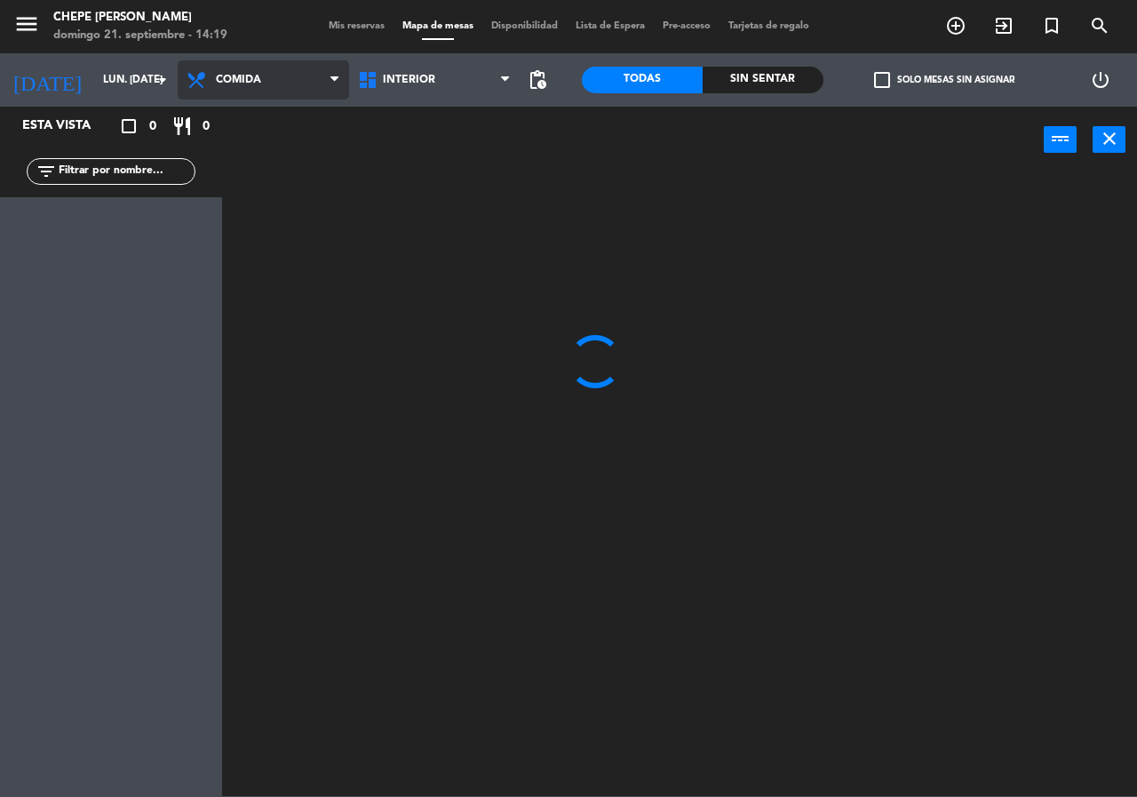
click at [236, 108] on ng-component "menu Chepe [PERSON_NAME] 21. septiembre - 14:19 Mis reservas Mapa de mesas Disp…" at bounding box center [568, 398] width 1137 height 796
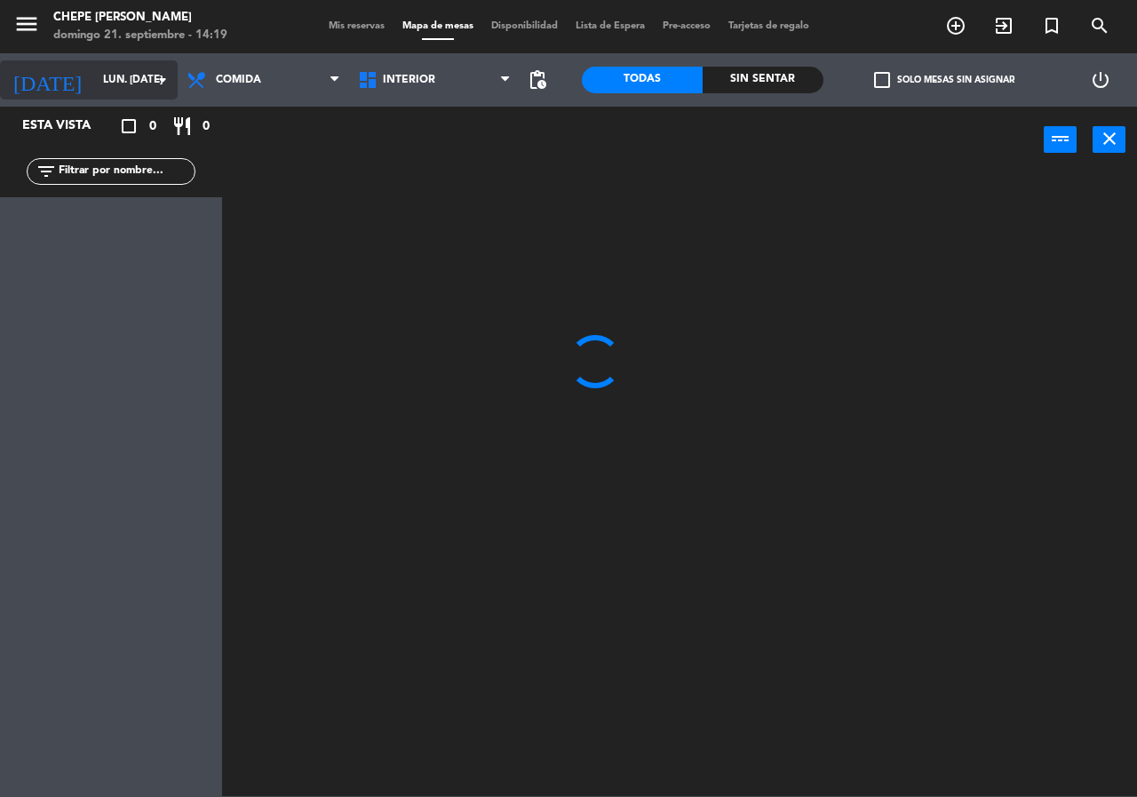
click at [133, 89] on input "lun. [DATE]" at bounding box center [164, 80] width 141 height 30
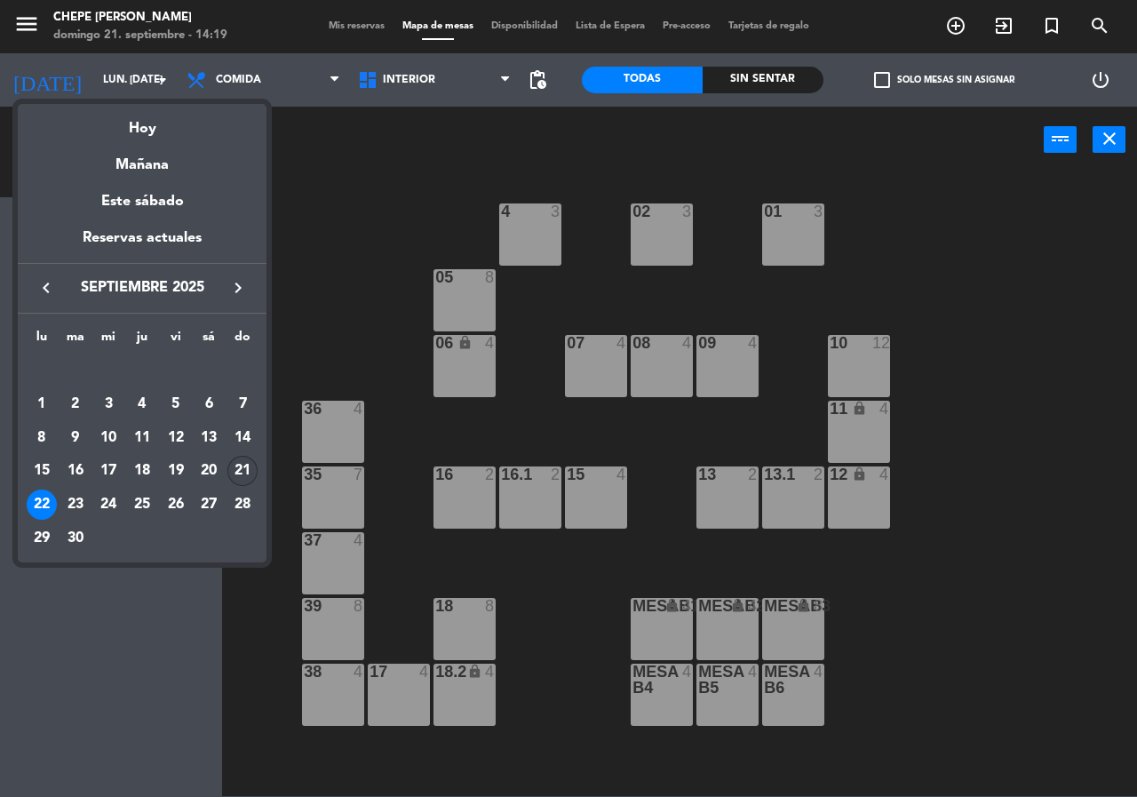
click at [240, 475] on div "21" at bounding box center [242, 471] width 30 height 30
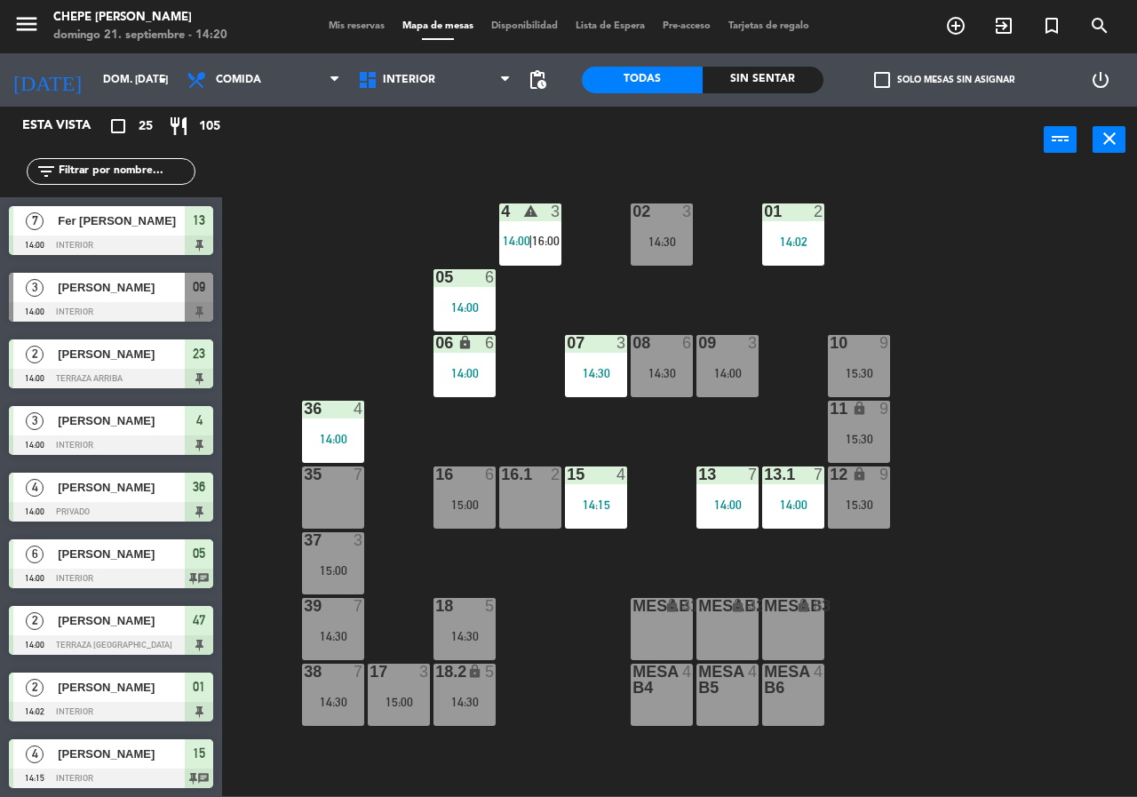
click at [1048, 352] on div "02 3 14:30 4 warning 3 14:00 | 16:00 01 2 14:02 05 6 14:00 06 lock 6 14:00 07 3…" at bounding box center [685, 483] width 903 height 623
click at [255, 88] on span "Comida" at bounding box center [263, 79] width 171 height 39
click at [166, 71] on icon "arrow_drop_down" at bounding box center [162, 79] width 21 height 21
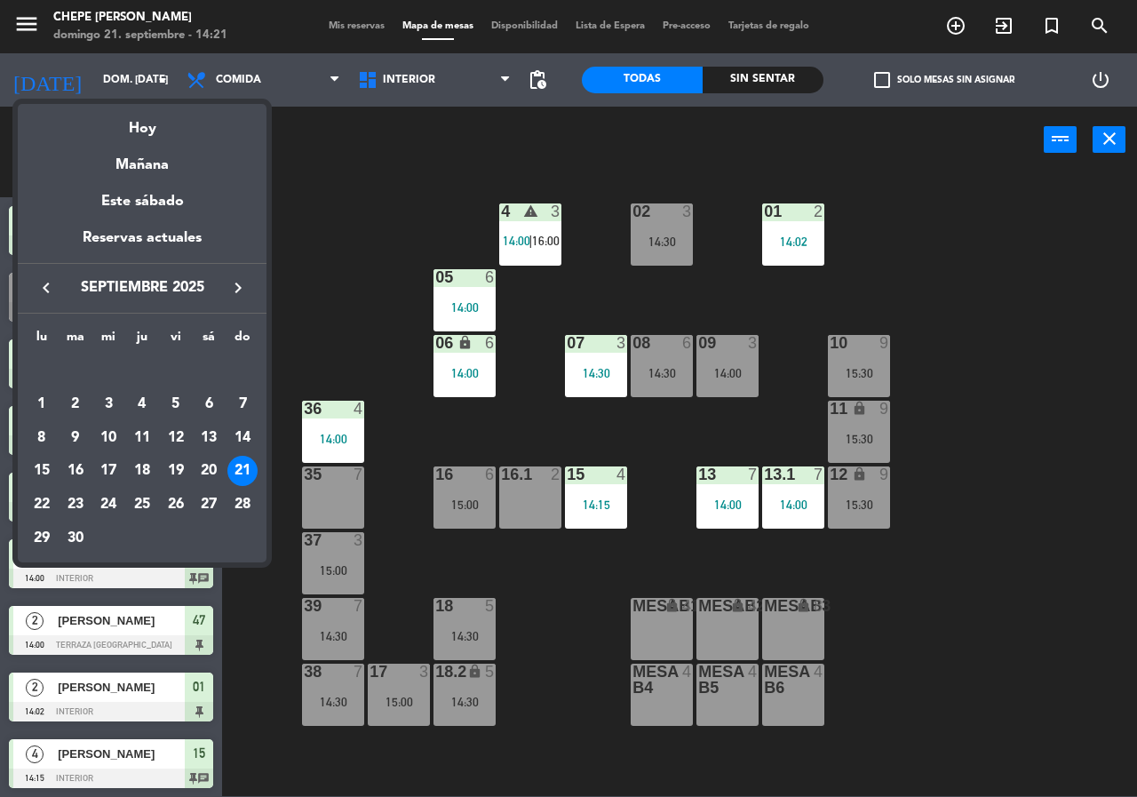
click at [35, 500] on div "22" at bounding box center [42, 504] width 30 height 30
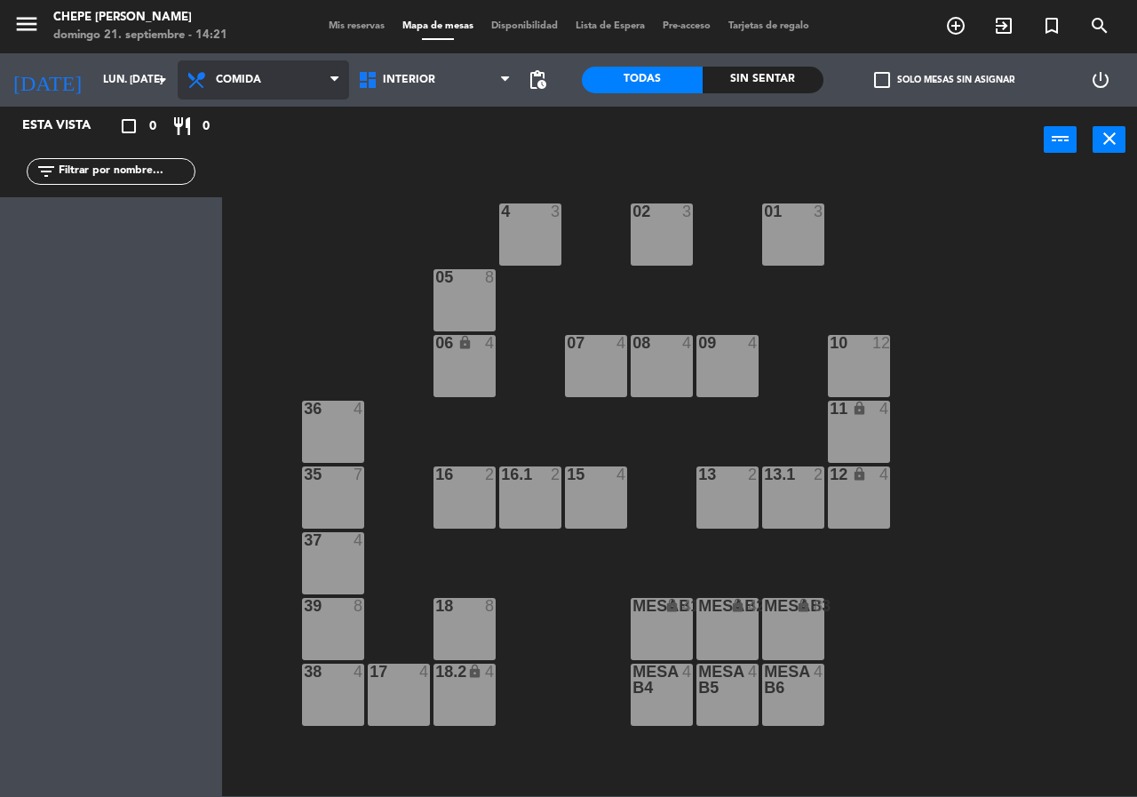
drag, startPoint x: 310, startPoint y: 80, endPoint x: 325, endPoint y: 126, distance: 48.6
click at [314, 83] on span "Comida" at bounding box center [263, 79] width 171 height 39
click at [312, 156] on ng-component "menu Chepe [PERSON_NAME] 21. septiembre - 14:21 Mis reservas Mapa de mesas Disp…" at bounding box center [568, 398] width 1137 height 796
click at [281, 77] on span "Cena" at bounding box center [263, 79] width 171 height 39
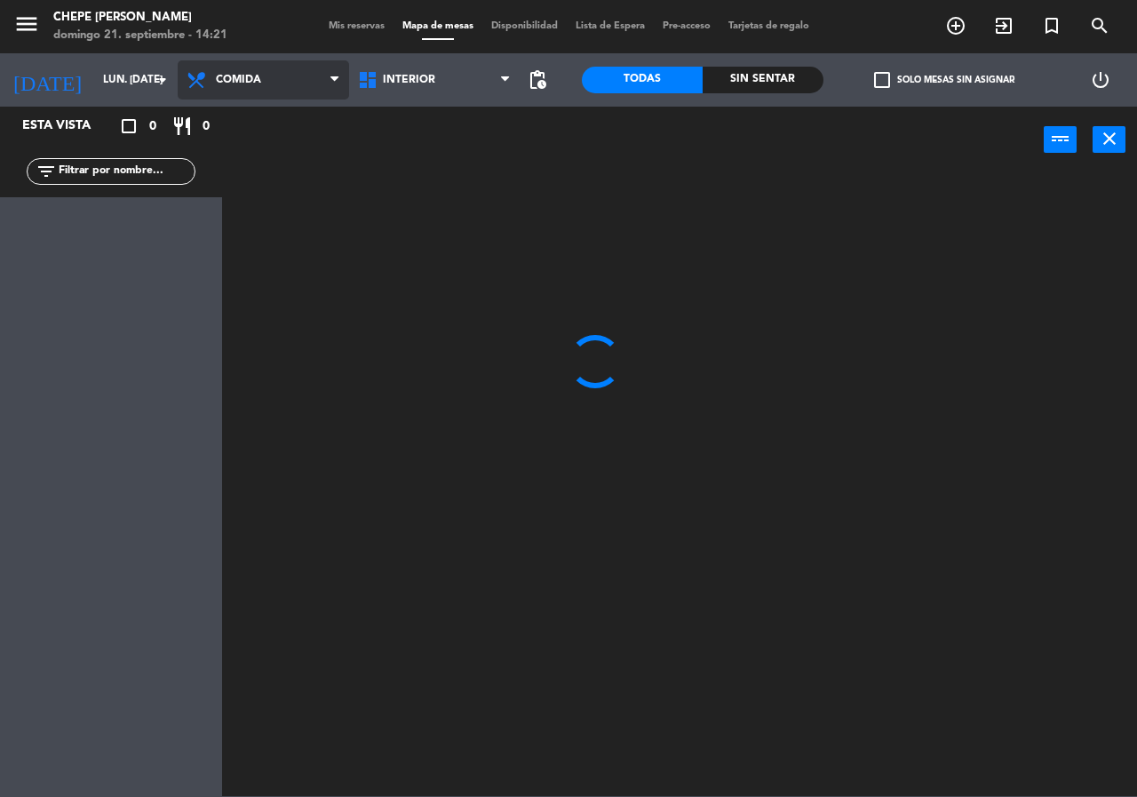
click at [285, 116] on ng-component "menu Chepe [PERSON_NAME] 21. septiembre - 14:21 Mis reservas Mapa de mesas Disp…" at bounding box center [568, 398] width 1137 height 796
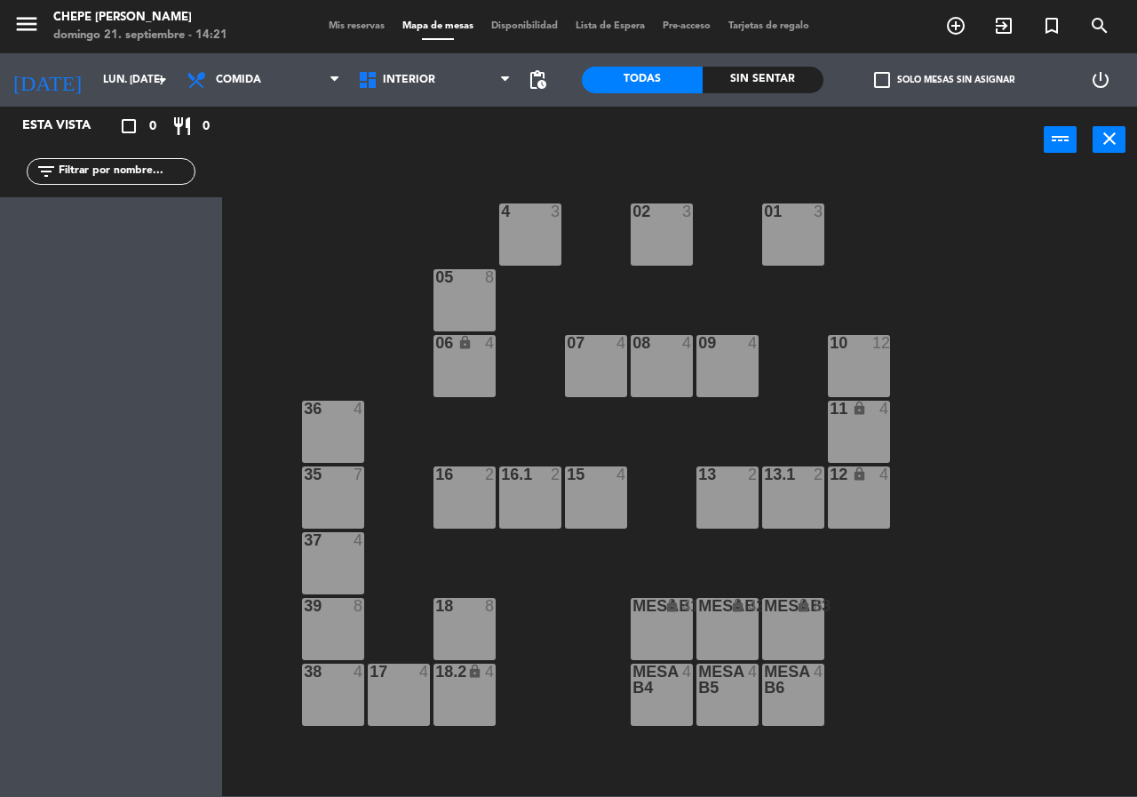
drag, startPoint x: 361, startPoint y: 234, endPoint x: 361, endPoint y: 206, distance: 28.4
click at [361, 234] on div "02 3 4 3 01 3 05 8 06 lock 4 07 4 09 4 10 12 08 4 11 lock 4 36 4 16 2 15 4 13 2…" at bounding box center [685, 483] width 903 height 623
click at [362, 205] on div "02 3 4 3 01 3 05 8 06 lock 4 07 4 09 4 10 12 08 4 11 lock 4 36 4 16 2 15 4 13 2…" at bounding box center [685, 483] width 903 height 623
click at [352, 196] on div "02 3 4 3 01 3 05 8 06 lock 4 07 4 09 4 10 12 08 4 11 lock 4 36 4 16 2 15 4 13 2…" at bounding box center [685, 483] width 903 height 623
drag, startPoint x: 217, startPoint y: 75, endPoint x: 210, endPoint y: 107, distance: 32.6
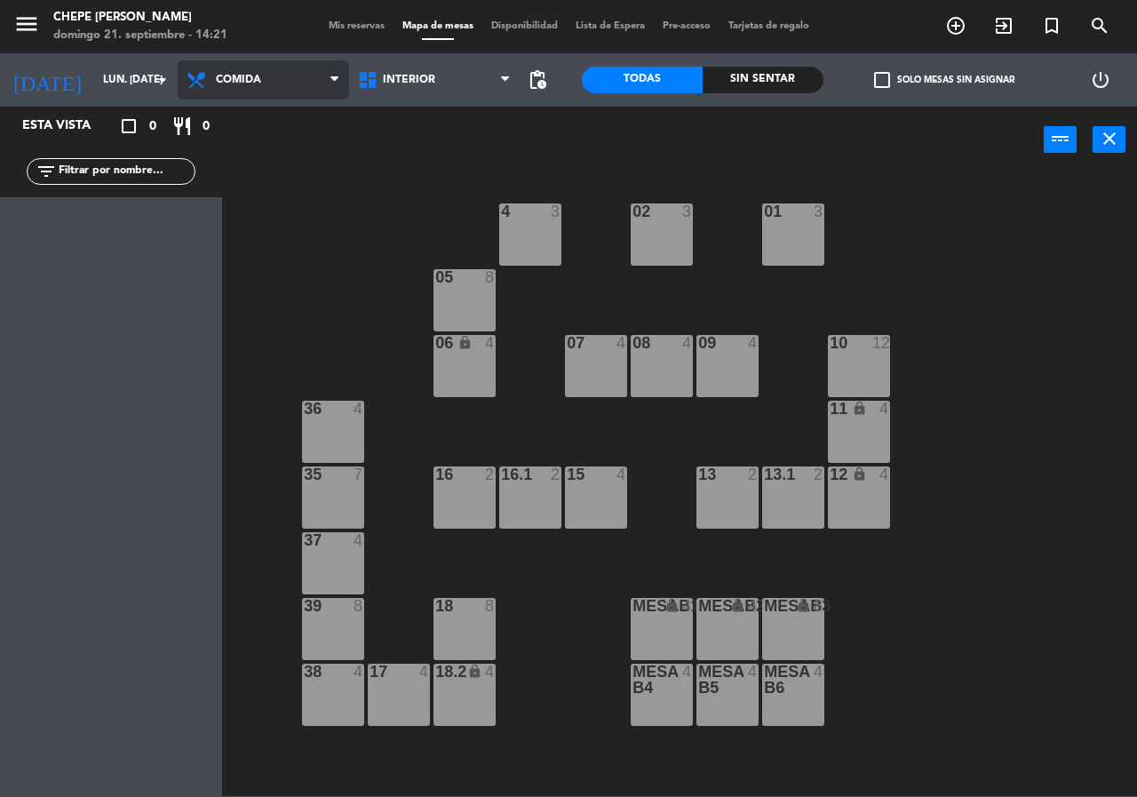
click at [216, 75] on span "Comida" at bounding box center [238, 80] width 45 height 12
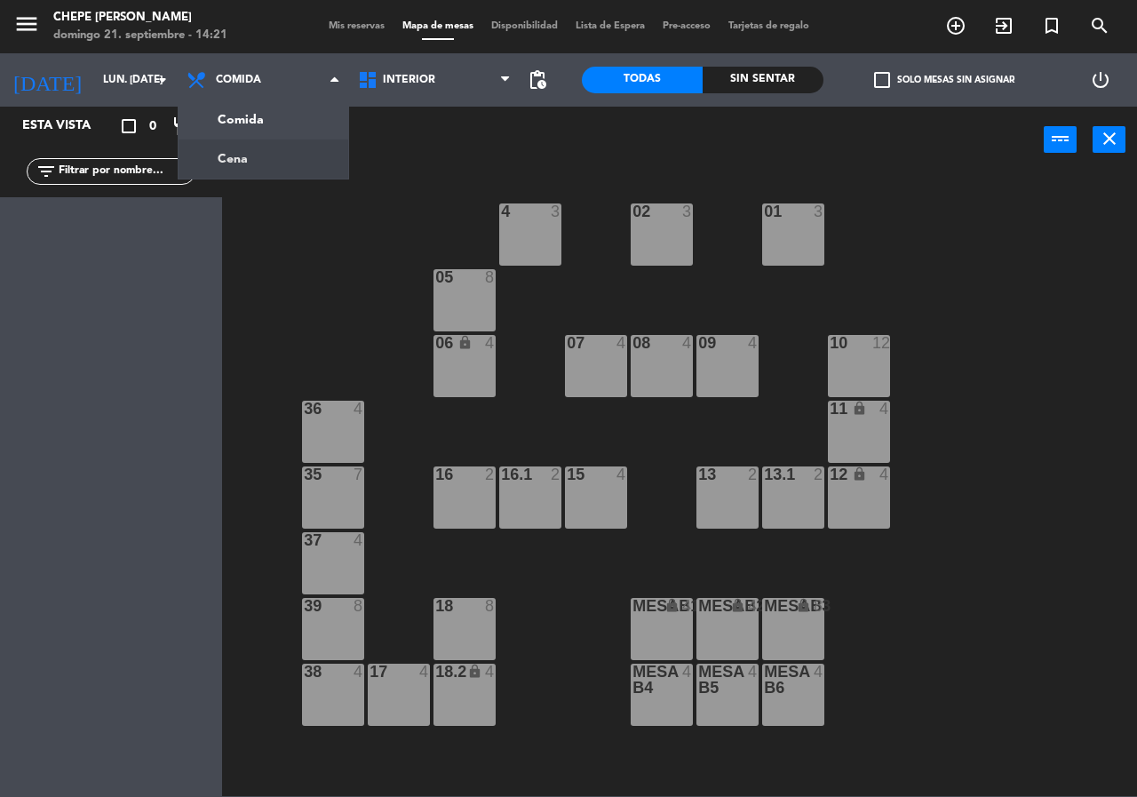
click at [291, 321] on div "02 3 4 3 01 3 05 8 06 lock 4 07 4 09 4 10 12 08 4 11 lock 4 36 4 16 2 15 4 13 2…" at bounding box center [685, 483] width 903 height 623
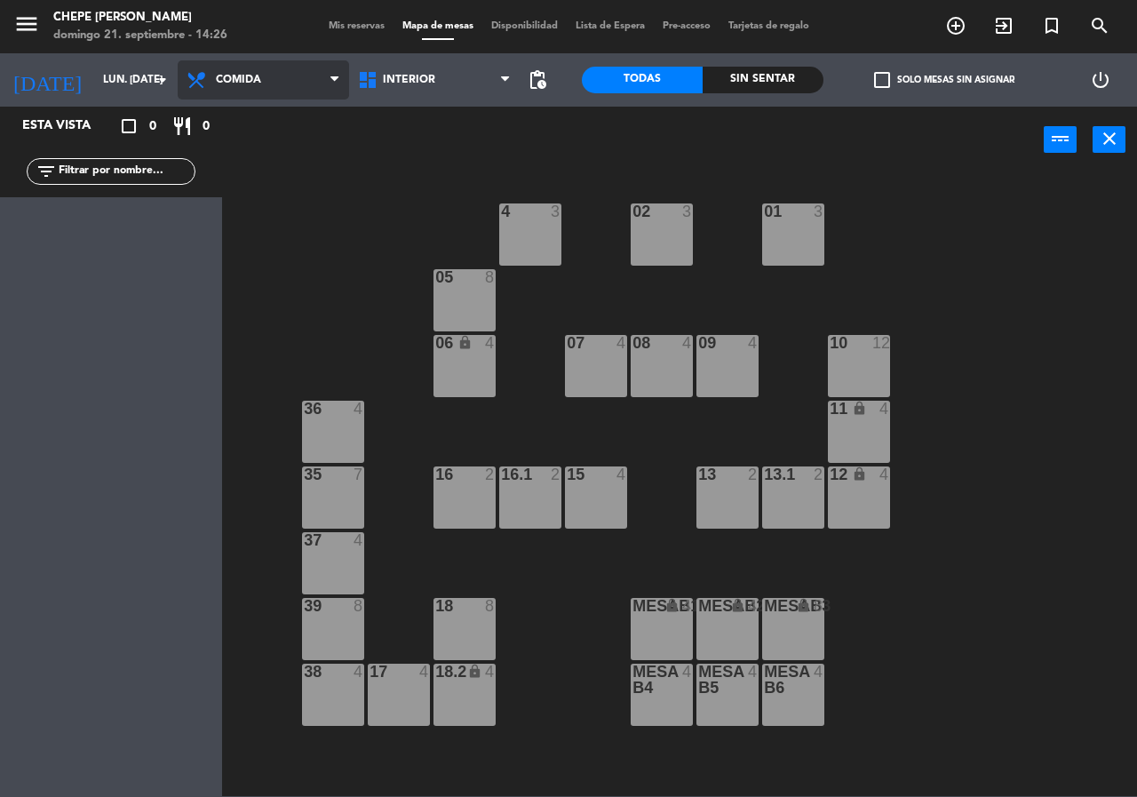
click at [222, 73] on span "Comida" at bounding box center [263, 79] width 171 height 39
drag, startPoint x: 276, startPoint y: 134, endPoint x: 235, endPoint y: 124, distance: 42.0
click at [274, 132] on ng-component "menu Chepe [PERSON_NAME] 21. septiembre - 14:26 Mis reservas Mapa de mesas Disp…" at bounding box center [568, 398] width 1137 height 796
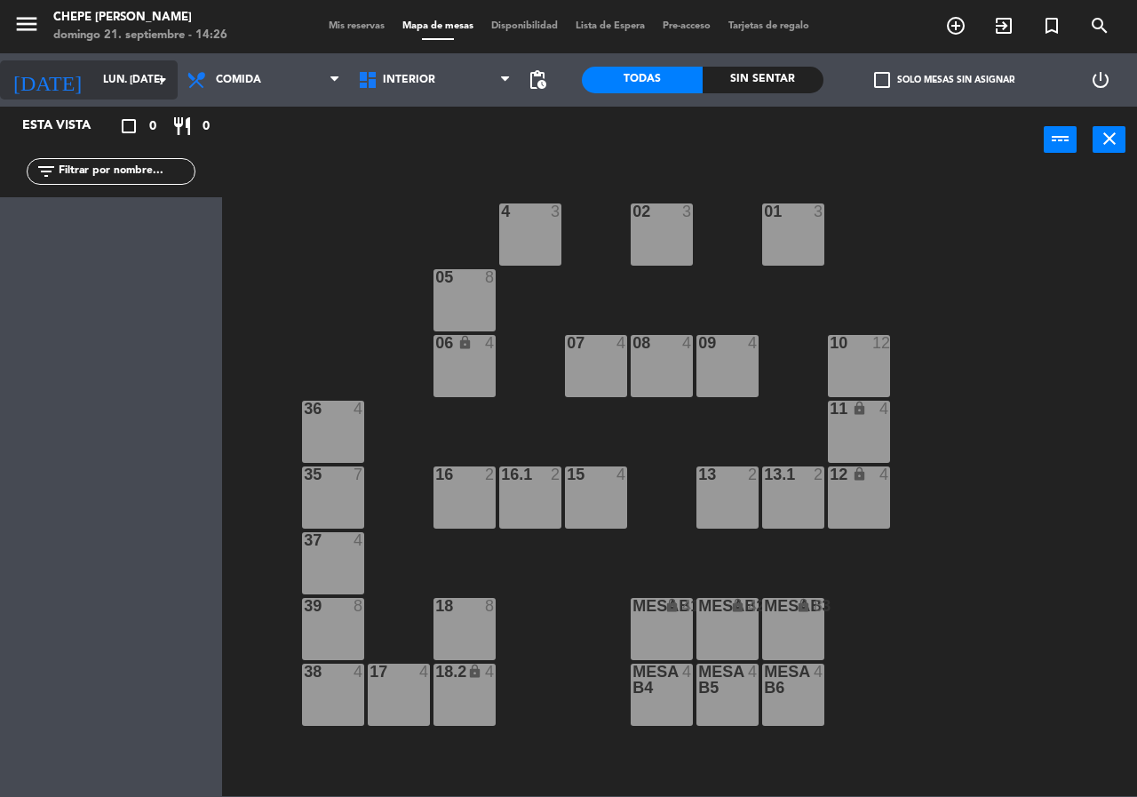
click at [128, 86] on input "lun. [DATE]" at bounding box center [164, 80] width 141 height 30
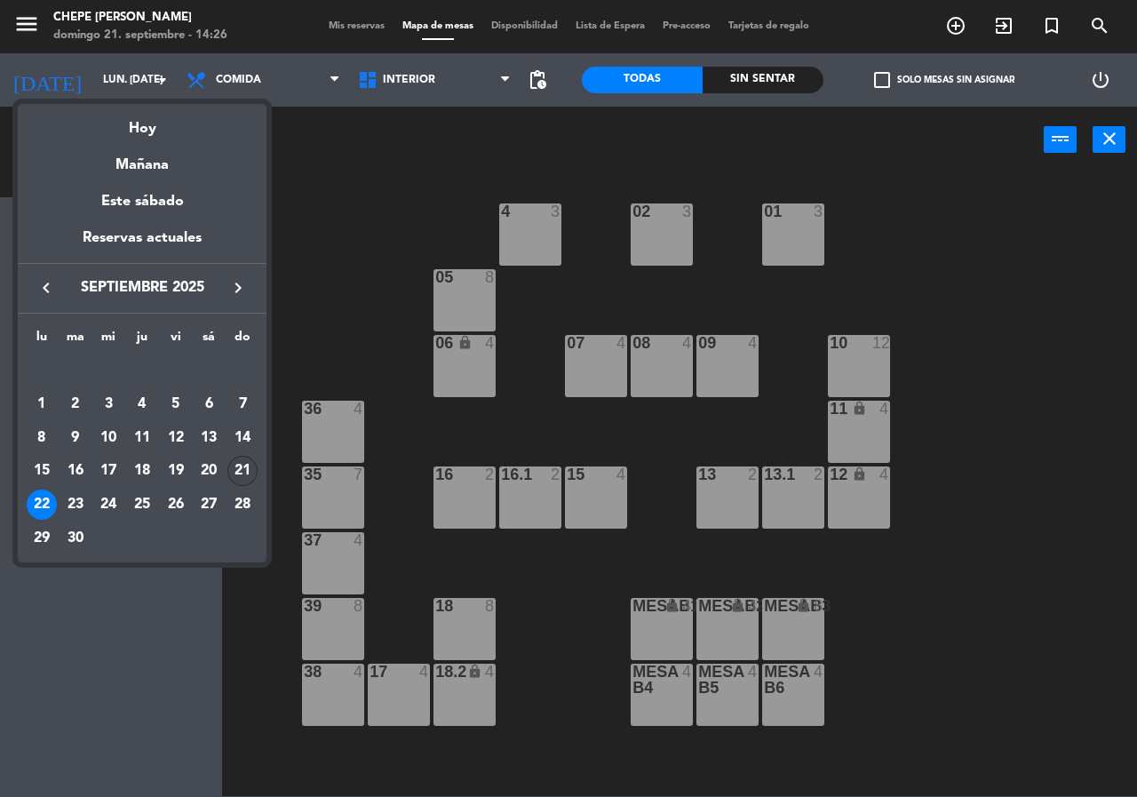
click at [251, 467] on div "21" at bounding box center [242, 471] width 30 height 30
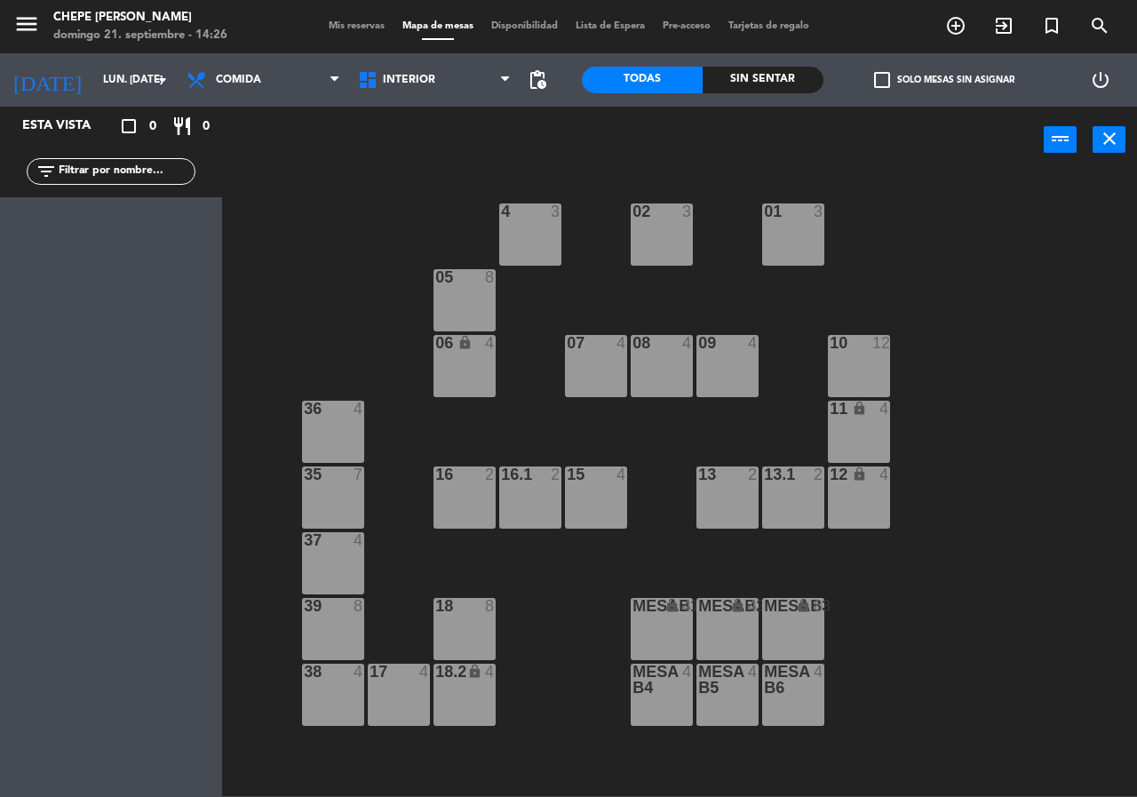
type input "dom. [DATE]"
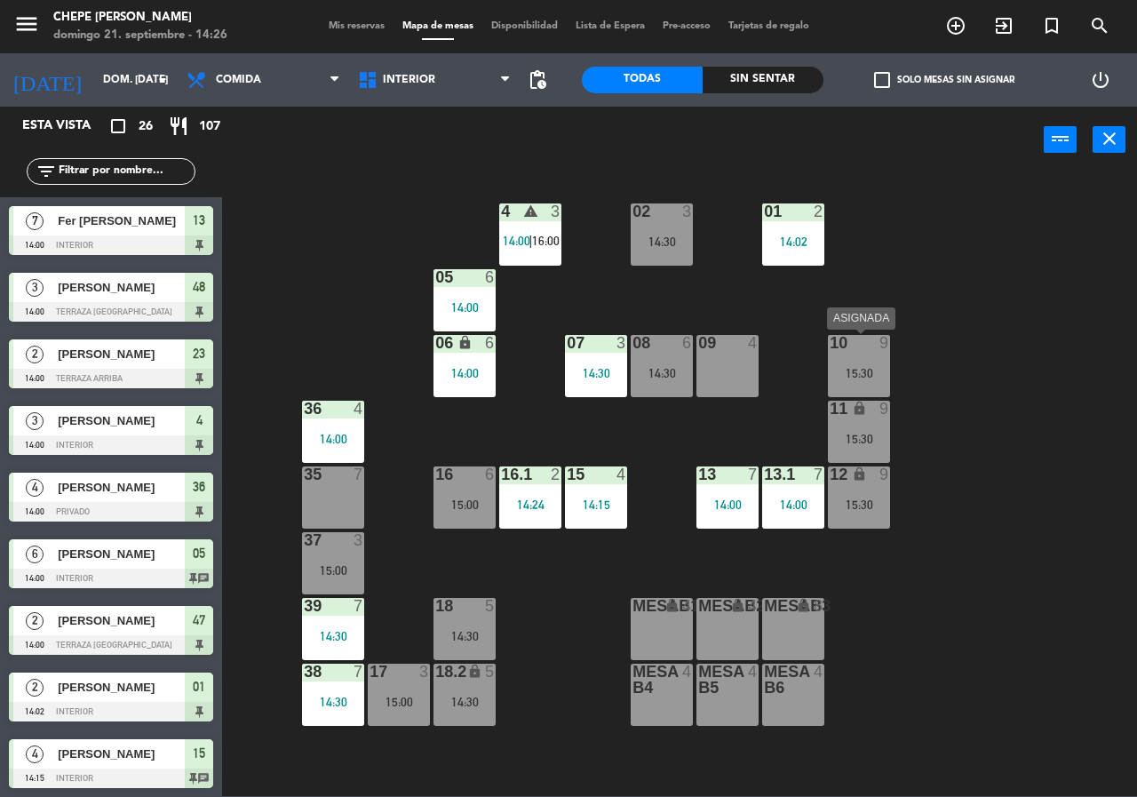
click at [865, 364] on div "10 9 15:30" at bounding box center [859, 366] width 62 height 62
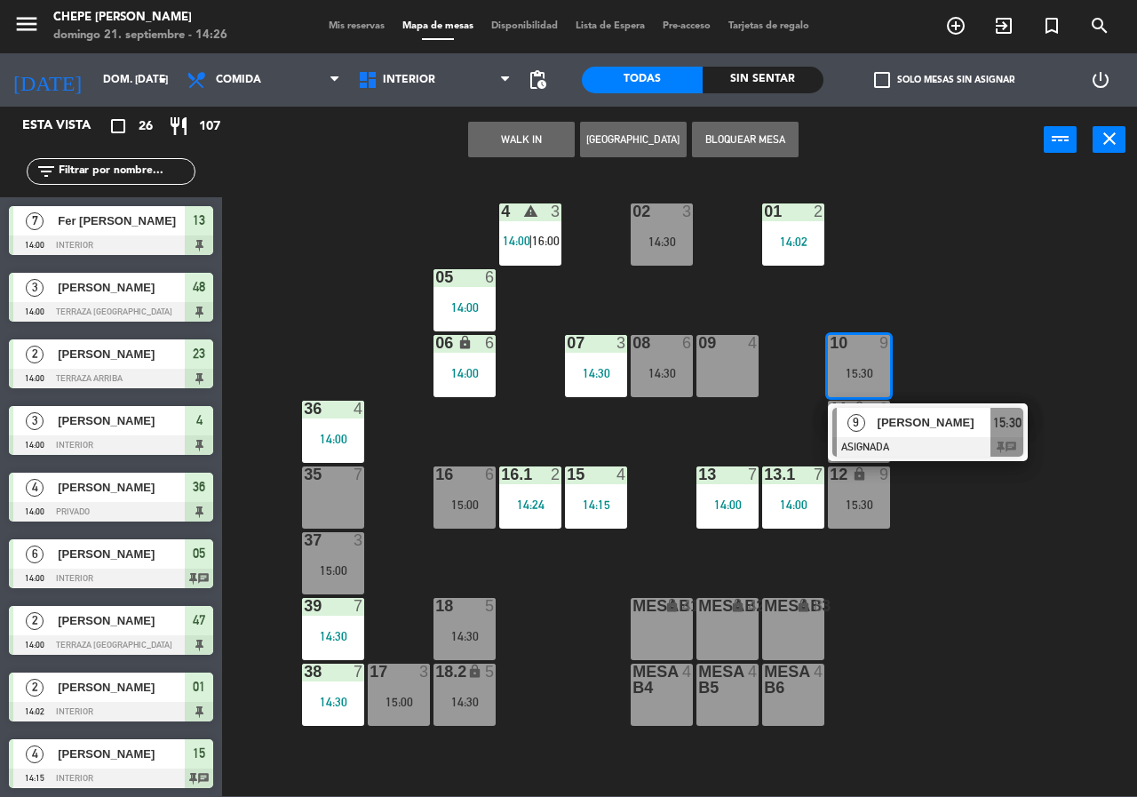
drag, startPoint x: 953, startPoint y: 373, endPoint x: 769, endPoint y: 372, distance: 183.8
click at [951, 372] on div "02 3 14:30 4 warning 3 14:00 | 16:00 01 2 14:02 05 6 14:00 06 lock 6 14:00 07 3…" at bounding box center [685, 483] width 903 height 623
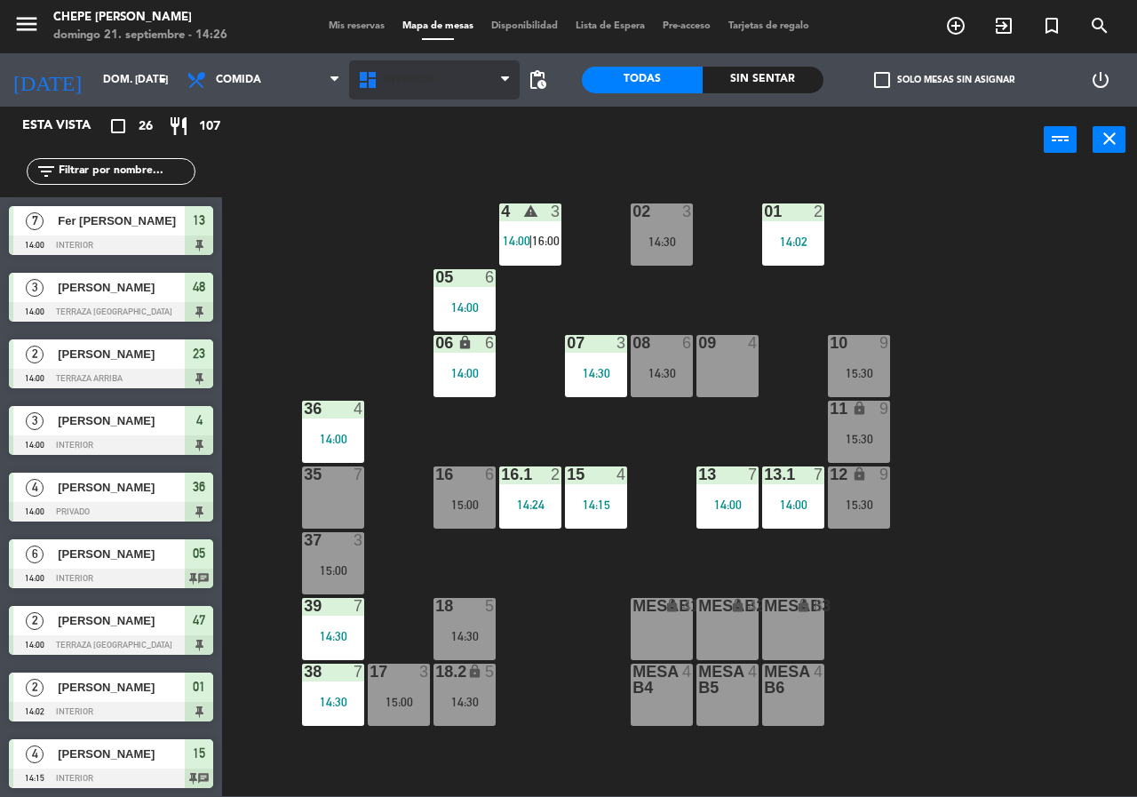
click at [420, 88] on span "Interior" at bounding box center [434, 79] width 171 height 39
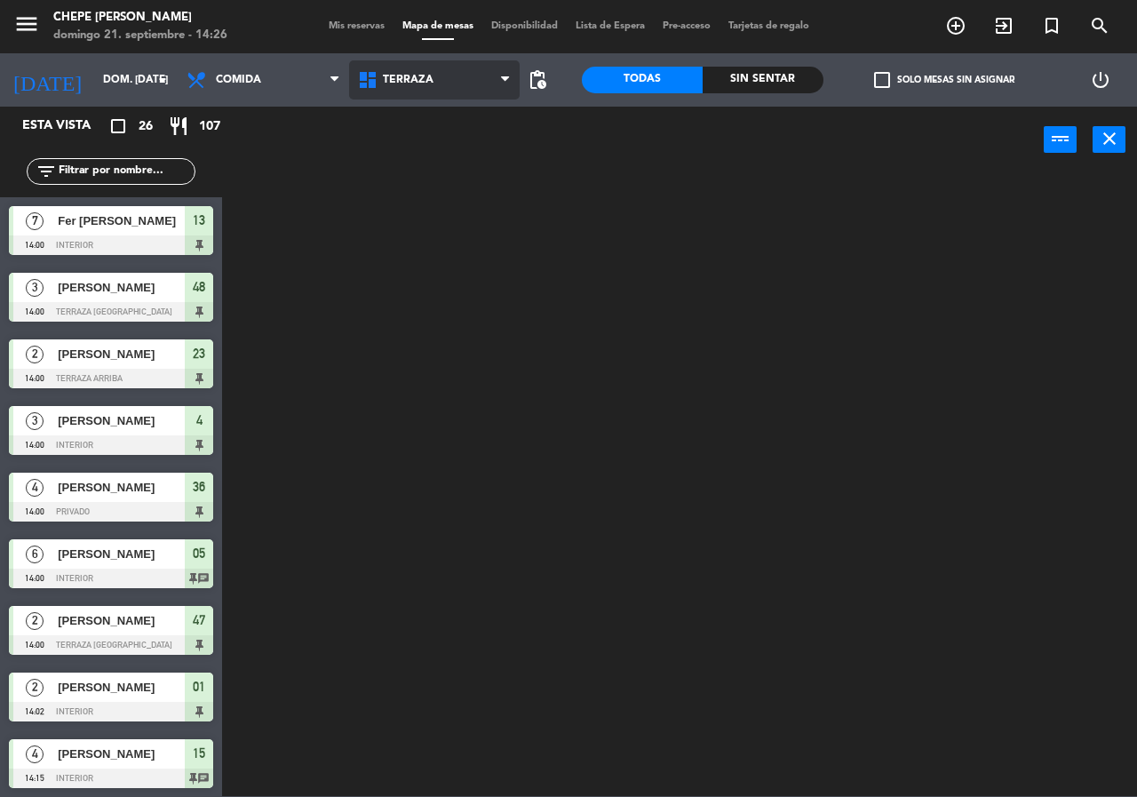
click at [441, 161] on ng-component "menu Chepe [PERSON_NAME] 21. septiembre - 14:26 Mis reservas Mapa de mesas Disp…" at bounding box center [568, 398] width 1137 height 796
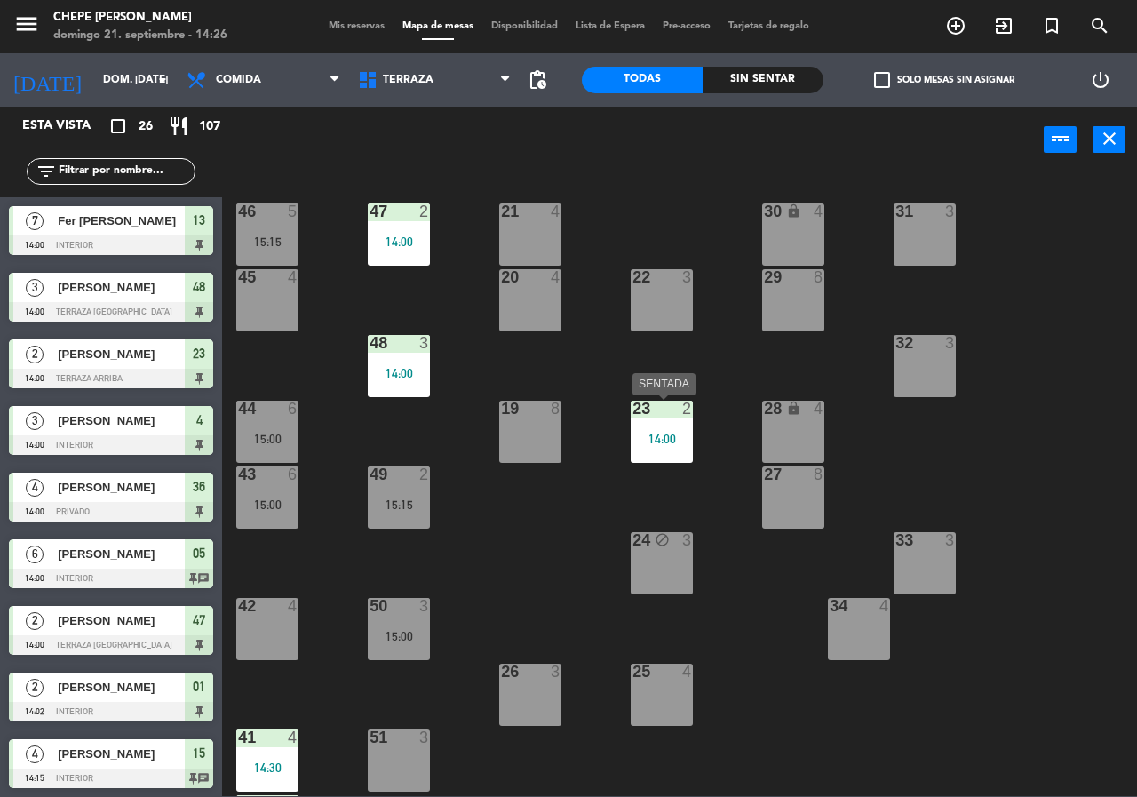
click at [660, 434] on div "14:00" at bounding box center [662, 439] width 62 height 12
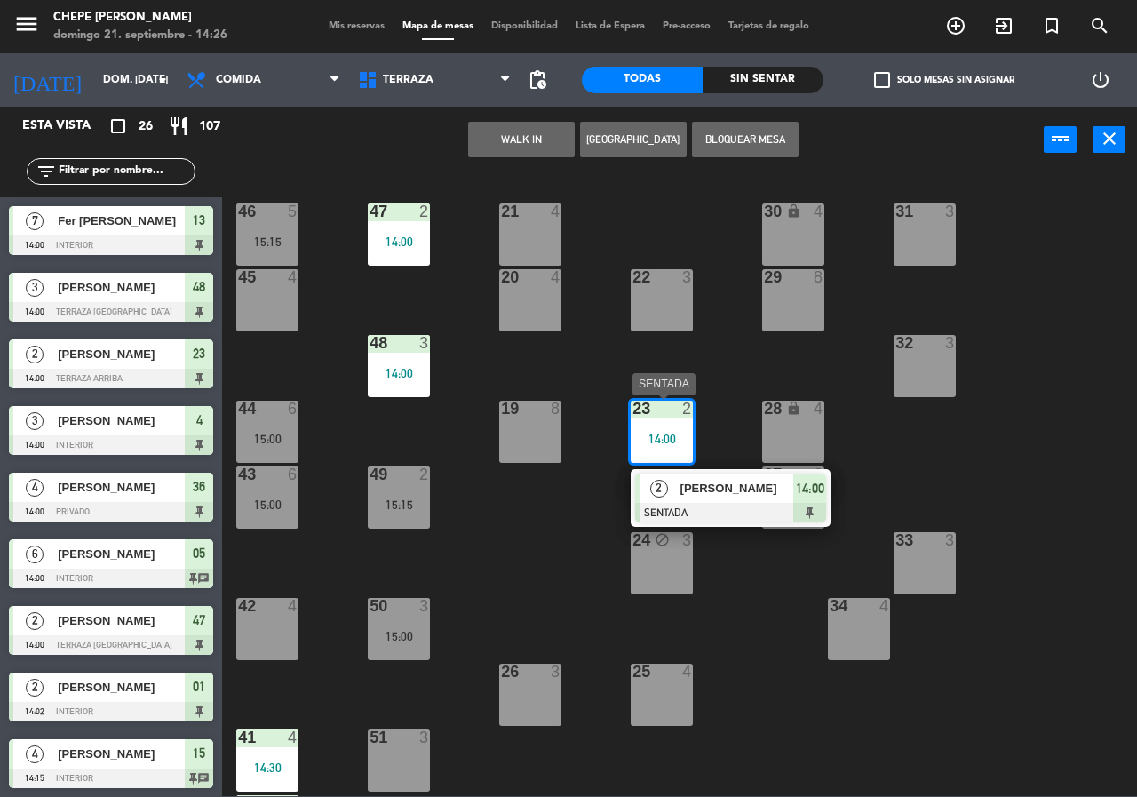
click at [730, 502] on div "[PERSON_NAME]" at bounding box center [736, 487] width 115 height 29
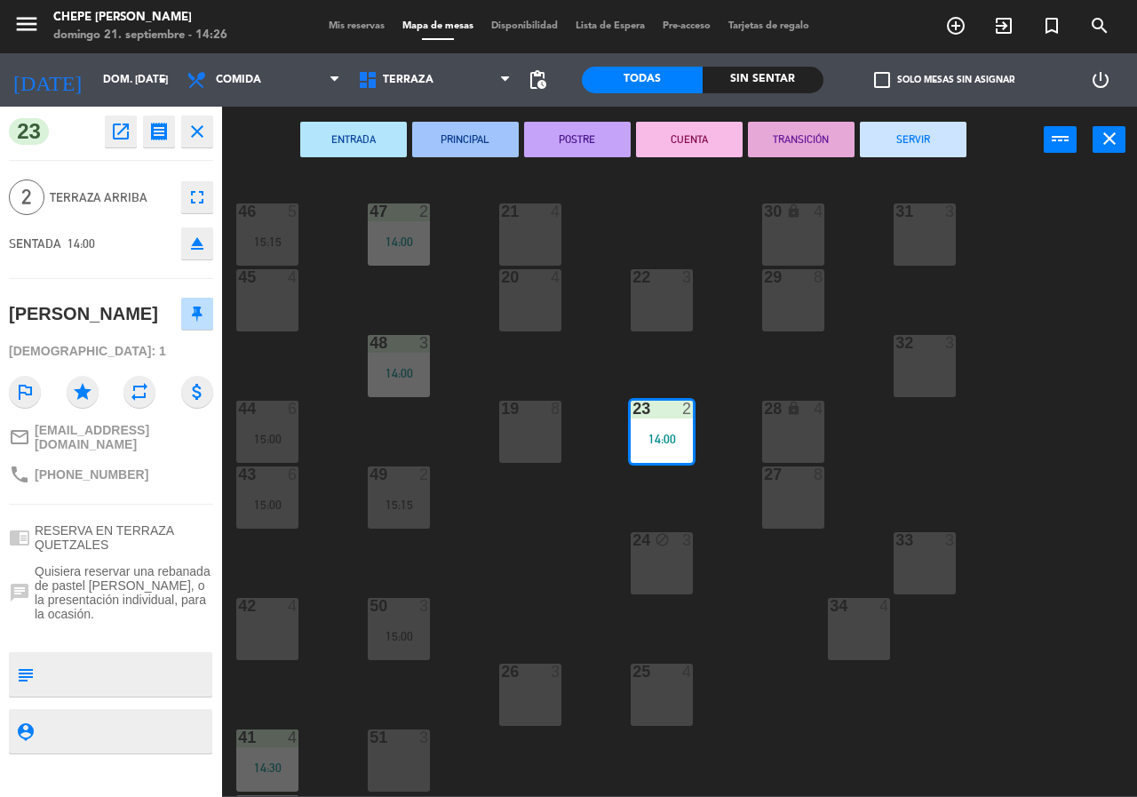
click at [728, 496] on div "21 4 30 lock 4 46 5 15:15 47 2 14:00 31 3 20 4 22 3 29 8 45 4 32 3 48 3 14:00 1…" at bounding box center [685, 483] width 903 height 623
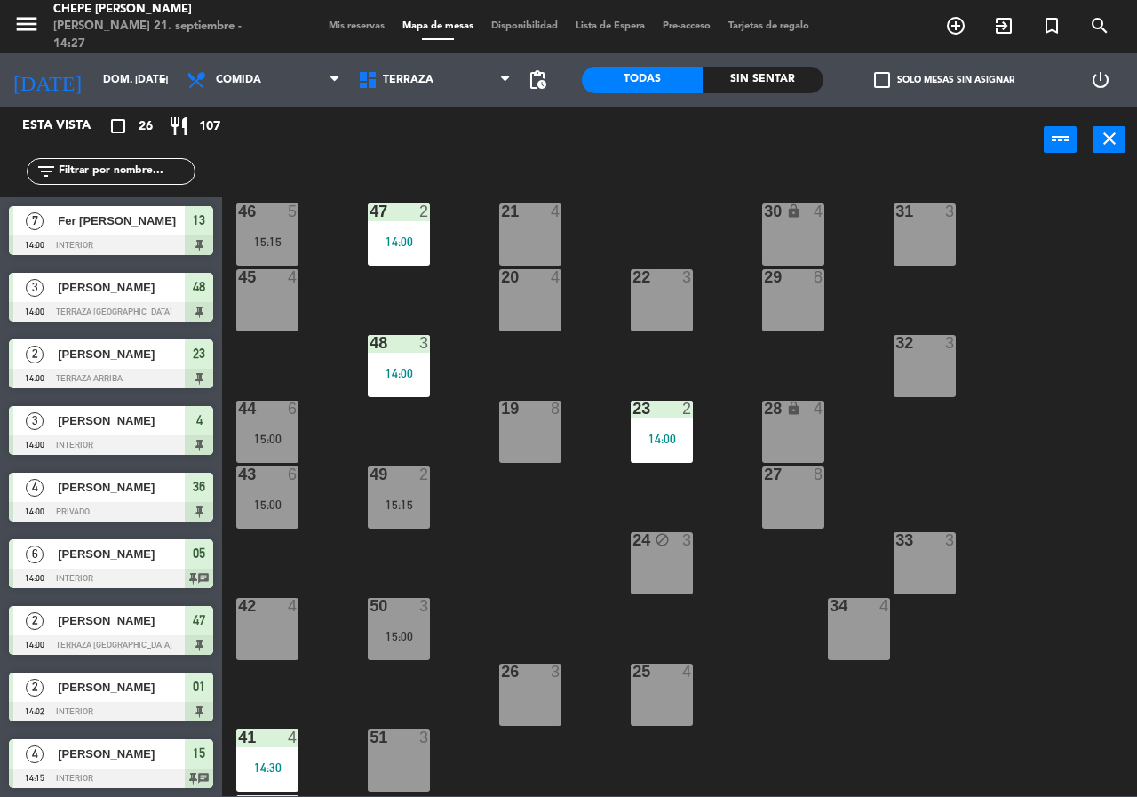
scroll to position [127, 0]
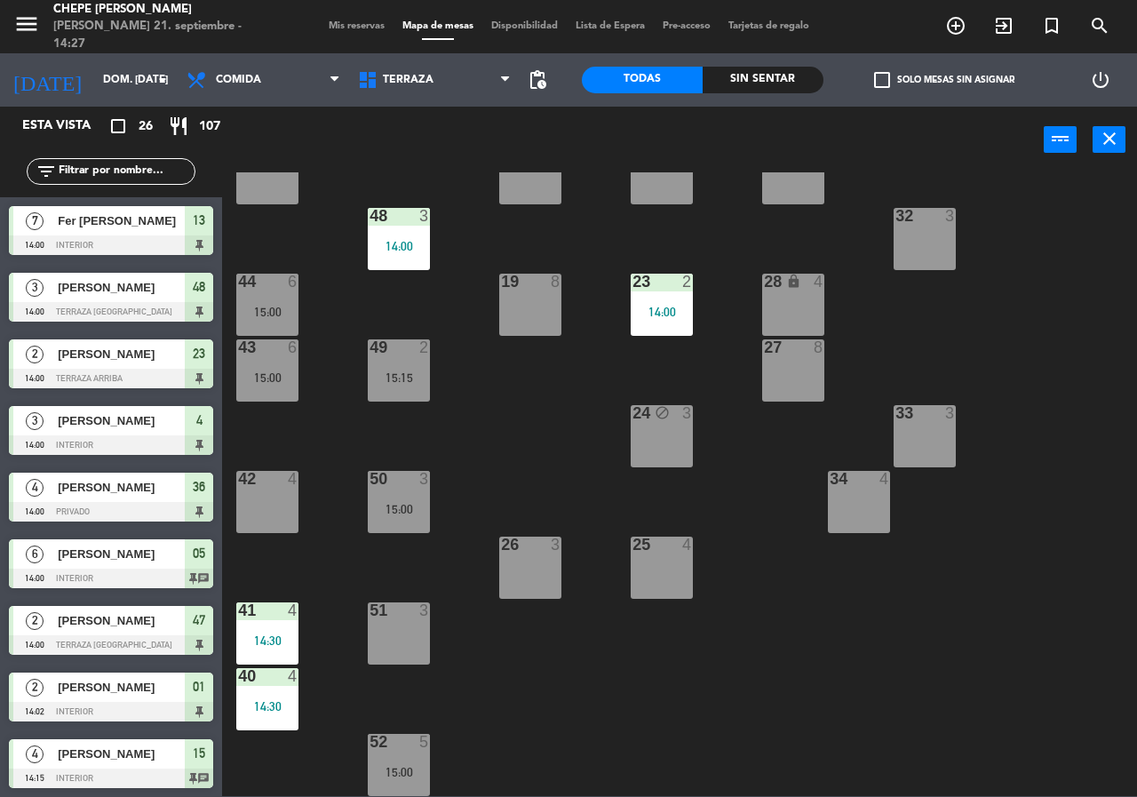
click at [415, 496] on div "50 3 15:00" at bounding box center [399, 502] width 62 height 62
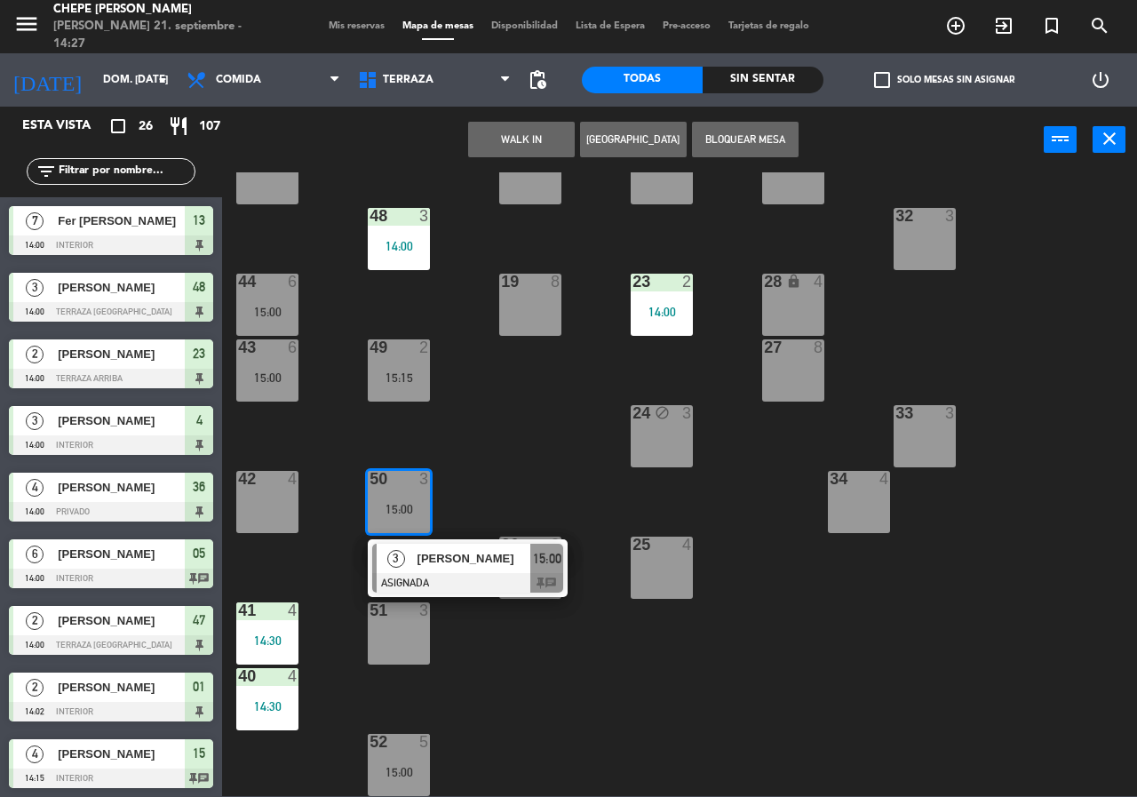
click at [472, 466] on div "21 4 30 lock 4 46 5 15:15 47 2 14:00 31 3 20 4 22 3 29 8 45 4 32 3 48 3 14:00 1…" at bounding box center [685, 483] width 903 height 623
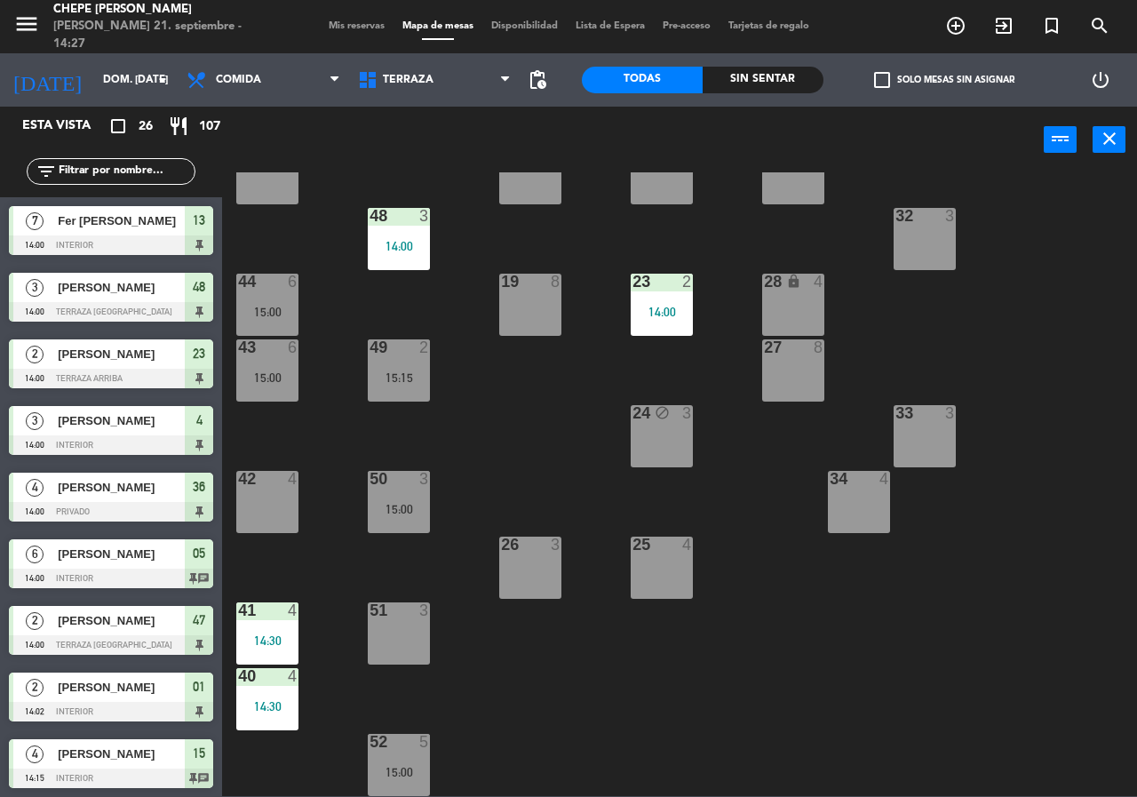
click at [385, 341] on div at bounding box center [399, 347] width 29 height 16
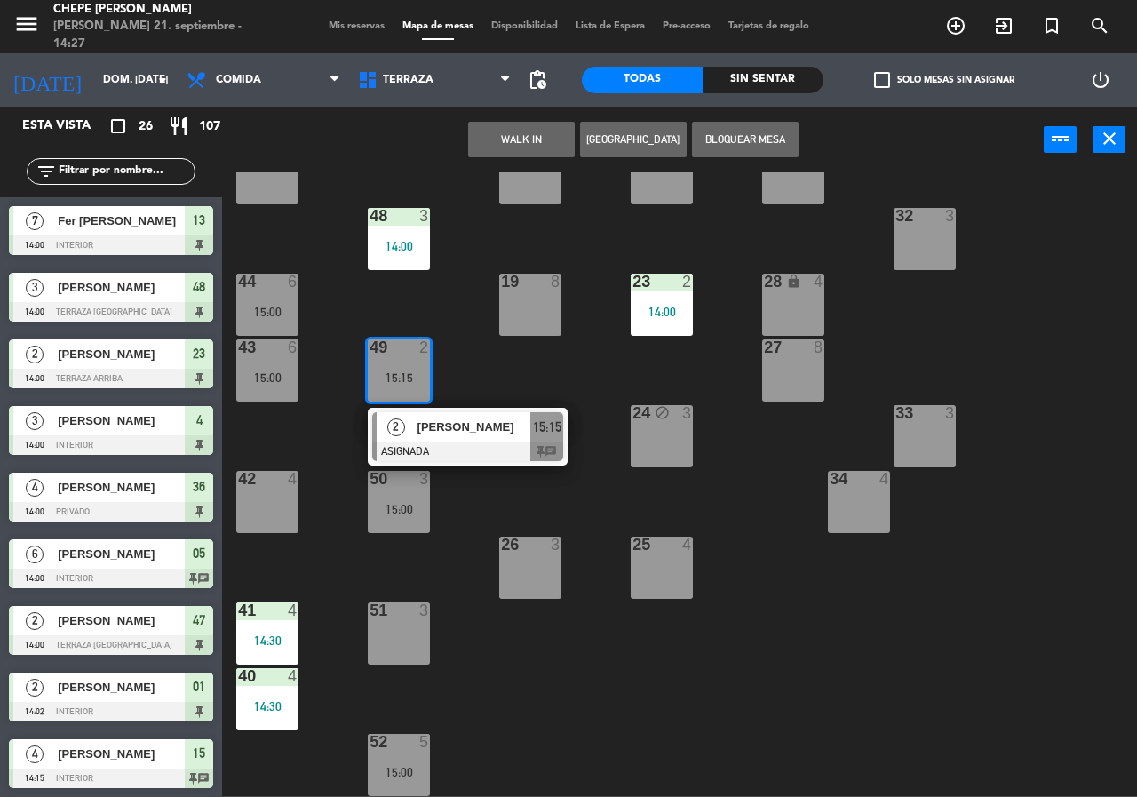
click at [474, 362] on div "21 4 30 lock 4 46 5 15:15 47 2 14:00 31 3 20 4 22 3 29 8 45 4 32 3 48 3 14:00 1…" at bounding box center [685, 483] width 903 height 623
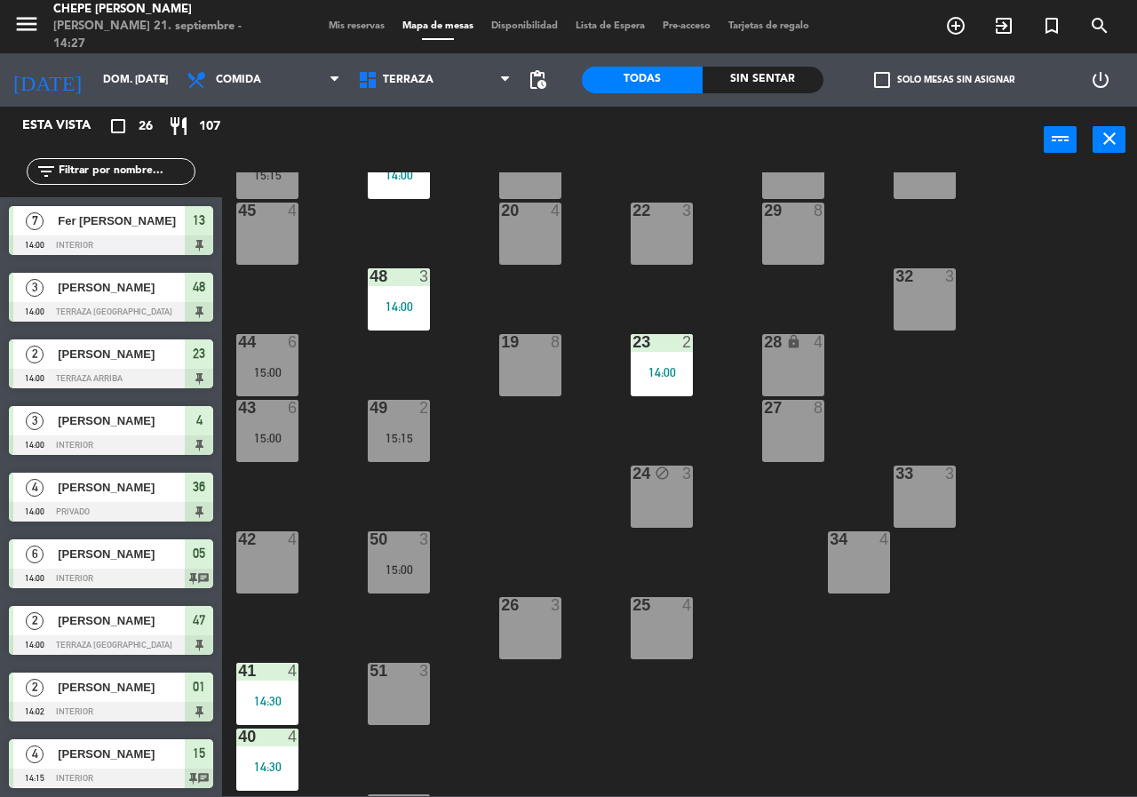
scroll to position [0, 0]
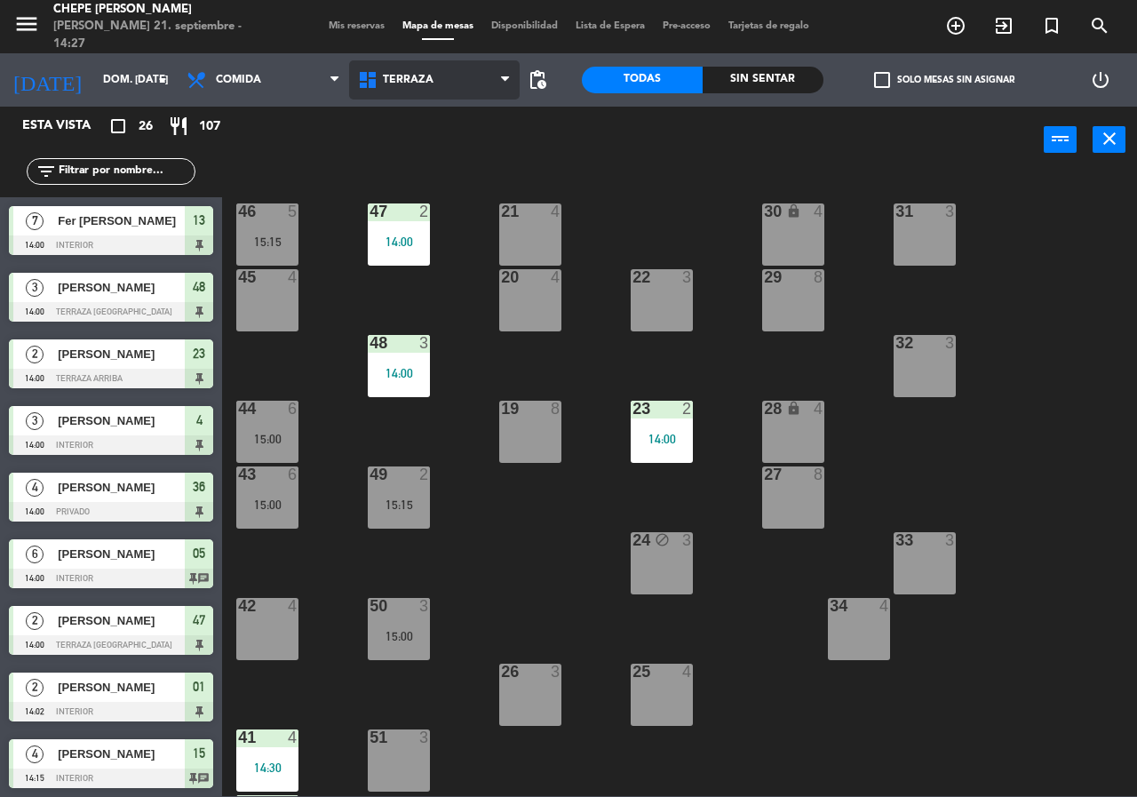
click at [456, 77] on span "Terraza" at bounding box center [434, 79] width 171 height 39
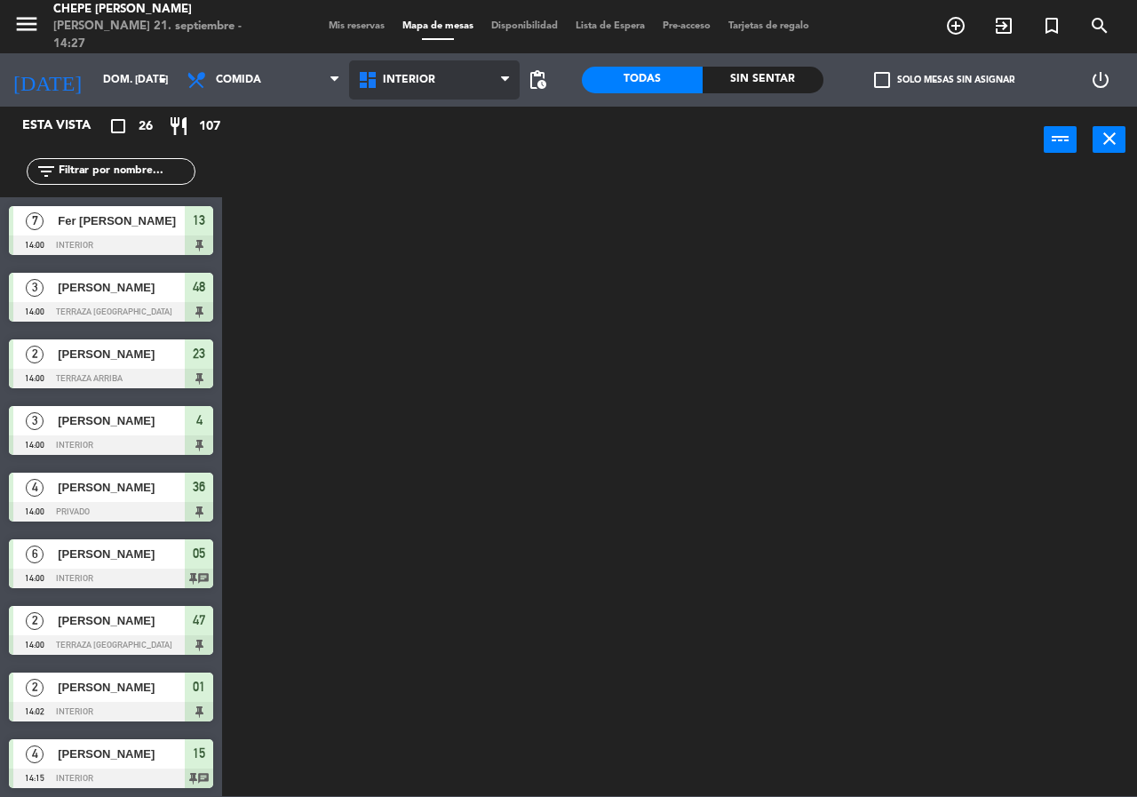
click at [461, 107] on ng-component "menu Chepe [PERSON_NAME] 21. septiembre - 14:27 Mis reservas Mapa de mesas Disp…" at bounding box center [568, 398] width 1137 height 796
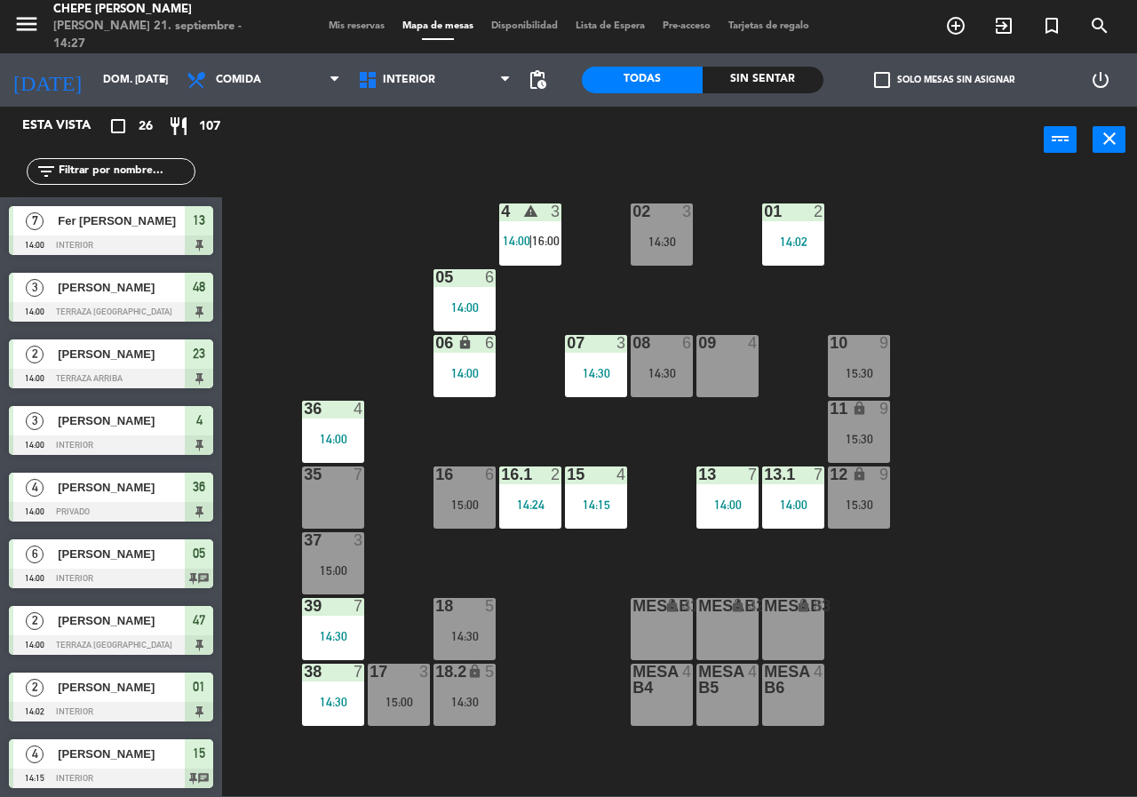
click at [734, 388] on div "09 4" at bounding box center [727, 366] width 62 height 62
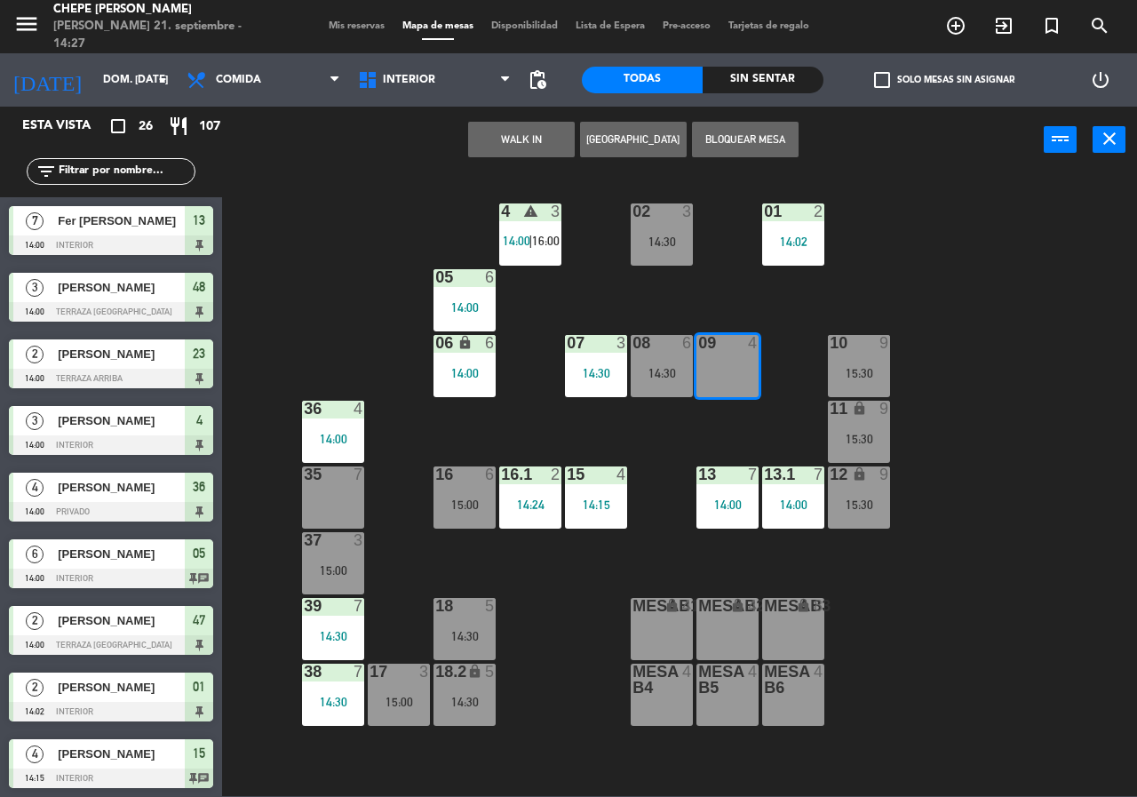
click at [615, 138] on button "[GEOGRAPHIC_DATA]" at bounding box center [633, 140] width 107 height 36
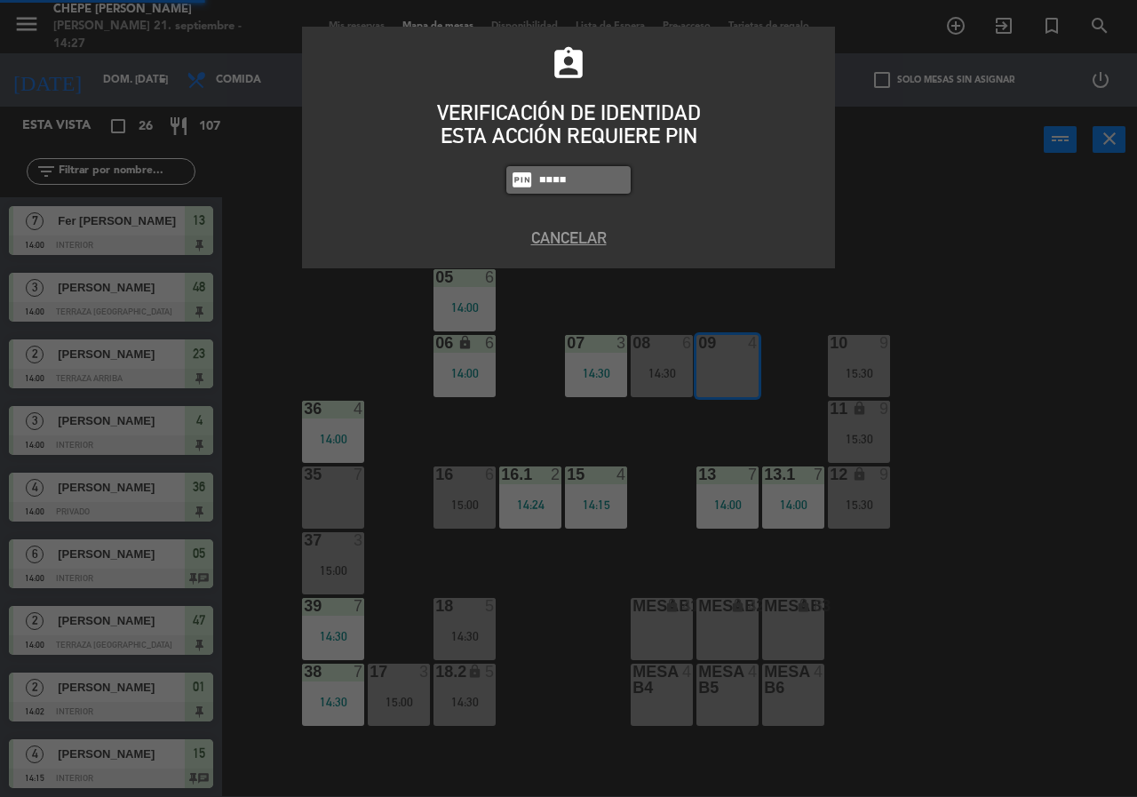
type input "0894"
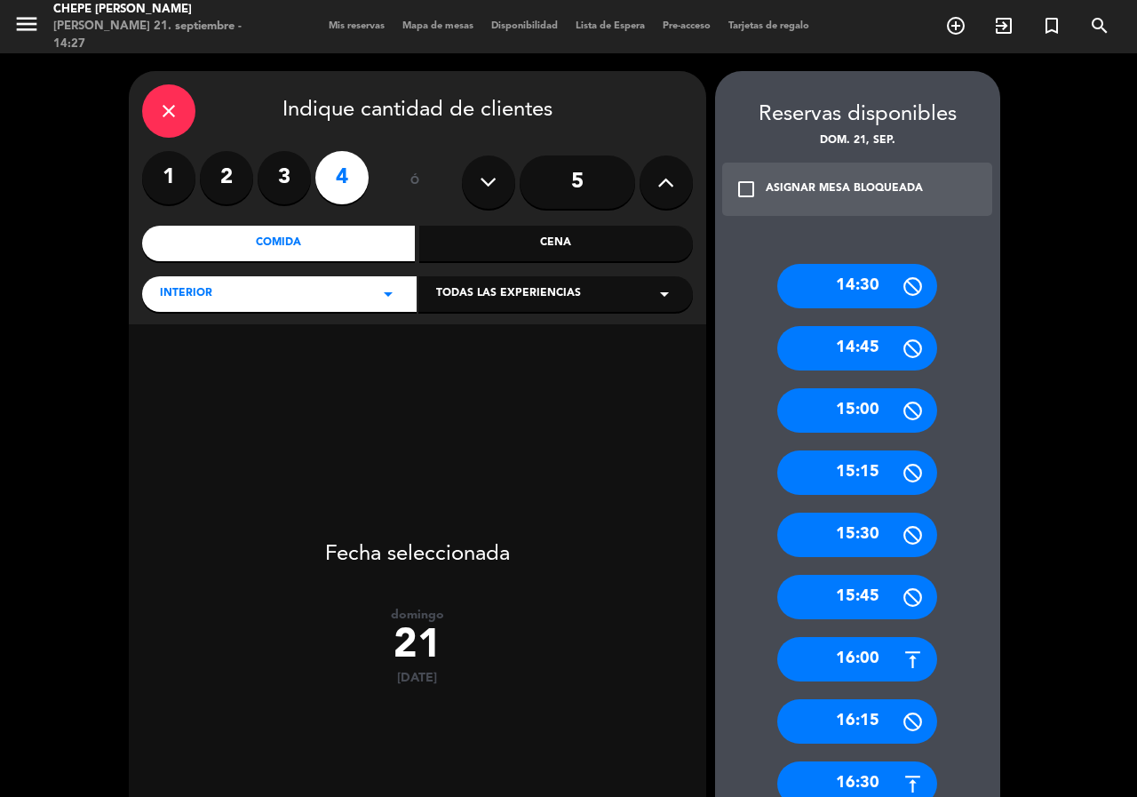
click at [288, 183] on label "3" at bounding box center [284, 177] width 53 height 53
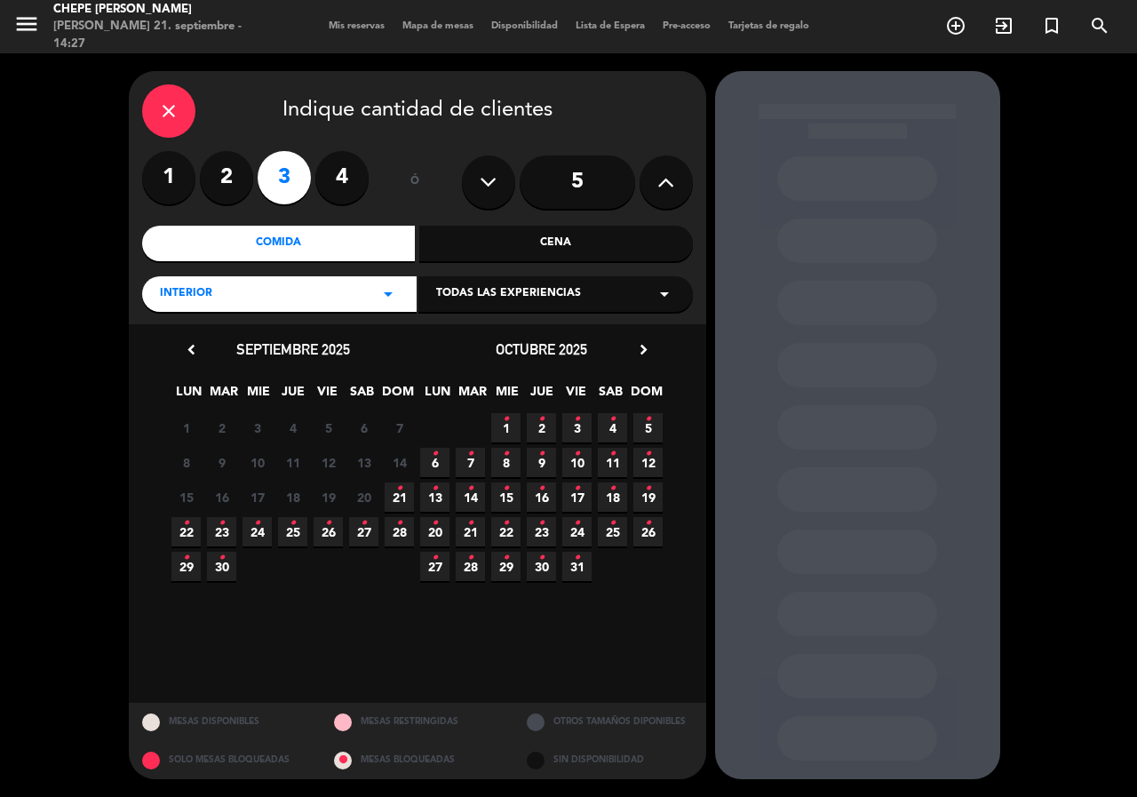
click at [400, 498] on icon "•" at bounding box center [399, 488] width 6 height 28
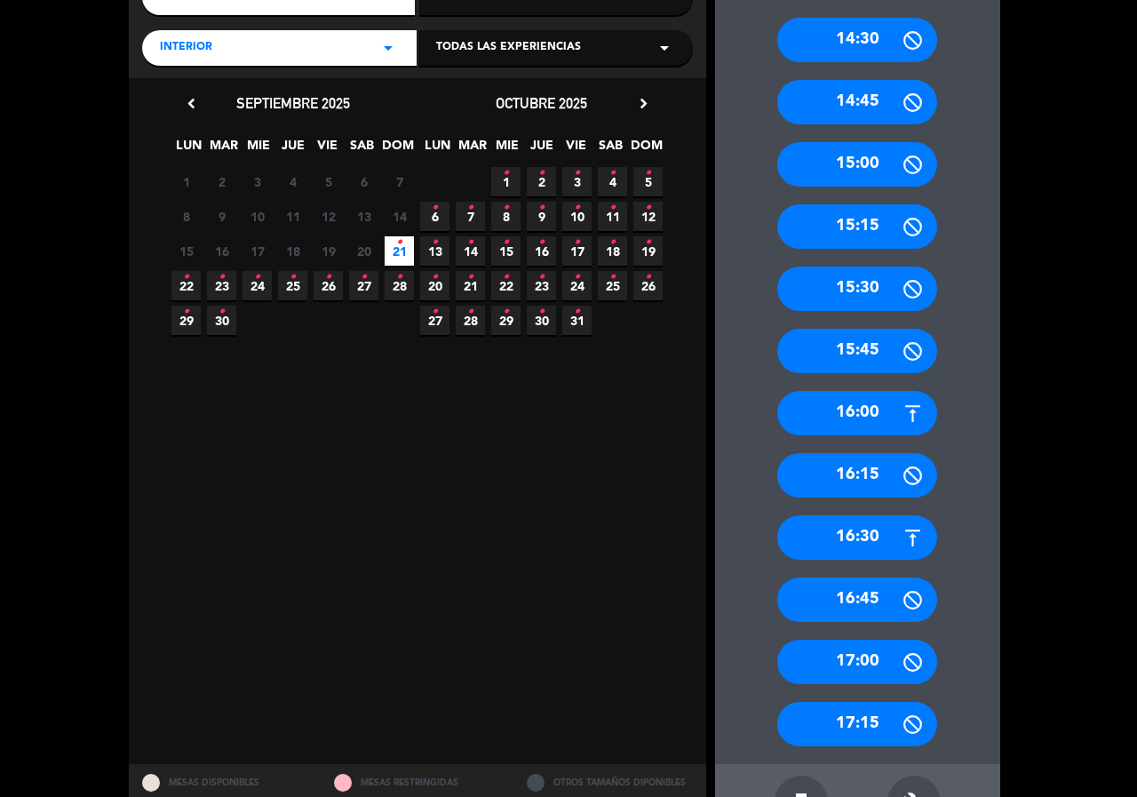
scroll to position [307, 0]
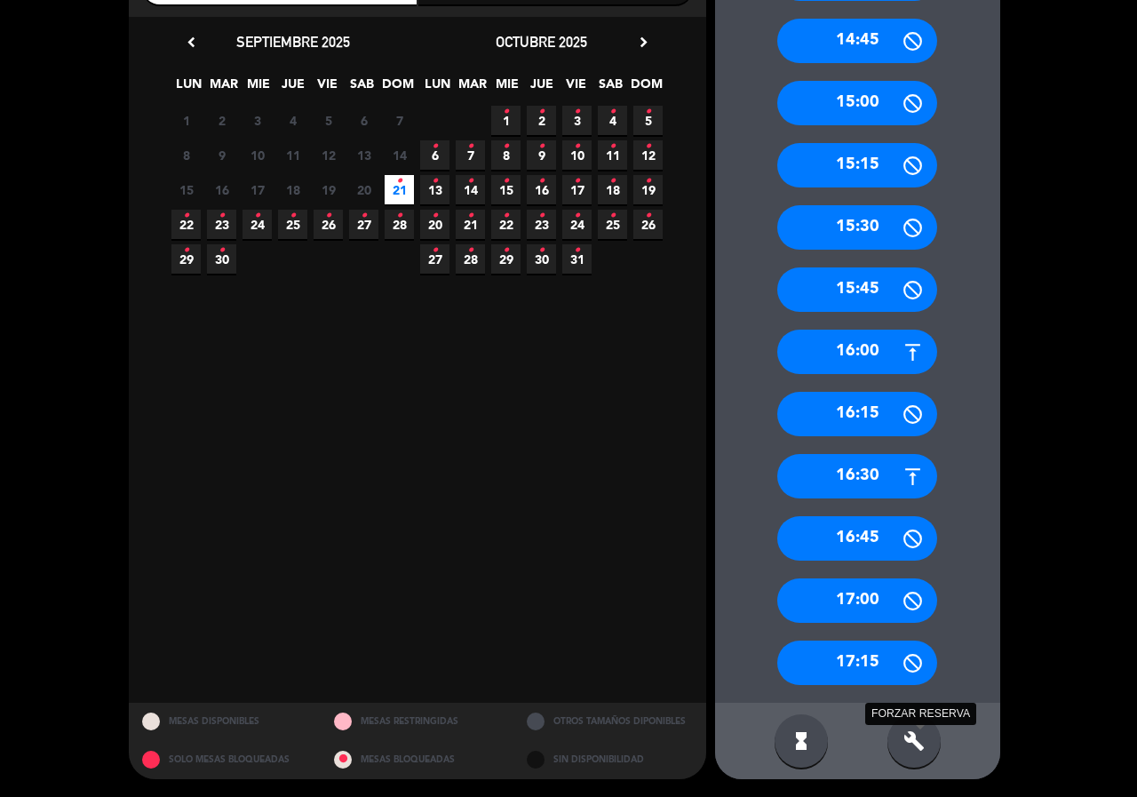
click at [910, 734] on icon "build" at bounding box center [913, 740] width 21 height 21
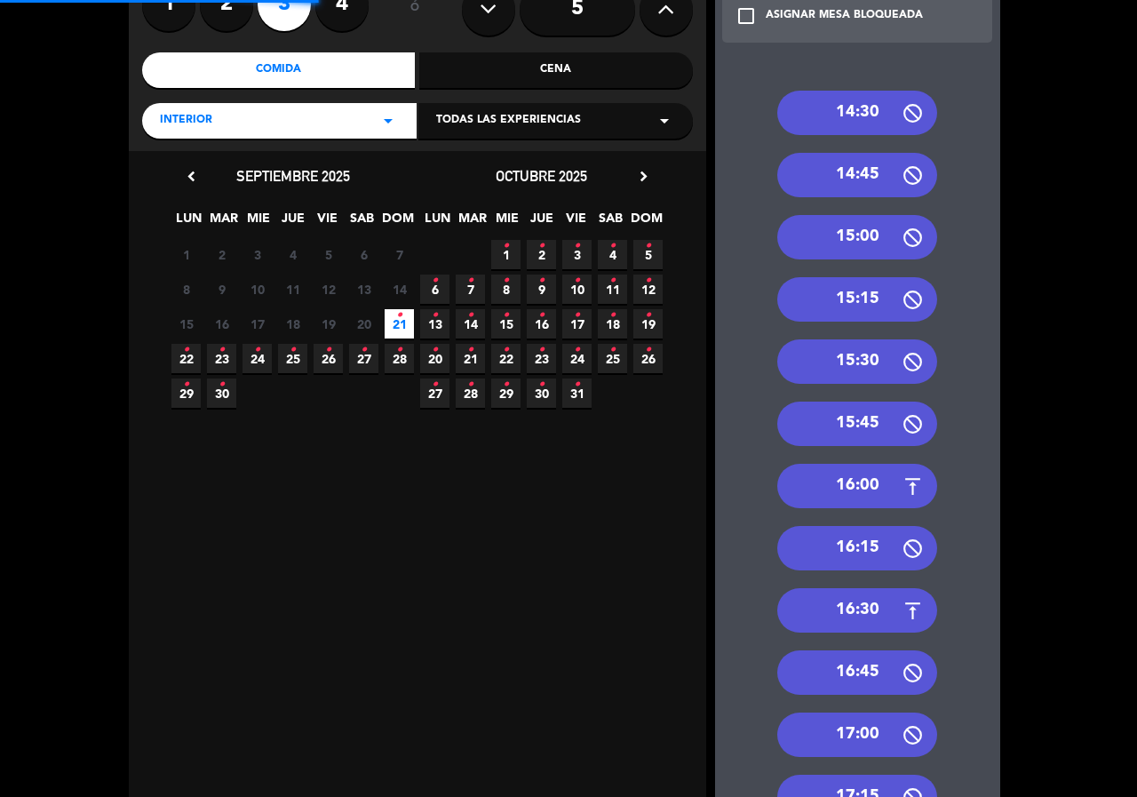
scroll to position [0, 0]
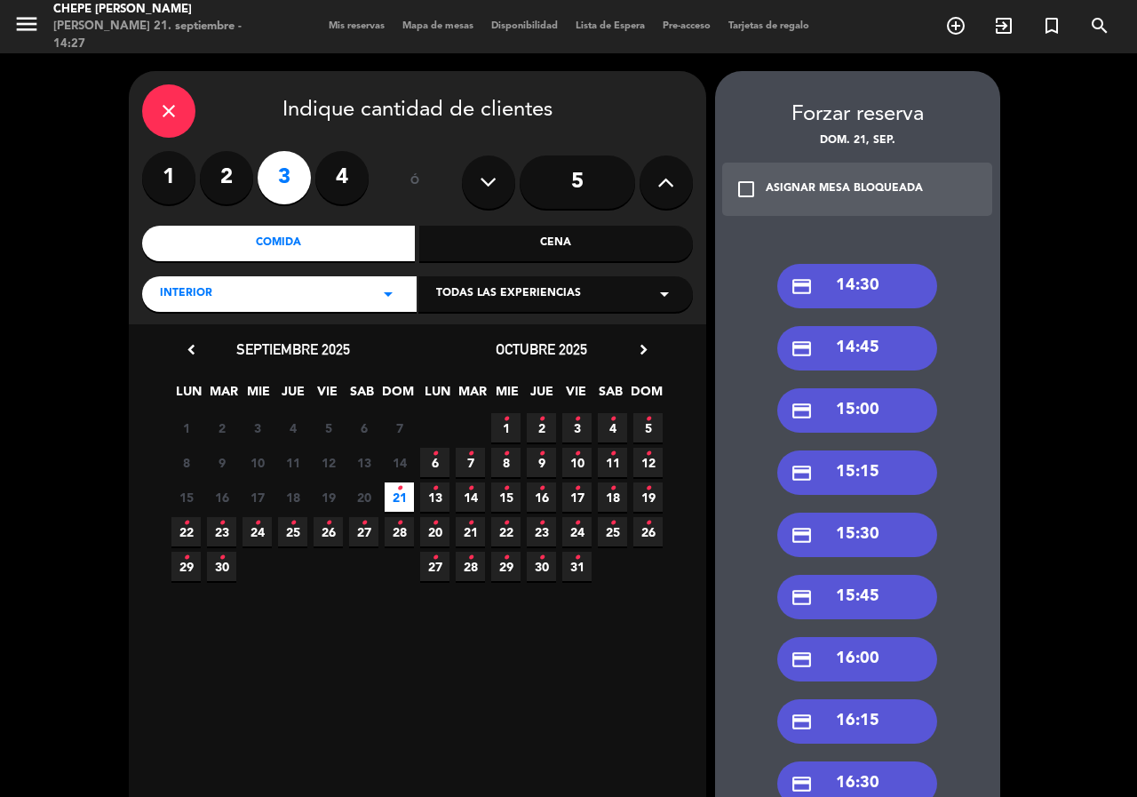
click at [886, 422] on div "credit_card 15:00" at bounding box center [857, 410] width 160 height 44
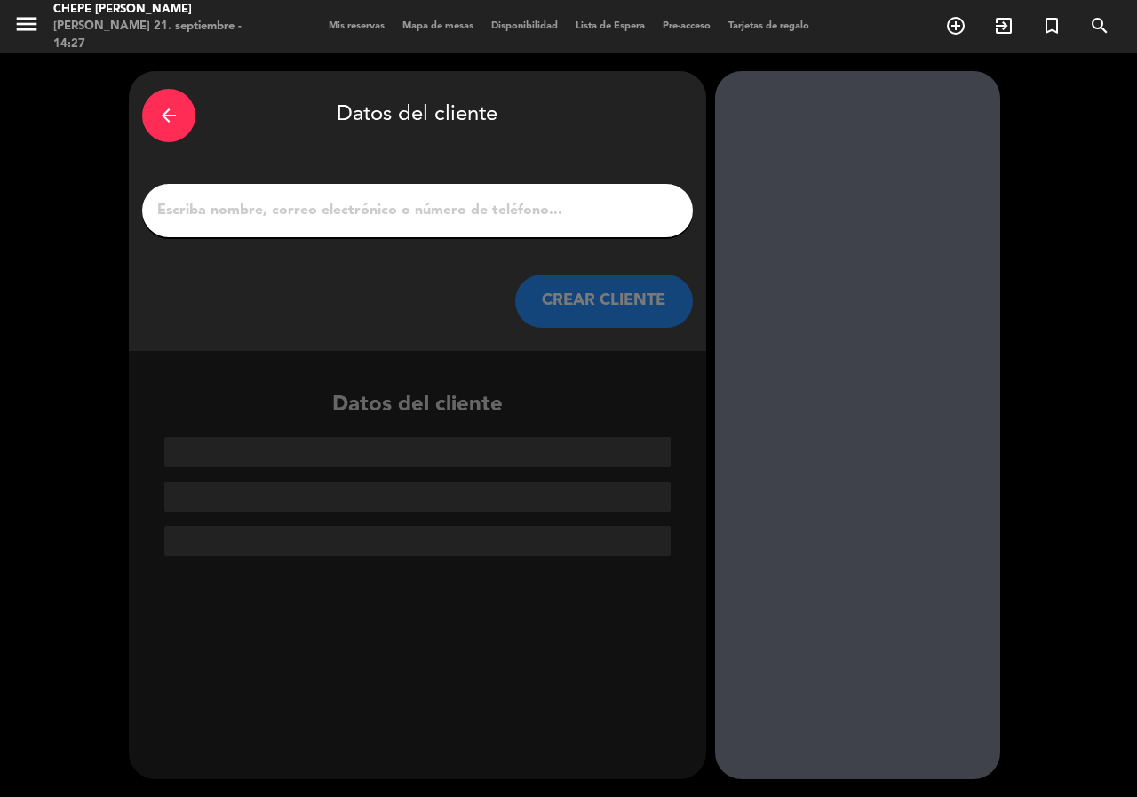
click at [448, 203] on input "1" at bounding box center [417, 210] width 524 height 25
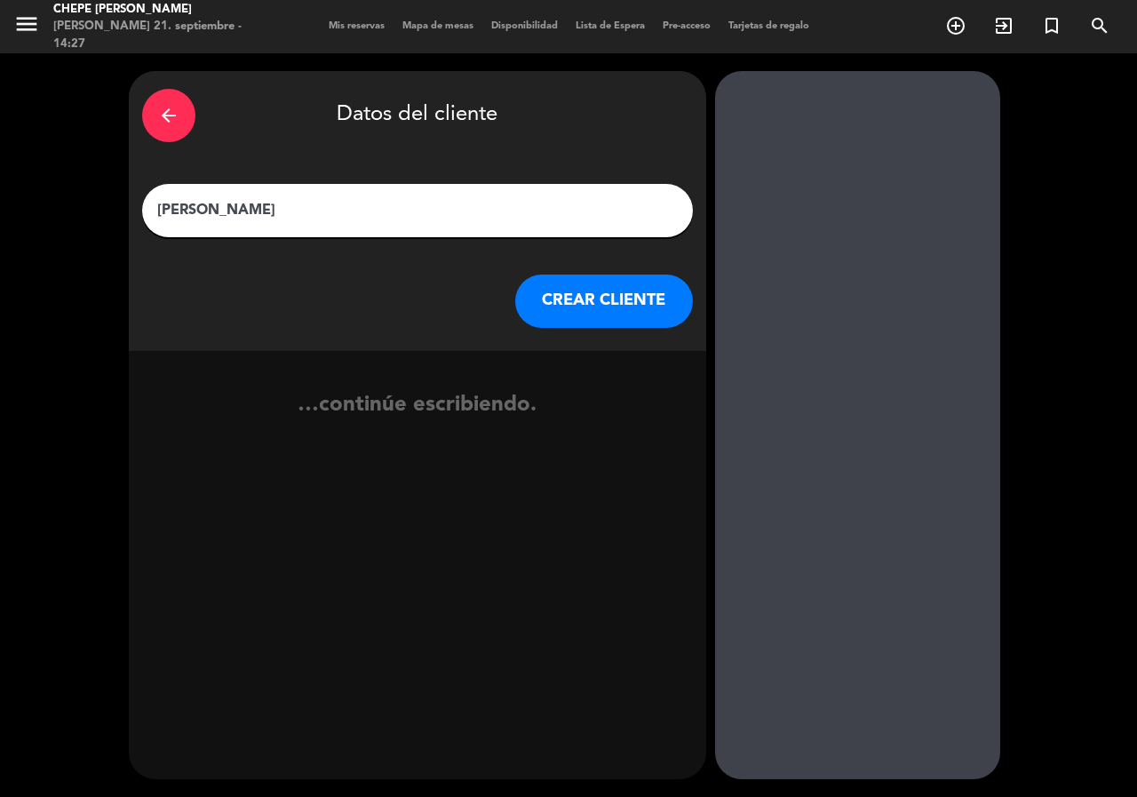
type input "[PERSON_NAME]"
click at [557, 292] on button "CREAR CLIENTE" at bounding box center [604, 300] width 178 height 53
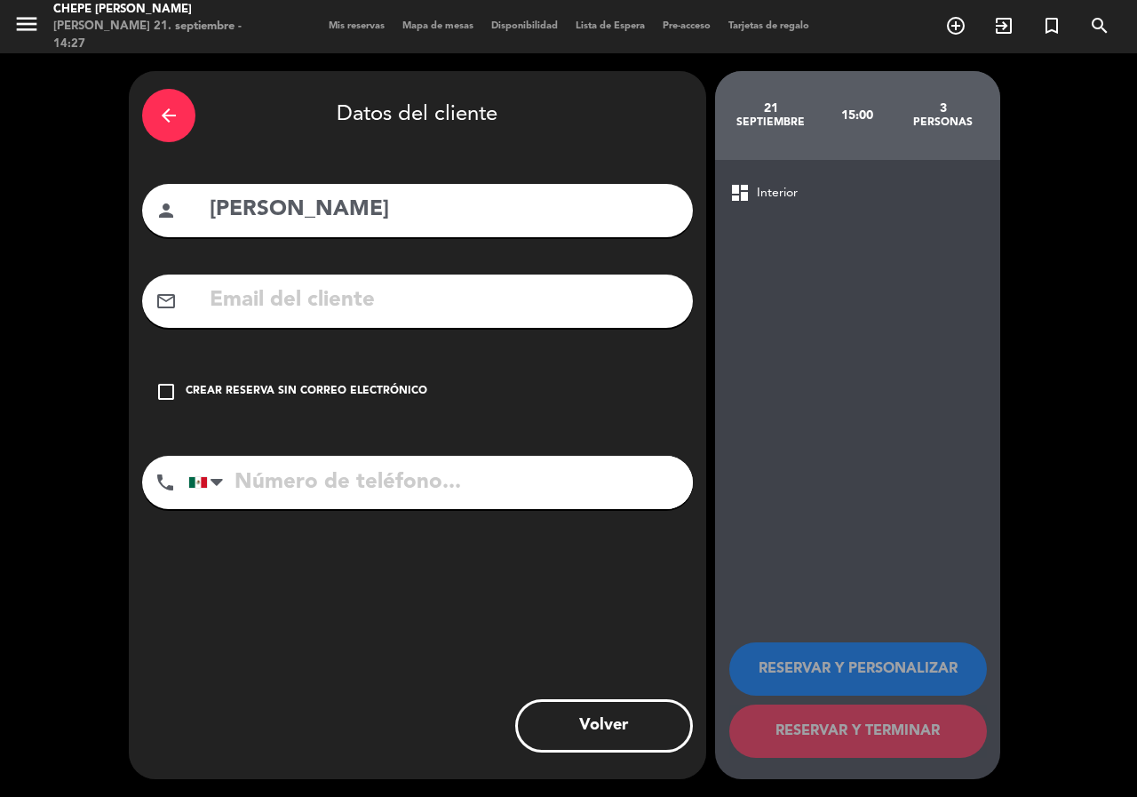
click at [315, 473] on input "tel" at bounding box center [440, 482] width 504 height 53
type input "3121323233"
drag, startPoint x: 349, startPoint y: 389, endPoint x: 409, endPoint y: 413, distance: 64.2
click at [358, 393] on div "Crear reserva sin correo electrónico" at bounding box center [307, 392] width 242 height 18
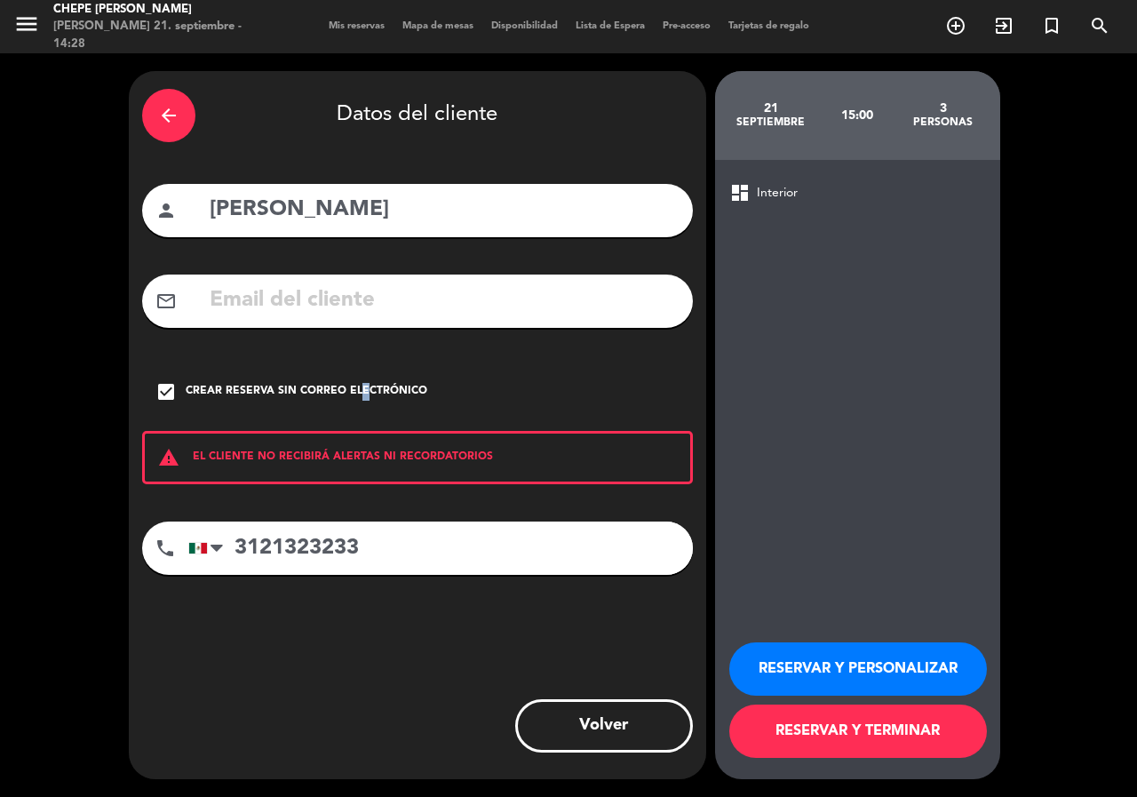
click at [778, 648] on button "RESERVAR Y PERSONALIZAR" at bounding box center [858, 668] width 258 height 53
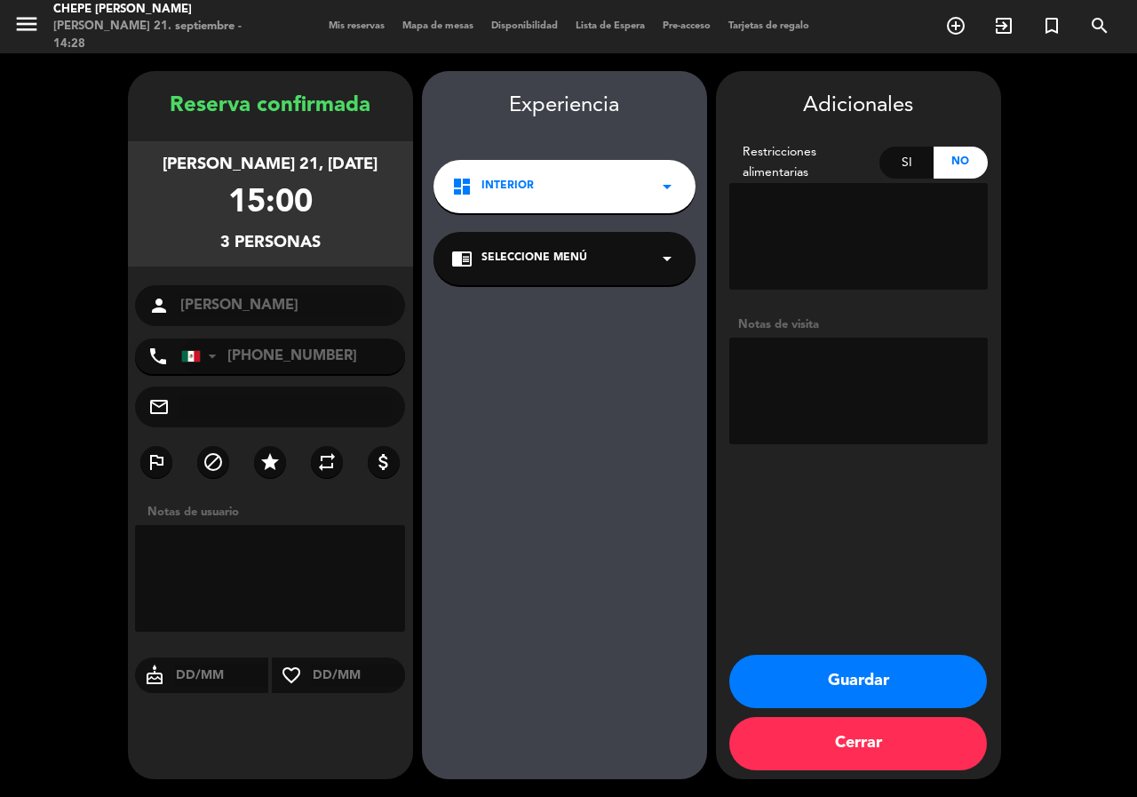
click at [827, 377] on textarea at bounding box center [858, 390] width 258 height 107
type textarea "interior"
click at [807, 680] on button "Guardar" at bounding box center [858, 681] width 258 height 53
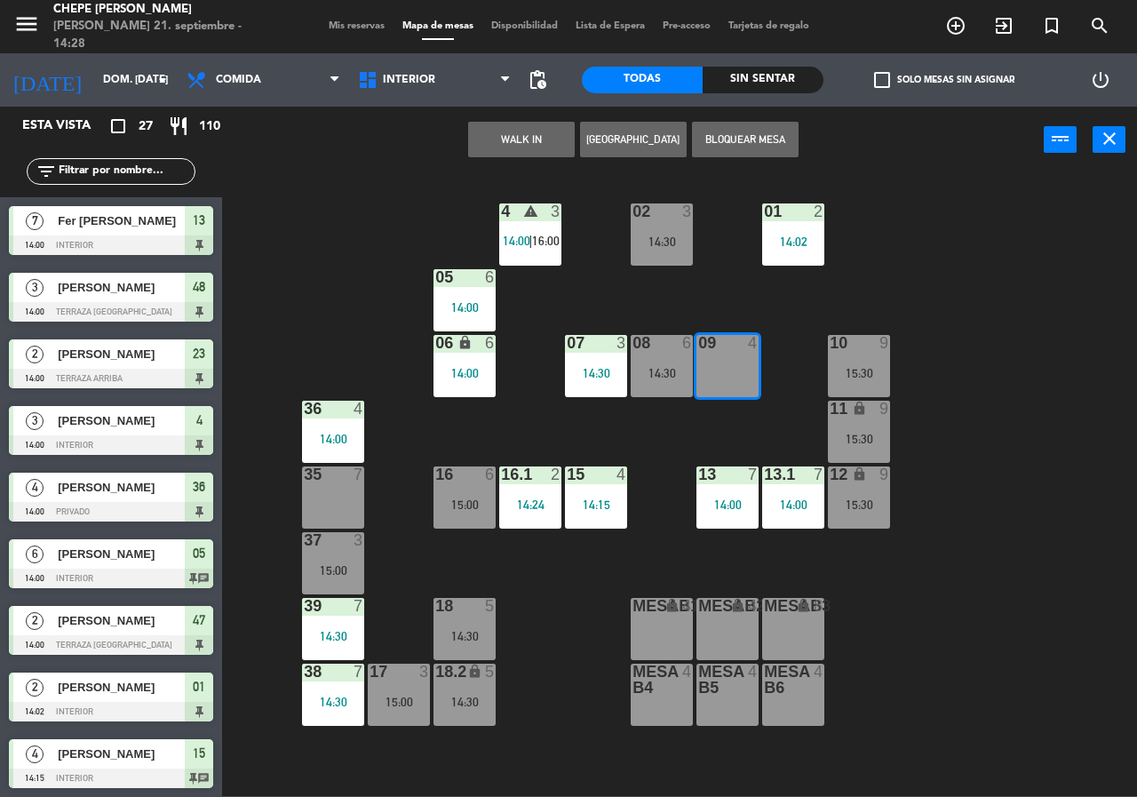
click at [109, 159] on div "filter_list" at bounding box center [111, 171] width 169 height 27
drag, startPoint x: 115, startPoint y: 185, endPoint x: 115, endPoint y: 172, distance: 12.5
click at [115, 183] on div "filter_list" at bounding box center [111, 172] width 222 height 52
click at [115, 171] on input "text" at bounding box center [126, 172] width 138 height 20
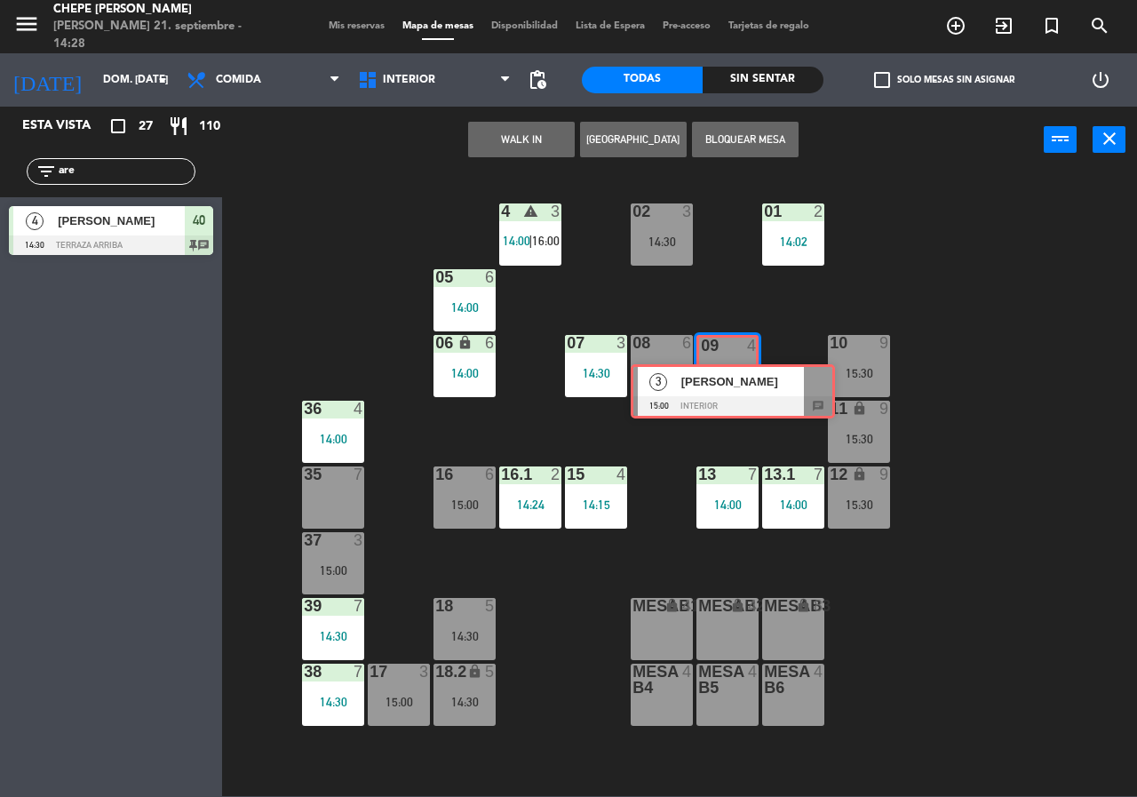
drag, startPoint x: 106, startPoint y: 298, endPoint x: 726, endPoint y: 389, distance: 627.5
click at [726, 389] on div "Esta vista crop_square 27 restaurant 110 filter_list are 4 [PERSON_NAME] 14:30 …" at bounding box center [568, 451] width 1137 height 689
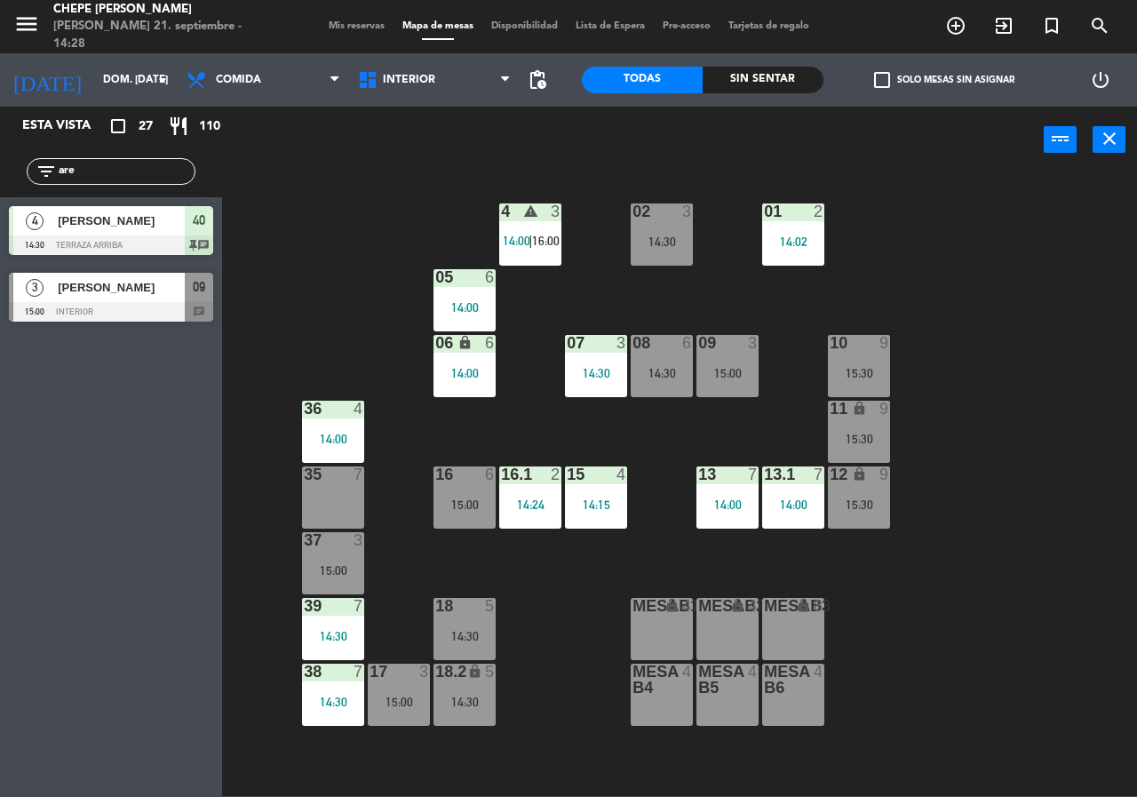
drag, startPoint x: 759, startPoint y: 315, endPoint x: 766, endPoint y: 306, distance: 11.4
click at [759, 314] on div "02 3 14:30 4 warning 3 14:00 | 16:00 01 2 14:02 05 6 14:00 06 lock 6 14:00 07 3…" at bounding box center [685, 483] width 903 height 623
drag, startPoint x: 99, startPoint y: 173, endPoint x: 117, endPoint y: 163, distance: 20.3
click at [112, 167] on input "are" at bounding box center [126, 172] width 138 height 20
type input "a"
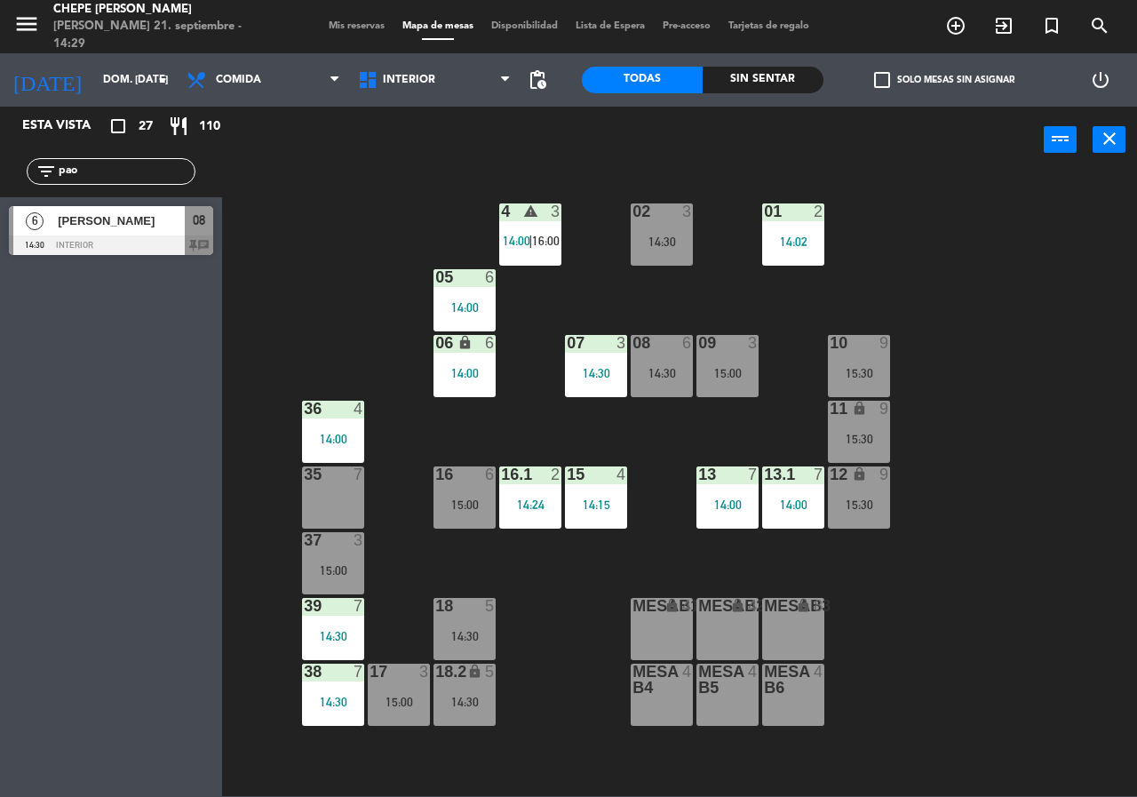
type input "pao"
click at [342, 244] on div "02 3 14:30 4 warning 3 14:00 | 16:00 01 2 14:02 05 6 14:00 06 lock 6 14:00 07 3…" at bounding box center [685, 483] width 903 height 623
click at [142, 221] on span "[PERSON_NAME]" at bounding box center [121, 220] width 127 height 19
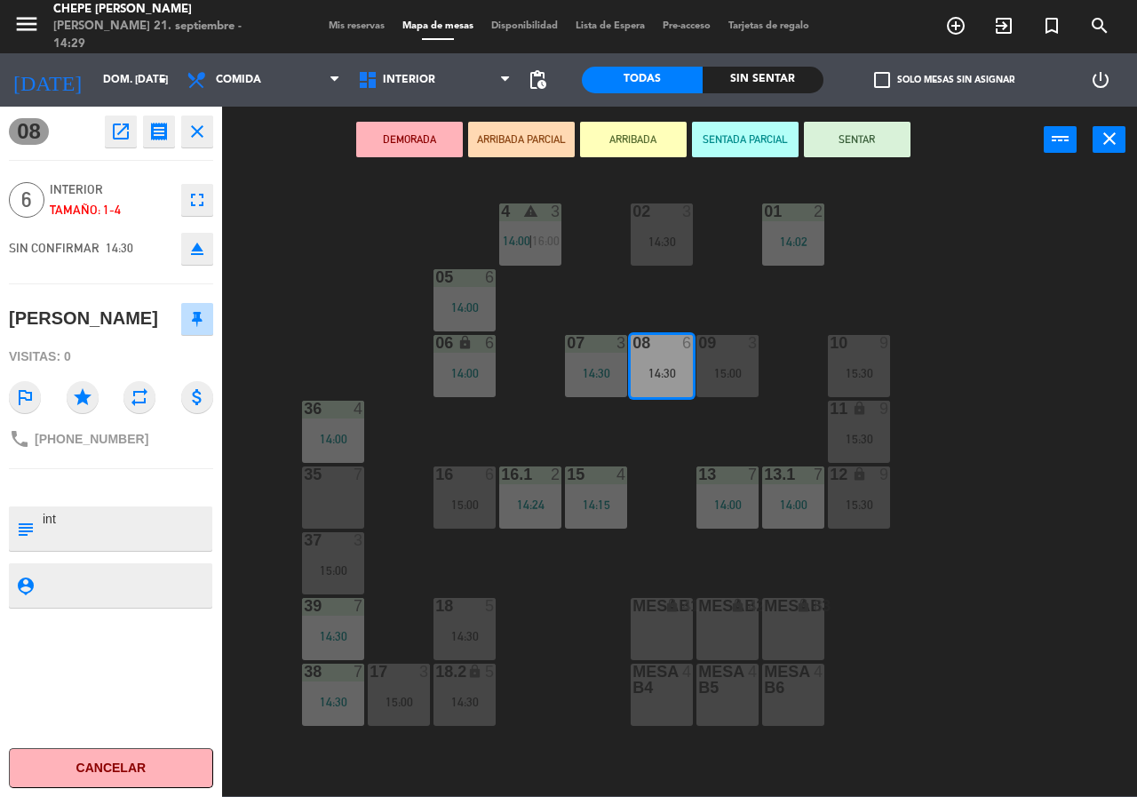
click at [406, 147] on button "DEMORADA" at bounding box center [409, 140] width 107 height 36
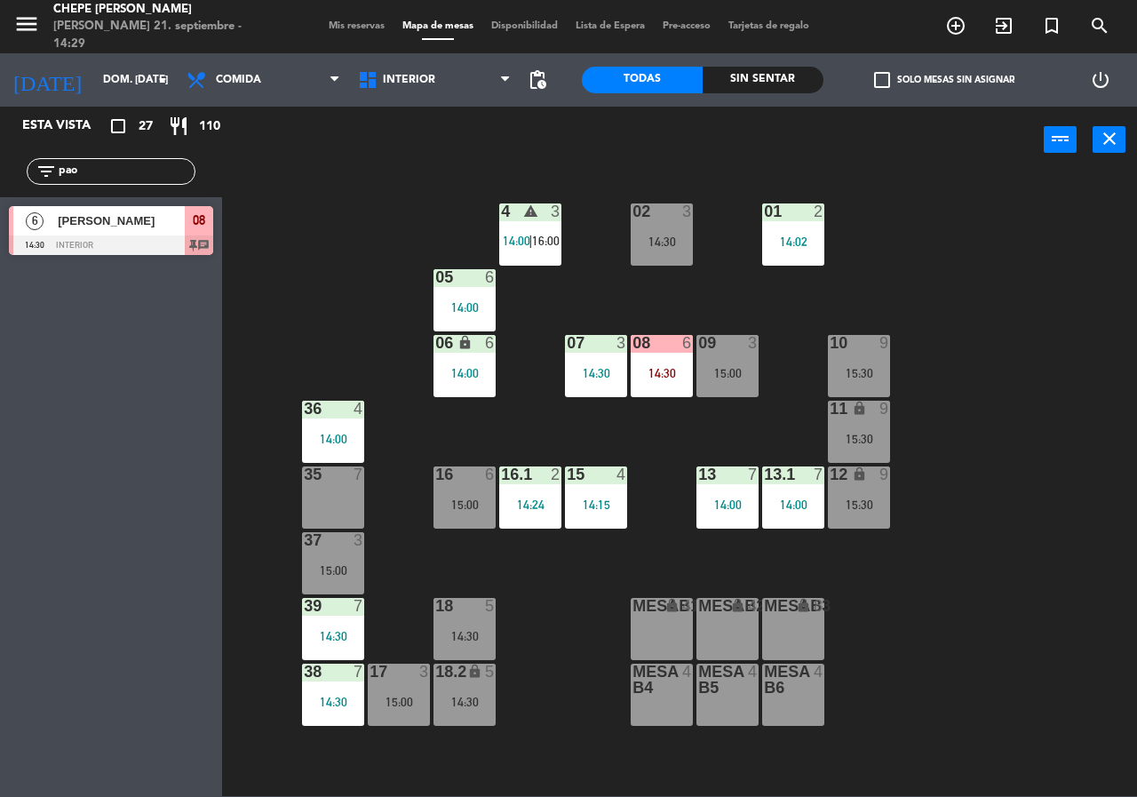
click at [110, 169] on input "pao" at bounding box center [126, 172] width 138 height 20
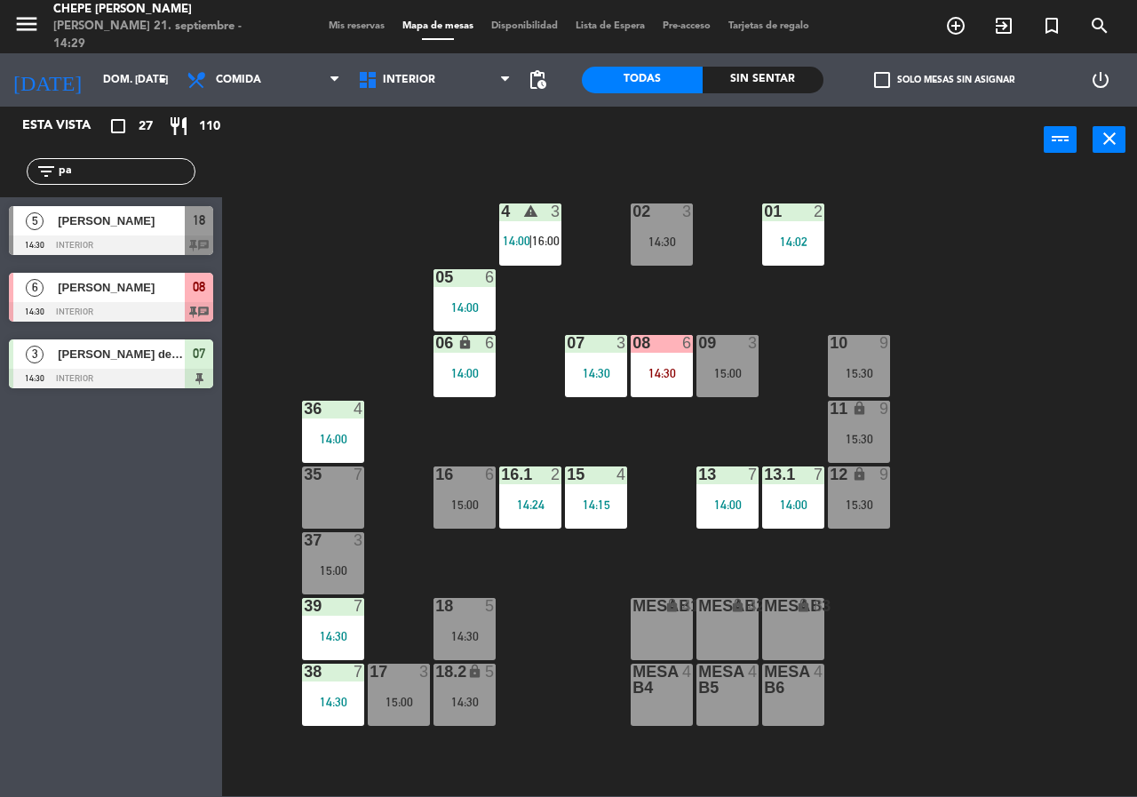
type input "p"
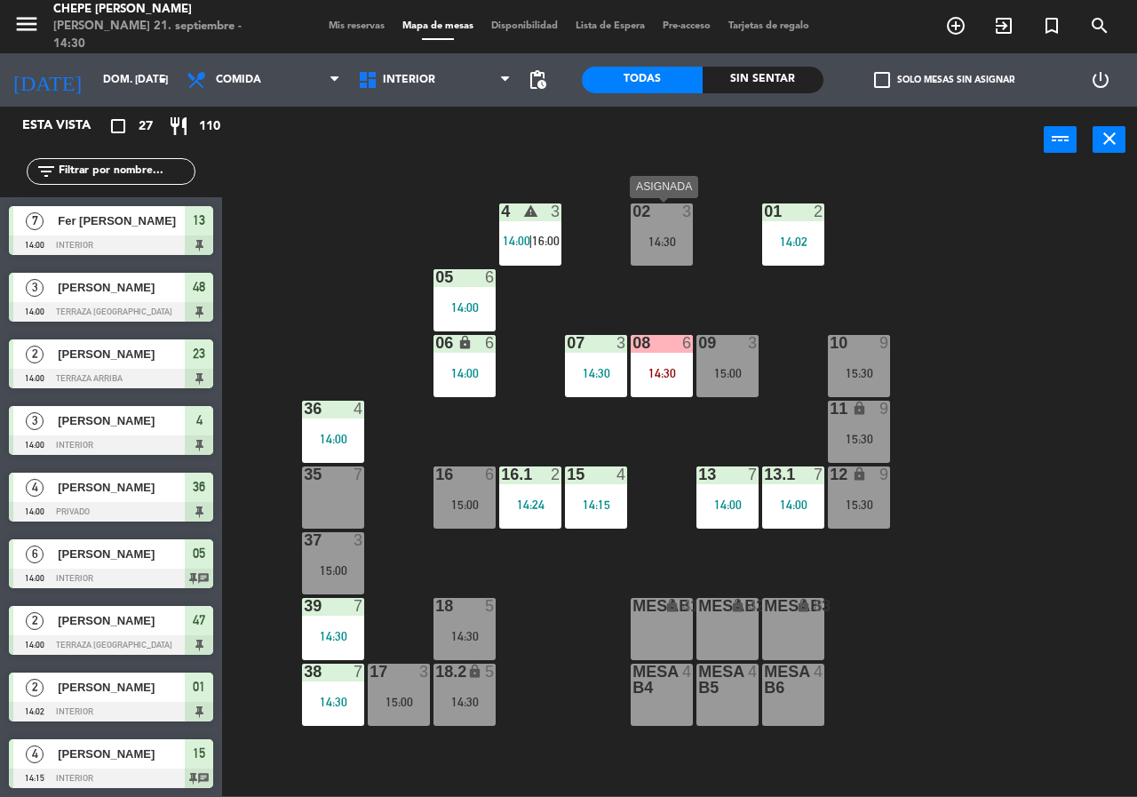
click at [678, 247] on div "14:30" at bounding box center [662, 241] width 62 height 12
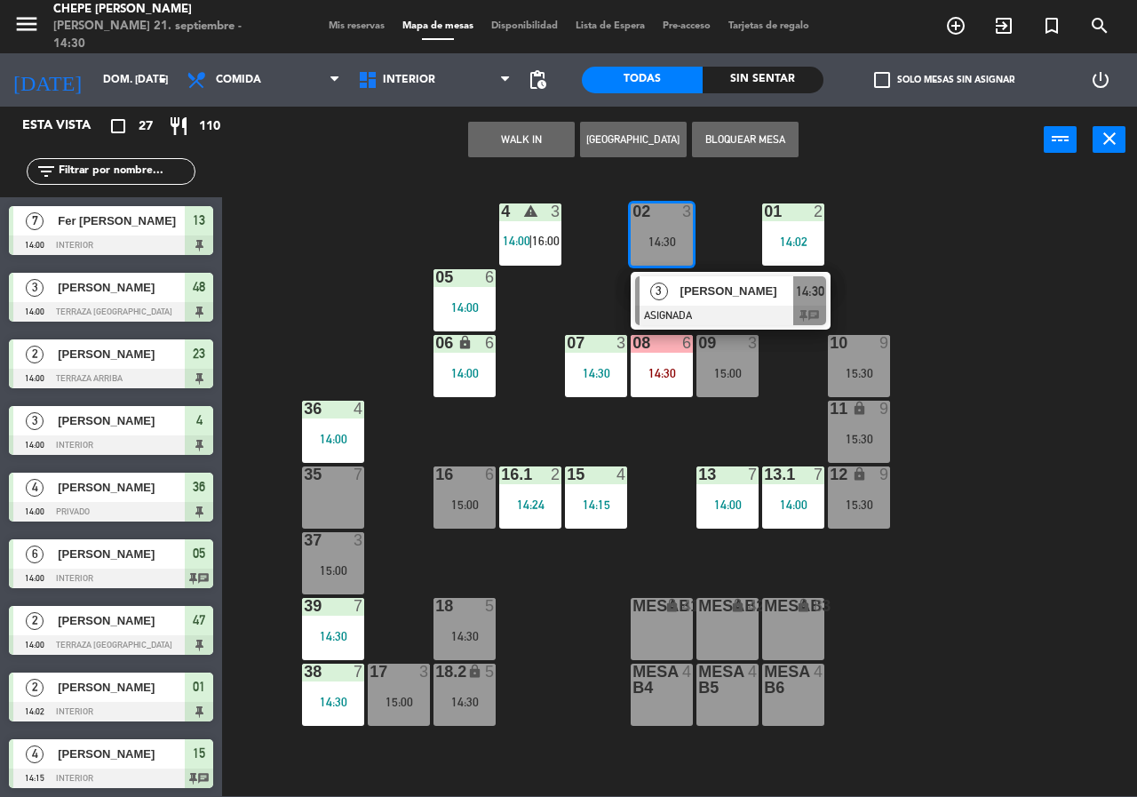
click at [718, 230] on div "02 3 14:30 3 [PERSON_NAME] ASIGNADA 14:30 chat 4 warning 3 14:00 | 16:00 01 2 1…" at bounding box center [685, 483] width 903 height 623
